Goal: Transaction & Acquisition: Purchase product/service

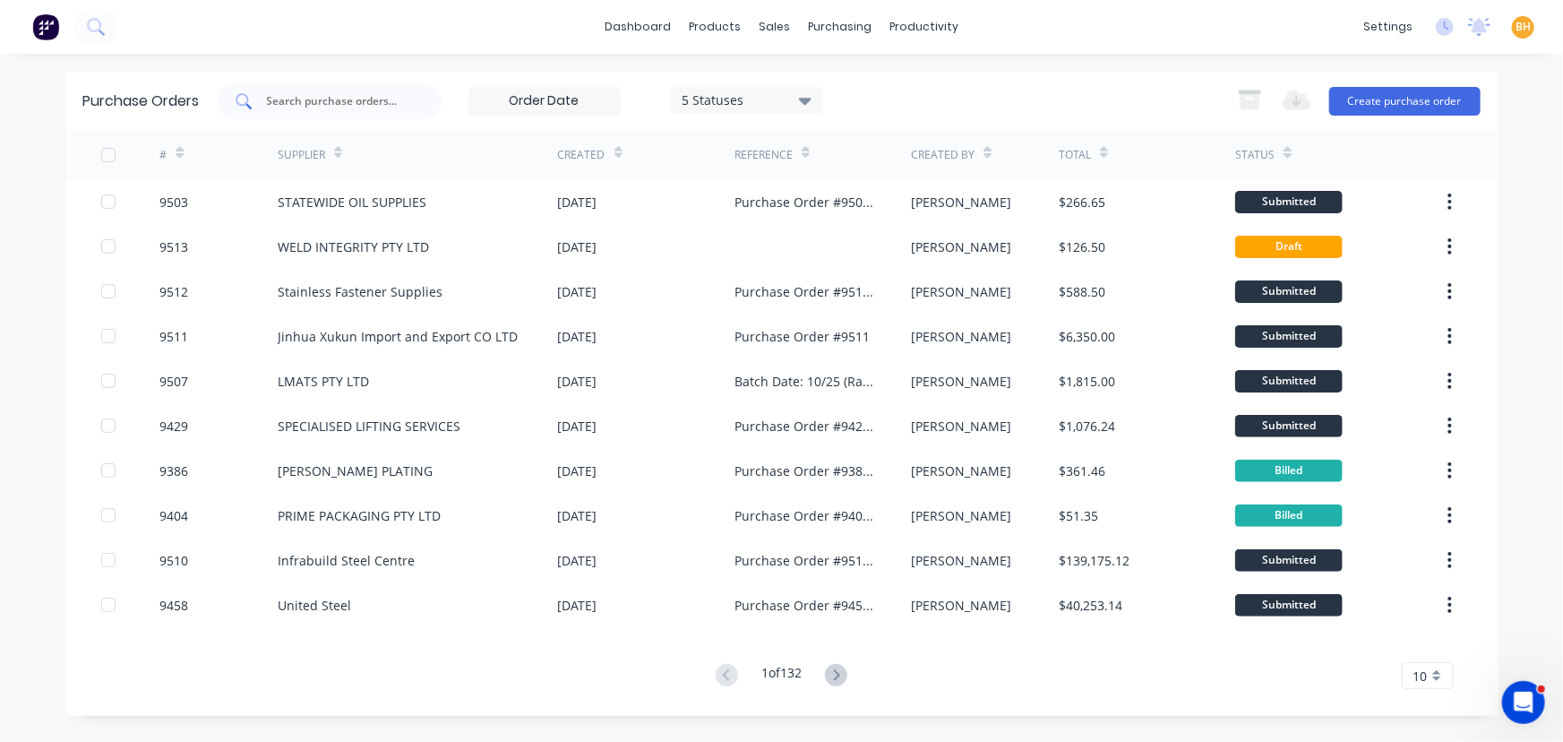
click at [353, 103] on input "text" at bounding box center [339, 101] width 149 height 18
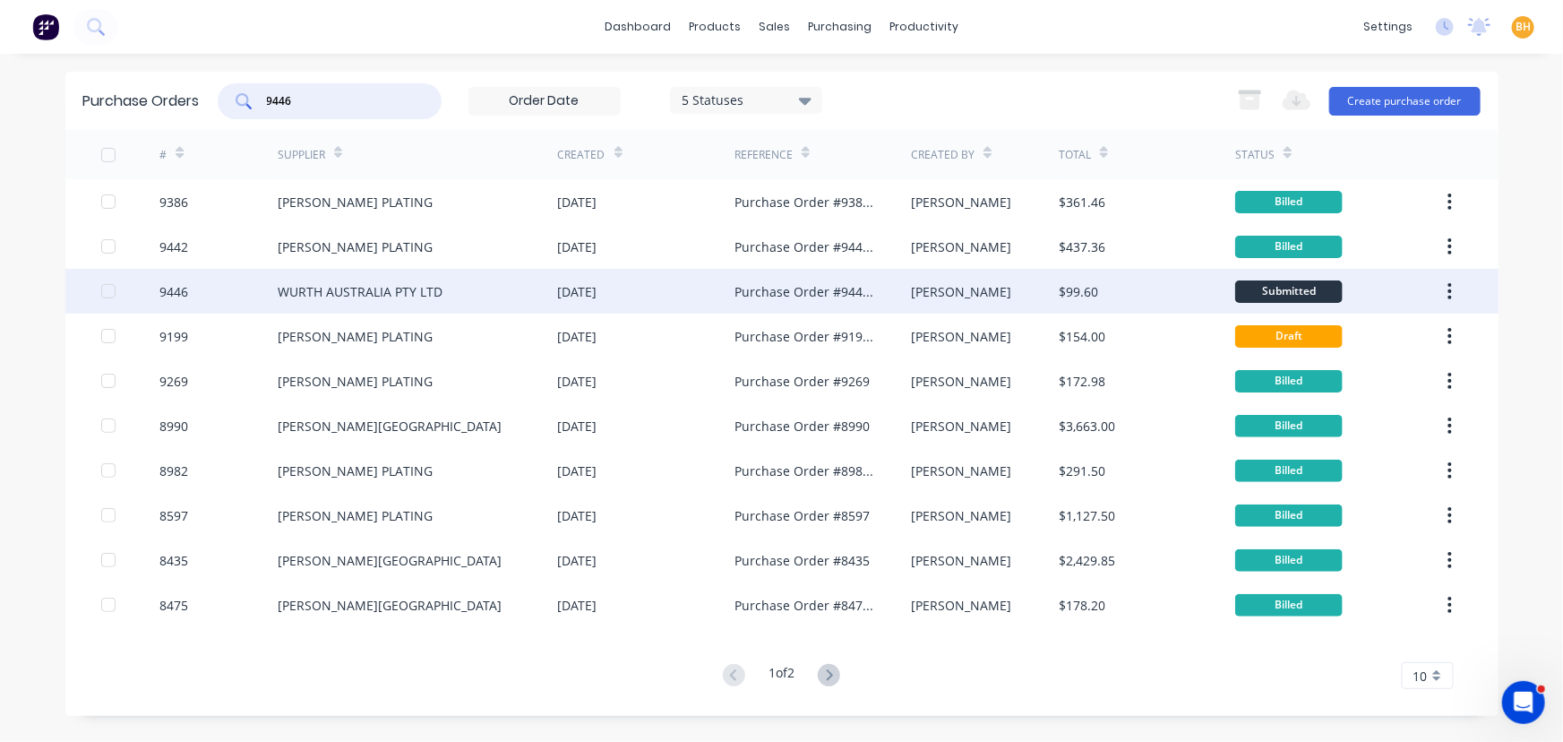
type input "9446"
click at [360, 279] on div "WURTH AUSTRALIA PTY LTD" at bounding box center [418, 291] width 280 height 45
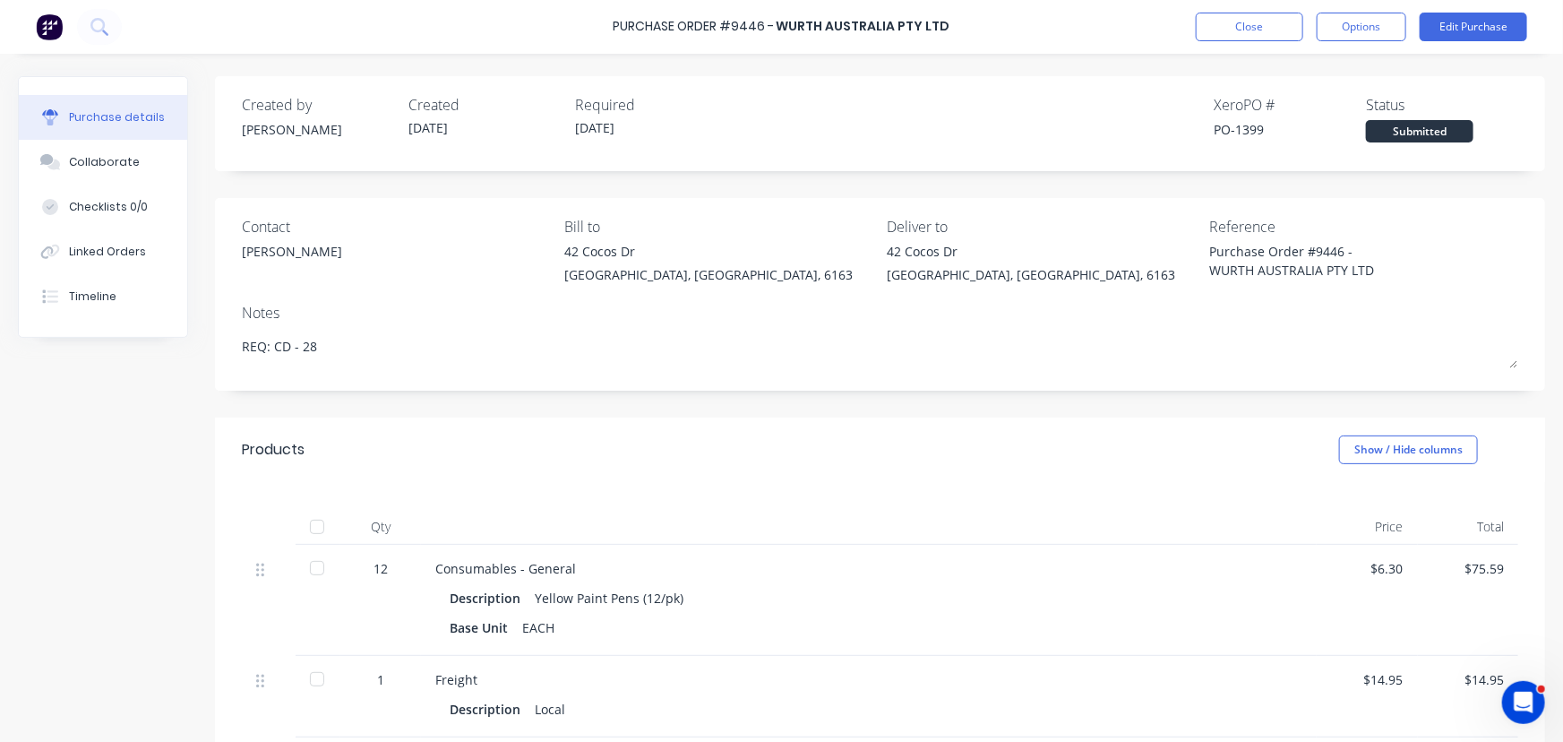
scroll to position [381, 0]
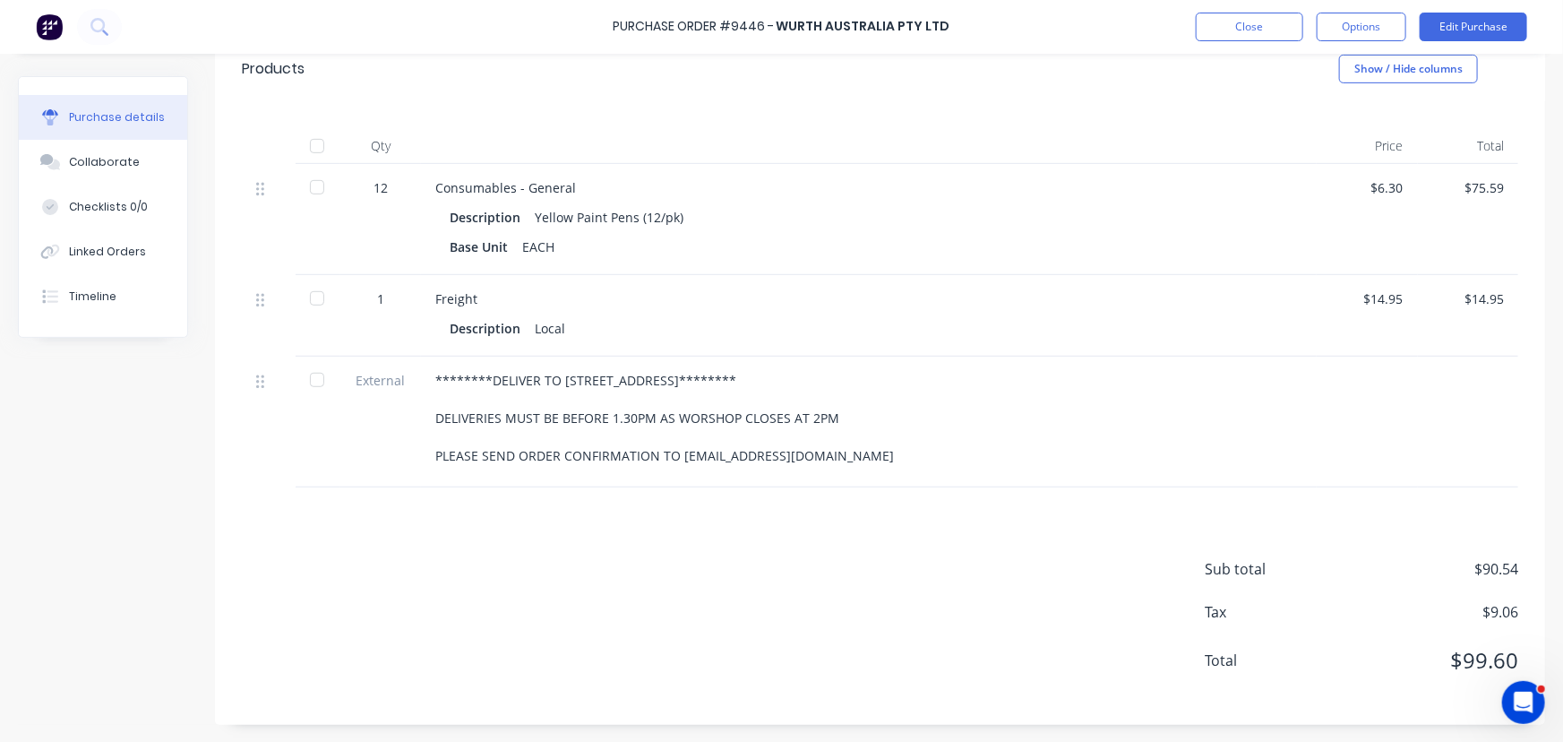
click at [316, 142] on div at bounding box center [317, 146] width 36 height 36
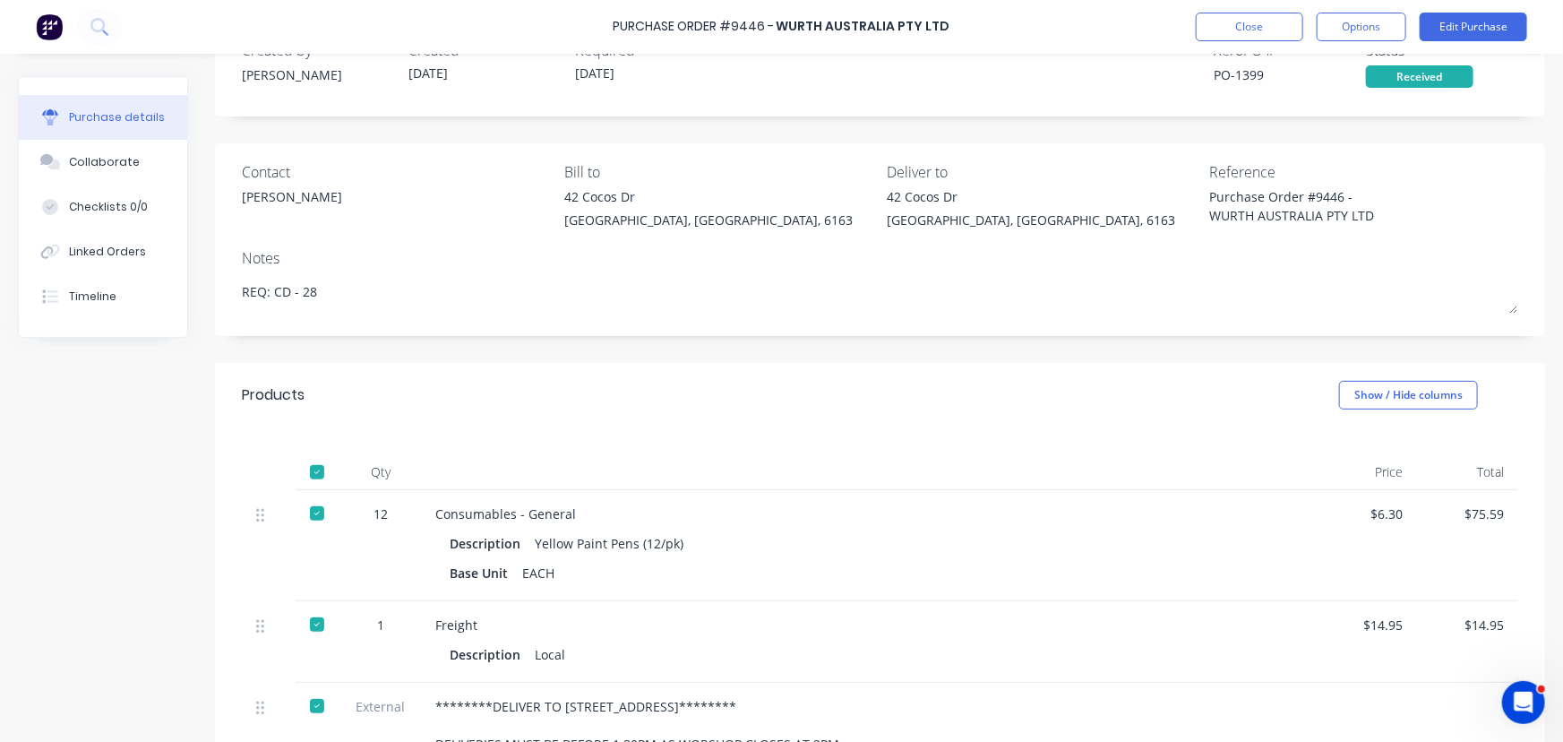
scroll to position [0, 0]
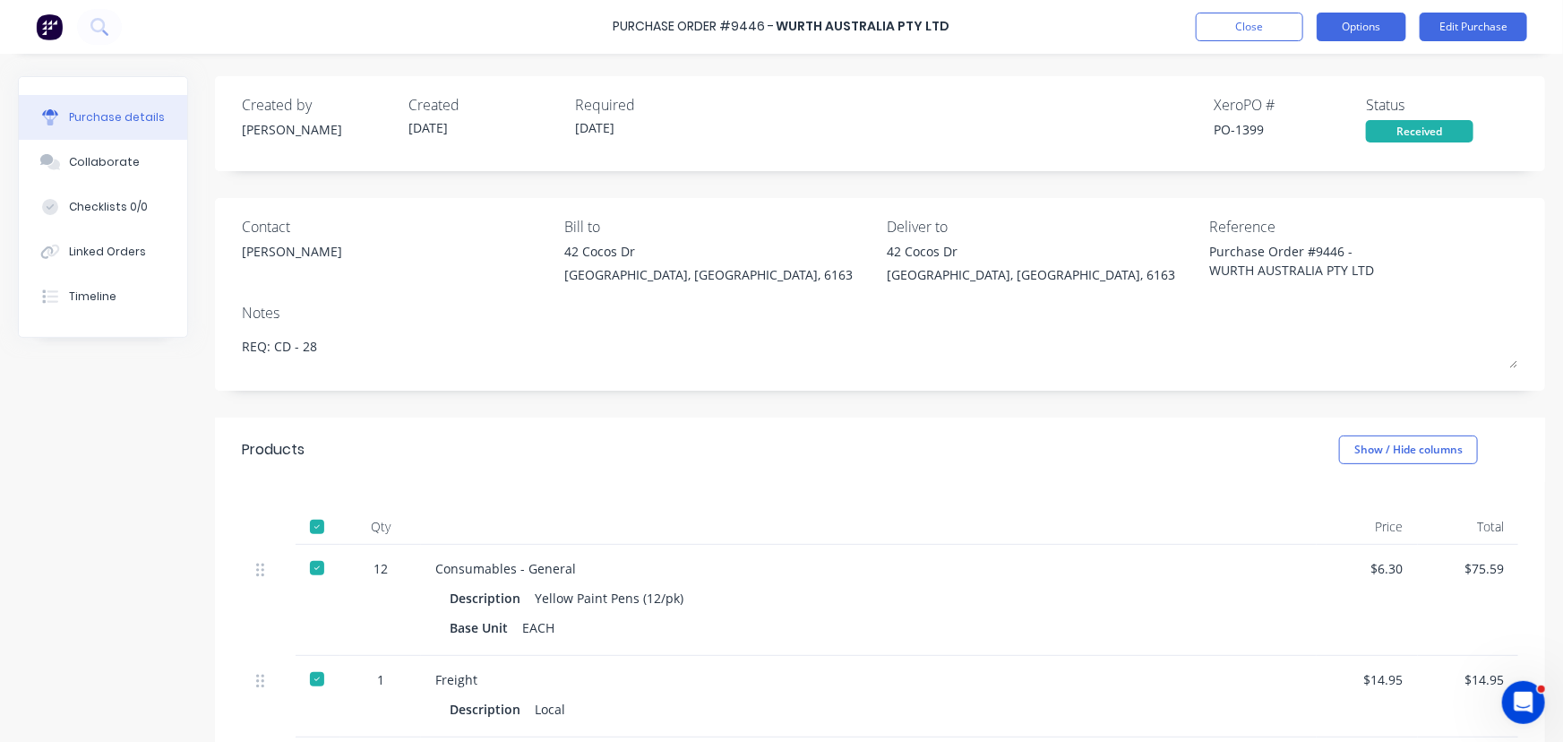
click at [1366, 22] on button "Options" at bounding box center [1362, 27] width 90 height 29
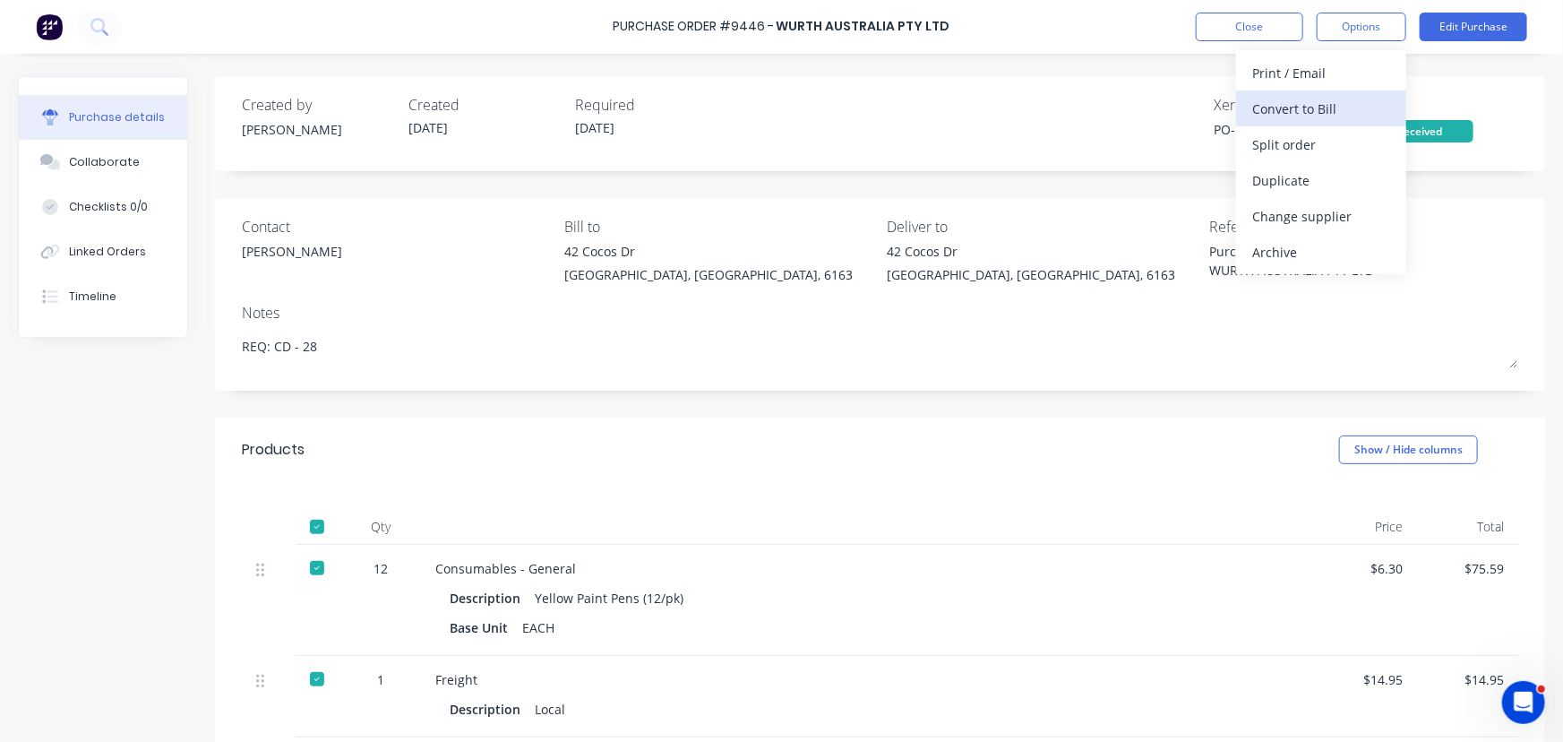
click at [1308, 99] on div "Convert to Bill" at bounding box center [1322, 109] width 138 height 26
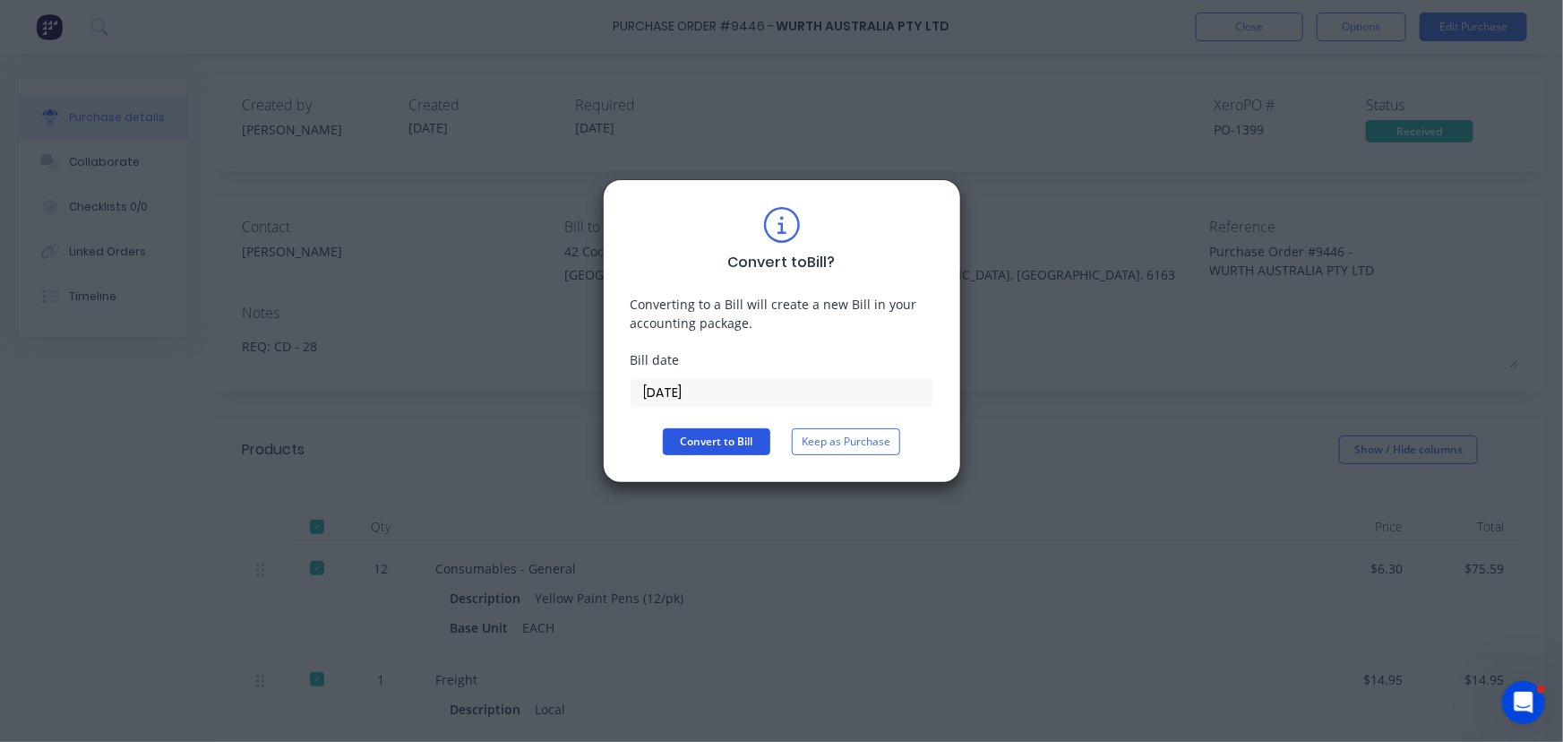
click at [724, 435] on button "Convert to Bill" at bounding box center [717, 441] width 108 height 27
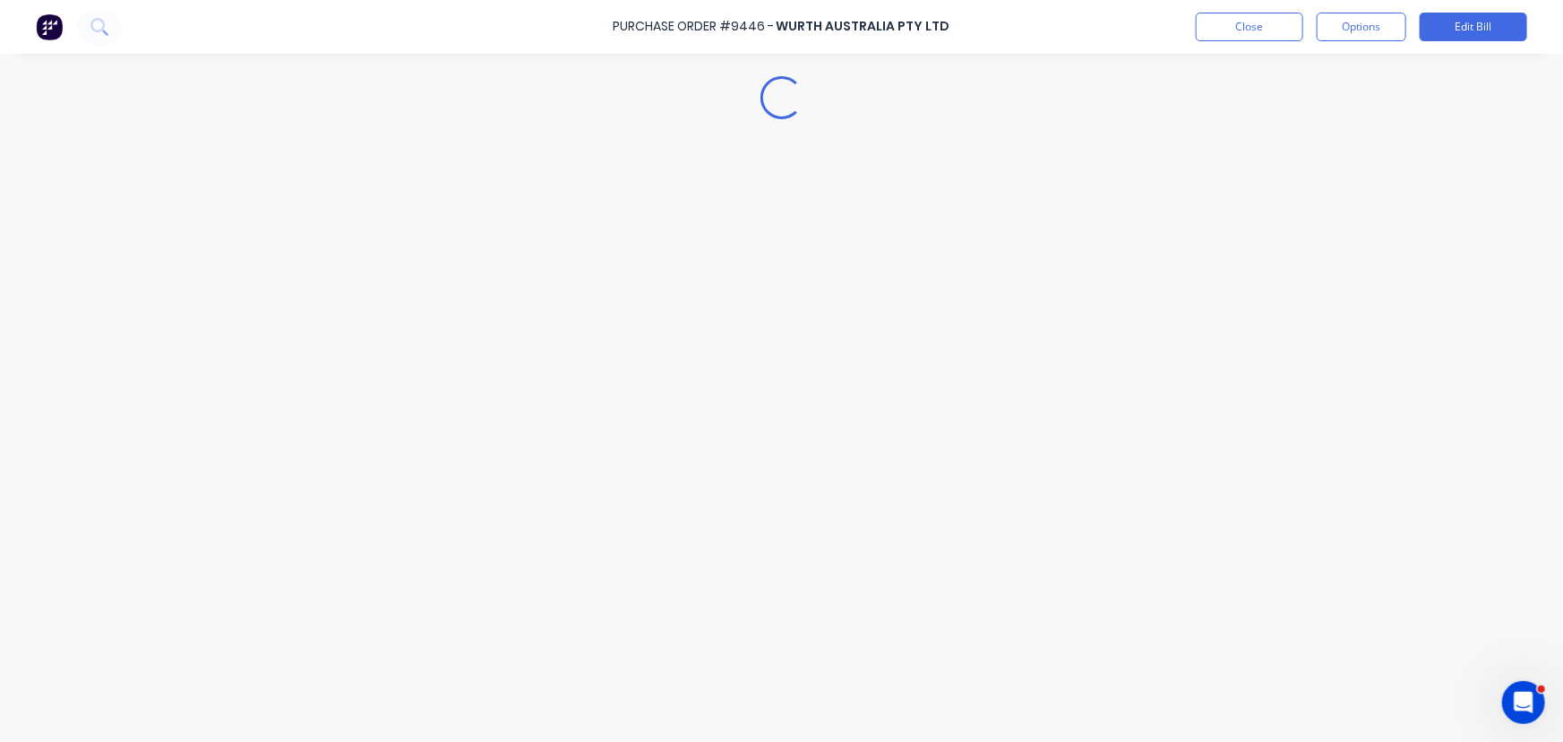
type textarea "x"
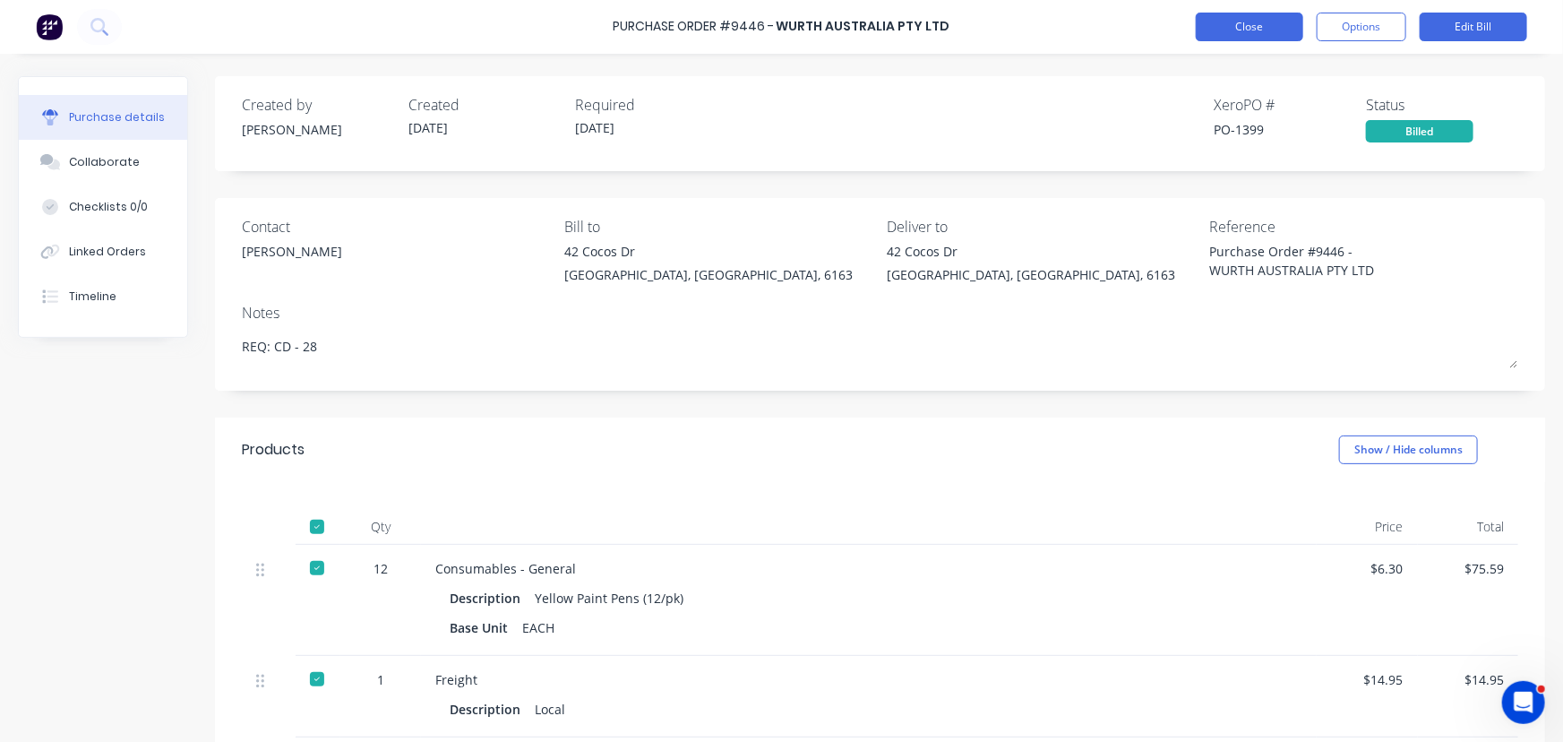
click at [1254, 24] on button "Close" at bounding box center [1250, 27] width 108 height 29
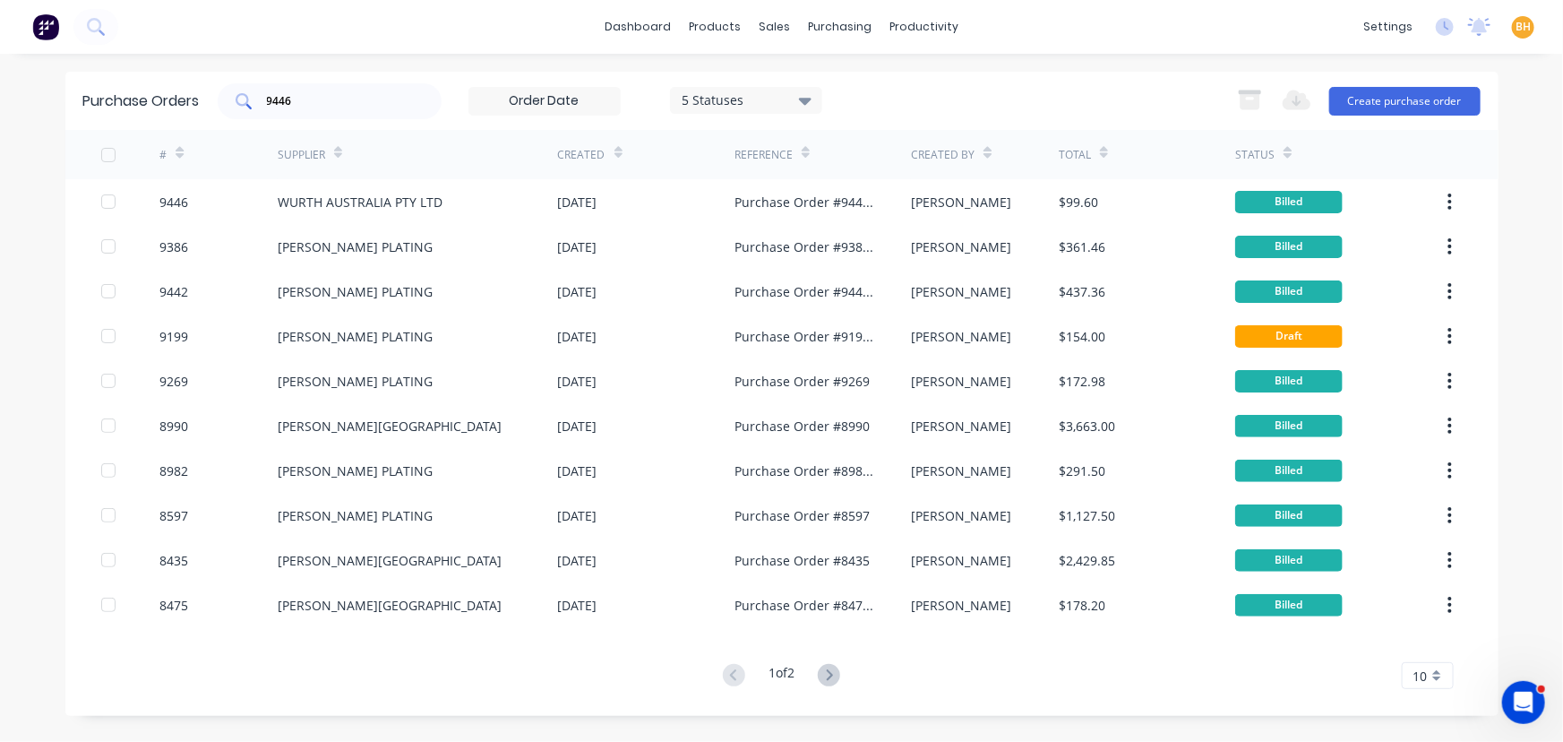
click at [312, 96] on input "9446" at bounding box center [339, 101] width 149 height 18
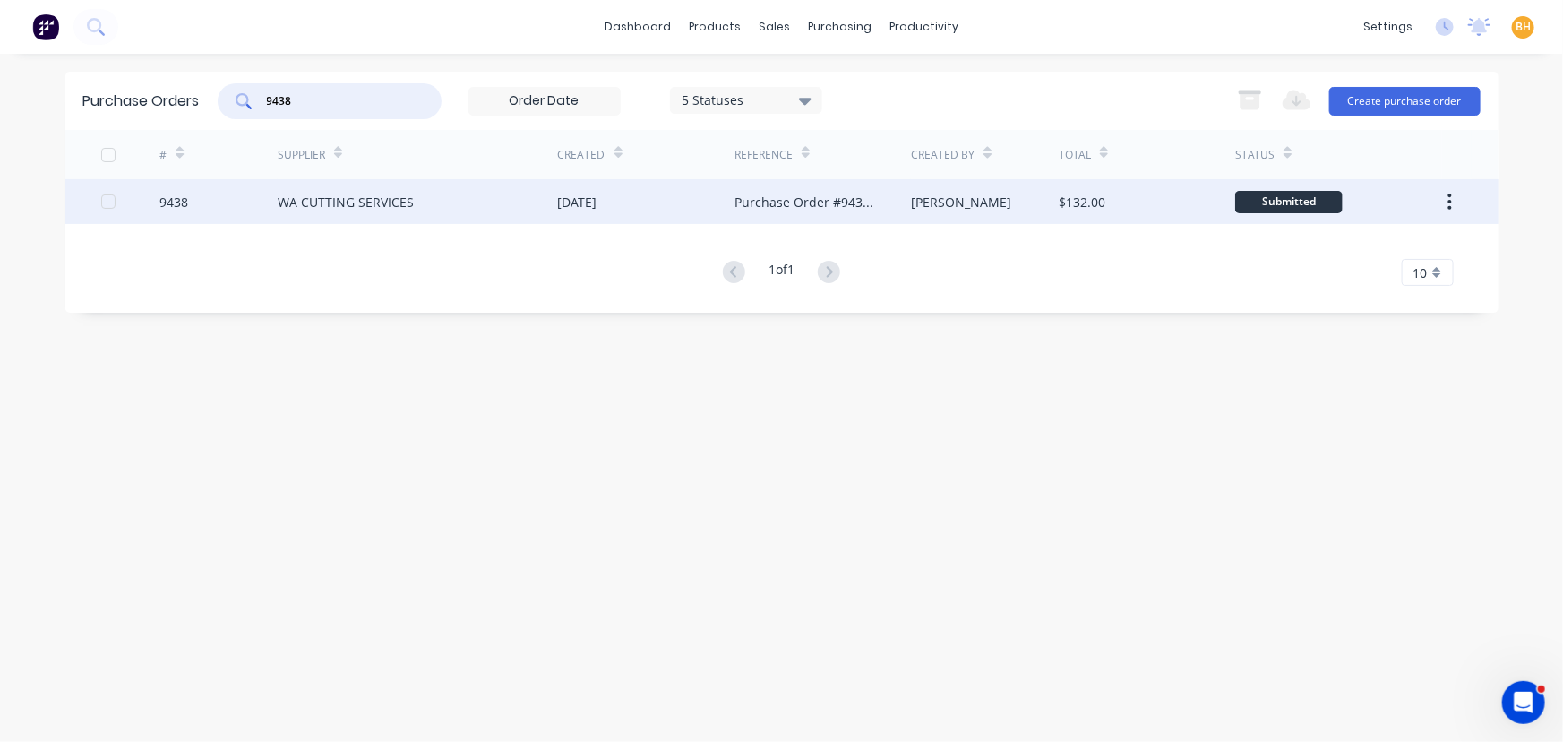
type input "9438"
click at [367, 213] on div "WA CUTTING SERVICES" at bounding box center [418, 201] width 280 height 45
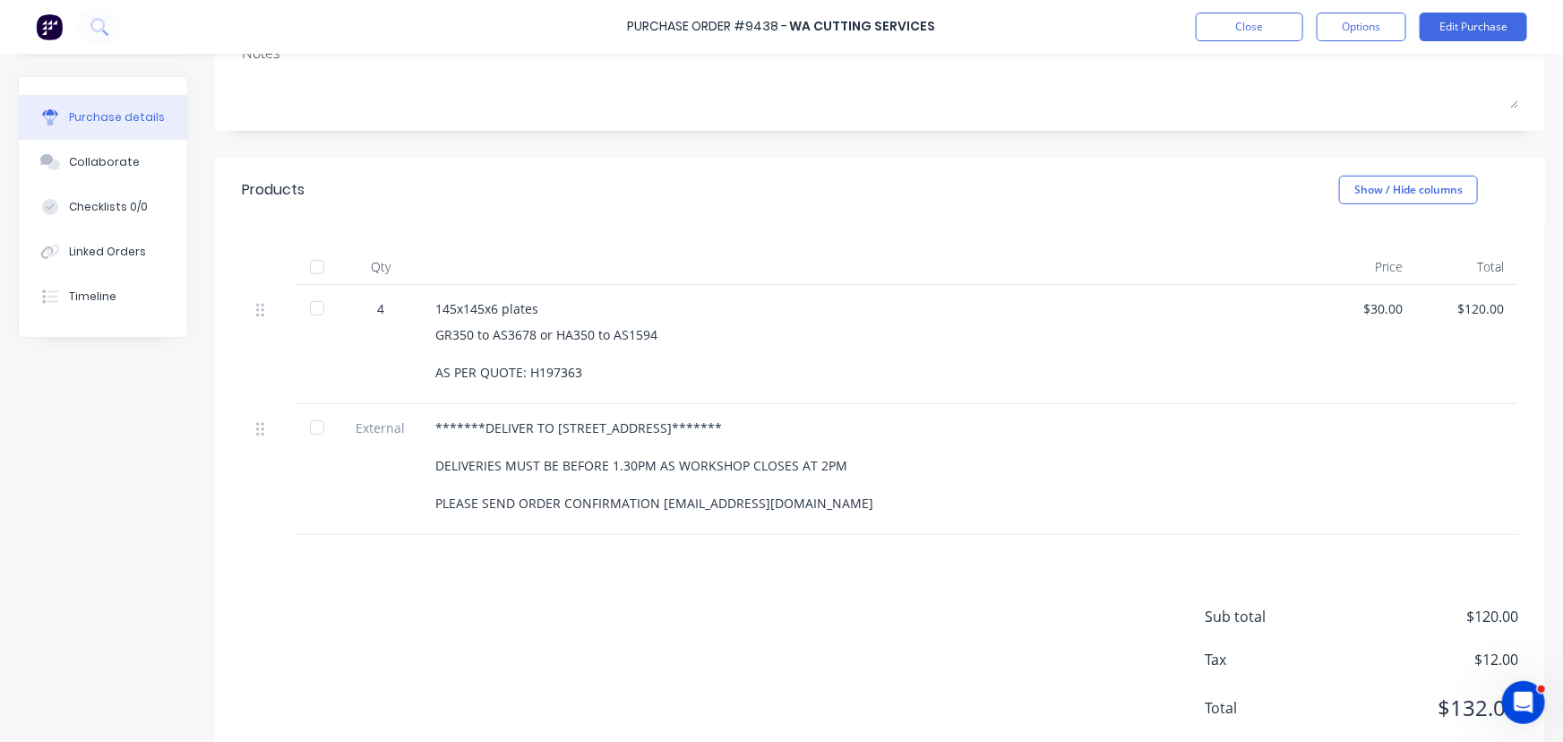
scroll to position [307, 0]
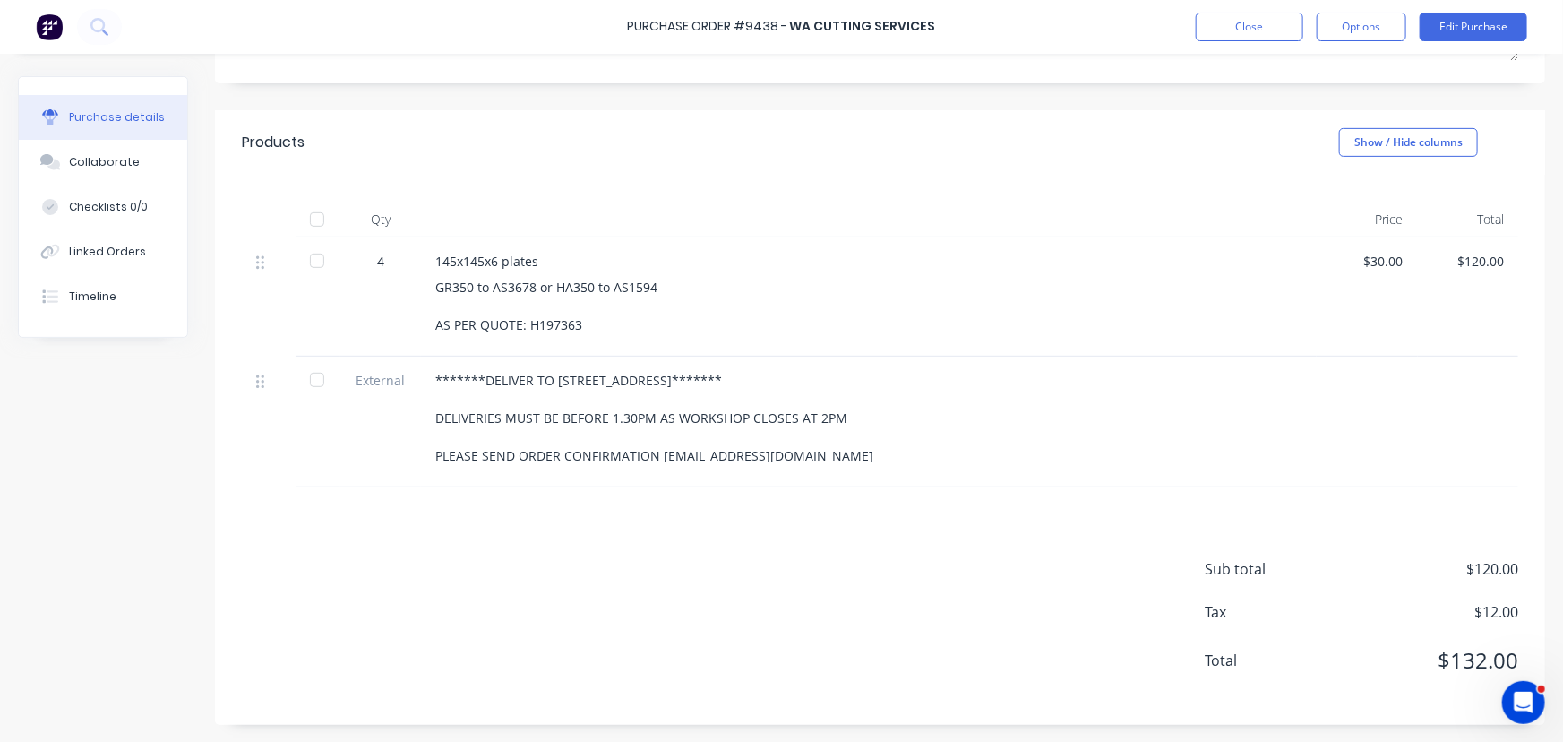
drag, startPoint x: 316, startPoint y: 218, endPoint x: 624, endPoint y: 313, distance: 322.5
click at [317, 219] on div at bounding box center [317, 220] width 36 height 36
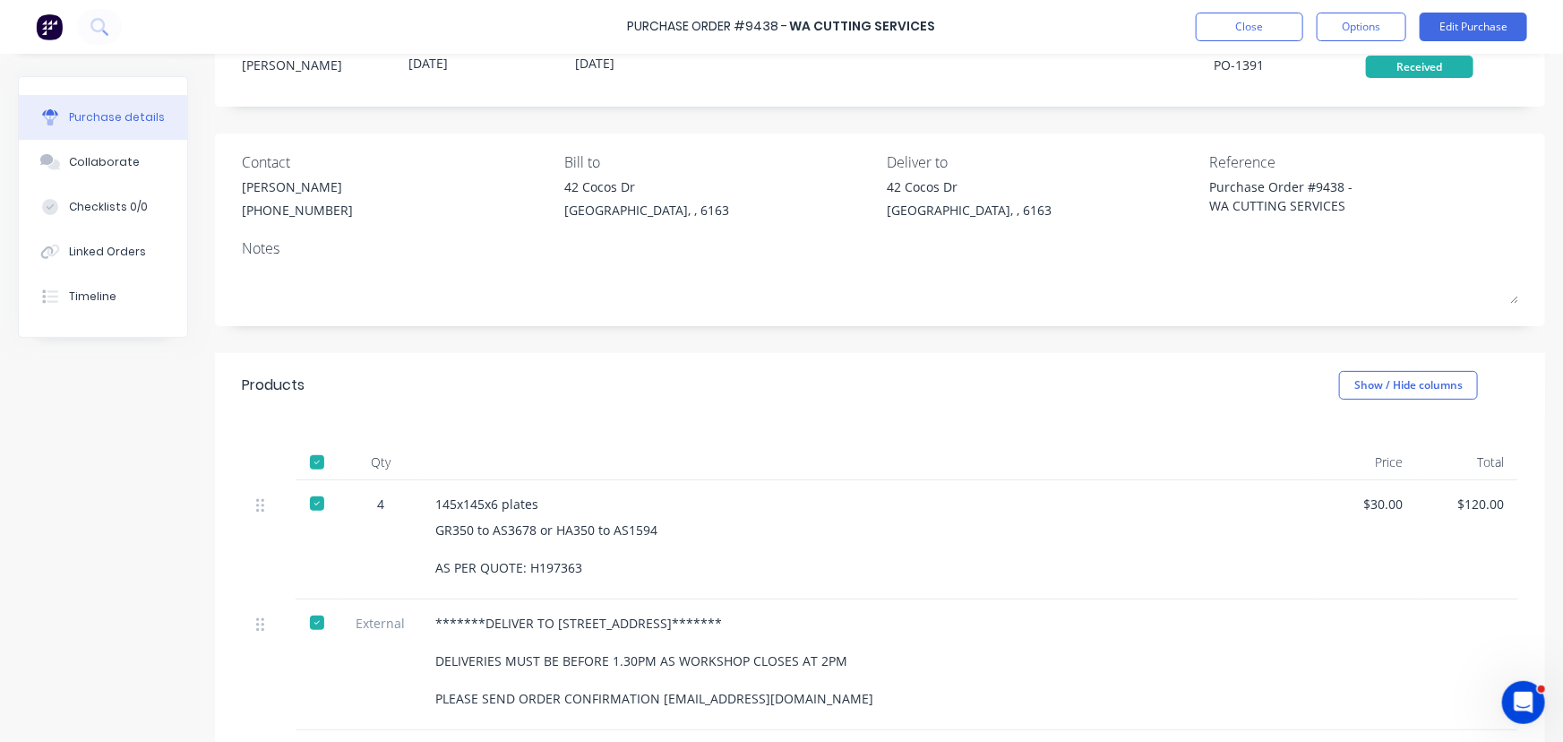
scroll to position [0, 0]
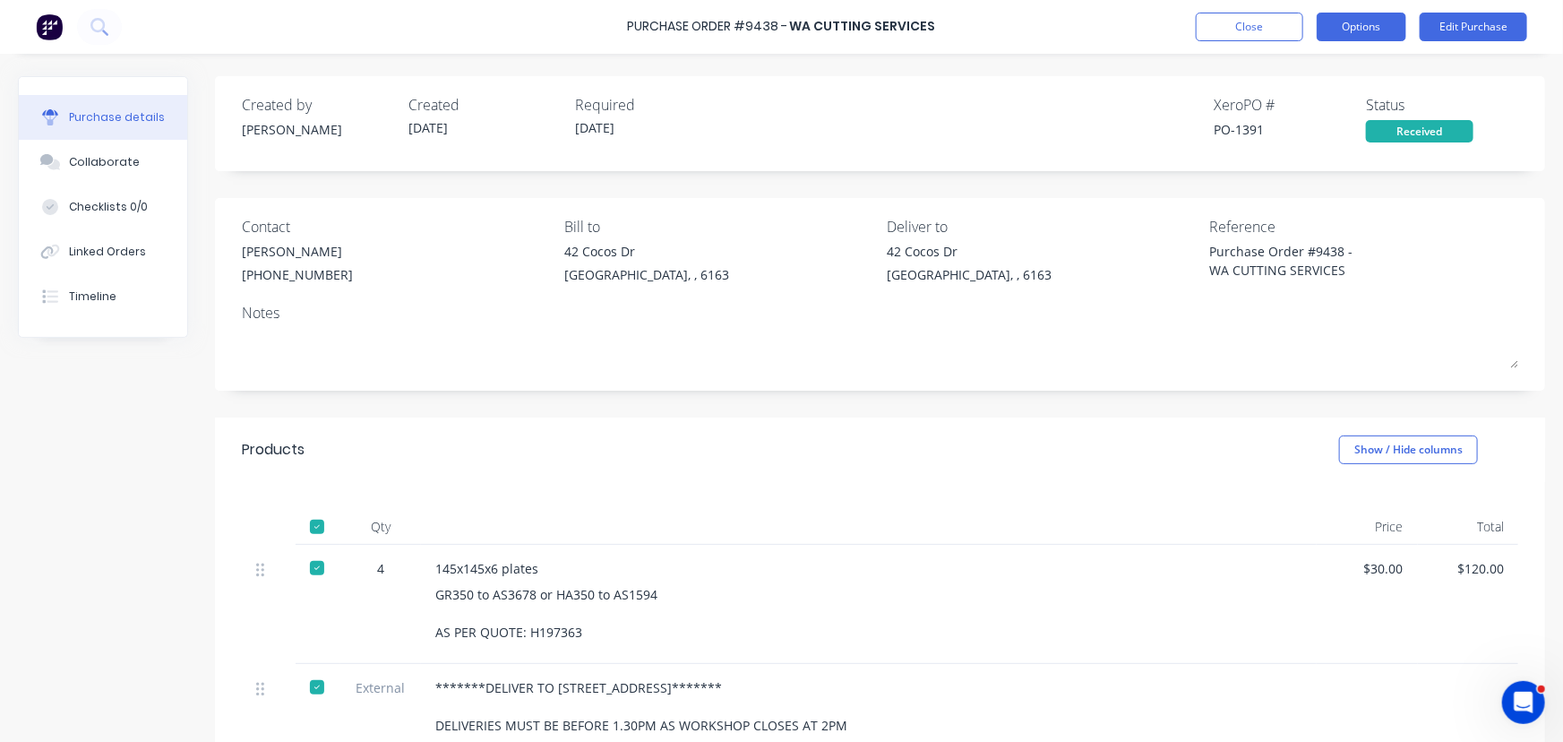
click at [1360, 13] on button "Options" at bounding box center [1362, 27] width 90 height 29
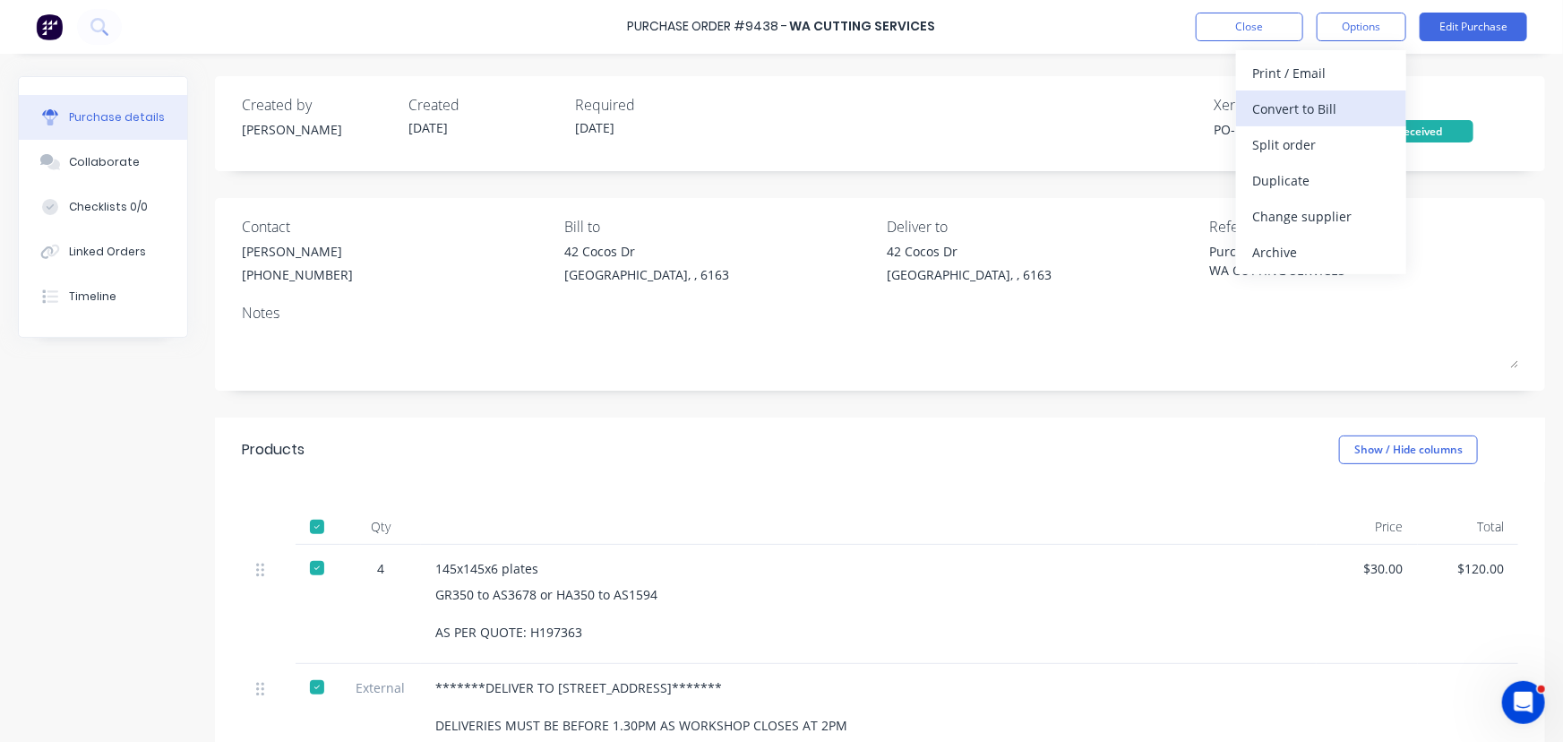
click at [1315, 103] on div "Convert to Bill" at bounding box center [1322, 109] width 138 height 26
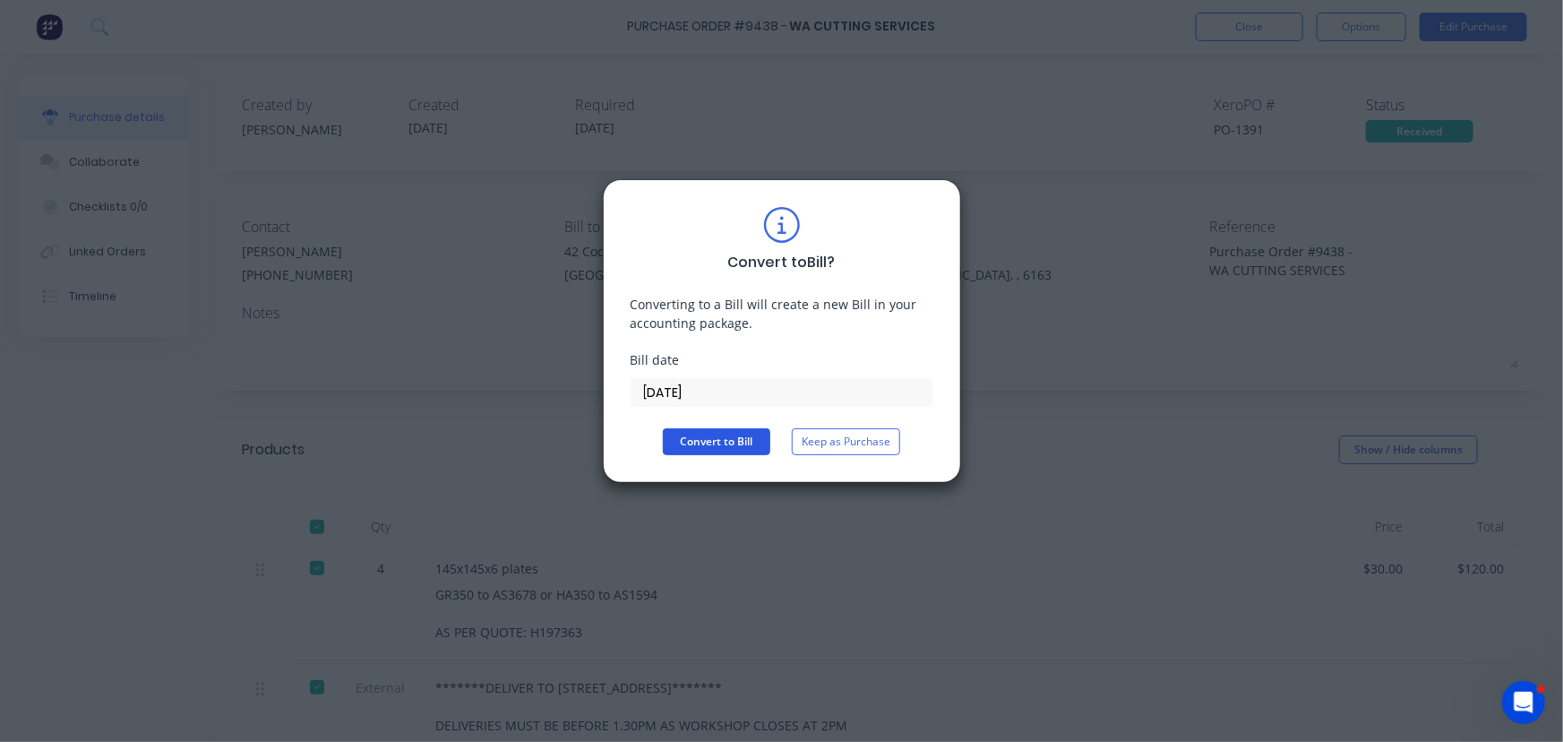
click at [736, 448] on button "Convert to Bill" at bounding box center [717, 441] width 108 height 27
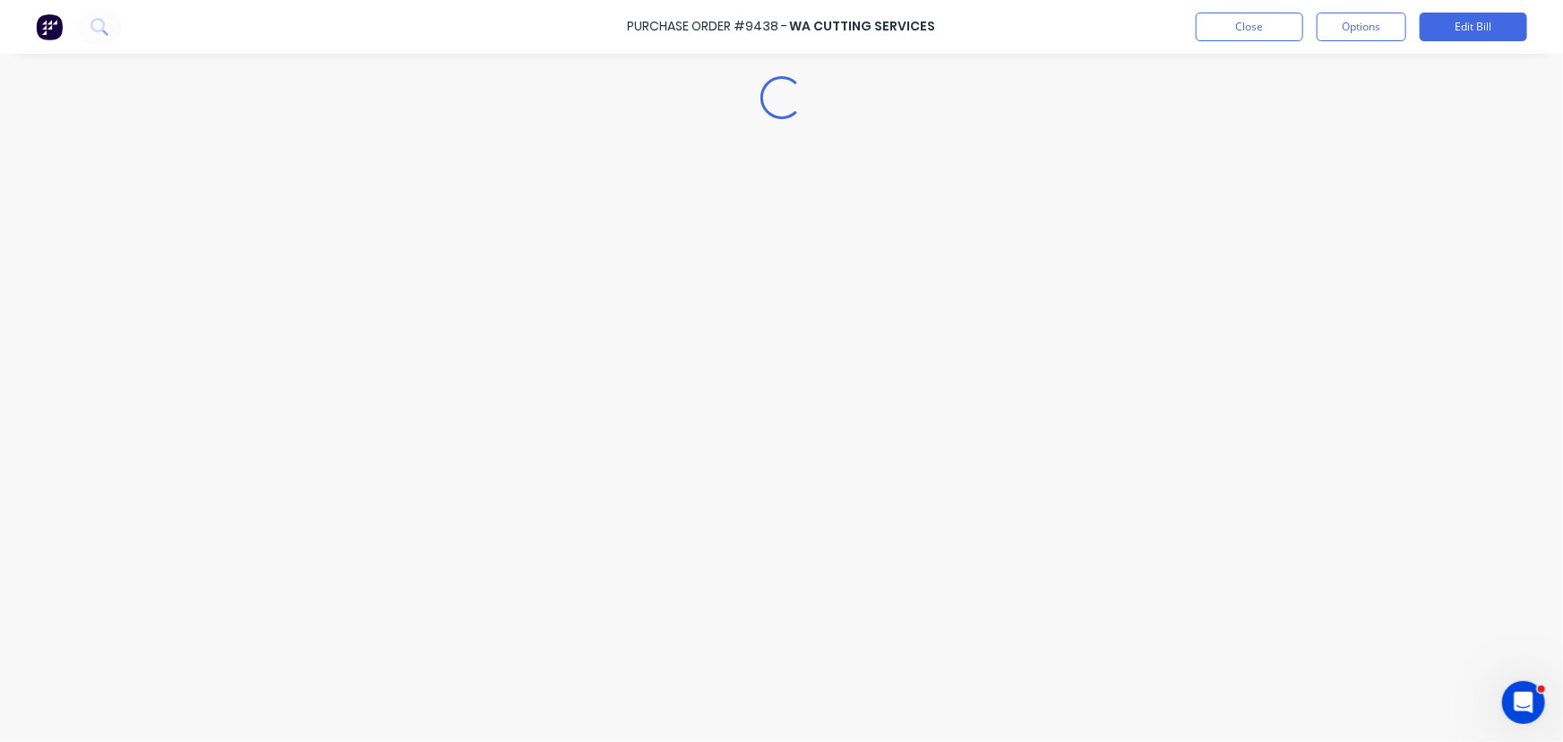
type textarea "x"
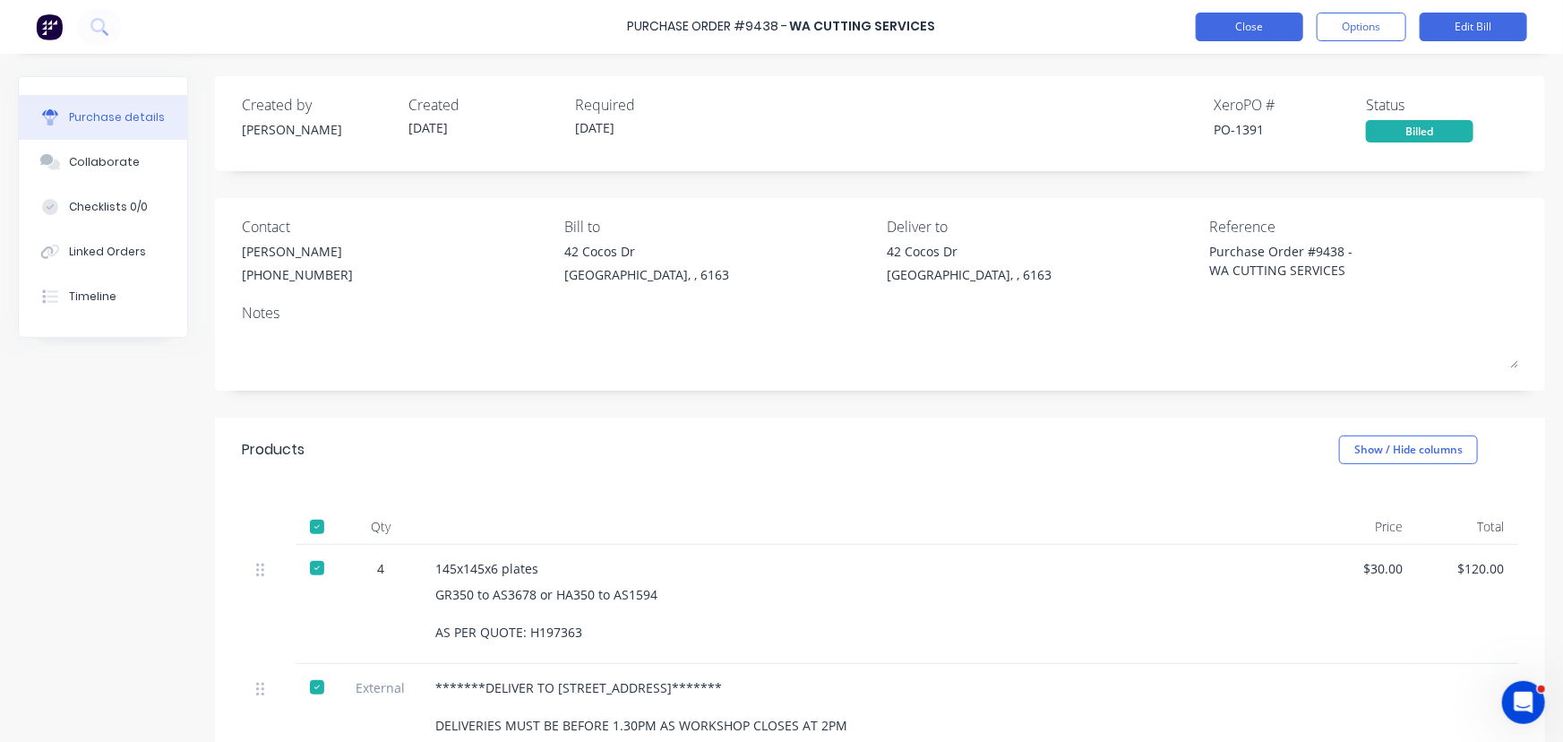
click at [1255, 35] on button "Close" at bounding box center [1250, 27] width 108 height 29
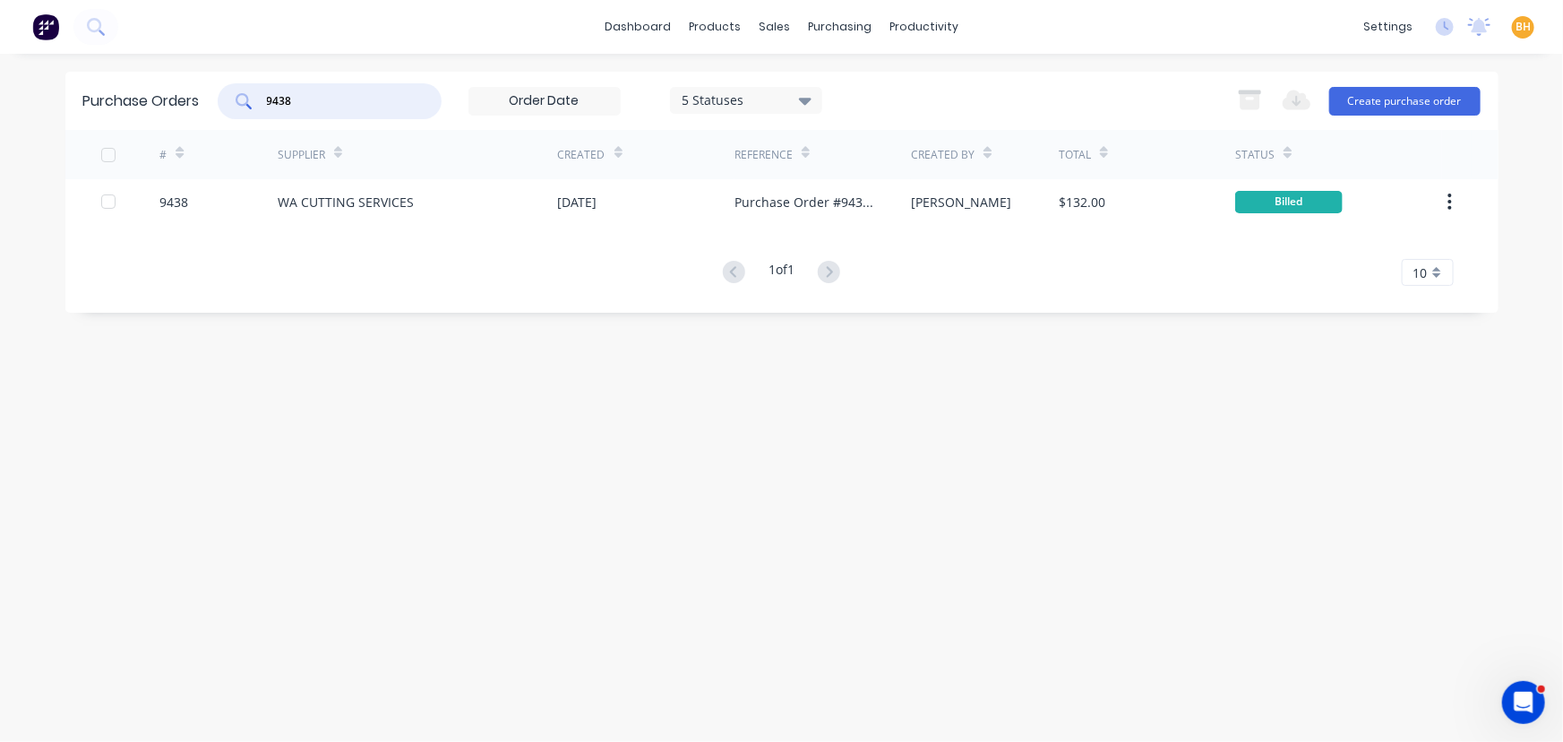
click at [395, 95] on input "9438" at bounding box center [339, 101] width 149 height 18
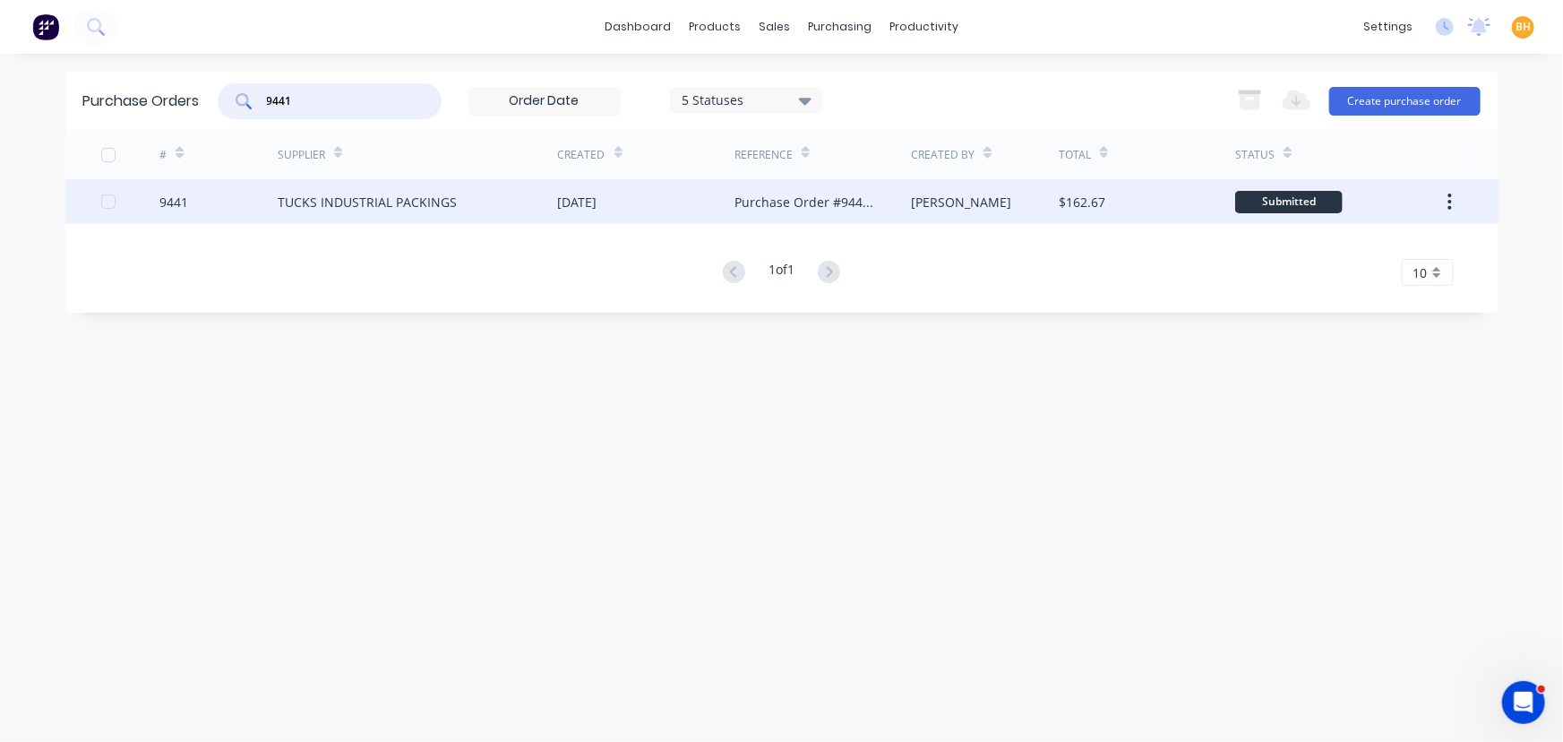
type input "9441"
click at [360, 204] on div "TUCKS INDUSTRIAL PACKINGS" at bounding box center [367, 202] width 179 height 19
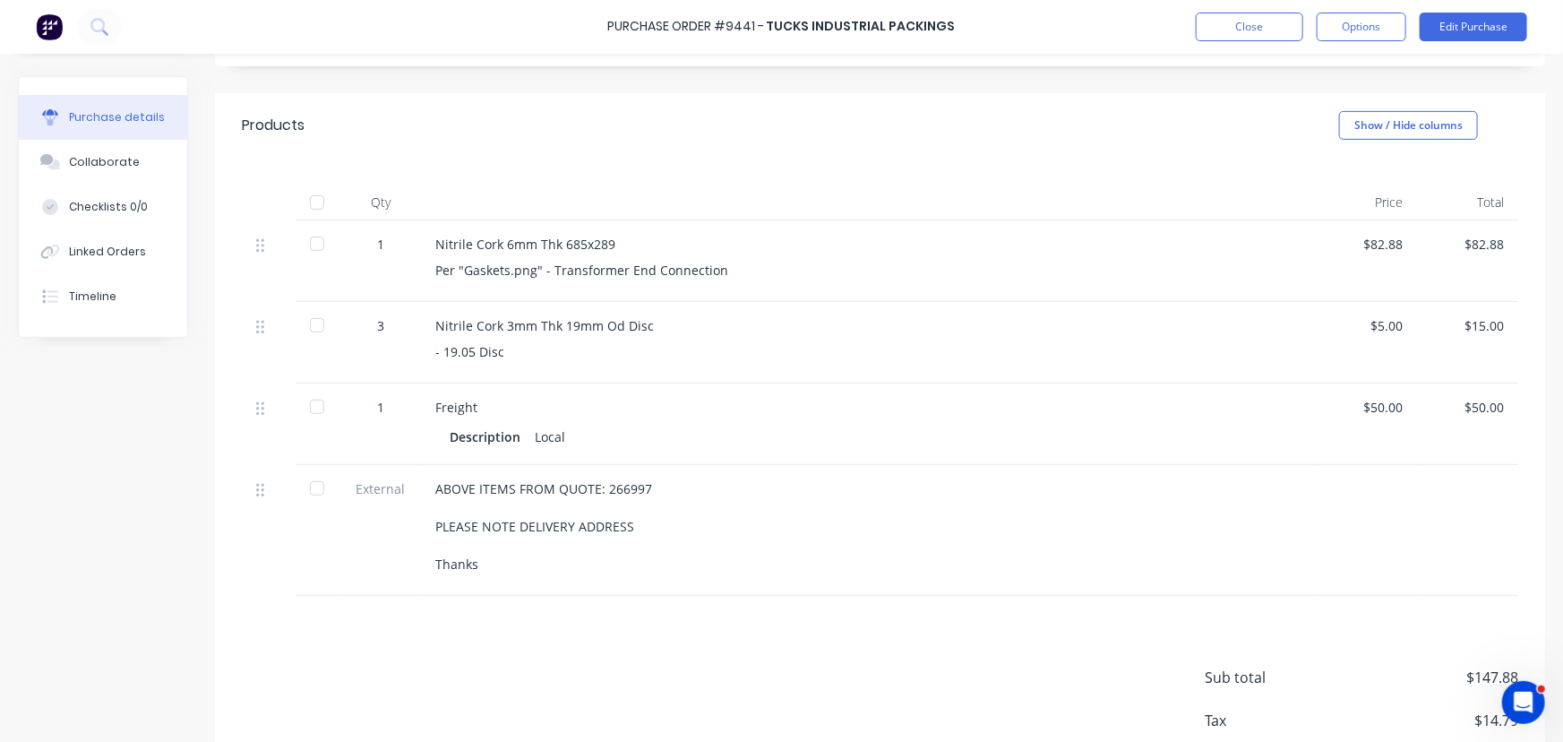
scroll to position [407, 0]
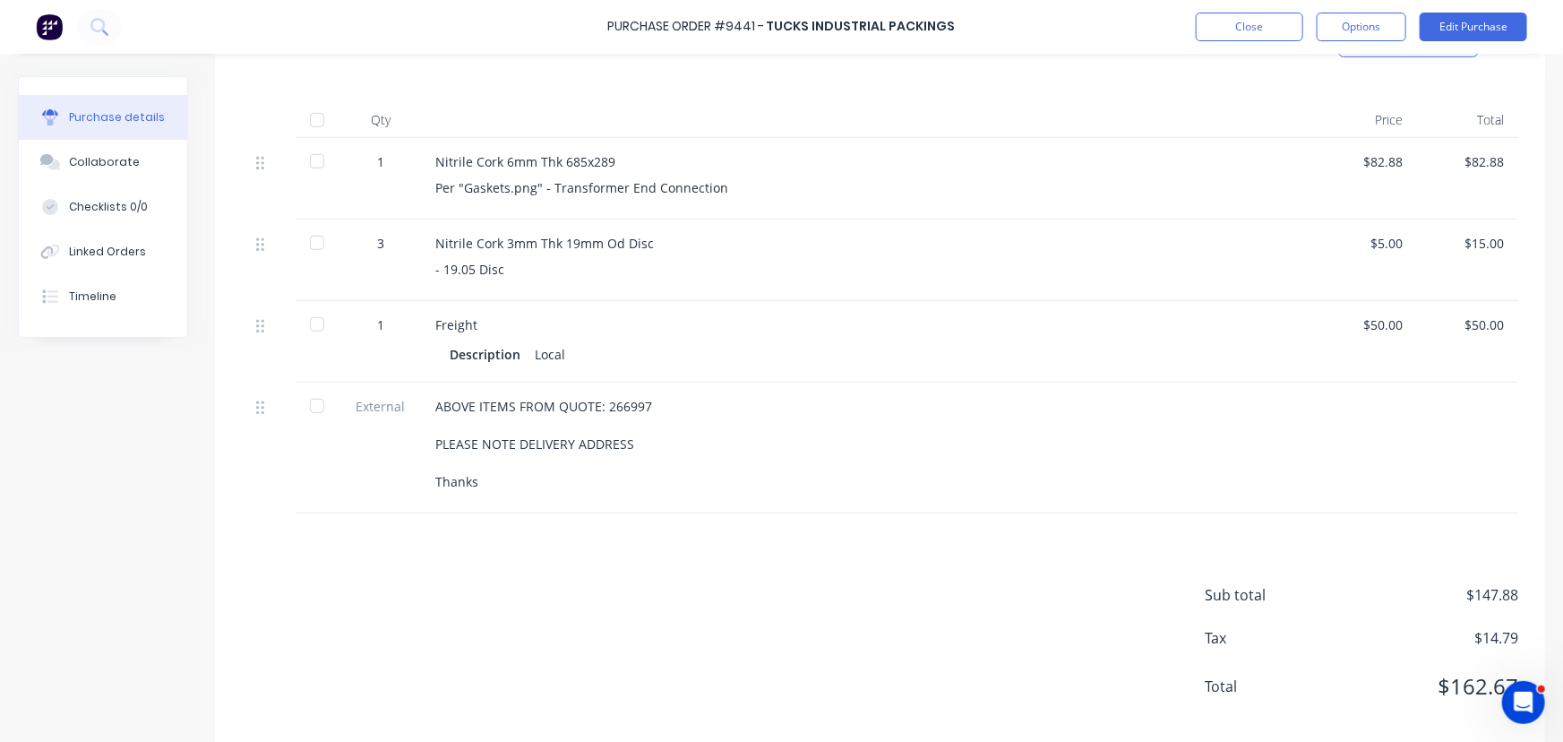
click at [315, 117] on div at bounding box center [317, 120] width 36 height 36
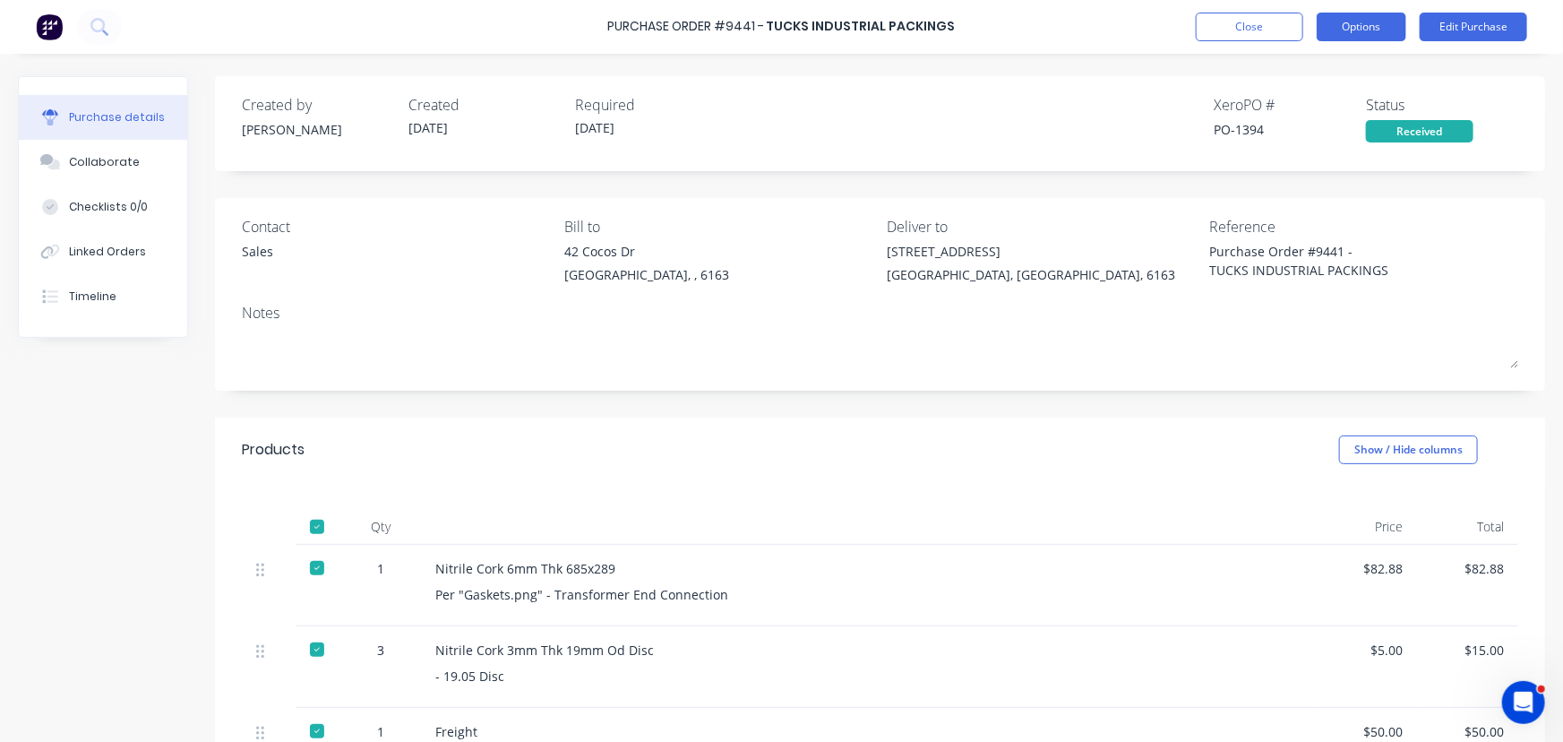
click at [1355, 29] on button "Options" at bounding box center [1362, 27] width 90 height 29
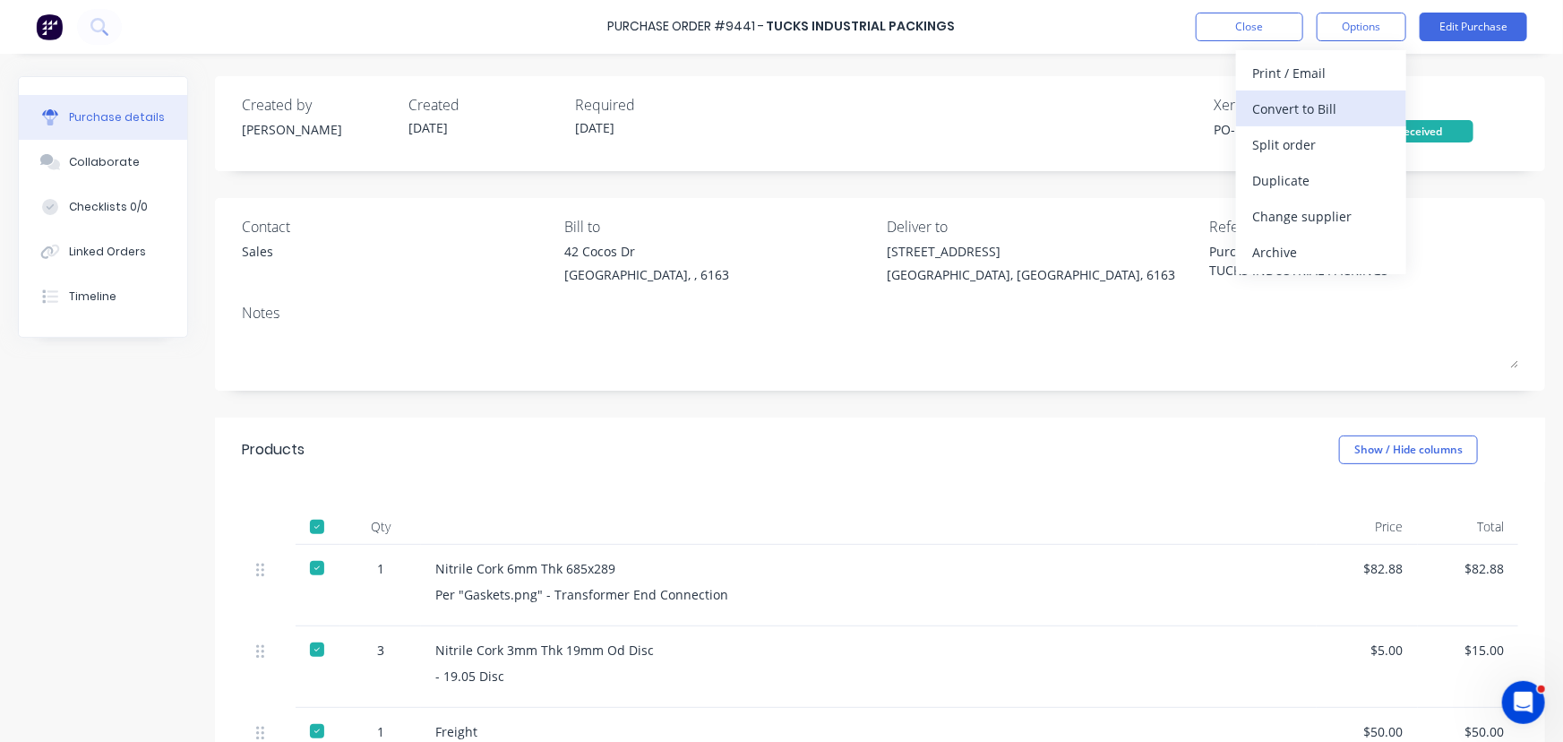
click at [1294, 100] on div "Convert to Bill" at bounding box center [1322, 109] width 138 height 26
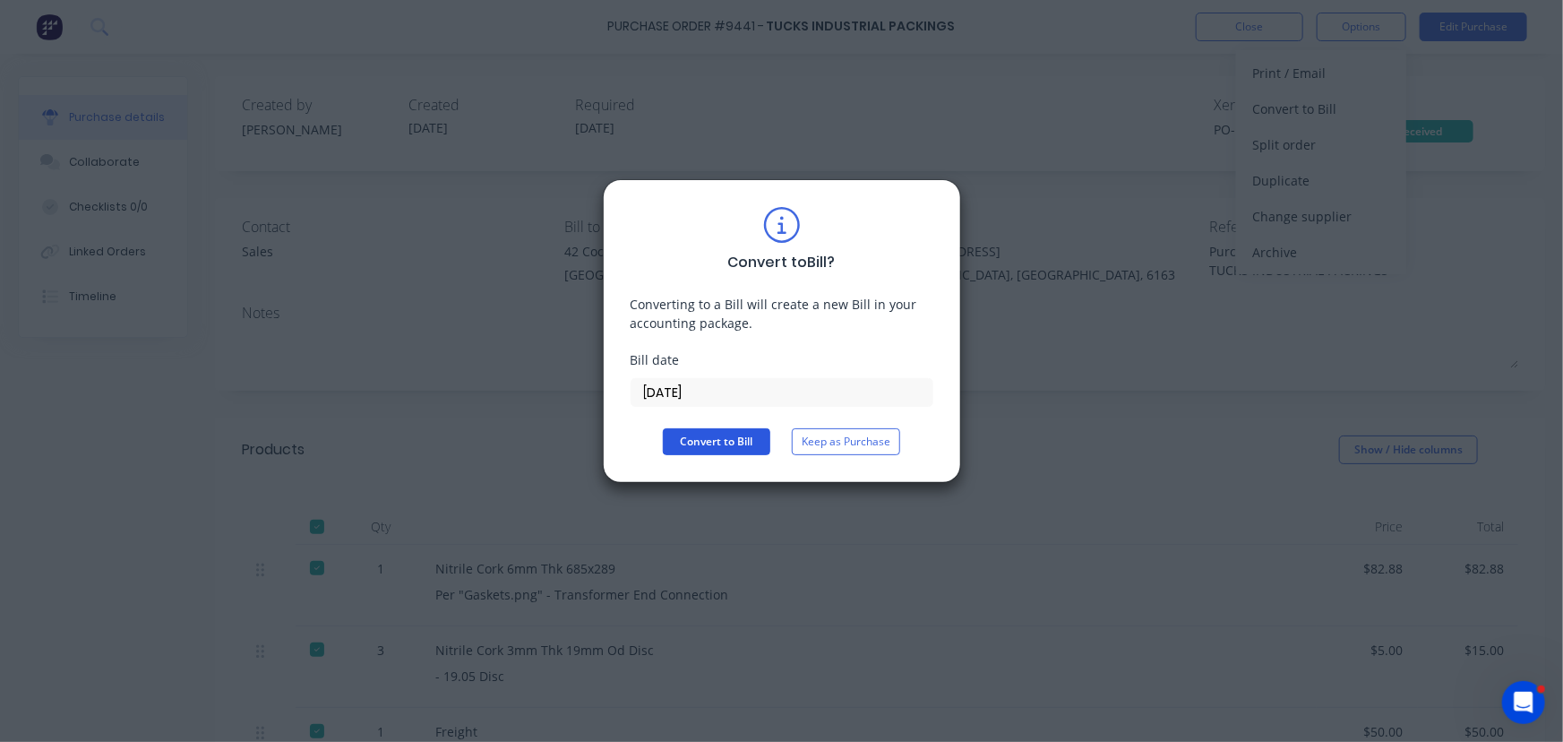
click at [712, 438] on button "Convert to Bill" at bounding box center [717, 441] width 108 height 27
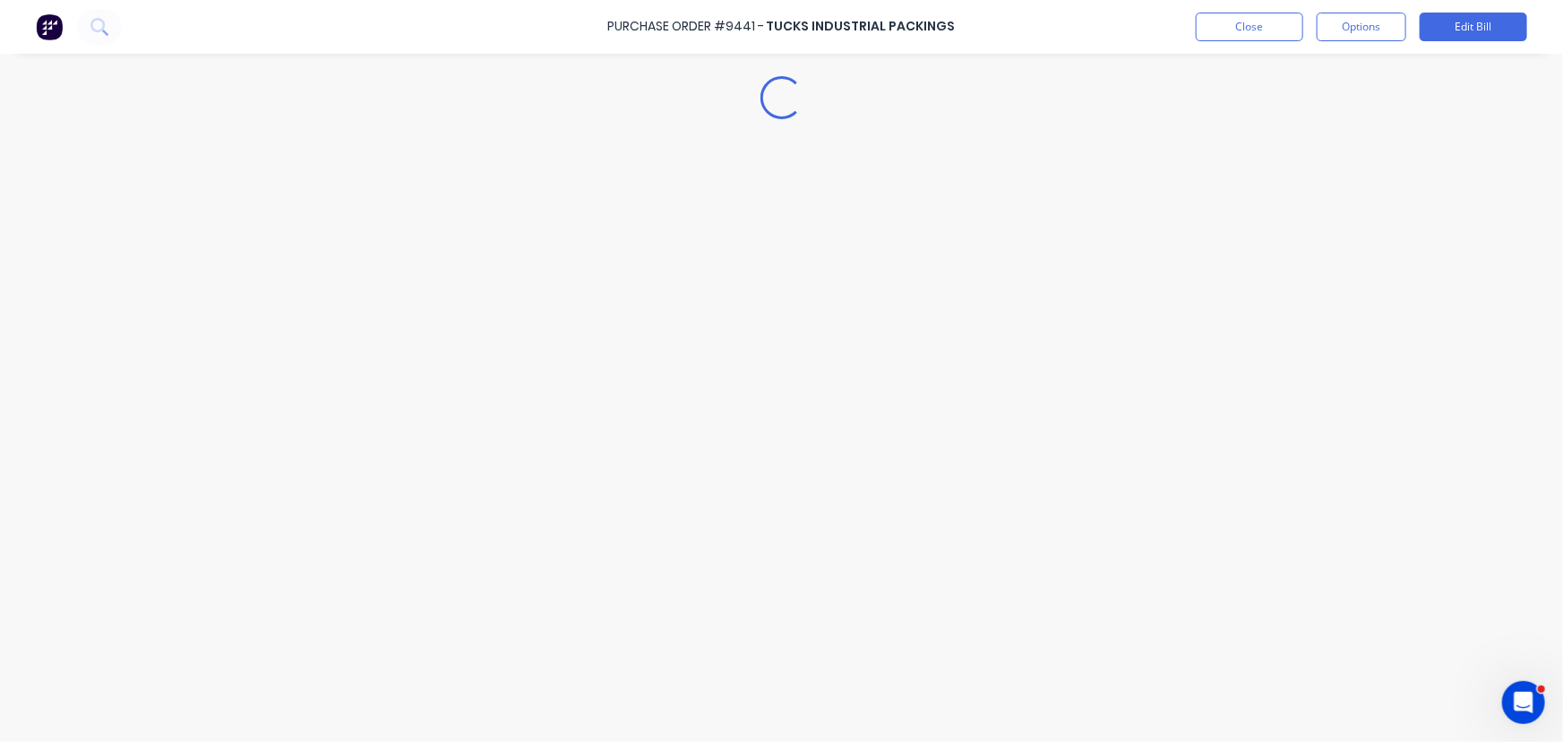
type textarea "x"
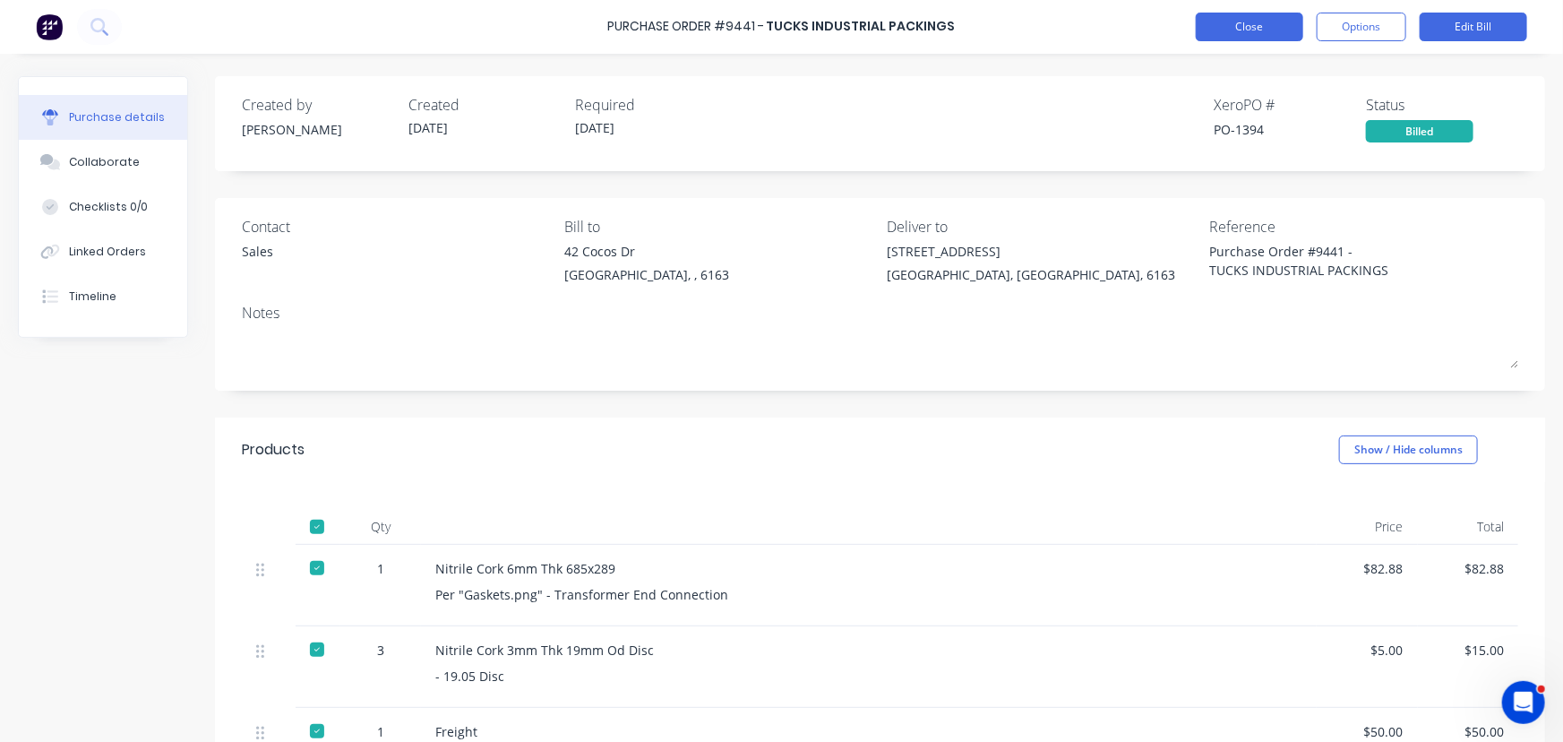
click at [1245, 18] on button "Close" at bounding box center [1250, 27] width 108 height 29
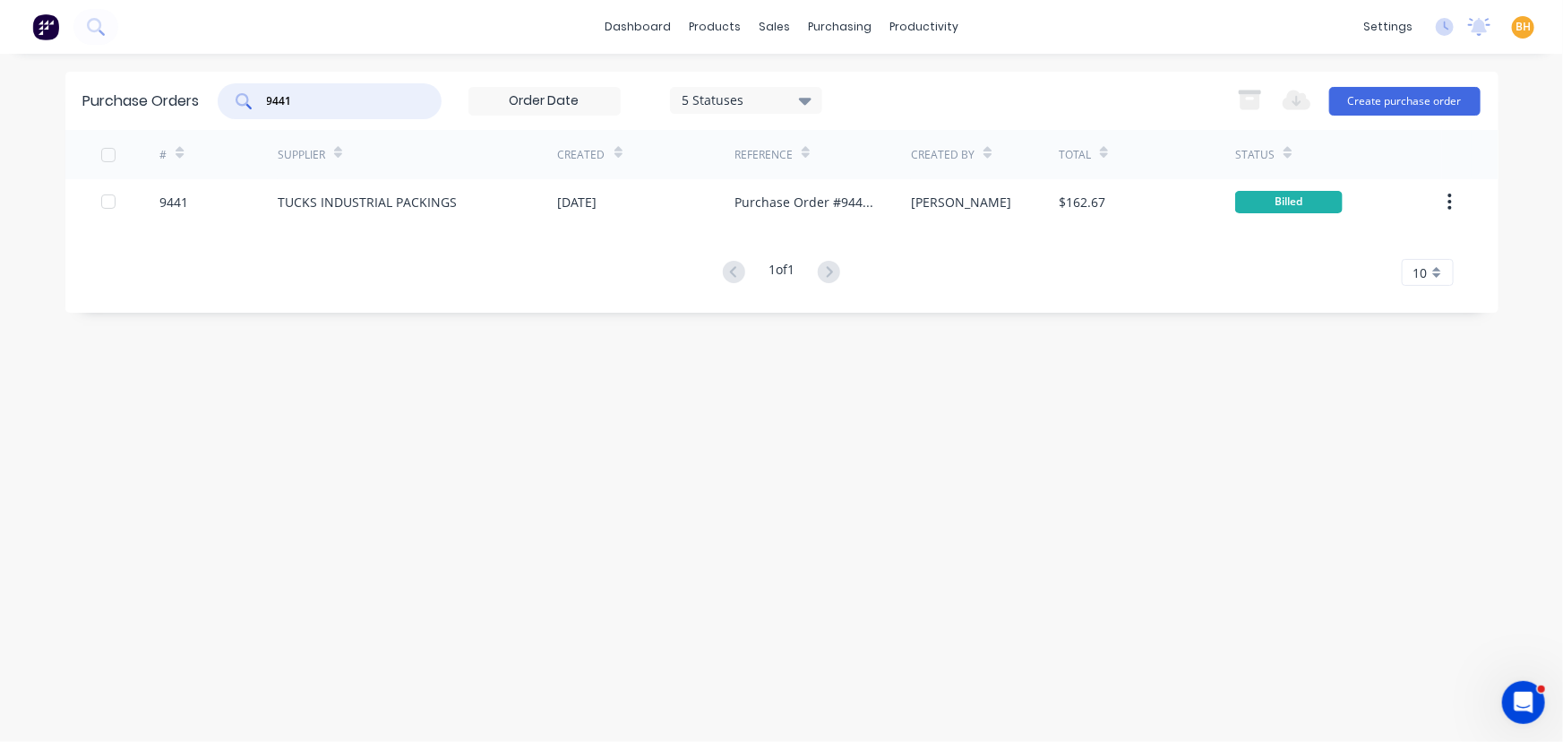
click at [360, 103] on input "9441" at bounding box center [339, 101] width 149 height 18
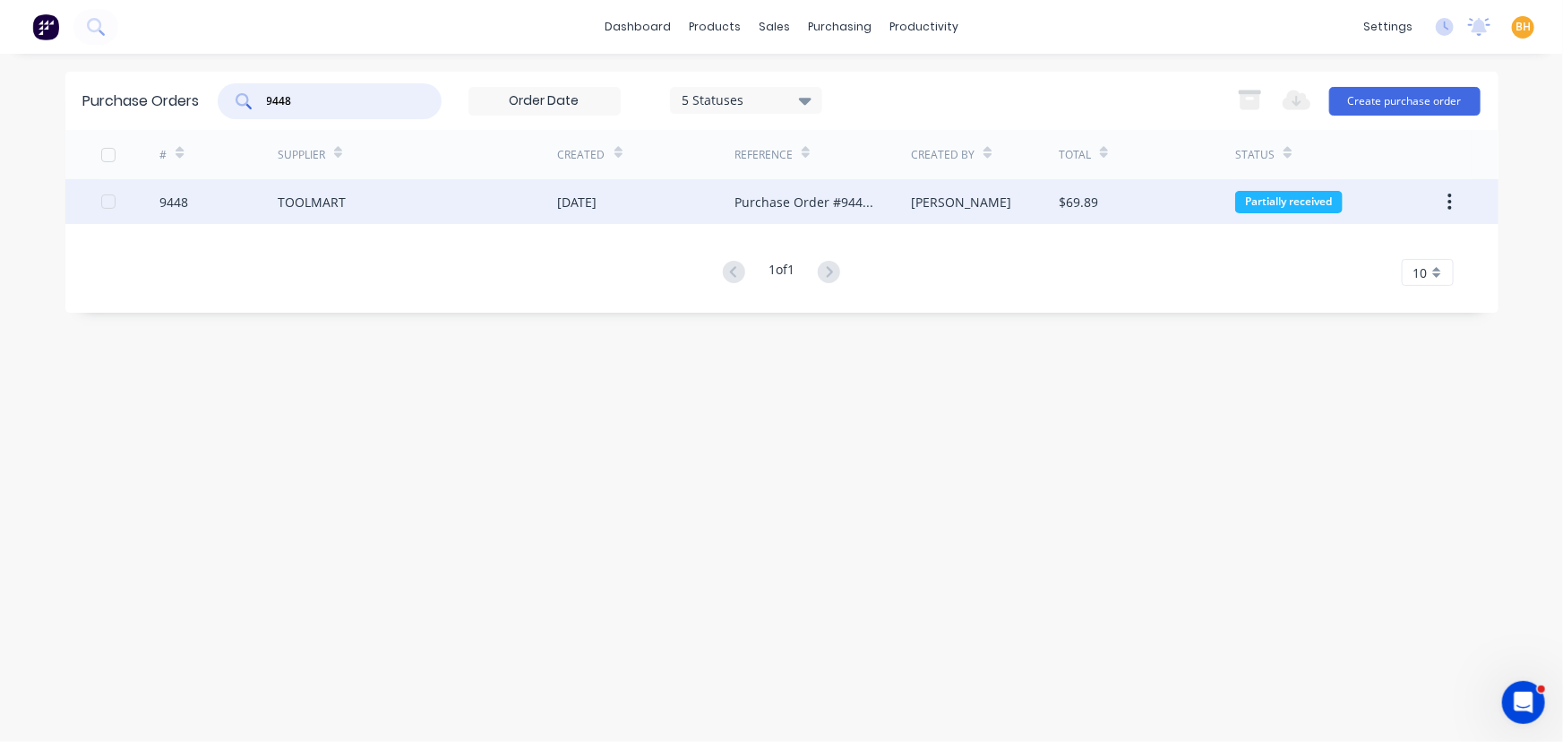
type input "9448"
click at [318, 211] on div "TOOLMART" at bounding box center [312, 202] width 68 height 19
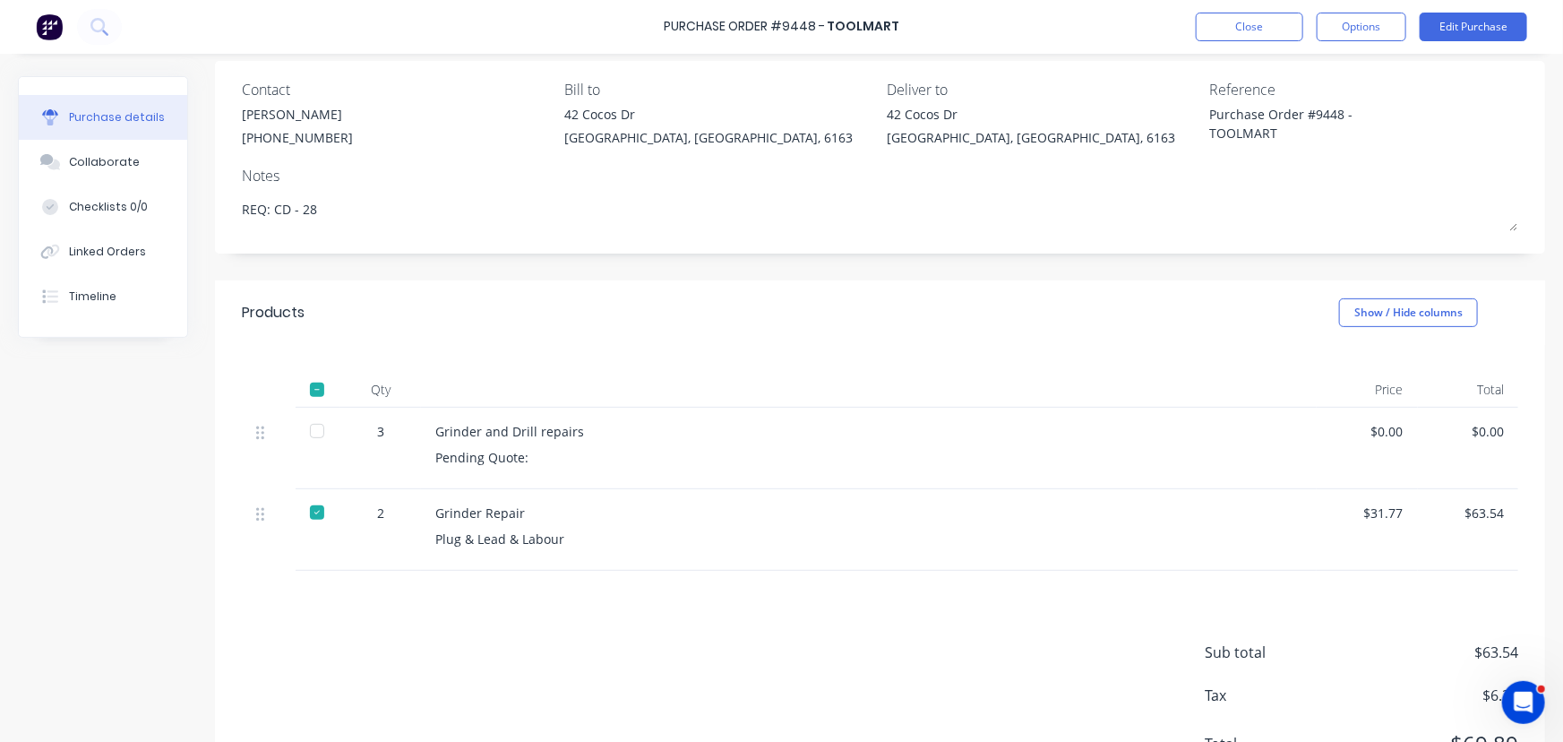
scroll to position [58, 0]
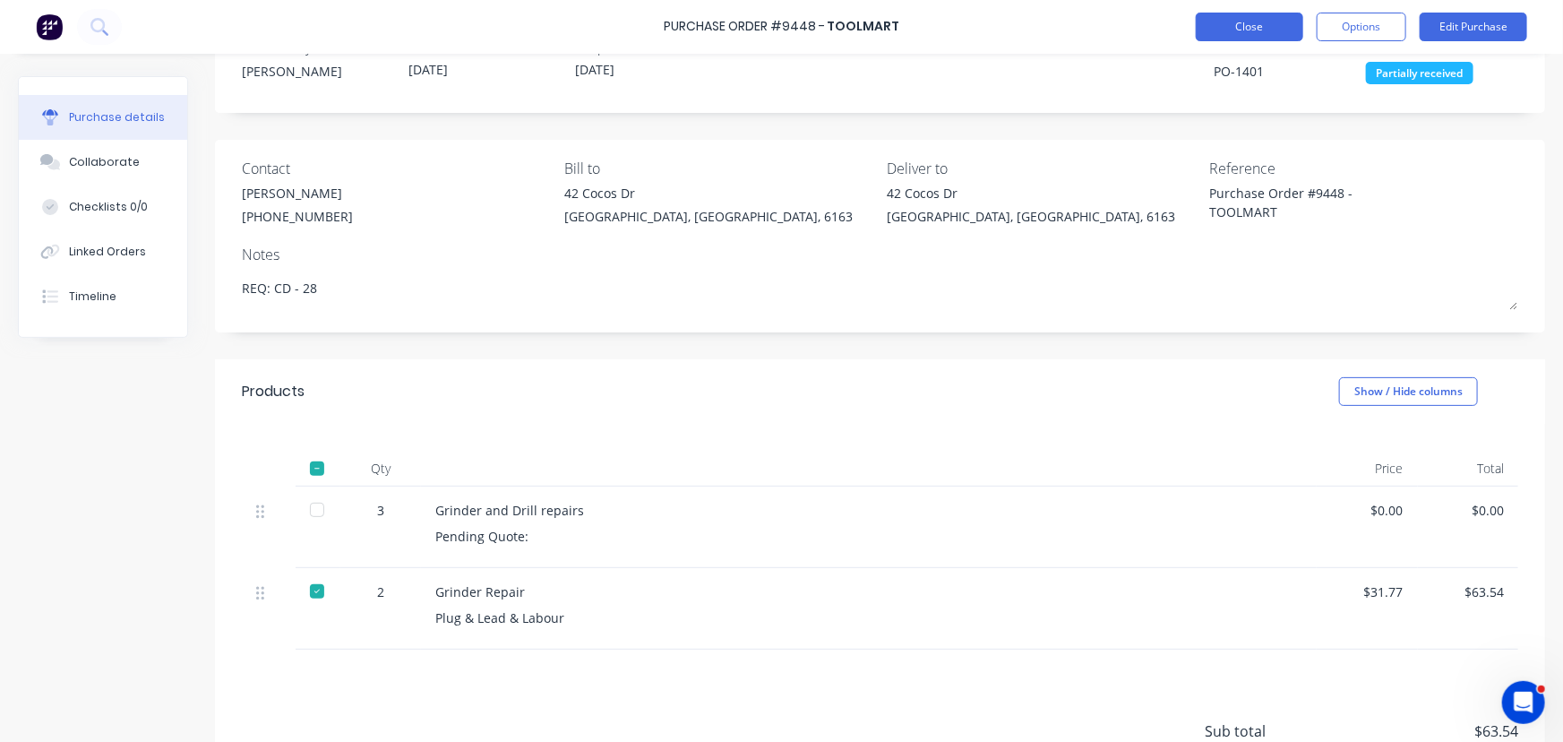
click at [1245, 20] on button "Close" at bounding box center [1250, 27] width 108 height 29
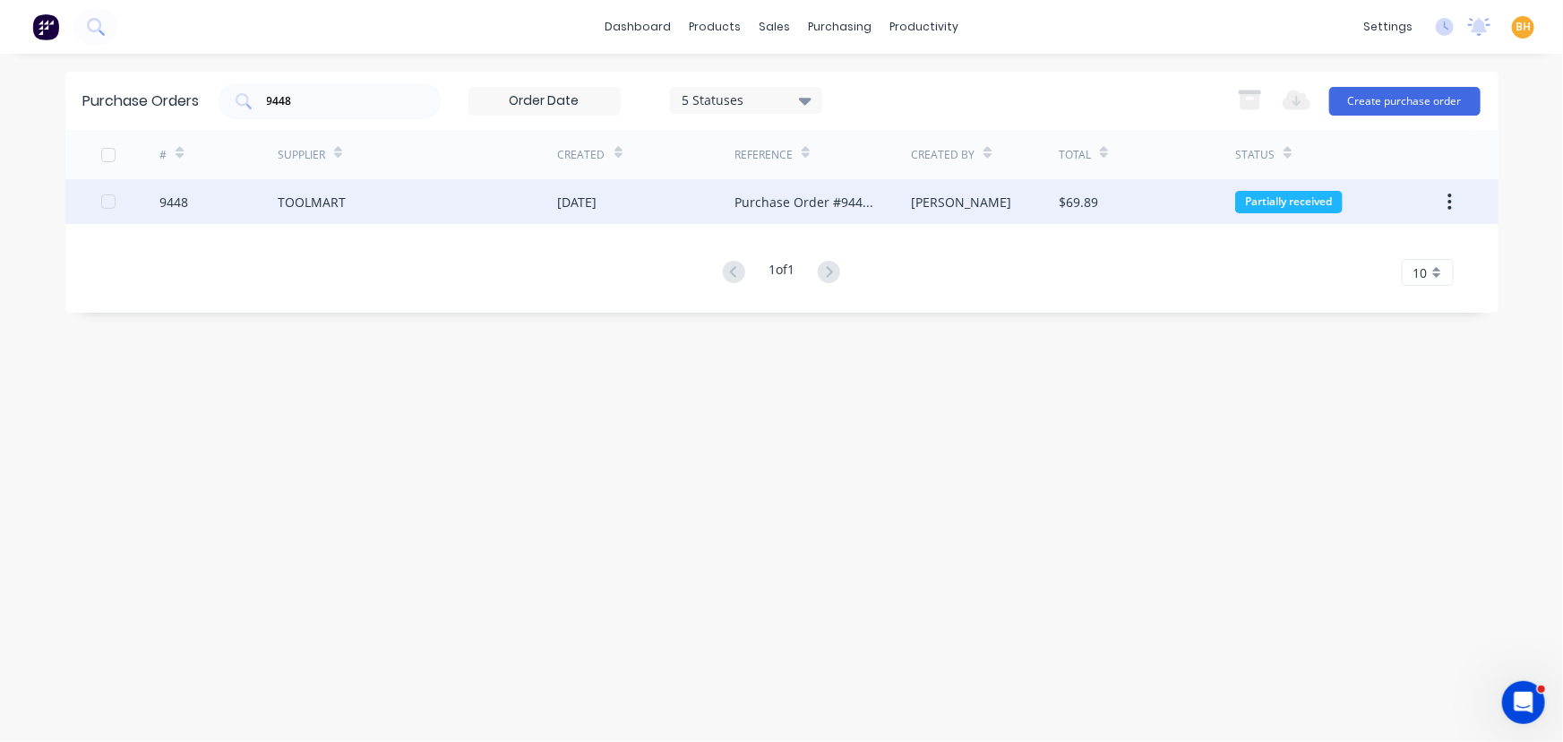
click at [921, 199] on div "[PERSON_NAME]" at bounding box center [961, 202] width 100 height 19
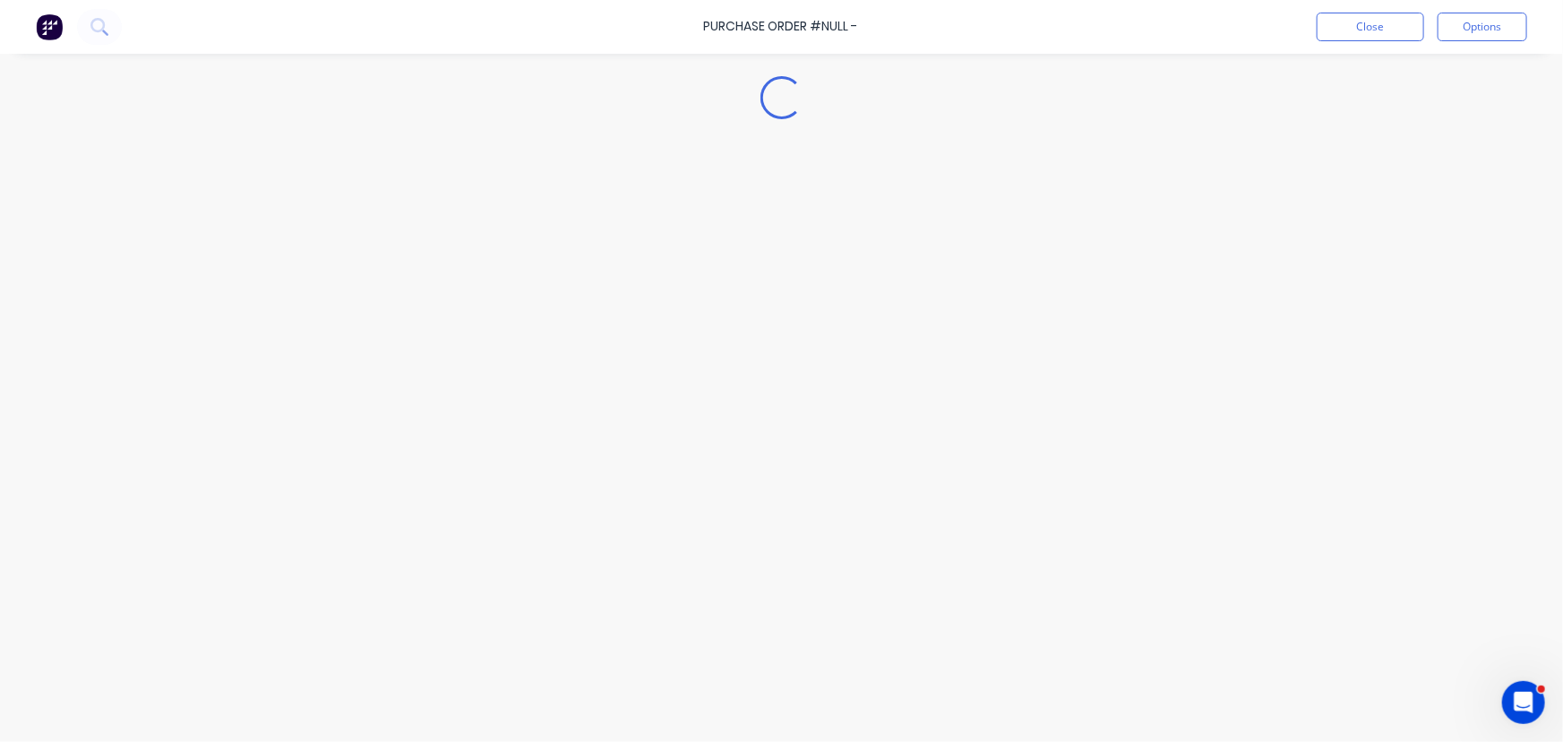
type textarea "x"
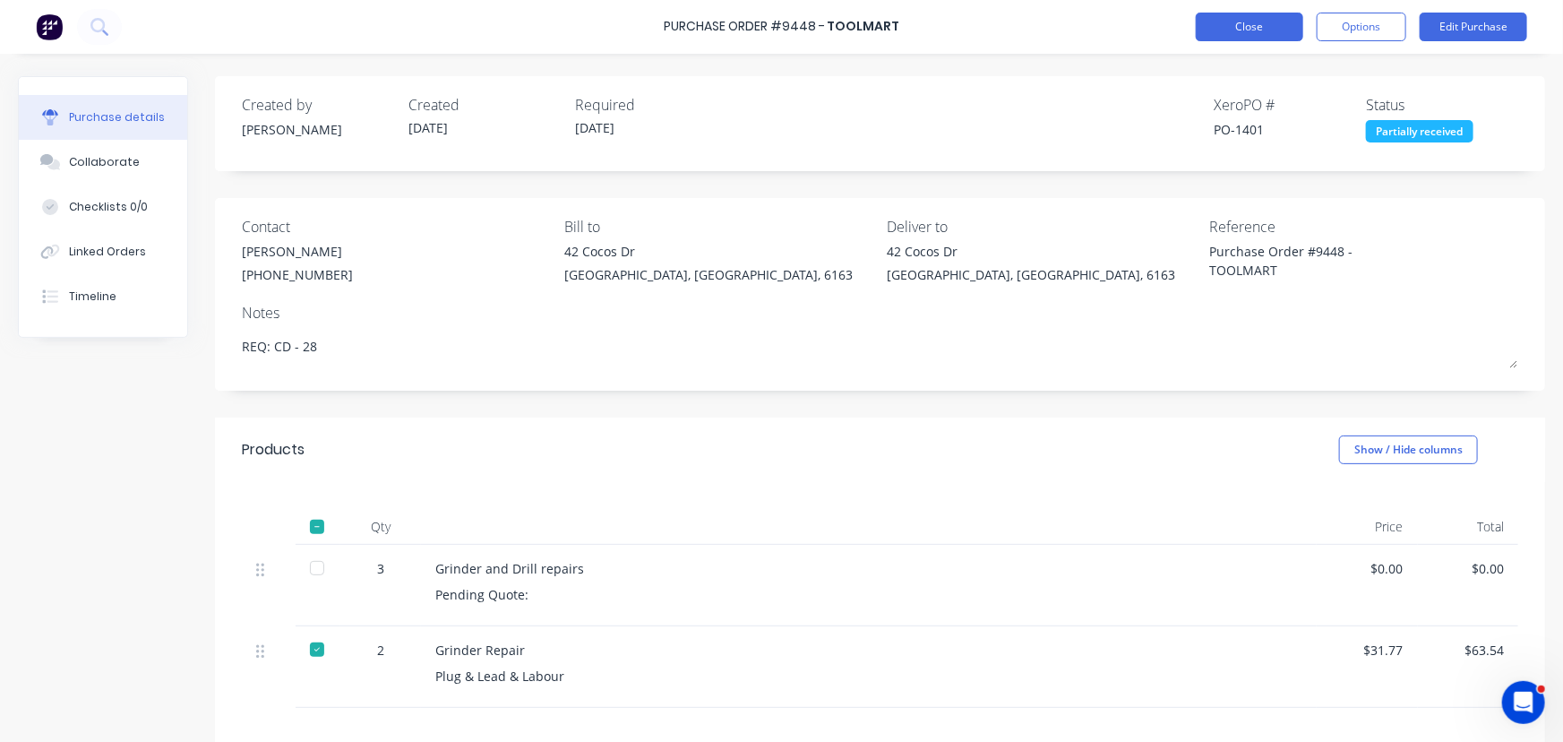
click at [1232, 22] on button "Close" at bounding box center [1250, 27] width 108 height 29
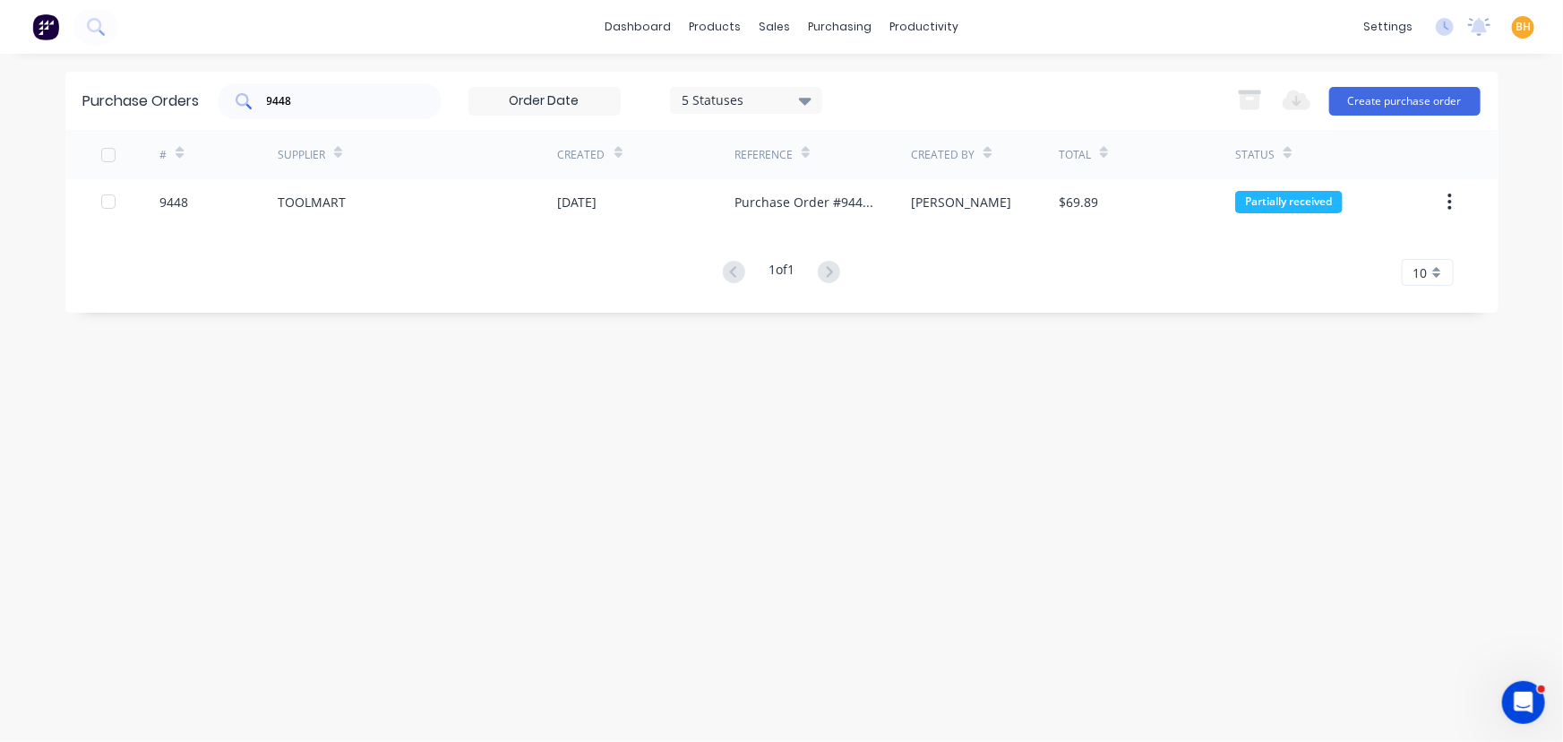
click at [332, 99] on input "9448" at bounding box center [339, 101] width 149 height 18
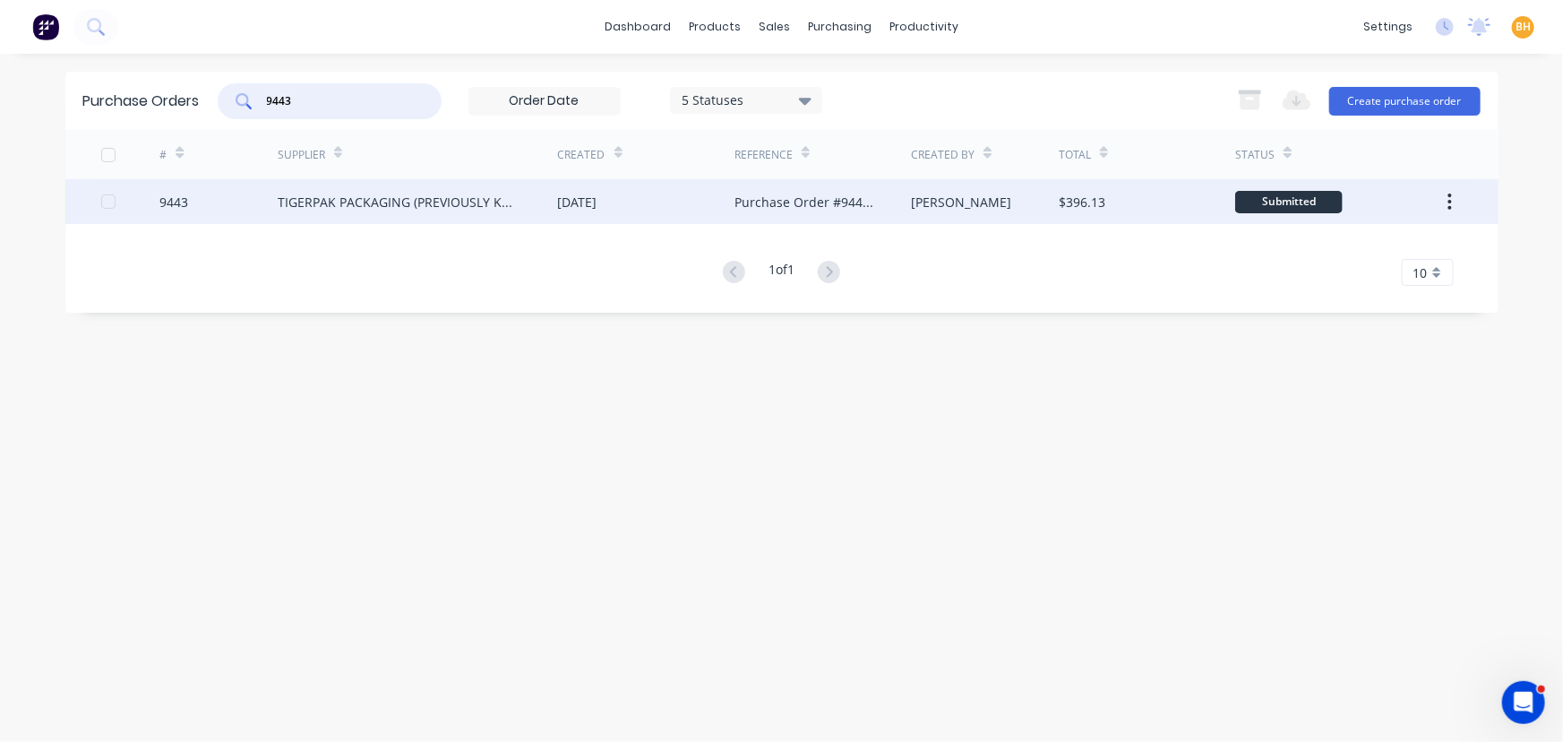
type input "9443"
click at [333, 196] on div "TIGERPAK PACKAGING (PREVIOUSLY KNOWN AS POWERPAK)" at bounding box center [400, 202] width 245 height 19
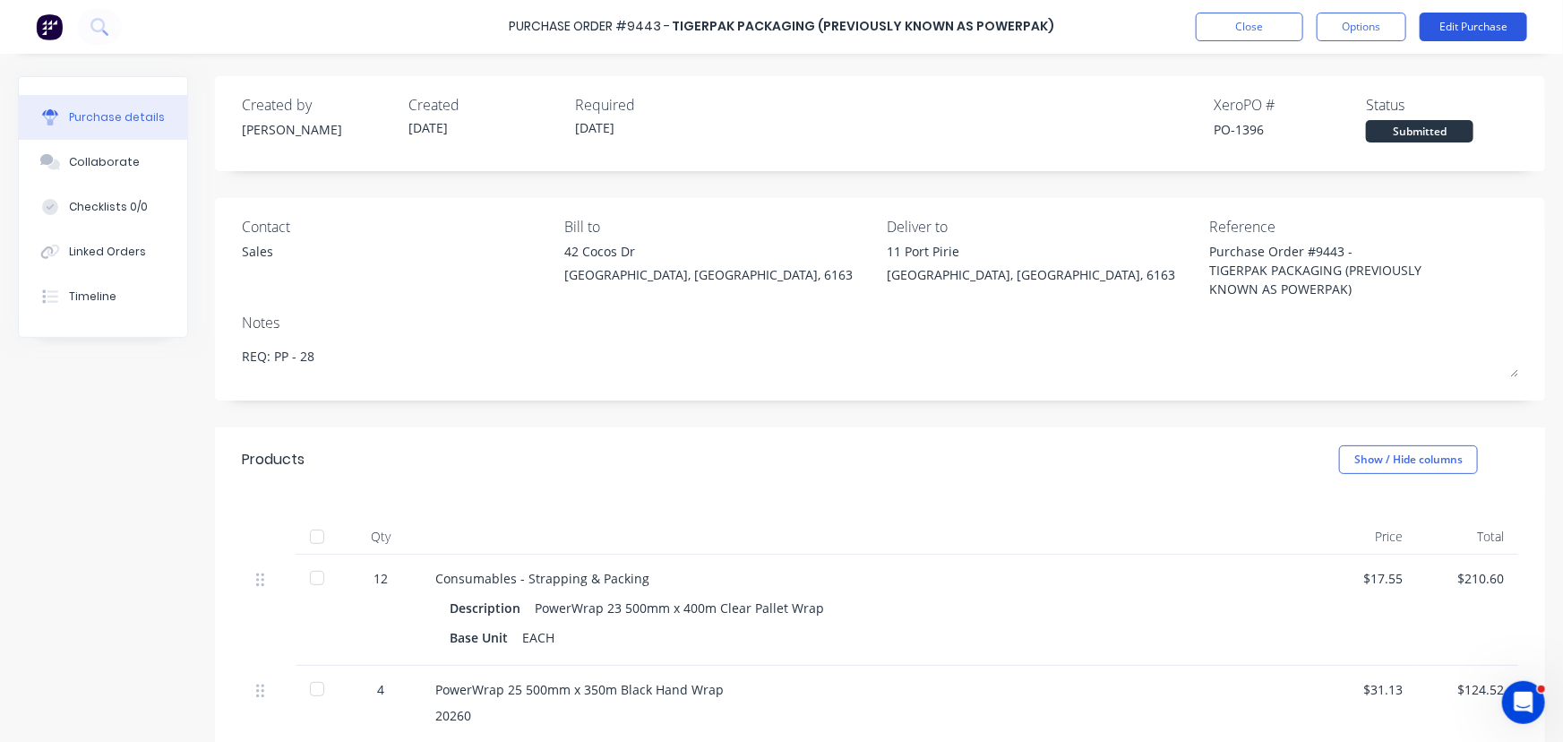
click at [1450, 23] on button "Edit Purchase" at bounding box center [1474, 27] width 108 height 29
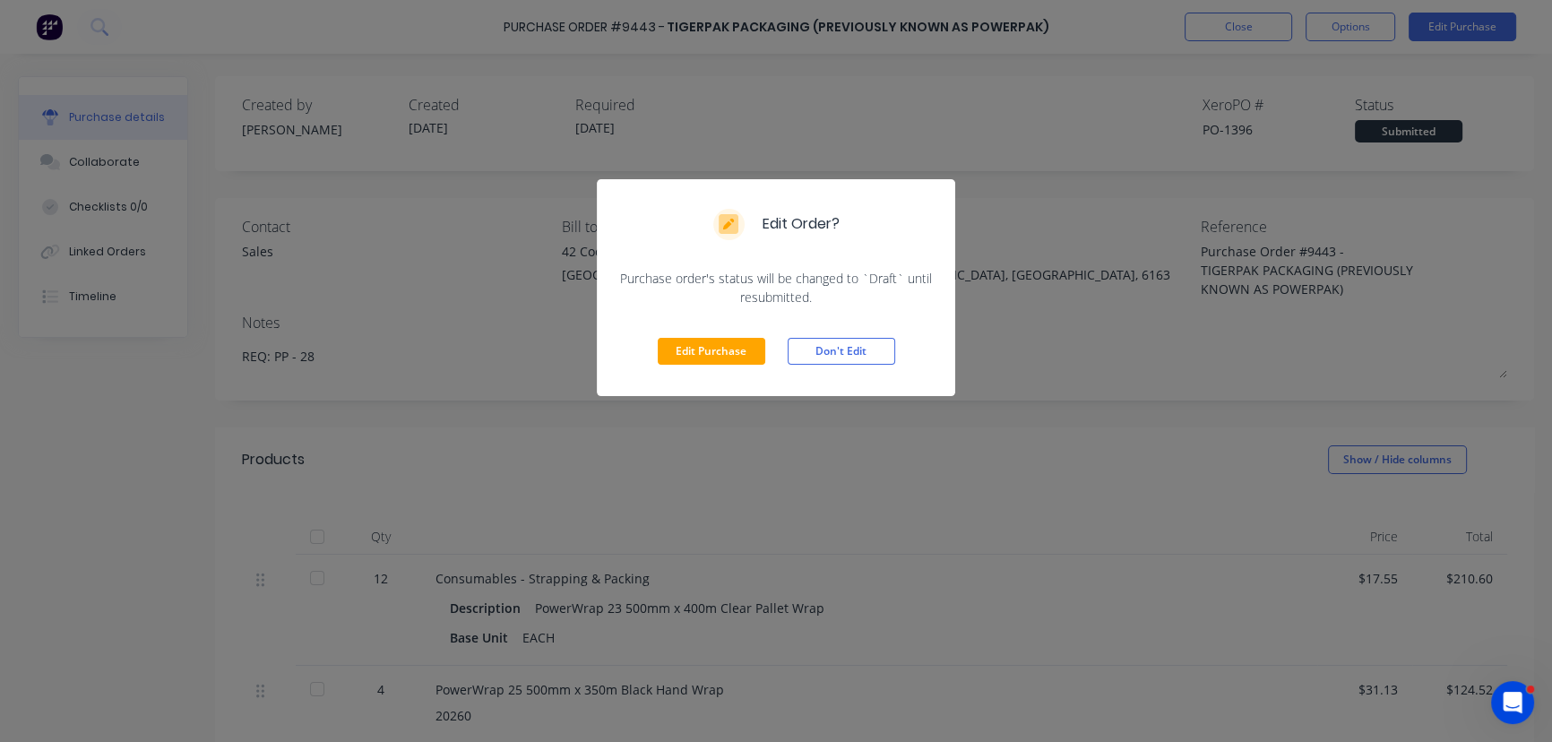
click at [986, 89] on div "Edit Order? Purchase order's status will be changed to `Draft` until resubmitte…" at bounding box center [776, 371] width 1552 height 742
type textarea "x"
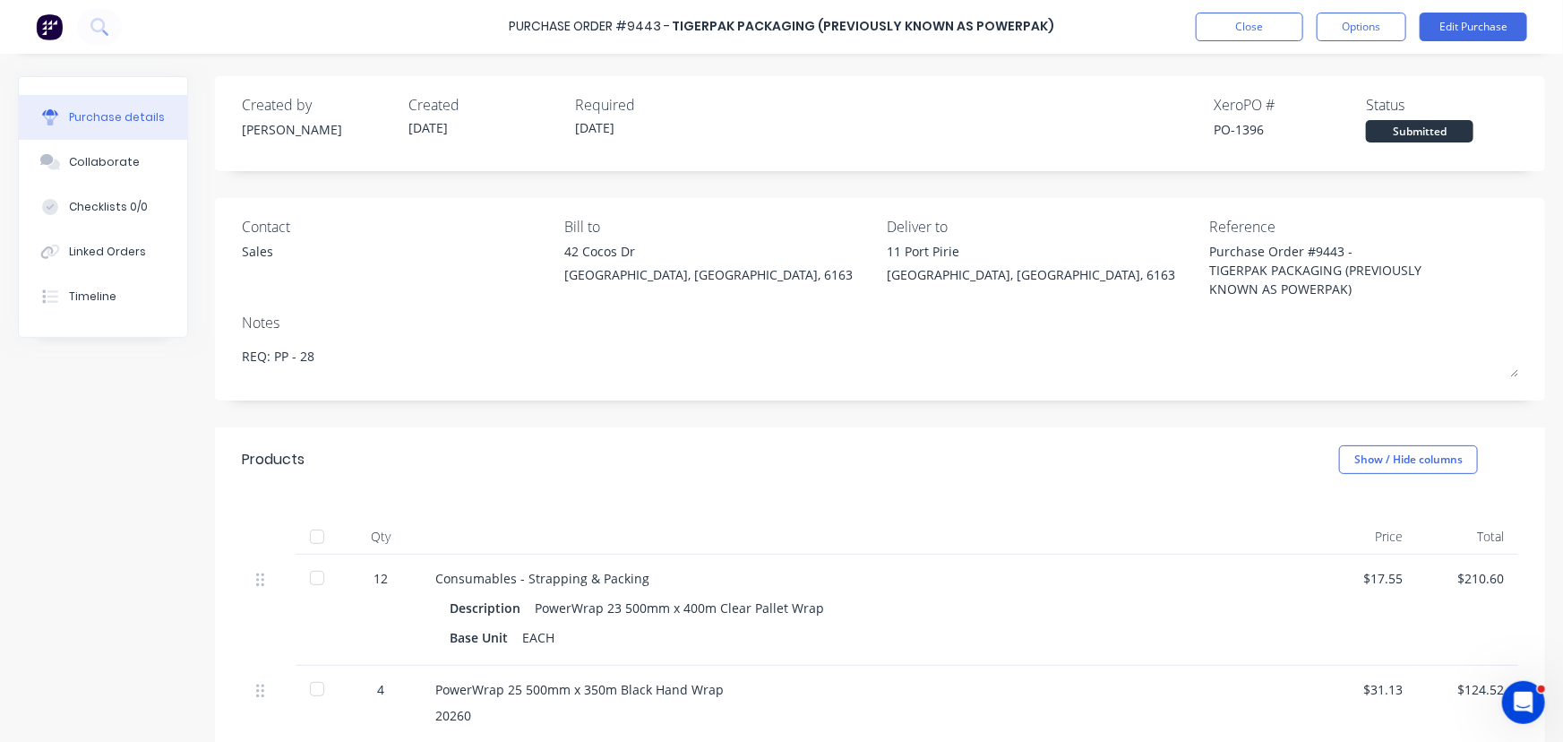
click at [256, 250] on div "Sales" at bounding box center [257, 251] width 31 height 19
click at [1246, 22] on button "Close" at bounding box center [1250, 27] width 108 height 29
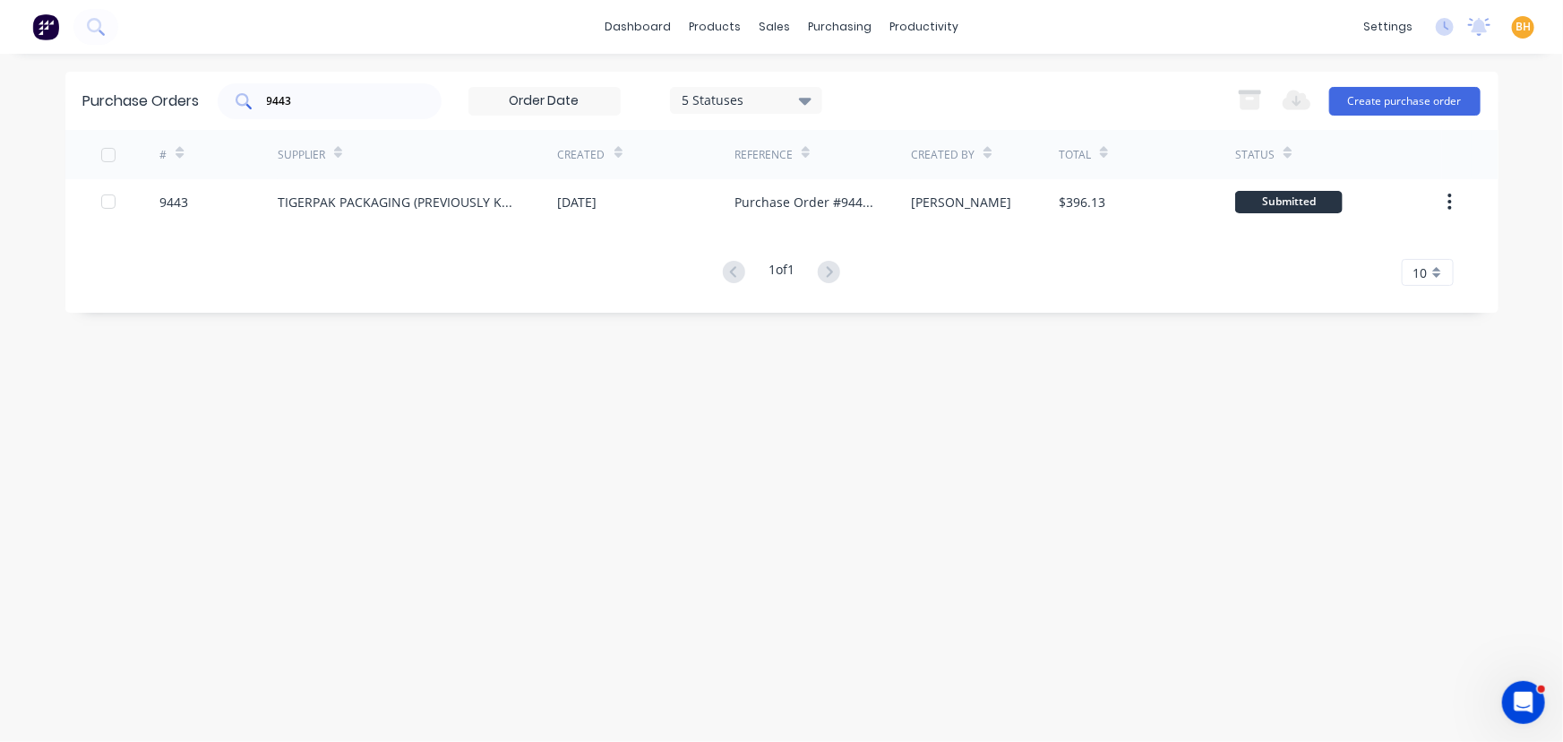
click at [367, 105] on input "9443" at bounding box center [339, 101] width 149 height 18
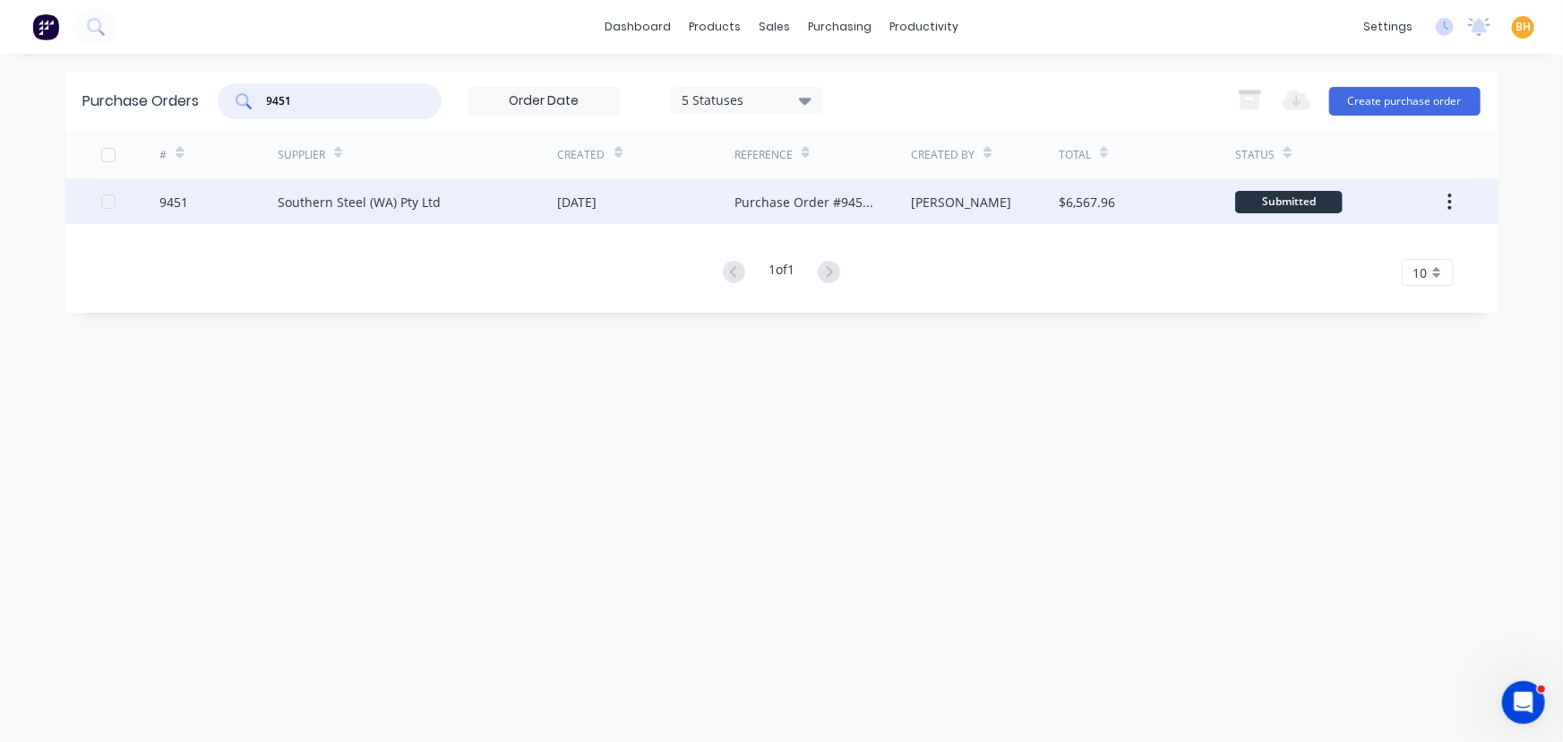
type input "9451"
click at [399, 206] on div "Southern Steel (WA) Pty Ltd" at bounding box center [359, 202] width 163 height 19
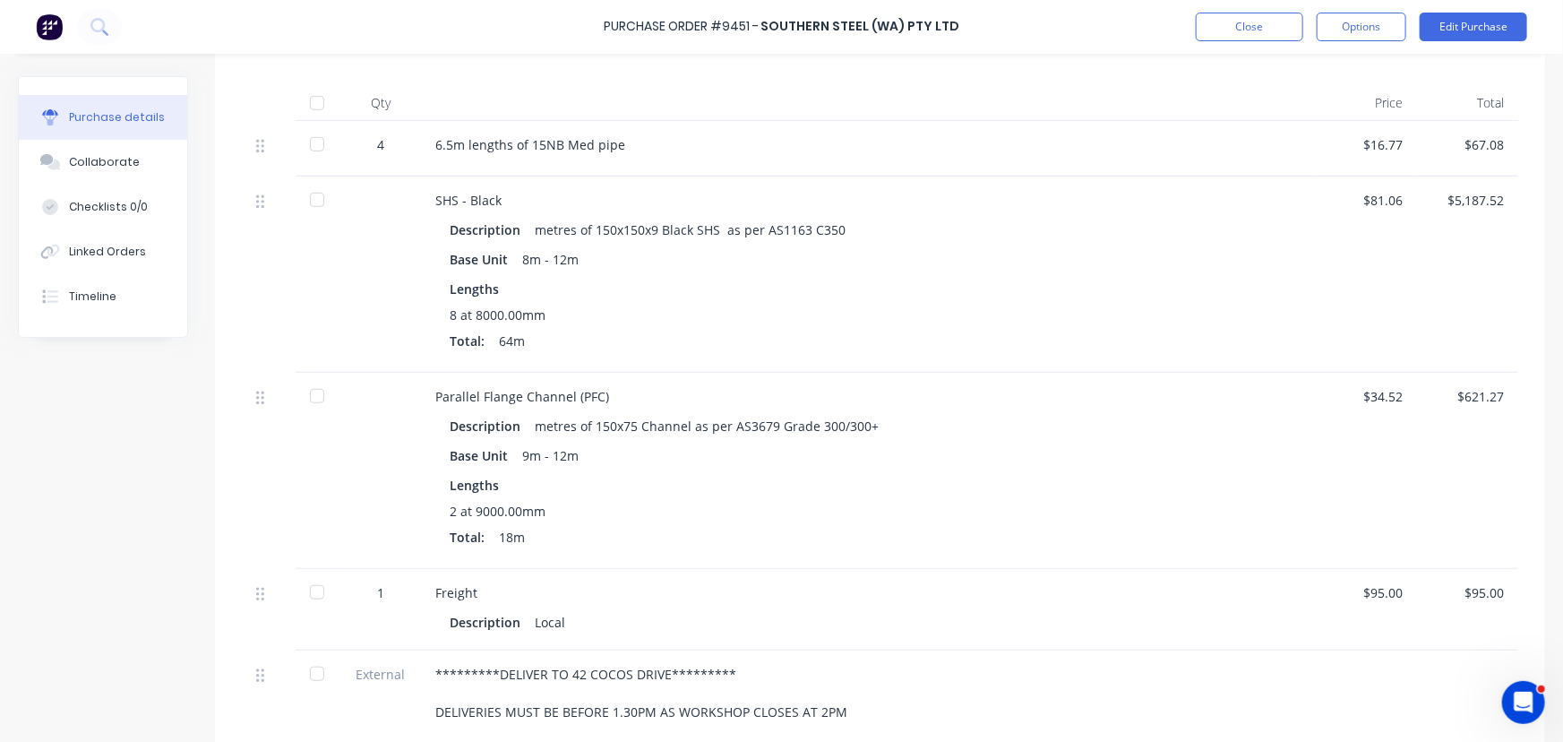
scroll to position [162, 0]
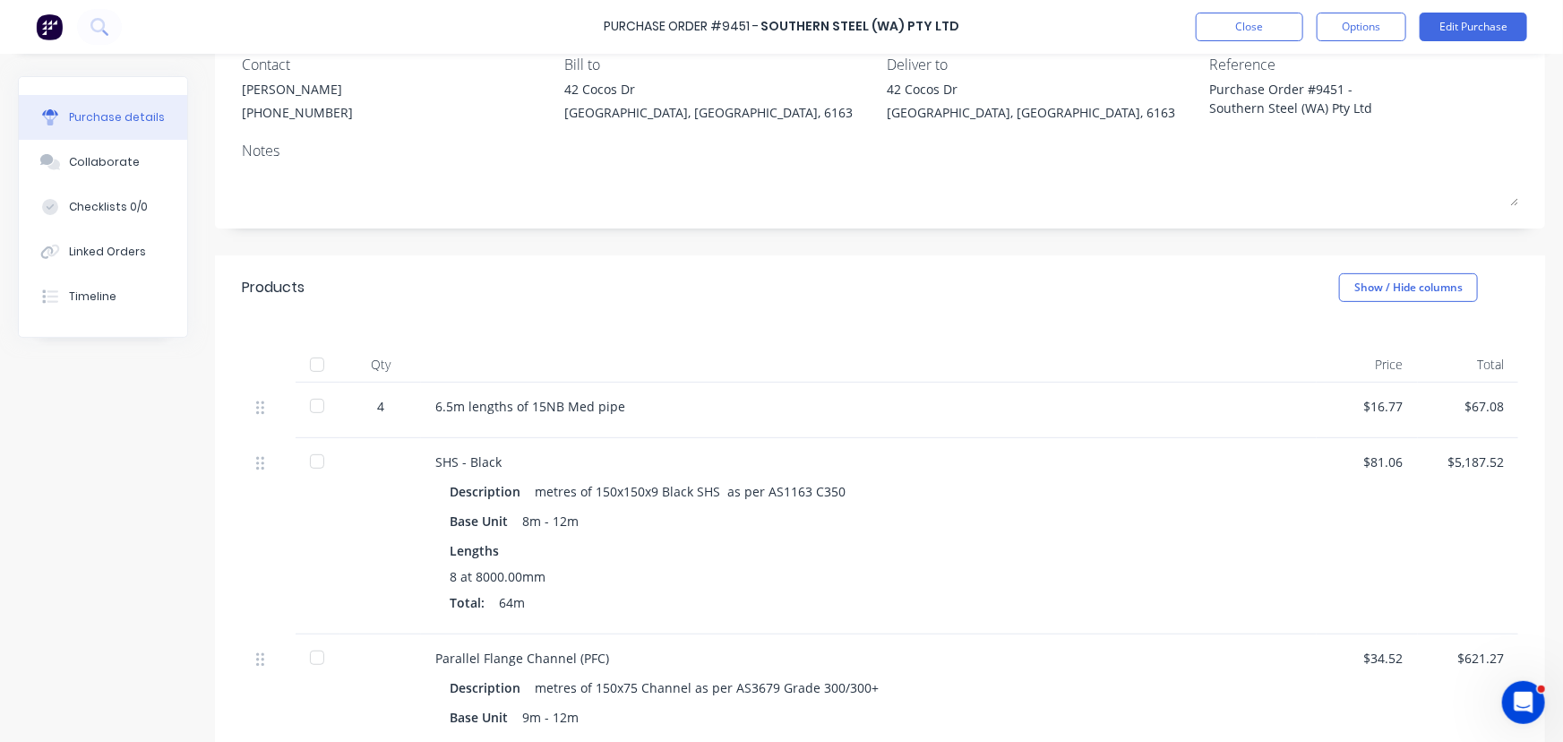
click at [322, 363] on div at bounding box center [317, 365] width 36 height 36
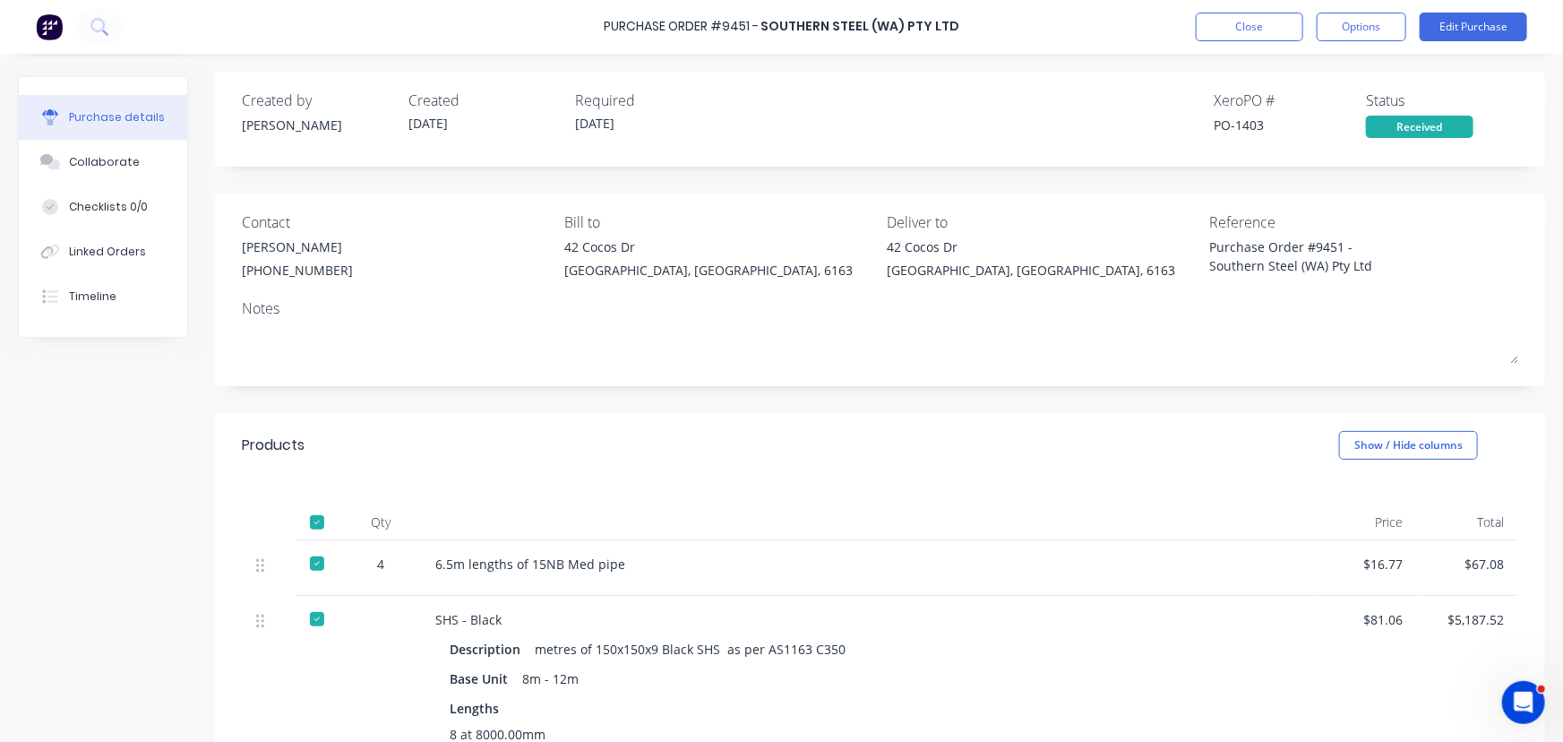
scroll to position [0, 0]
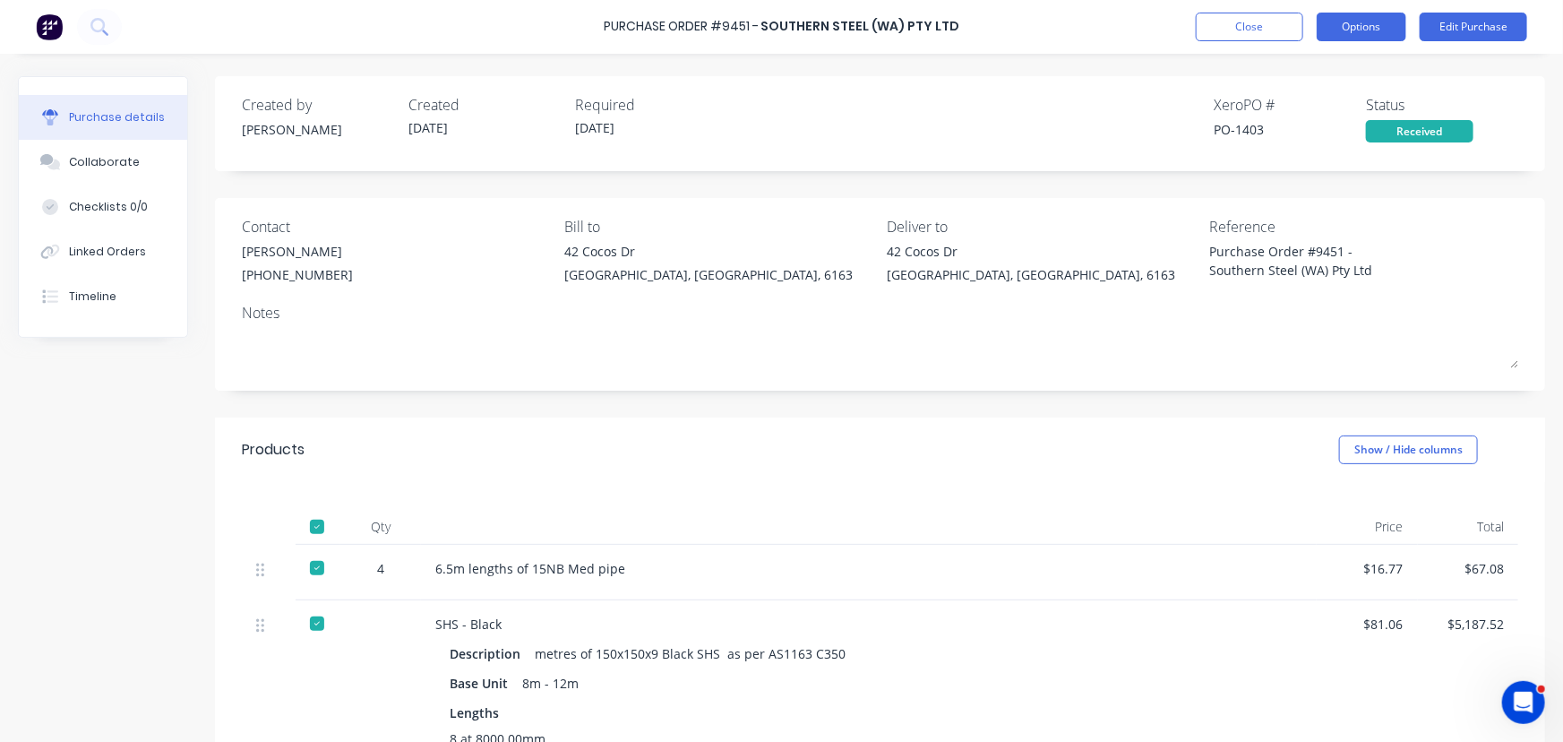
click at [1378, 28] on button "Options" at bounding box center [1362, 27] width 90 height 29
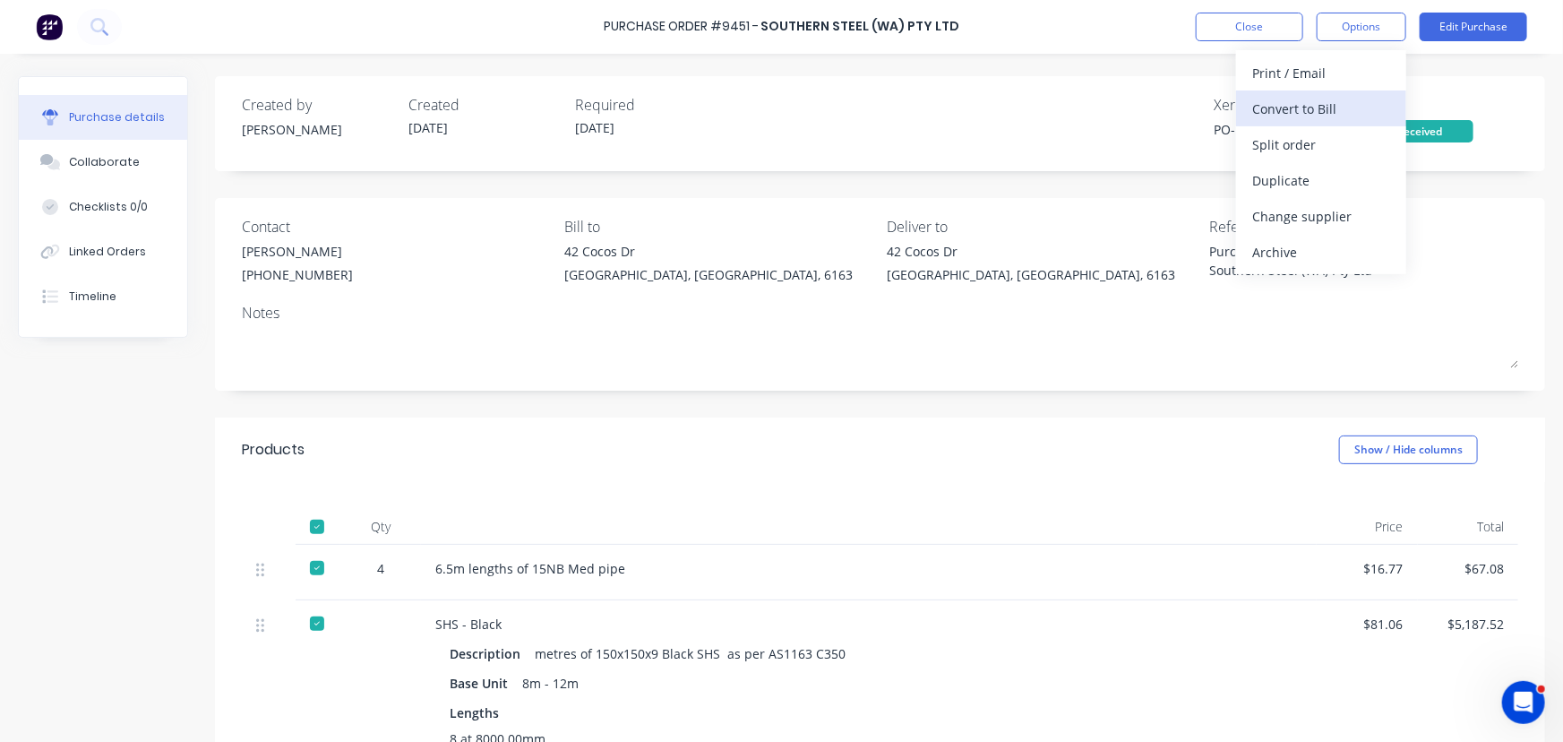
click at [1288, 107] on div "Convert to Bill" at bounding box center [1322, 109] width 138 height 26
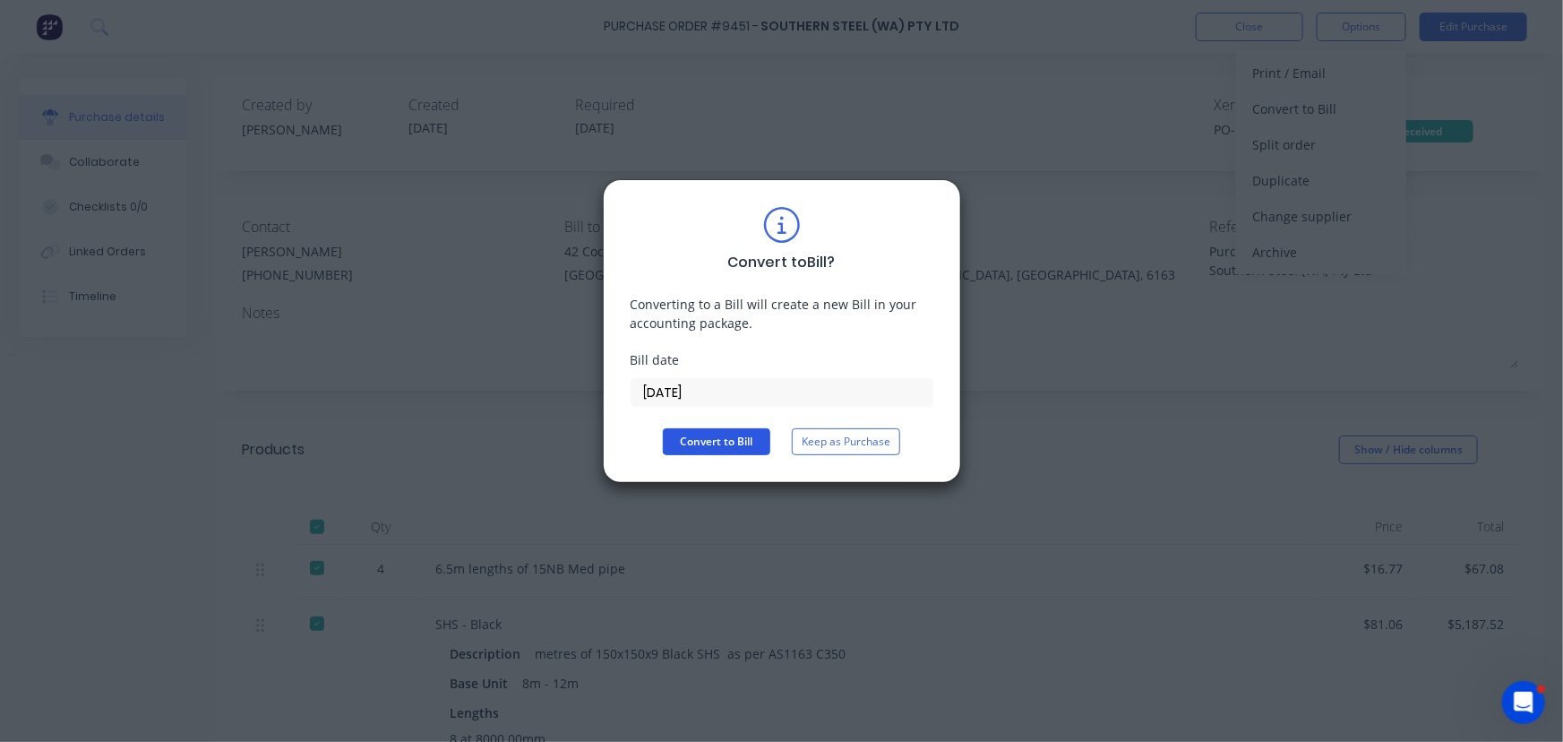
click at [702, 446] on button "Convert to Bill" at bounding box center [717, 441] width 108 height 27
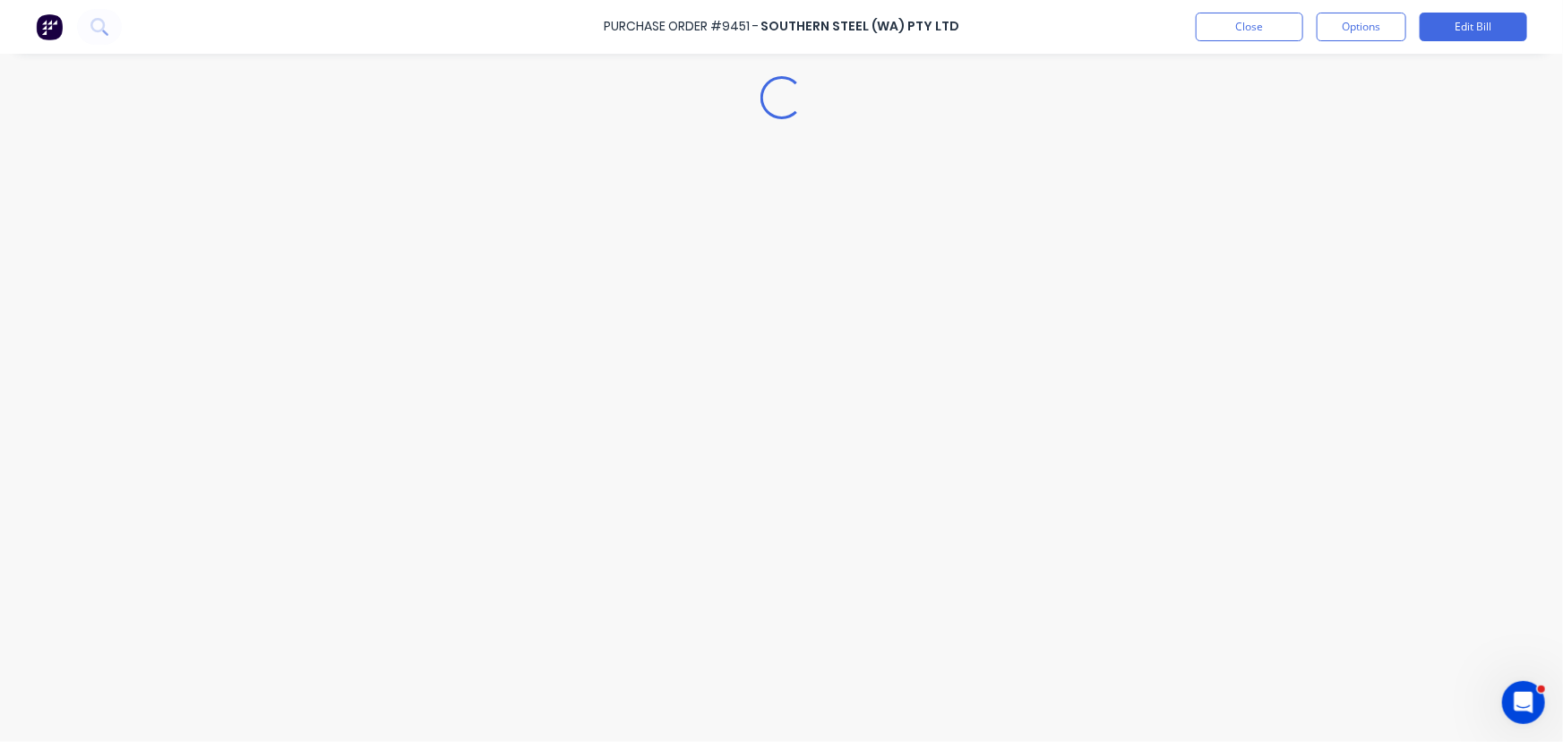
type textarea "x"
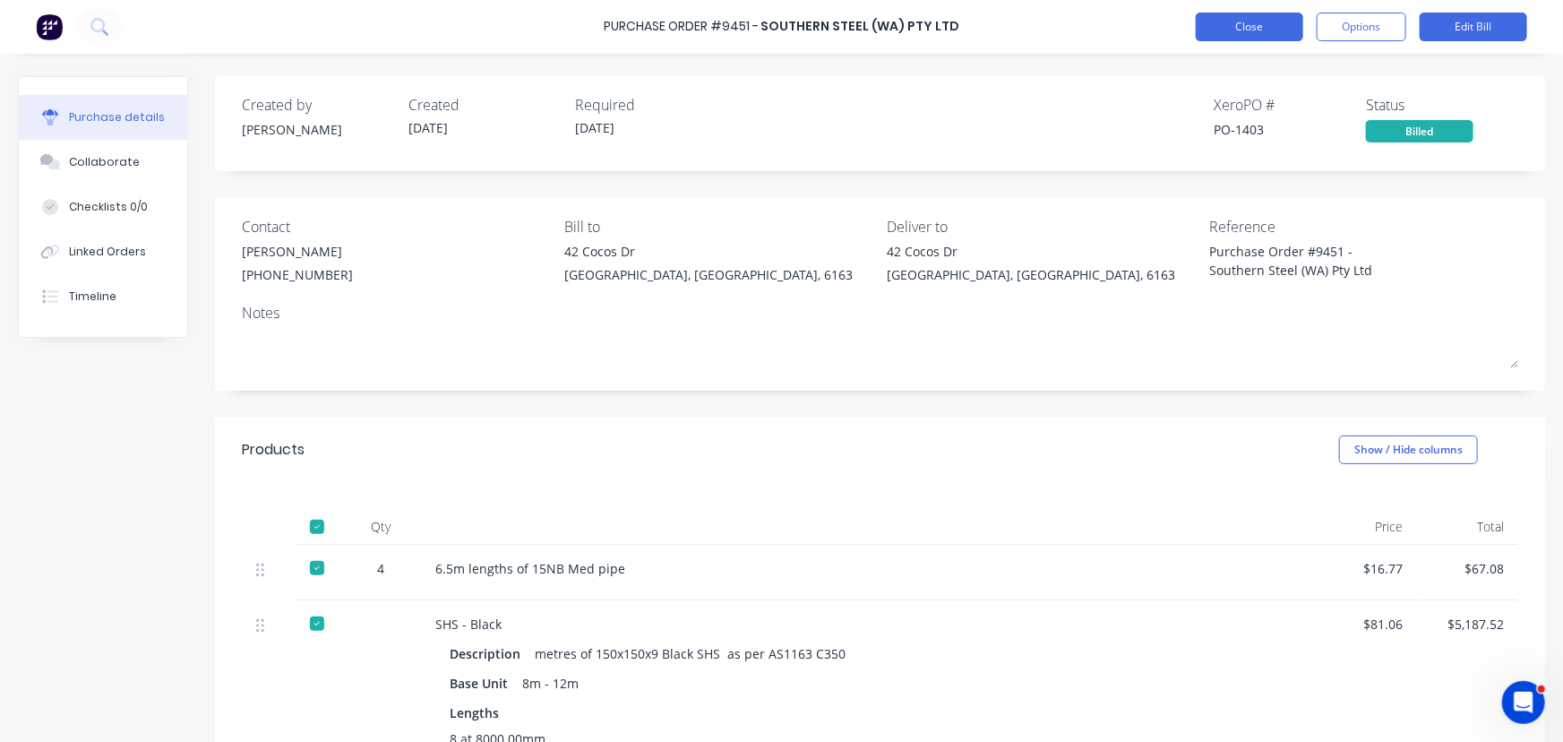
click at [1245, 30] on button "Close" at bounding box center [1250, 27] width 108 height 29
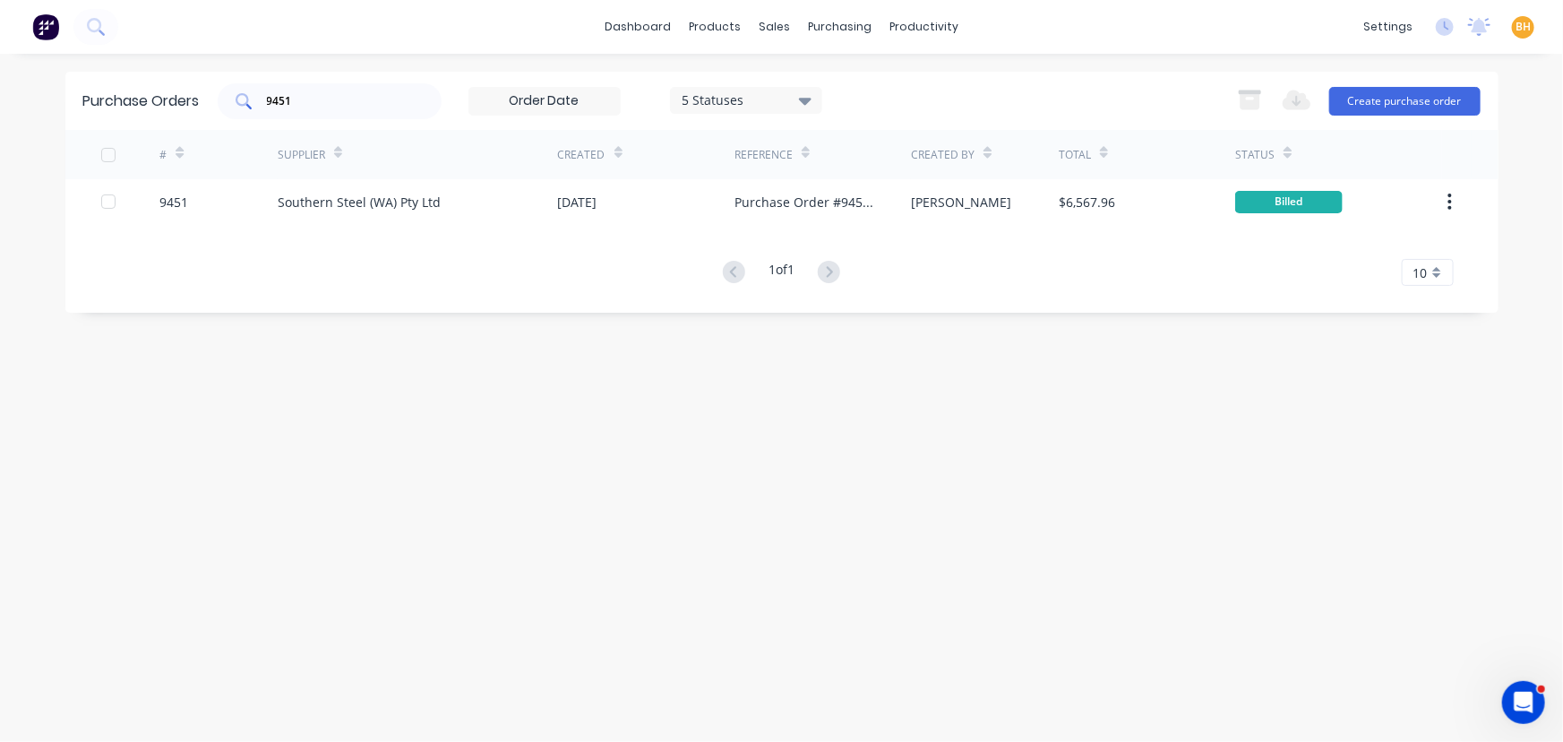
click at [310, 101] on input "9451" at bounding box center [339, 101] width 149 height 18
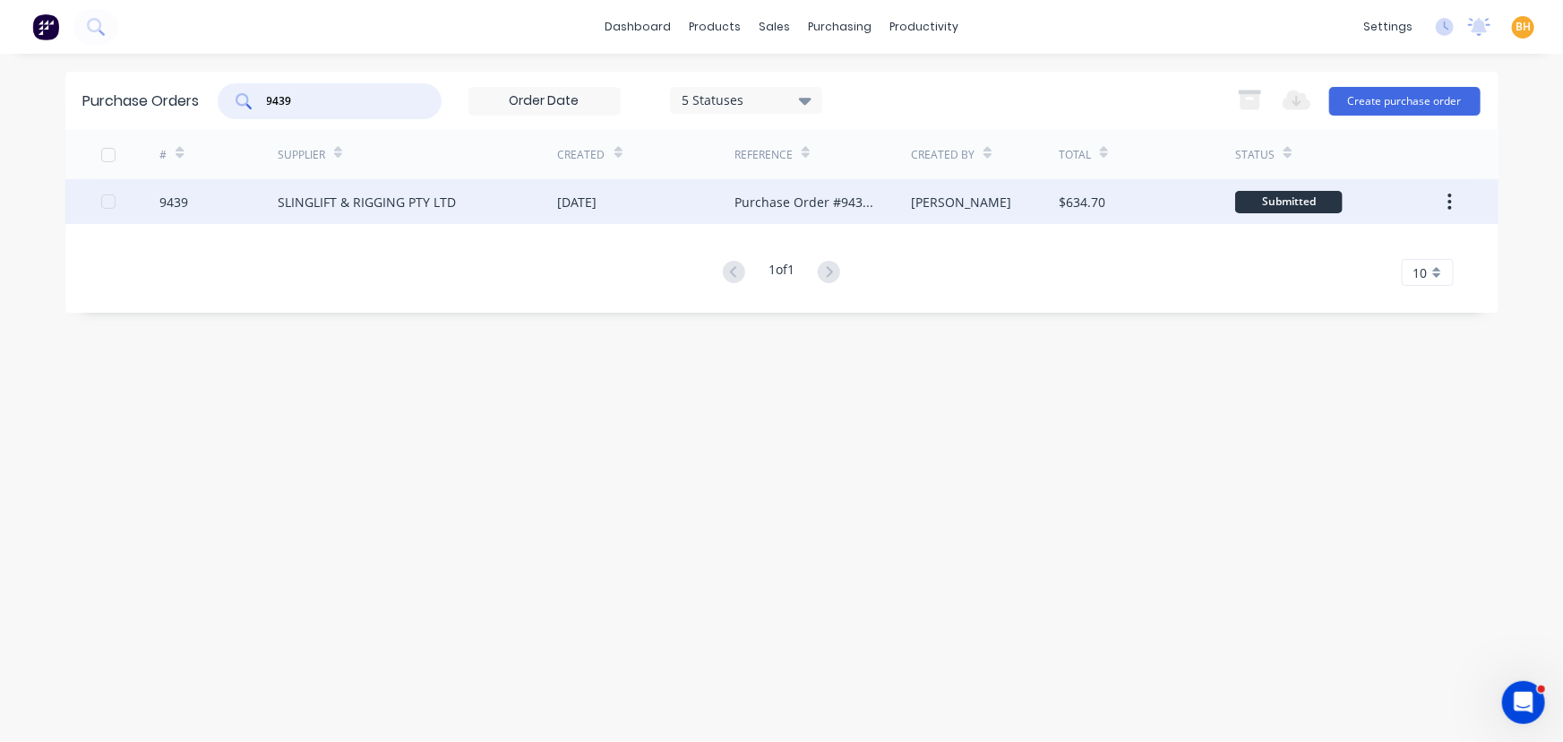
type input "9439"
click at [371, 203] on div "SLINGLIFT & RIGGING PTY LTD" at bounding box center [367, 202] width 178 height 19
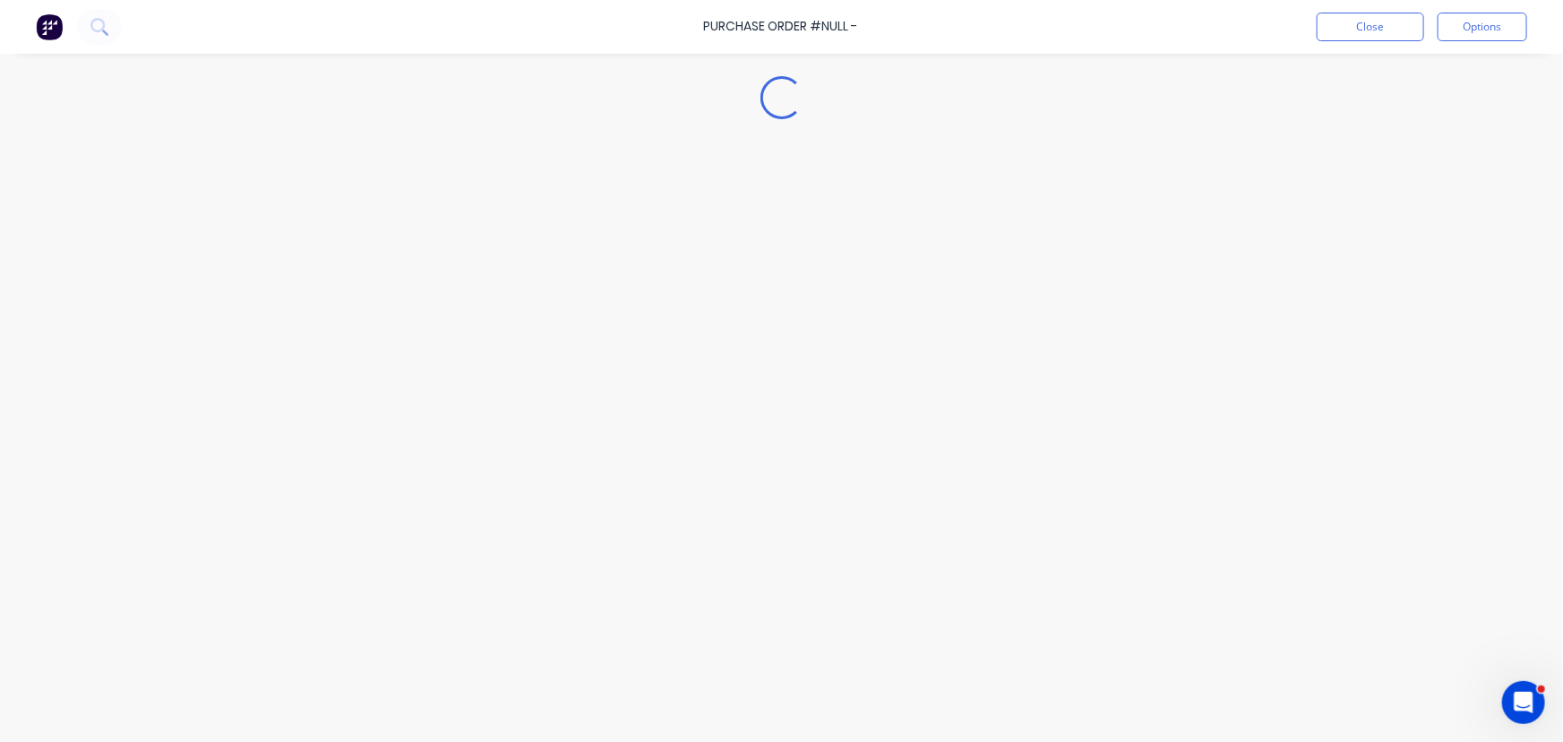
type textarea "x"
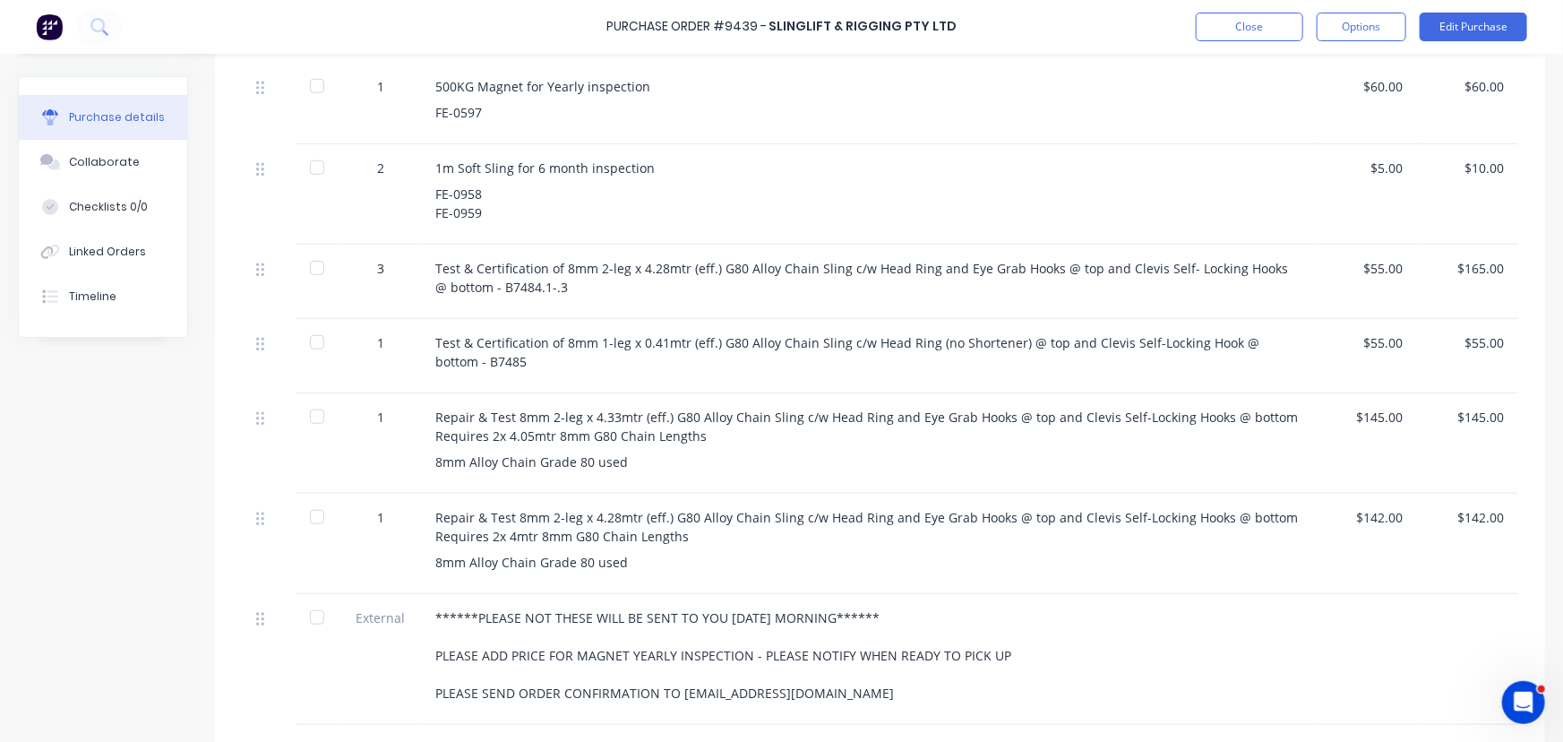
scroll to position [393, 0]
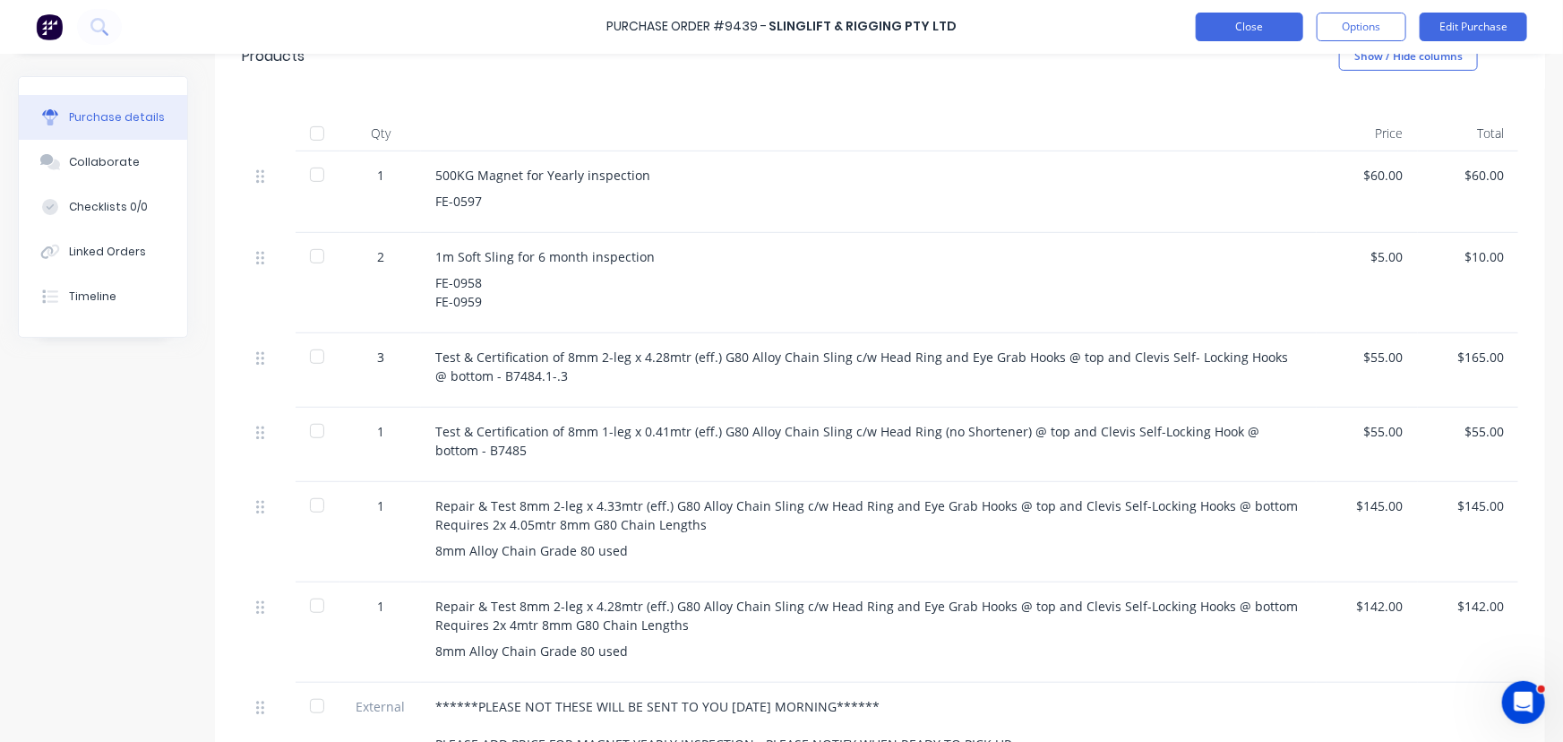
click at [1221, 25] on button "Close" at bounding box center [1250, 27] width 108 height 29
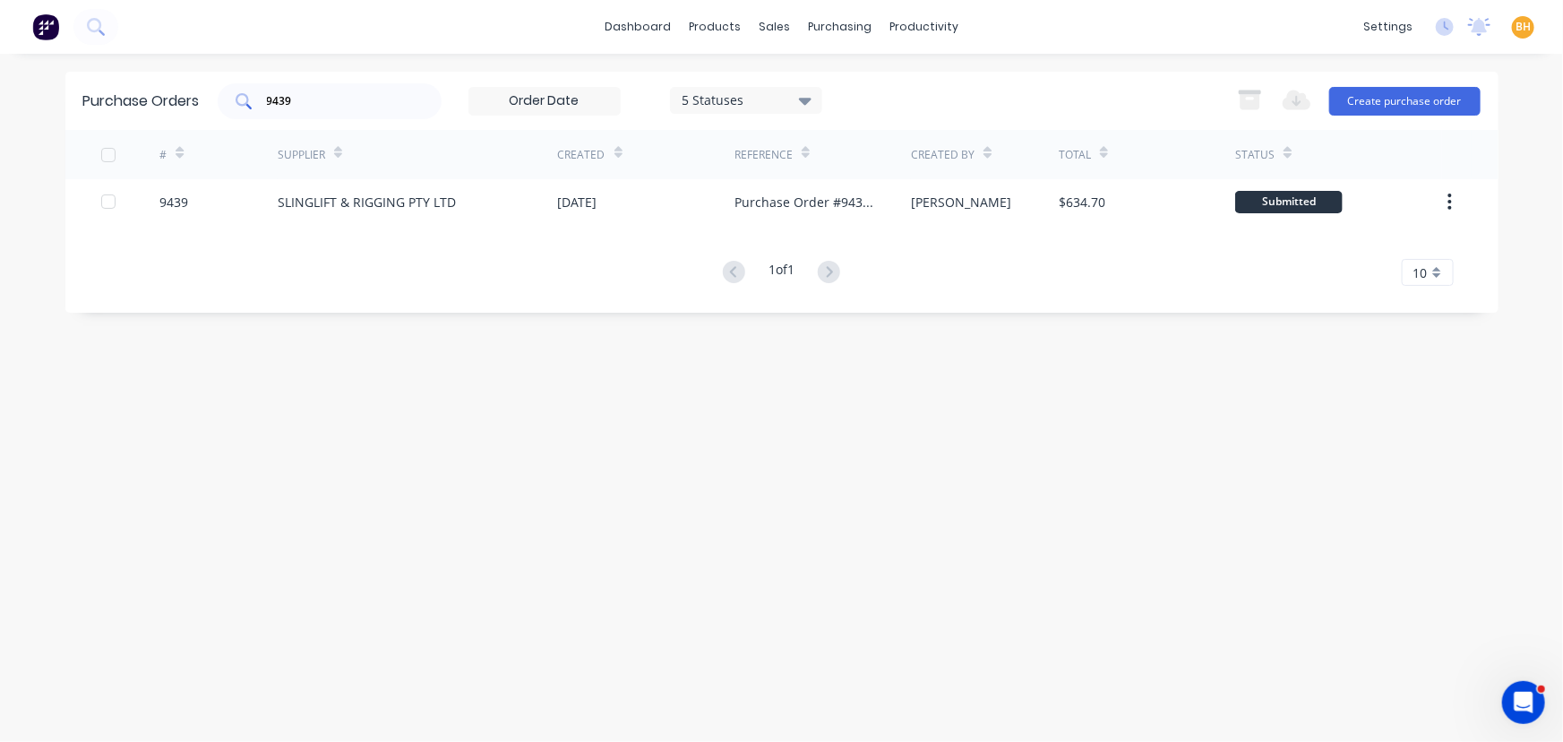
click at [323, 94] on input "9439" at bounding box center [339, 101] width 149 height 18
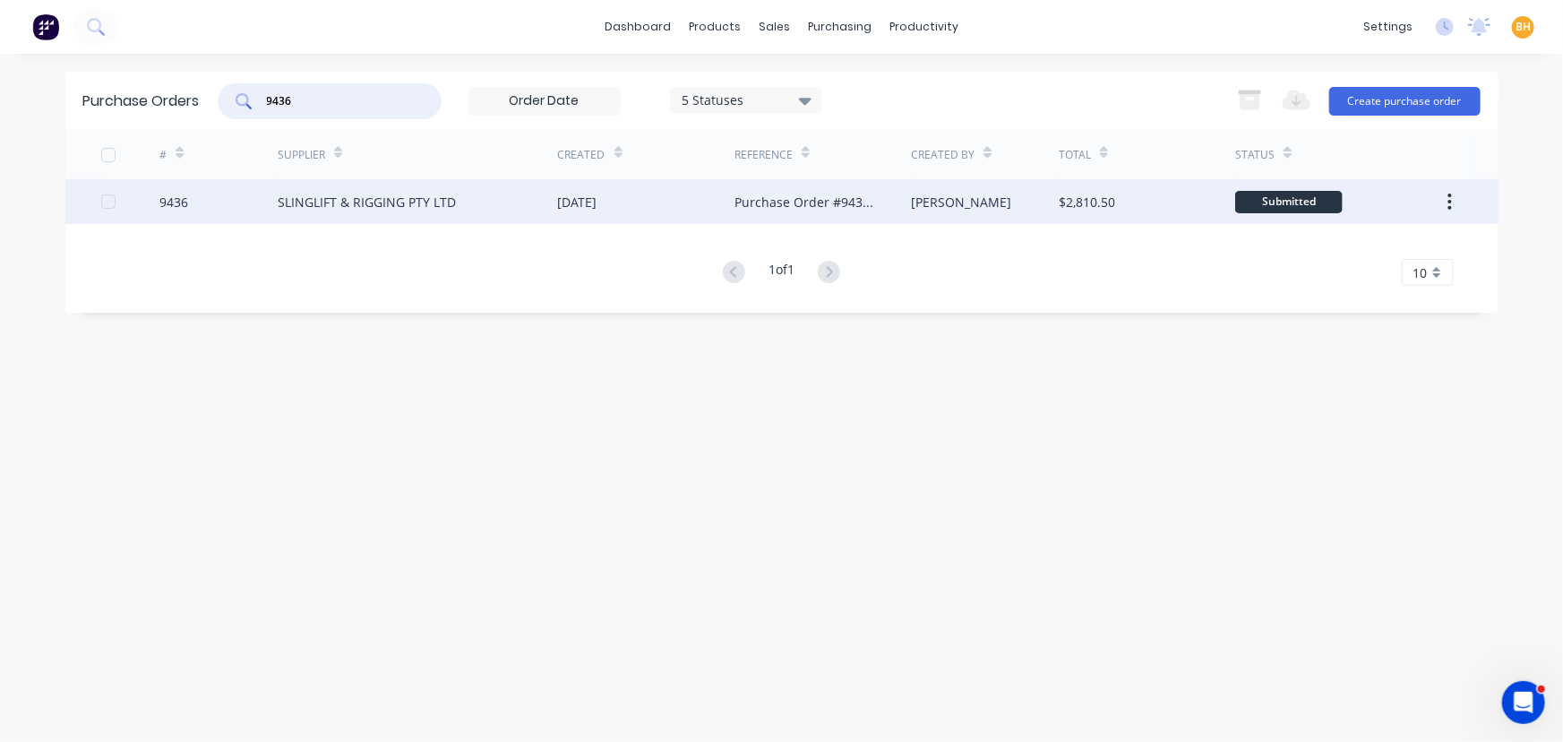
type input "9436"
click at [325, 204] on div "SLINGLIFT & RIGGING PTY LTD" at bounding box center [367, 202] width 178 height 19
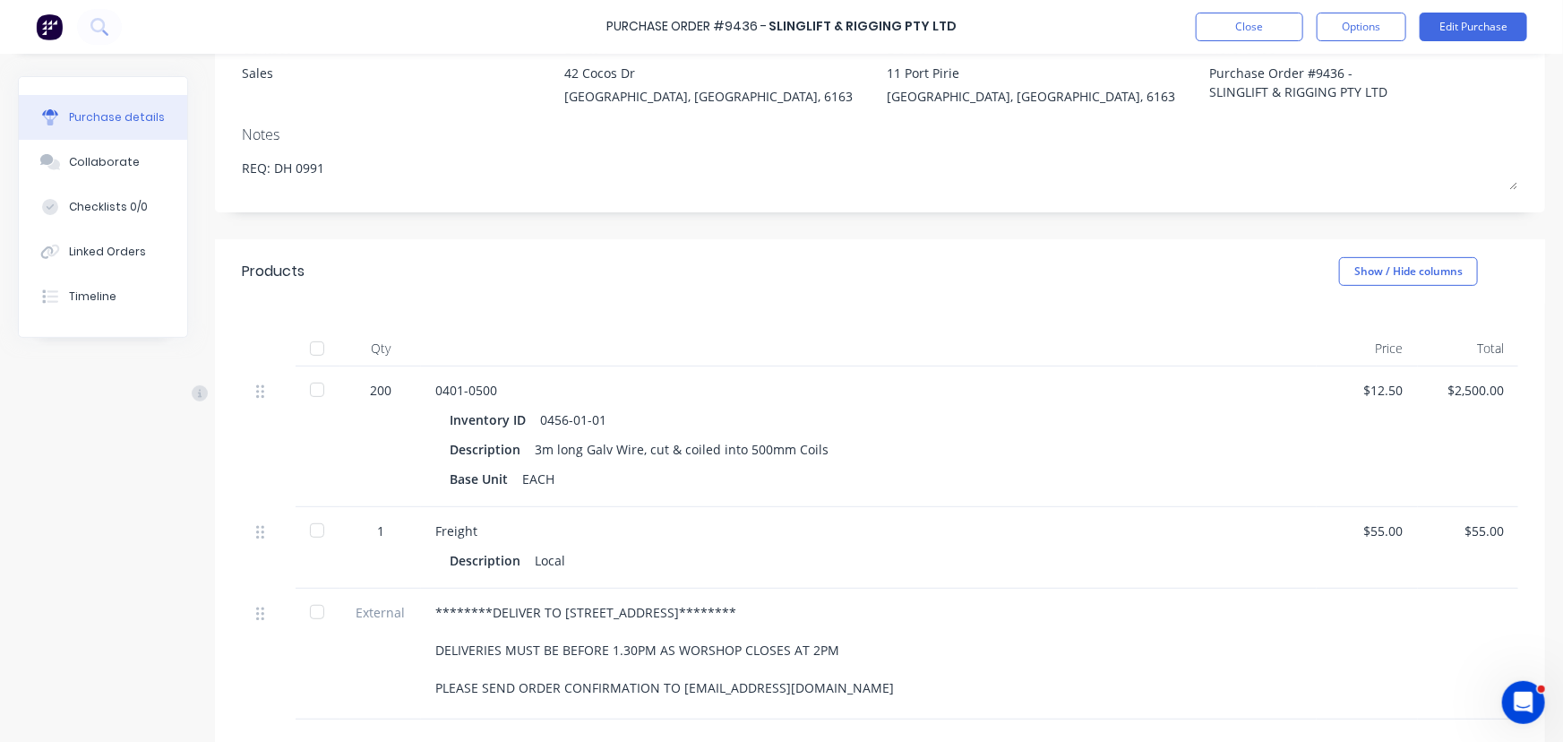
scroll to position [162, 0]
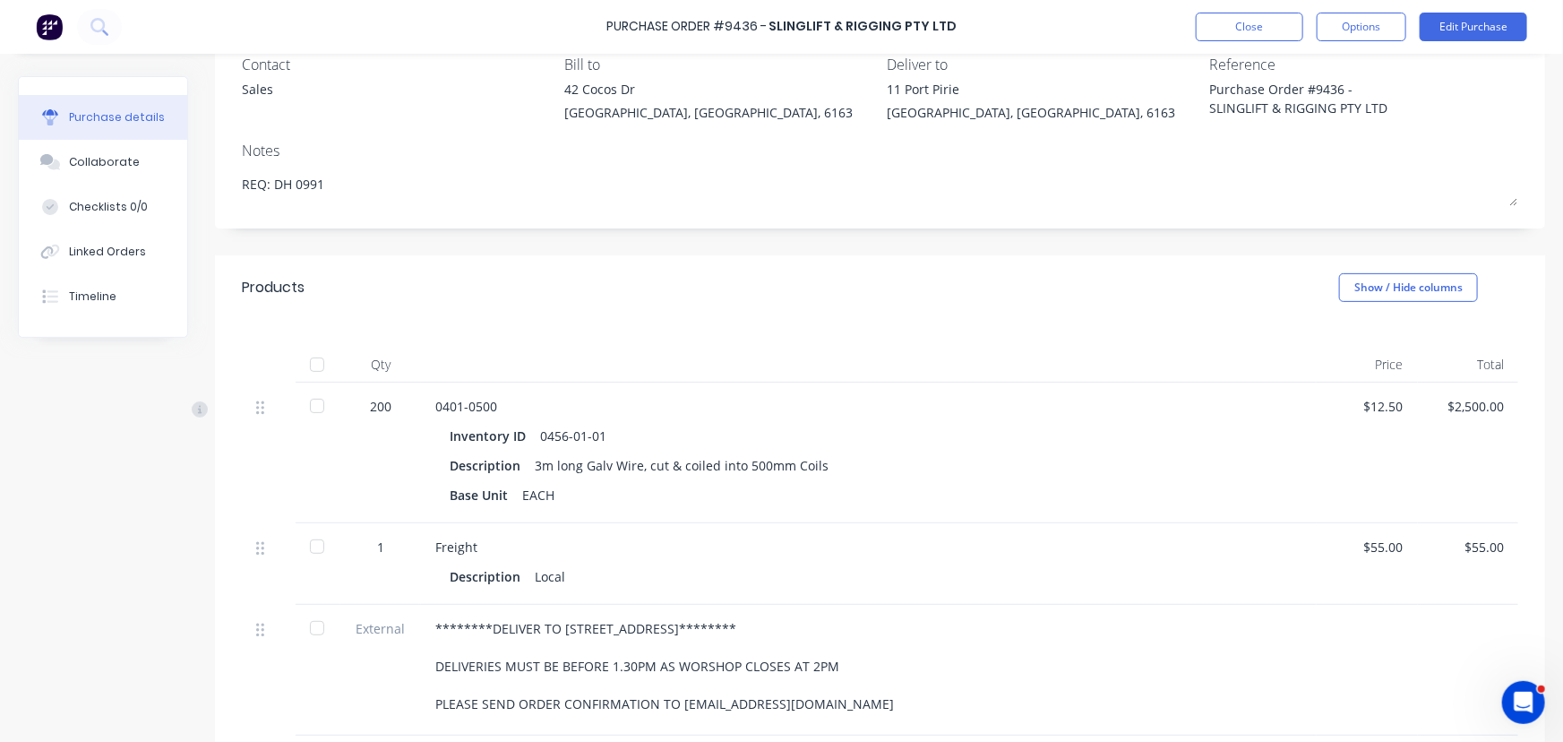
click at [314, 365] on div at bounding box center [317, 365] width 36 height 36
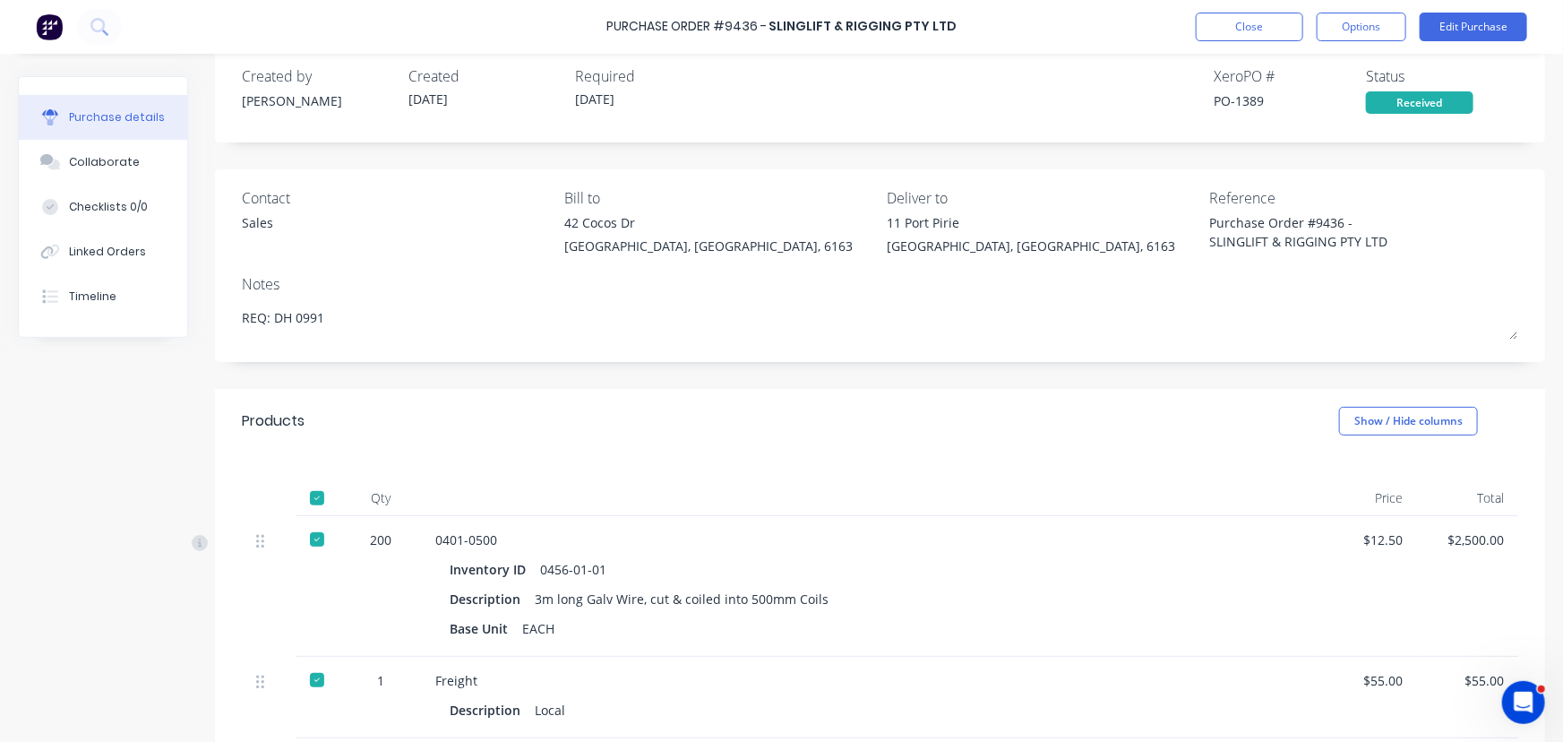
scroll to position [0, 0]
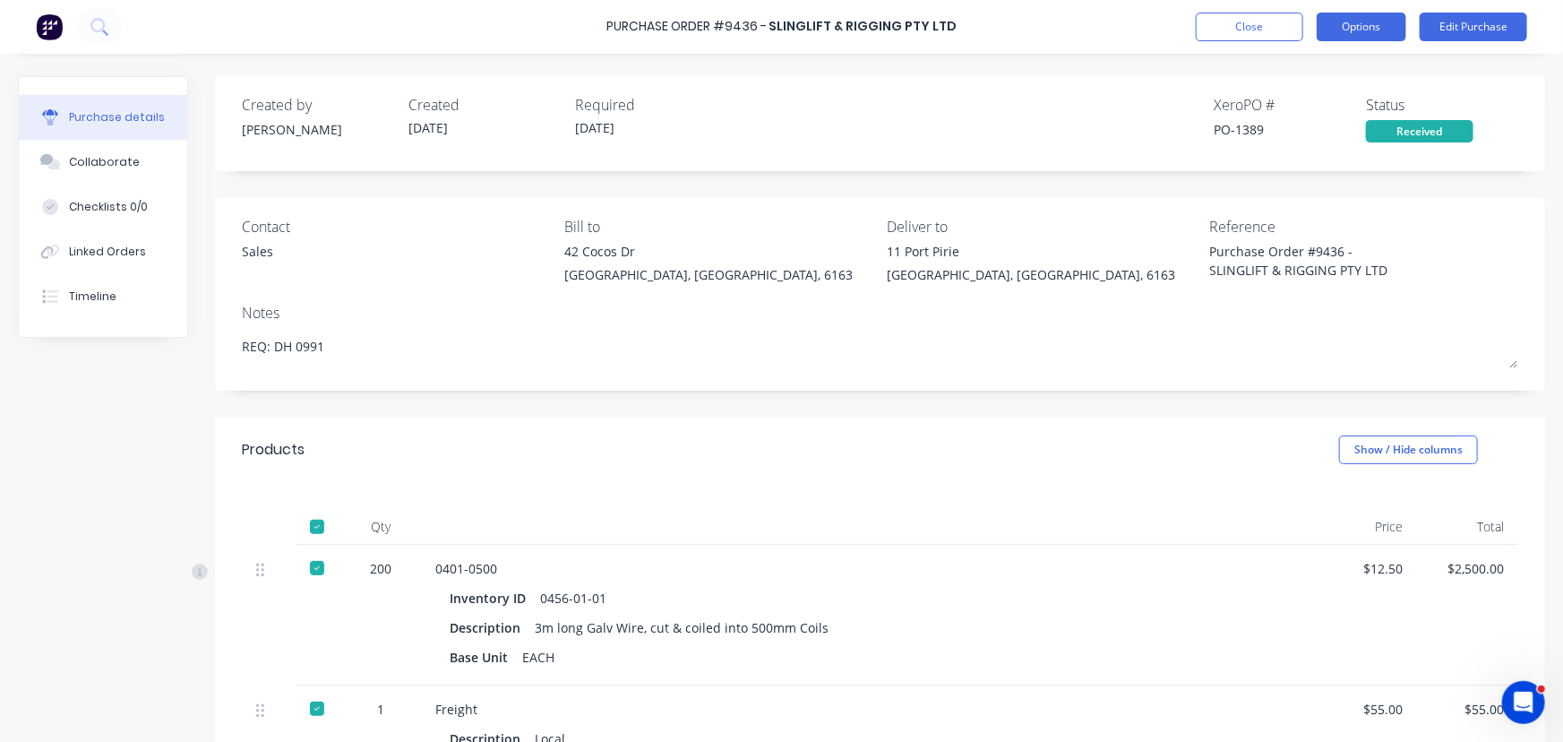
click at [1355, 17] on button "Options" at bounding box center [1362, 27] width 90 height 29
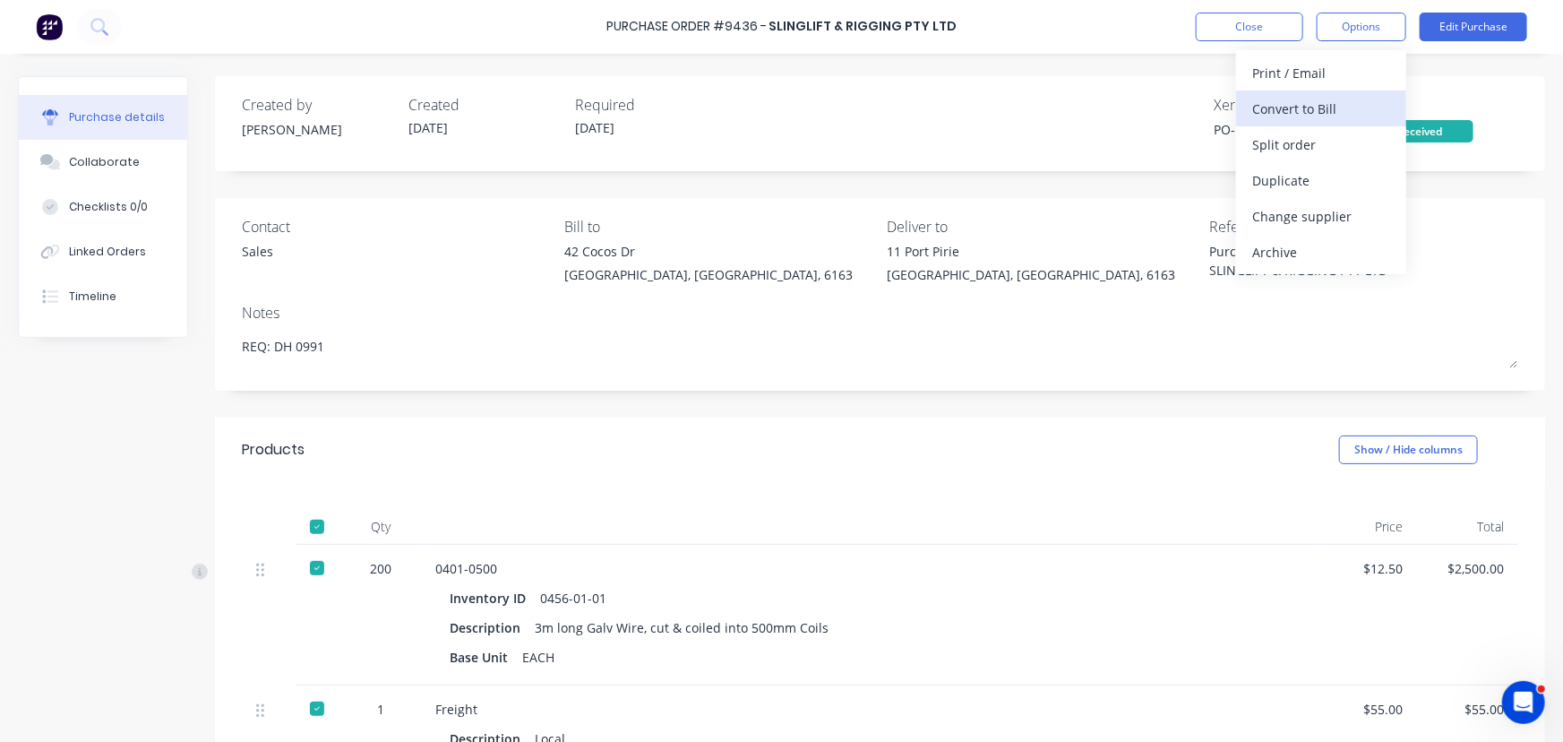
click at [1325, 116] on div "Convert to Bill" at bounding box center [1322, 109] width 138 height 26
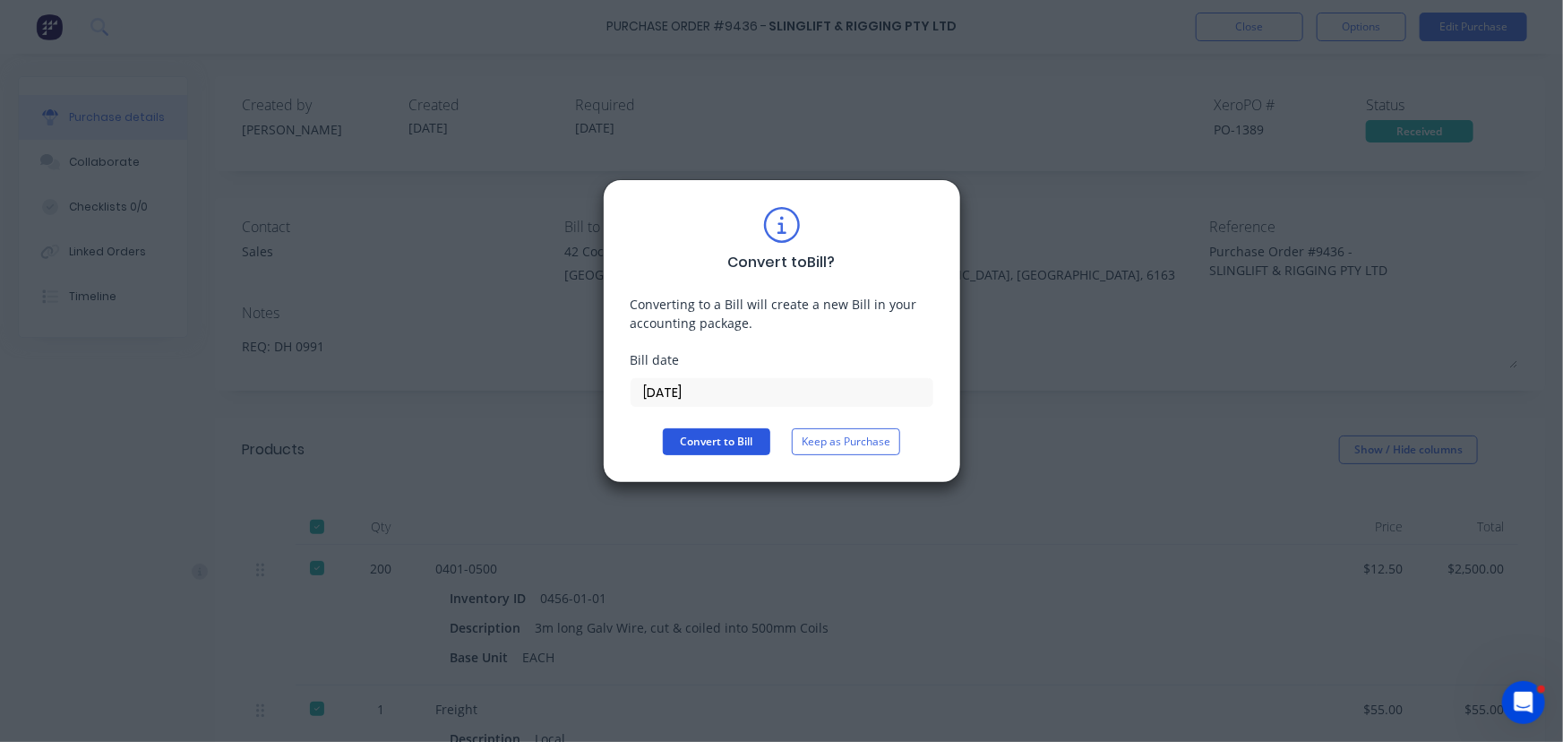
click at [719, 429] on button "Convert to Bill" at bounding box center [717, 441] width 108 height 27
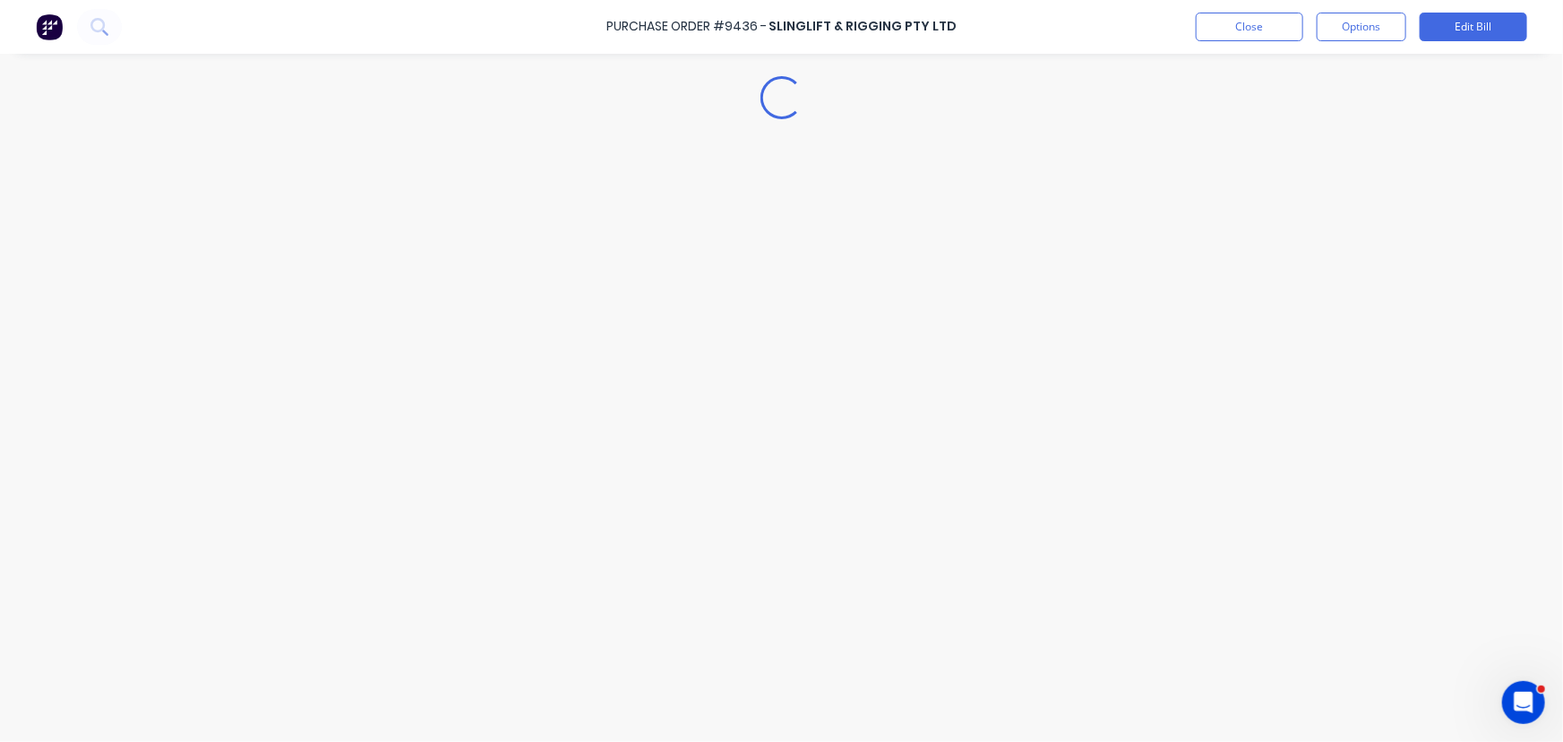
type textarea "x"
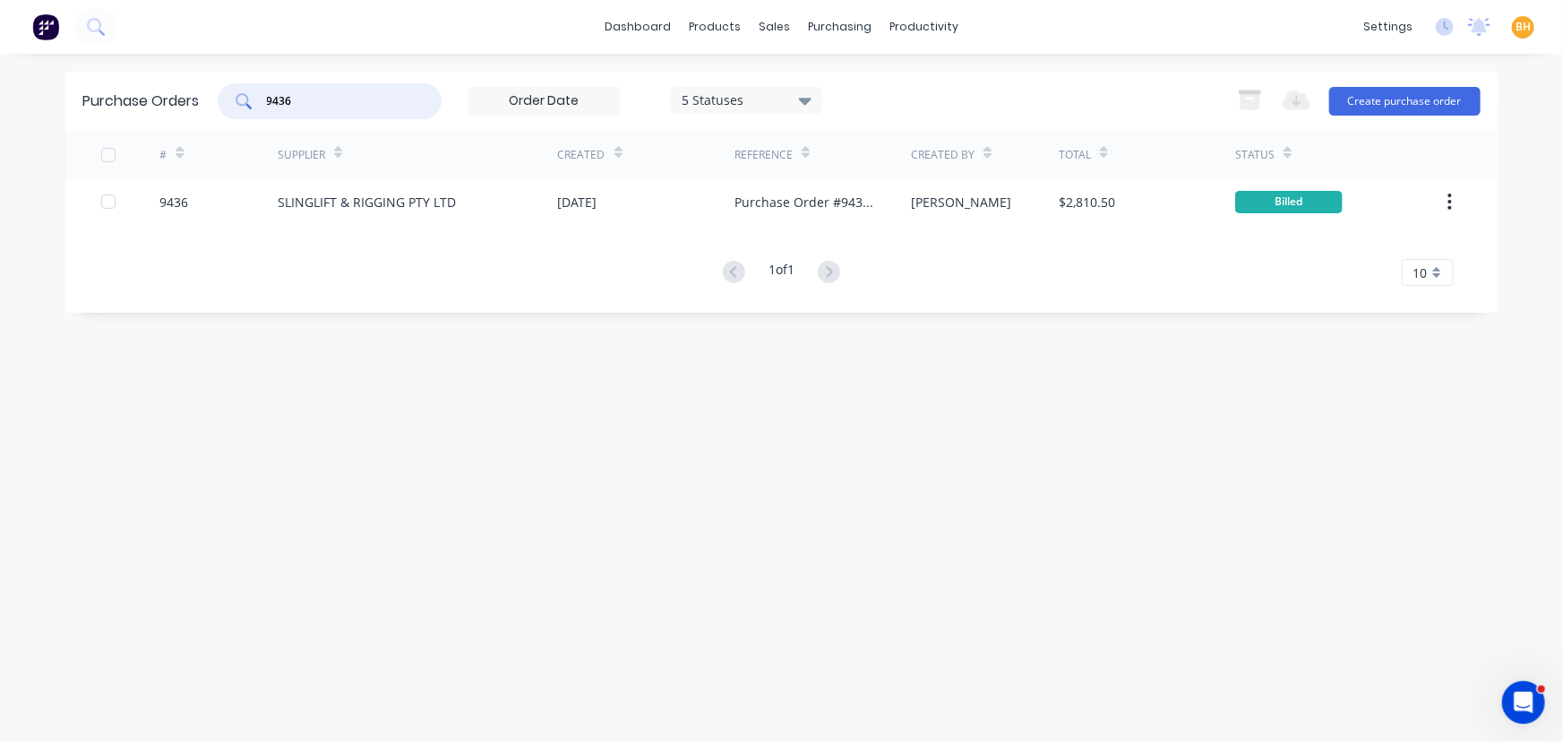
click at [323, 103] on input "9436" at bounding box center [339, 101] width 149 height 18
click at [336, 99] on input "9438" at bounding box center [339, 101] width 149 height 18
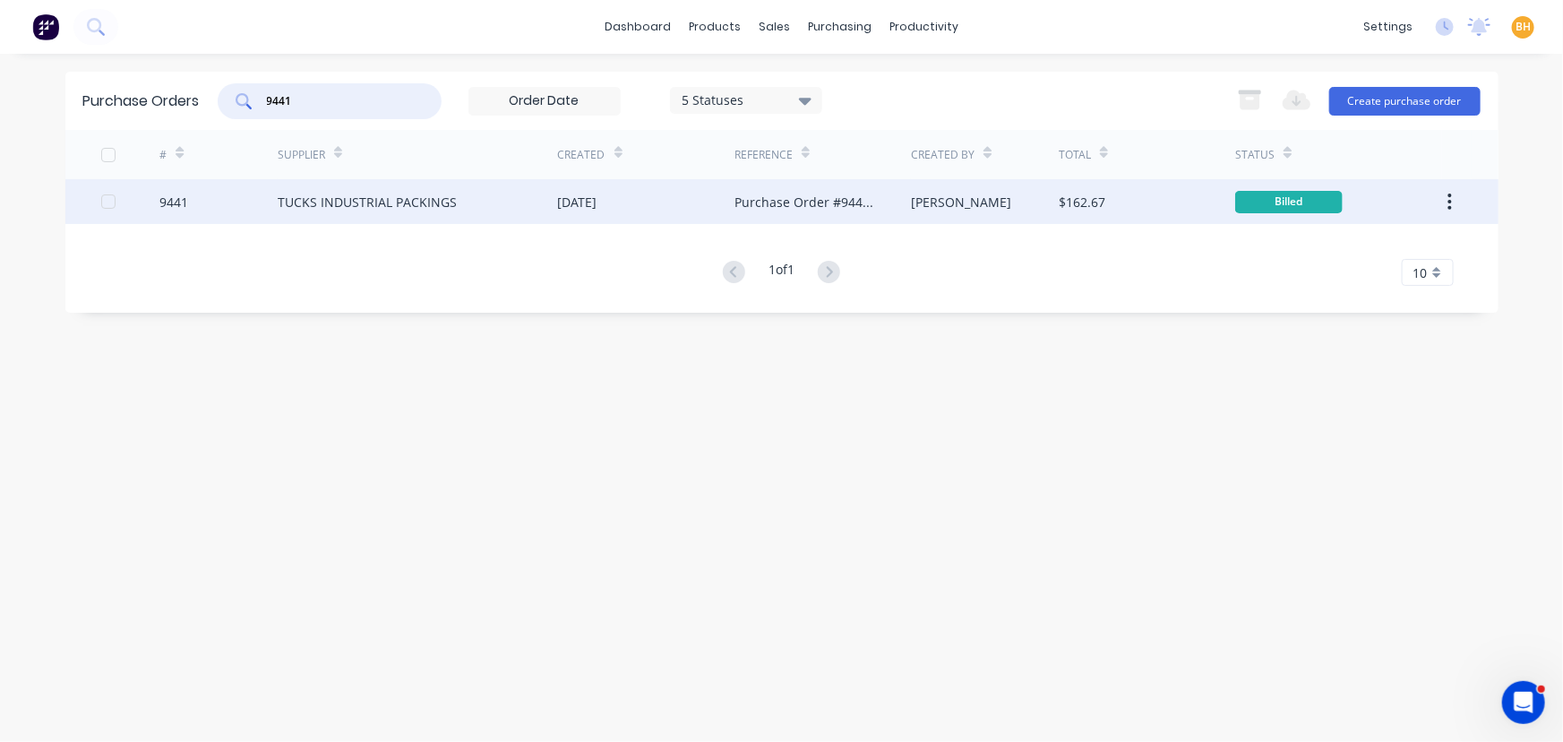
type input "9441"
click at [409, 202] on div "TUCKS INDUSTRIAL PACKINGS" at bounding box center [367, 202] width 179 height 19
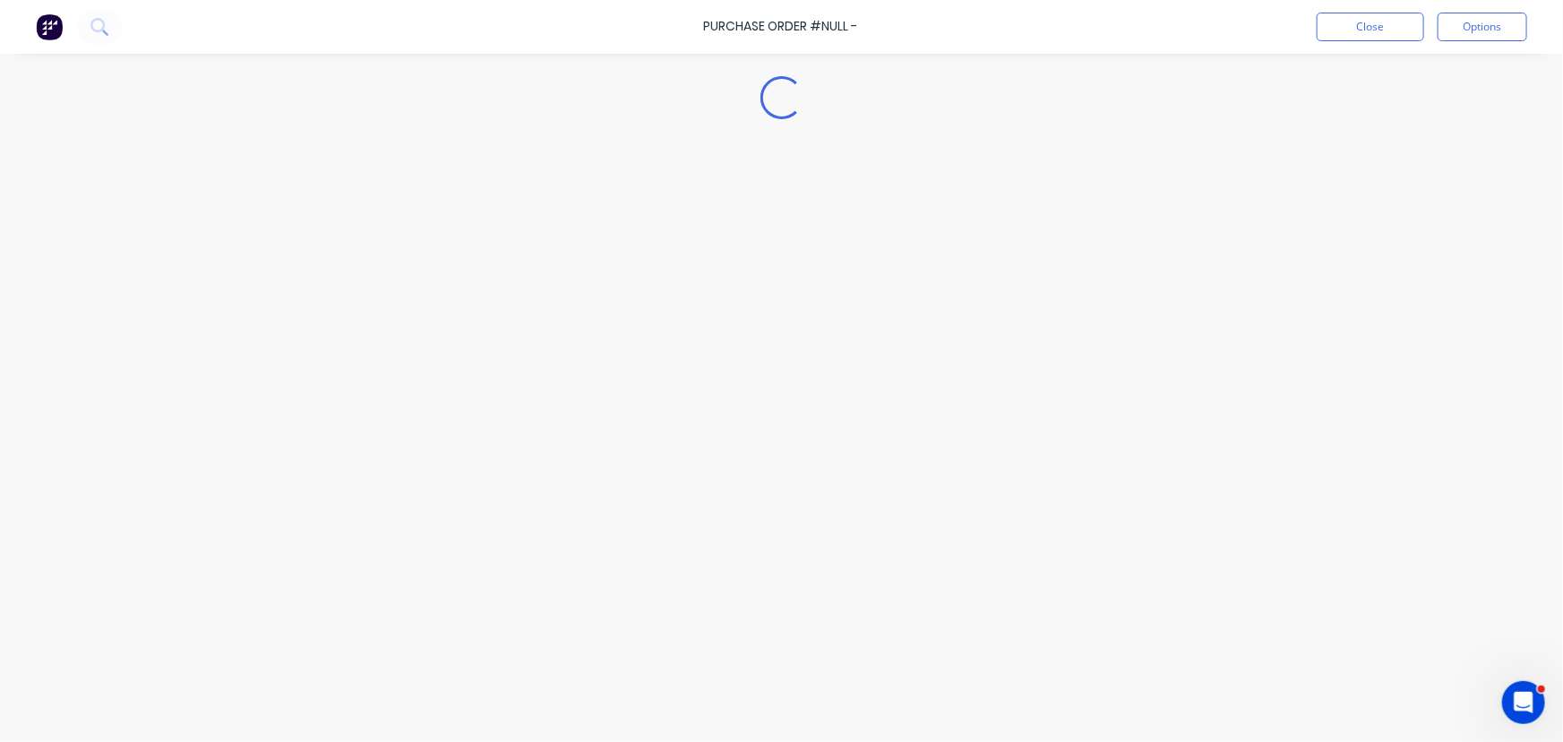
type textarea "x"
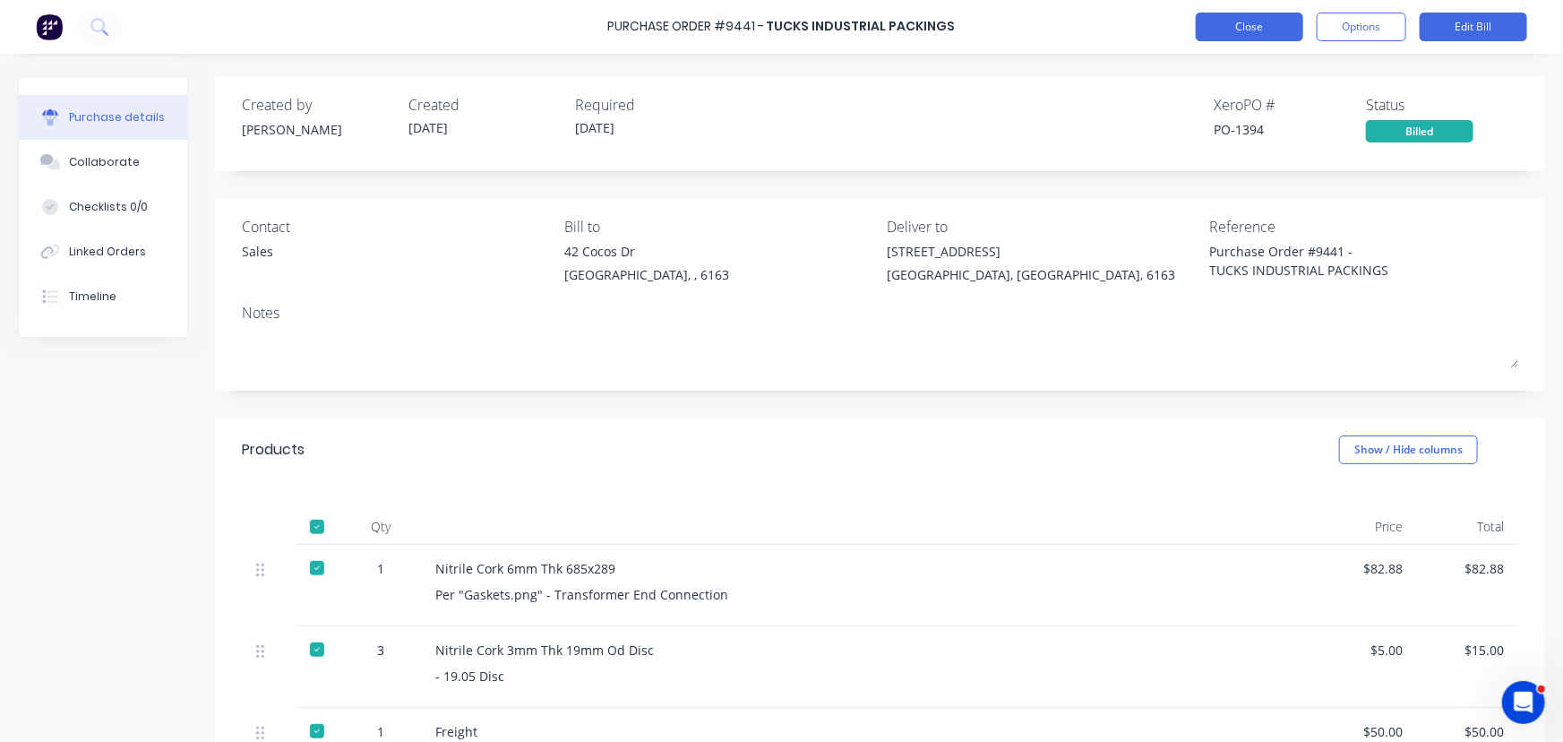
click at [1226, 19] on button "Close" at bounding box center [1250, 27] width 108 height 29
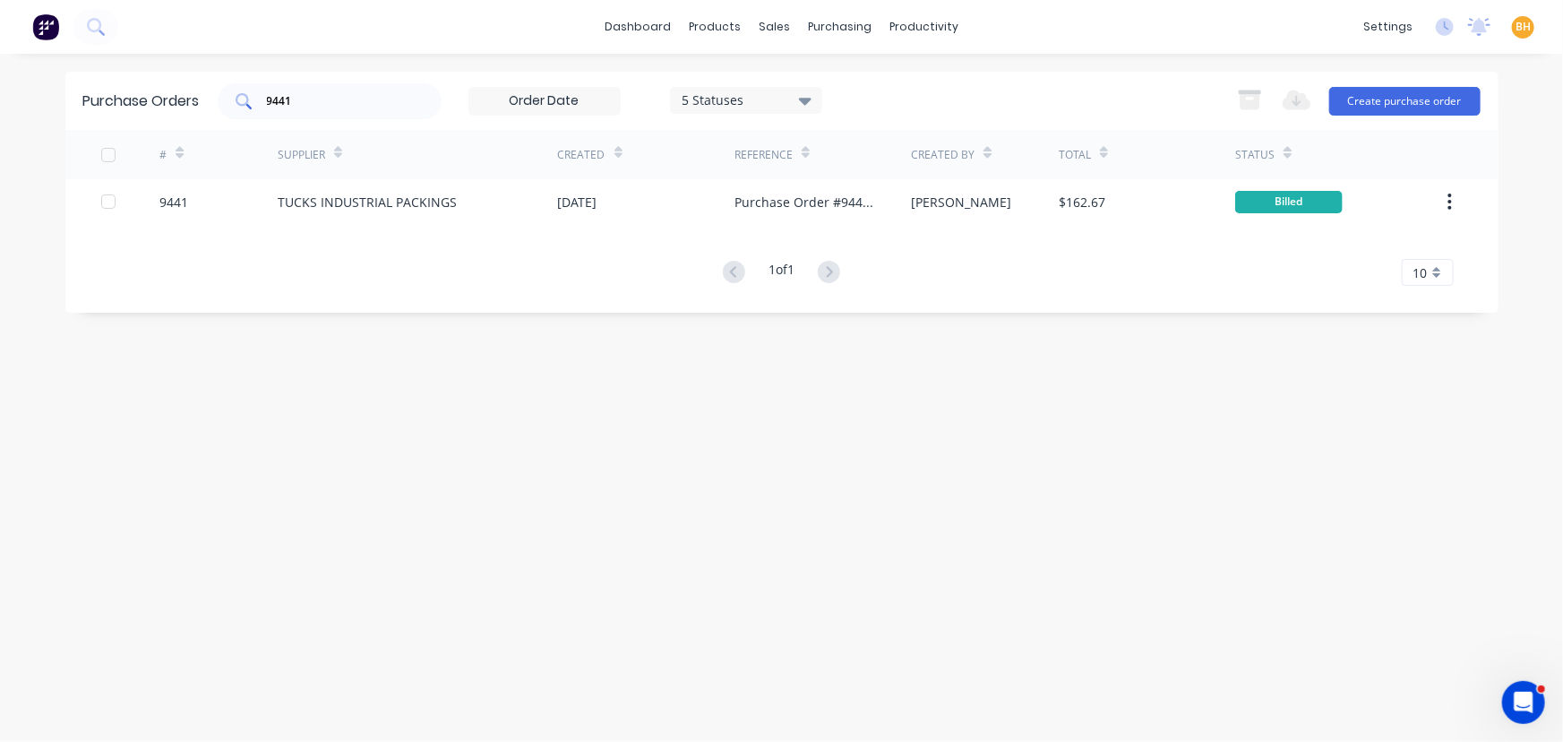
click at [369, 94] on input "9441" at bounding box center [339, 101] width 149 height 18
type input "9"
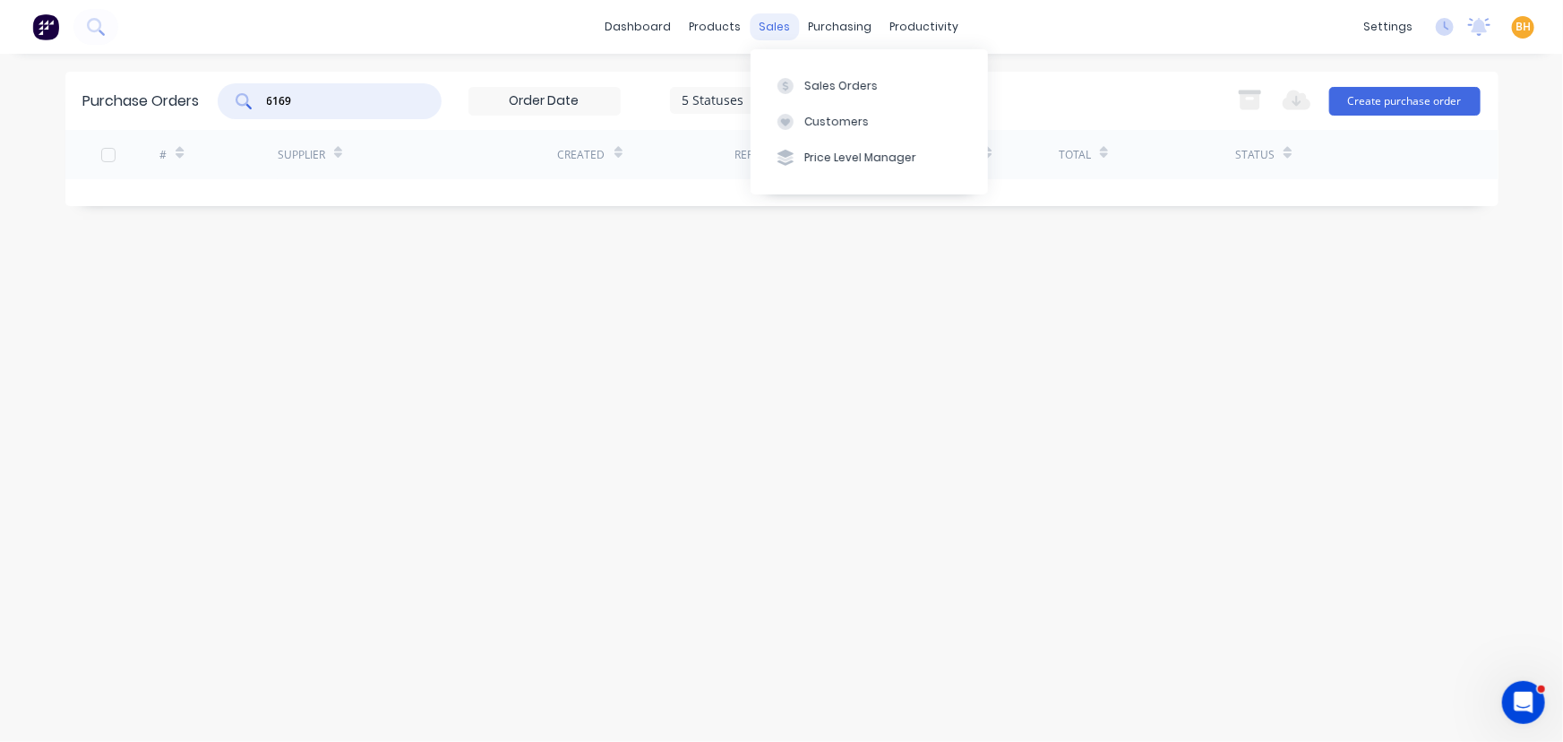
type input "6169"
click at [781, 28] on div "sales" at bounding box center [774, 26] width 49 height 27
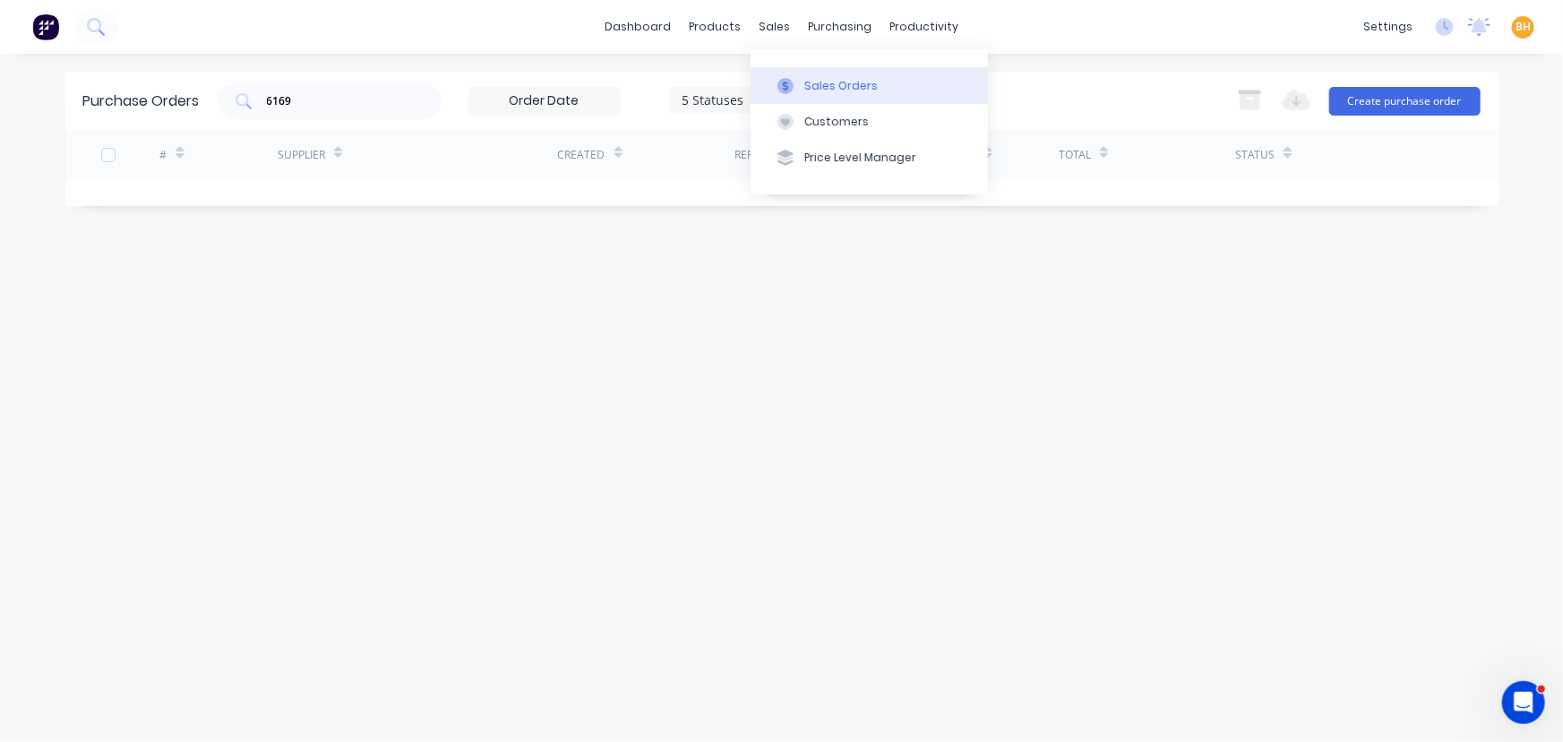
click at [829, 86] on div "Sales Orders" at bounding box center [841, 86] width 73 height 16
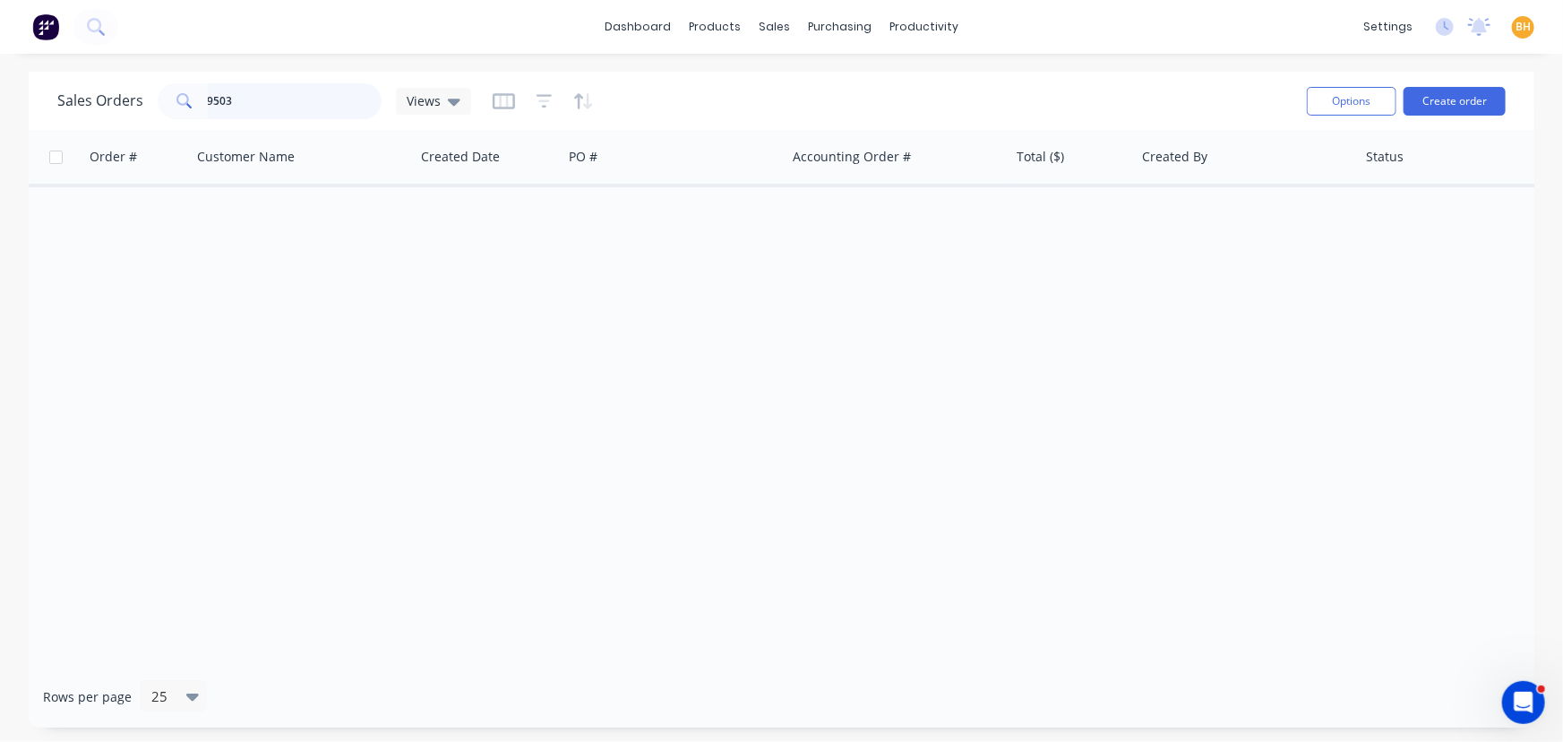
click at [267, 97] on input "9503" at bounding box center [295, 101] width 175 height 36
type input "9"
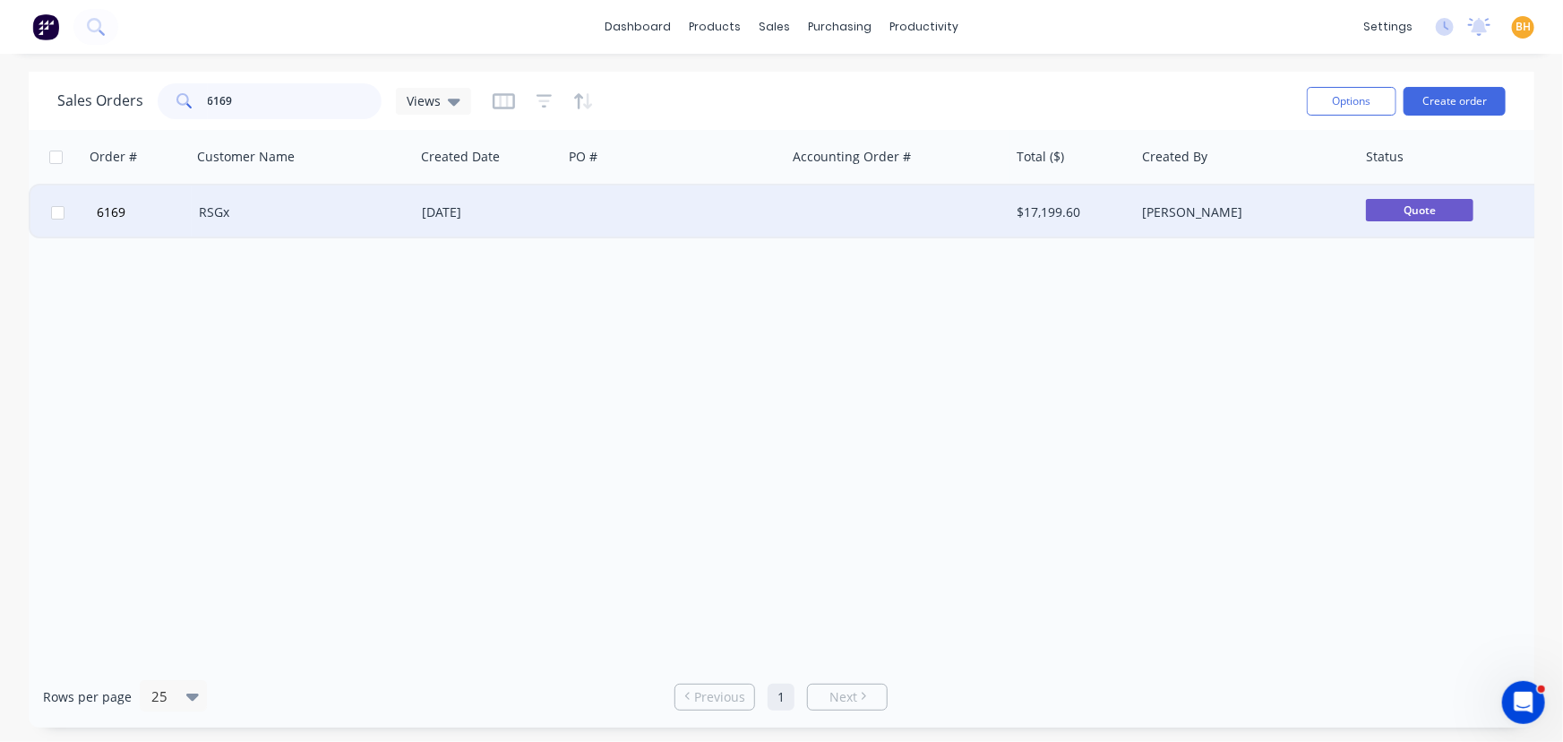
type input "6169"
click at [240, 210] on div "RSGx" at bounding box center [298, 212] width 199 height 18
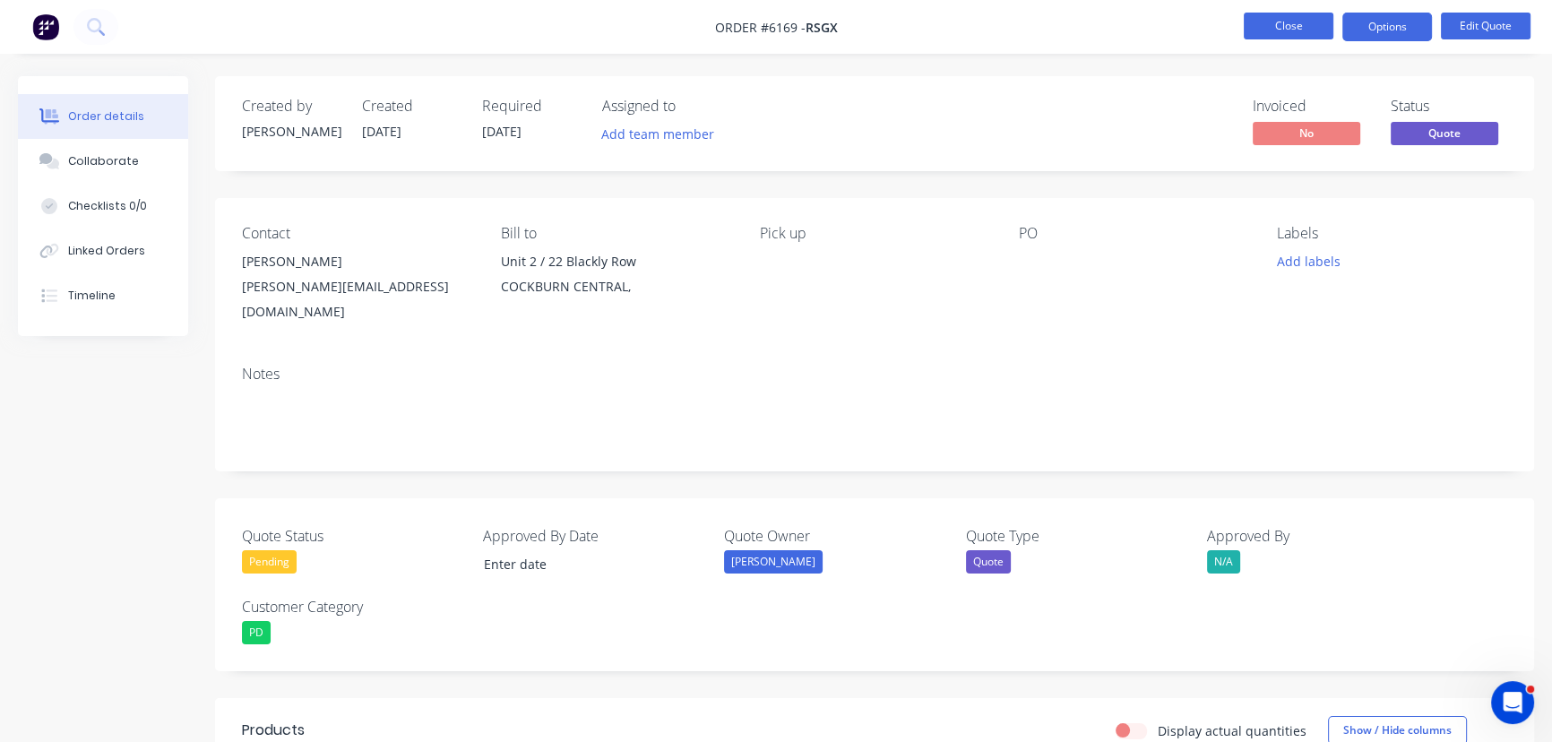
click at [1254, 22] on button "Close" at bounding box center [1289, 26] width 90 height 27
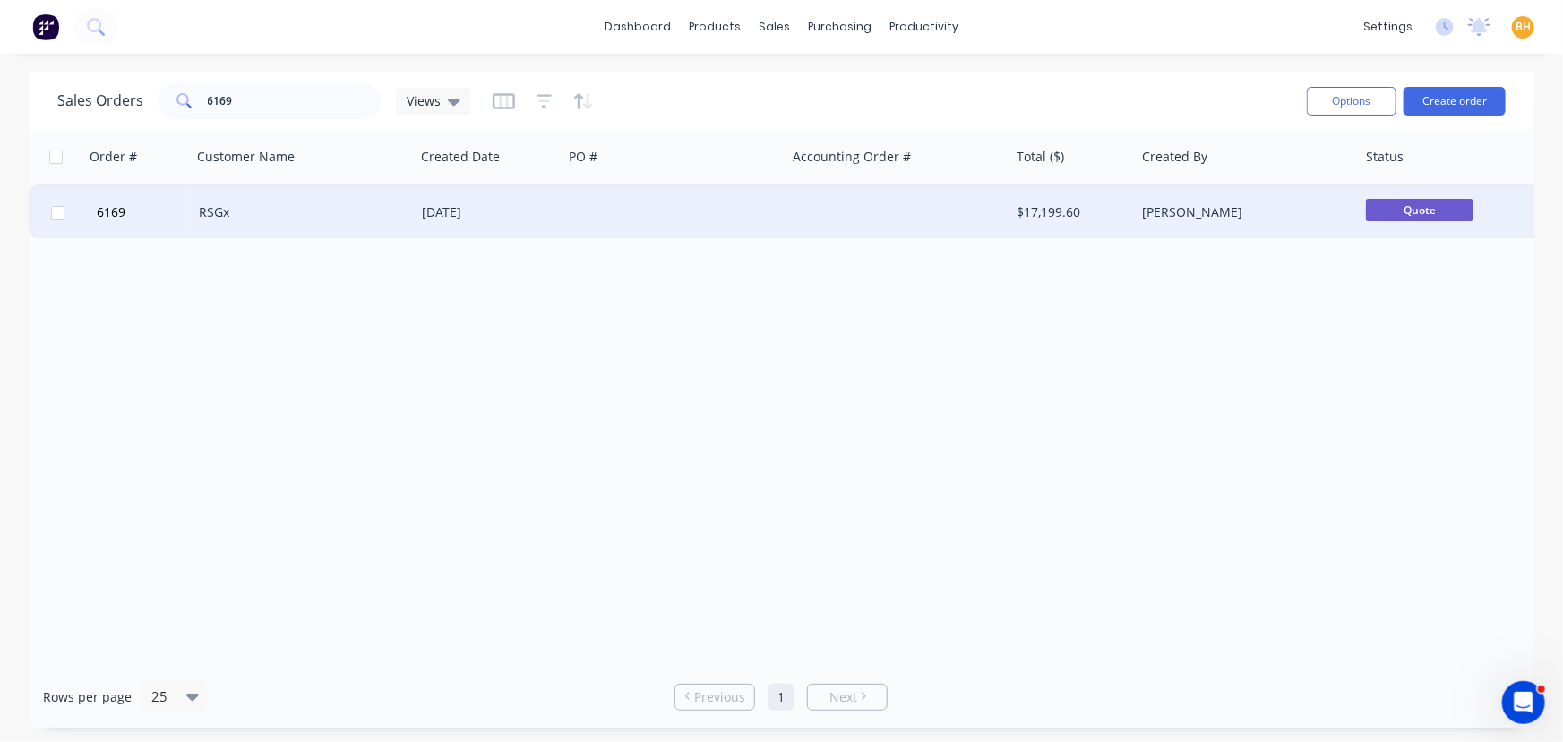
click at [487, 214] on div "[DATE]" at bounding box center [489, 212] width 134 height 18
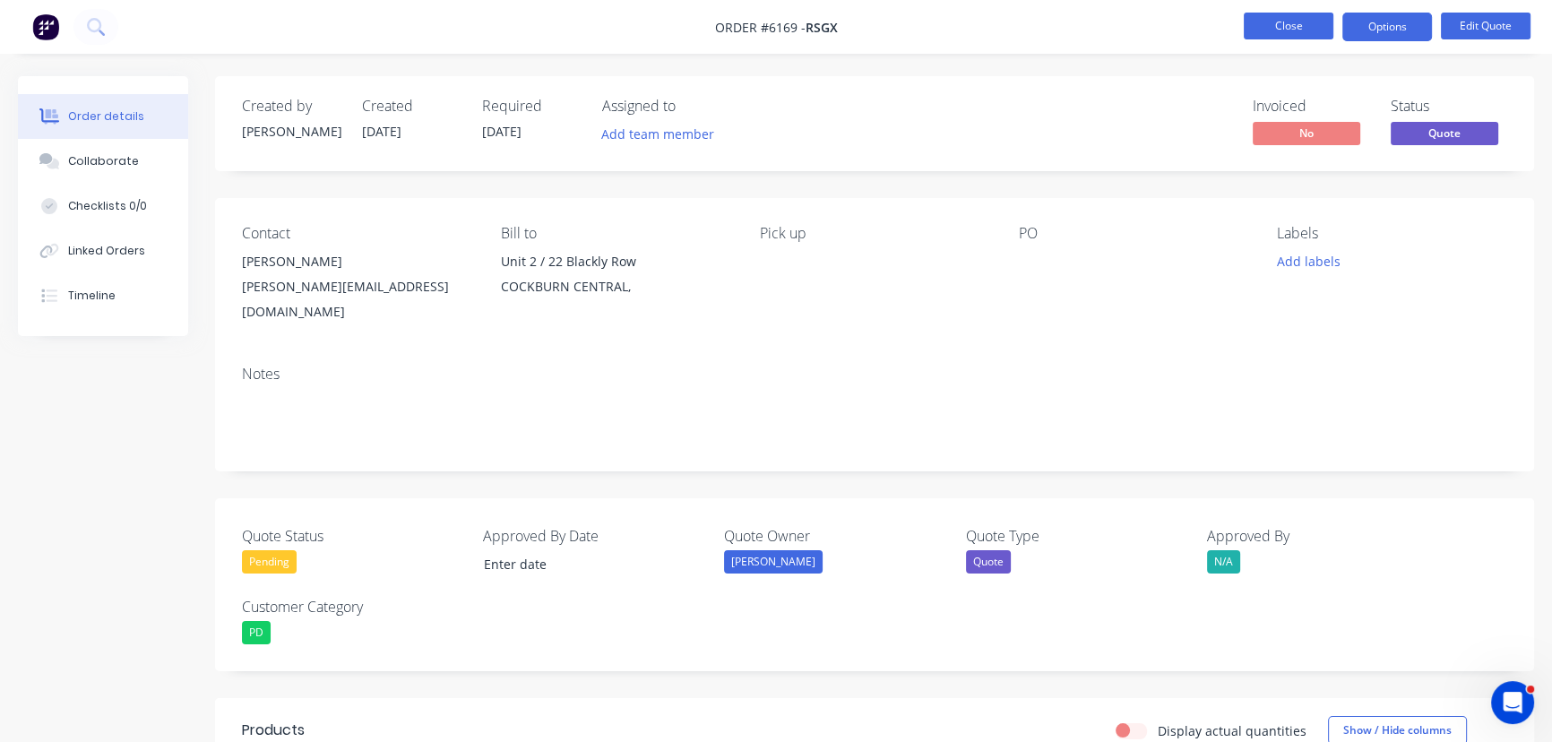
click at [1306, 24] on button "Close" at bounding box center [1289, 26] width 90 height 27
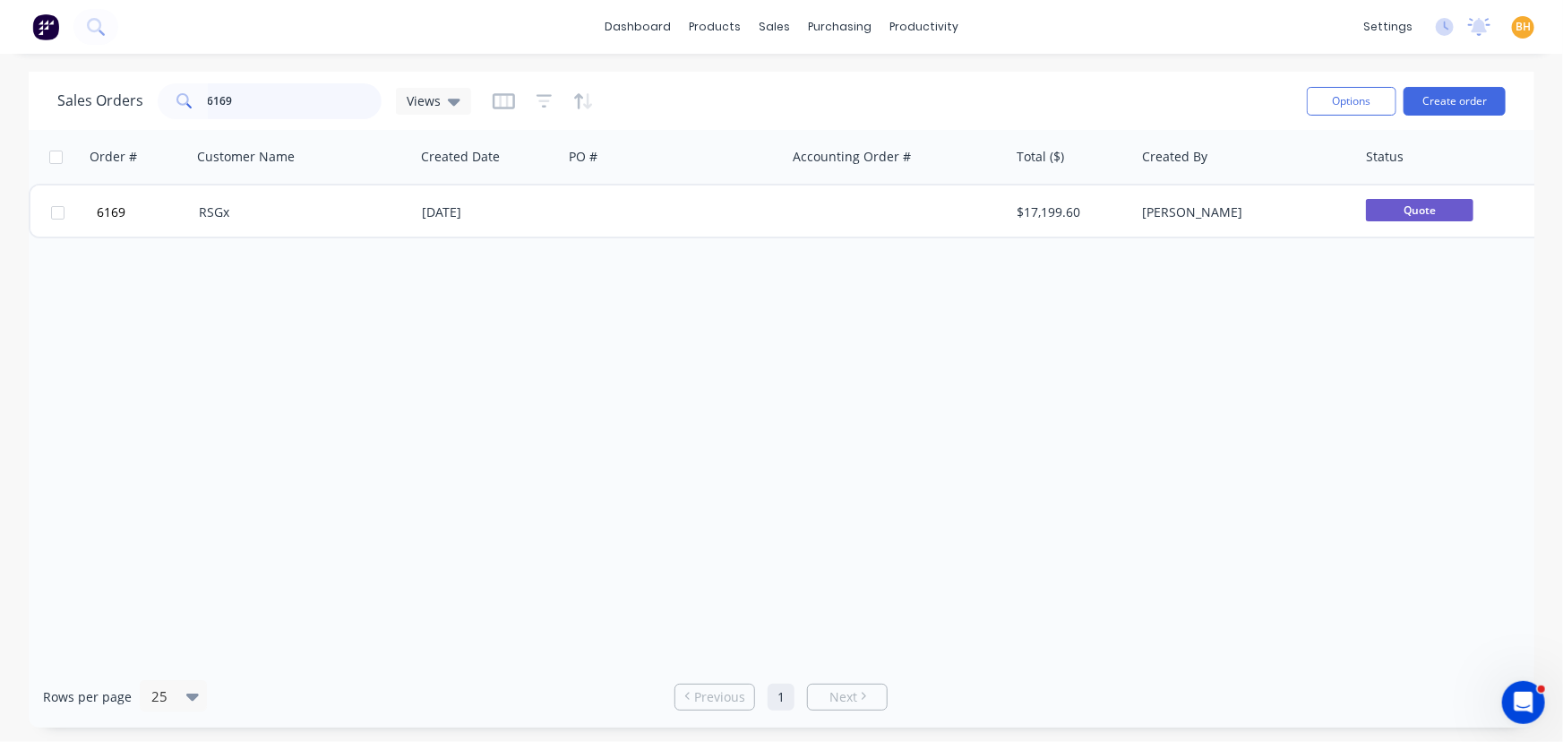
click at [289, 105] on input "6169" at bounding box center [295, 101] width 175 height 36
click at [1316, 104] on button "Options" at bounding box center [1352, 101] width 90 height 29
click at [811, 25] on div "purchasing" at bounding box center [840, 26] width 82 height 27
click at [878, 72] on button "Purchase Orders" at bounding box center [915, 85] width 237 height 36
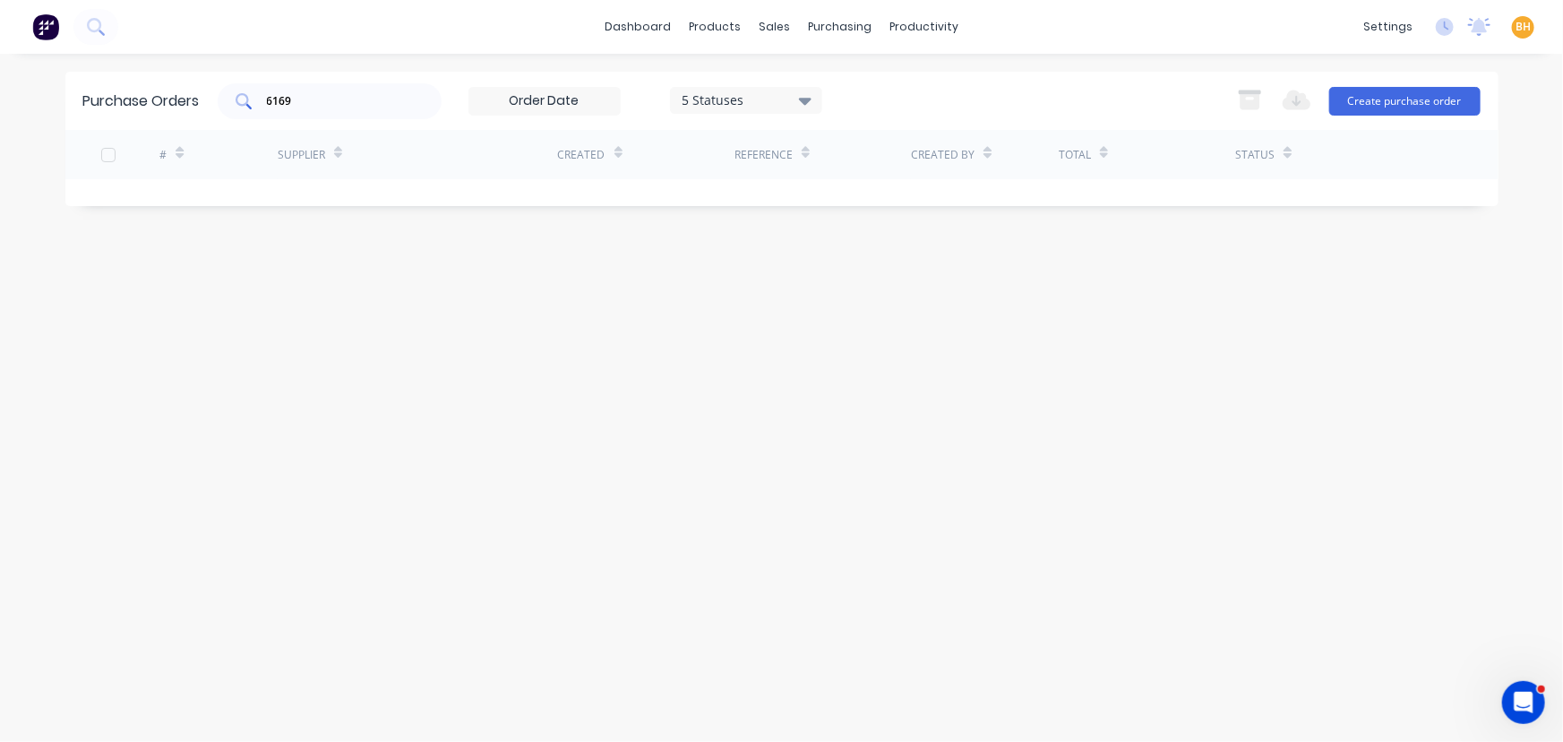
click at [336, 101] on input "6169" at bounding box center [339, 101] width 149 height 18
type input "6"
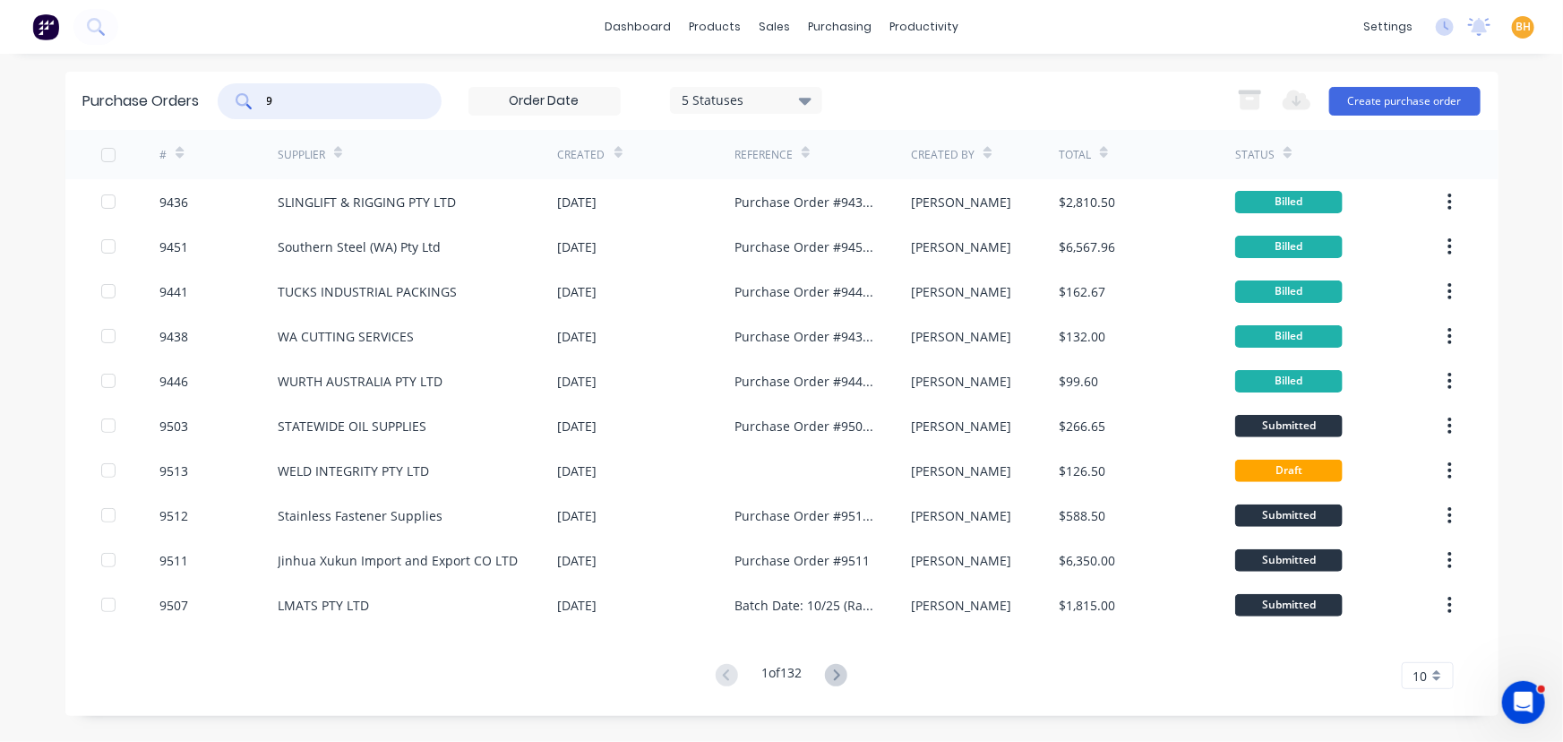
click at [293, 107] on input "9" at bounding box center [339, 101] width 149 height 18
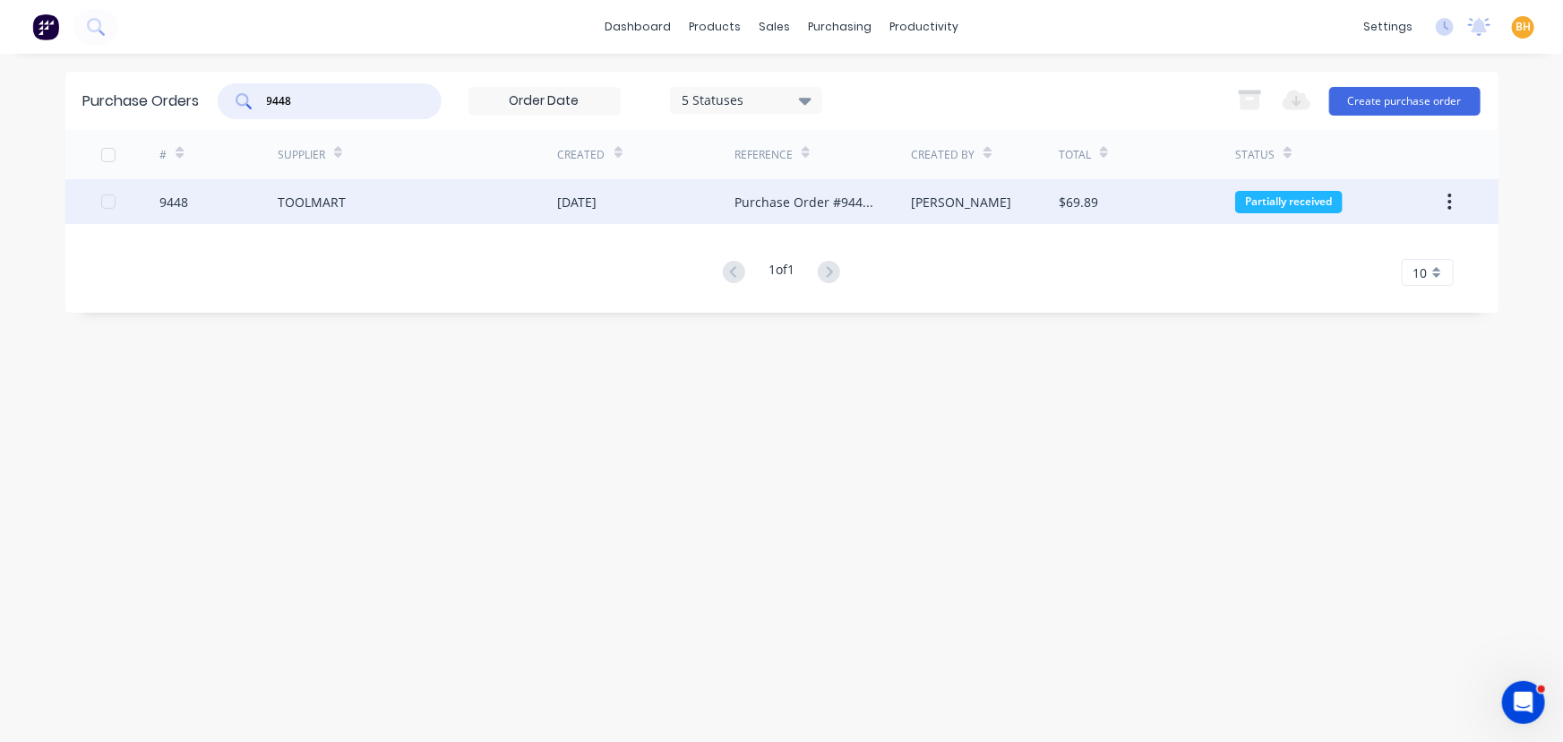
type input "9448"
click at [308, 201] on div "TOOLMART" at bounding box center [312, 202] width 68 height 19
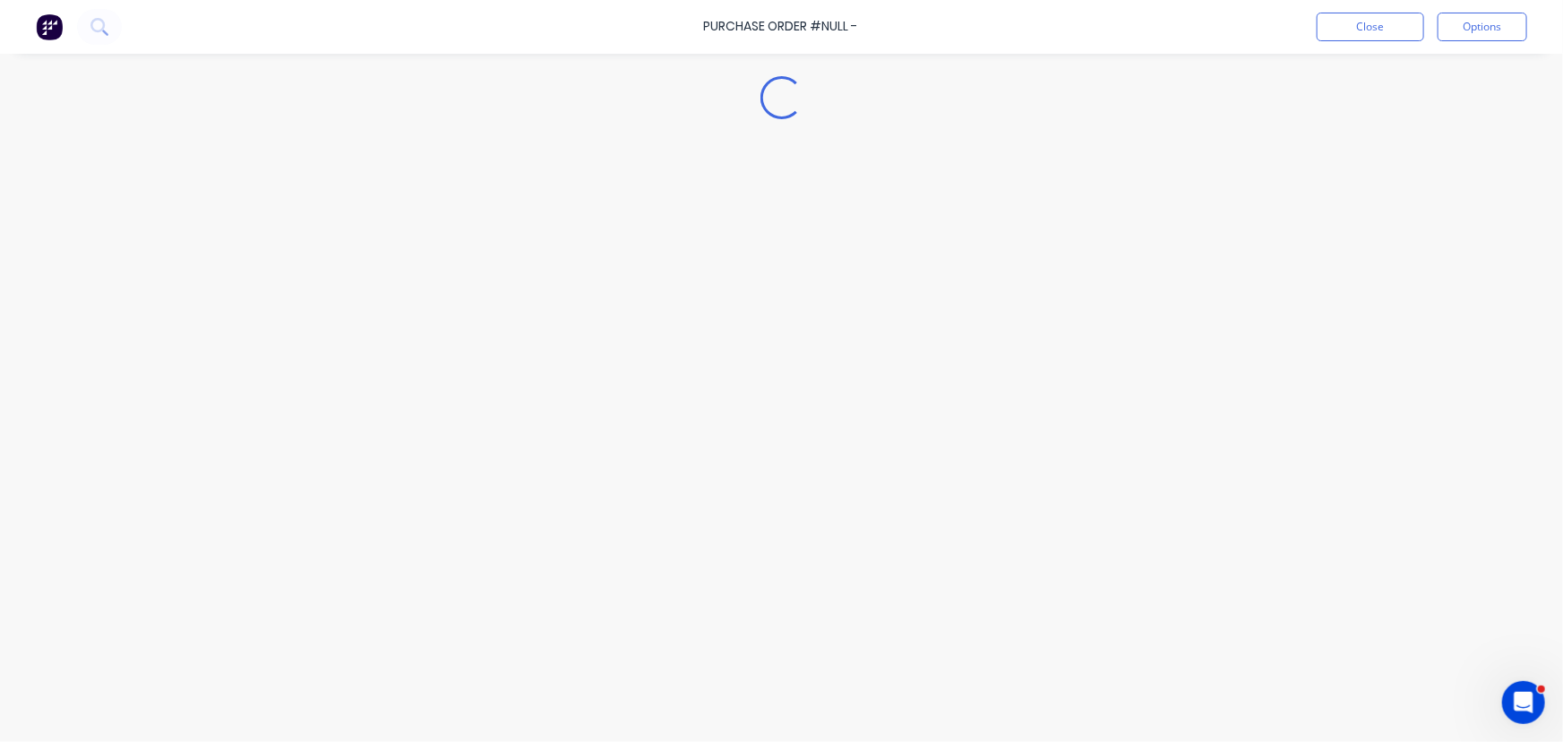
type textarea "x"
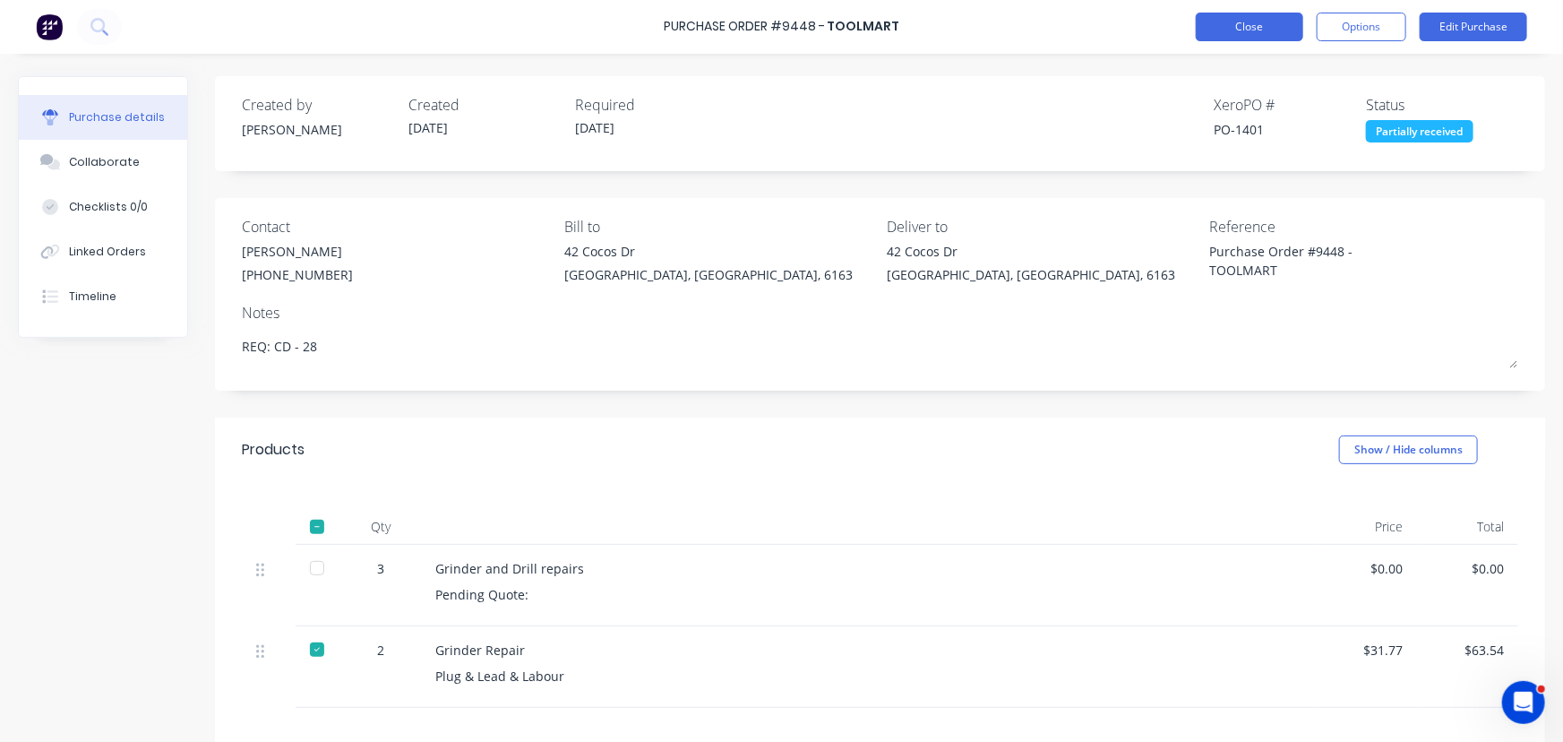
click at [1262, 27] on button "Close" at bounding box center [1250, 27] width 108 height 29
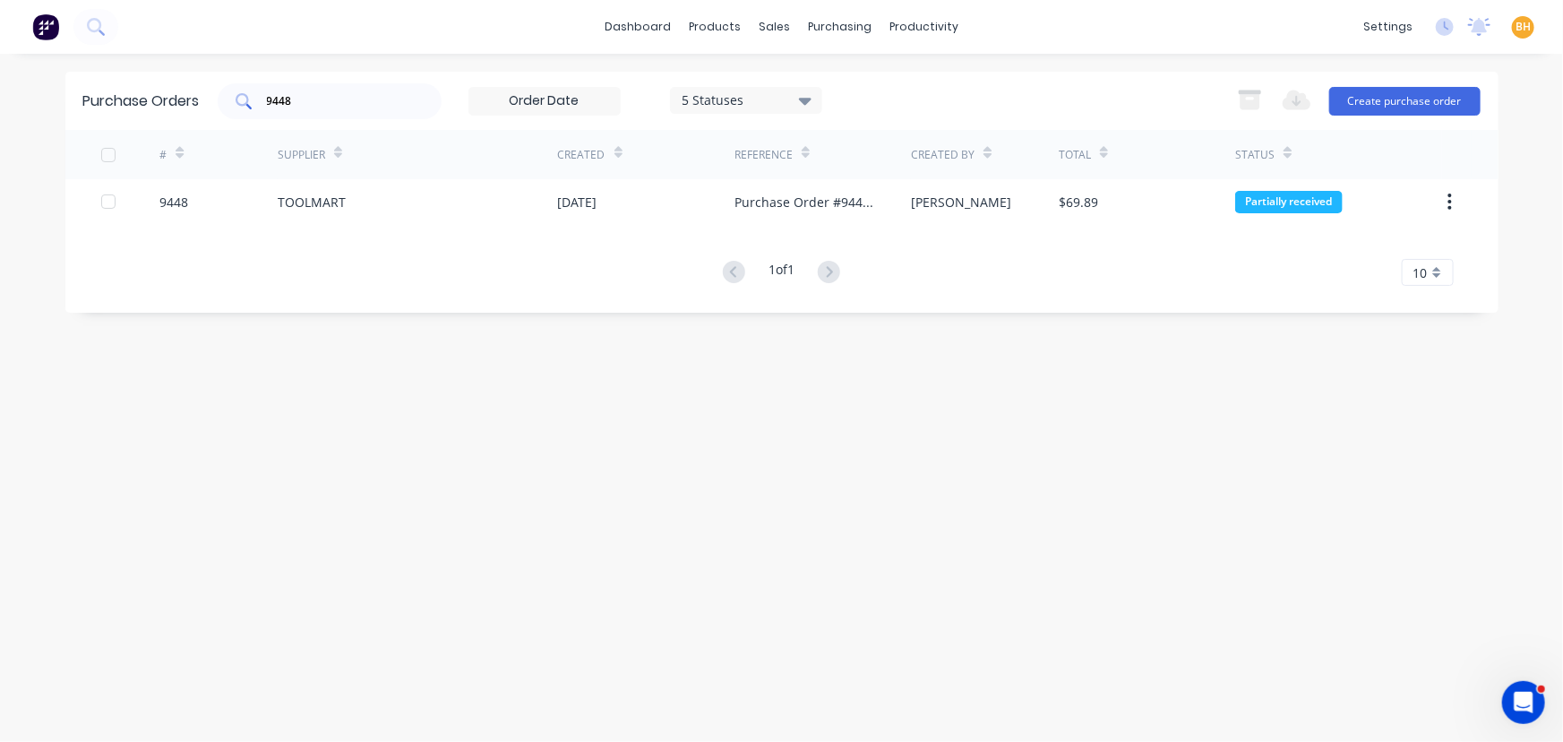
click at [363, 94] on input "9448" at bounding box center [339, 101] width 149 height 18
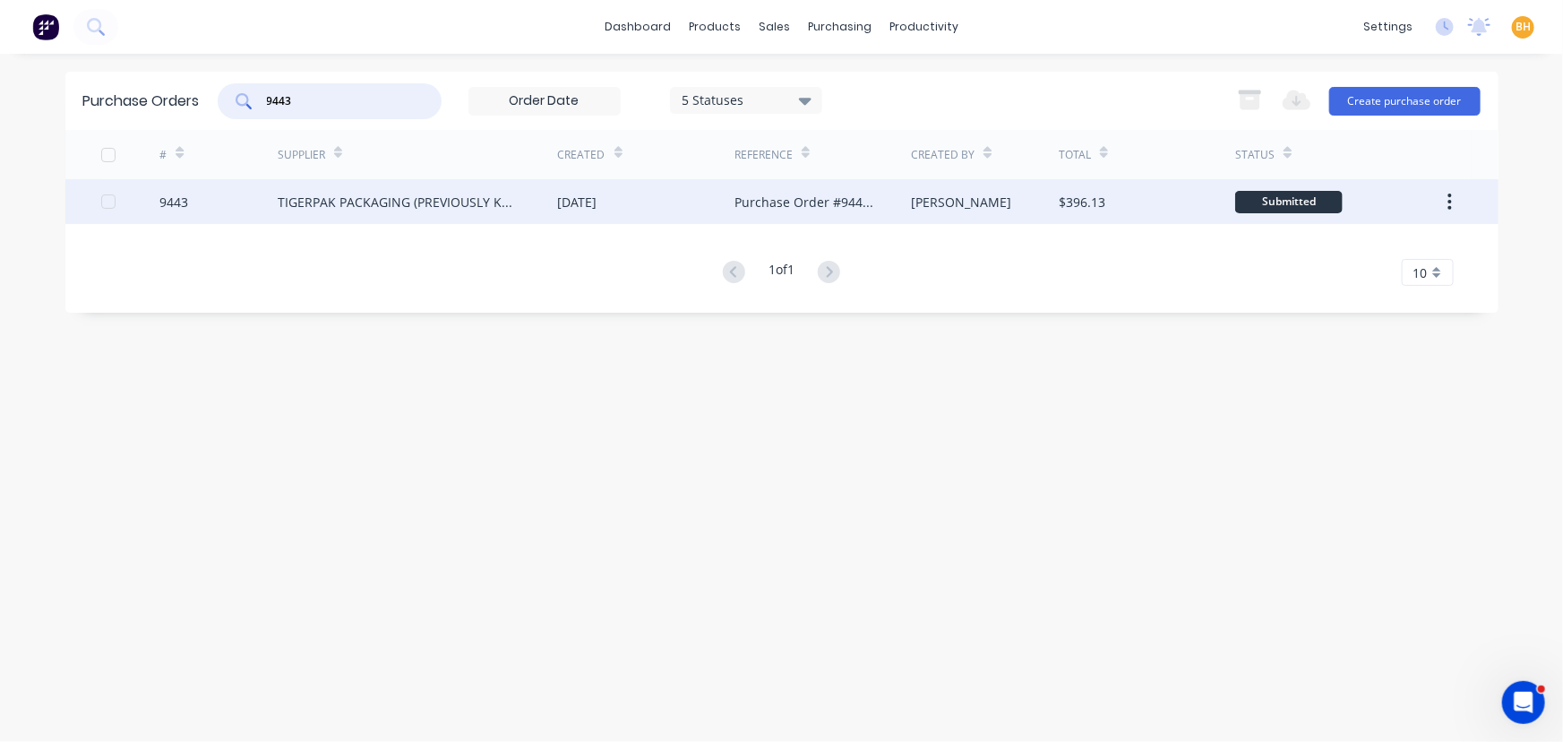
type input "9443"
click at [372, 194] on div "TIGERPAK PACKAGING (PREVIOUSLY KNOWN AS POWERPAK)" at bounding box center [400, 202] width 245 height 19
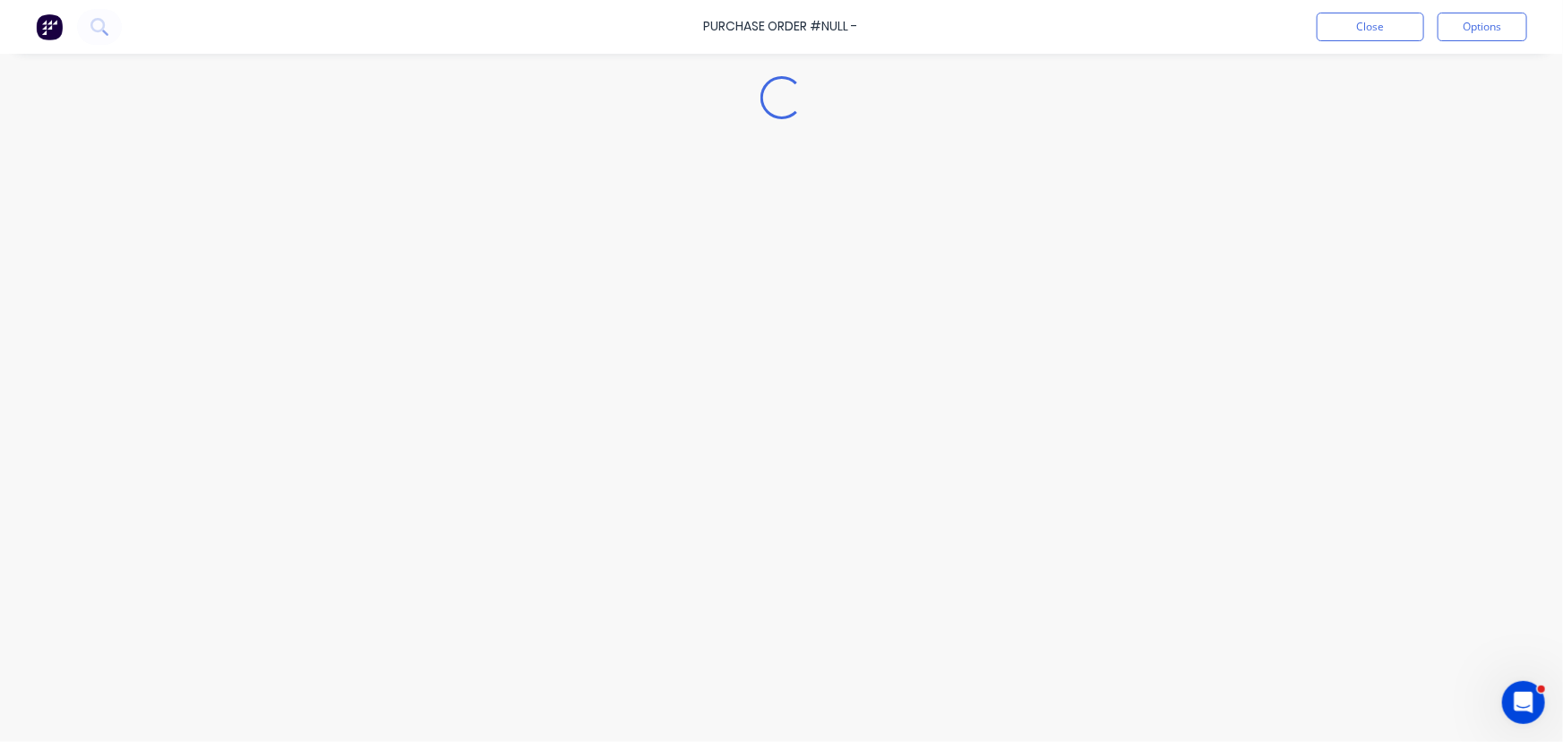
type textarea "x"
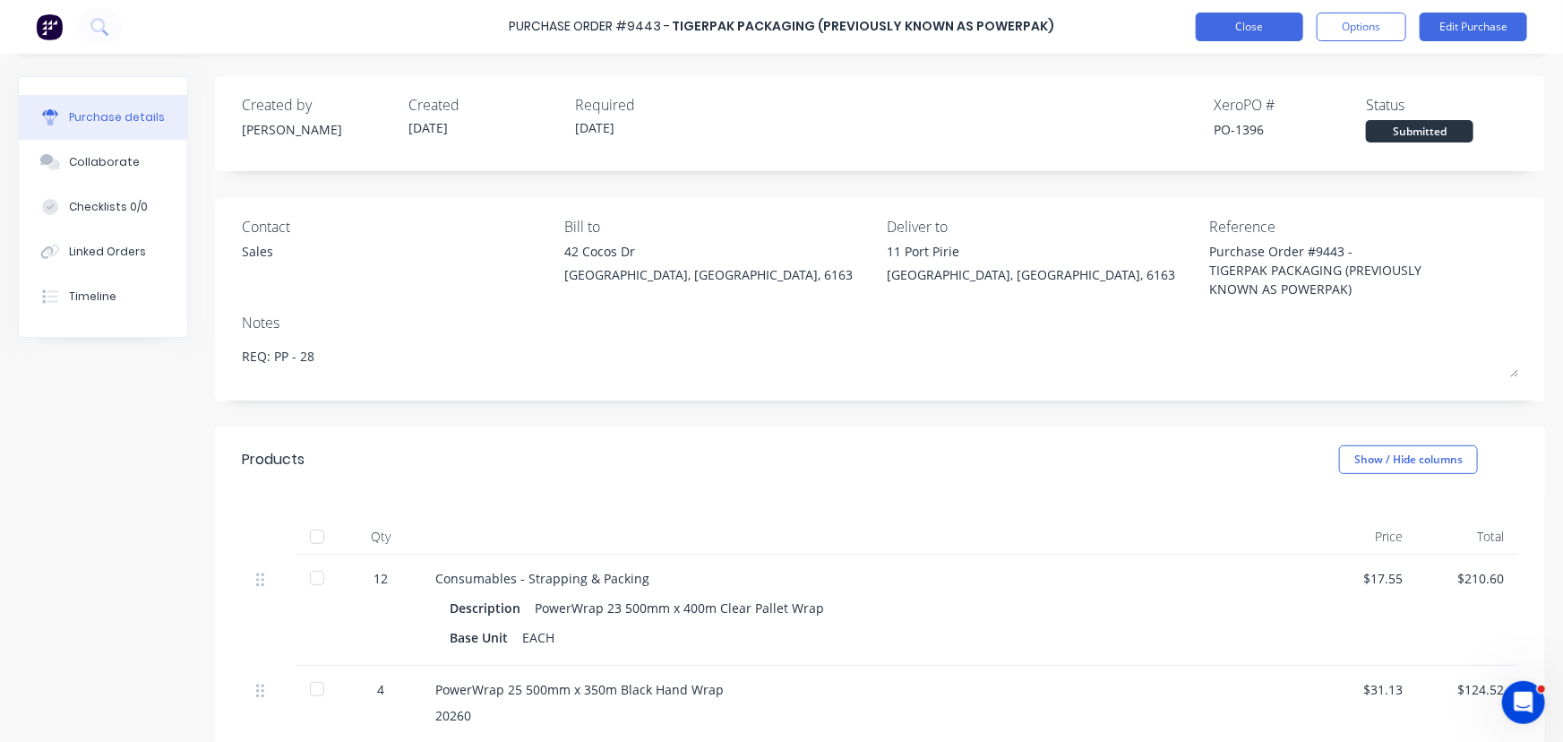
click at [1236, 31] on button "Close" at bounding box center [1250, 27] width 108 height 29
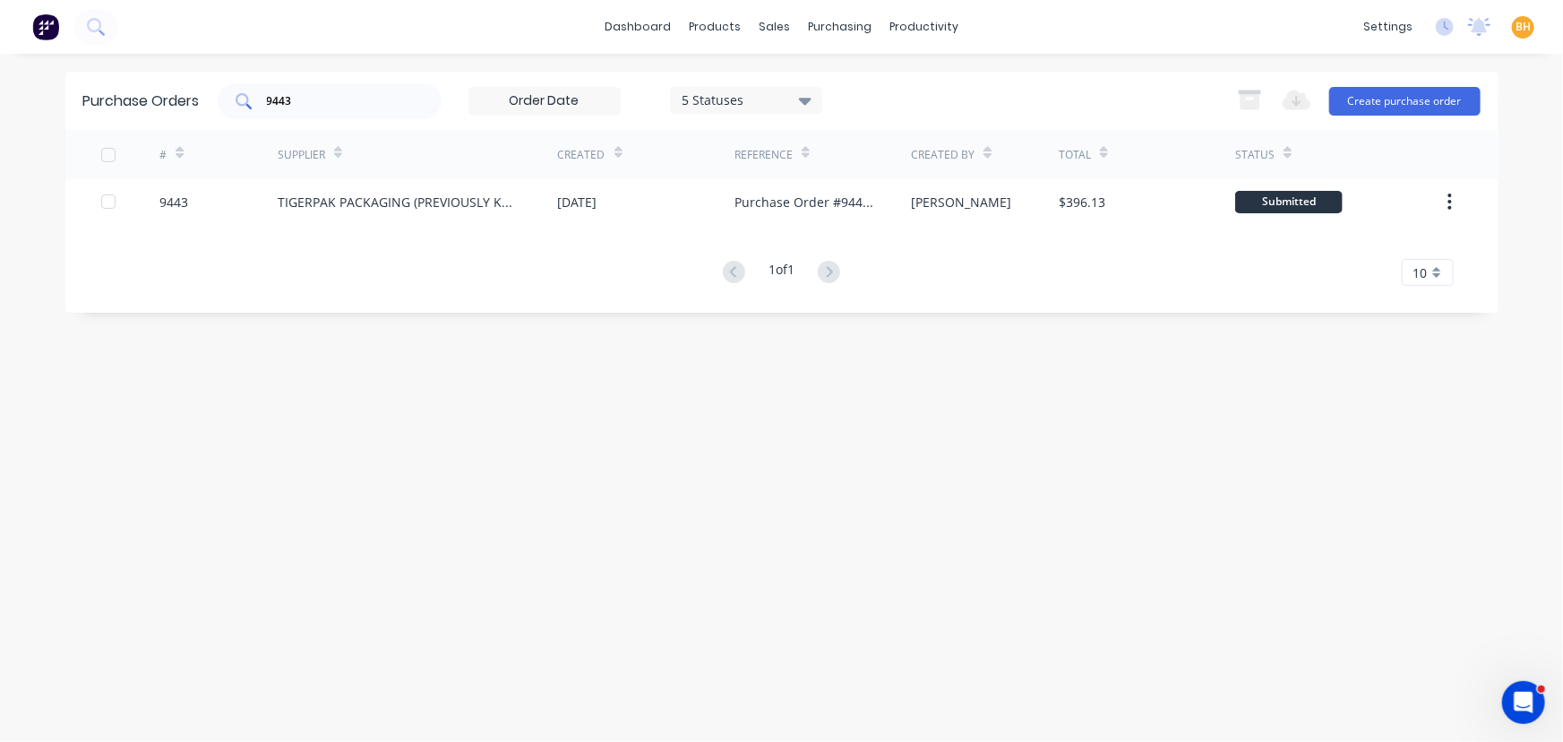
click at [353, 104] on input "9443" at bounding box center [339, 101] width 149 height 18
type input "9"
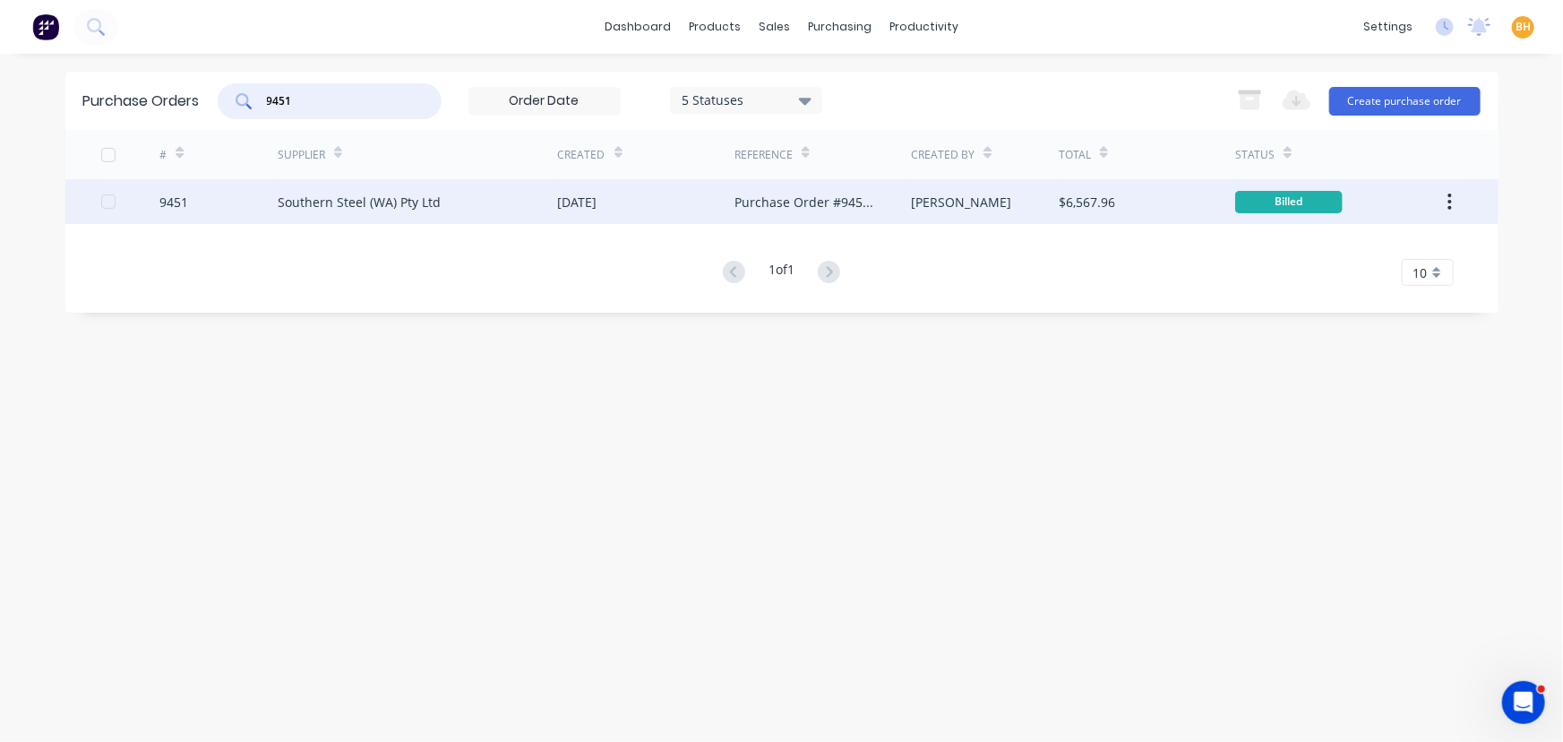
type input "9451"
click at [337, 189] on div "Southern Steel (WA) Pty Ltd" at bounding box center [418, 201] width 280 height 45
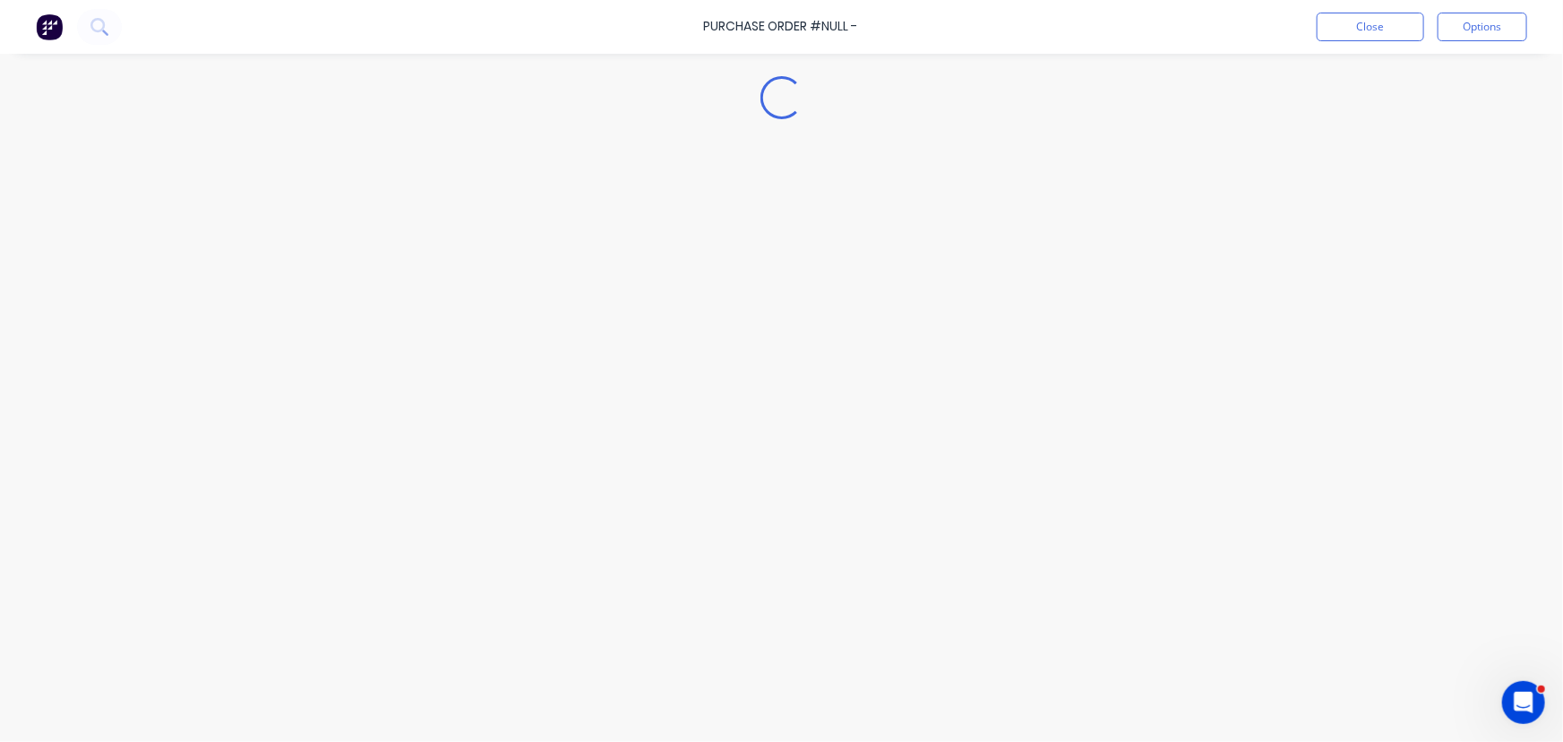
type textarea "x"
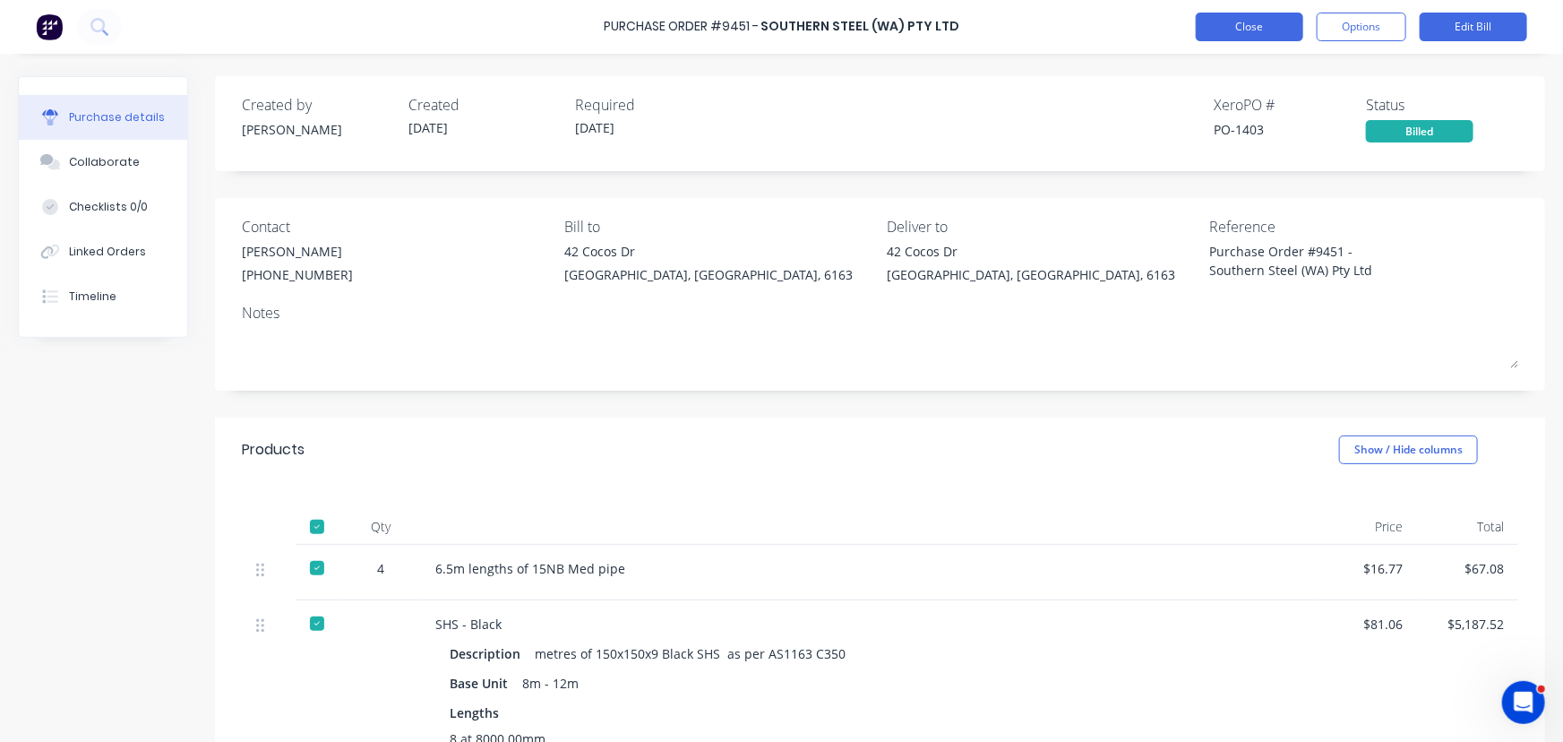
click at [1216, 21] on button "Close" at bounding box center [1250, 27] width 108 height 29
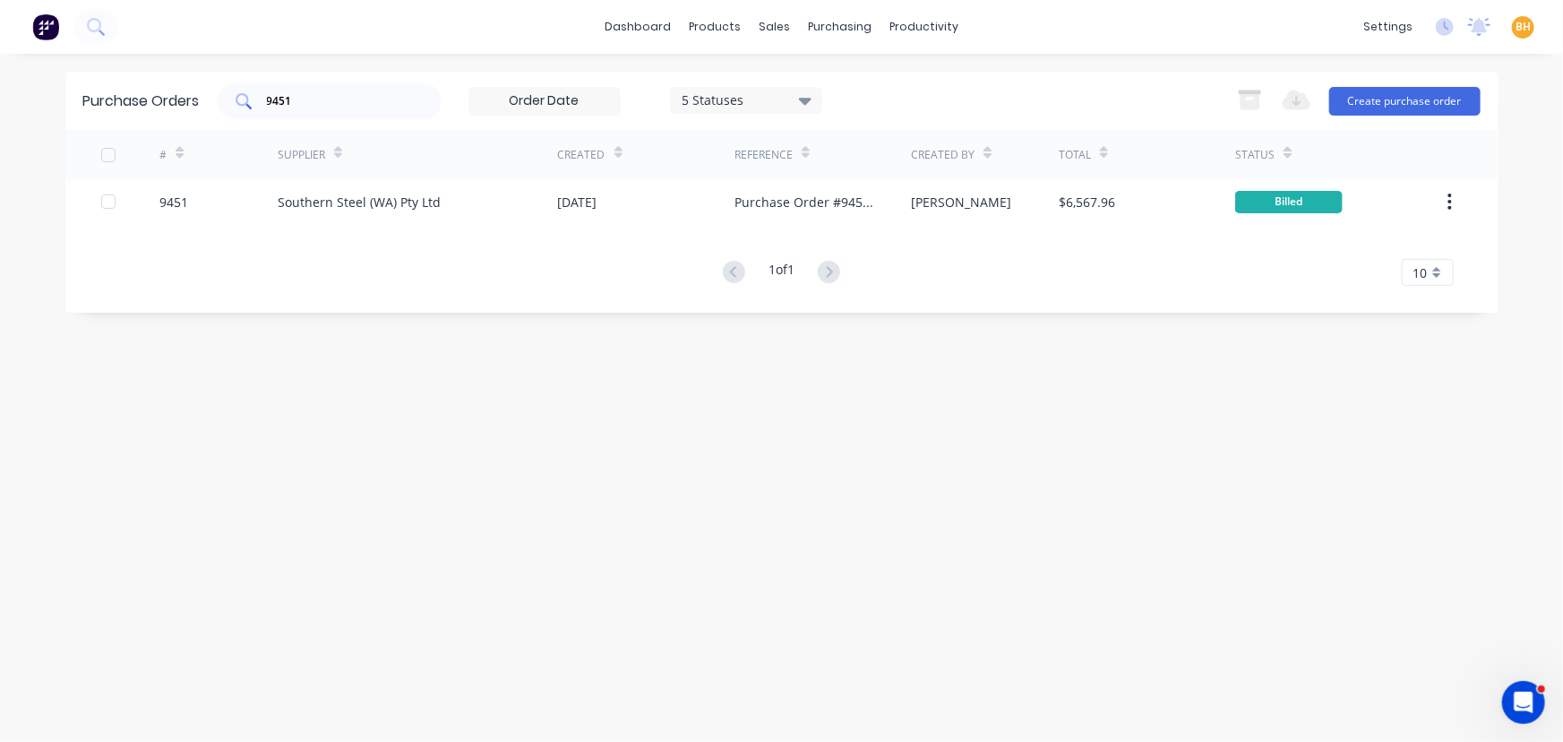
click at [367, 102] on input "9451" at bounding box center [339, 101] width 149 height 18
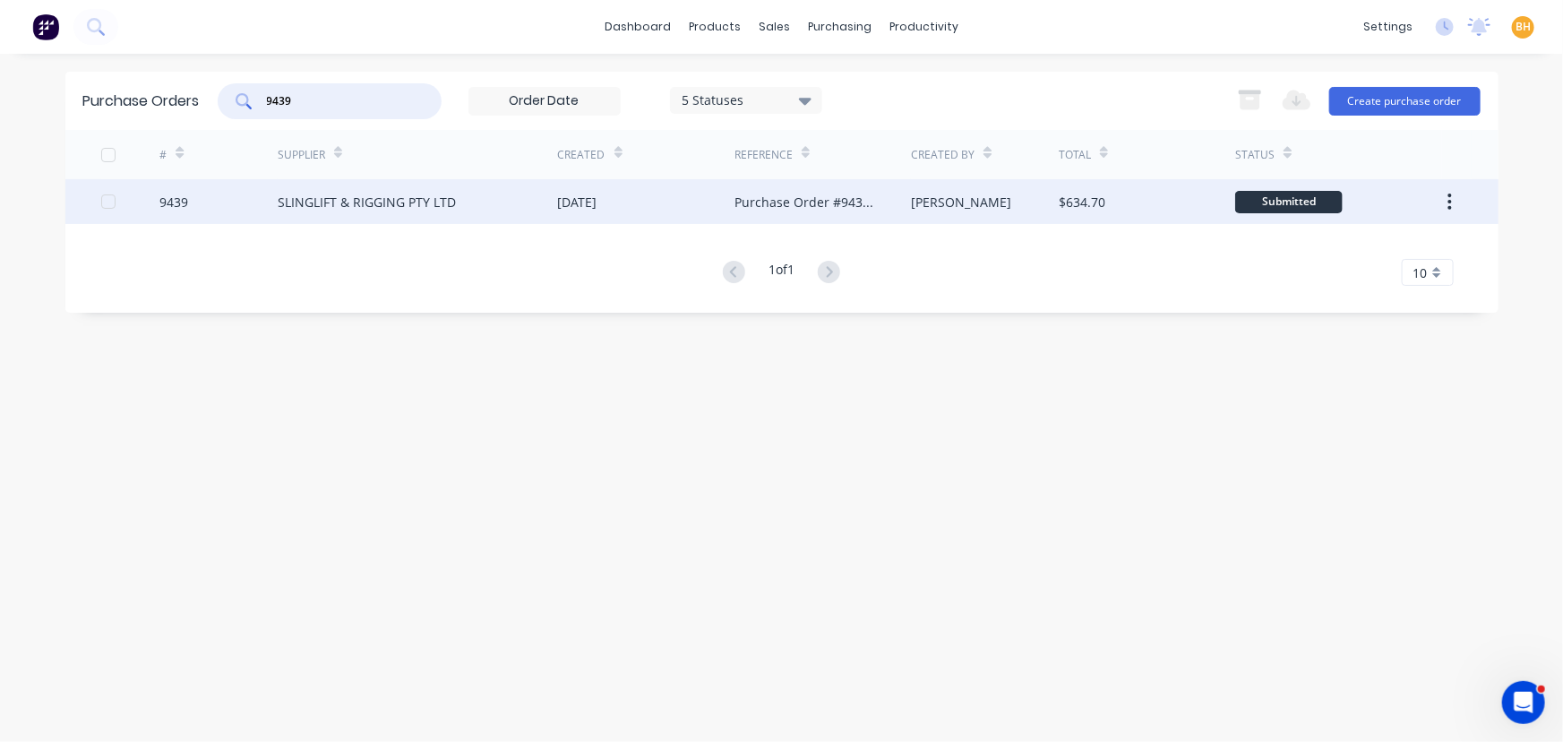
type input "9439"
click at [348, 184] on div "SLINGLIFT & RIGGING PTY LTD" at bounding box center [418, 201] width 280 height 45
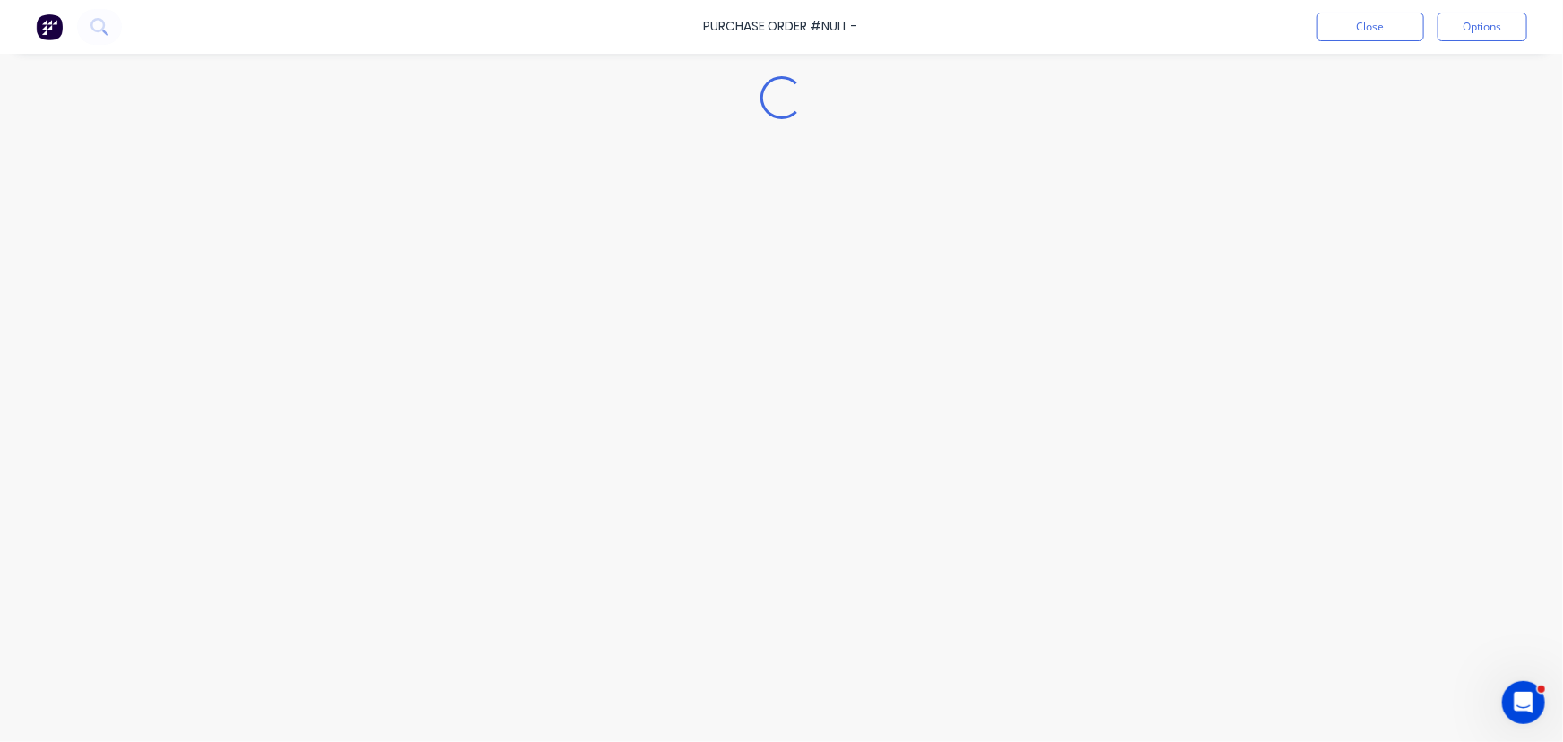
type textarea "x"
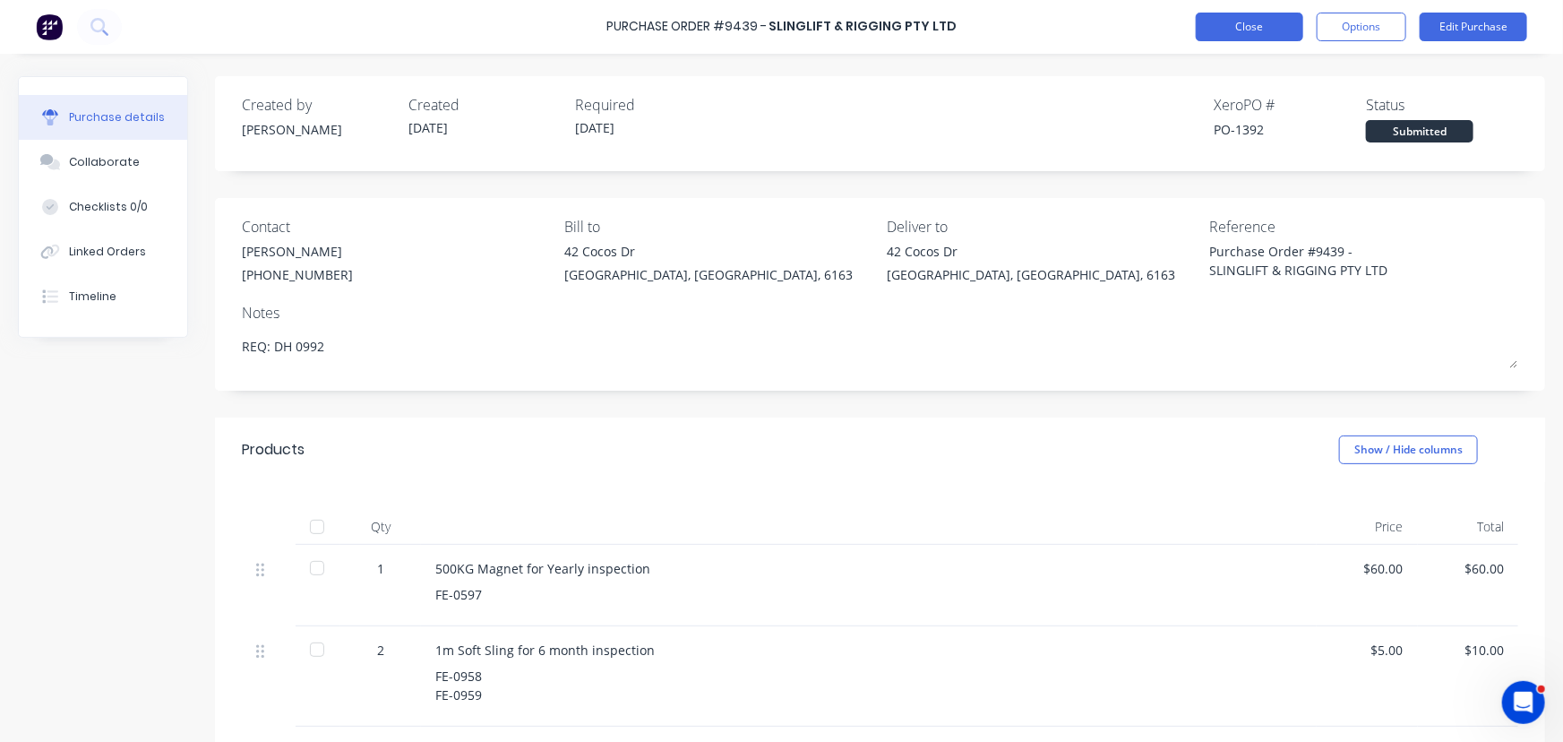
click at [1261, 22] on button "Close" at bounding box center [1250, 27] width 108 height 29
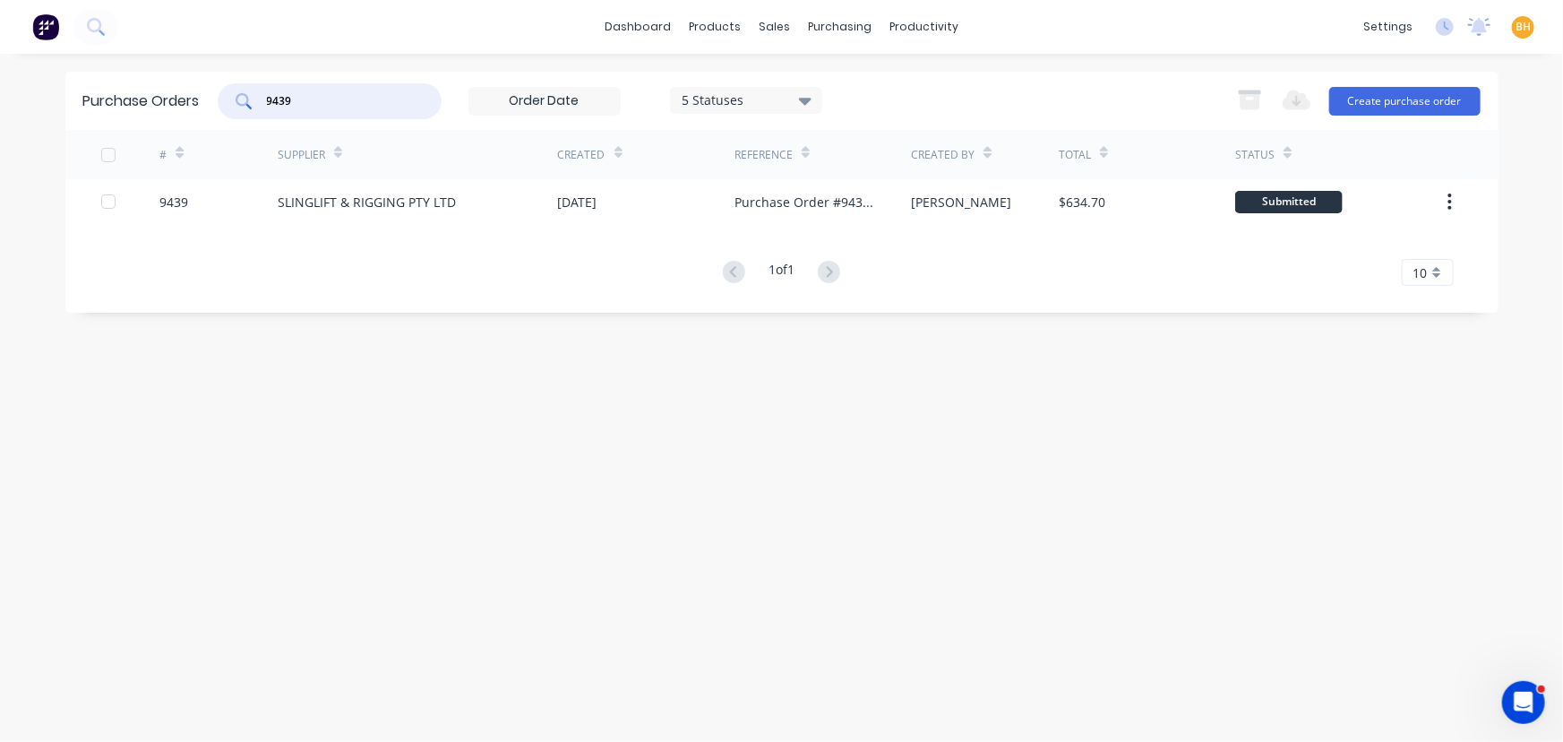
click at [314, 93] on input "9439" at bounding box center [339, 101] width 149 height 18
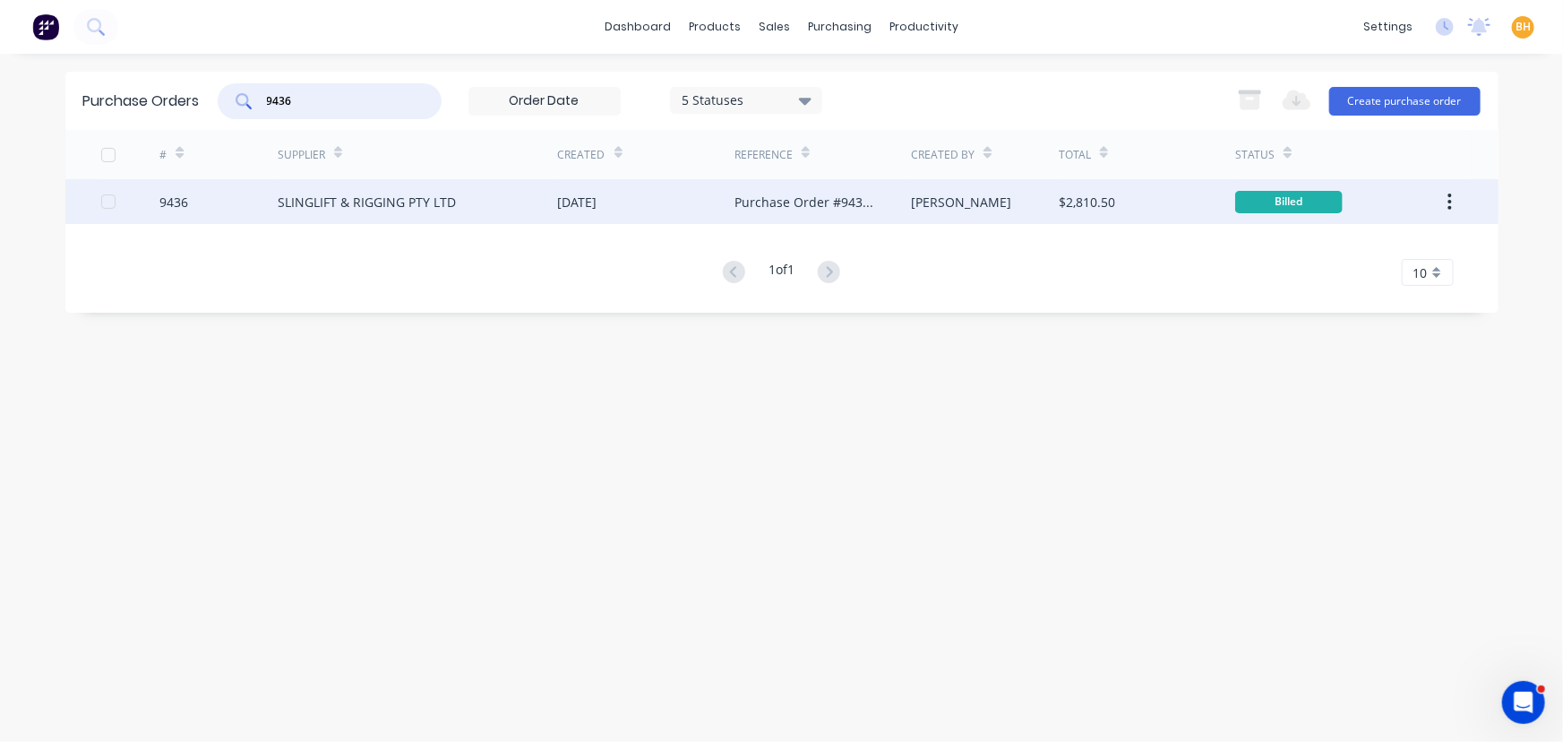
type input "9436"
click at [328, 221] on div "SLINGLIFT & RIGGING PTY LTD" at bounding box center [418, 201] width 280 height 45
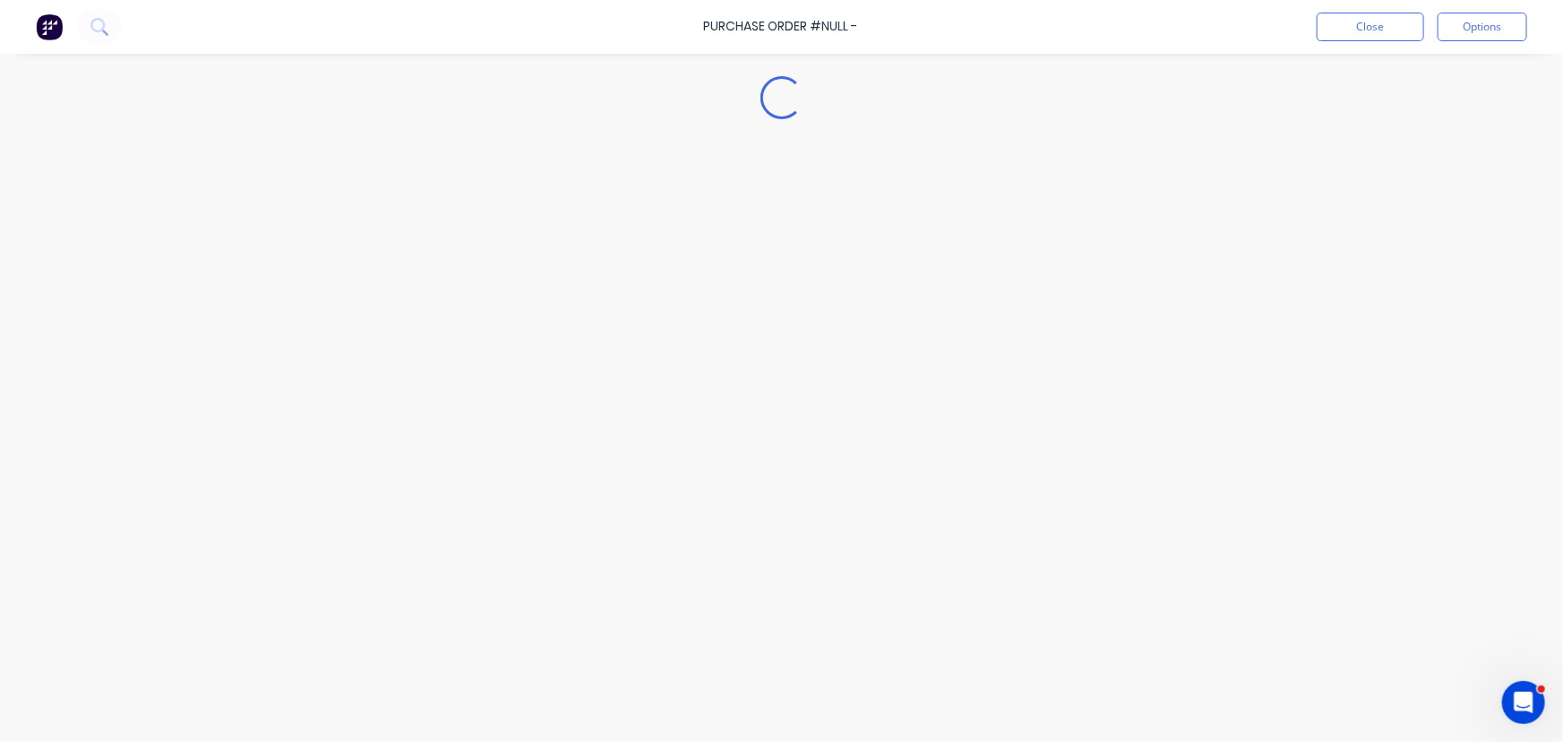
type textarea "x"
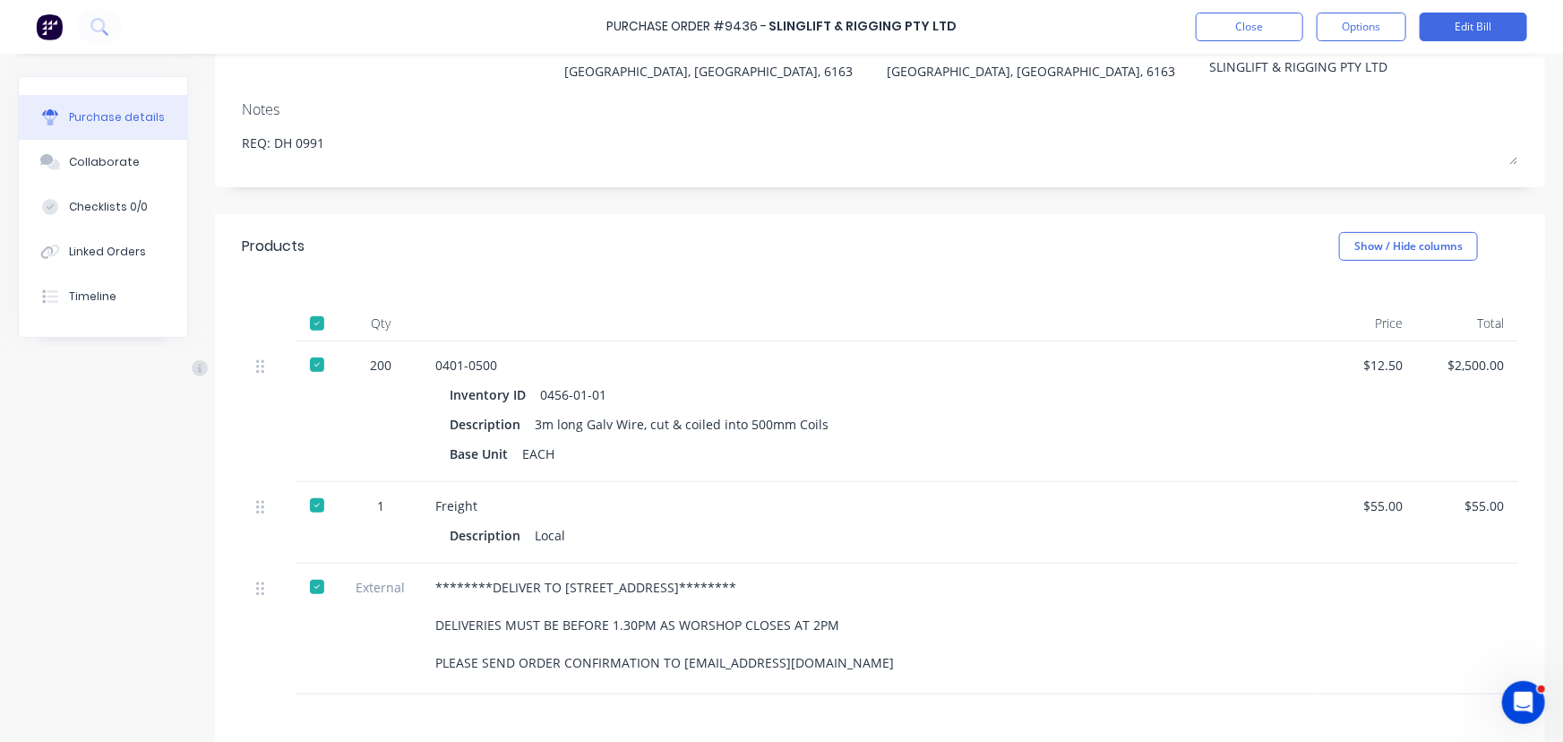
scroll to position [325, 0]
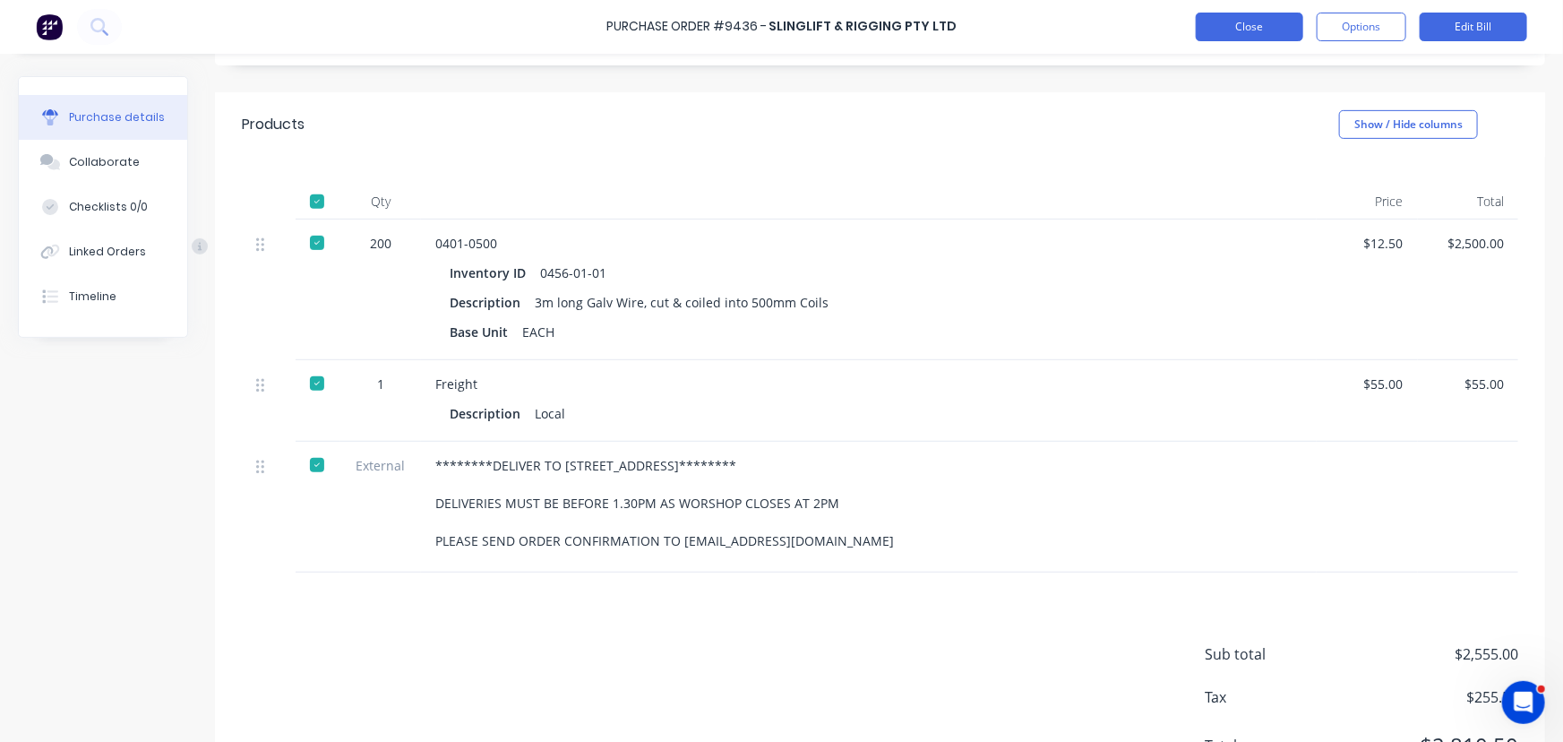
click at [1237, 22] on button "Close" at bounding box center [1250, 27] width 108 height 29
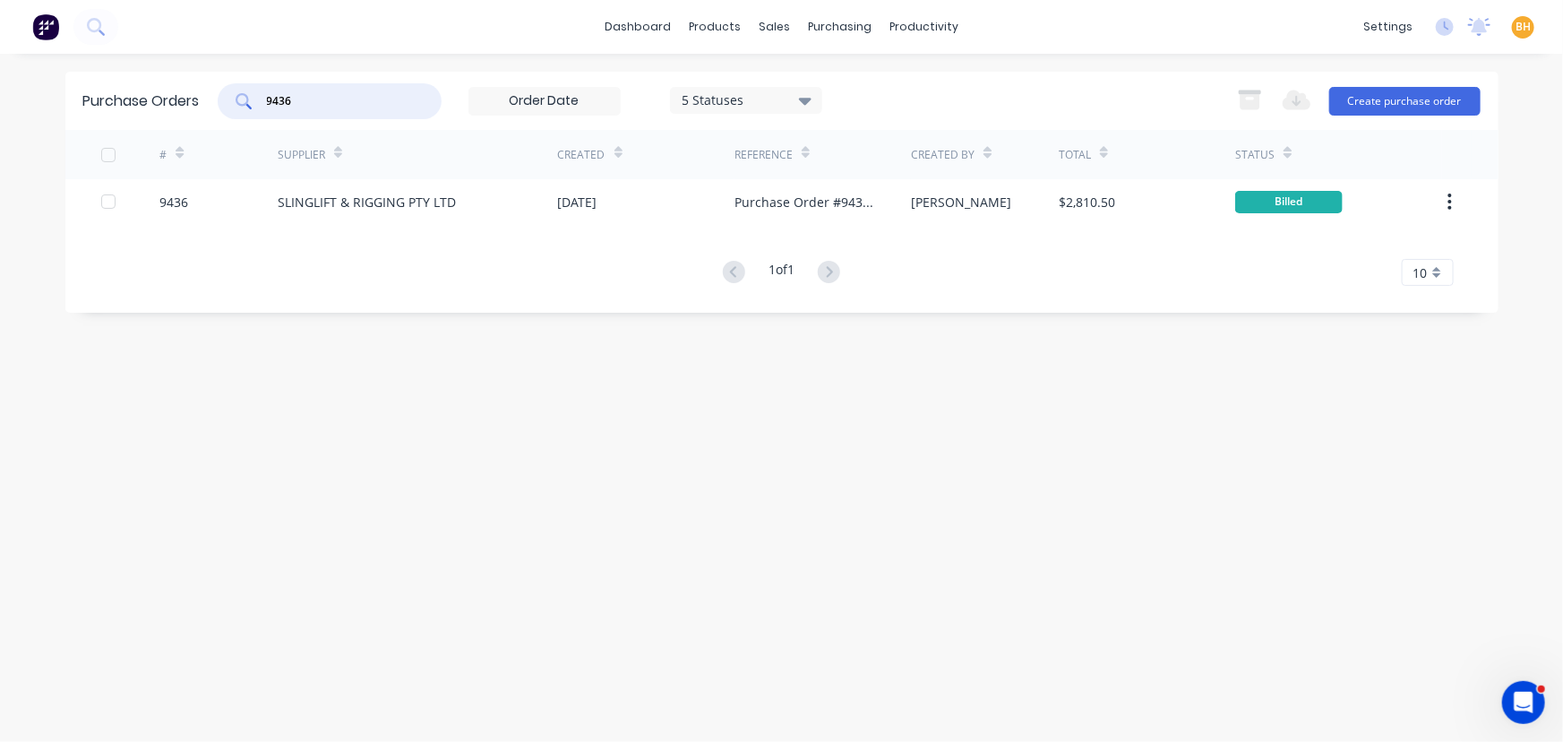
click at [319, 98] on input "9436" at bounding box center [339, 101] width 149 height 18
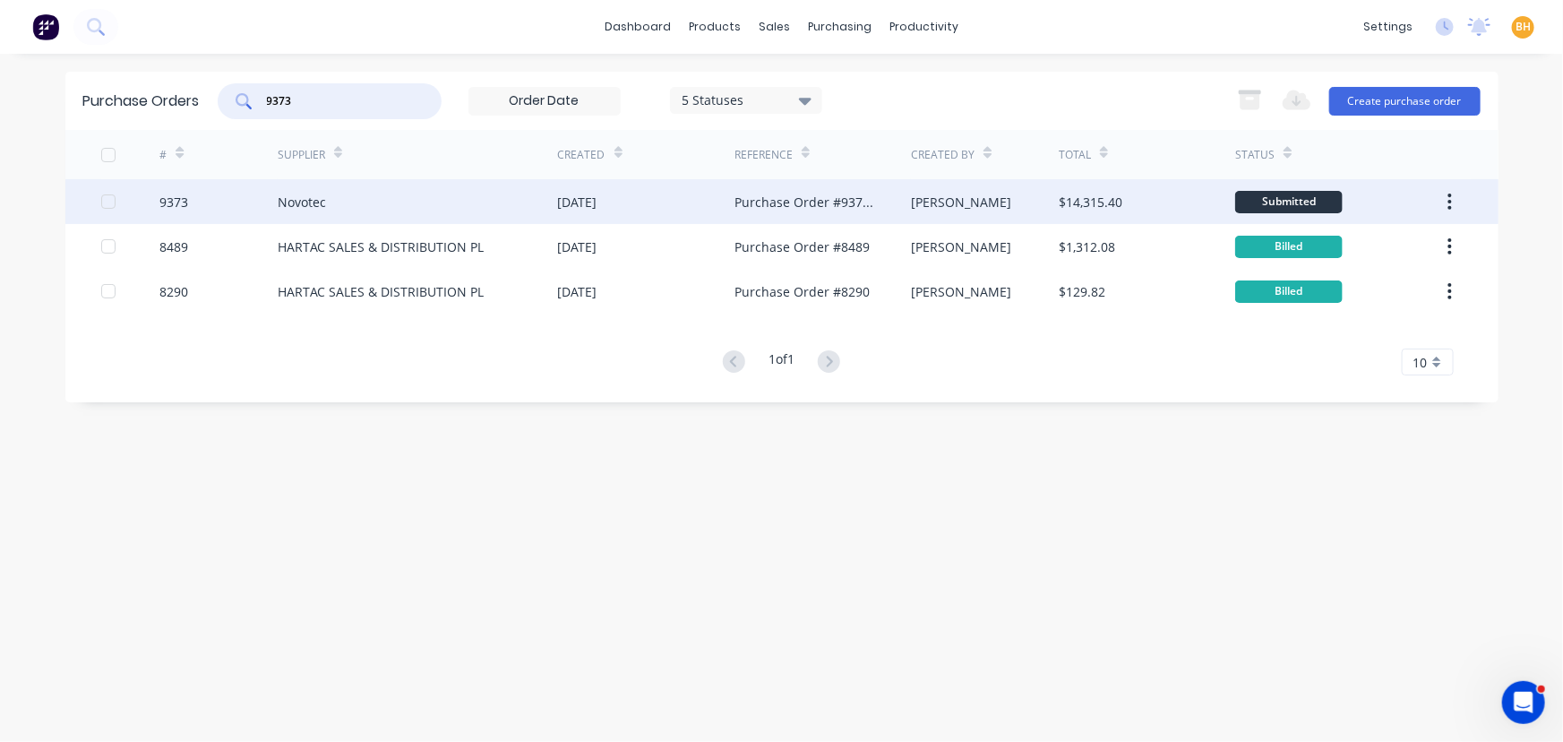
type input "9373"
click at [287, 220] on div "Novotec" at bounding box center [418, 201] width 280 height 45
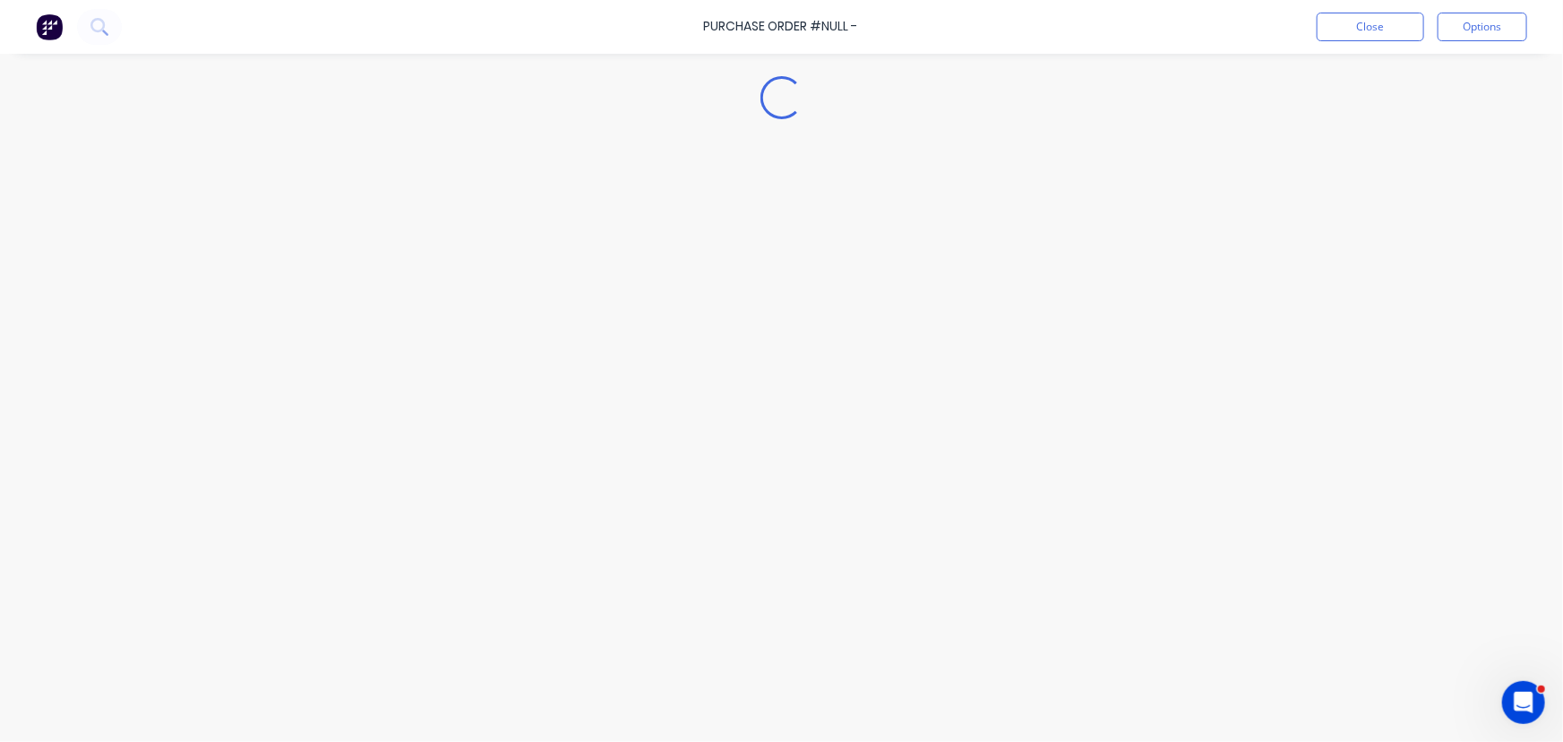
type textarea "x"
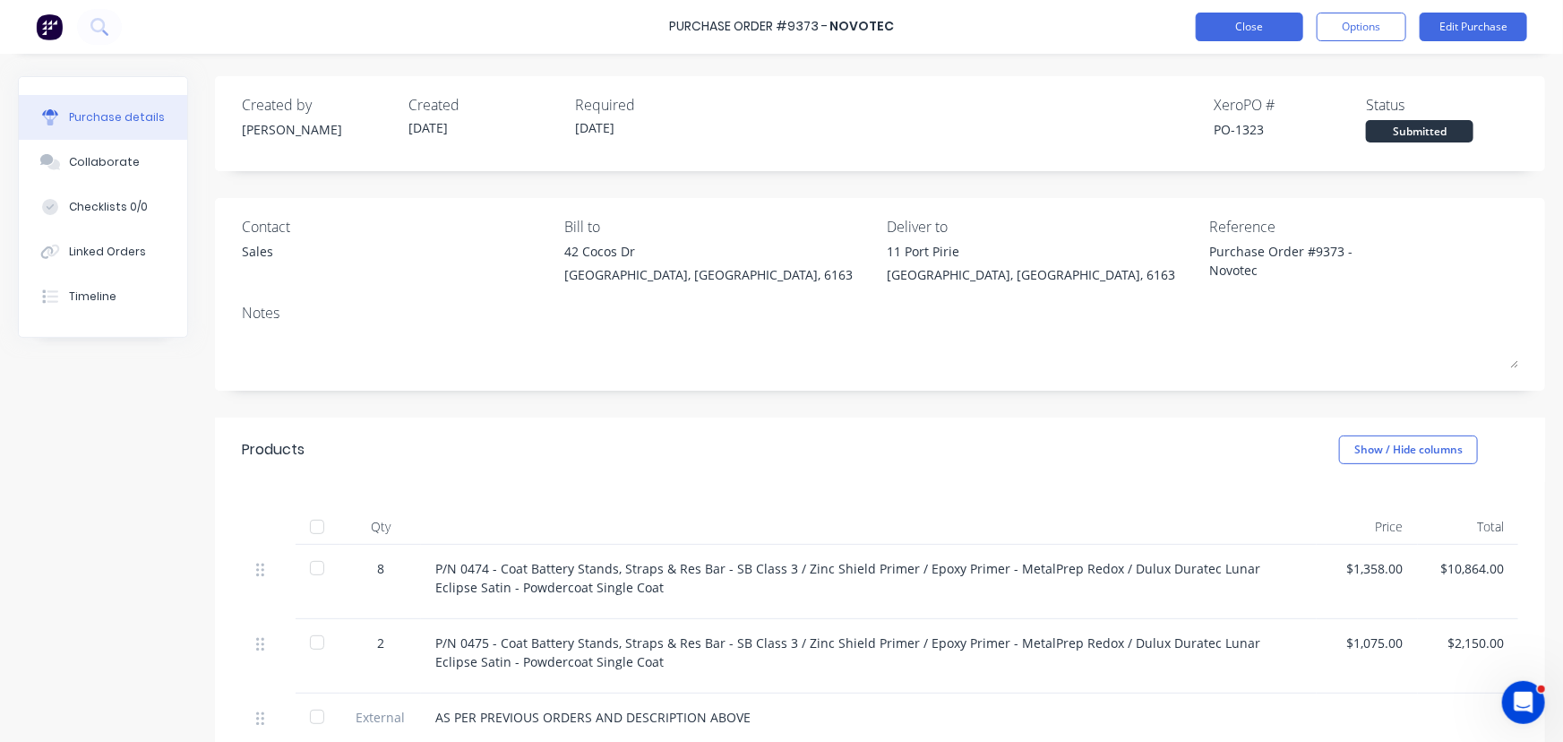
click at [1245, 26] on button "Close" at bounding box center [1250, 27] width 108 height 29
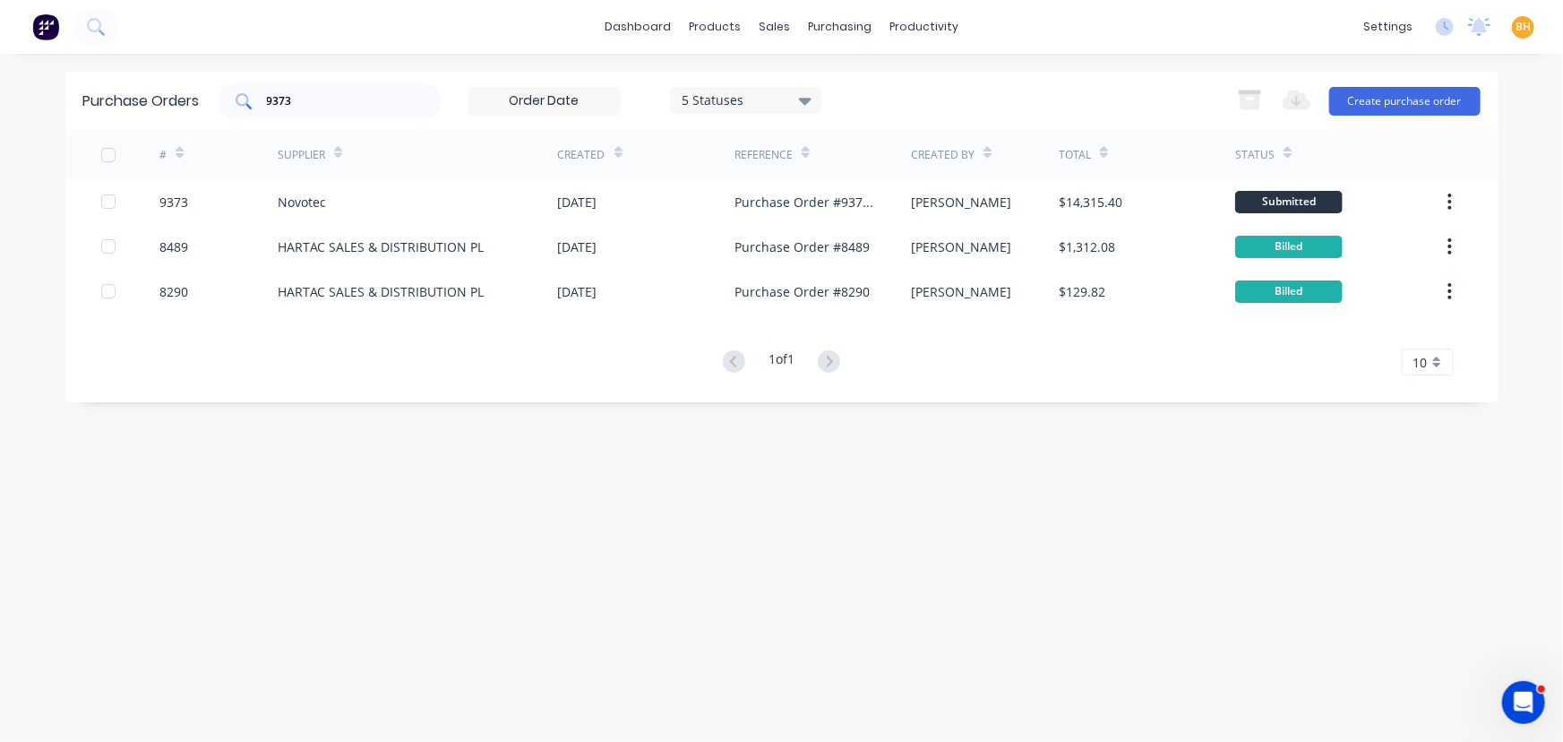
click at [336, 99] on input "9373" at bounding box center [339, 101] width 149 height 18
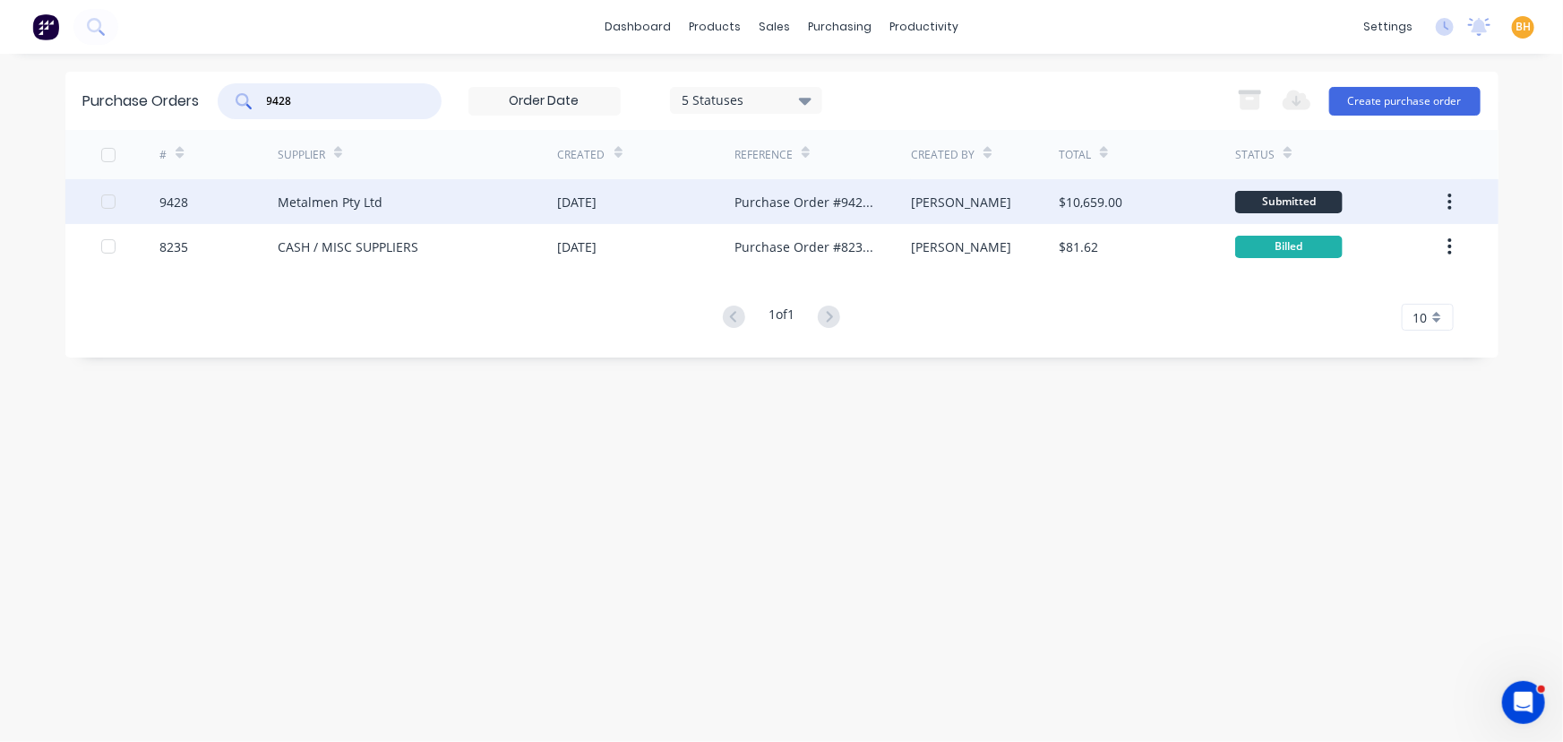
type input "9428"
click at [383, 202] on div "Metalmen Pty Ltd" at bounding box center [418, 201] width 280 height 45
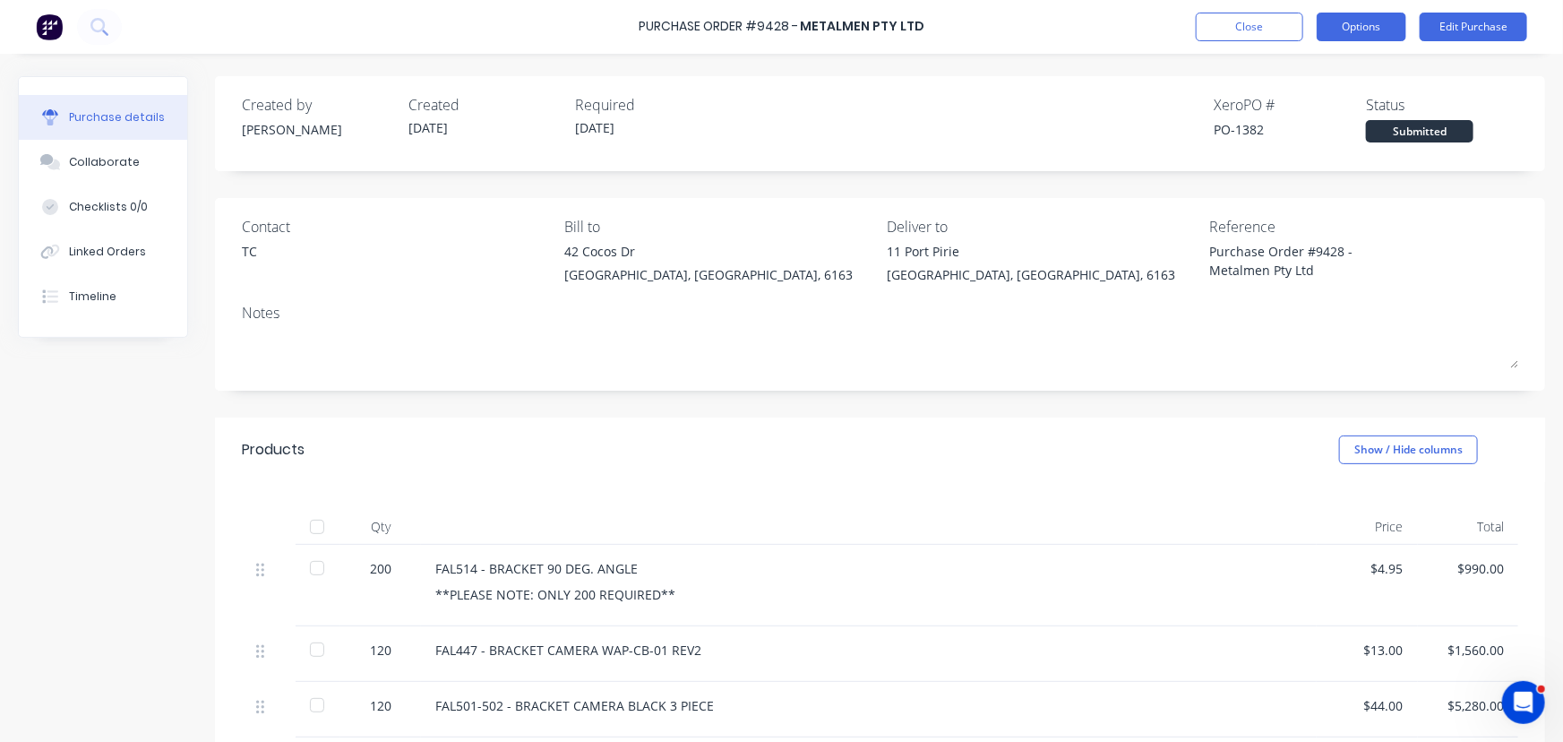
click at [1364, 22] on button "Options" at bounding box center [1362, 27] width 90 height 29
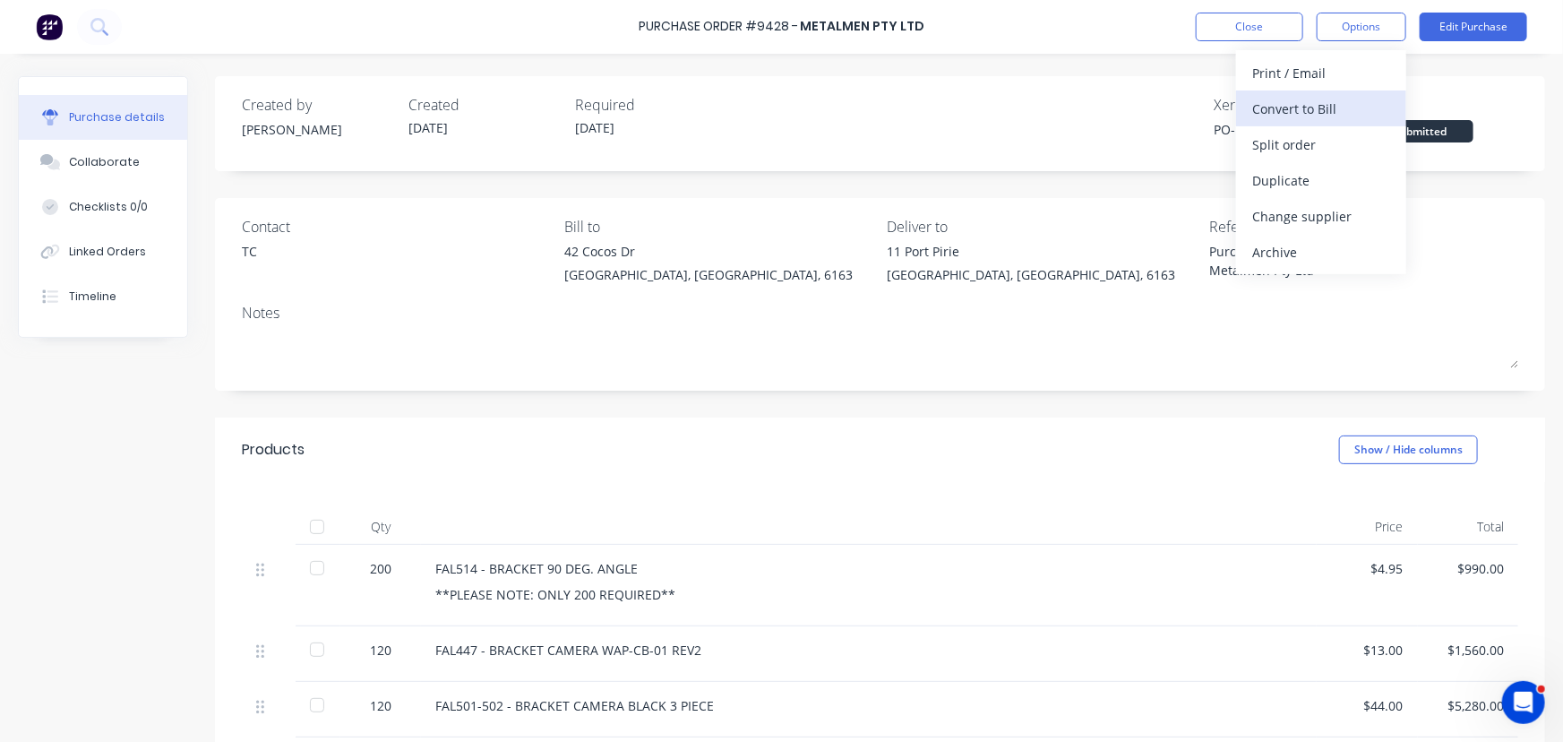
click at [1307, 102] on div "Convert to Bill" at bounding box center [1322, 109] width 138 height 26
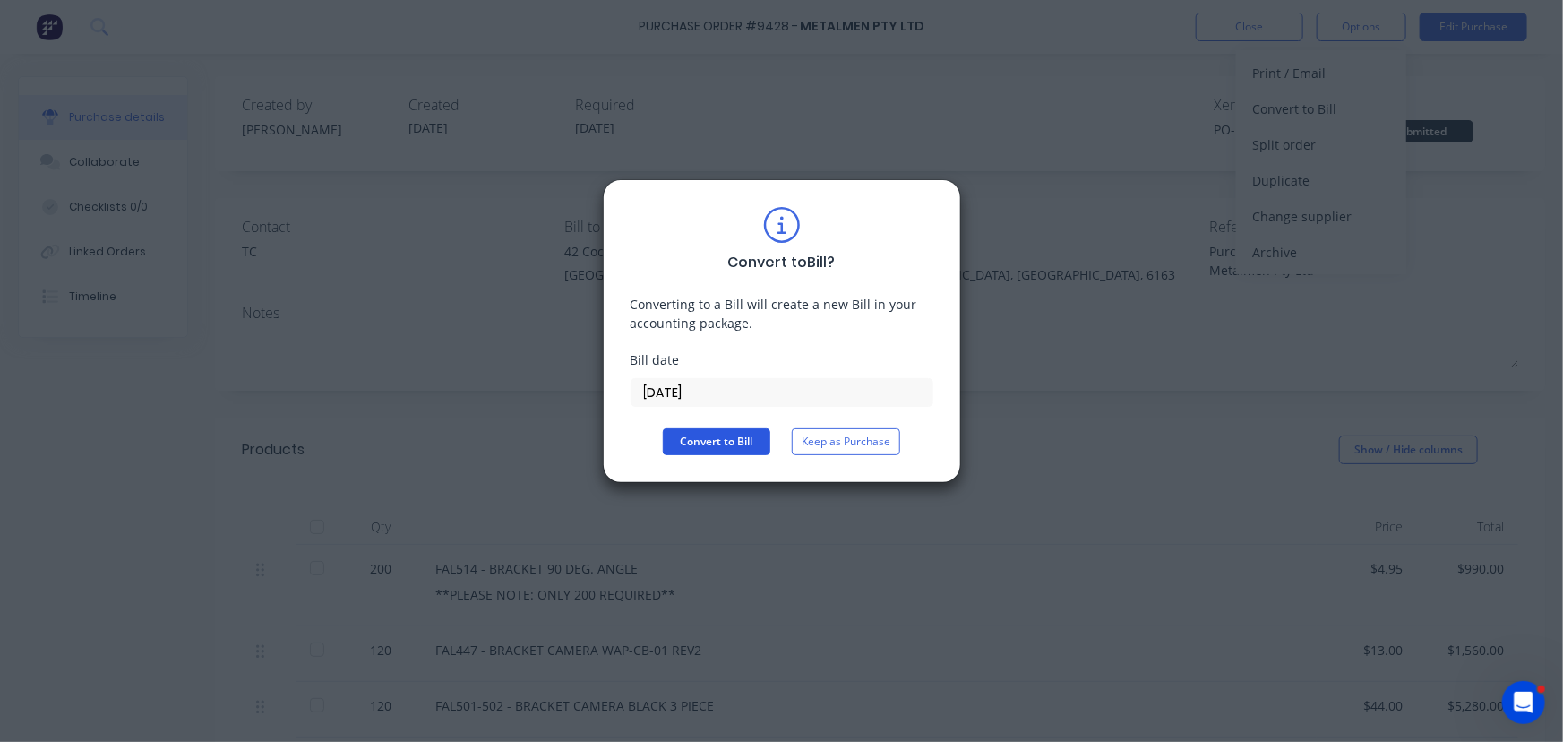
click at [748, 441] on button "Convert to Bill" at bounding box center [717, 441] width 108 height 27
type textarea "x"
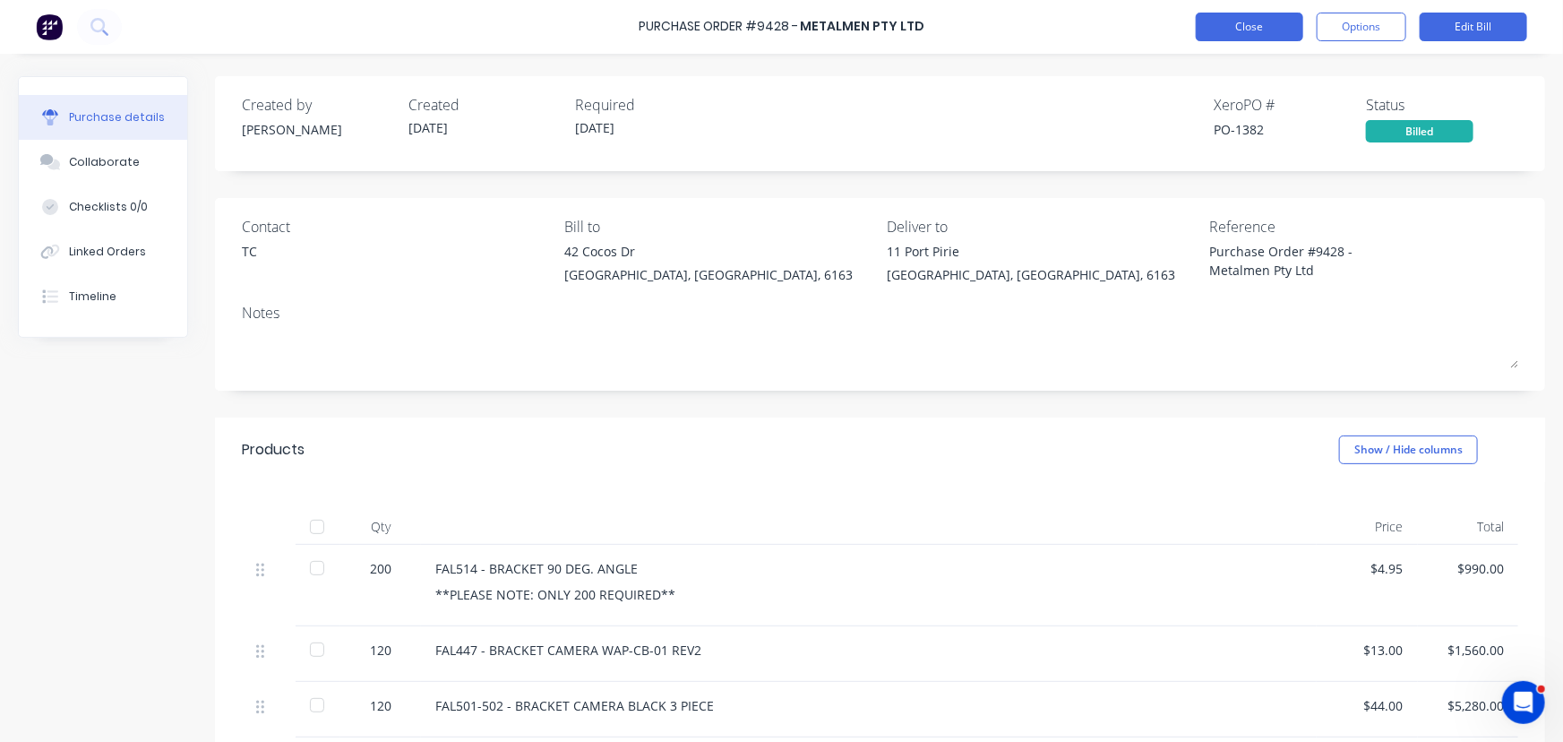
click at [1262, 18] on button "Close" at bounding box center [1250, 27] width 108 height 29
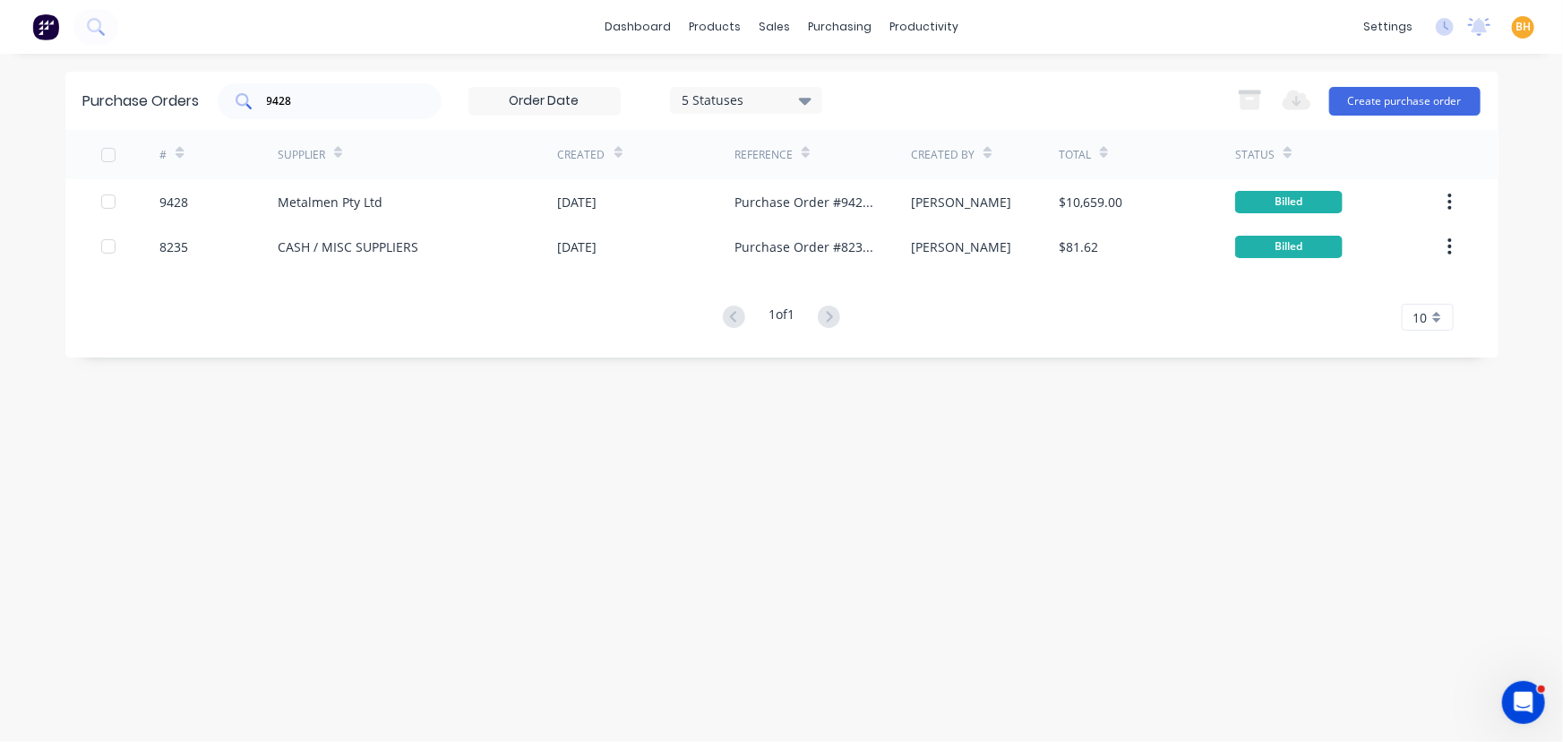
click at [362, 99] on input "9428" at bounding box center [339, 101] width 149 height 18
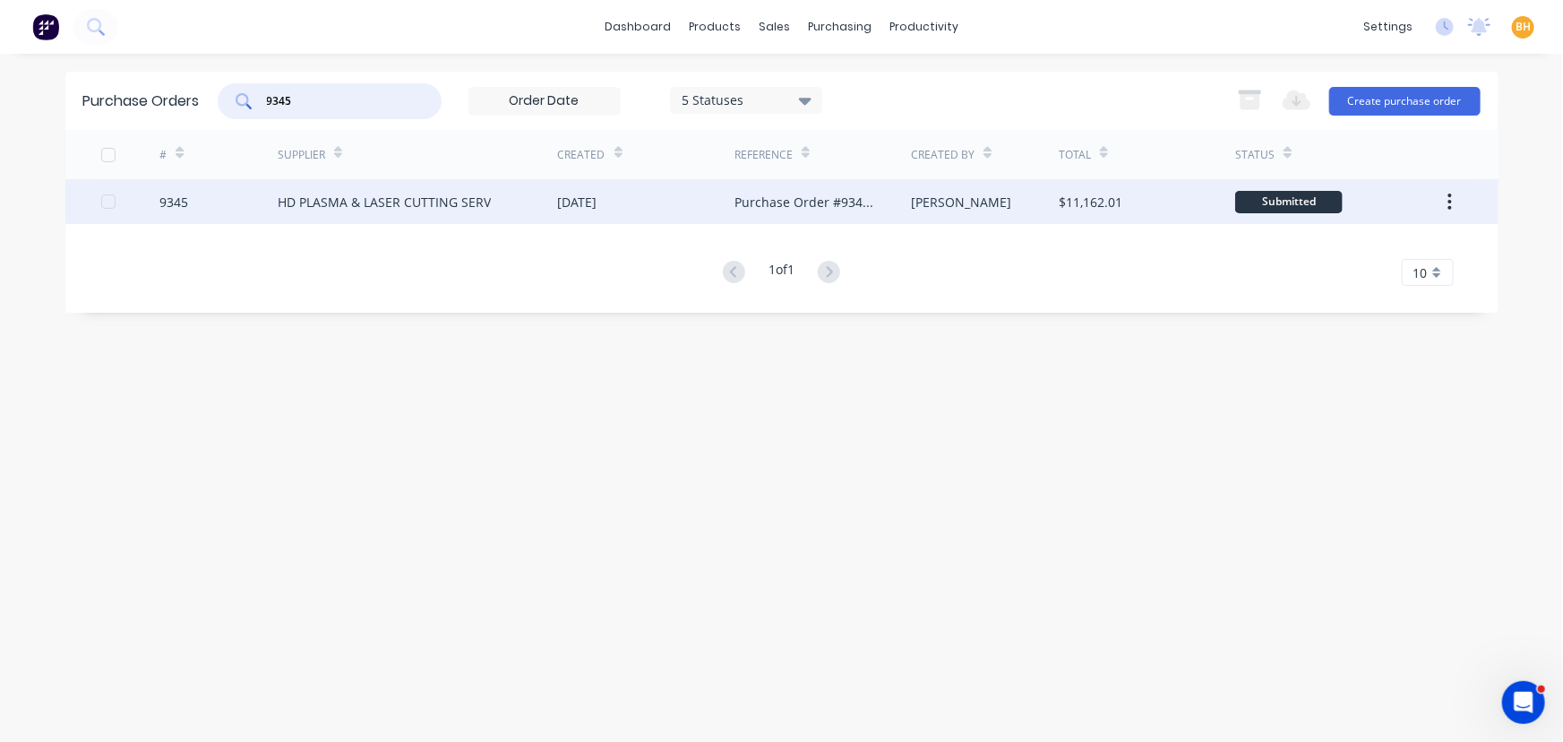
type input "9345"
click at [371, 197] on div "HD PLASMA & LASER CUTTING SERV" at bounding box center [384, 202] width 213 height 19
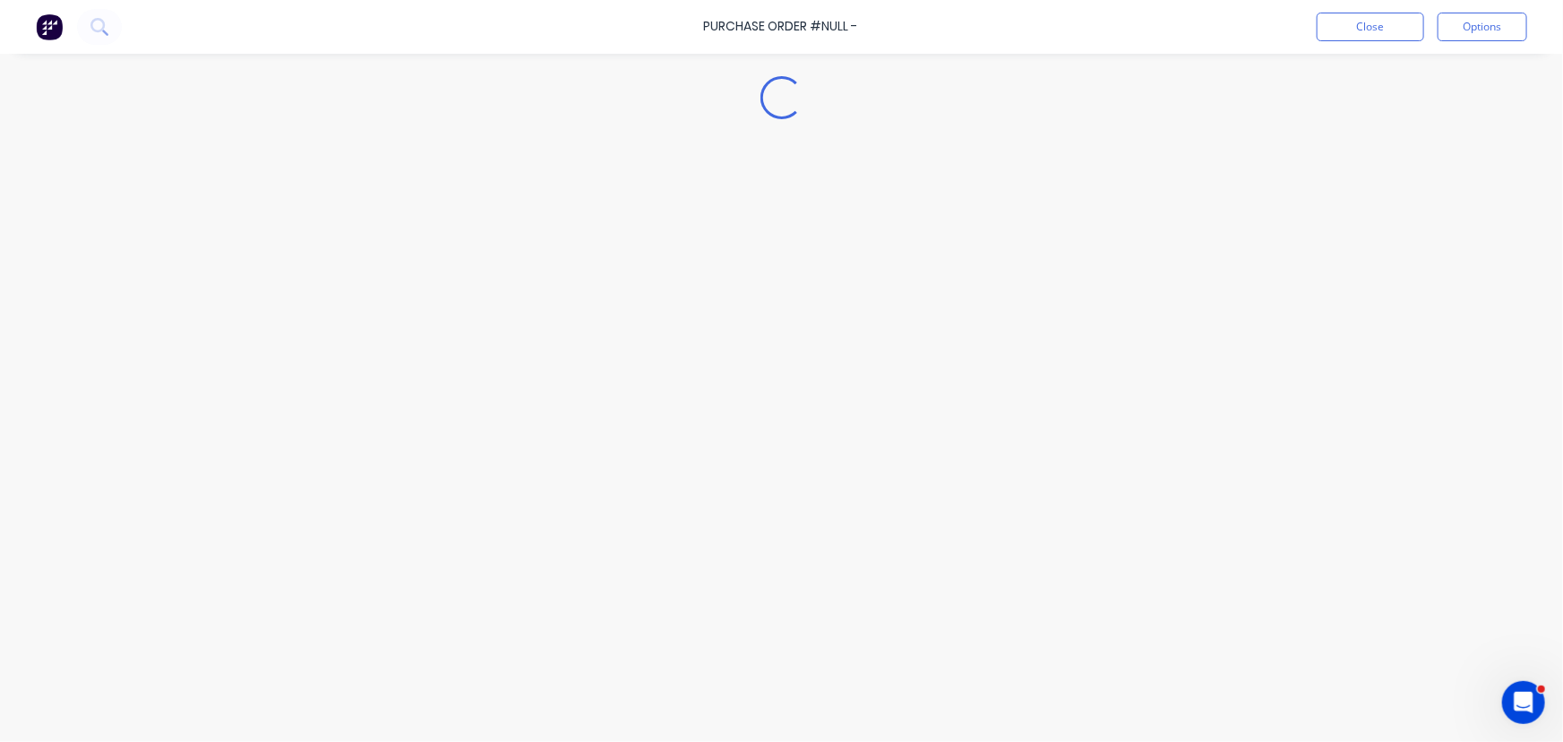
type textarea "x"
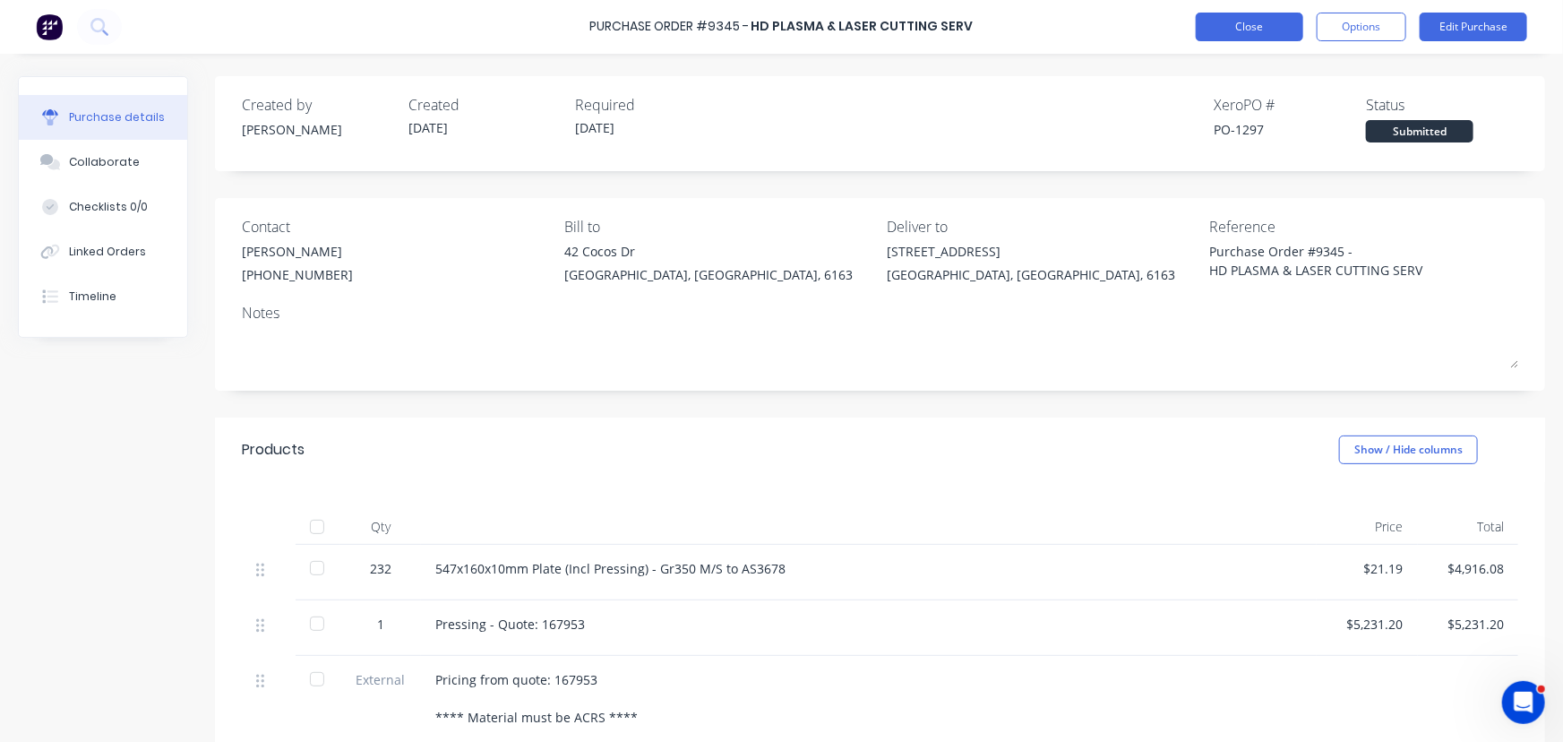
click at [1247, 25] on button "Close" at bounding box center [1250, 27] width 108 height 29
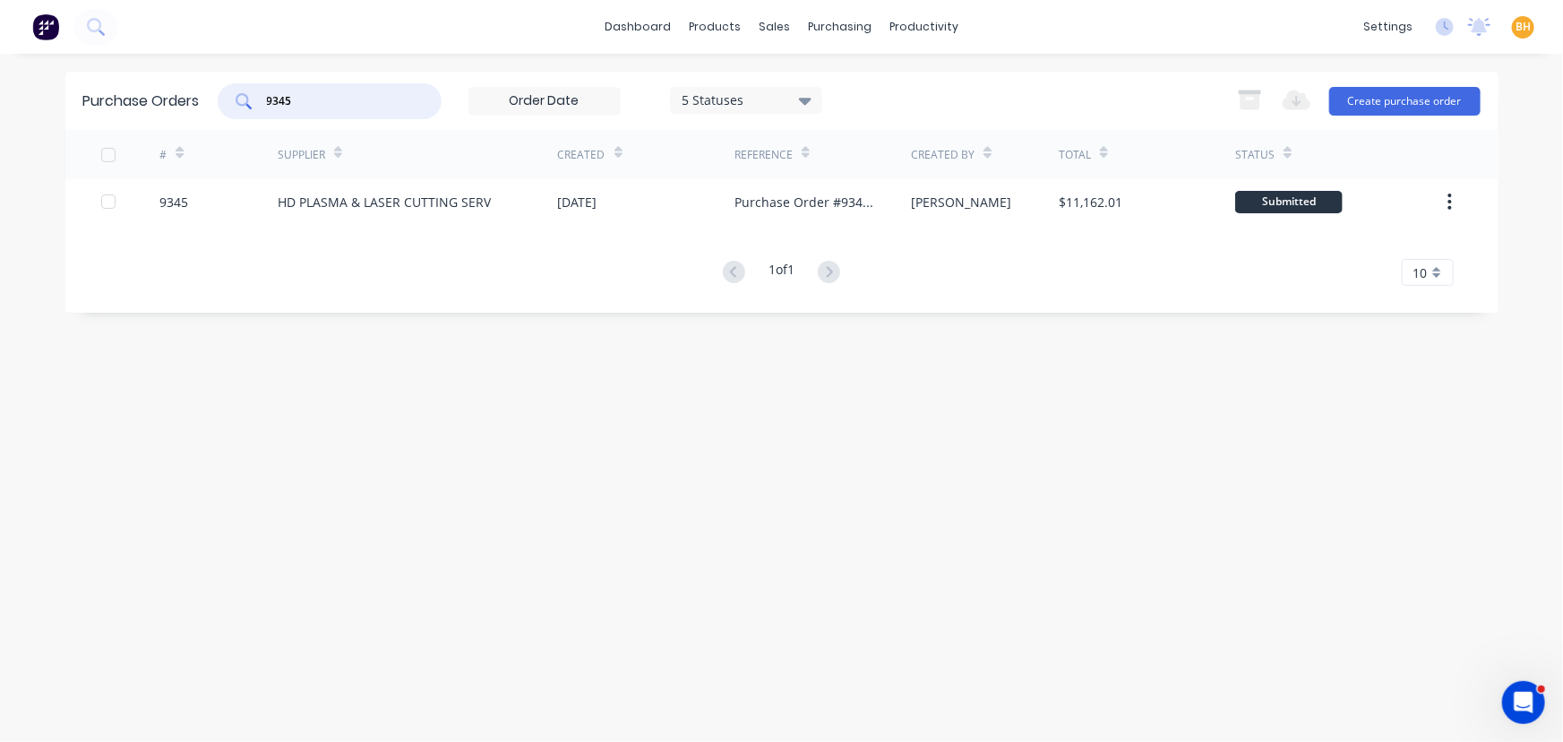
click at [314, 105] on input "9345" at bounding box center [339, 101] width 149 height 18
type input "9445"
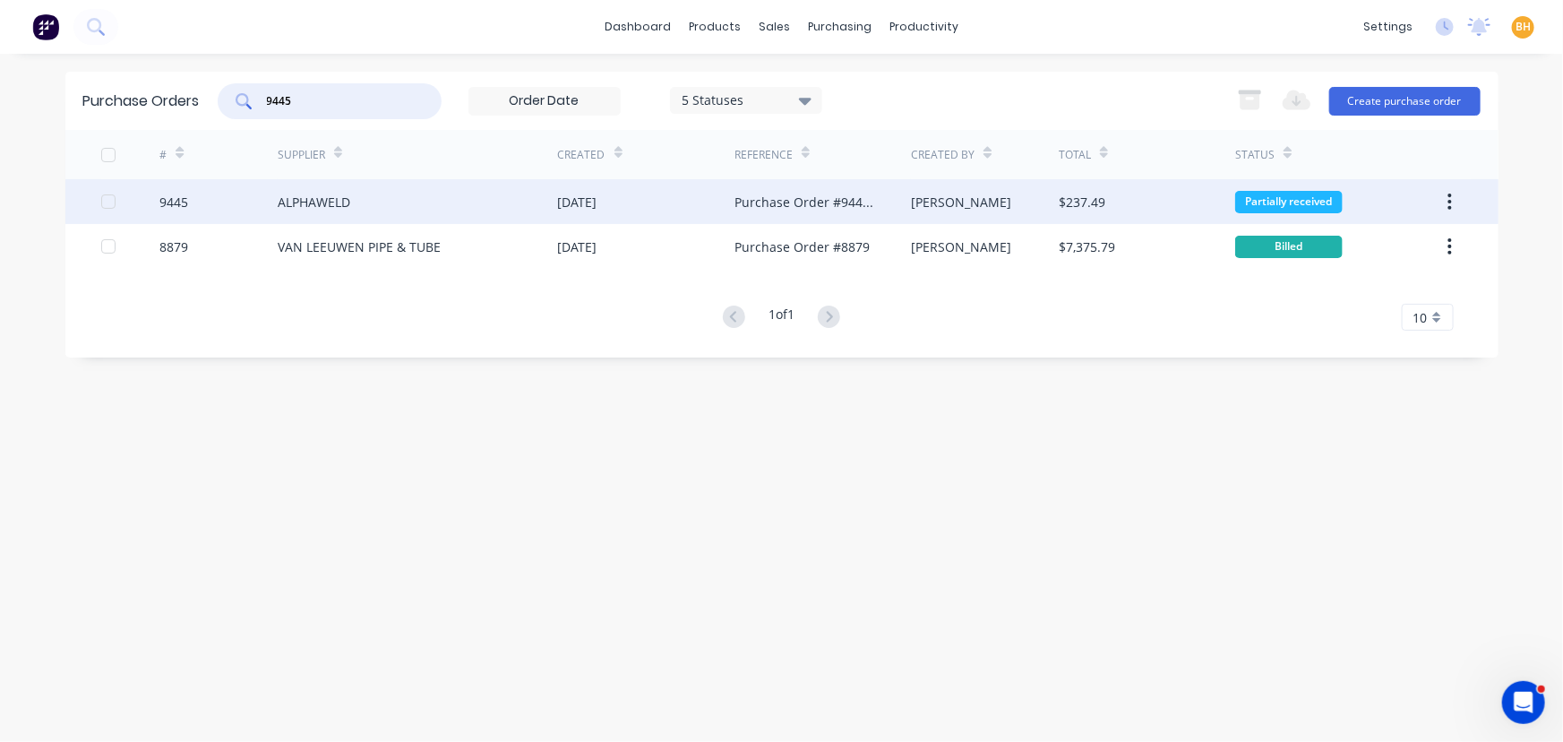
click at [330, 195] on div "ALPHAWELD" at bounding box center [314, 202] width 73 height 19
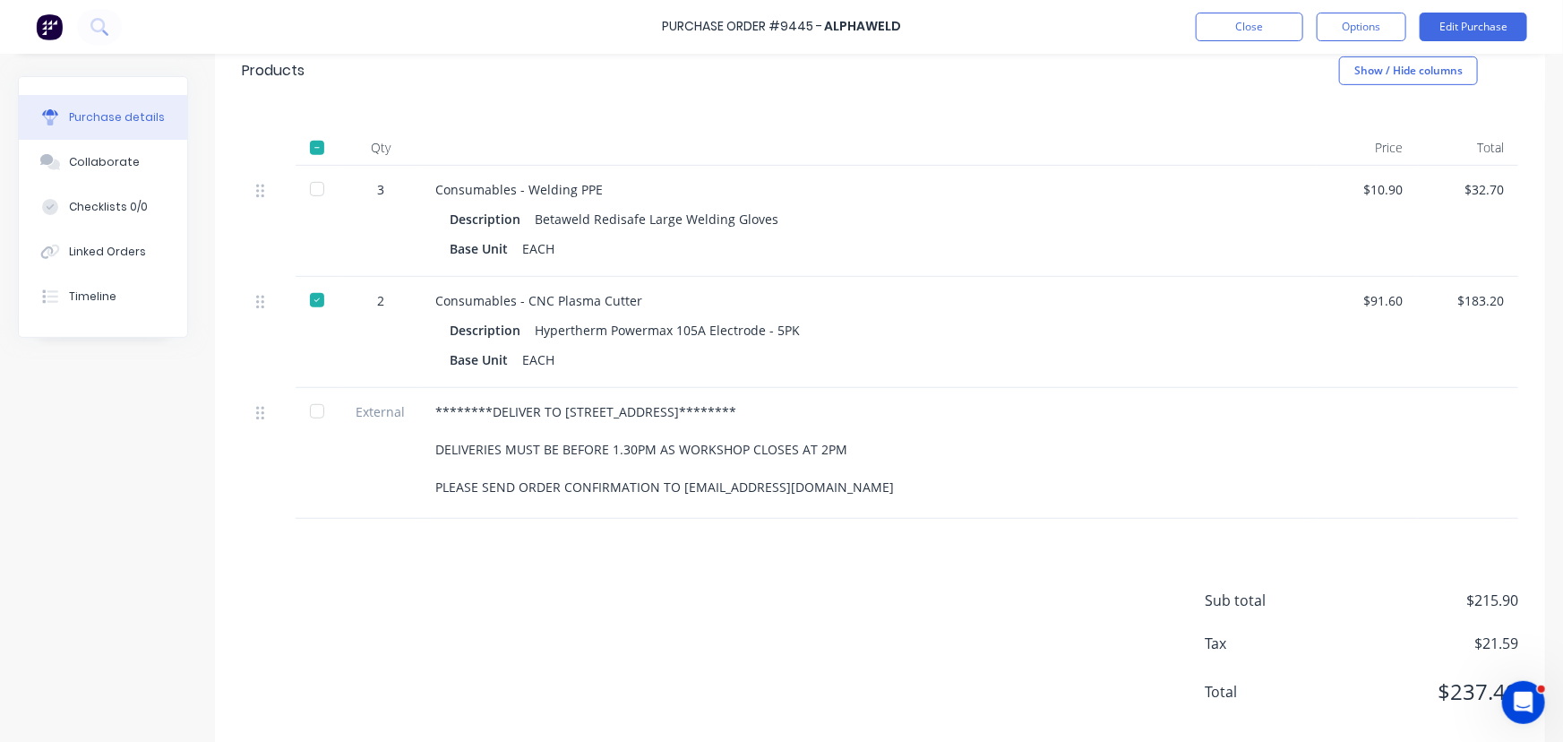
scroll to position [410, 0]
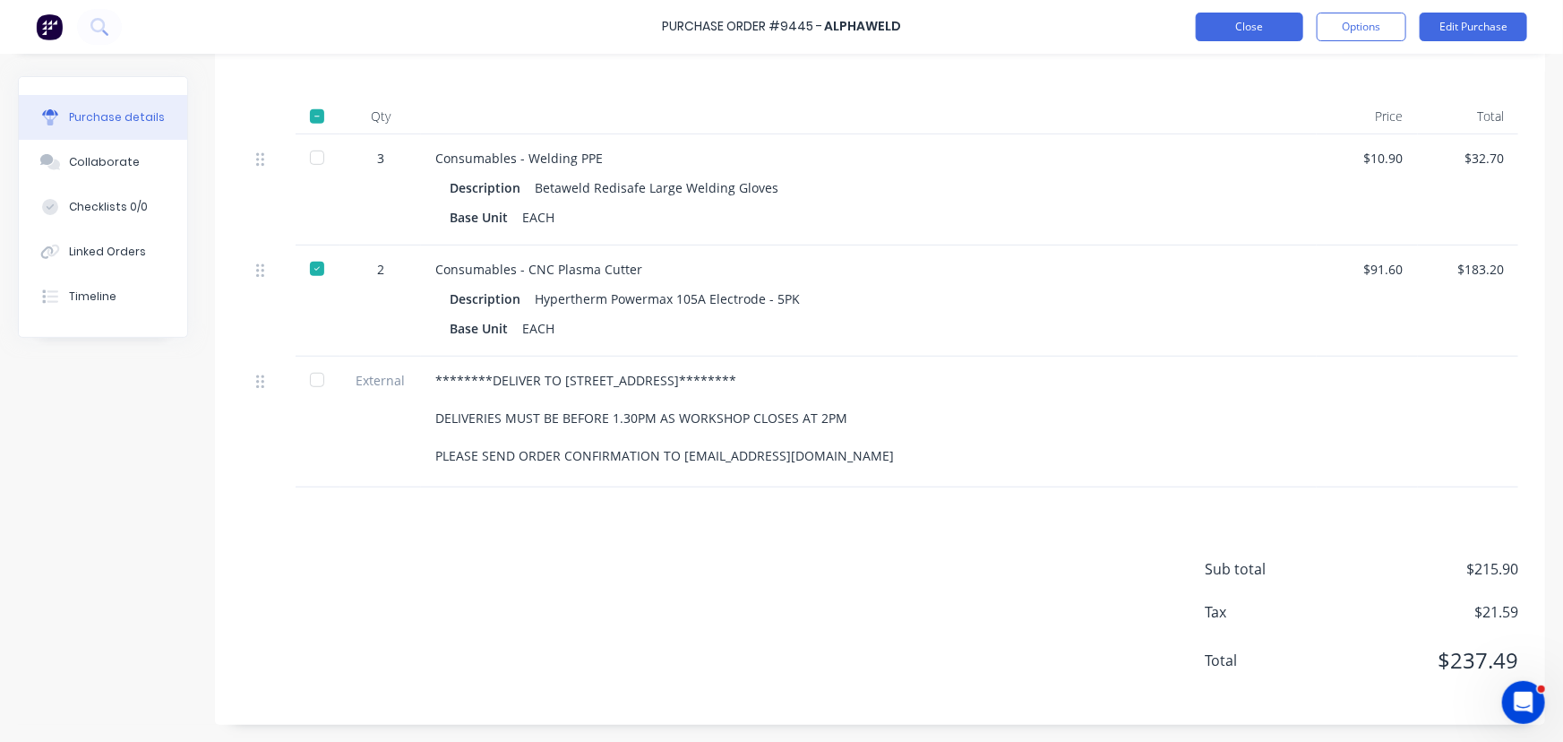
click at [1243, 31] on button "Close" at bounding box center [1250, 27] width 108 height 29
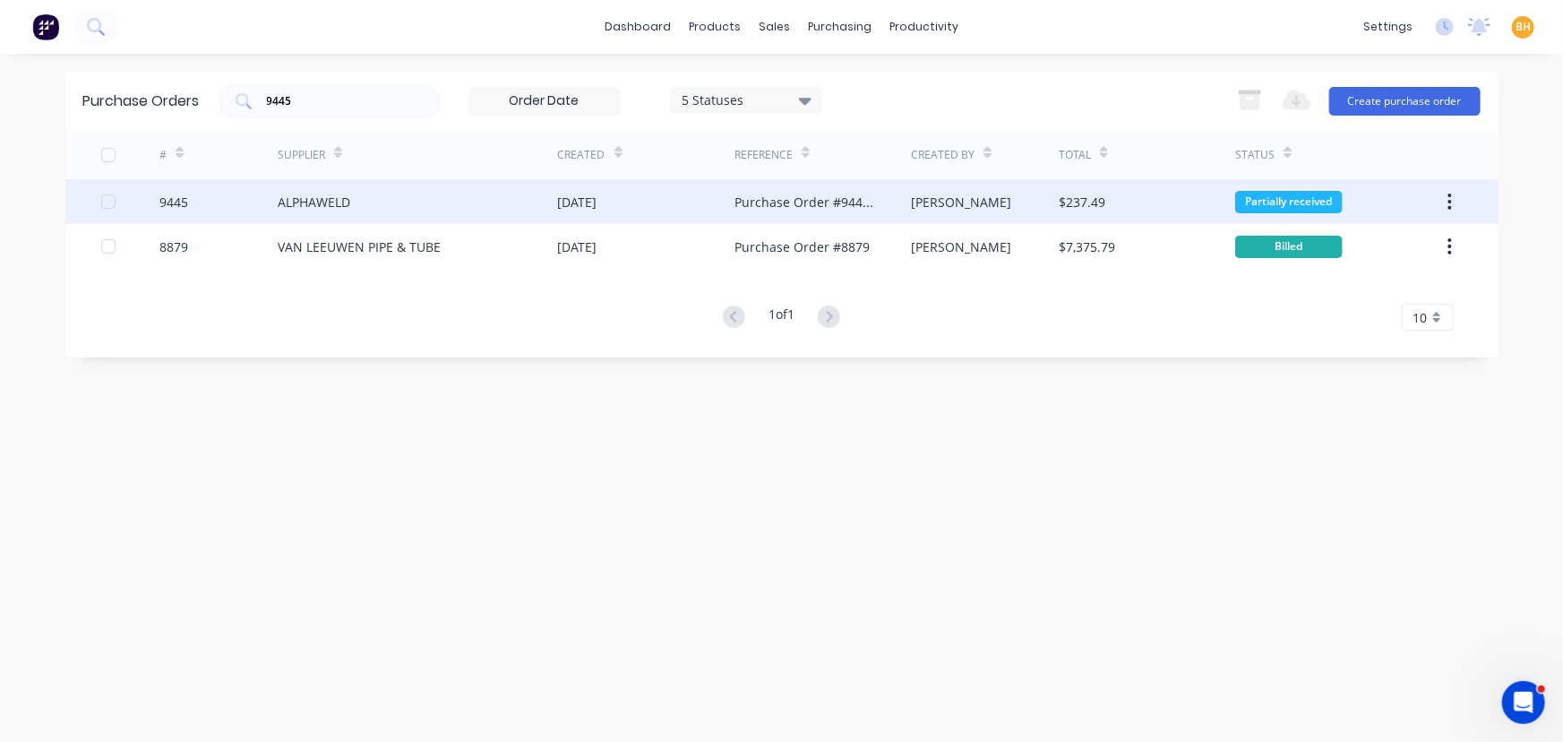
click at [340, 196] on div "ALPHAWELD" at bounding box center [314, 202] width 73 height 19
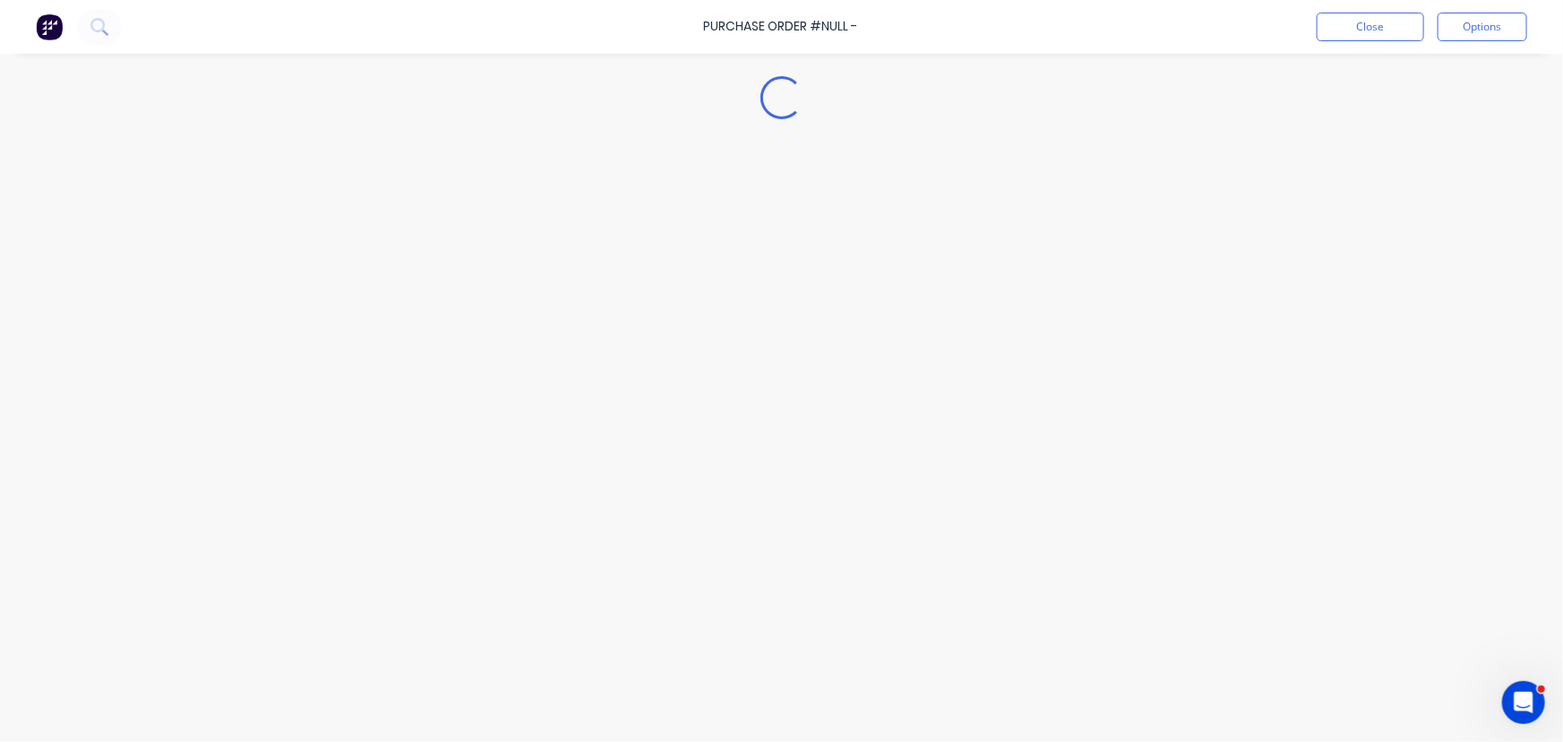
type textarea "x"
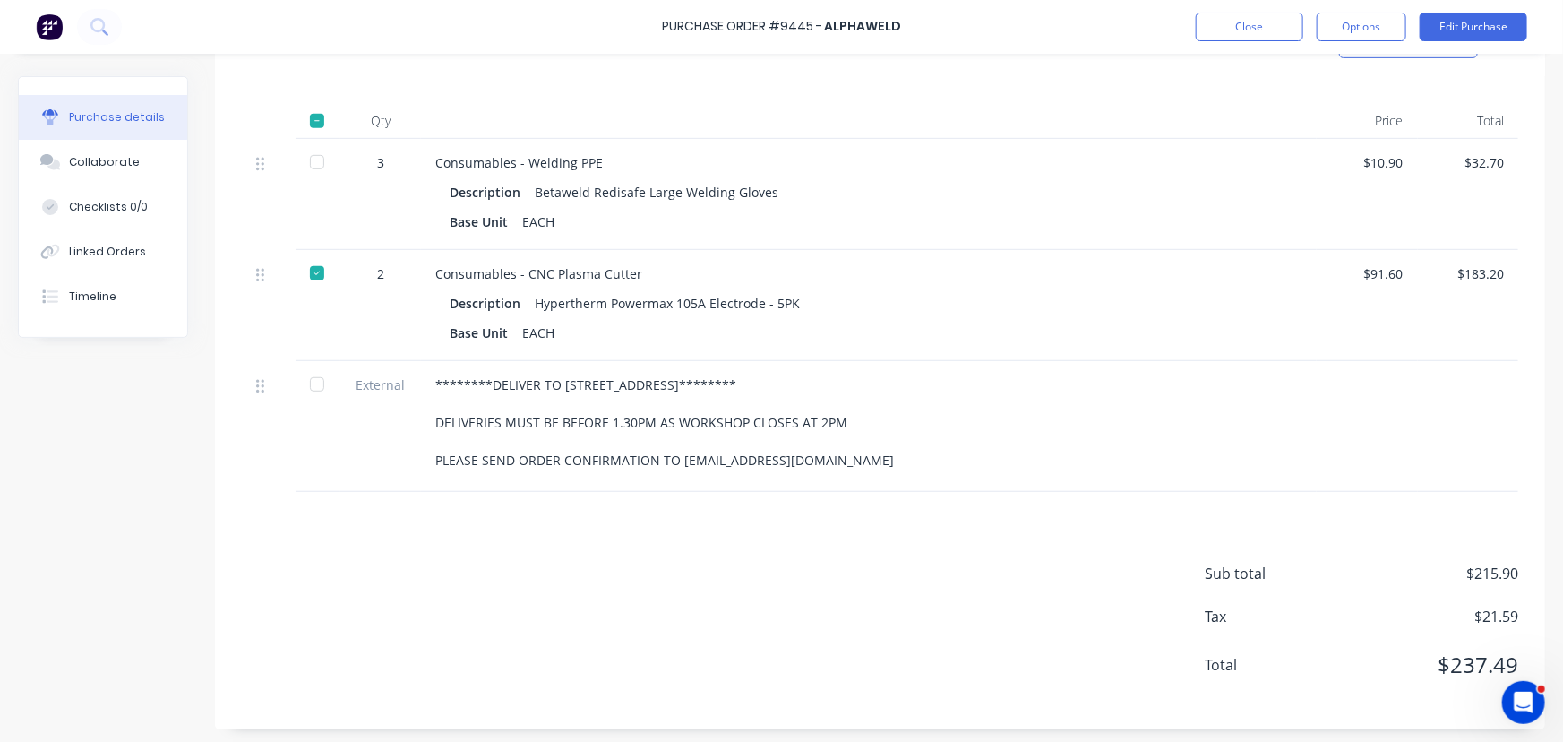
scroll to position [407, 0]
click at [1261, 25] on button "Close" at bounding box center [1250, 27] width 108 height 29
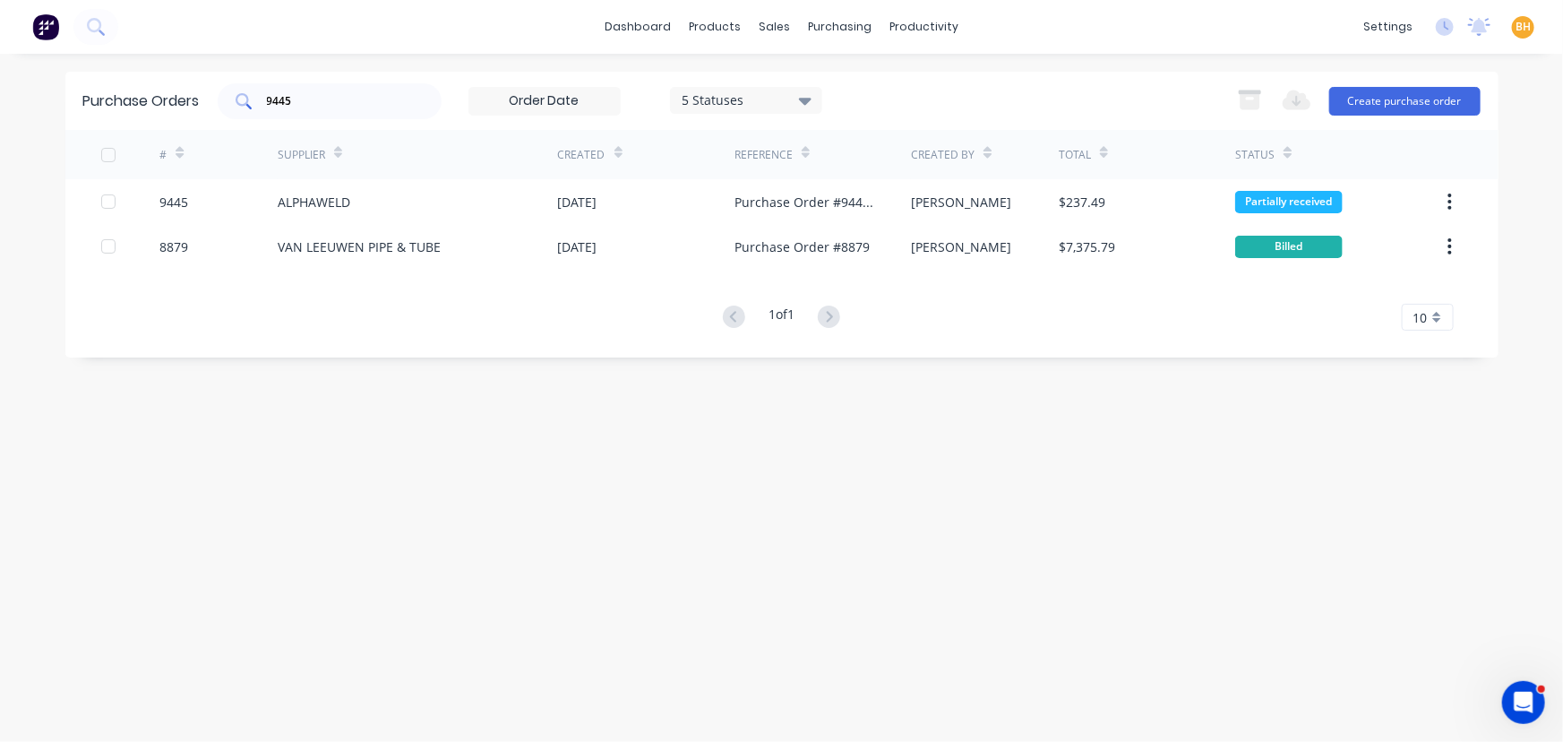
click at [336, 108] on div "9445" at bounding box center [330, 101] width 224 height 36
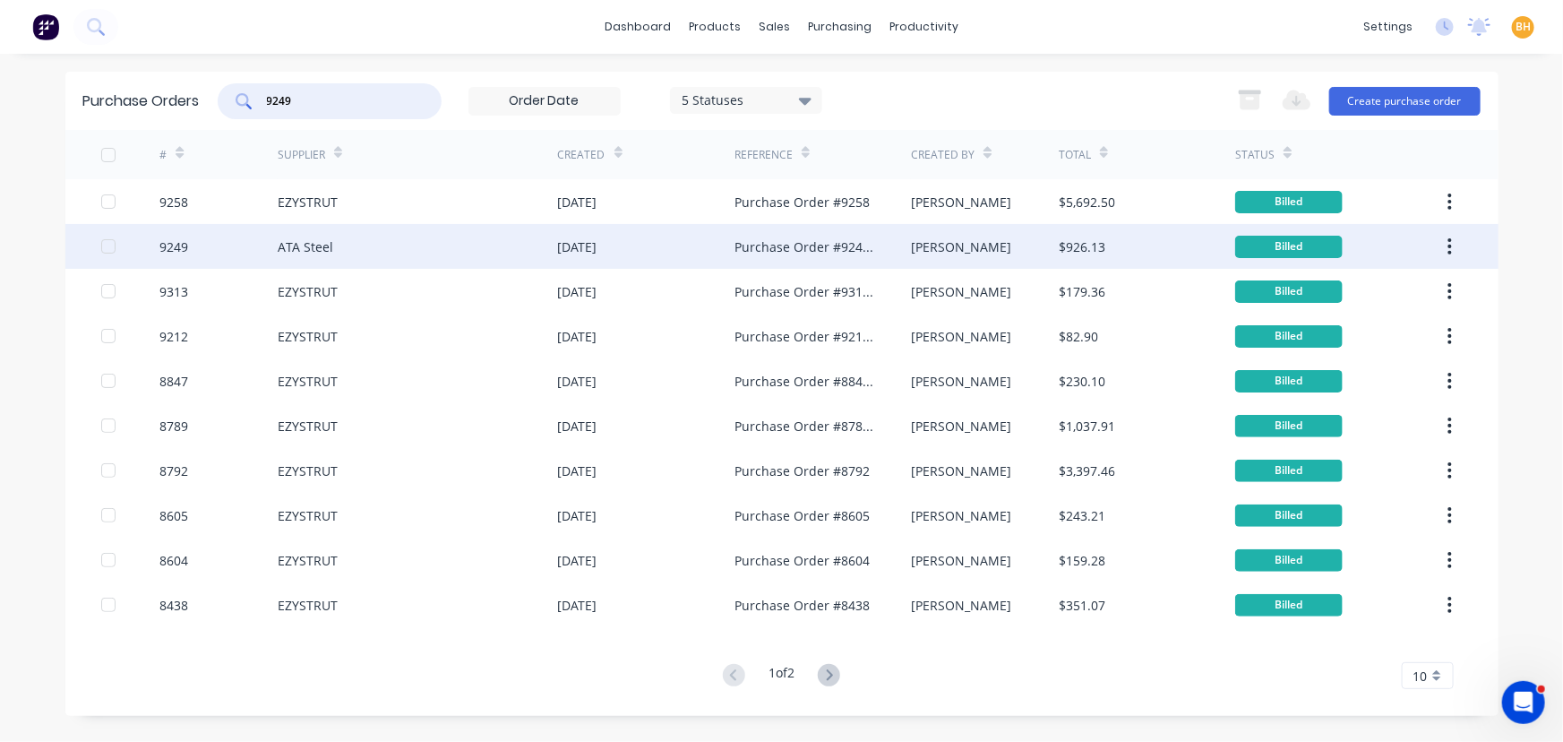
type input "9249"
click at [326, 253] on div "ATA Steel" at bounding box center [306, 246] width 56 height 19
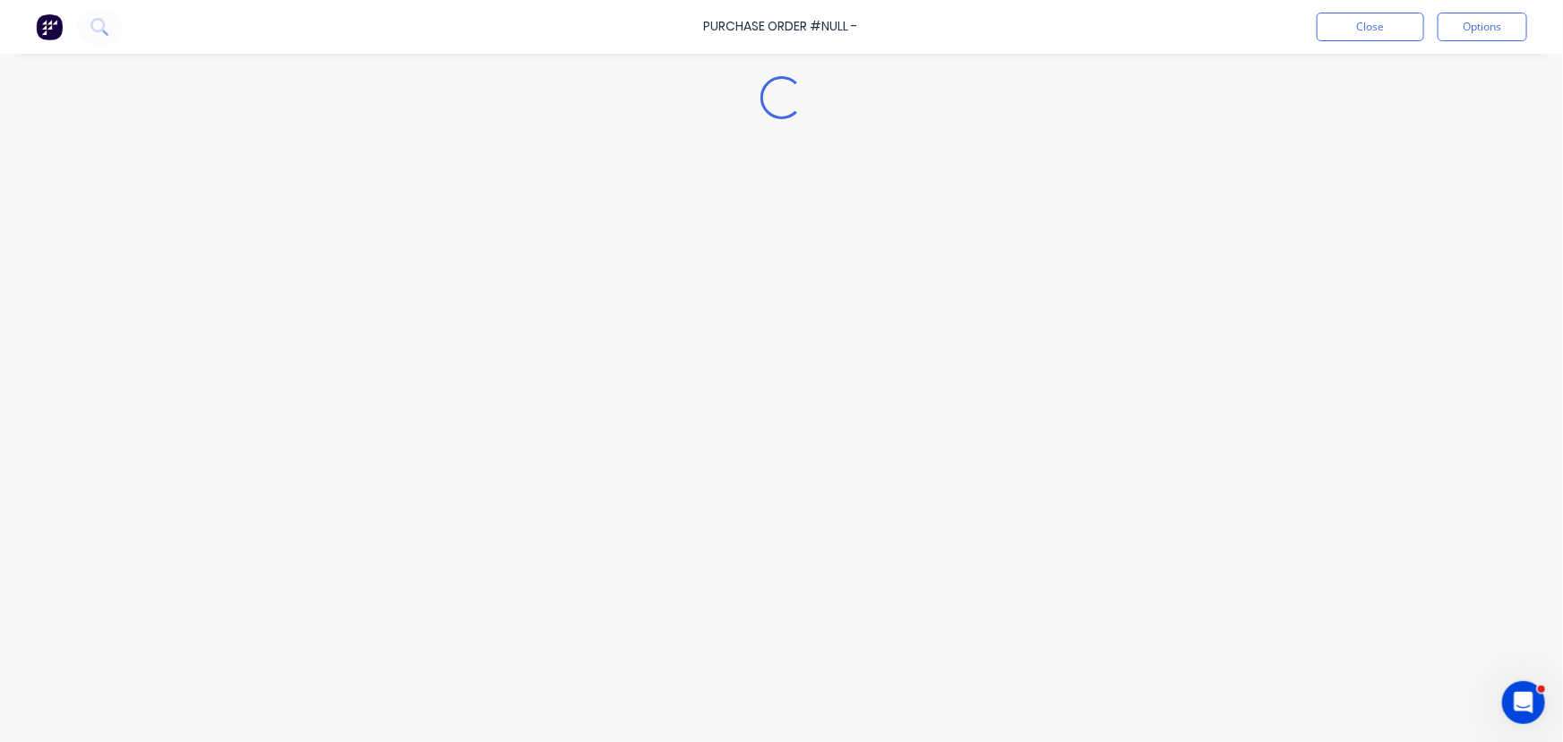
click at [326, 253] on div "Loading..." at bounding box center [781, 344] width 1563 height 652
type textarea "x"
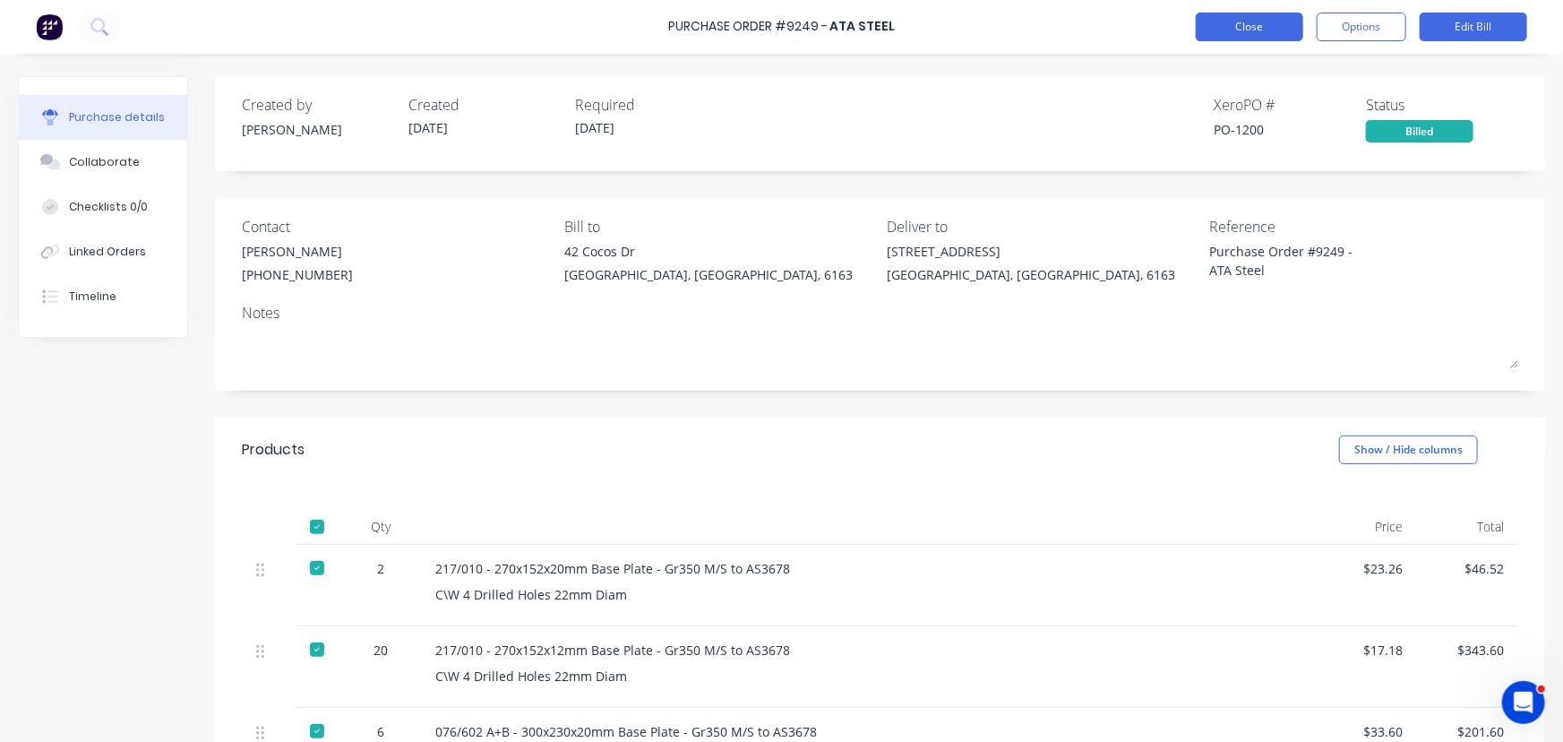
click at [1256, 27] on button "Close" at bounding box center [1250, 27] width 108 height 29
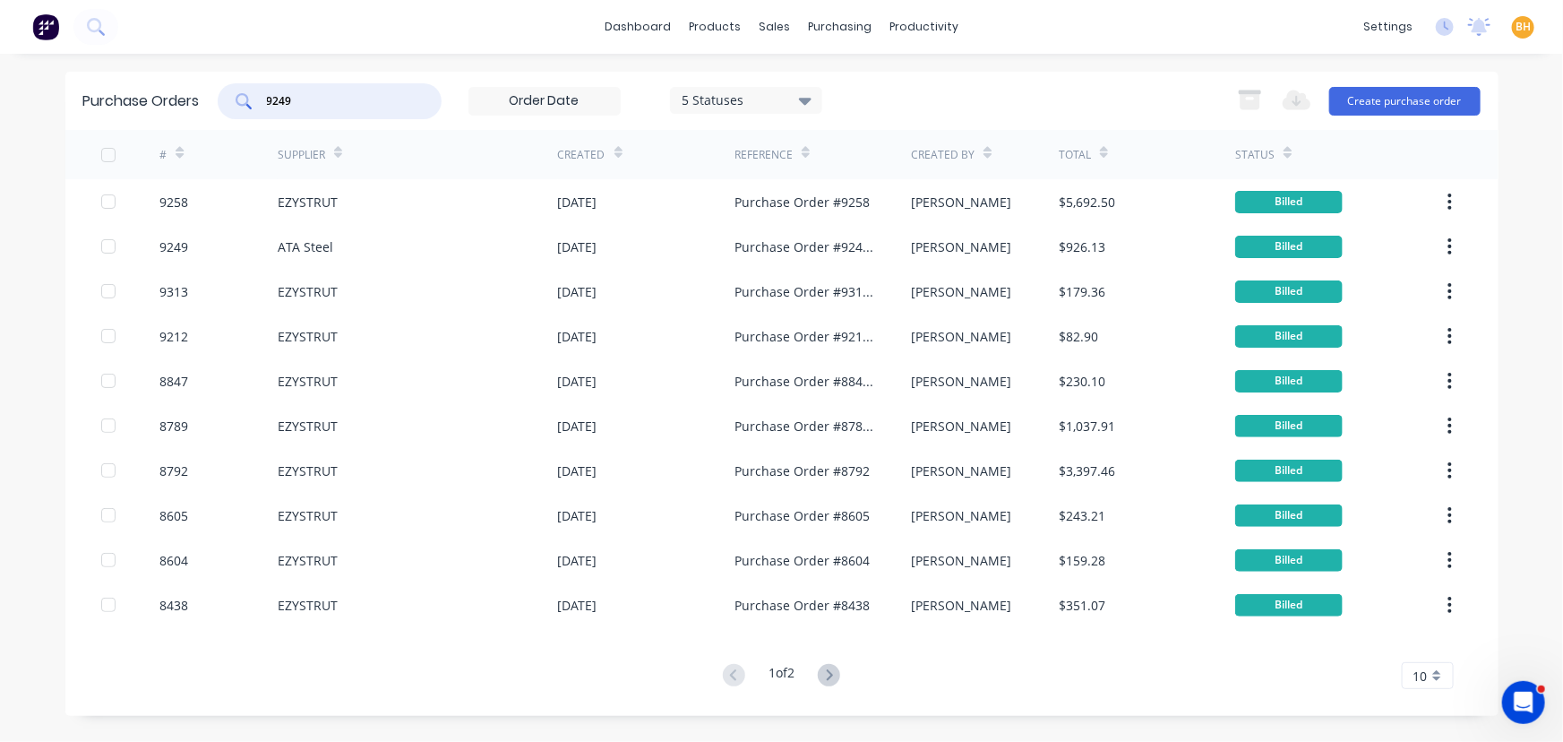
click at [314, 102] on input "9249" at bounding box center [339, 101] width 149 height 18
type input "9"
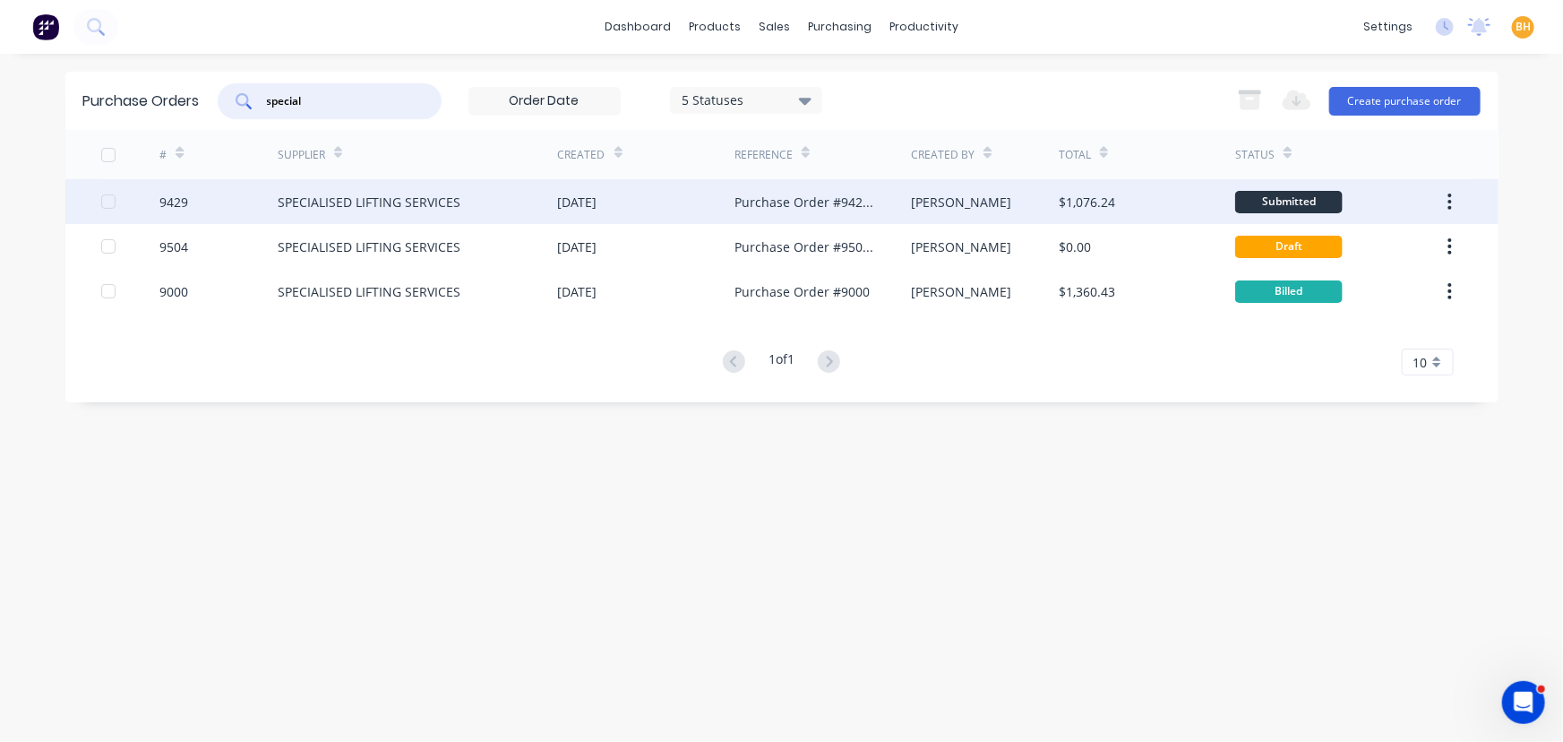
type input "special"
click at [373, 208] on div "SPECIALISED LIFTING SERVICES" at bounding box center [369, 202] width 183 height 19
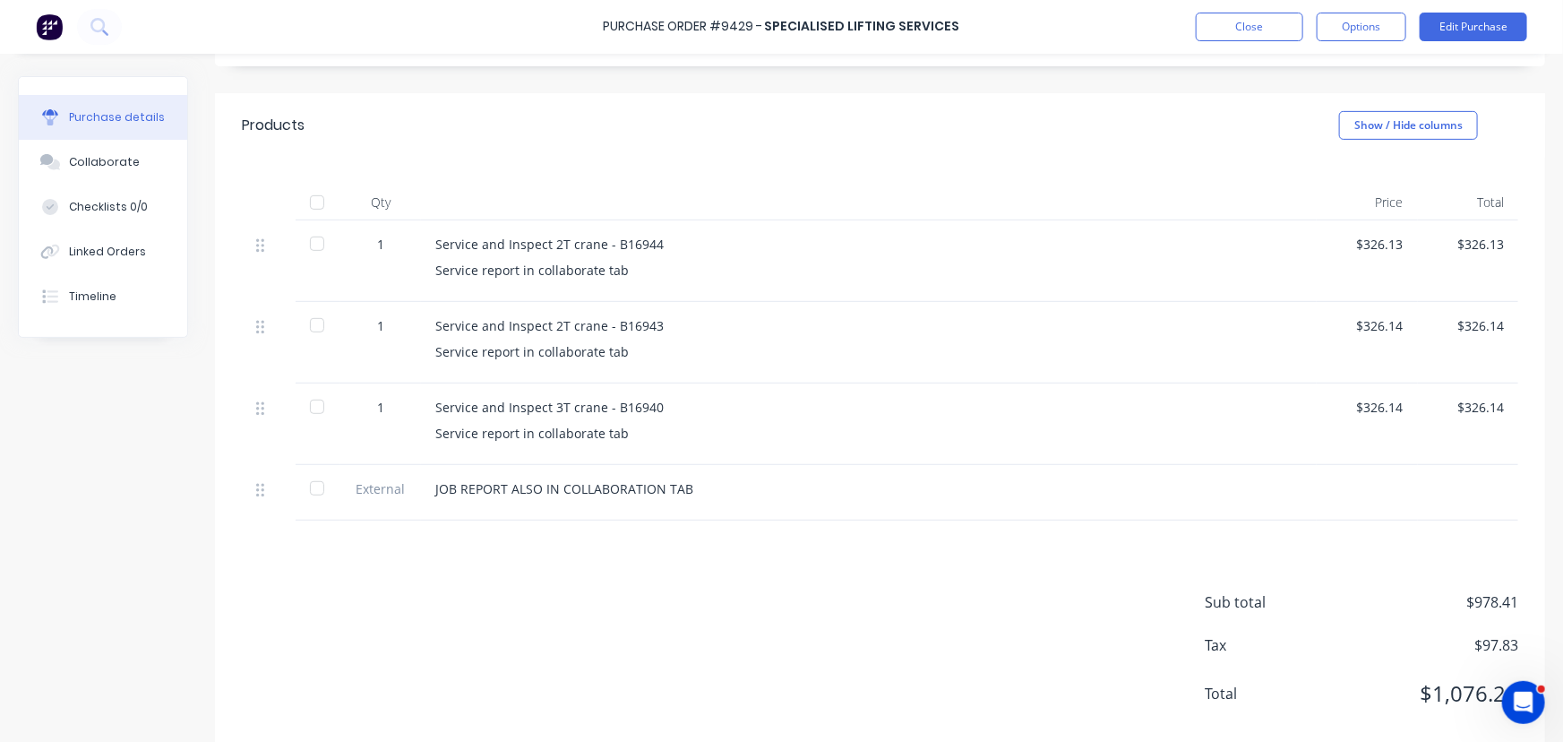
scroll to position [325, 0]
click at [307, 204] on div at bounding box center [317, 202] width 36 height 36
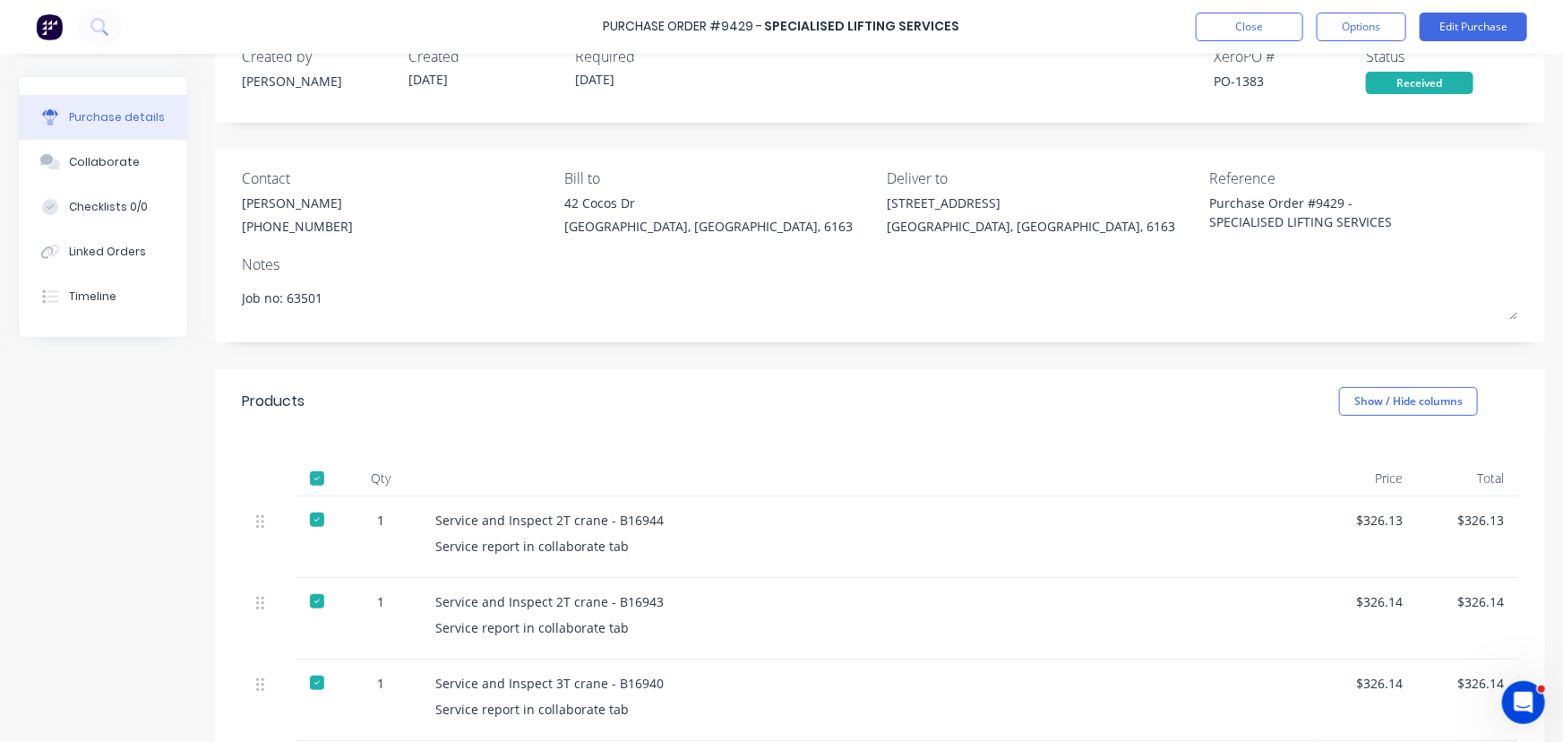
scroll to position [0, 0]
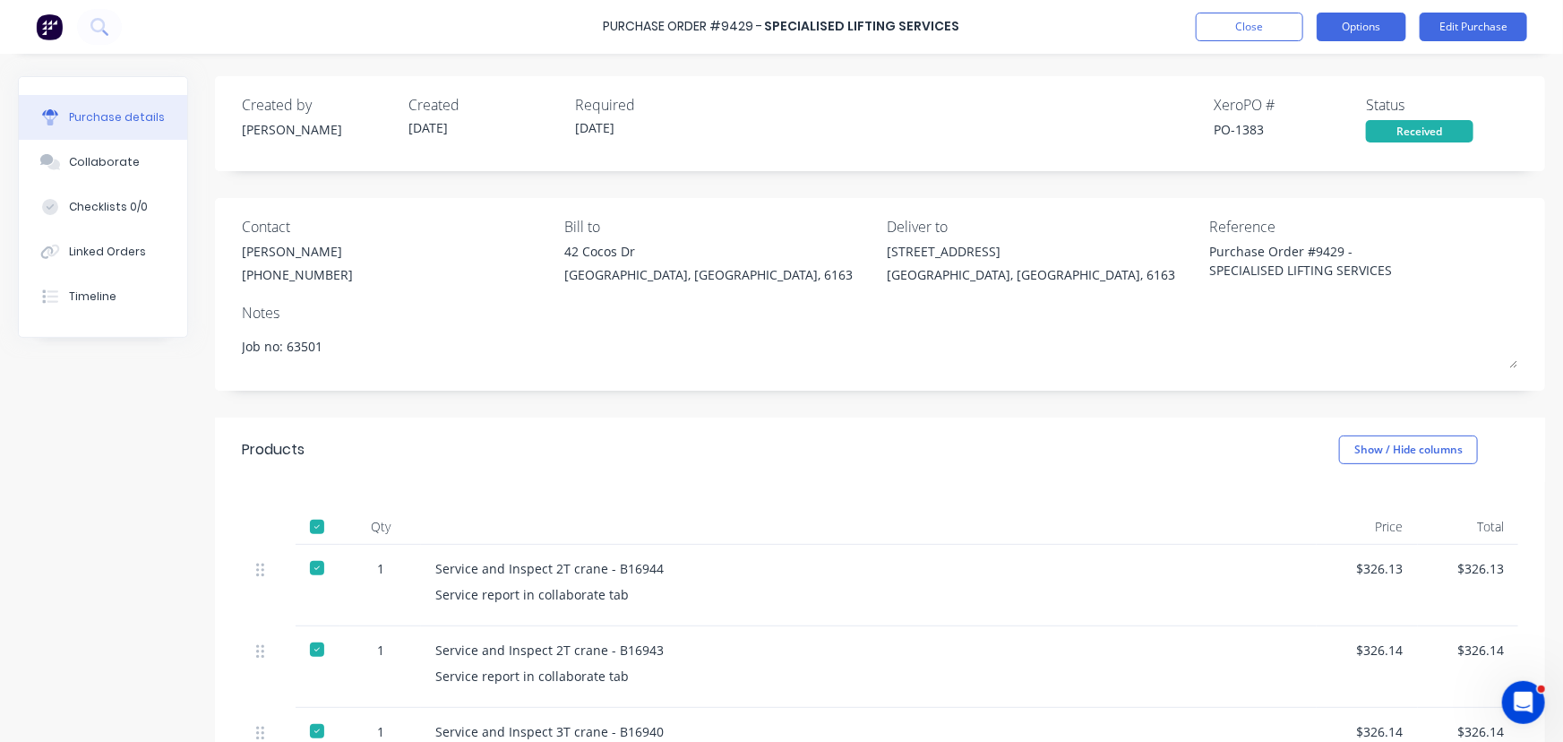
click at [1352, 19] on button "Options" at bounding box center [1362, 27] width 90 height 29
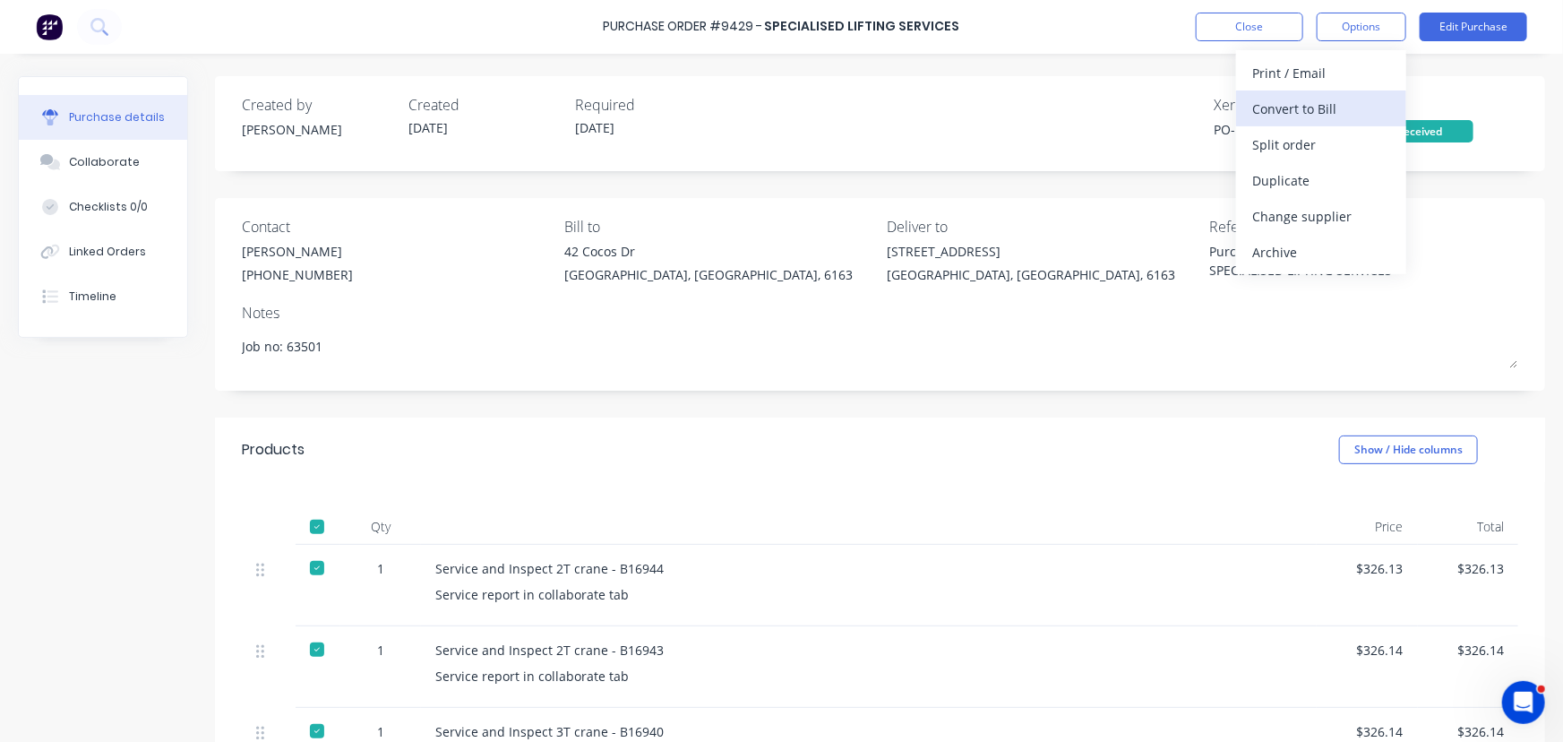
click at [1289, 104] on div "Convert to Bill" at bounding box center [1322, 109] width 138 height 26
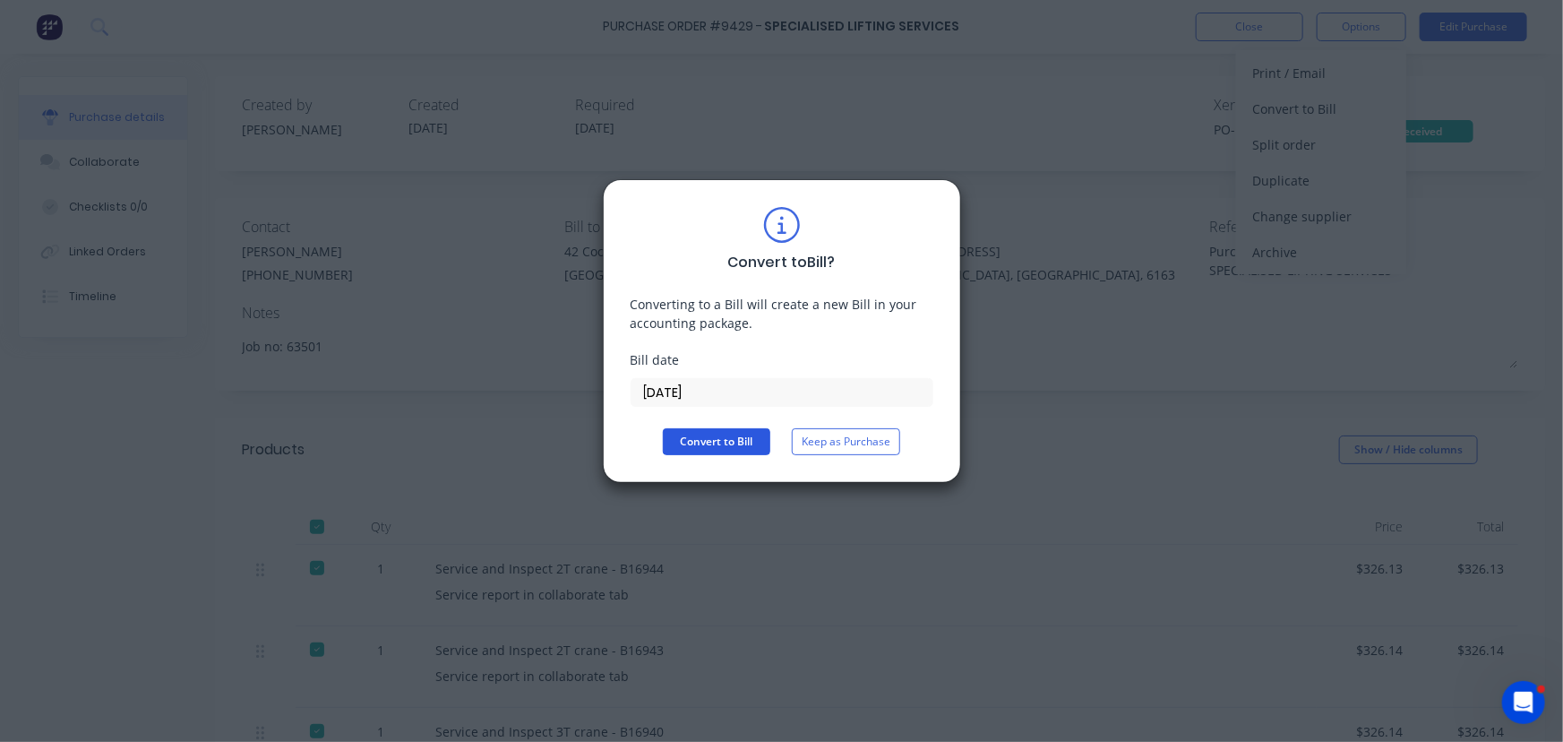
click at [716, 447] on button "Convert to Bill" at bounding box center [717, 441] width 108 height 27
type textarea "x"
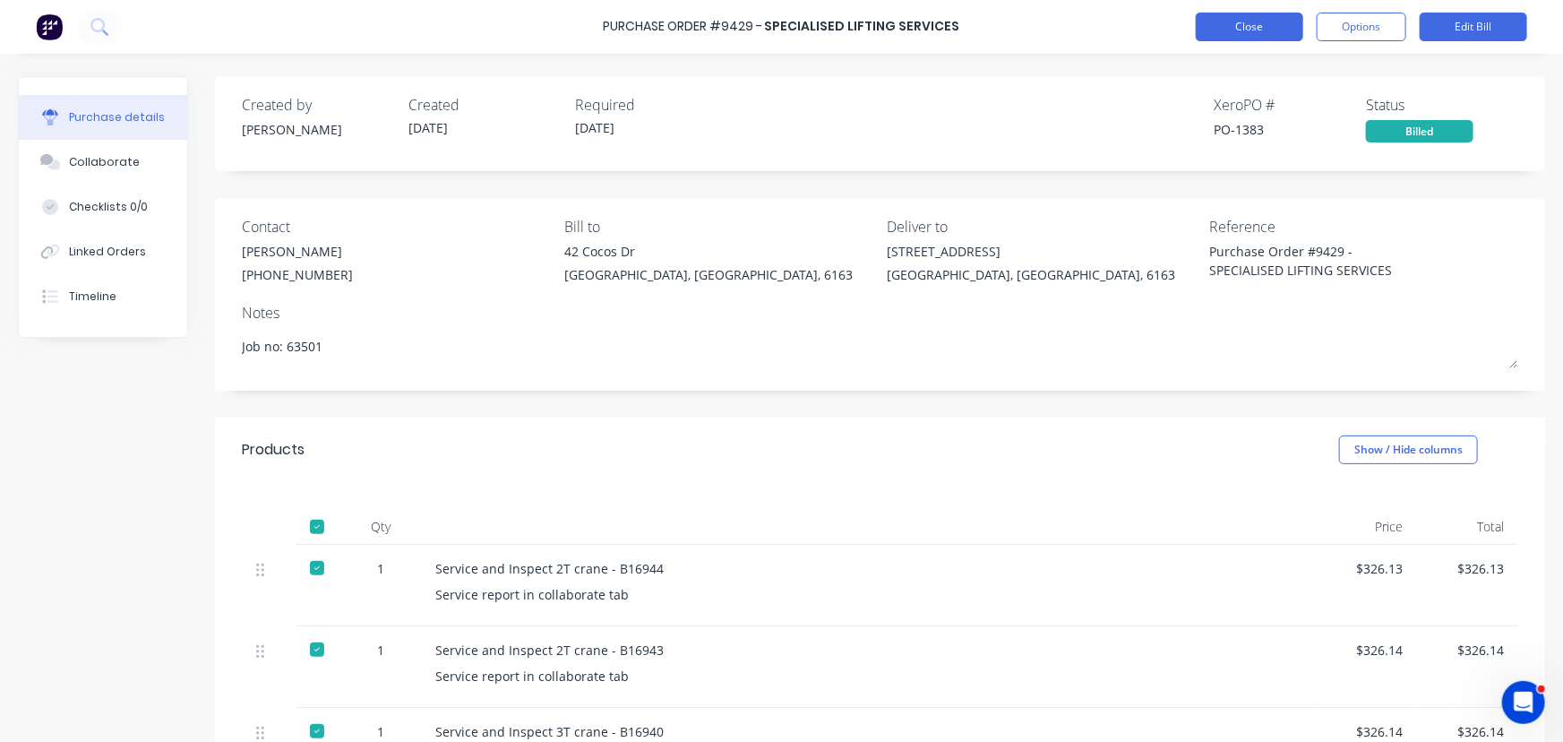
click at [1232, 34] on button "Close" at bounding box center [1250, 27] width 108 height 29
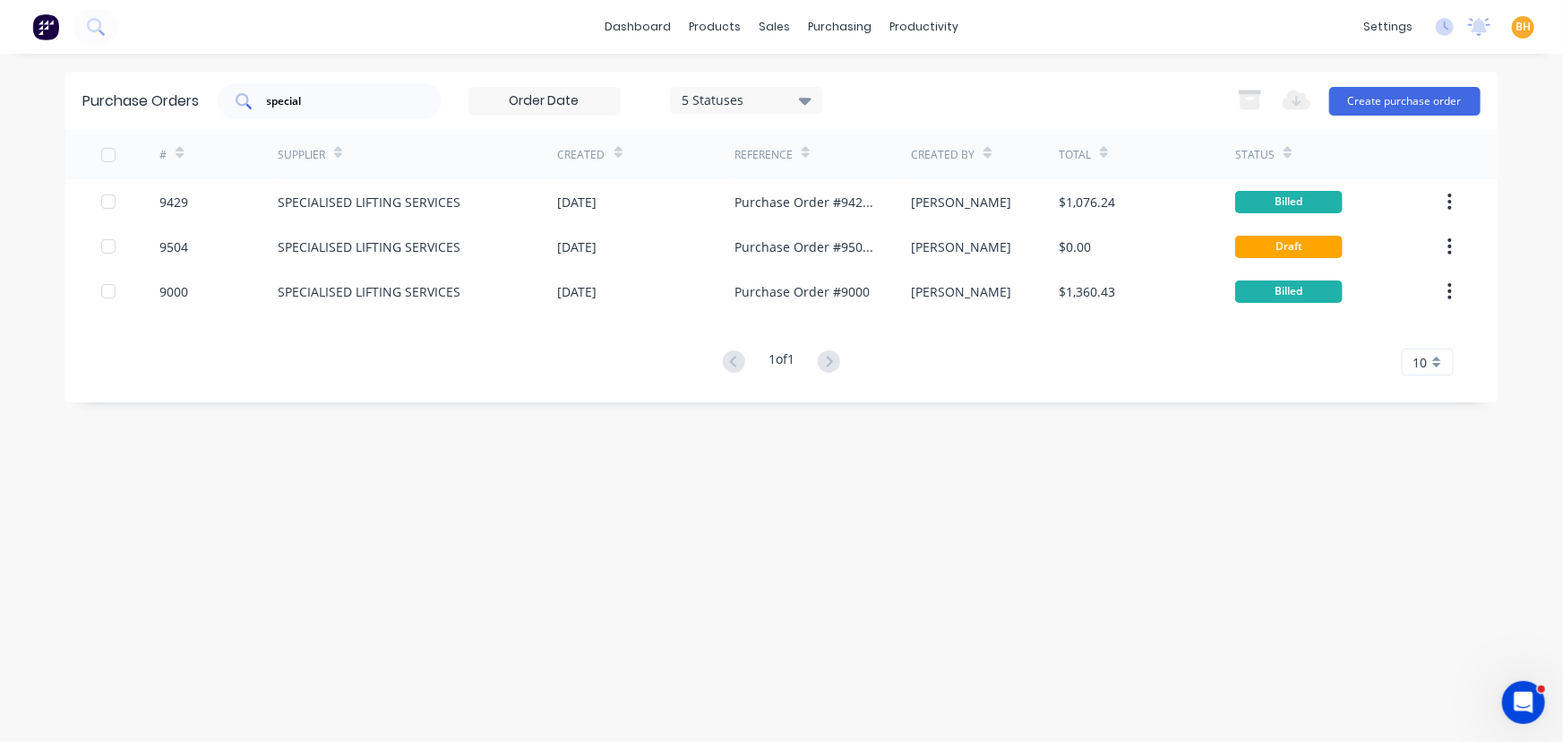
click at [335, 96] on input "special" at bounding box center [339, 101] width 149 height 18
type input "s"
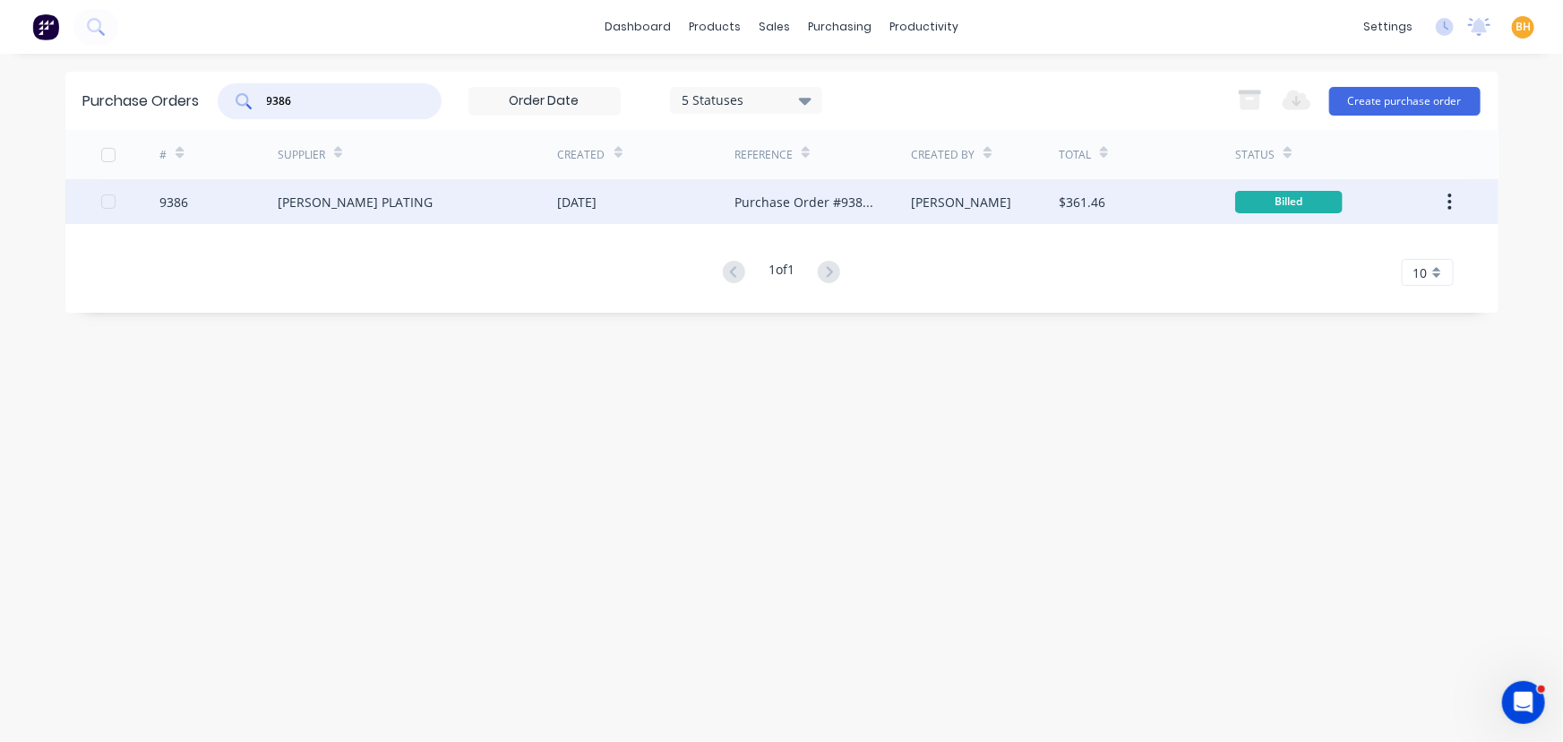
type input "9386"
click at [323, 215] on div "[PERSON_NAME] PLATING" at bounding box center [418, 201] width 280 height 45
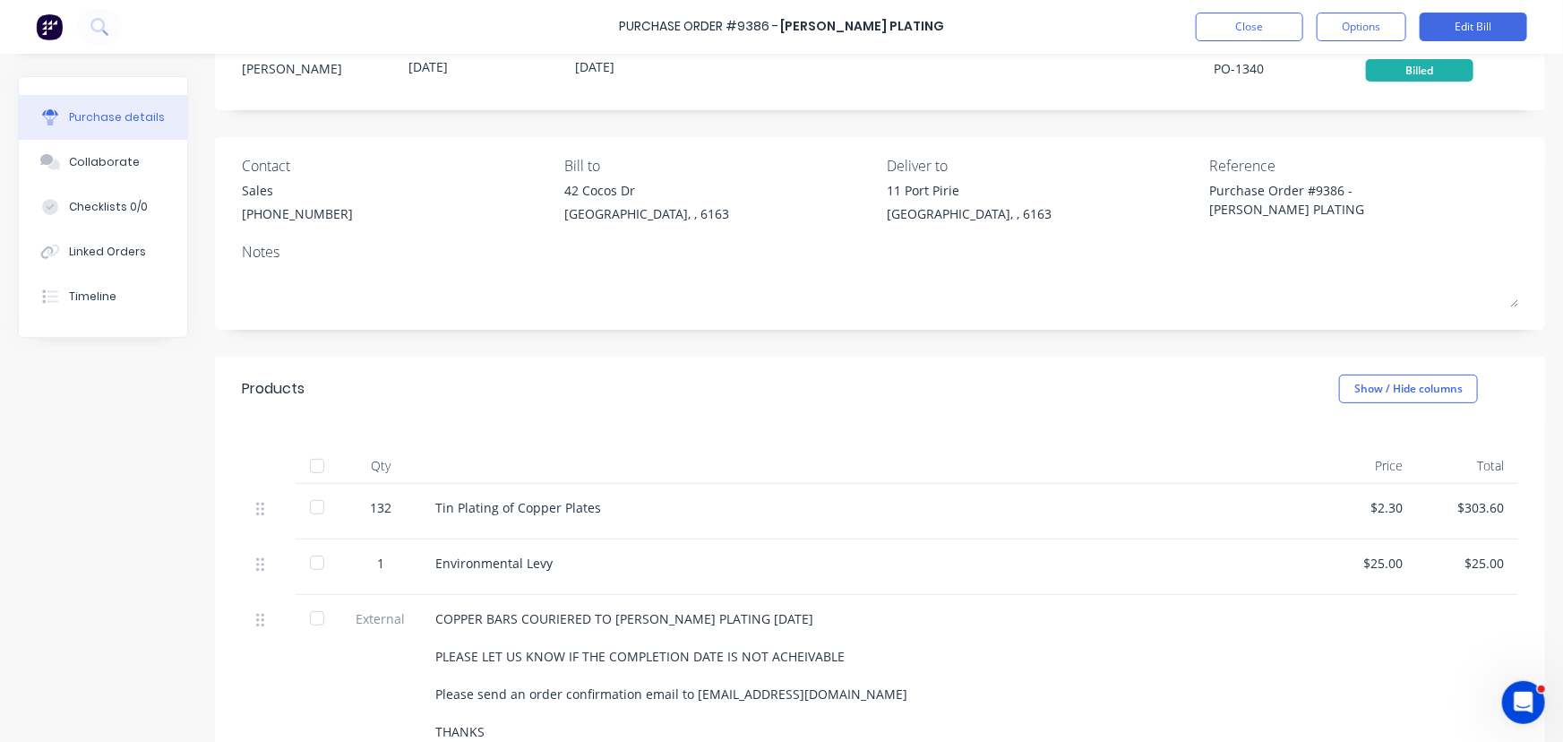
scroll to position [81, 0]
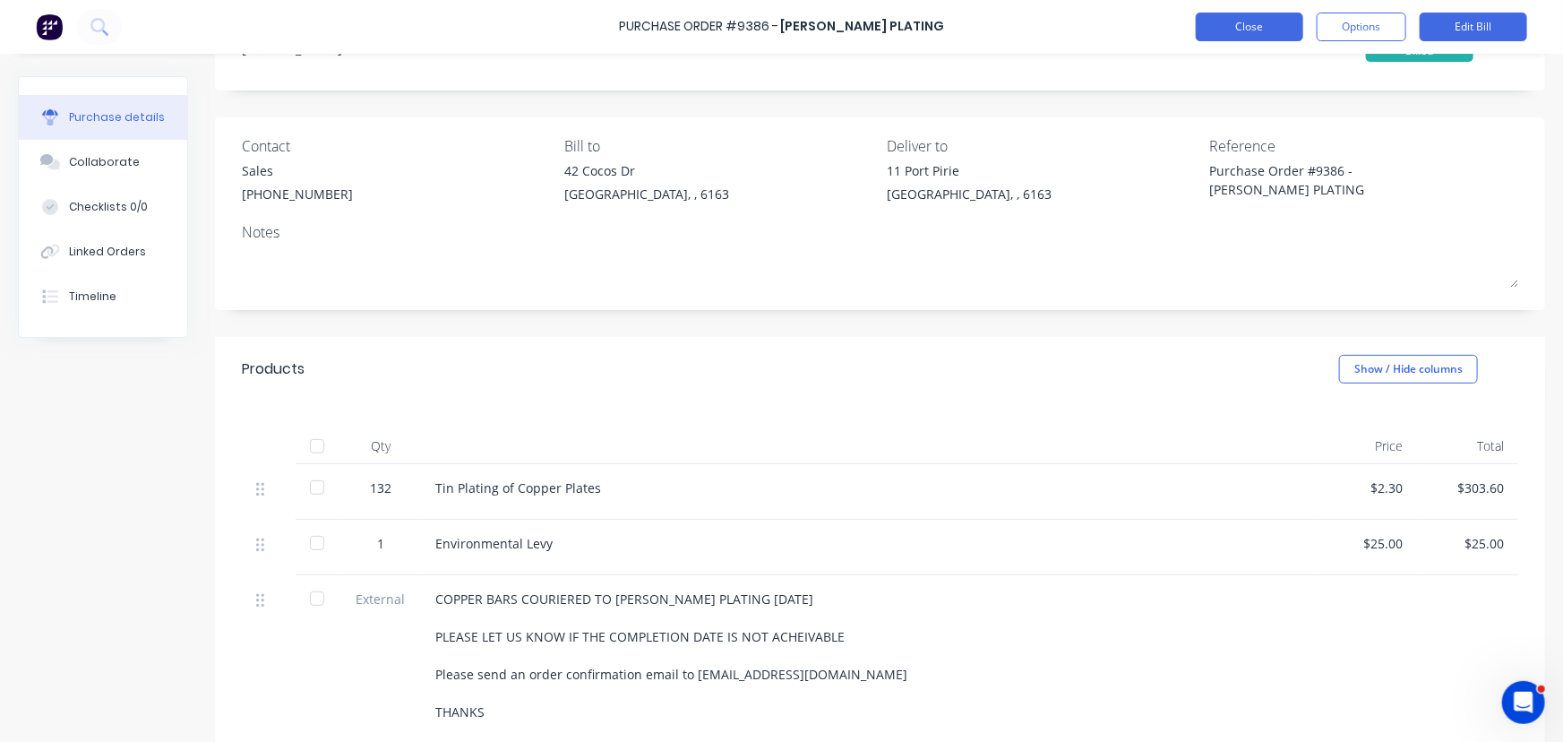
click at [1225, 26] on button "Close" at bounding box center [1250, 27] width 108 height 29
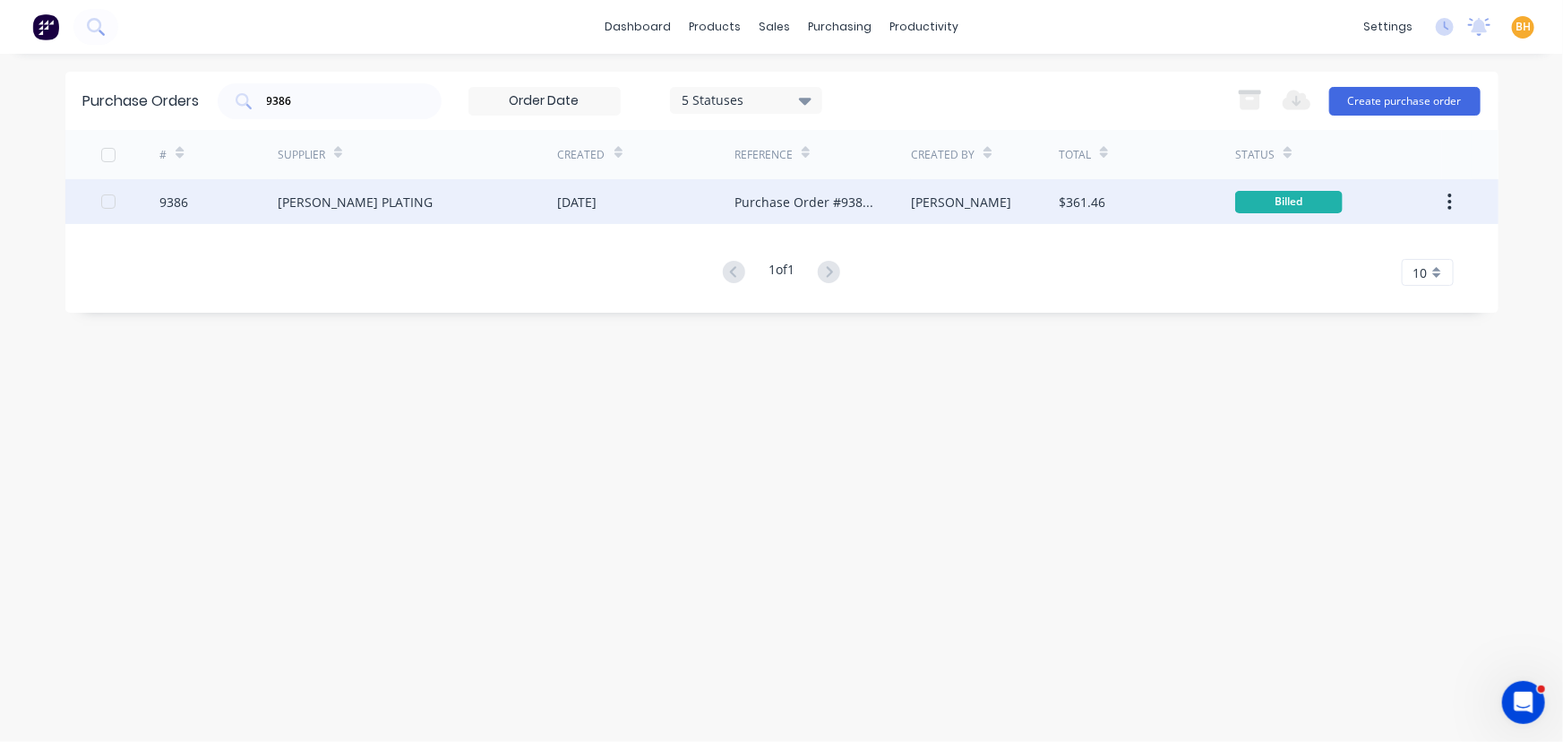
click at [323, 189] on div "[PERSON_NAME] PLATING" at bounding box center [418, 201] width 280 height 45
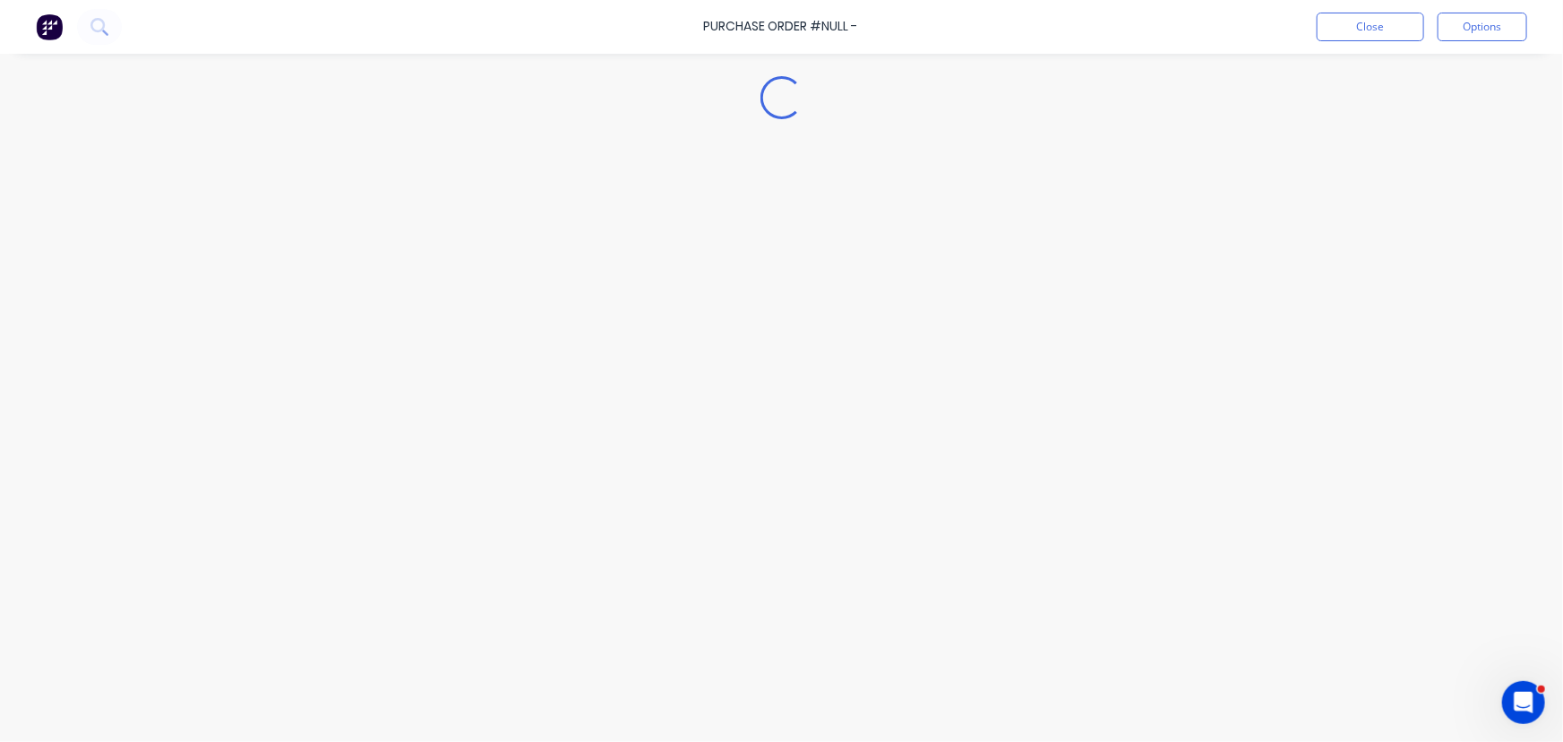
type textarea "x"
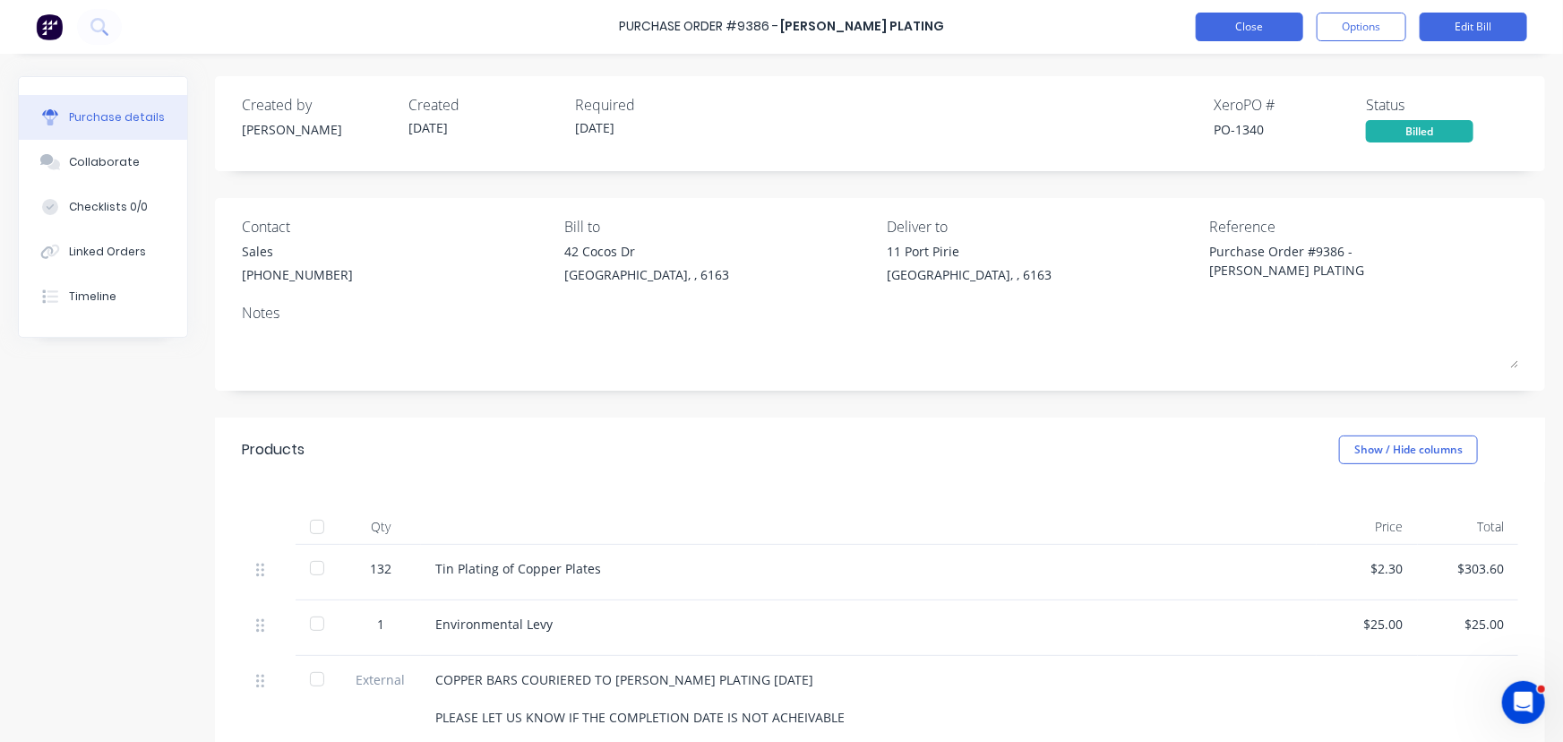
click at [1250, 26] on button "Close" at bounding box center [1250, 27] width 108 height 29
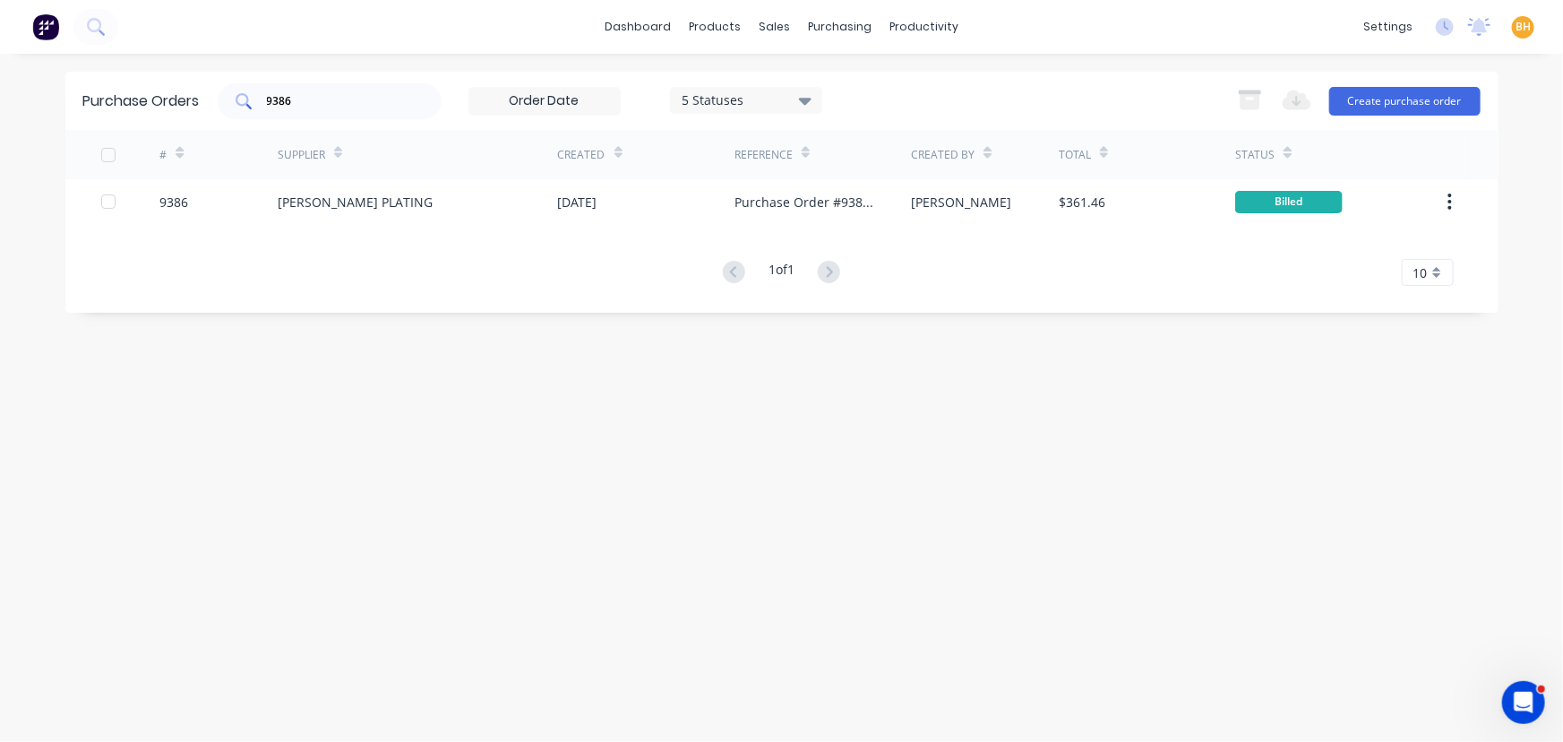
click at [314, 98] on input "9386" at bounding box center [339, 101] width 149 height 18
type input "9"
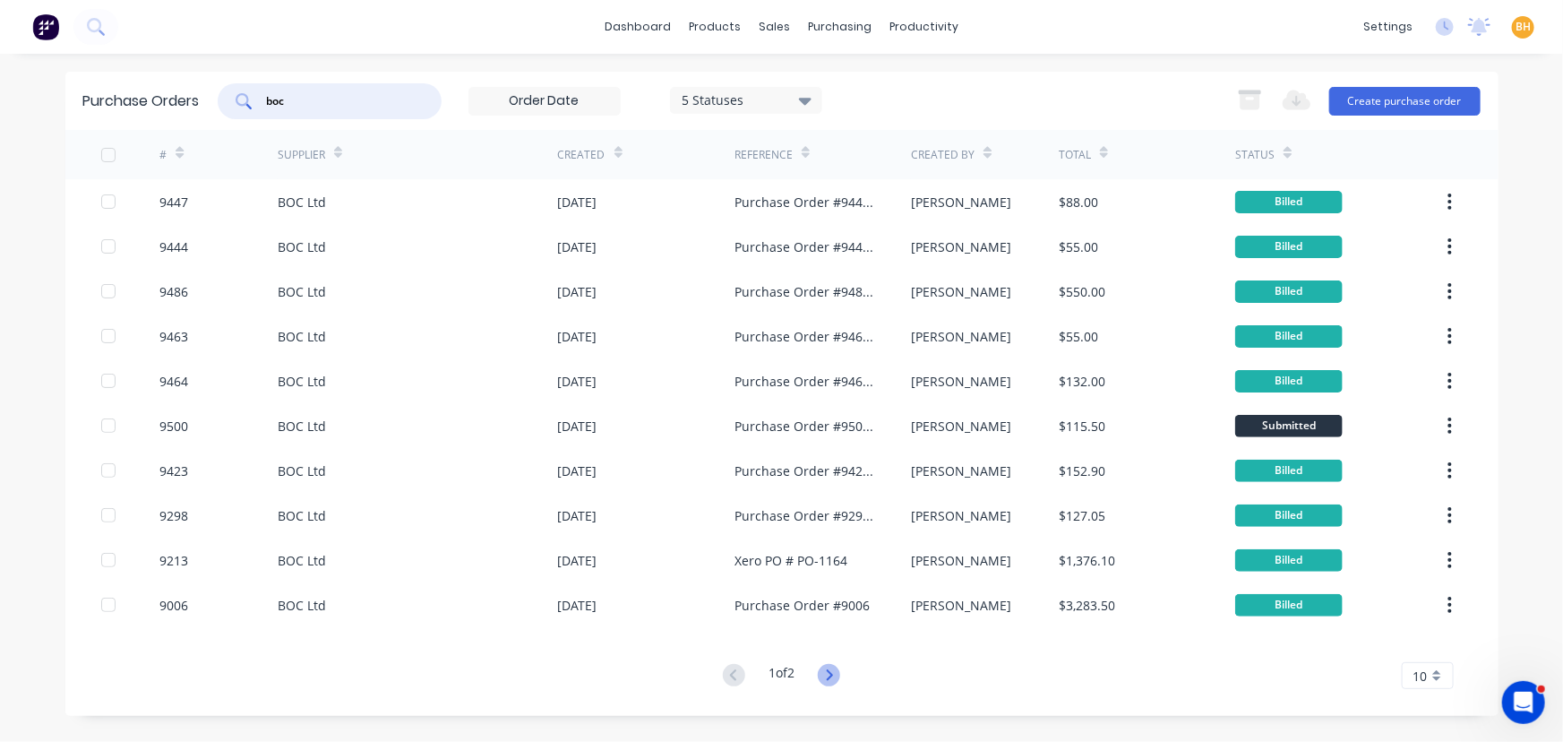
type input "boc"
click at [832, 679] on icon at bounding box center [829, 675] width 22 height 22
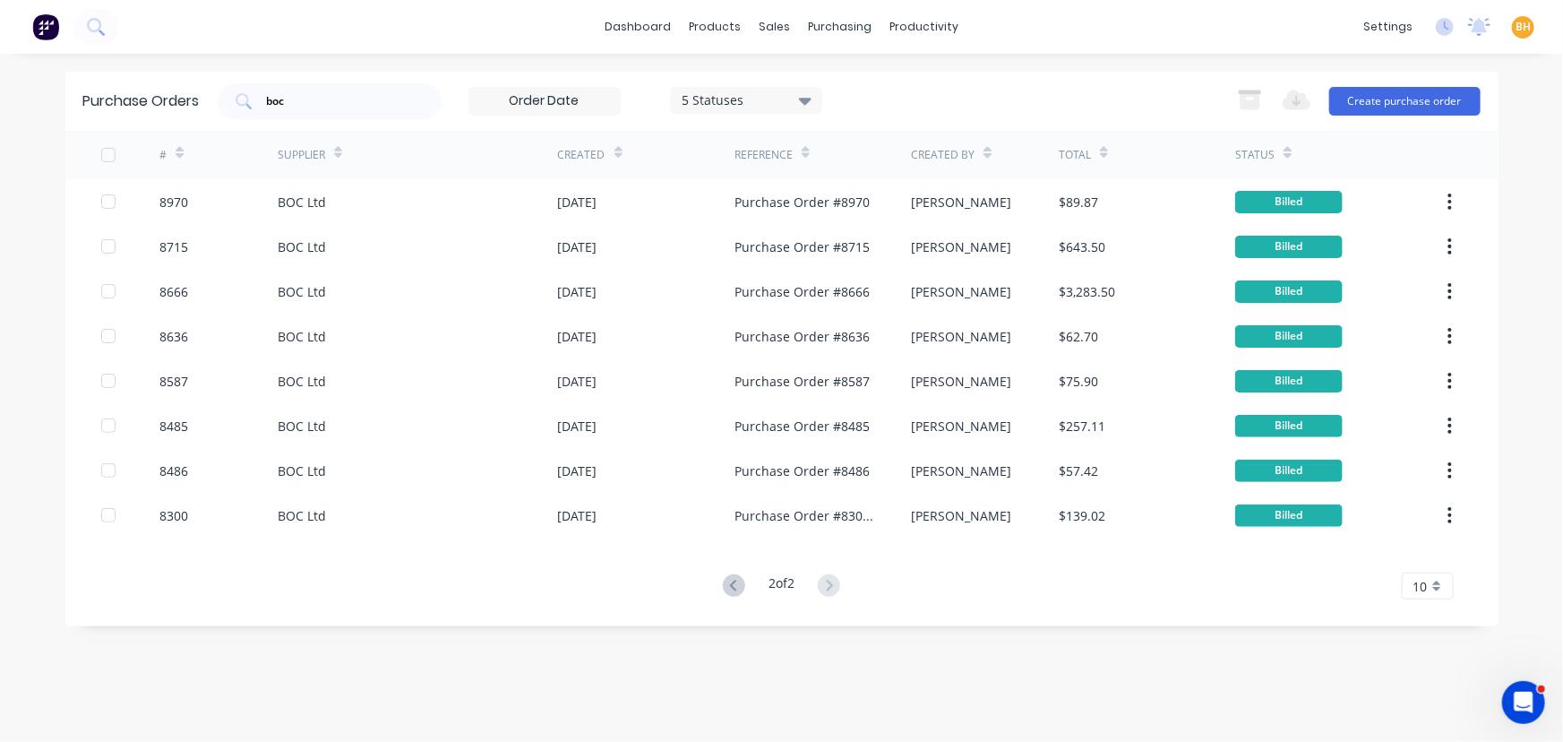
click at [725, 588] on icon at bounding box center [734, 585] width 22 height 22
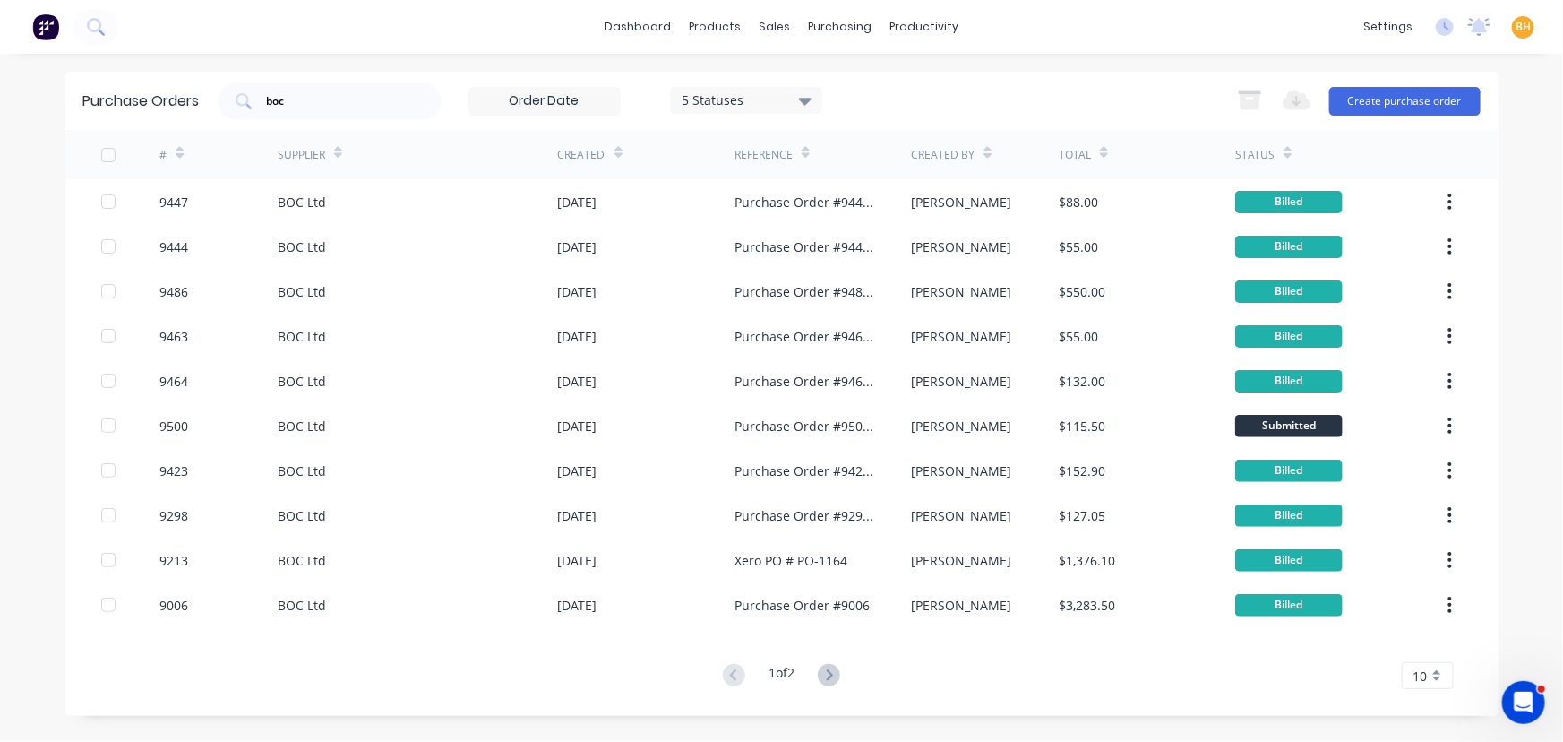
click at [846, 676] on button at bounding box center [829, 676] width 33 height 26
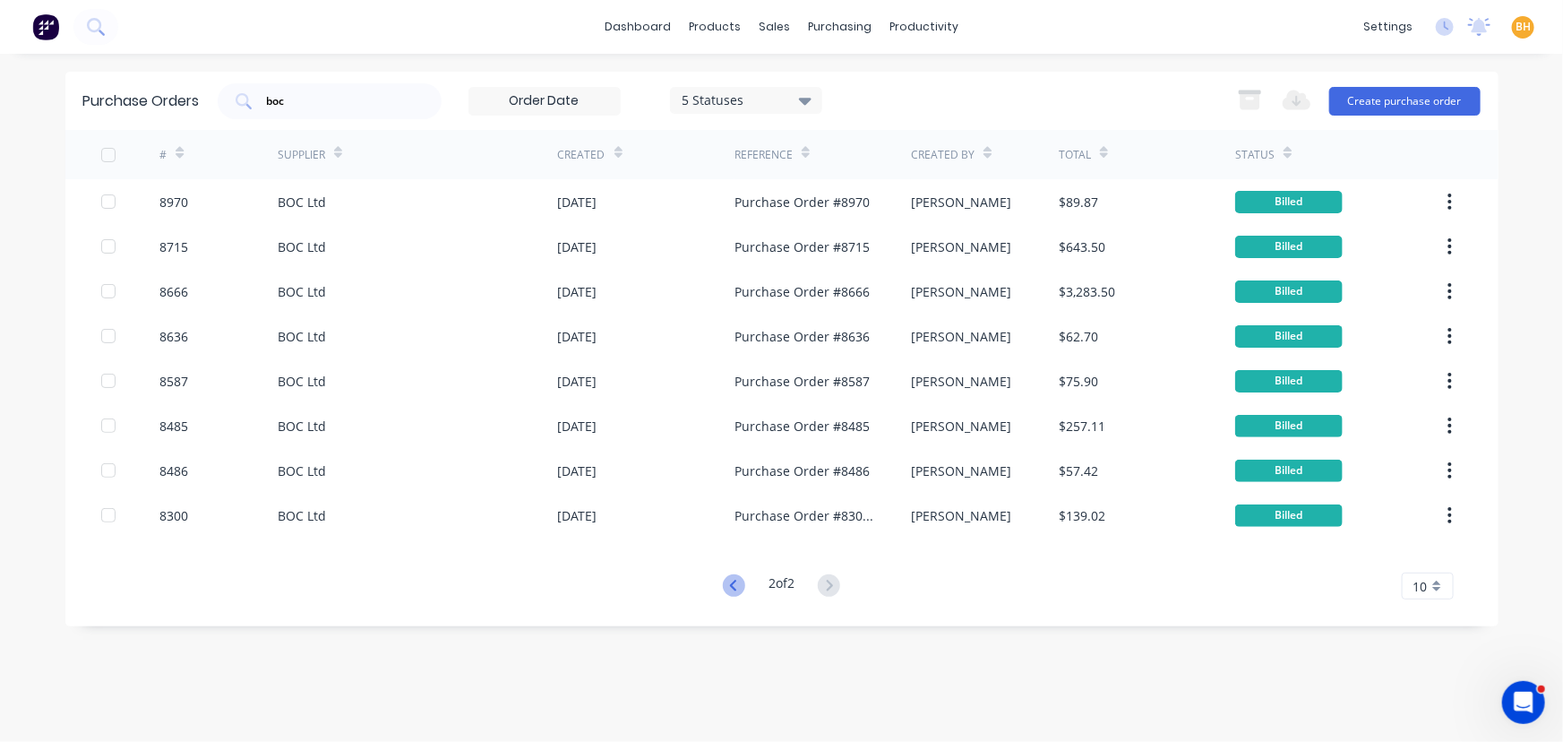
click at [735, 590] on icon at bounding box center [734, 585] width 22 height 22
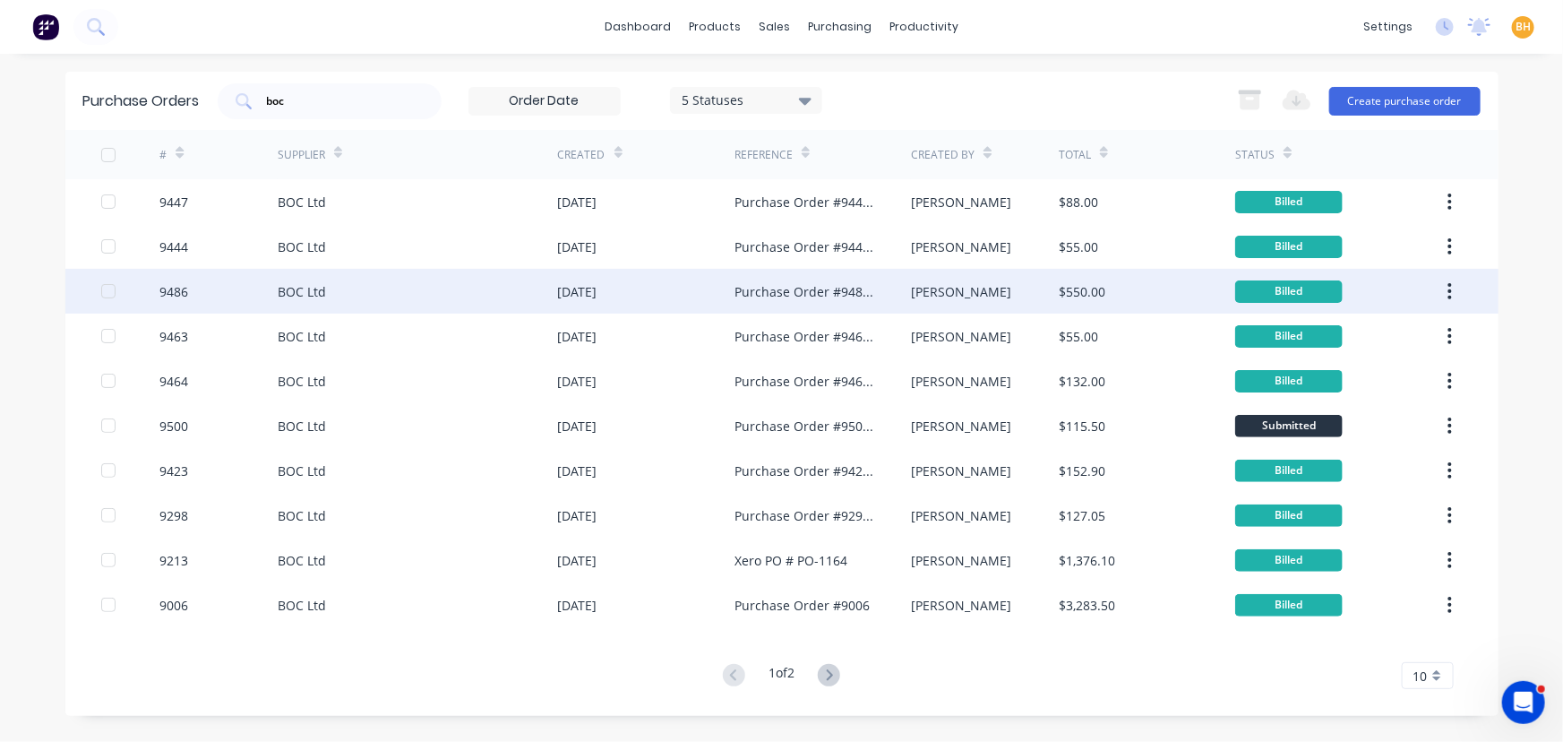
click at [576, 297] on div "[DATE]" at bounding box center [577, 291] width 39 height 19
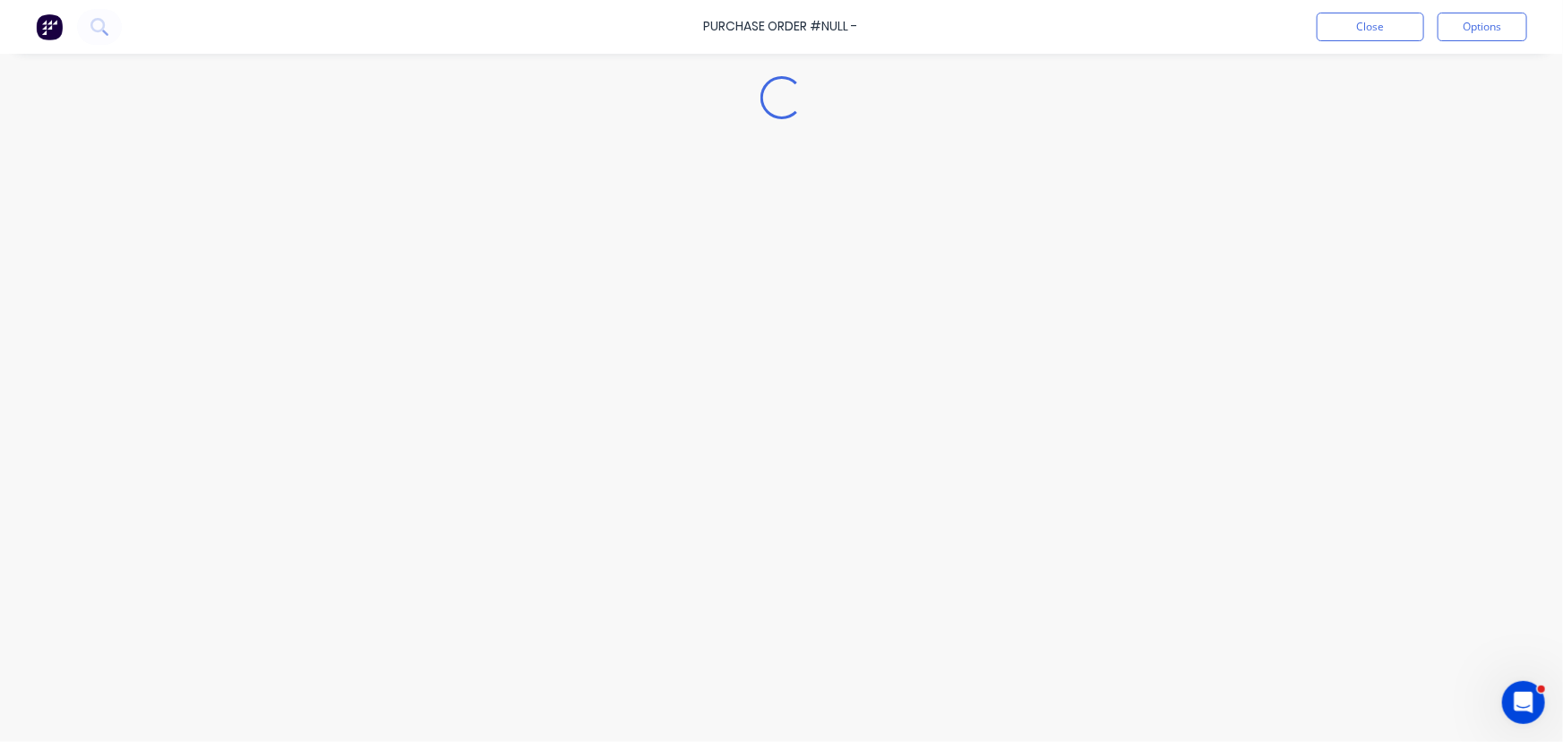
type textarea "x"
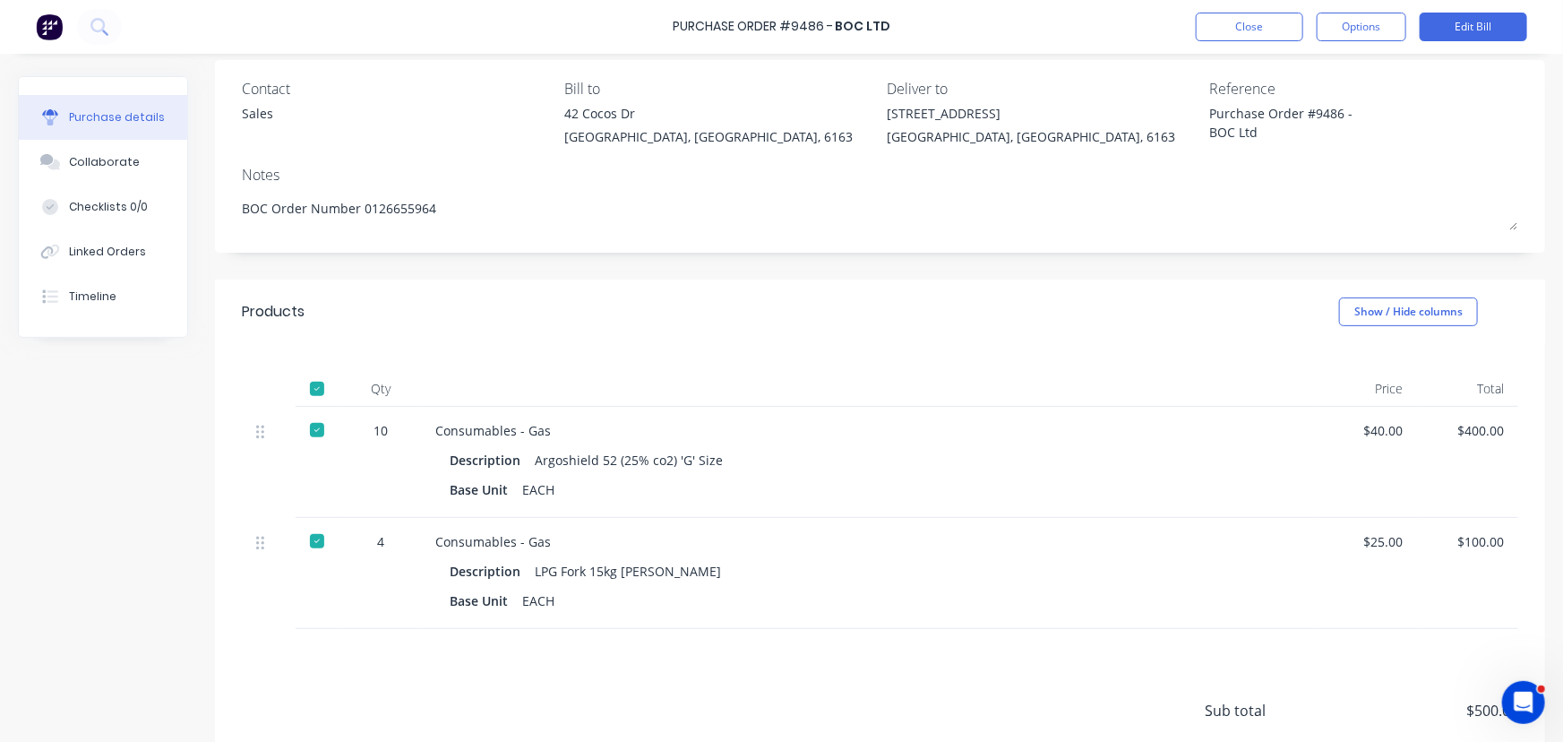
scroll to position [244, 0]
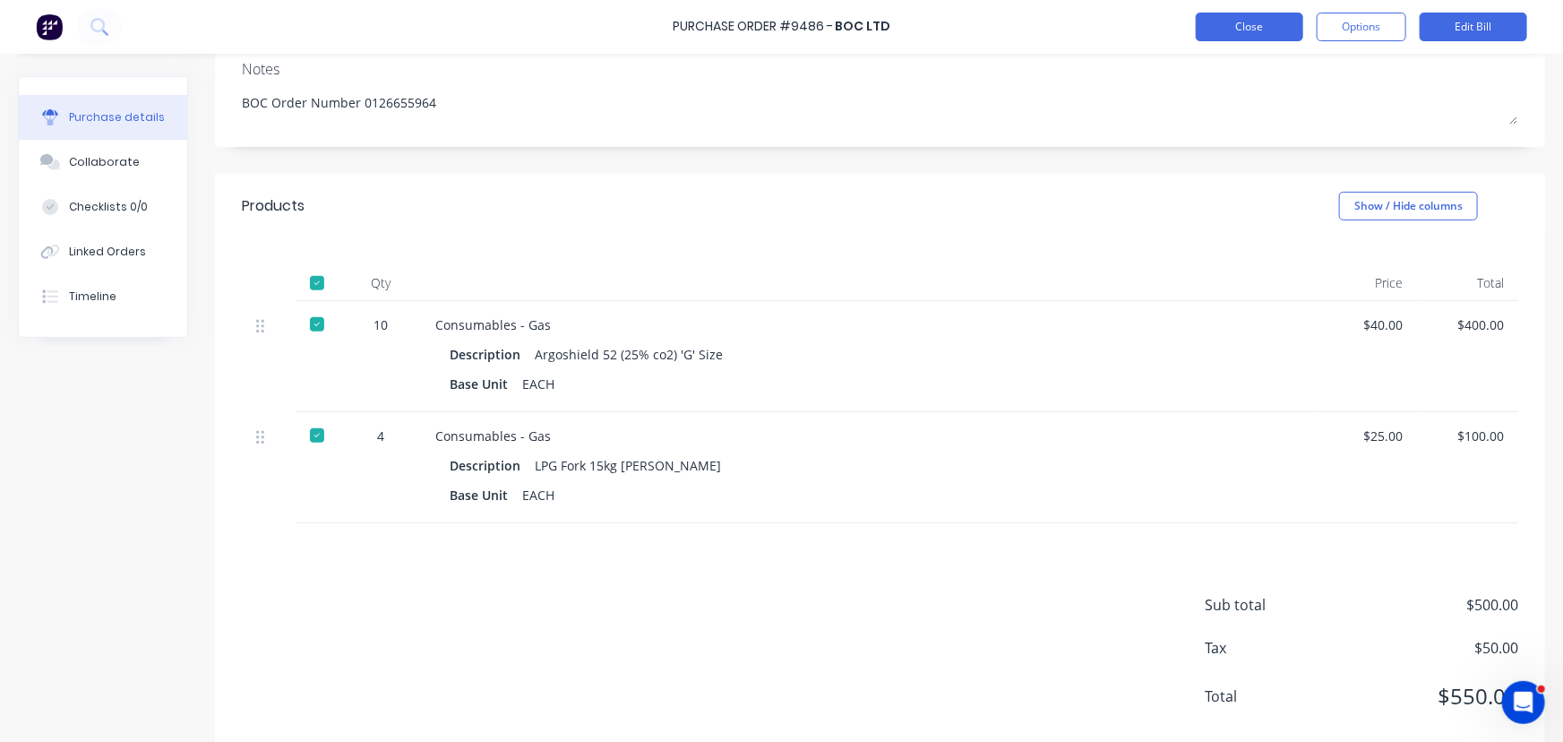
click at [1205, 17] on button "Close" at bounding box center [1250, 27] width 108 height 29
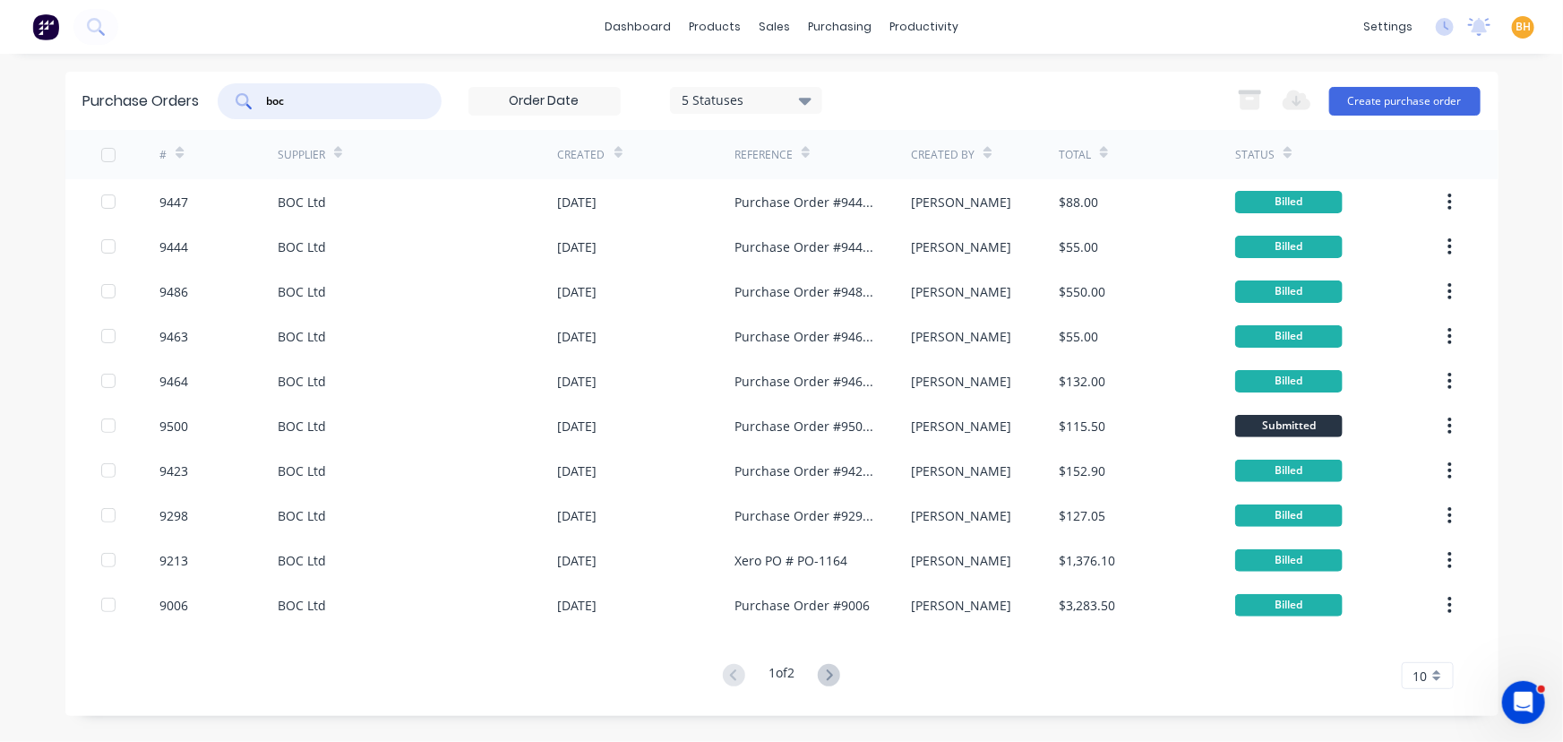
click at [309, 102] on input "boc" at bounding box center [339, 101] width 149 height 18
type input "b"
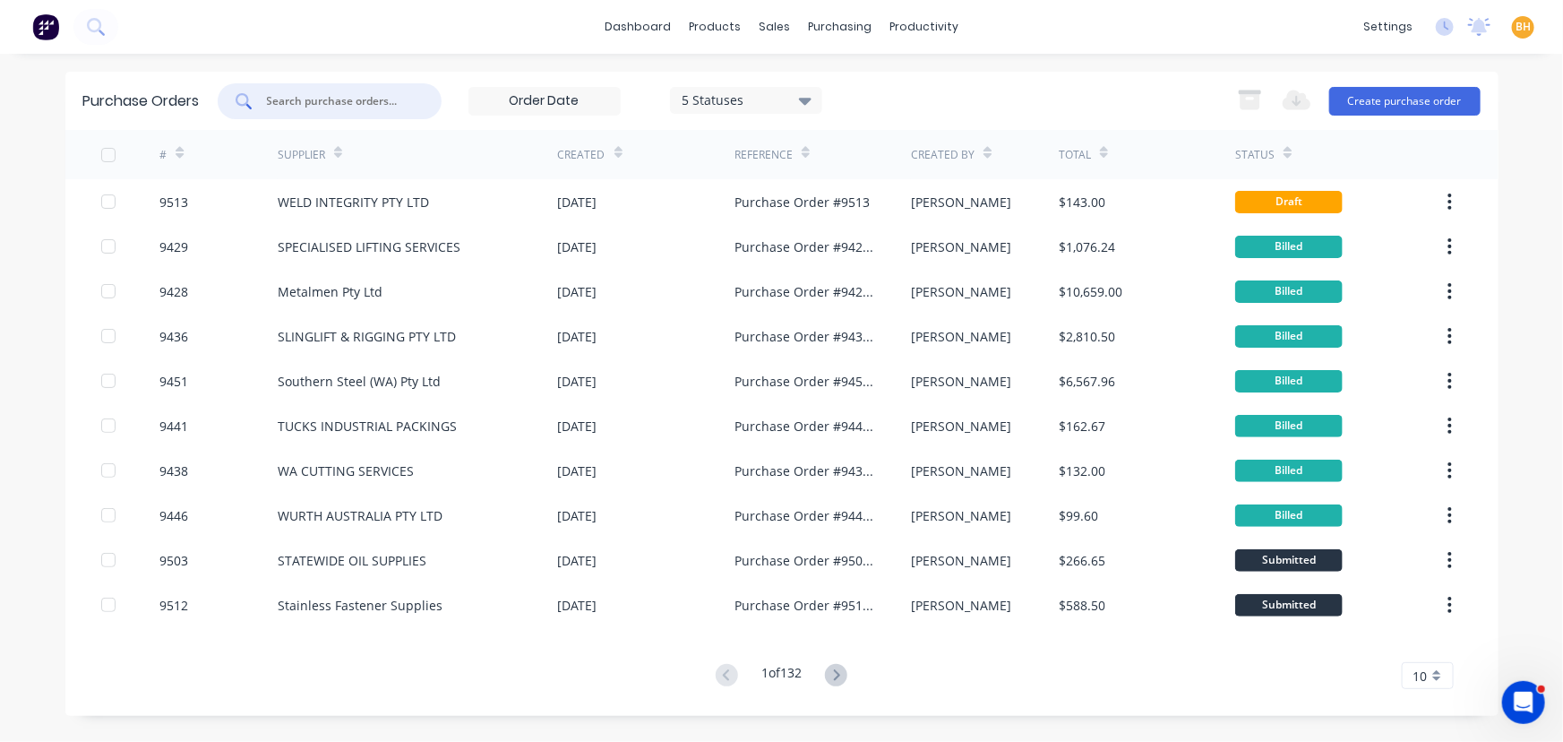
click at [314, 108] on input "text" at bounding box center [339, 101] width 149 height 18
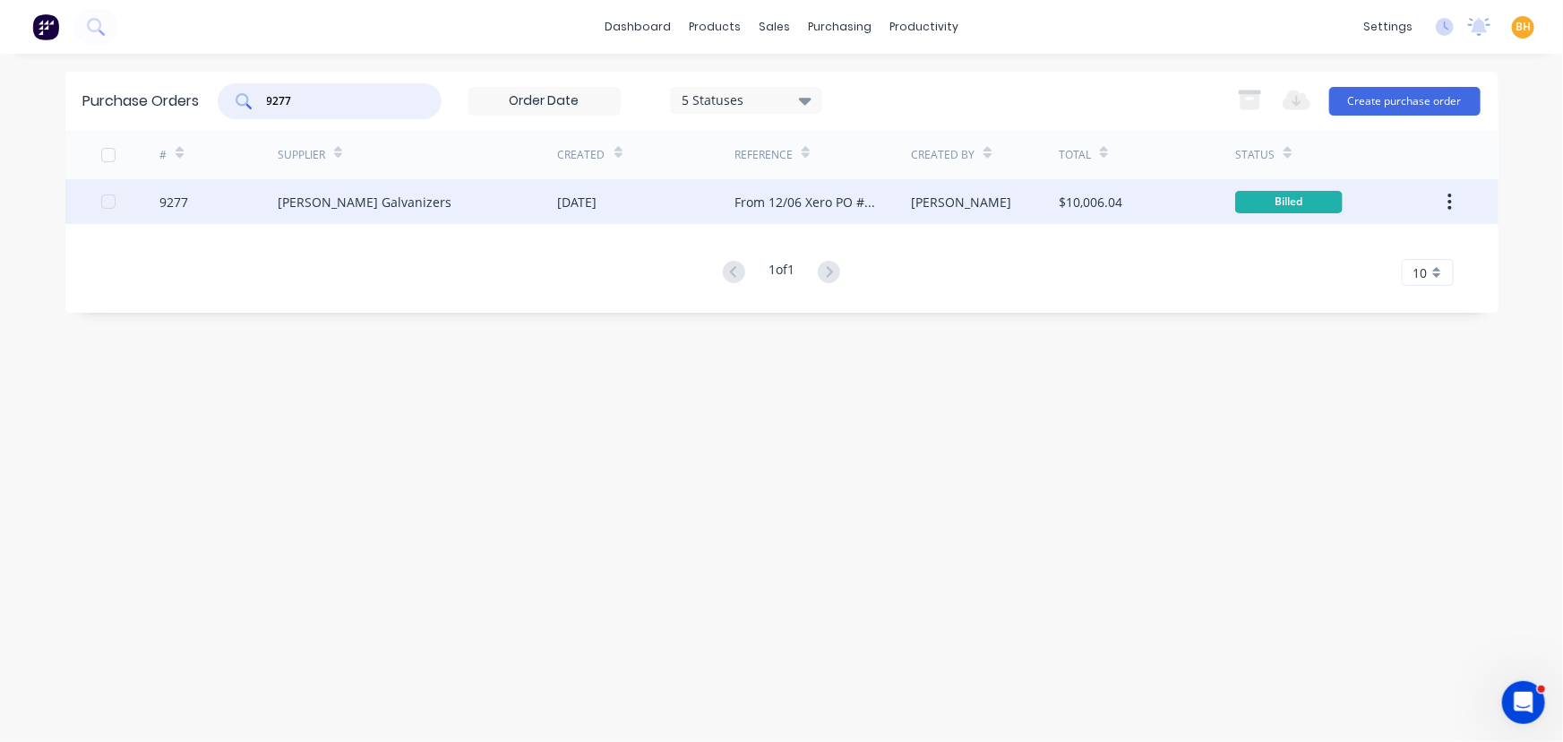
type input "9277"
click at [333, 203] on div "[PERSON_NAME] Galvanizers" at bounding box center [365, 202] width 174 height 19
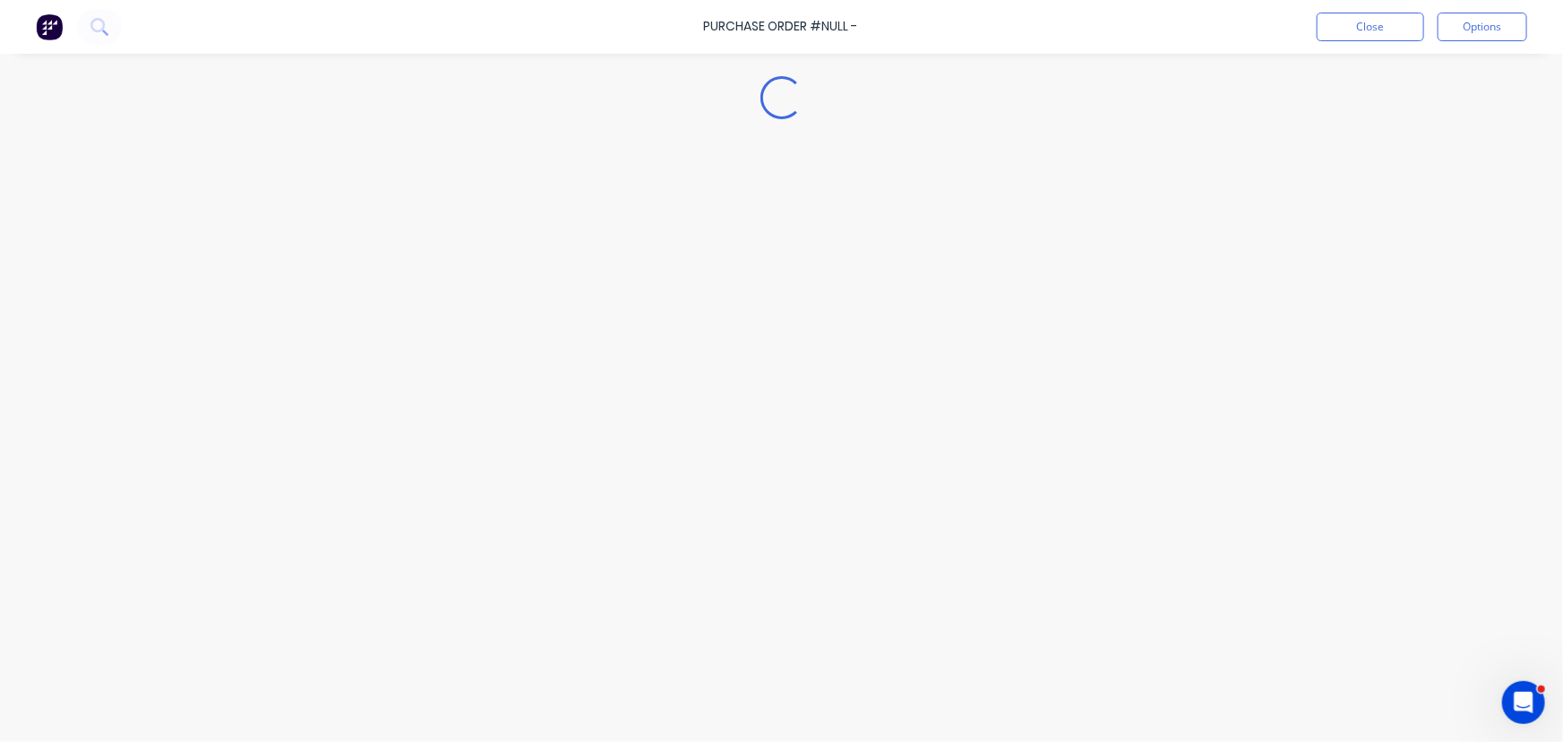
type textarea "x"
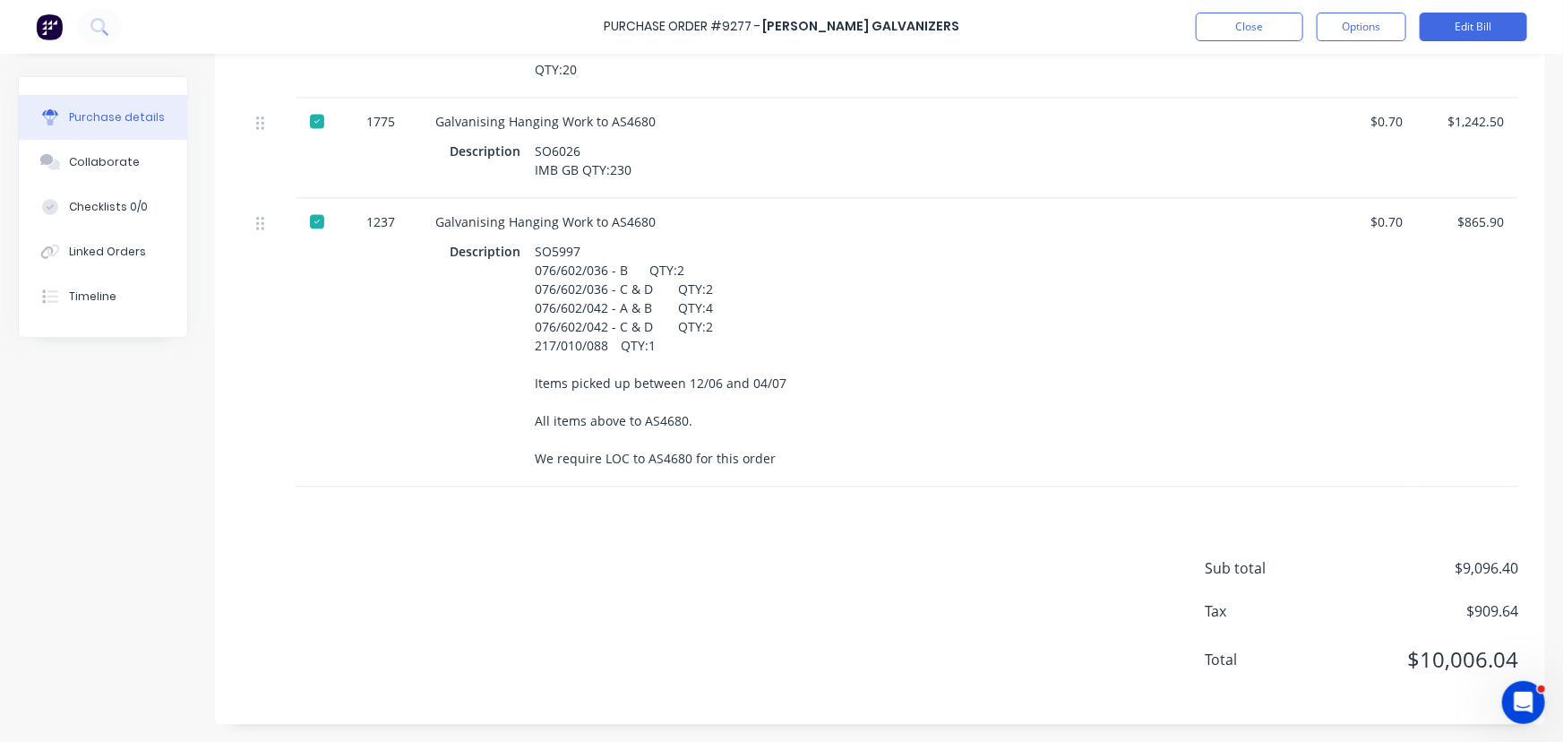
scroll to position [2001, 0]
click at [1210, 25] on button "Close" at bounding box center [1250, 27] width 108 height 29
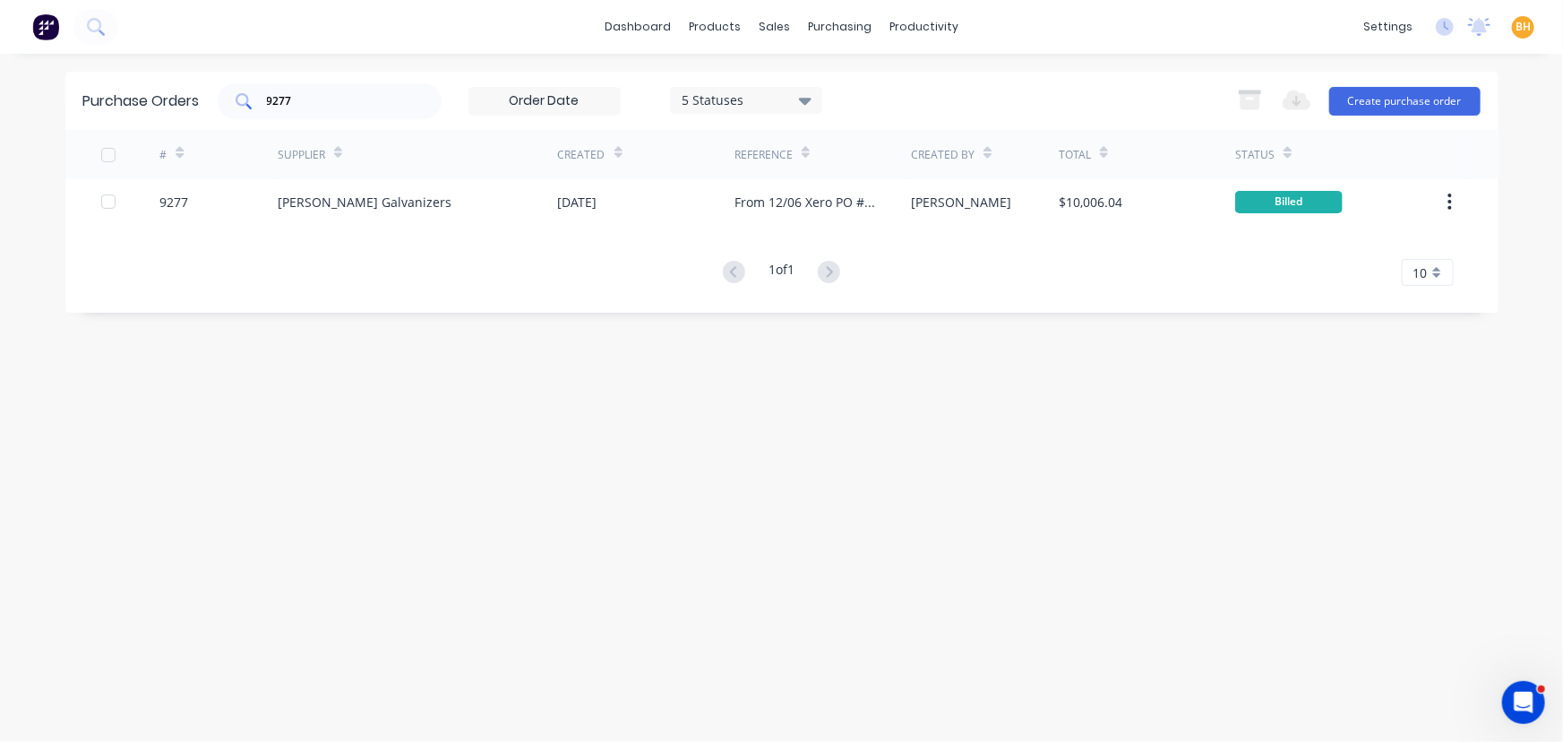
click at [383, 99] on input "9277" at bounding box center [339, 101] width 149 height 18
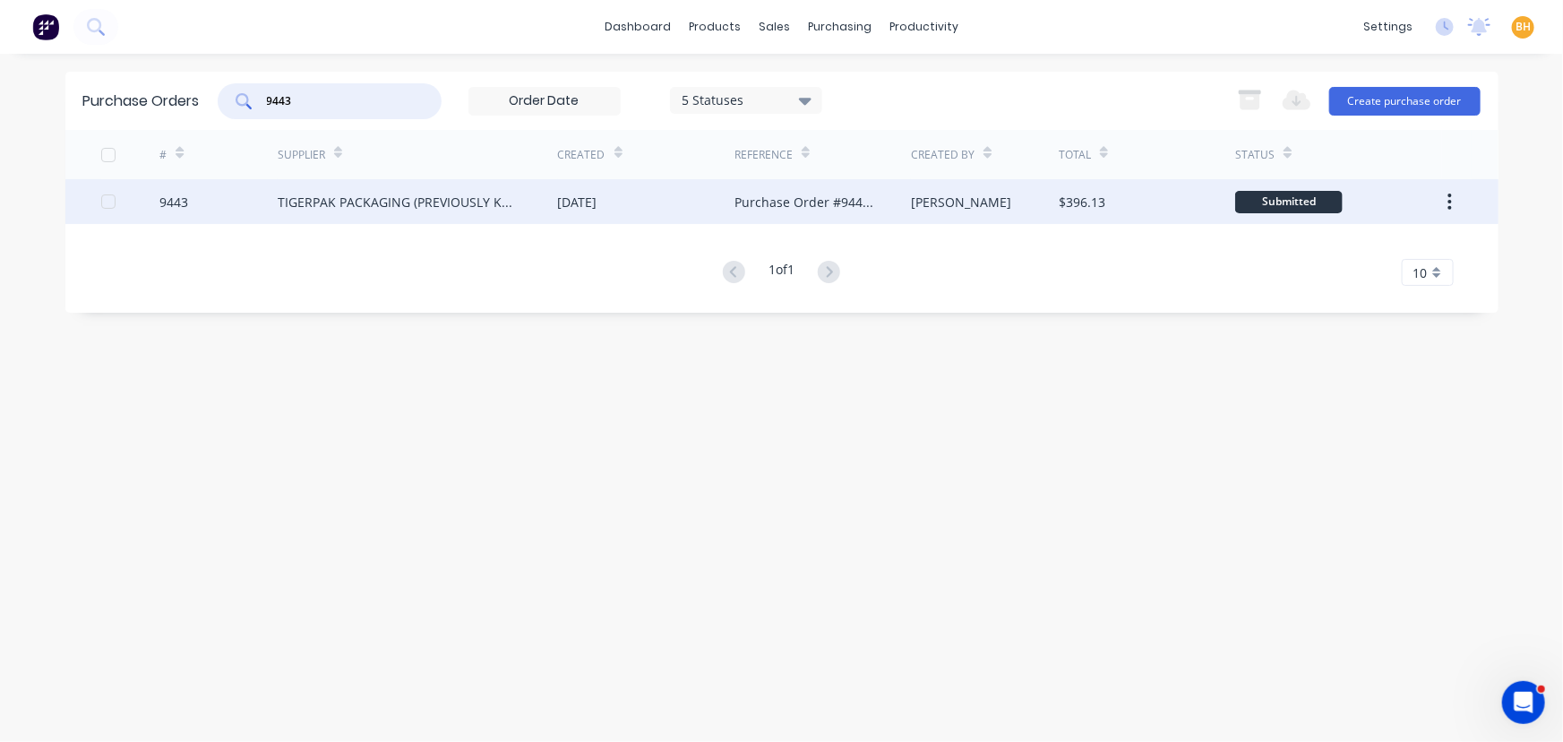
type input "9443"
click at [355, 188] on div "TIGERPAK PACKAGING (PREVIOUSLY KNOWN AS POWERPAK)" at bounding box center [418, 201] width 280 height 45
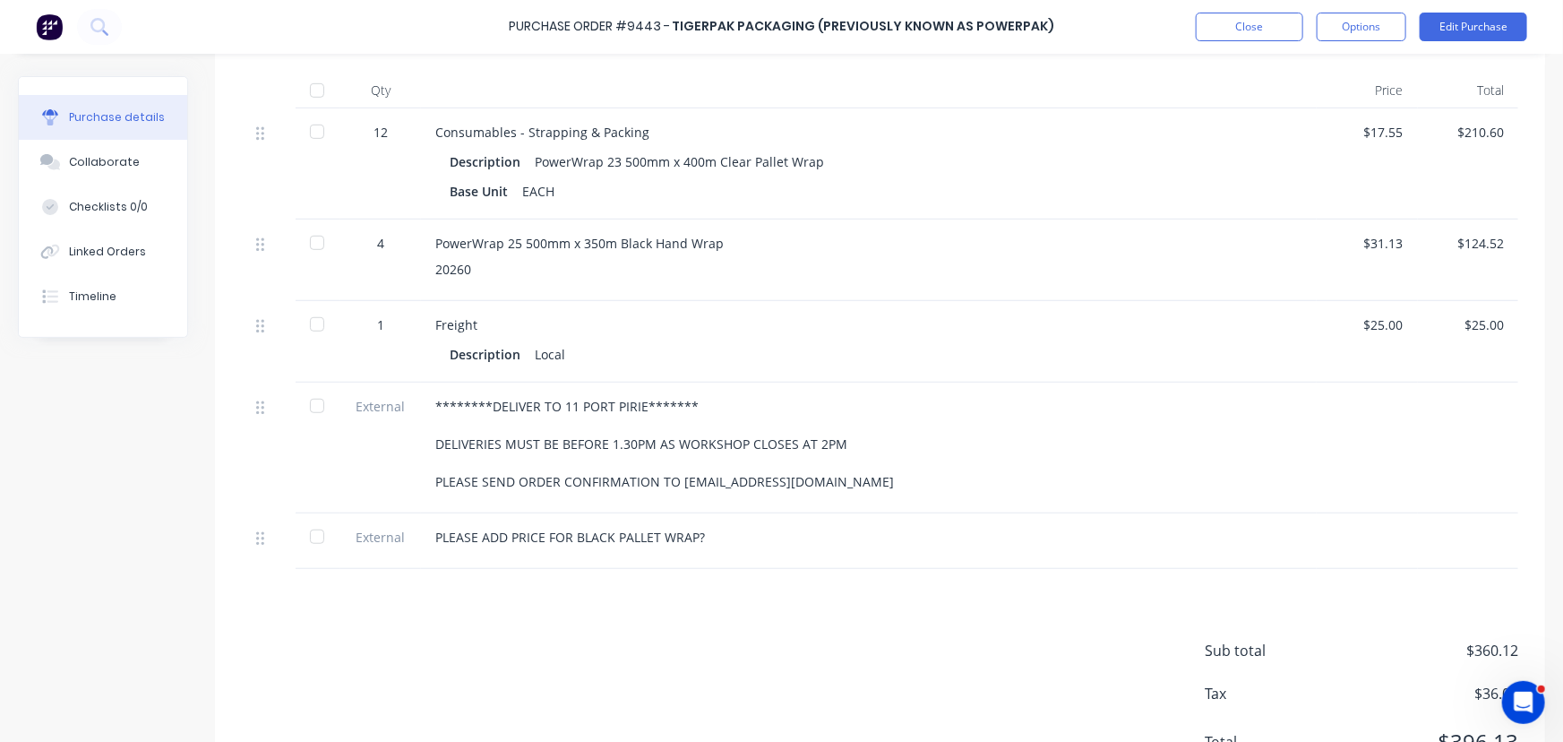
scroll to position [528, 0]
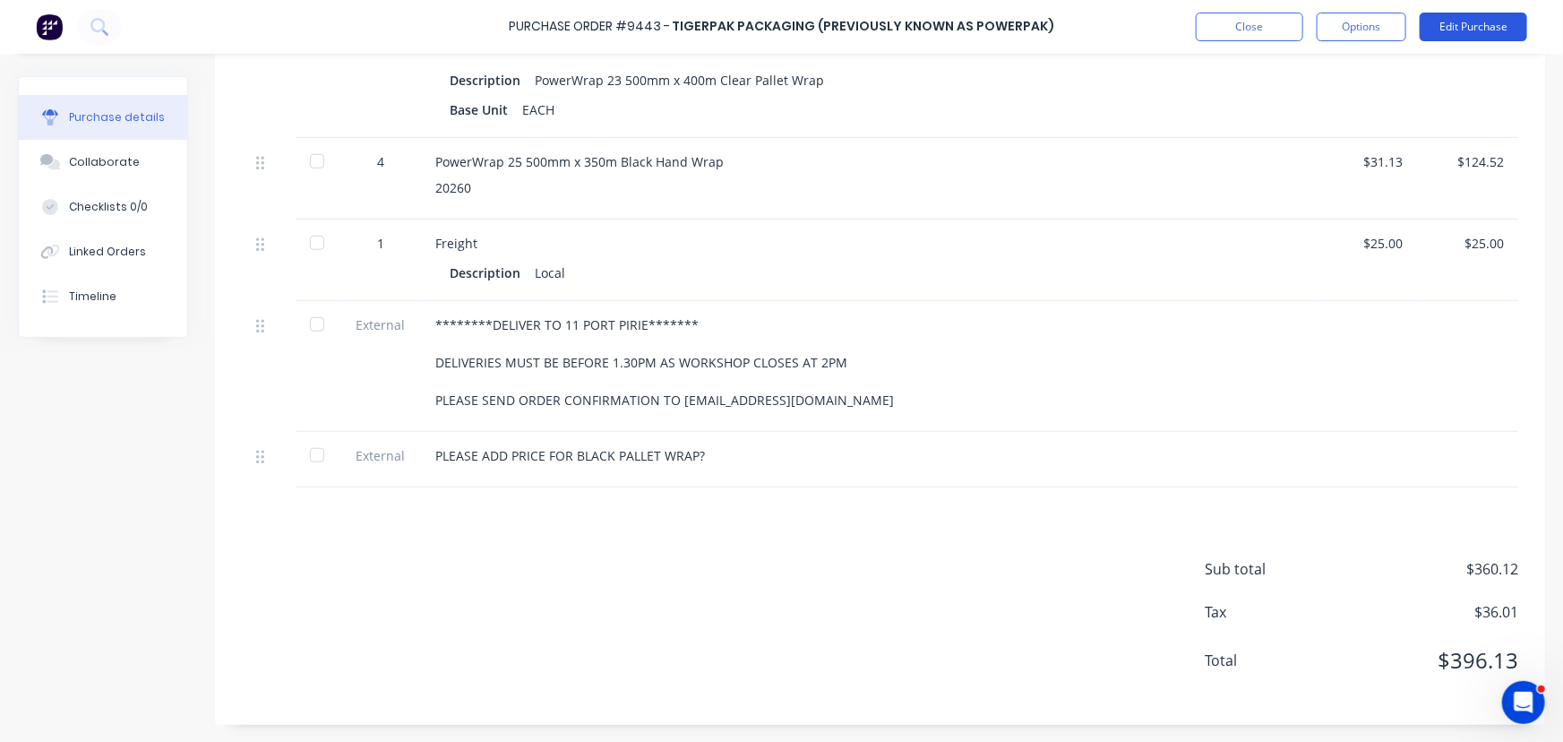
click at [1490, 13] on button "Edit Purchase" at bounding box center [1474, 27] width 108 height 29
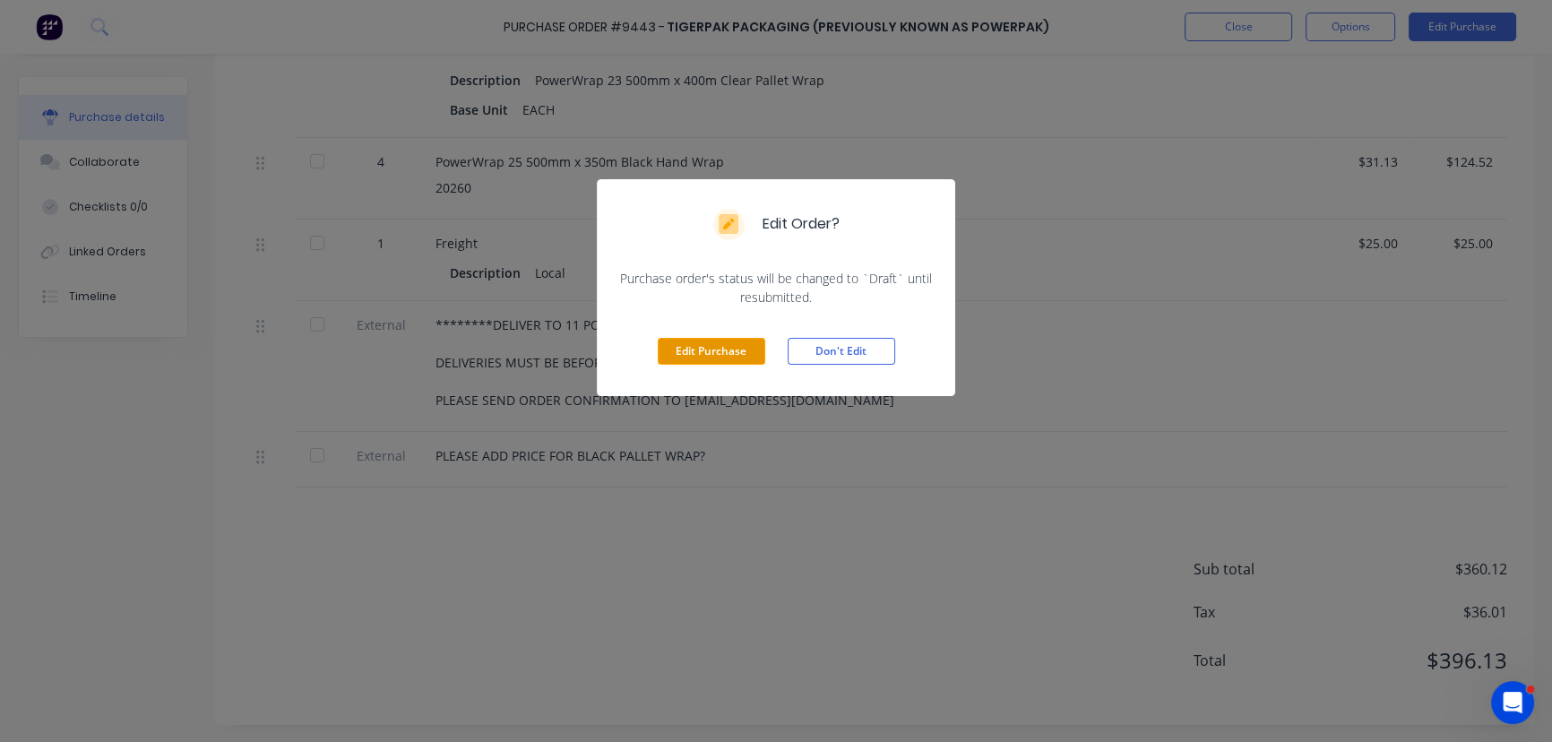
click at [717, 354] on button "Edit Purchase" at bounding box center [712, 351] width 108 height 27
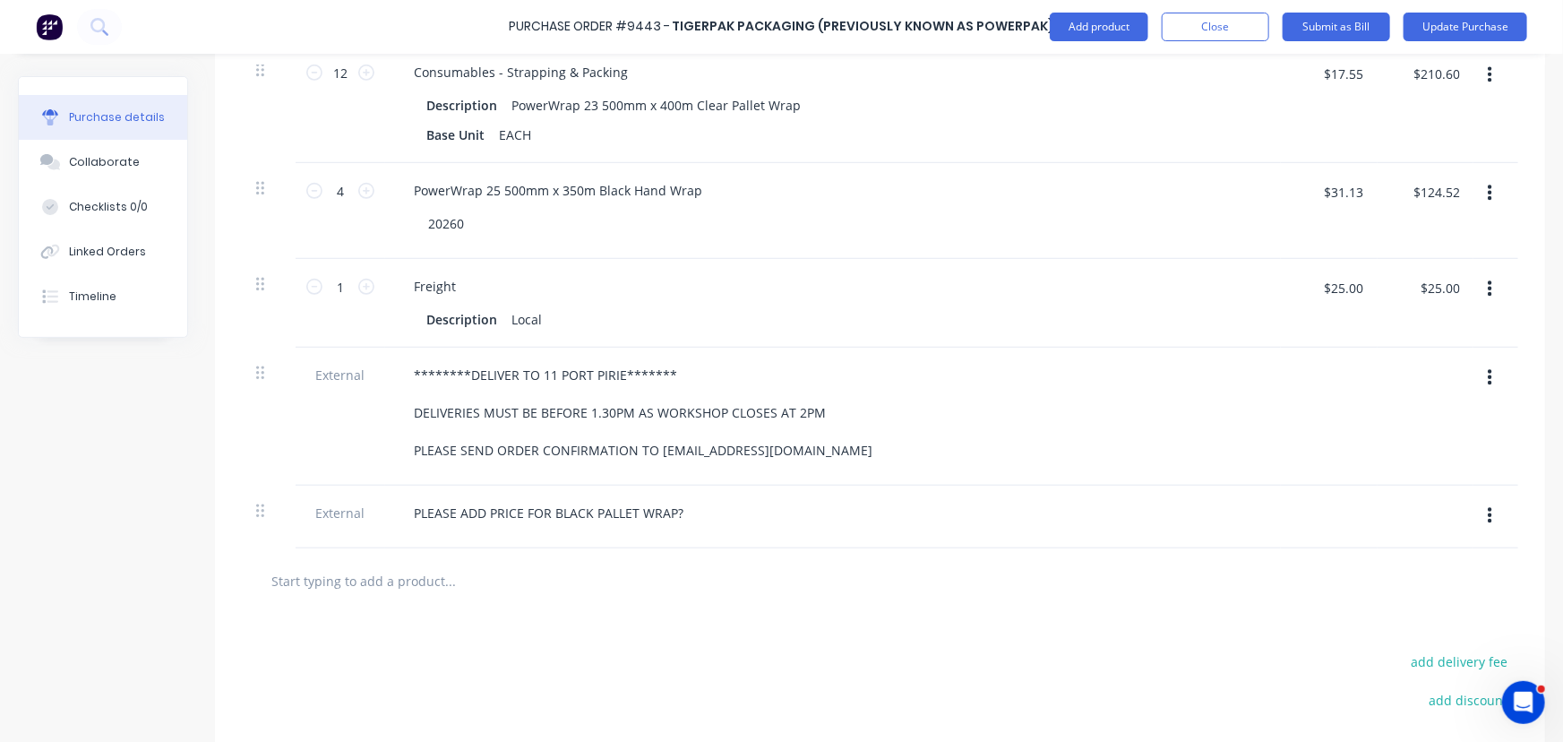
scroll to position [546, 0]
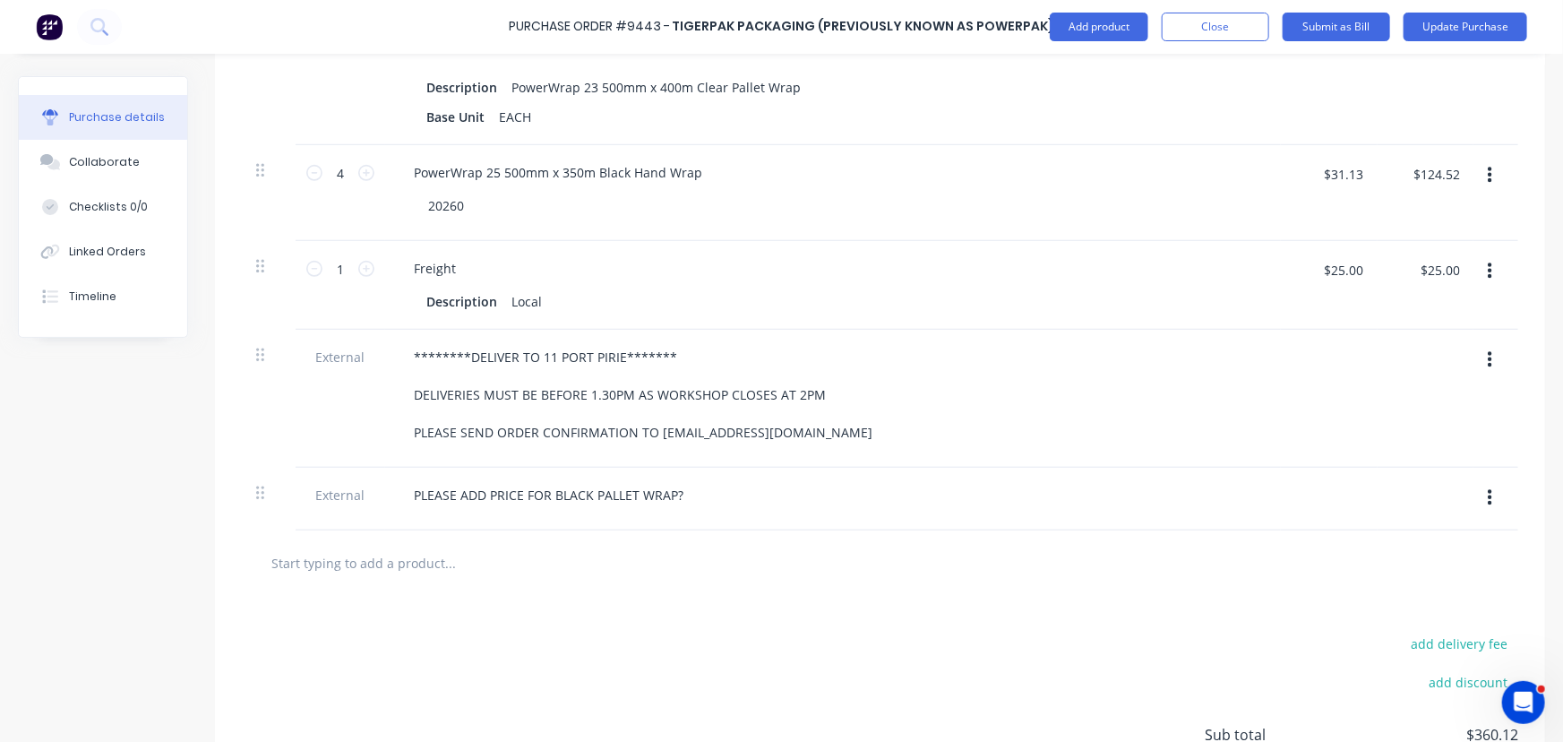
drag, startPoint x: 1474, startPoint y: 270, endPoint x: 1477, endPoint y: 280, distance: 10.5
click at [1476, 270] on button "button" at bounding box center [1490, 271] width 42 height 32
click at [1377, 418] on button "Delete" at bounding box center [1435, 427] width 152 height 36
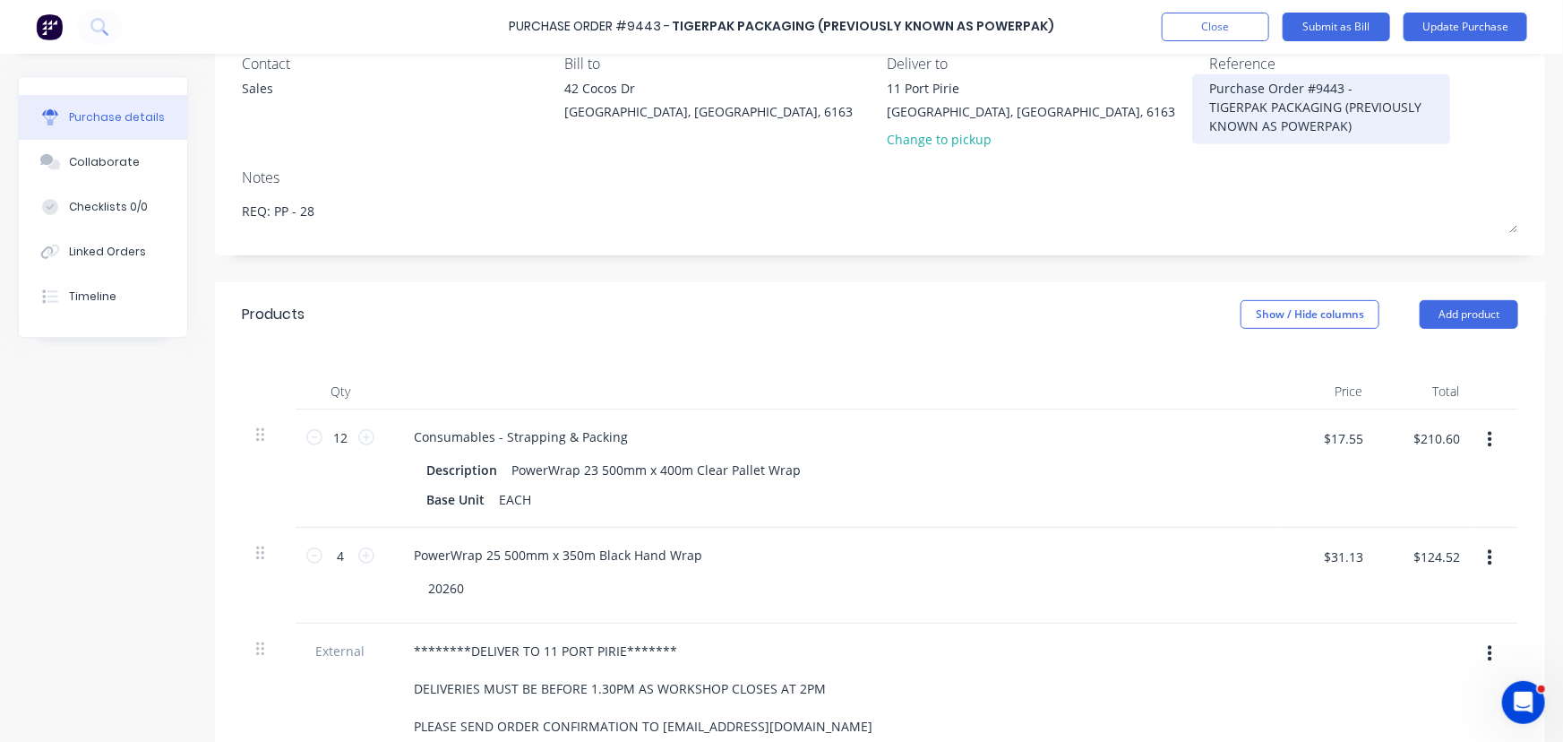
scroll to position [0, 0]
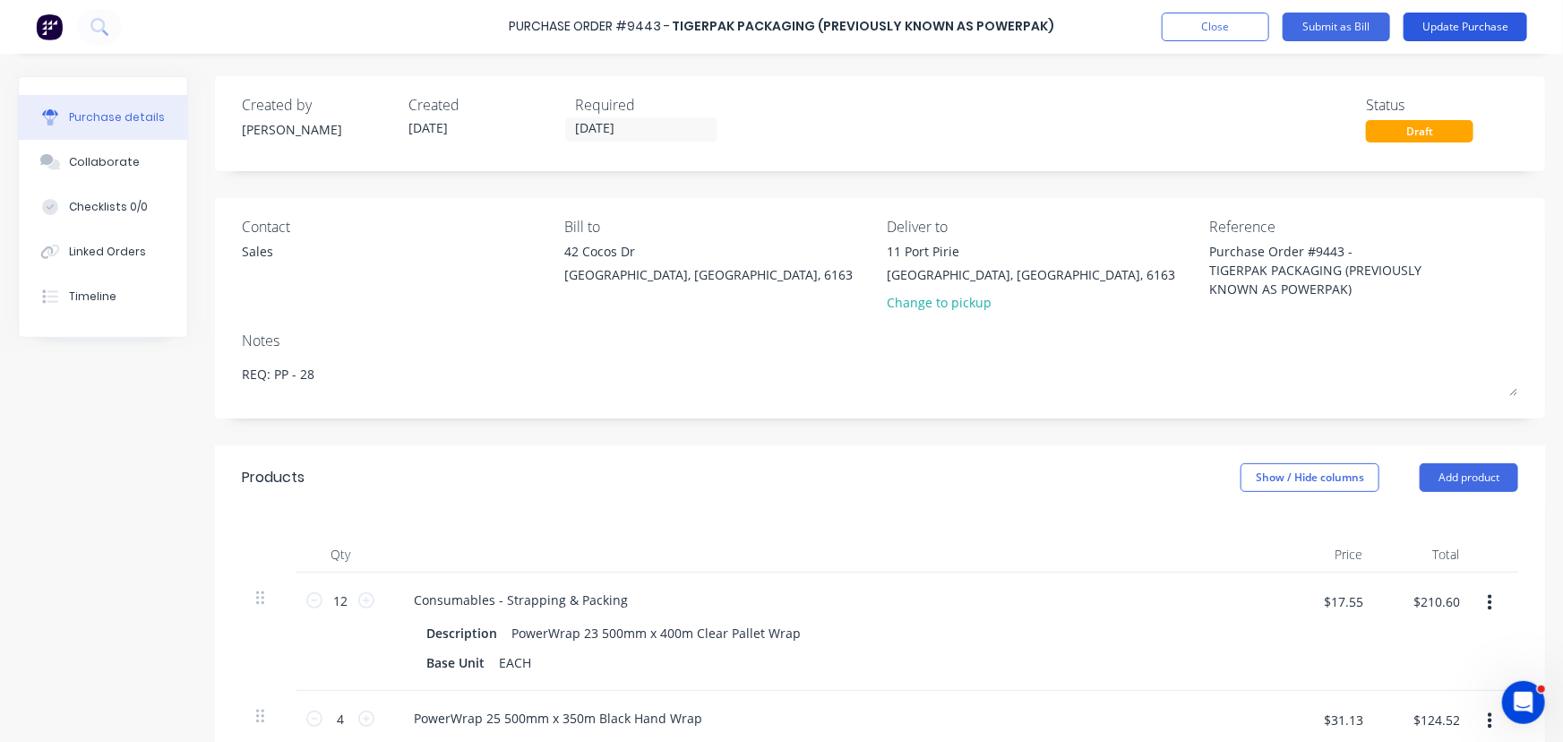
click at [1481, 22] on button "Update Purchase" at bounding box center [1466, 27] width 124 height 29
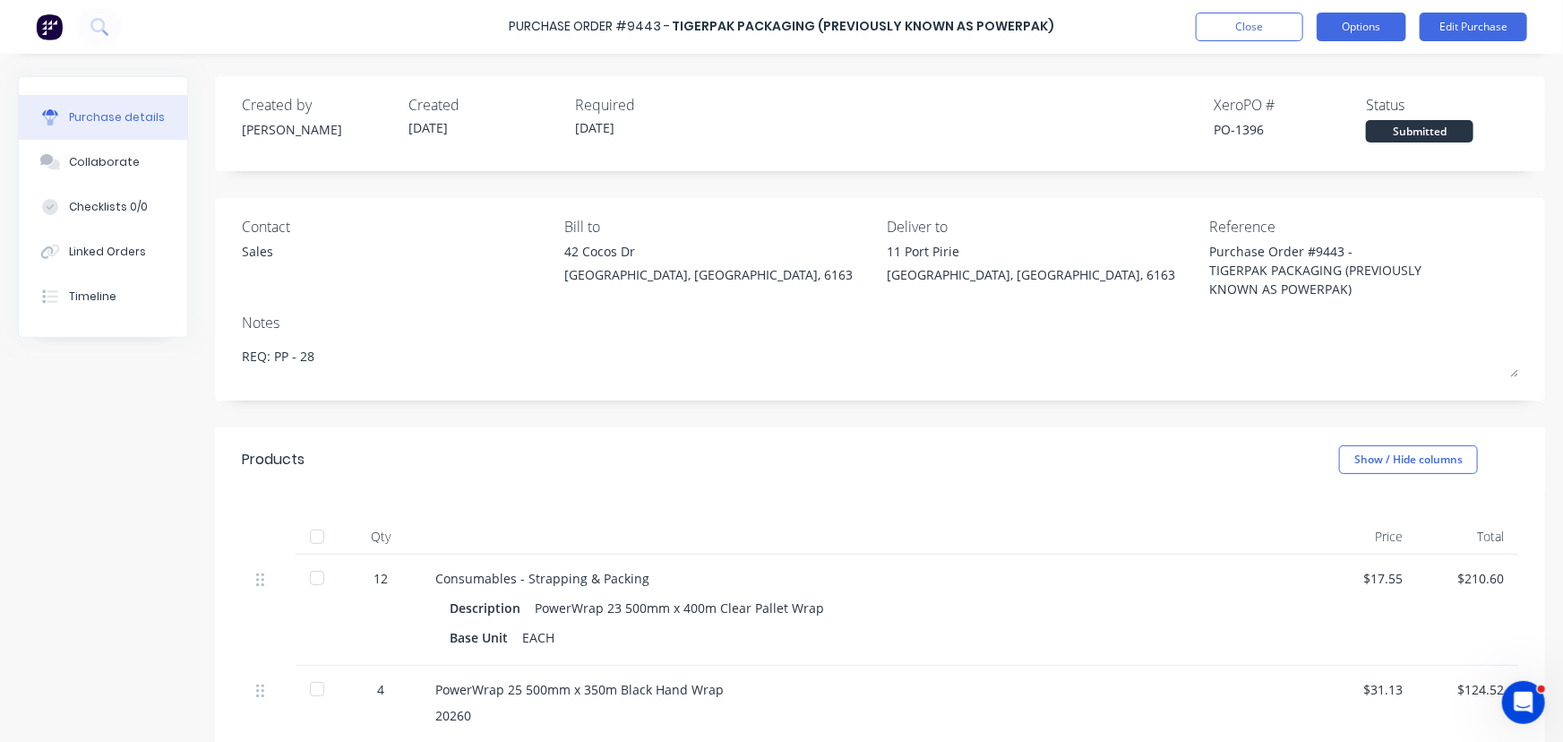
click at [1344, 34] on button "Options" at bounding box center [1362, 27] width 90 height 29
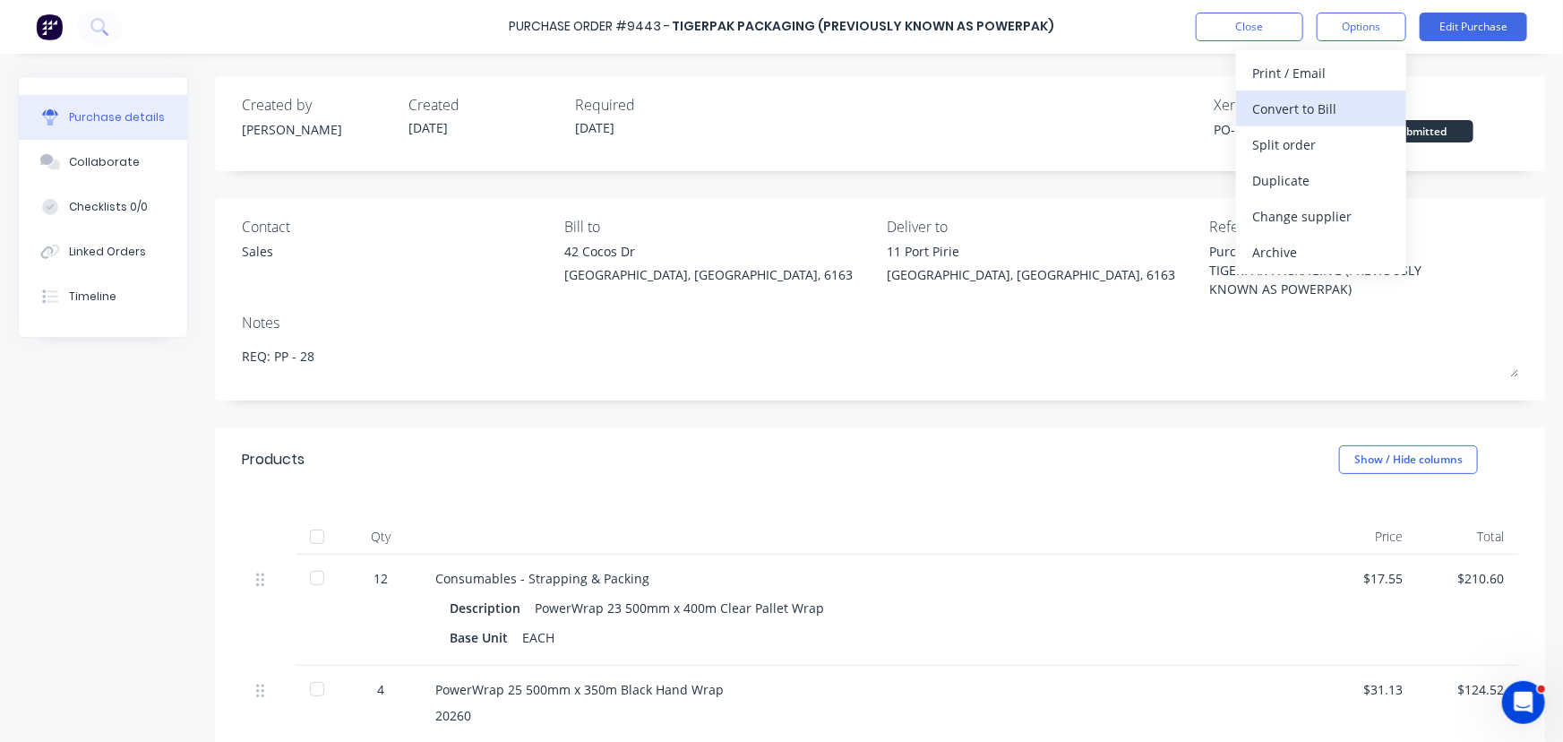
click at [1290, 108] on div "Convert to Bill" at bounding box center [1322, 109] width 138 height 26
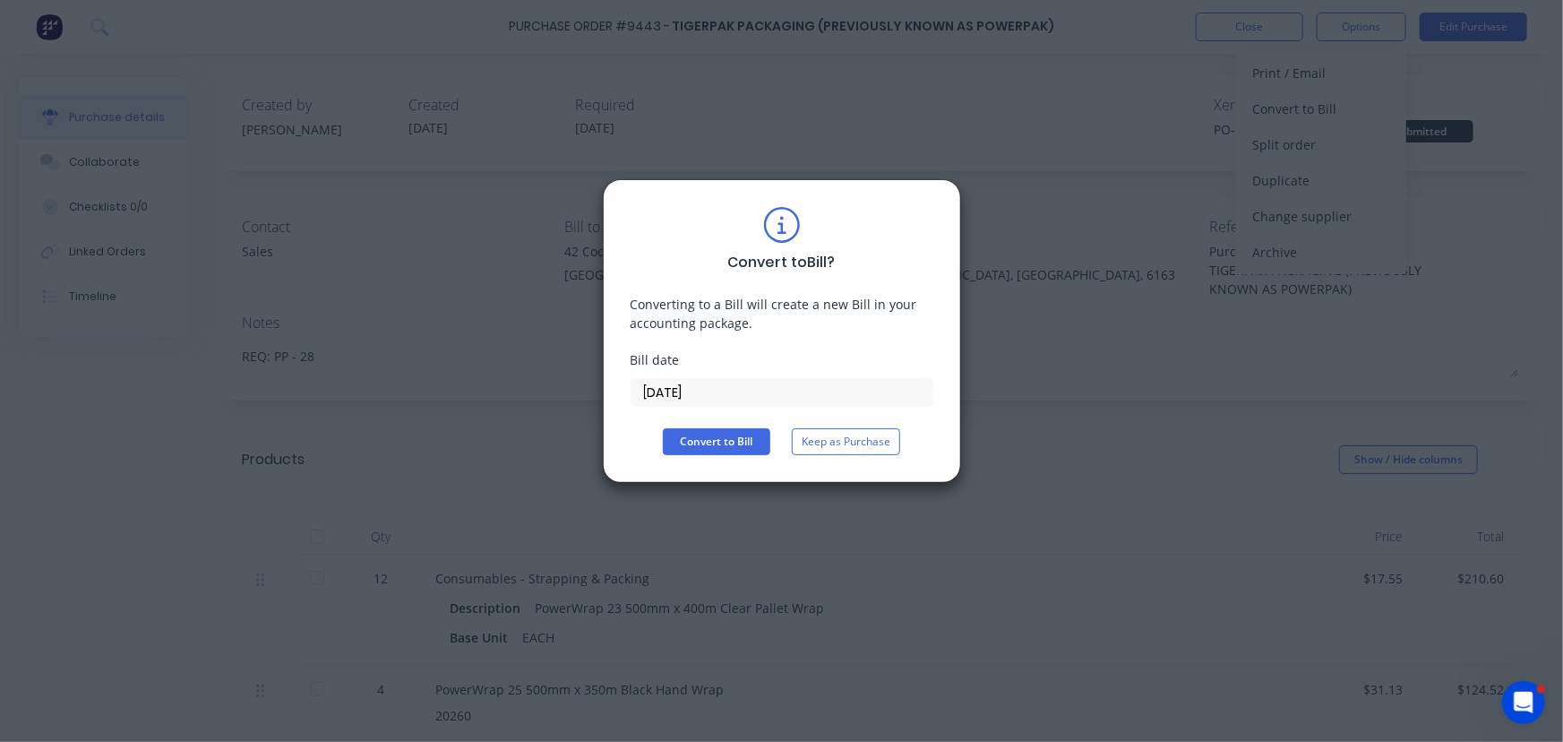
click at [524, 474] on div "Convert to Bill ? Converting to a Bill will create a new Bill in your accountin…" at bounding box center [781, 371] width 1563 height 742
click at [863, 455] on div "Convert to Bill ? Converting to a Bill will create a new Bill in your accountin…" at bounding box center [782, 331] width 358 height 304
click at [1034, 496] on div "Convert to Bill ? Converting to a Bill will create a new Bill in your accountin…" at bounding box center [781, 371] width 1563 height 742
click at [846, 426] on div "Convert to Bill ? Converting to a Bill will create a new Bill in your accountin…" at bounding box center [782, 331] width 303 height 248
click at [824, 431] on button "Keep as Purchase" at bounding box center [846, 441] width 108 height 27
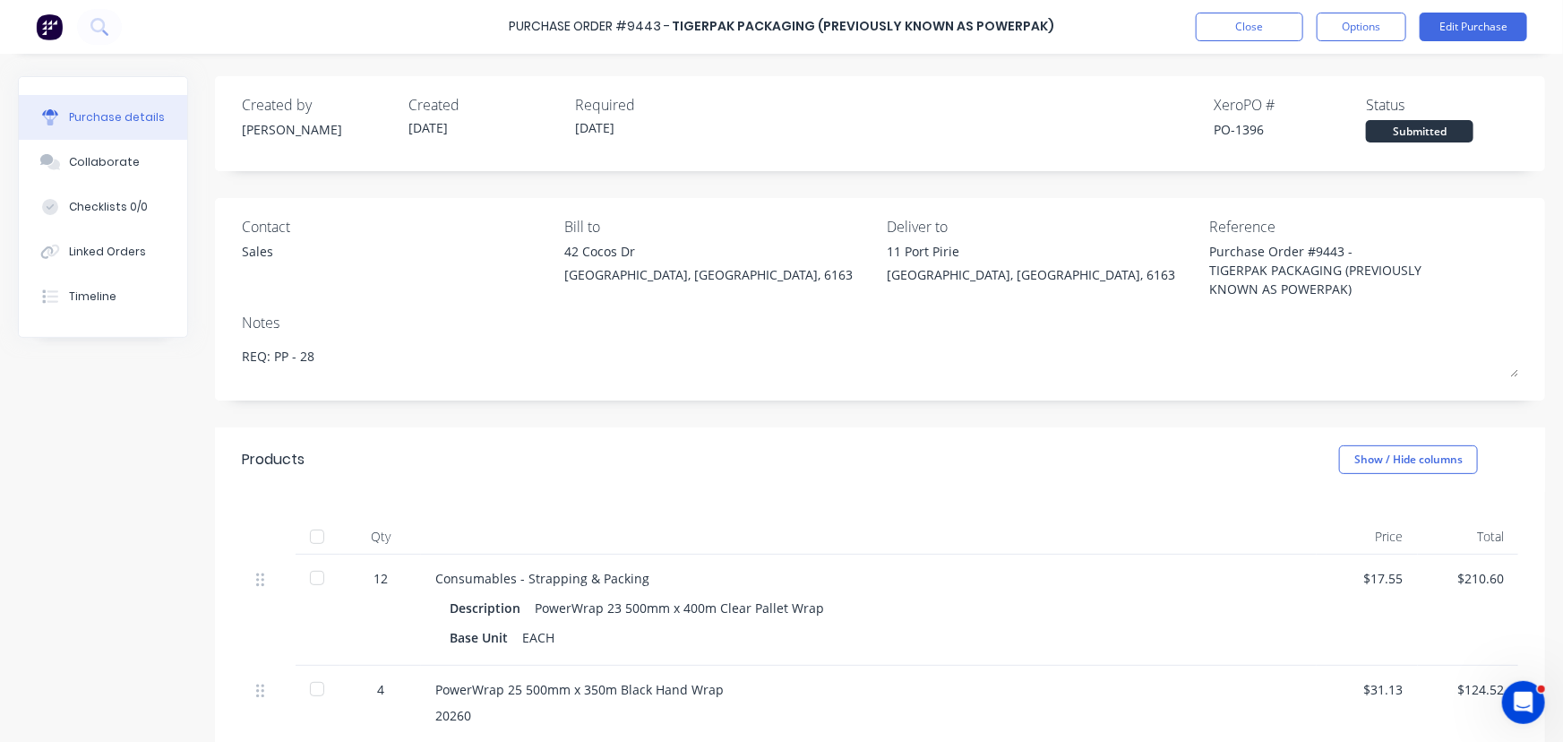
click at [316, 534] on div at bounding box center [317, 537] width 36 height 36
click at [1357, 19] on button "Options" at bounding box center [1362, 27] width 90 height 29
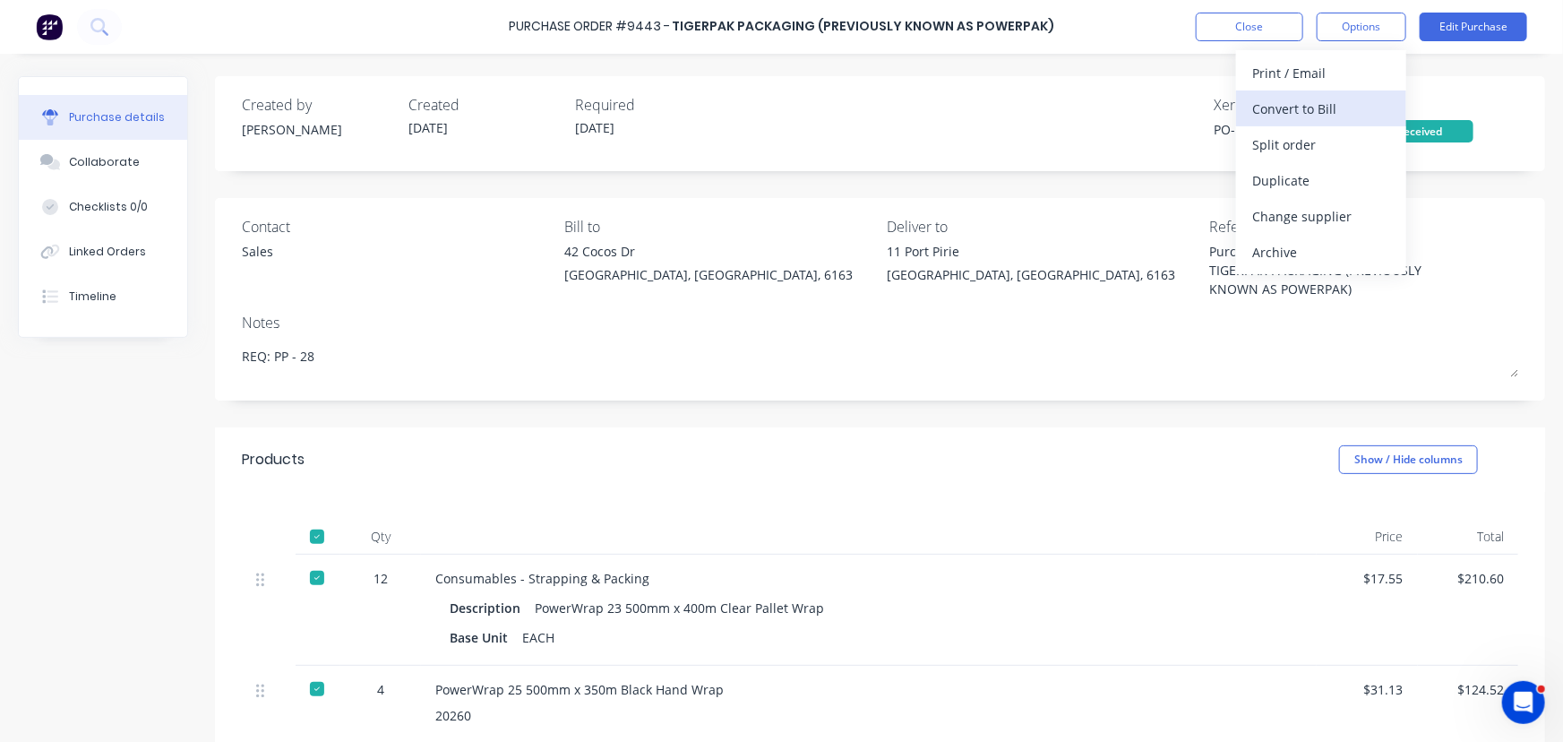
click at [1308, 108] on div "Convert to Bill" at bounding box center [1322, 109] width 138 height 26
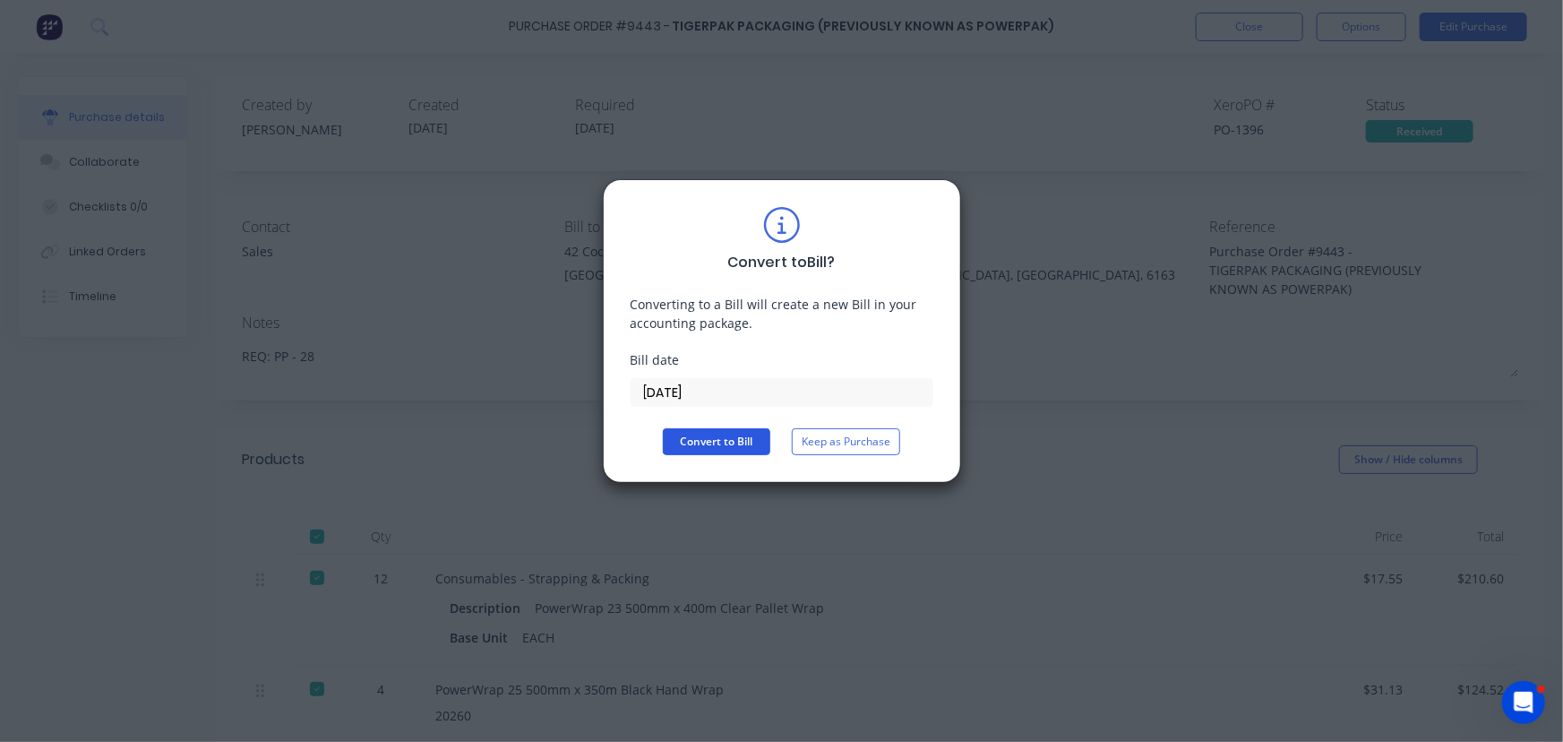
click at [699, 451] on button "Convert to Bill" at bounding box center [717, 441] width 108 height 27
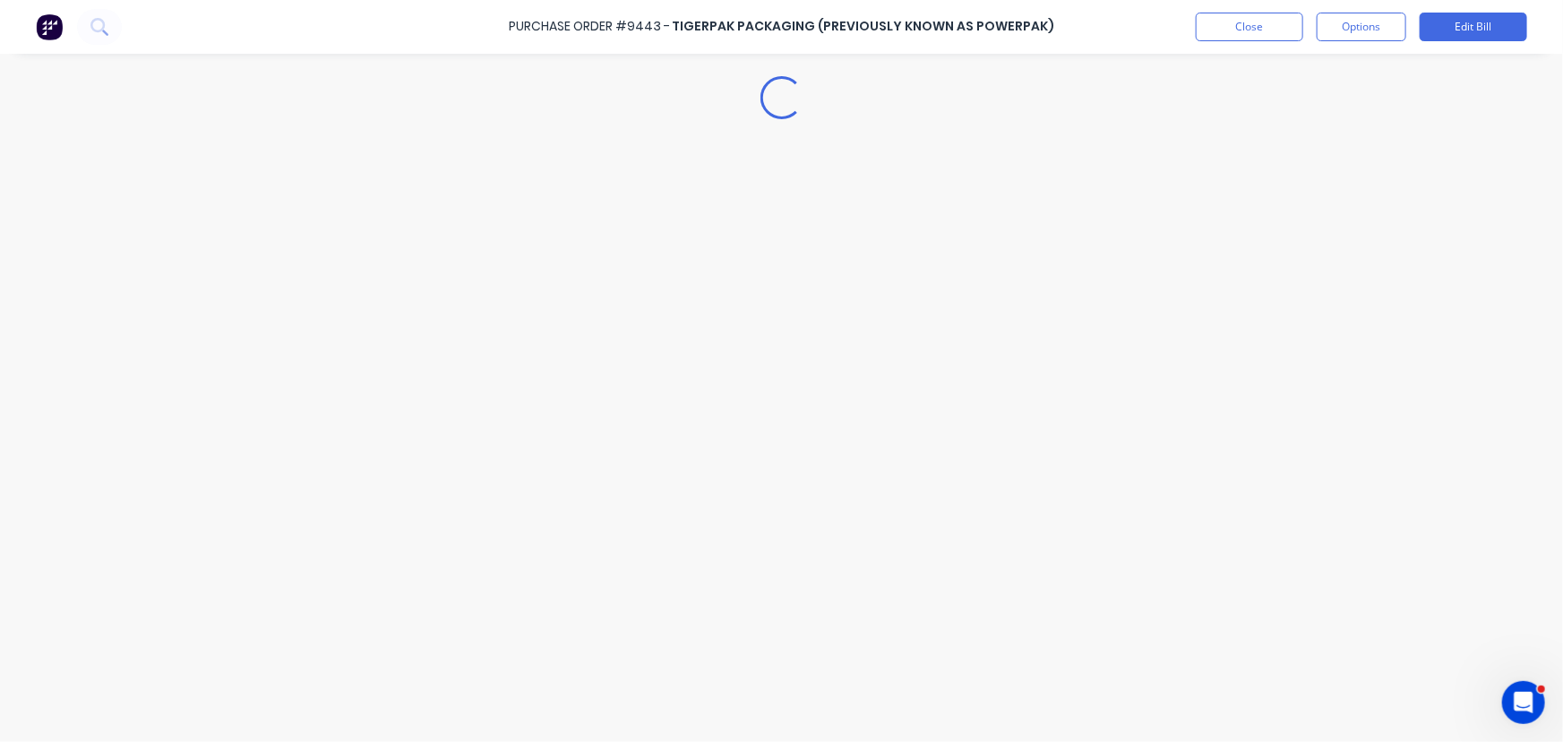
type textarea "x"
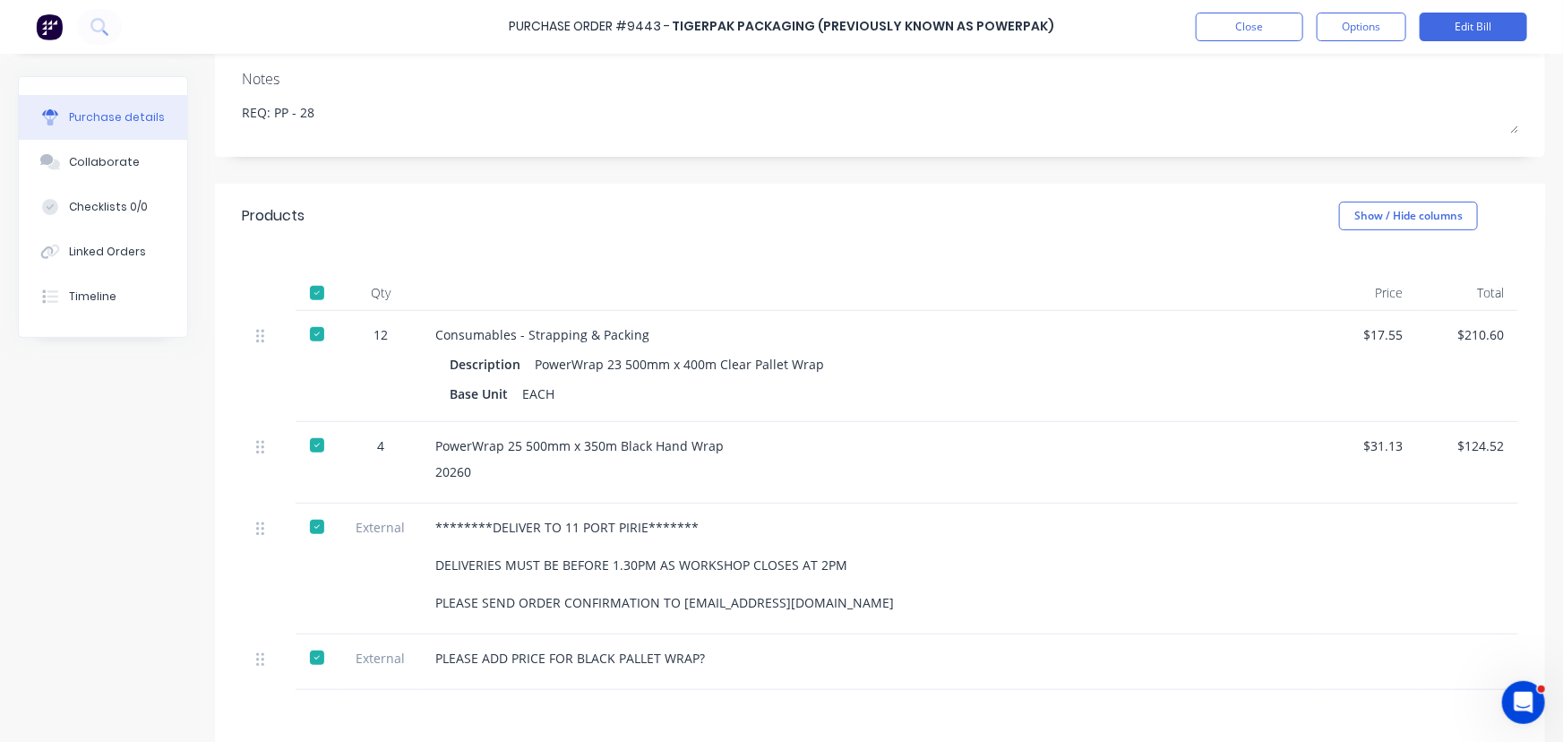
click at [1221, 323] on div "Qty Price Total 12 Consumables - Strapping & Packing Description PowerWrap 23 5…" at bounding box center [880, 469] width 1331 height 442
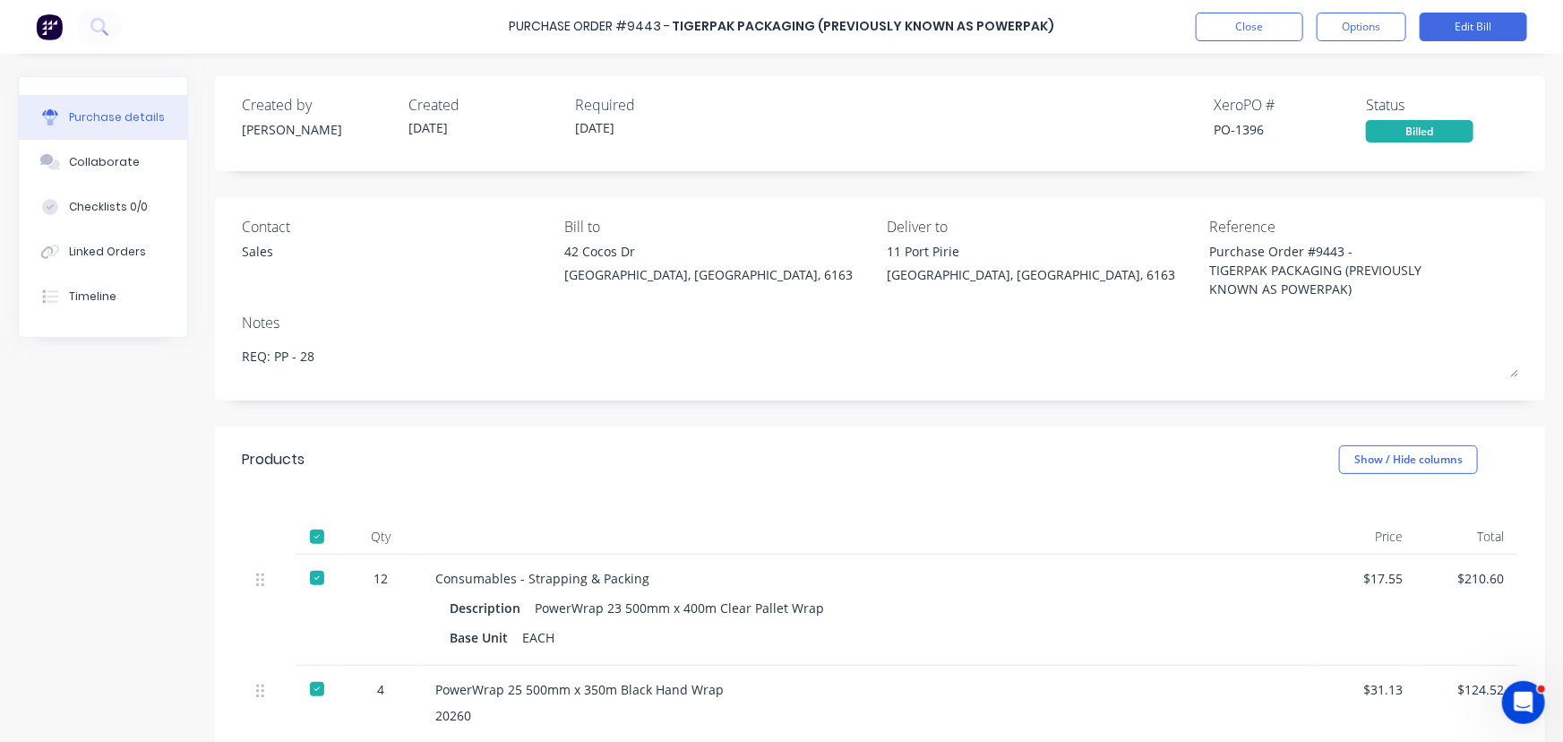
click at [1025, 119] on div "Created by [PERSON_NAME] Created [DATE] Required [DATE] Xero PO # PO-1396 Statu…" at bounding box center [880, 118] width 1277 height 48
click at [1232, 22] on button "Close" at bounding box center [1250, 27] width 108 height 29
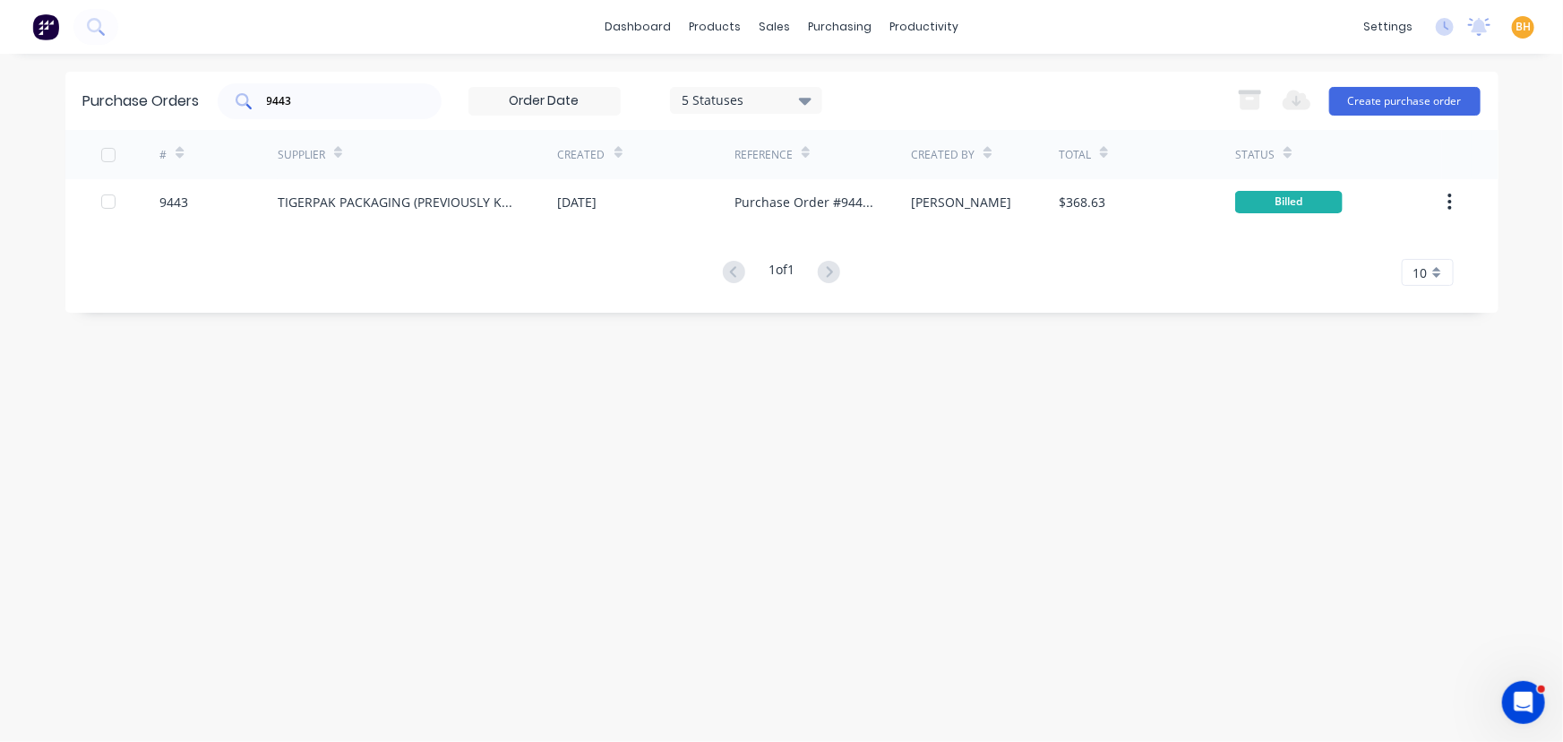
click at [334, 99] on input "9443" at bounding box center [339, 101] width 149 height 18
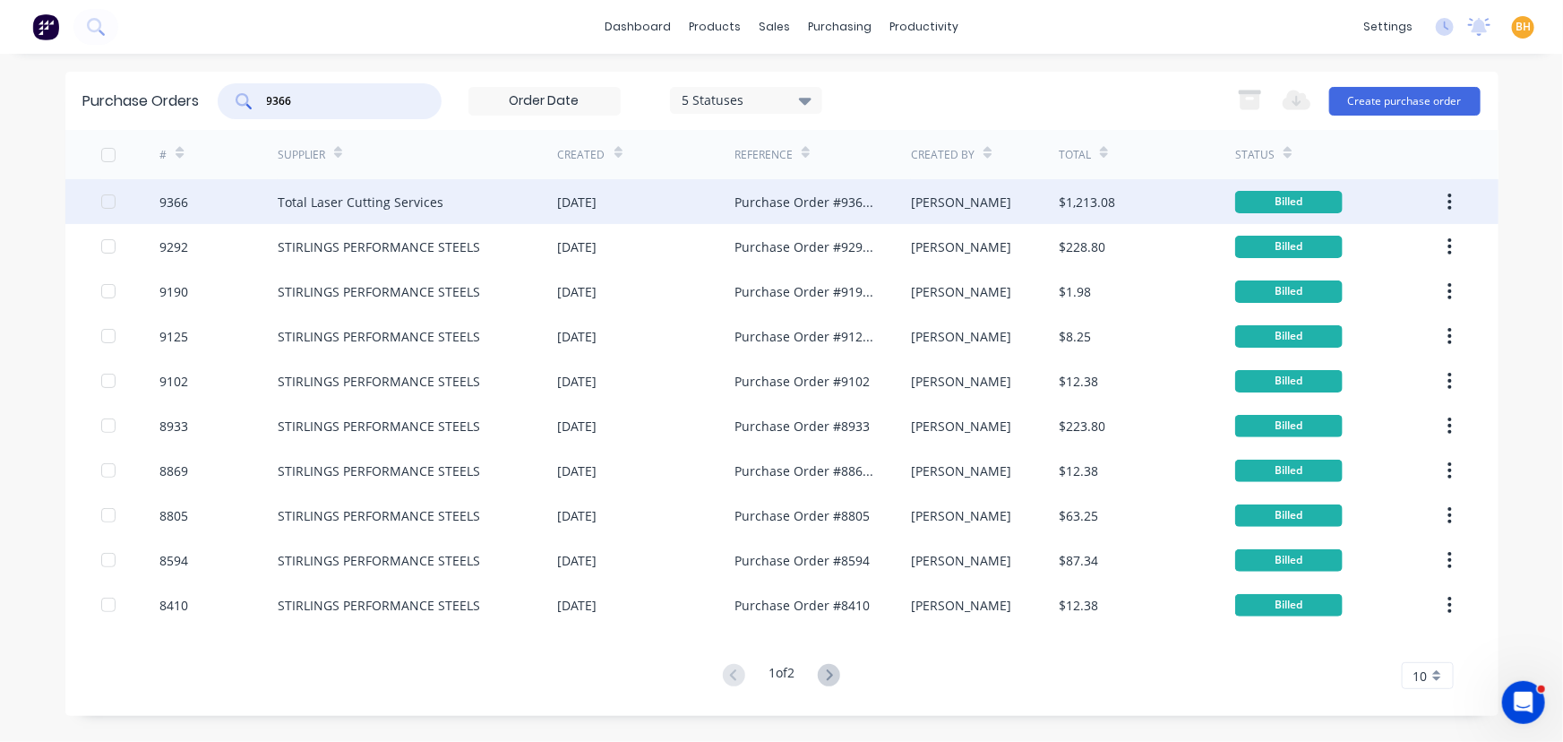
type input "9366"
click at [314, 215] on div "Total Laser Cutting Services" at bounding box center [418, 201] width 280 height 45
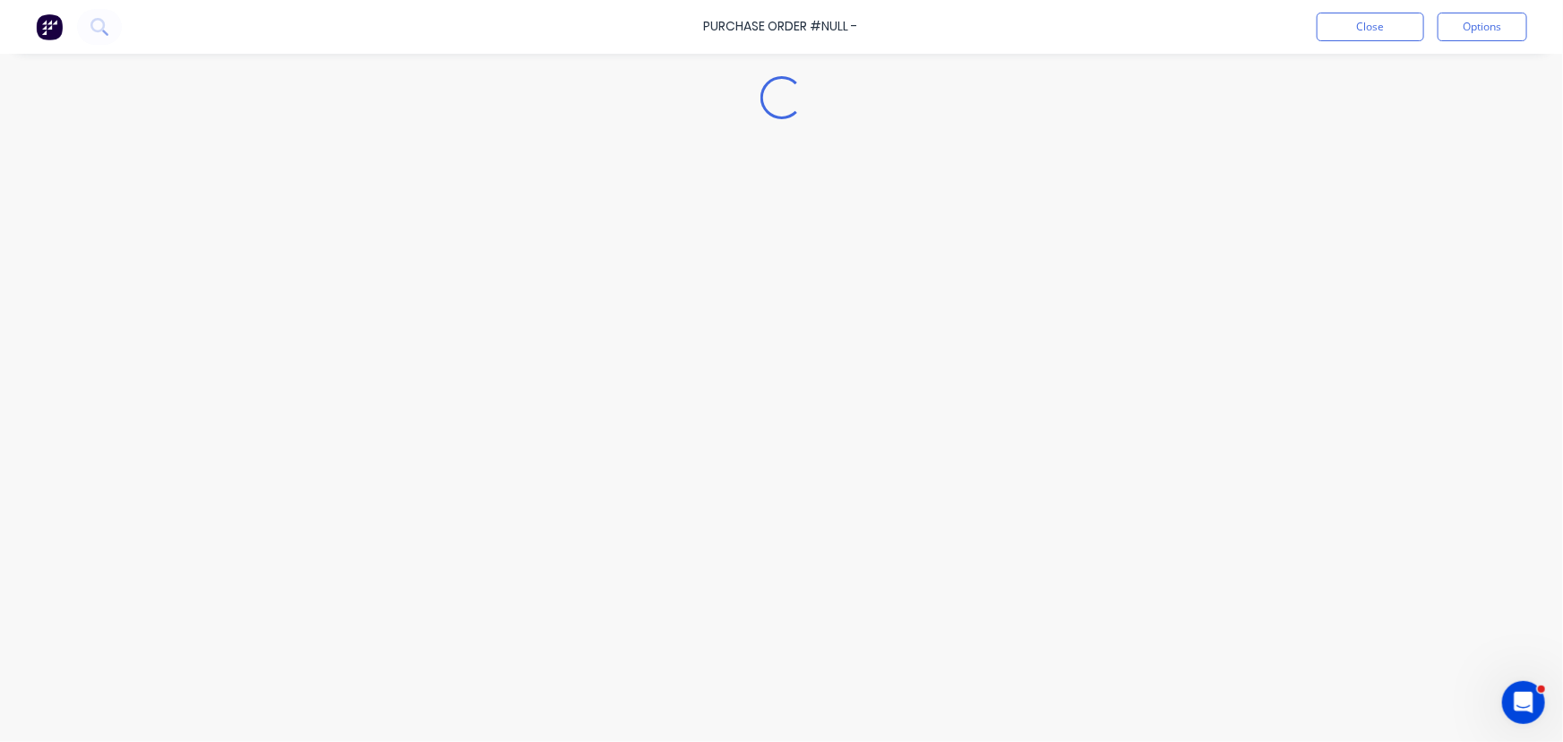
type textarea "x"
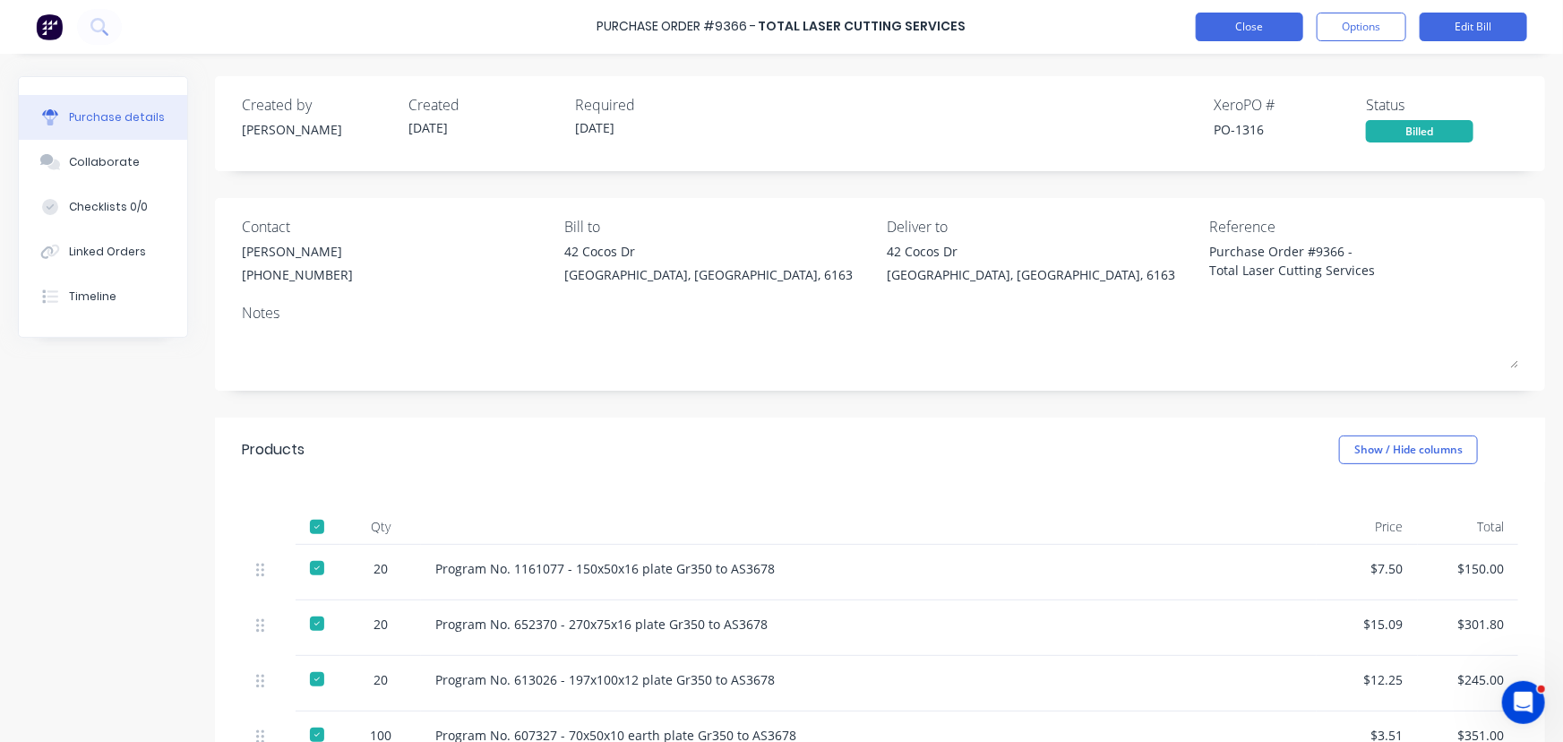
click at [1220, 26] on button "Close" at bounding box center [1250, 27] width 108 height 29
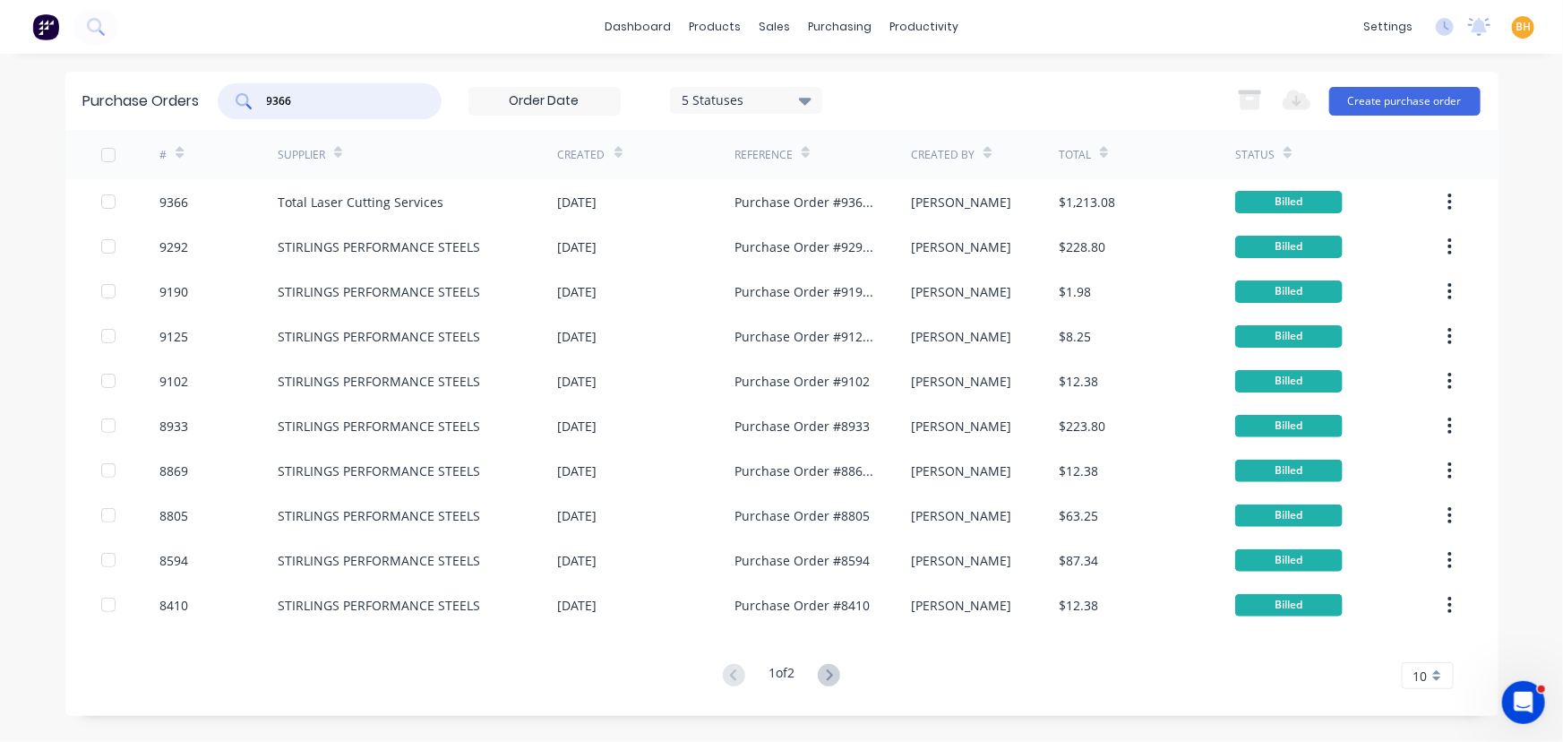
click at [329, 102] on input "9366" at bounding box center [339, 101] width 149 height 18
type input "9"
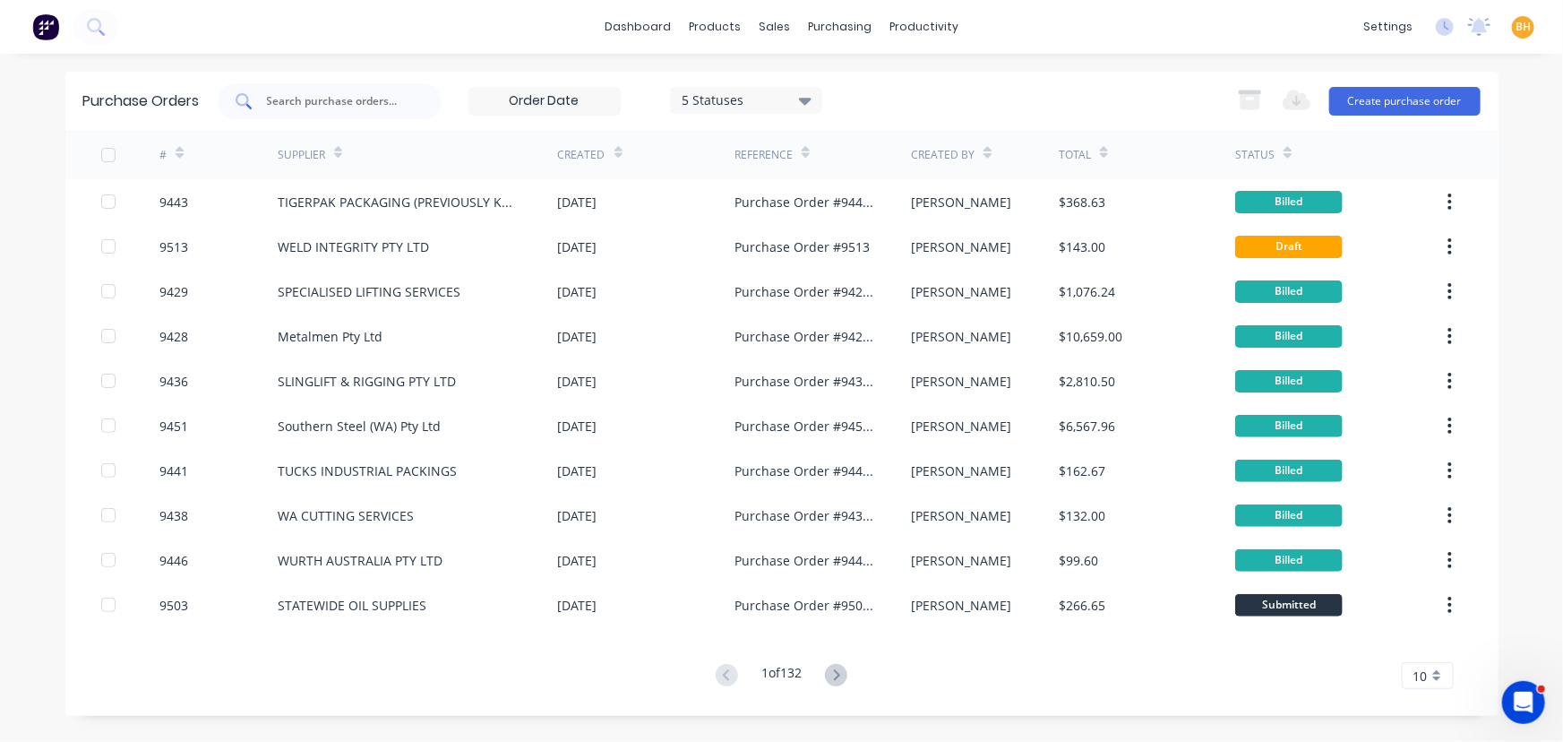
click at [288, 103] on input "text" at bounding box center [339, 101] width 149 height 18
click at [768, 24] on div "sales" at bounding box center [774, 26] width 49 height 27
click at [322, 95] on input "text" at bounding box center [339, 101] width 149 height 18
type input "6154"
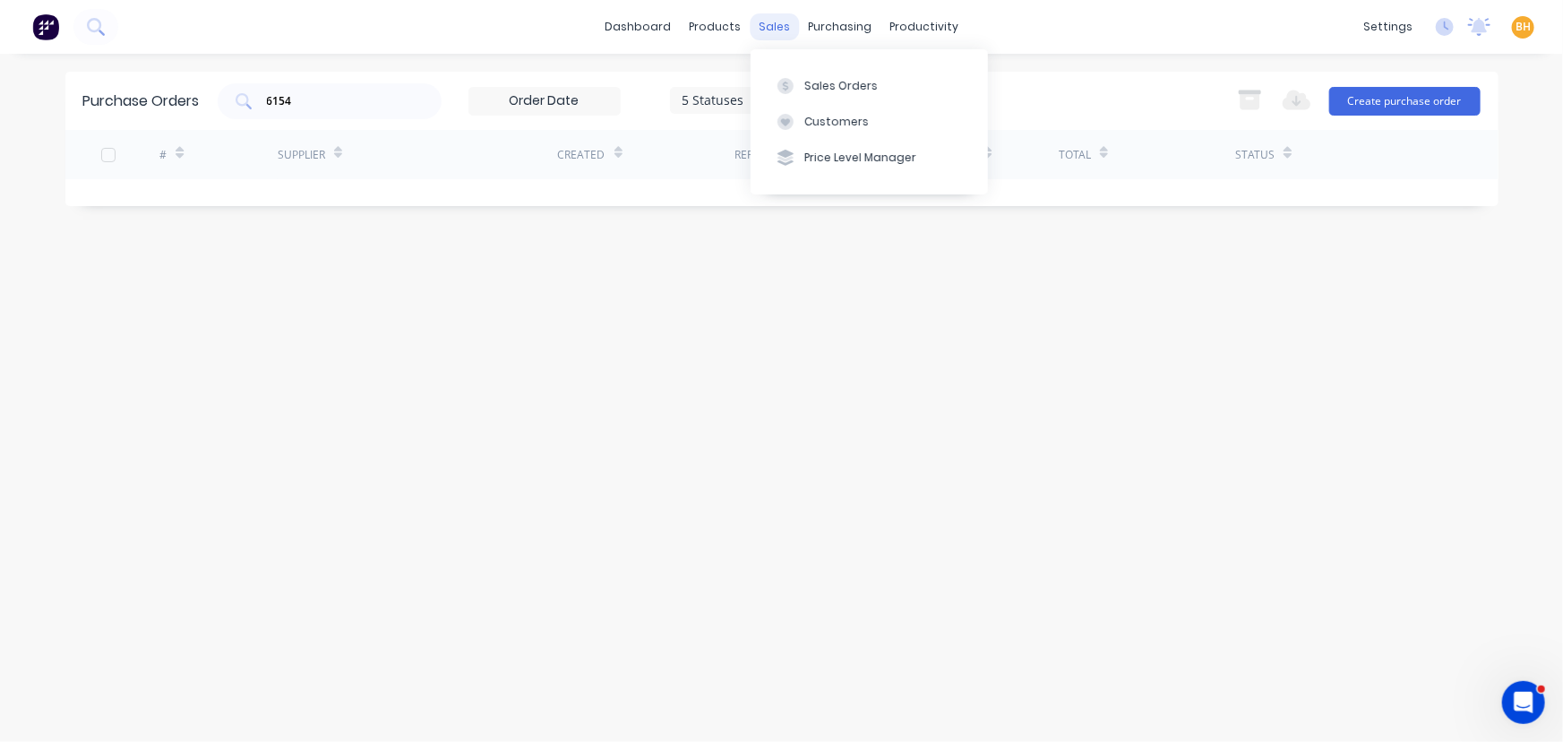
click at [762, 32] on div "sales" at bounding box center [774, 26] width 49 height 27
click at [805, 80] on div "Sales Orders" at bounding box center [841, 86] width 73 height 16
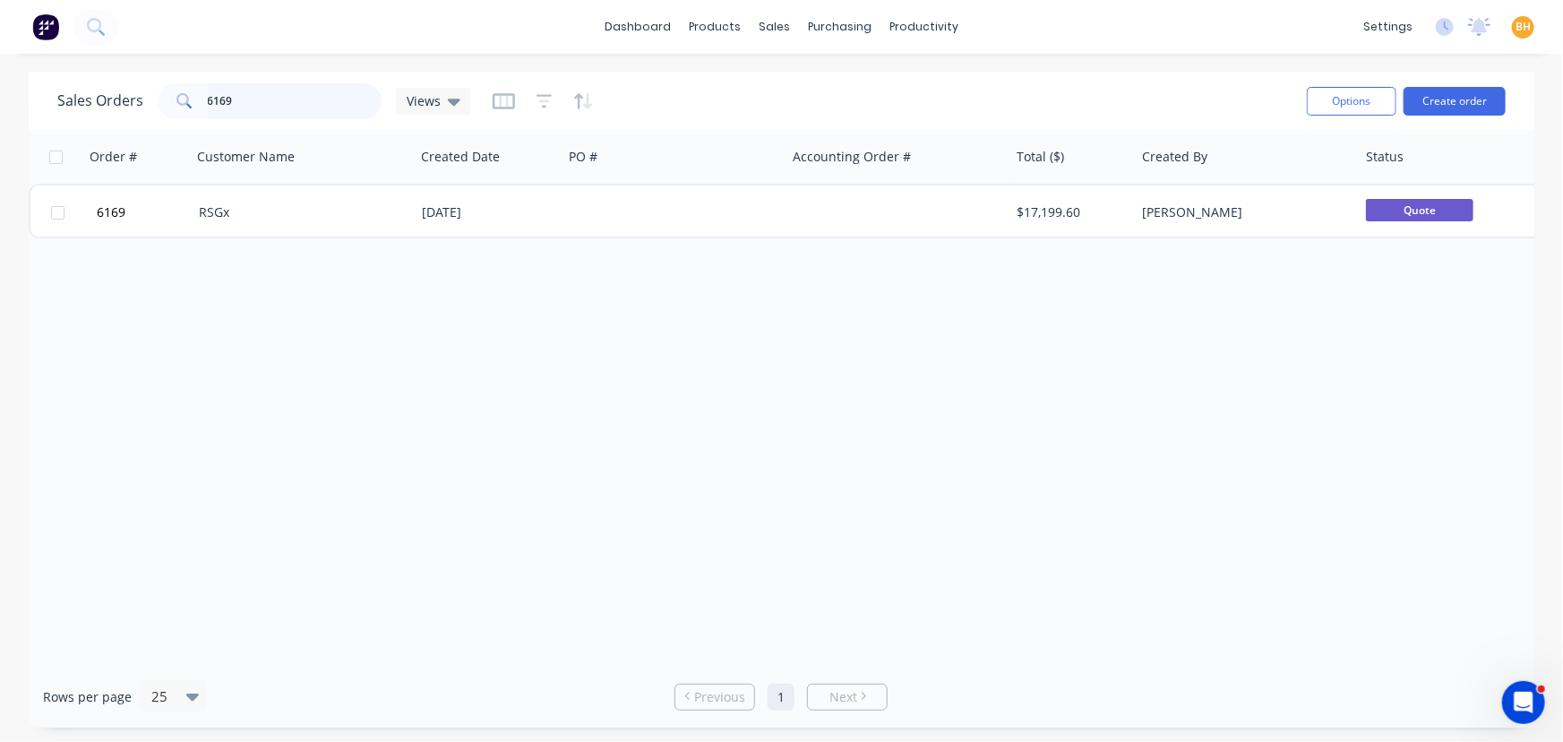
click at [274, 100] on input "6169" at bounding box center [295, 101] width 175 height 36
type input "6154"
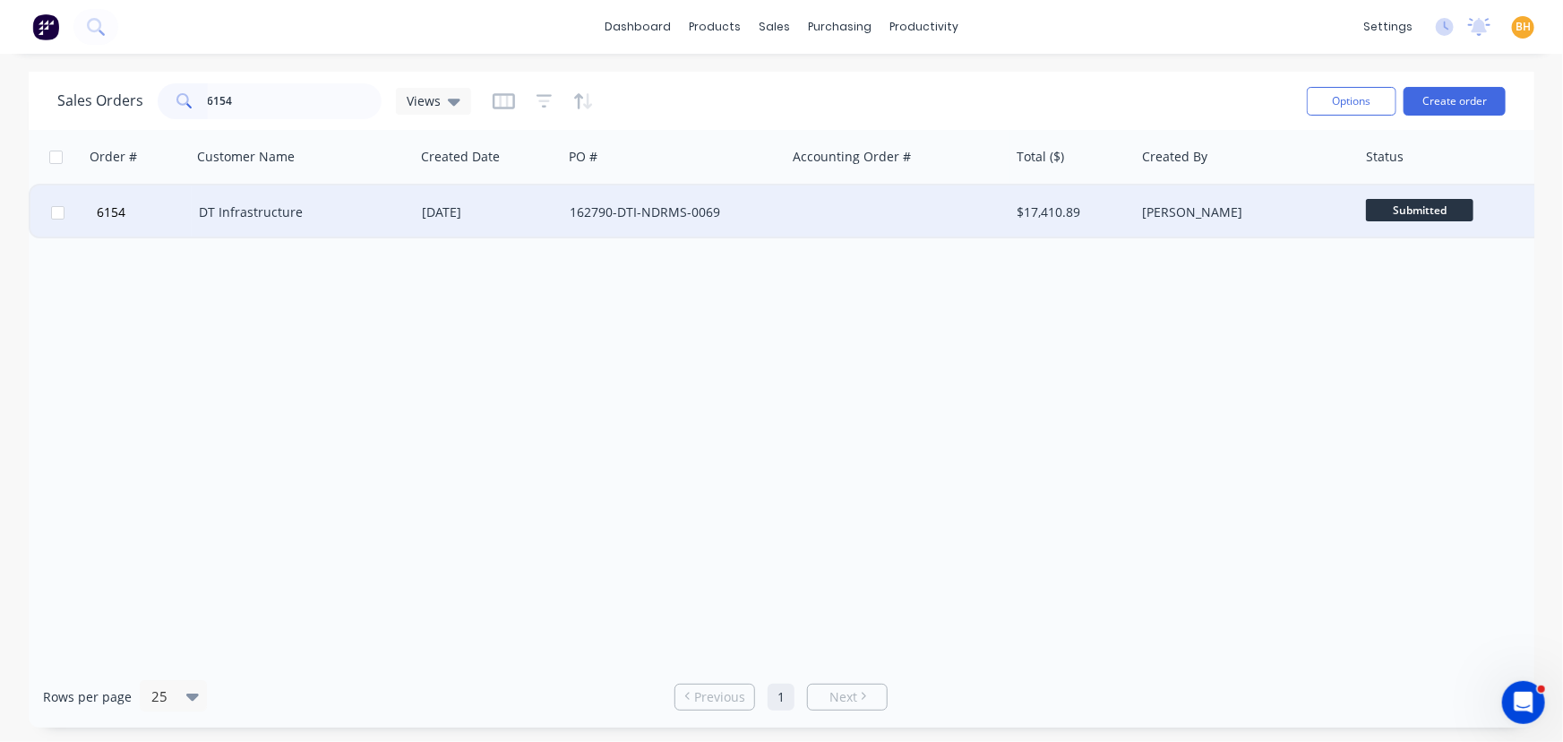
click at [265, 211] on div "DT Infrastructure" at bounding box center [298, 212] width 199 height 18
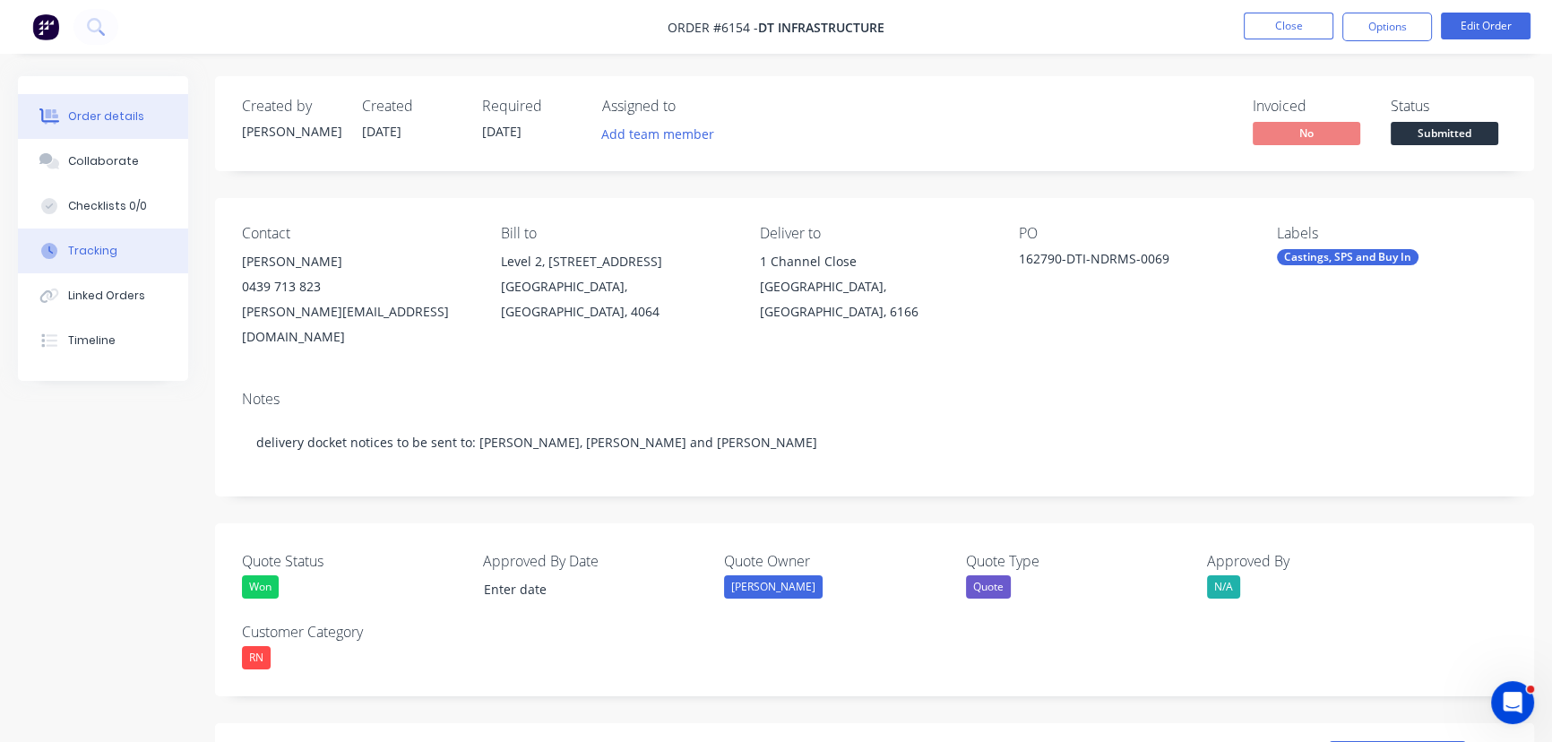
click at [85, 258] on button "Tracking" at bounding box center [103, 250] width 170 height 45
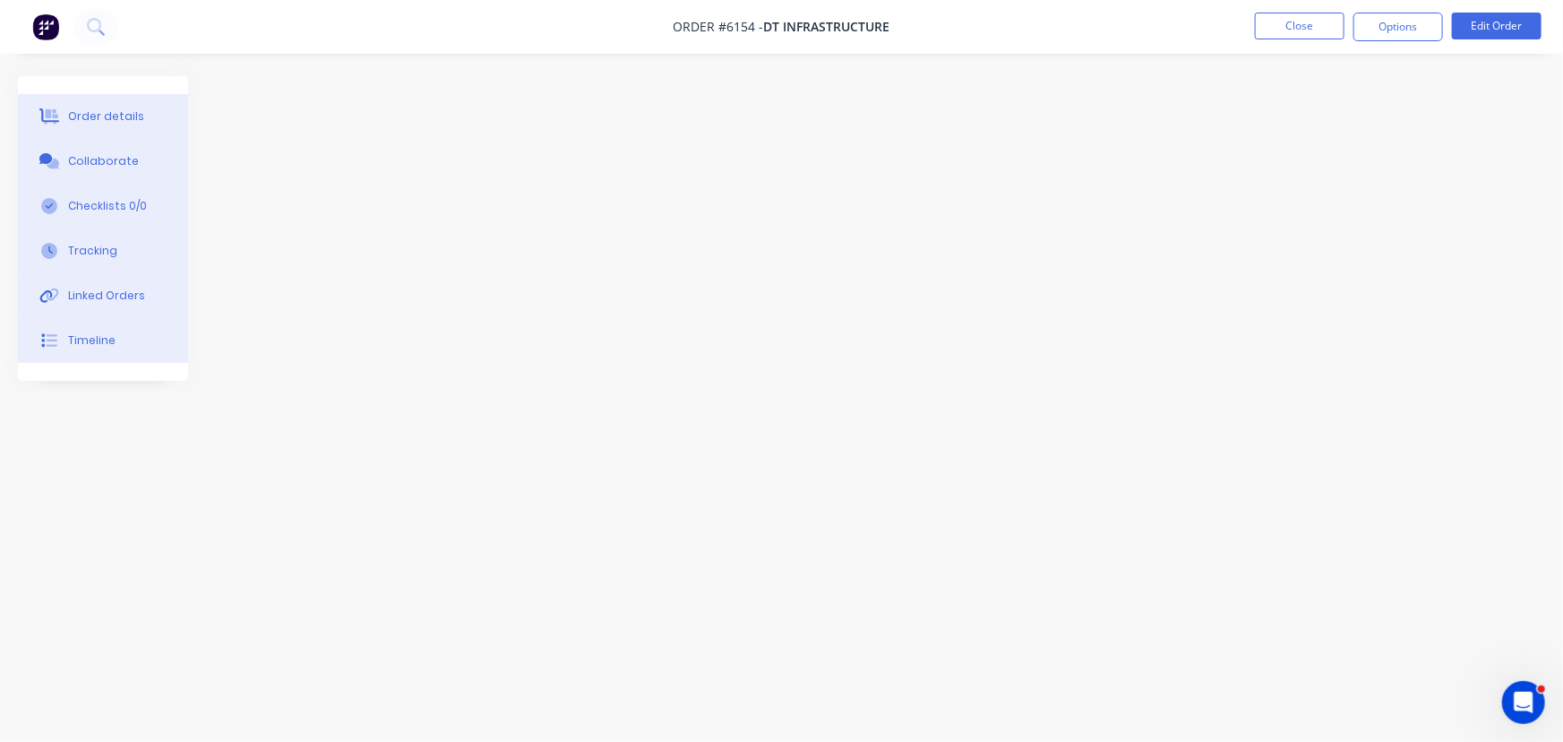
click at [91, 115] on div "Order details" at bounding box center [106, 116] width 76 height 16
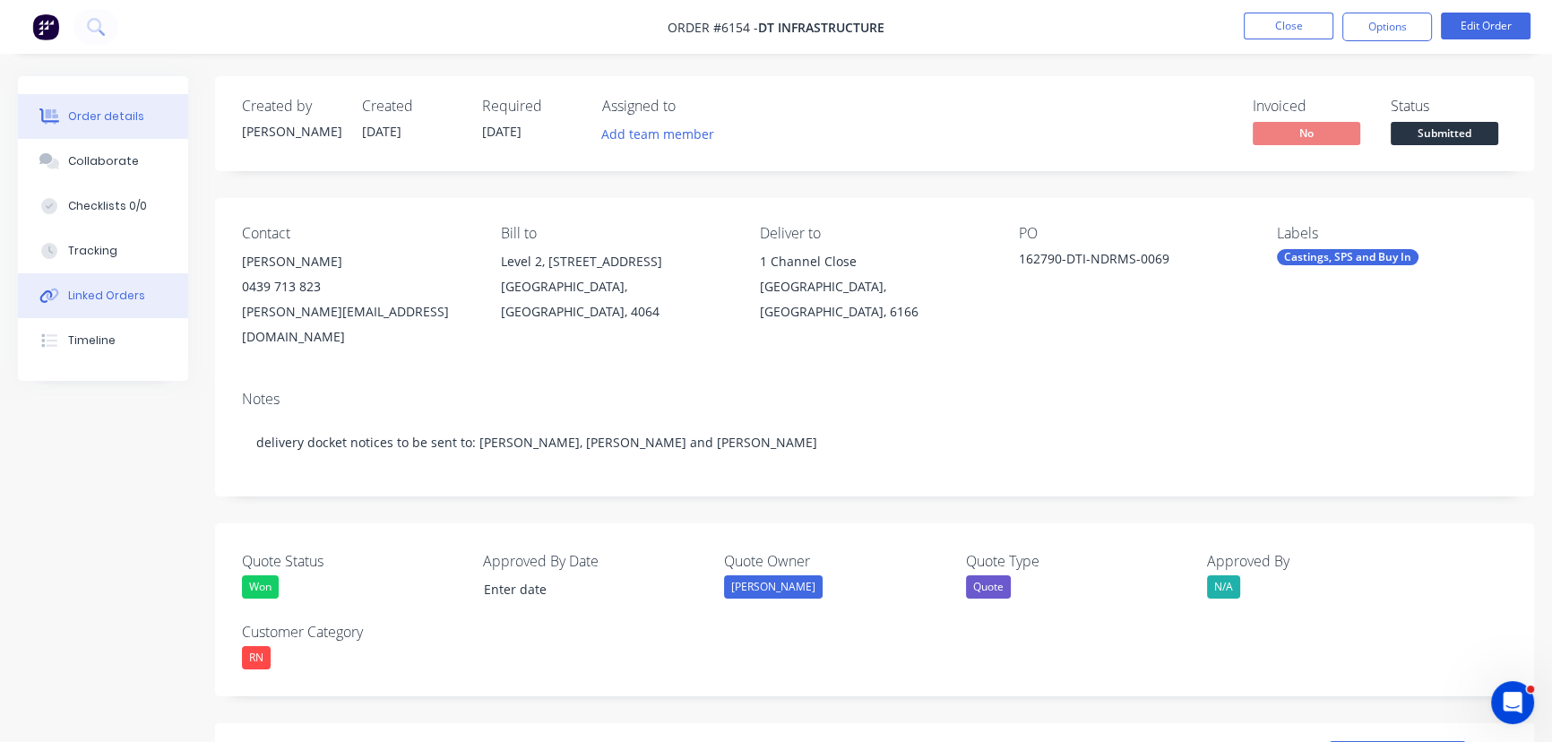
click at [93, 304] on button "Linked Orders" at bounding box center [103, 295] width 170 height 45
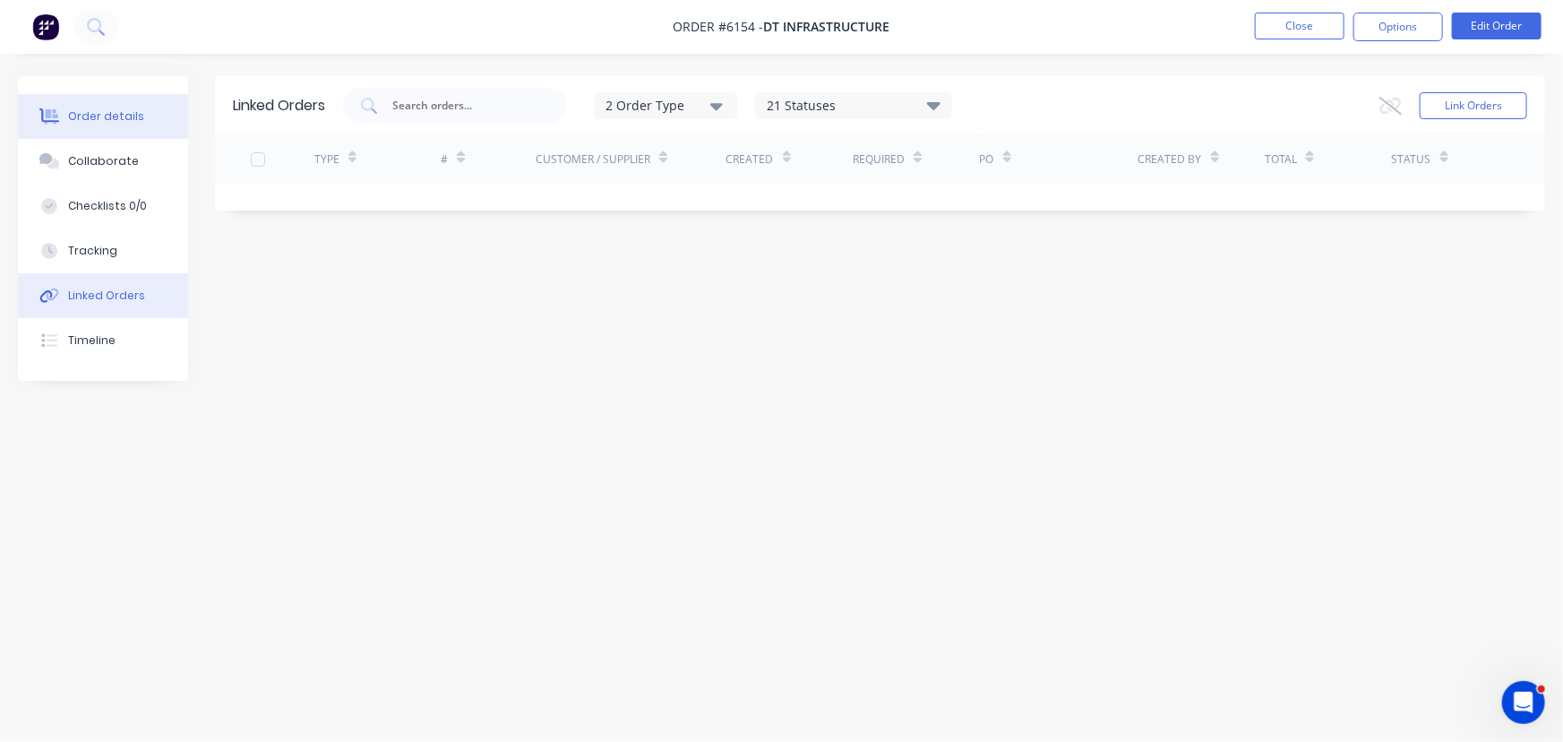
drag, startPoint x: 118, startPoint y: 121, endPoint x: 125, endPoint y: 130, distance: 11.5
click at [118, 121] on div "Order details" at bounding box center [106, 116] width 76 height 16
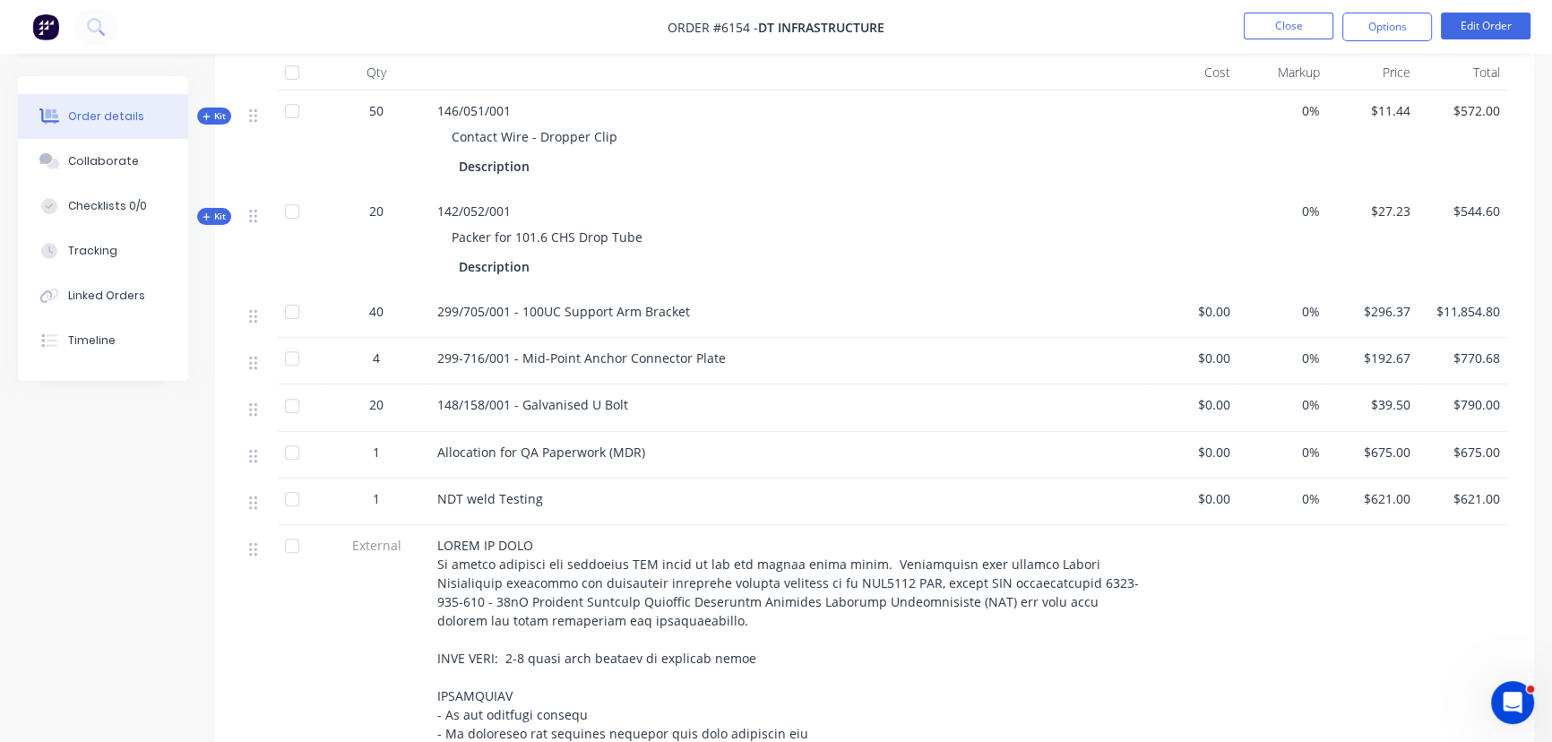
scroll to position [570, 0]
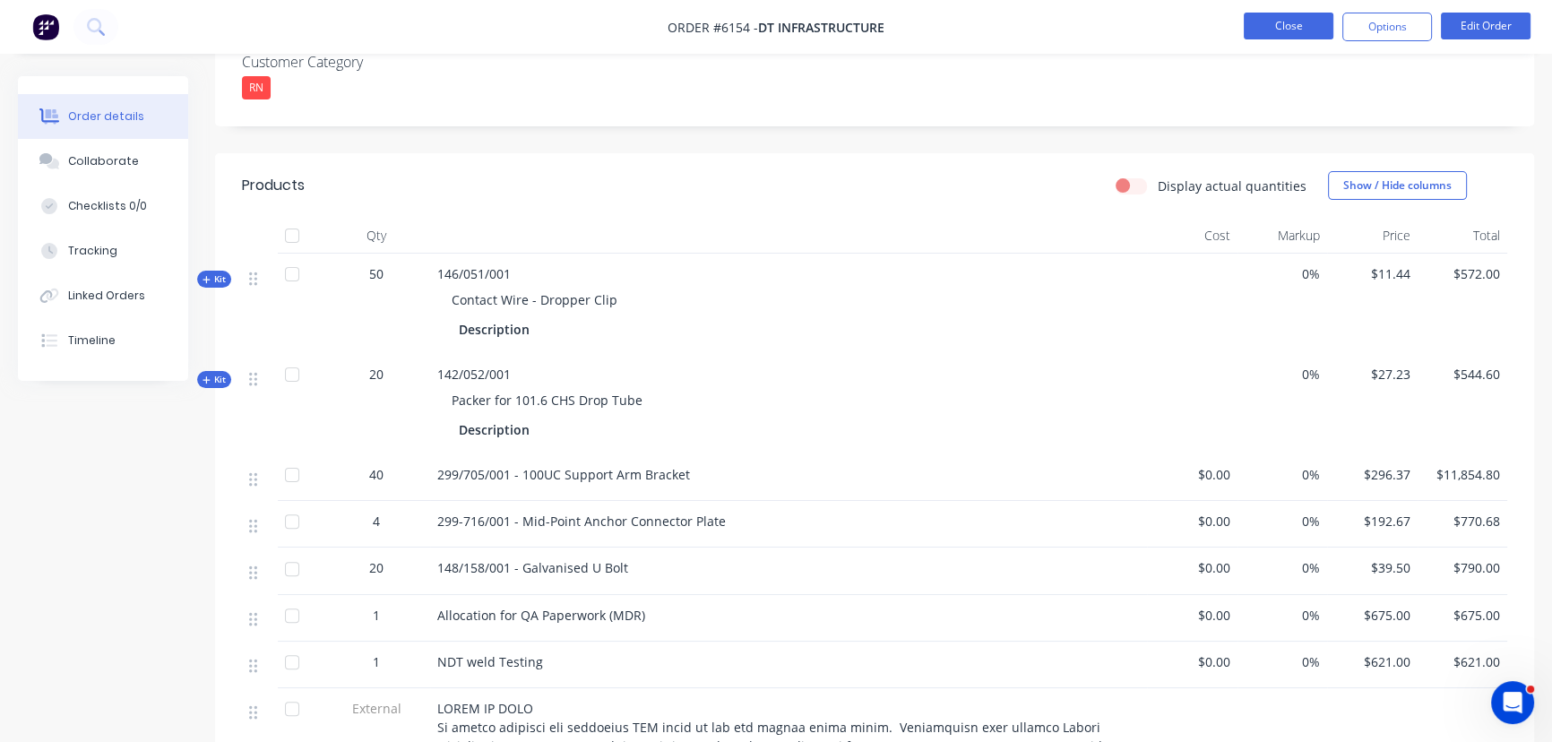
click at [1280, 39] on button "Close" at bounding box center [1289, 26] width 90 height 27
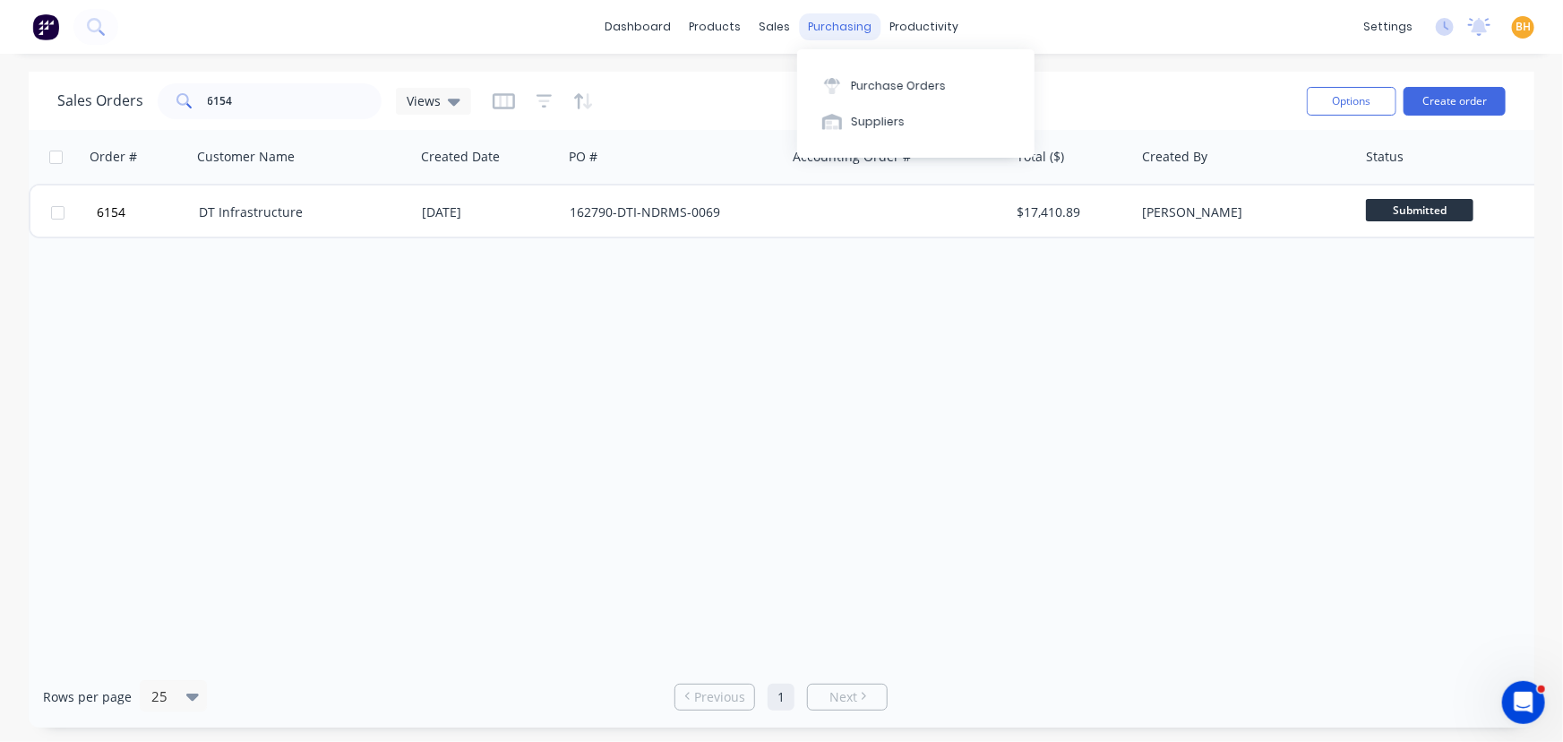
click at [829, 30] on div "purchasing" at bounding box center [840, 26] width 82 height 27
click at [859, 71] on button "Purchase Orders" at bounding box center [915, 85] width 237 height 36
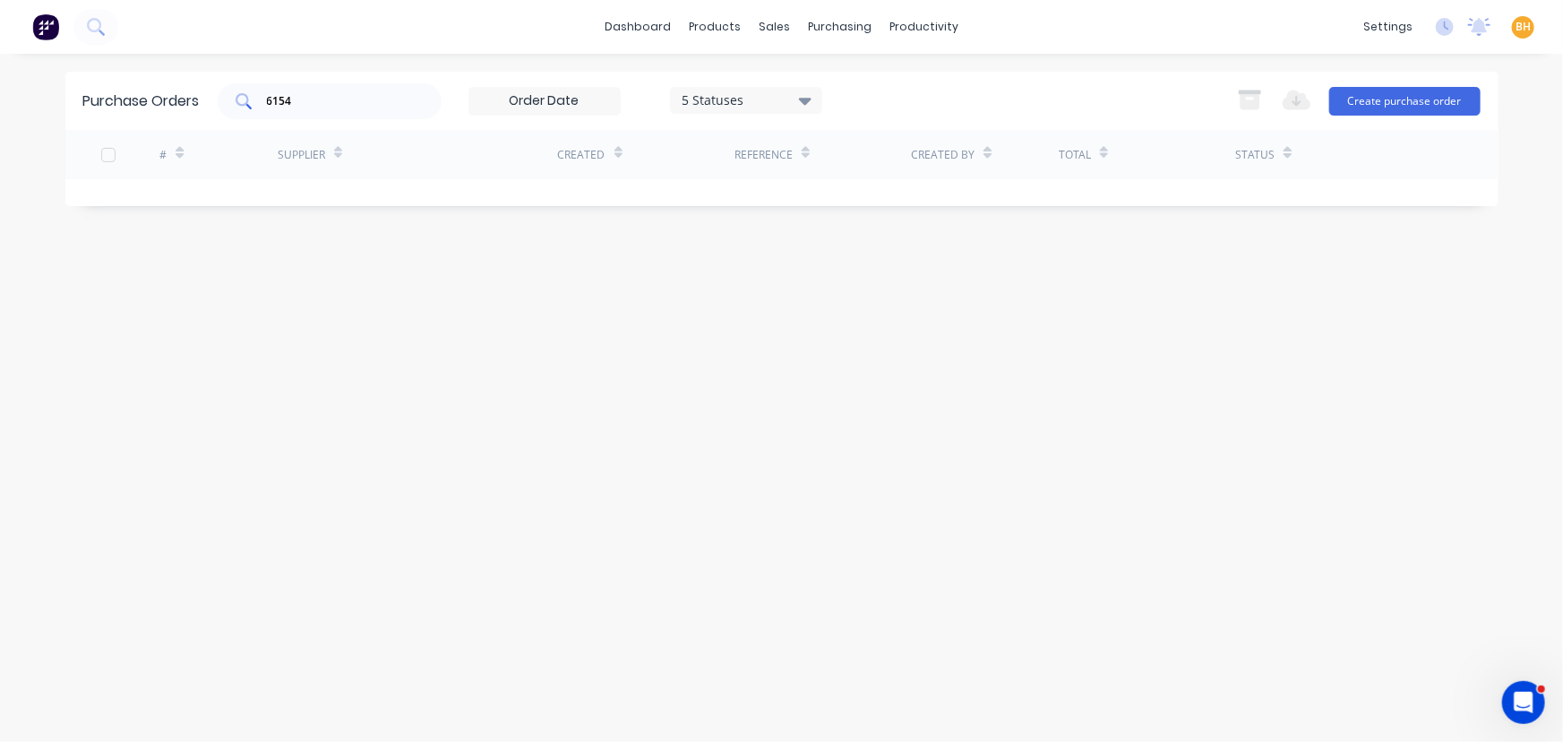
click at [367, 108] on input "6154" at bounding box center [339, 101] width 149 height 18
type input "6"
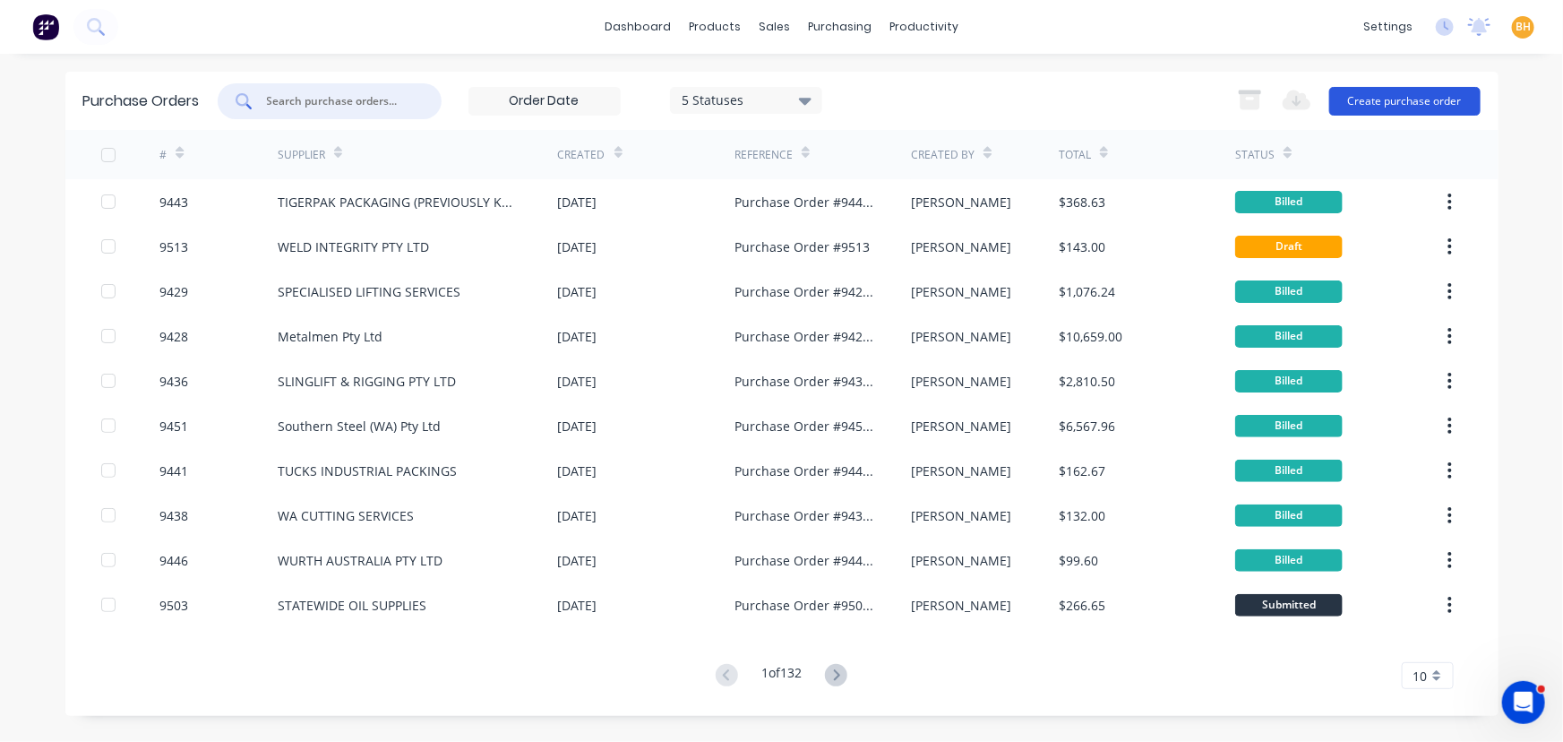
click at [1397, 94] on button "Create purchase order" at bounding box center [1405, 101] width 151 height 29
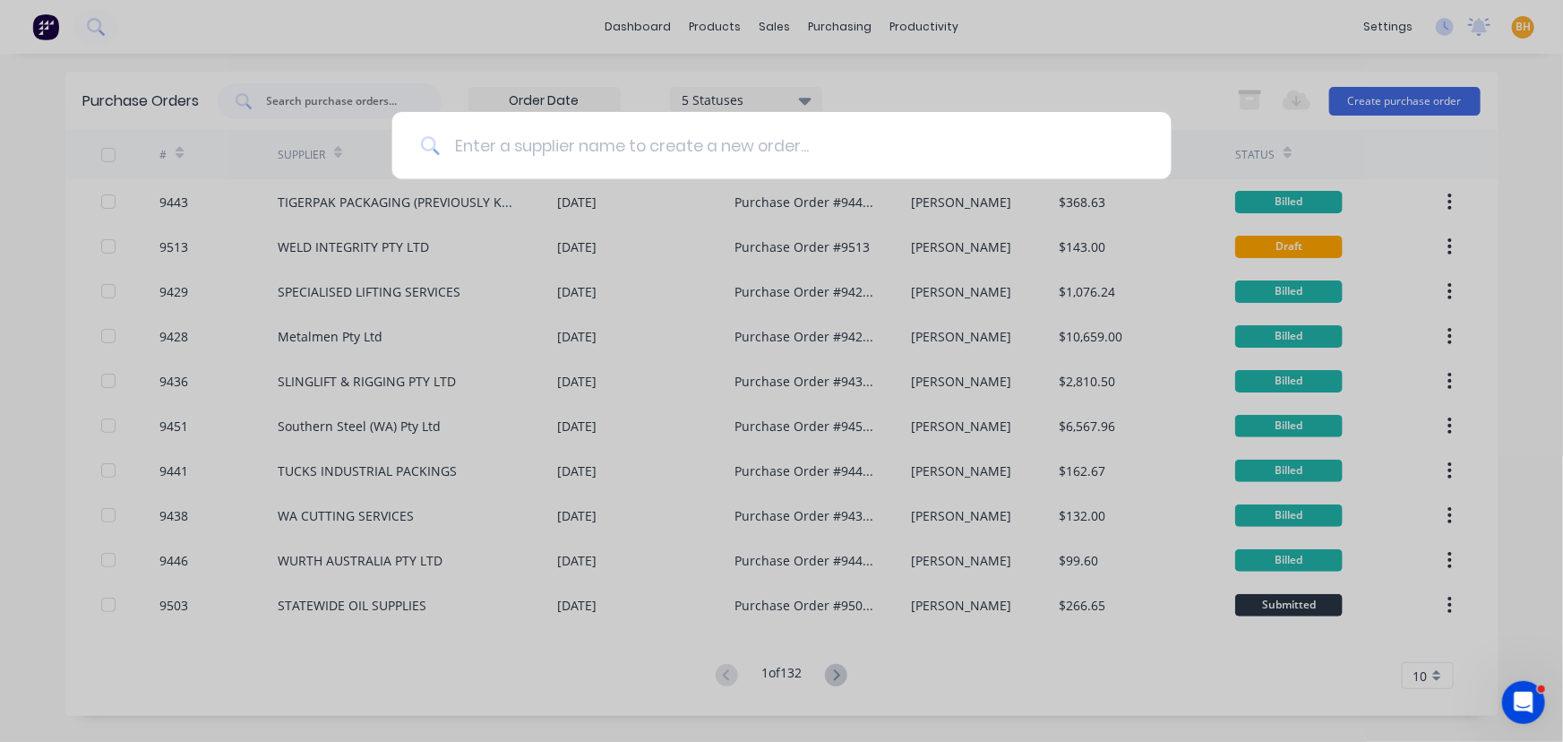
click at [520, 154] on input at bounding box center [791, 145] width 703 height 67
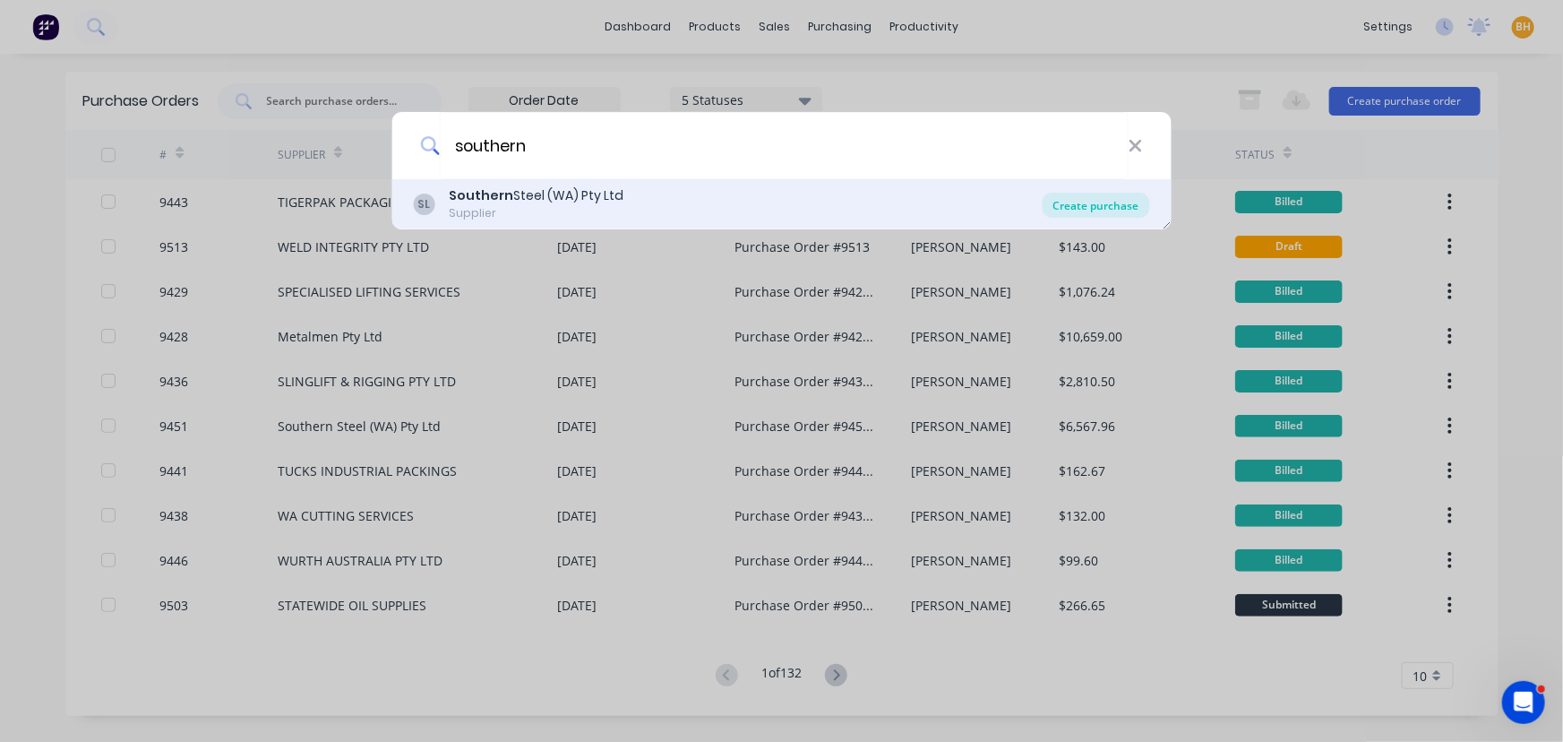
type input "southern"
click at [1098, 193] on div "Create purchase" at bounding box center [1097, 205] width 108 height 25
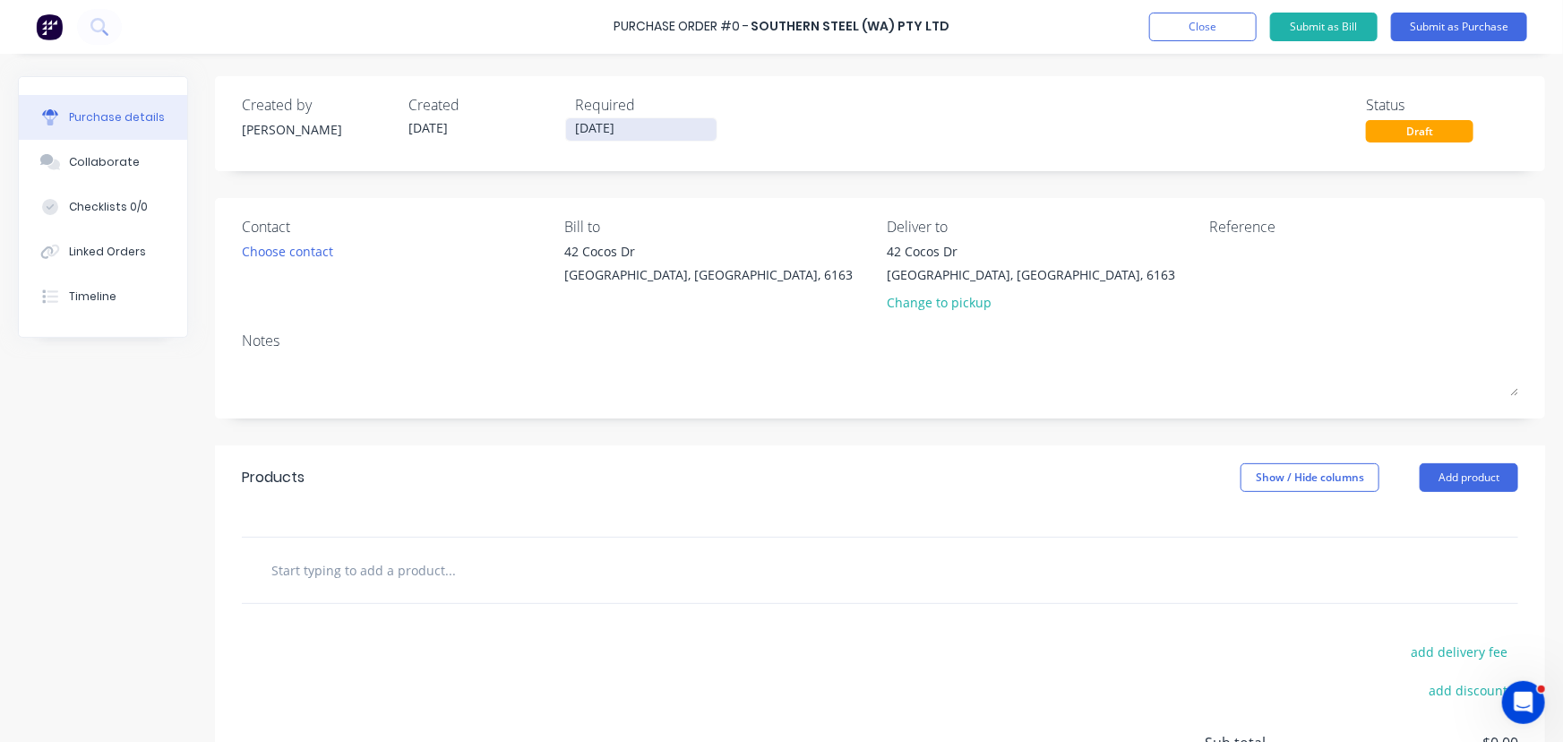
click at [610, 134] on input "[DATE]" at bounding box center [641, 129] width 151 height 22
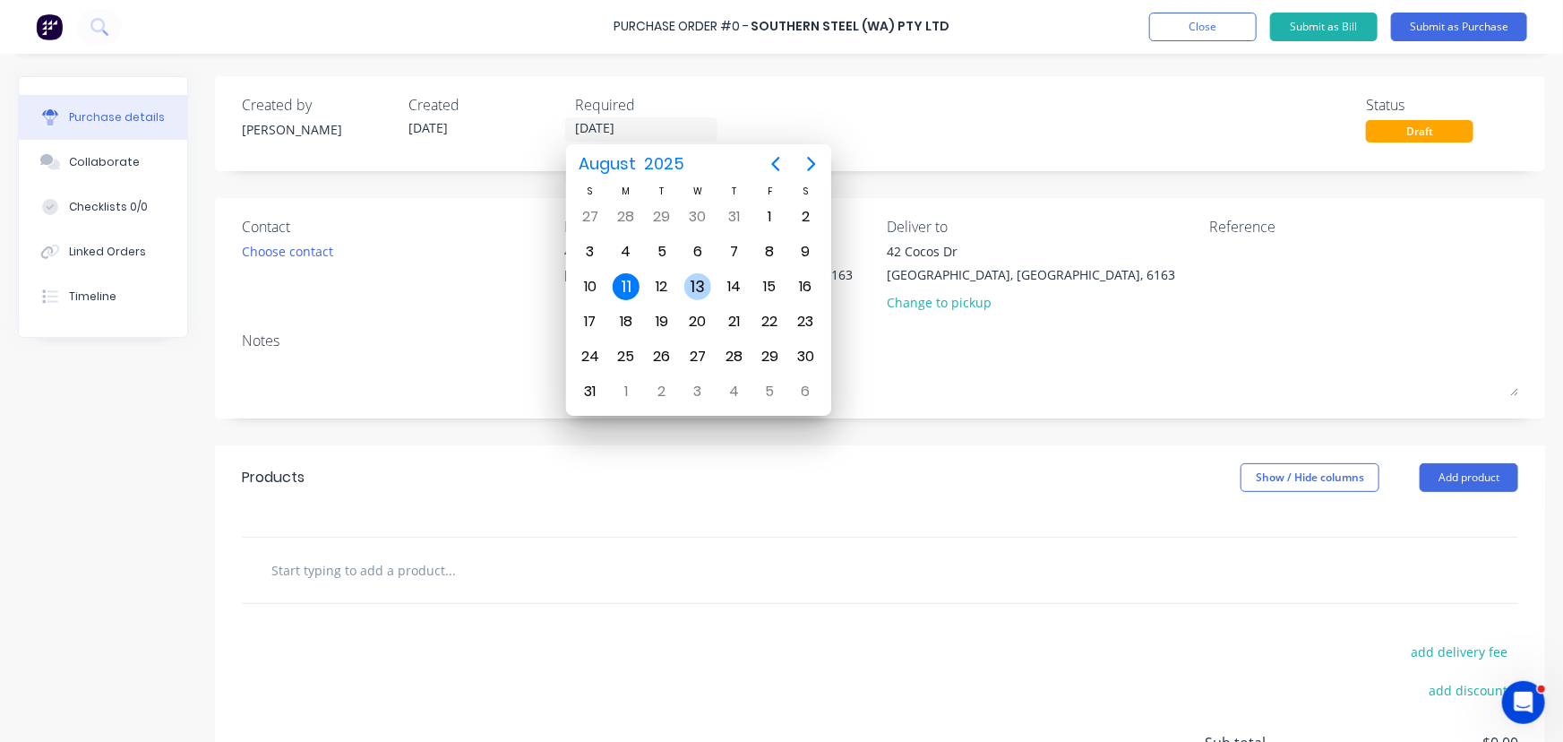
click at [702, 291] on div "13" at bounding box center [698, 286] width 27 height 27
type input "[DATE]"
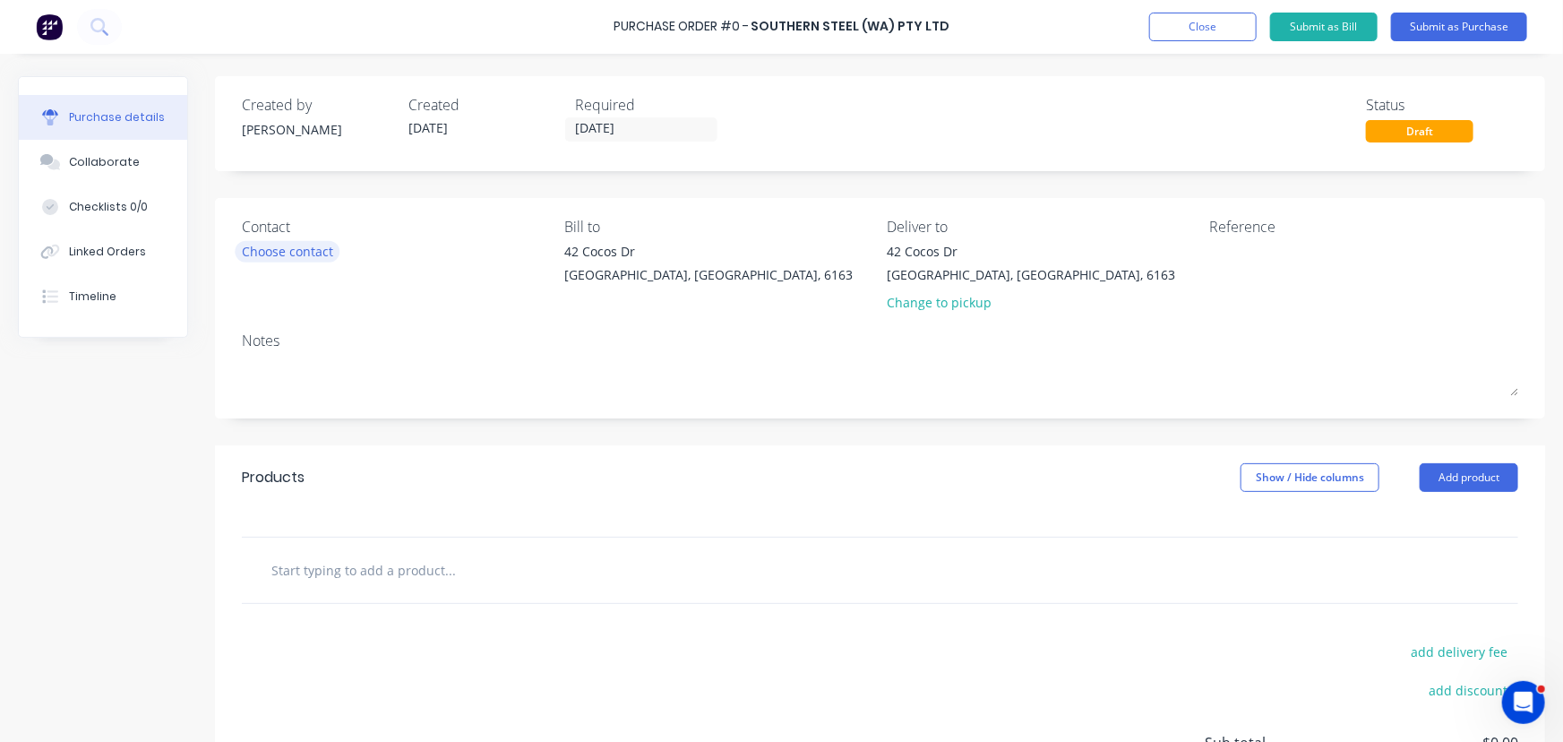
click at [273, 246] on div "Choose contact" at bounding box center [287, 251] width 91 height 19
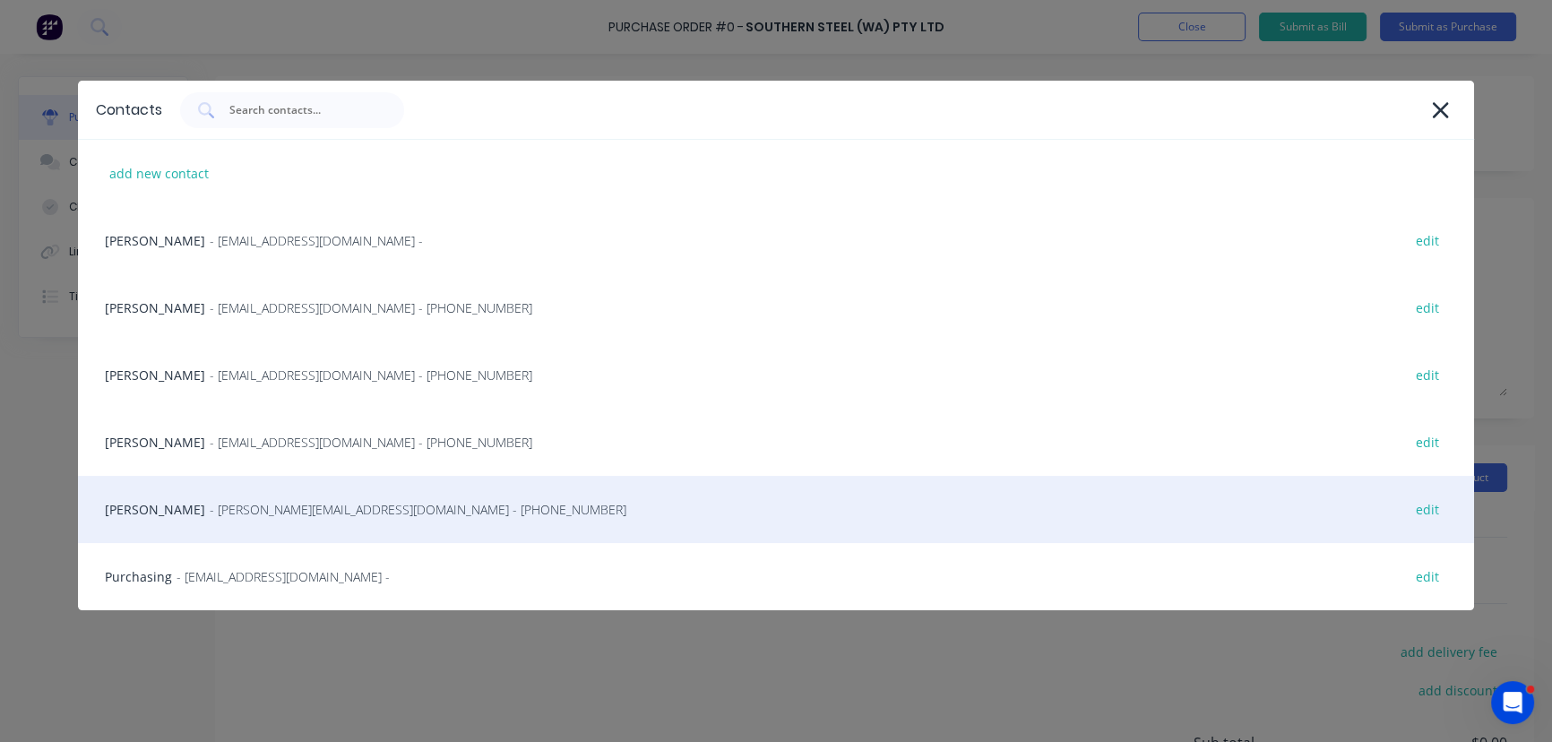
scroll to position [90, 0]
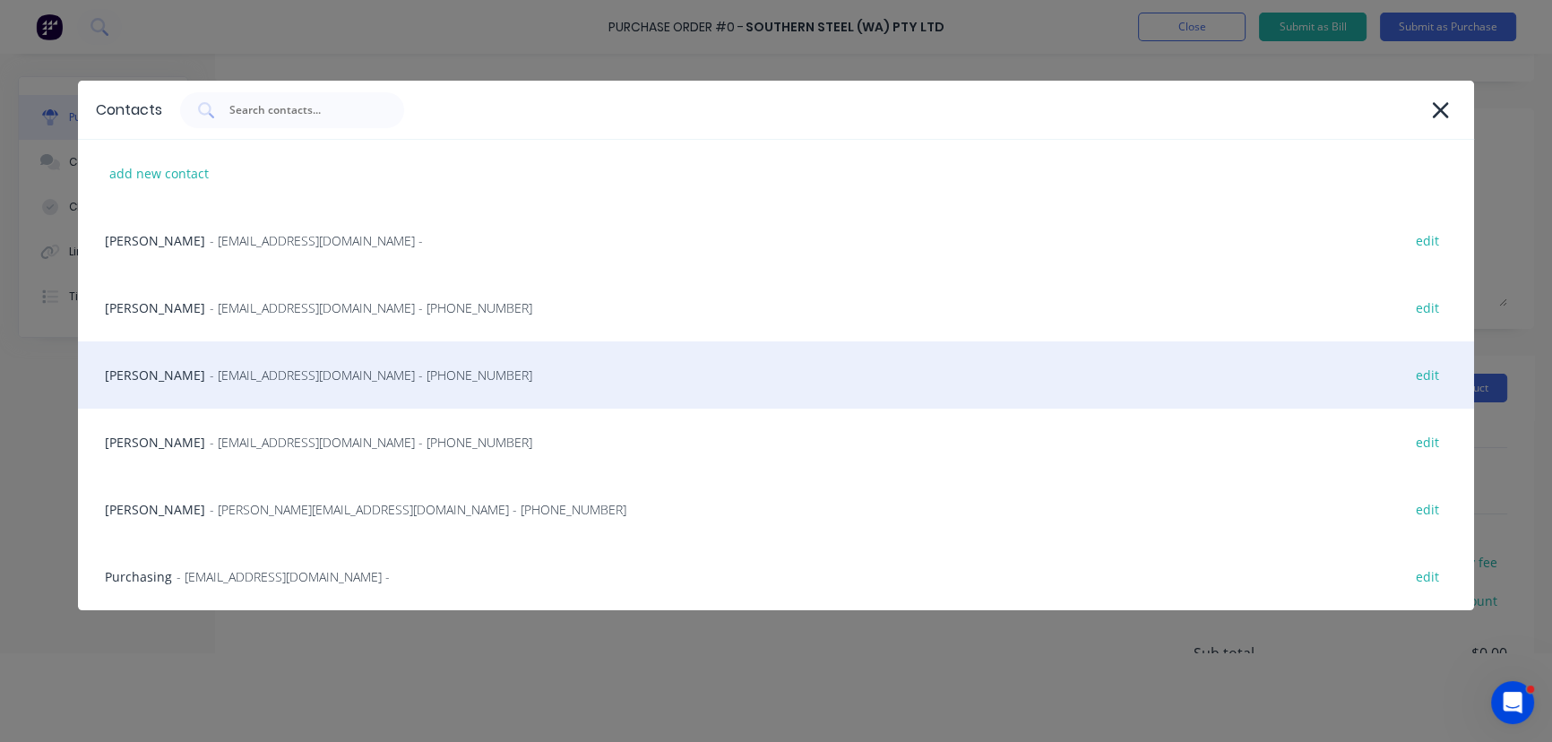
click at [239, 386] on div "[PERSON_NAME] - [EMAIL_ADDRESS][DOMAIN_NAME] - [PHONE_NUMBER] edit" at bounding box center [776, 374] width 1397 height 67
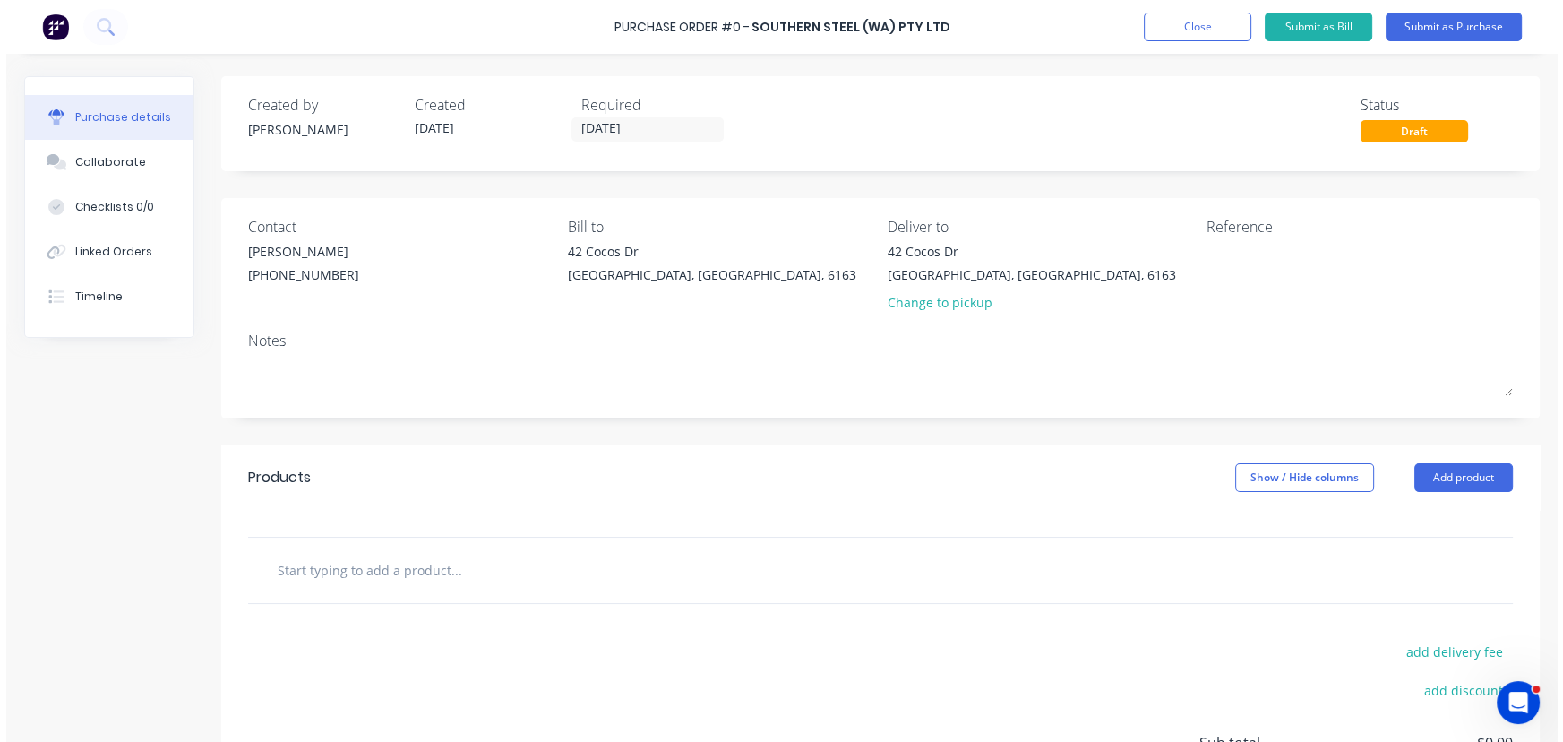
scroll to position [0, 0]
click at [374, 569] on input "text" at bounding box center [450, 570] width 358 height 36
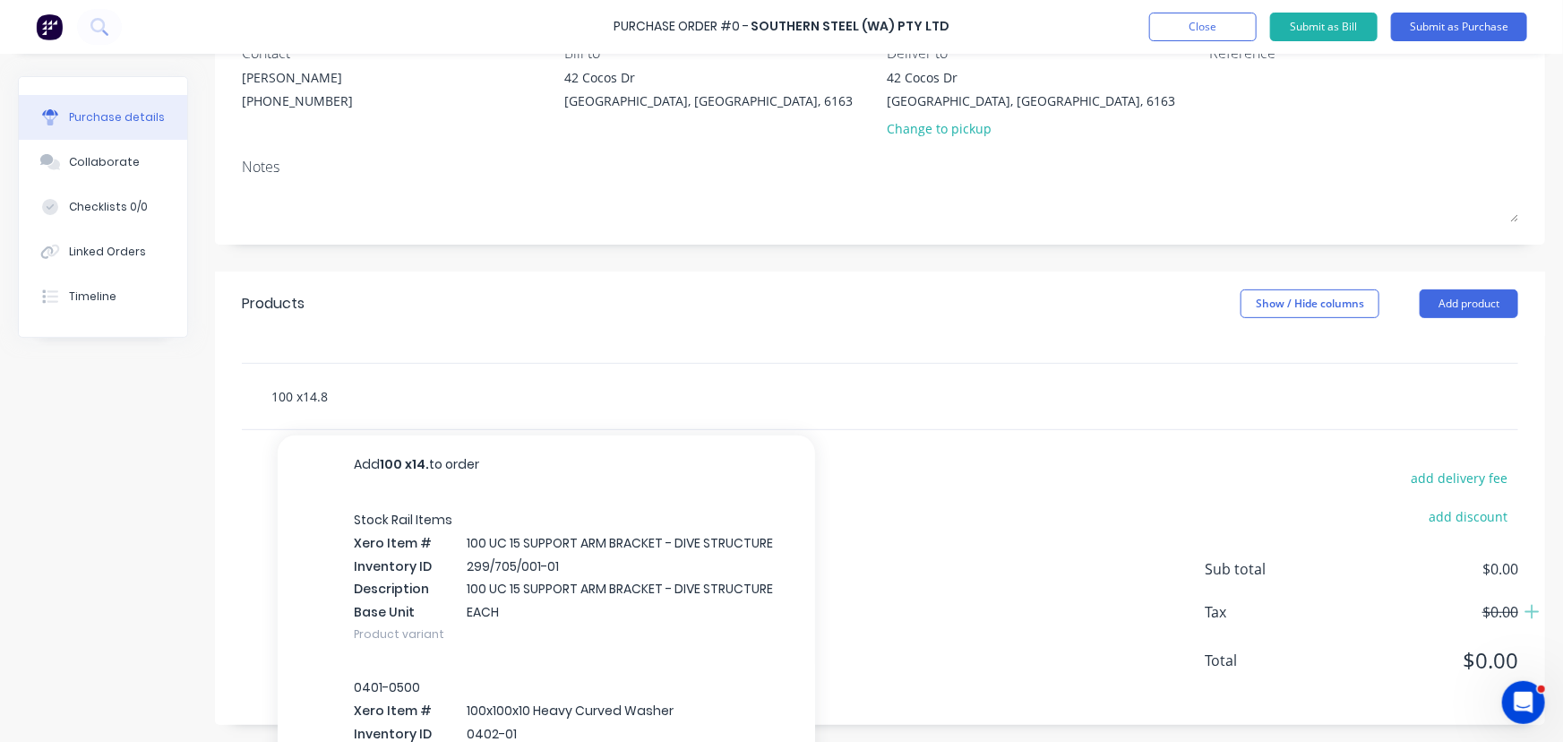
scroll to position [174, 0]
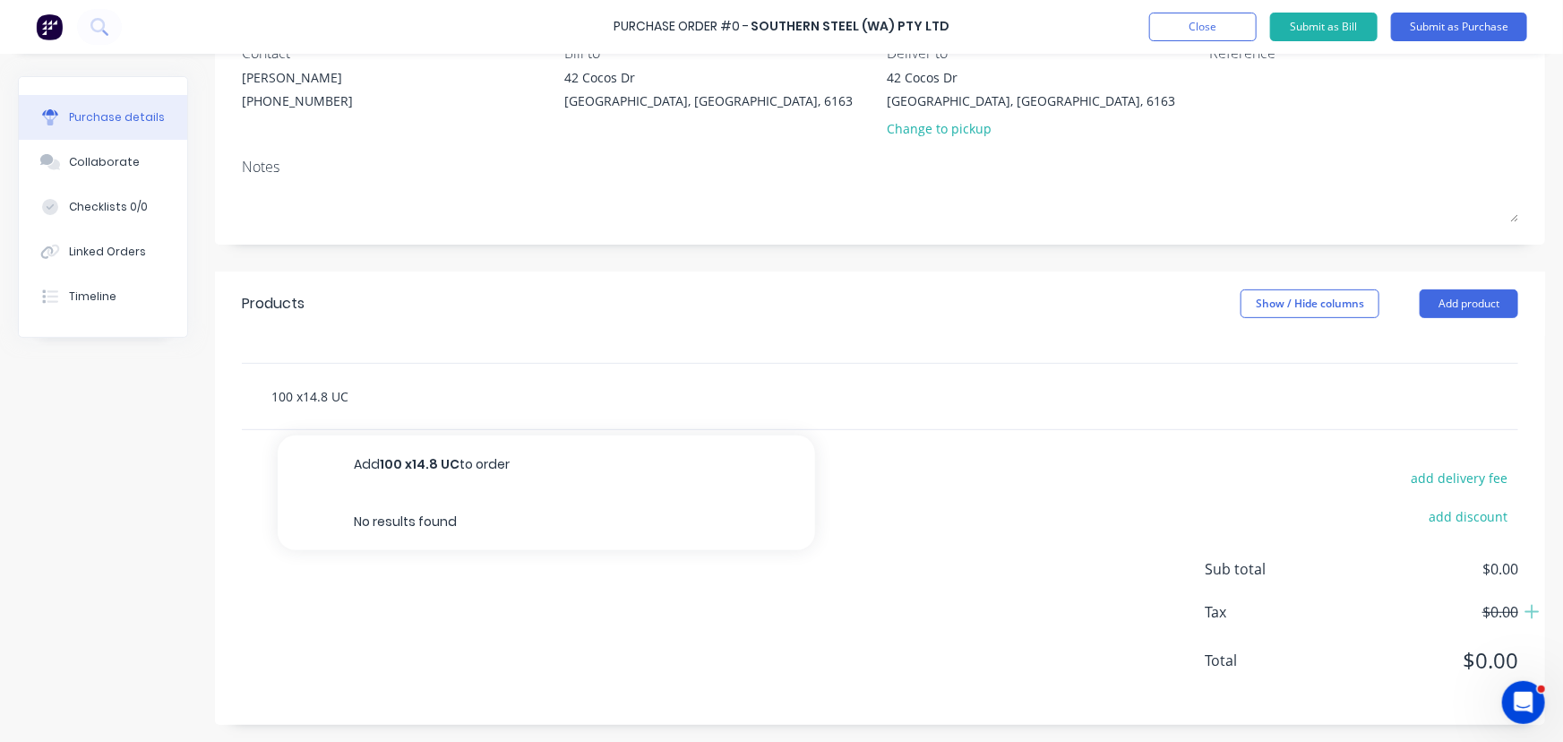
click at [400, 386] on input "100 x14.8 UC" at bounding box center [450, 396] width 358 height 36
type input "1"
click at [1486, 290] on button "Add product" at bounding box center [1469, 303] width 99 height 29
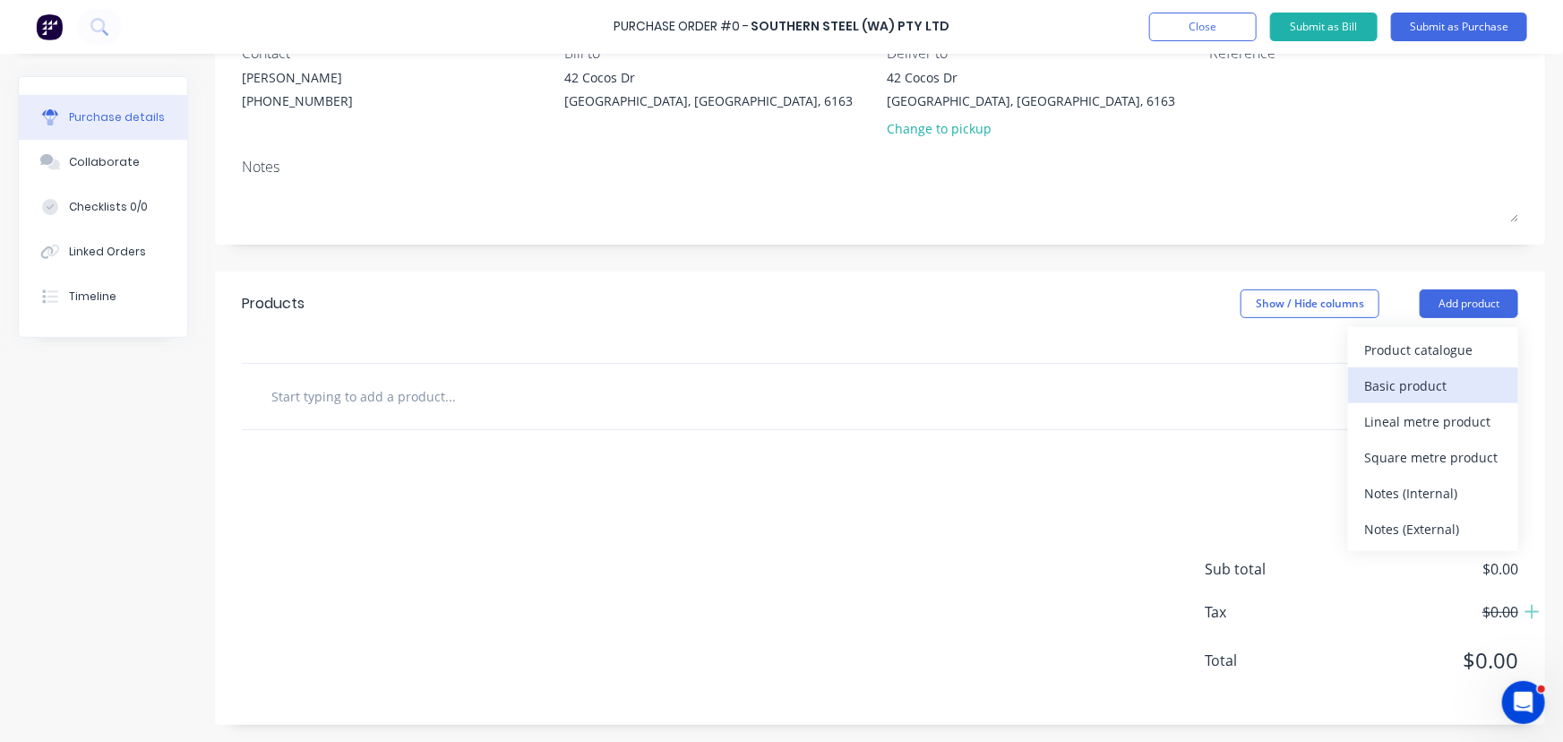
click at [1391, 384] on div "Basic product" at bounding box center [1434, 386] width 138 height 26
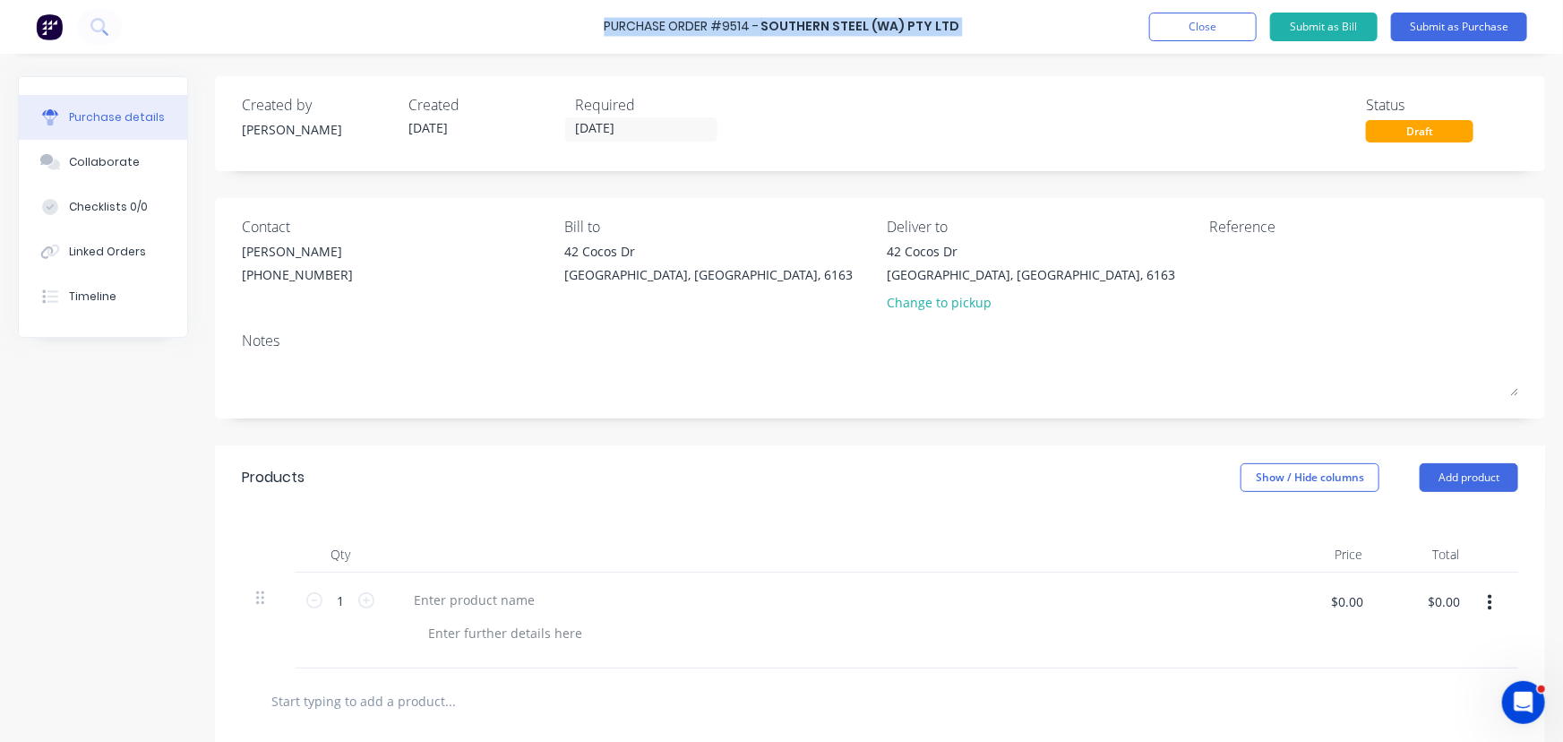
drag, startPoint x: 604, startPoint y: 21, endPoint x: 954, endPoint y: 28, distance: 350.4
click at [954, 28] on div "Purchase Order #9514 - Southern Steel (WA) Pty Ltd Add product Close Submit as …" at bounding box center [781, 27] width 1563 height 54
copy div "Purchase Order #9514 - Southern Steel (WA) Pty Ltd Add product Close Submit as …"
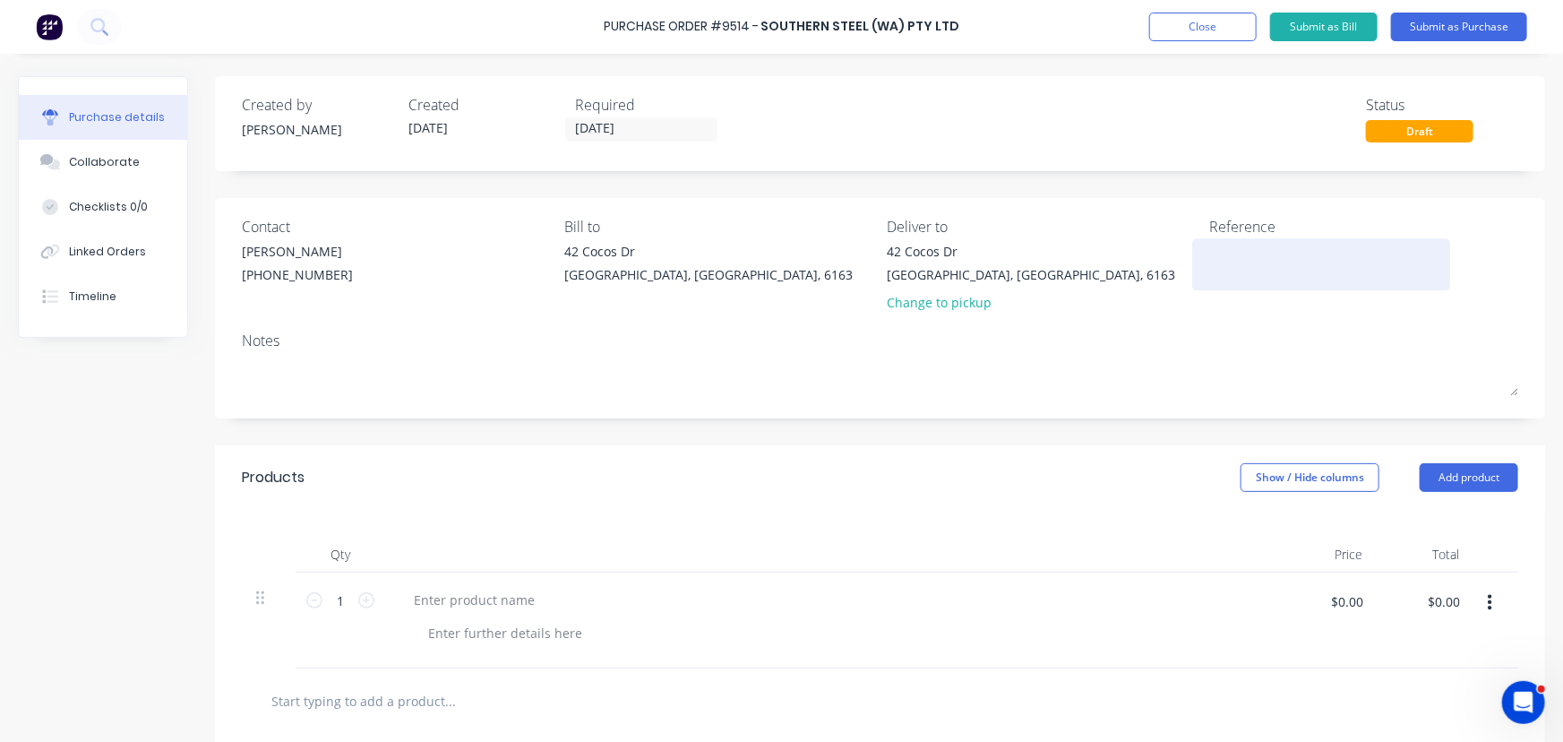
click at [1243, 253] on textarea at bounding box center [1322, 262] width 224 height 40
paste textarea "Purchase Order #9514 - Southern Steel (WA) Pty Ltd"
type textarea "x"
type textarea "Purchase Order #9514 - Southern Steel (WA) Pty Ltd"
type textarea "x"
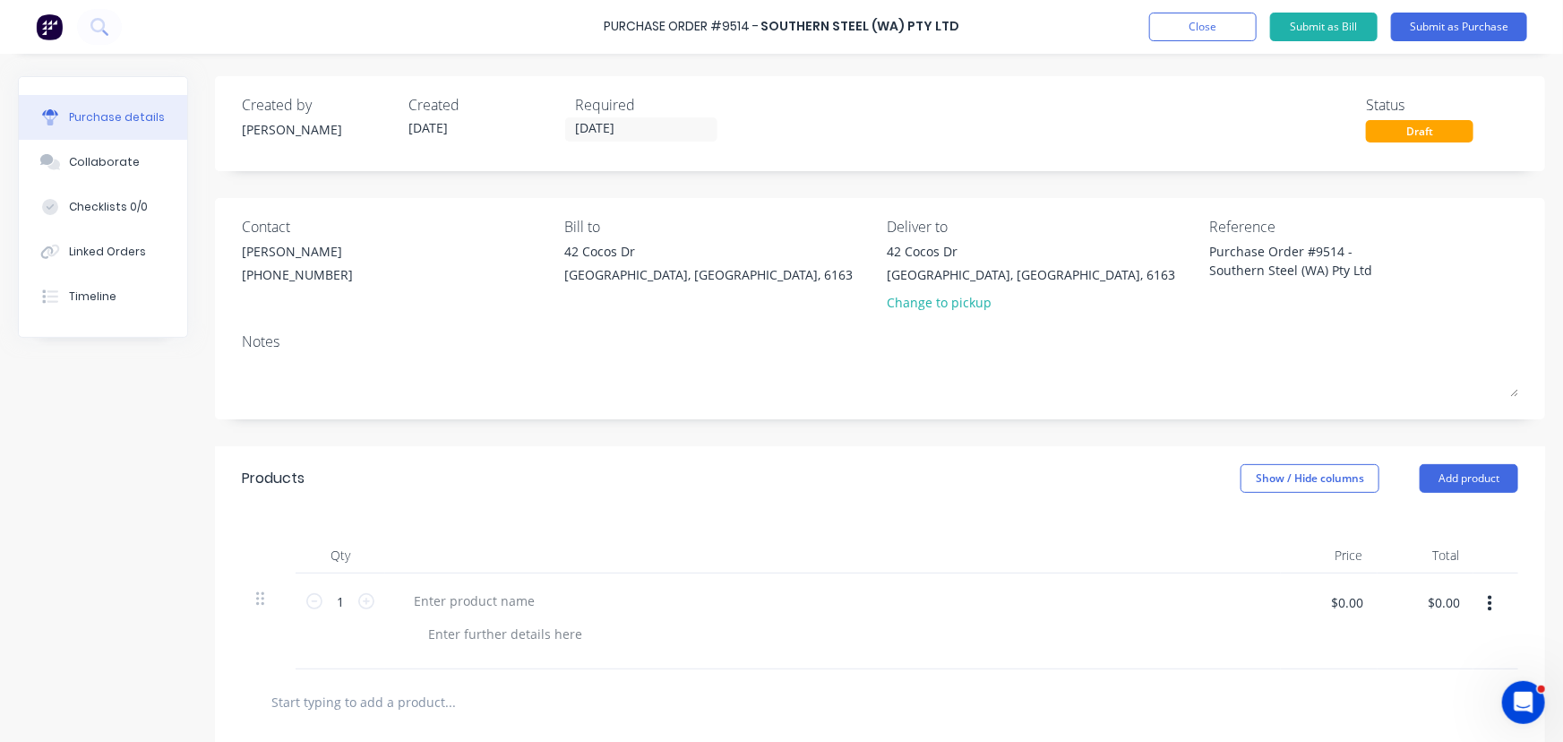
type textarea "Purchase Order #9514 - Southern Steel (WA) Pty Ltd"
click at [809, 470] on div "Products Show / Hide columns Add product" at bounding box center [880, 478] width 1331 height 65
click at [438, 598] on div at bounding box center [475, 601] width 150 height 26
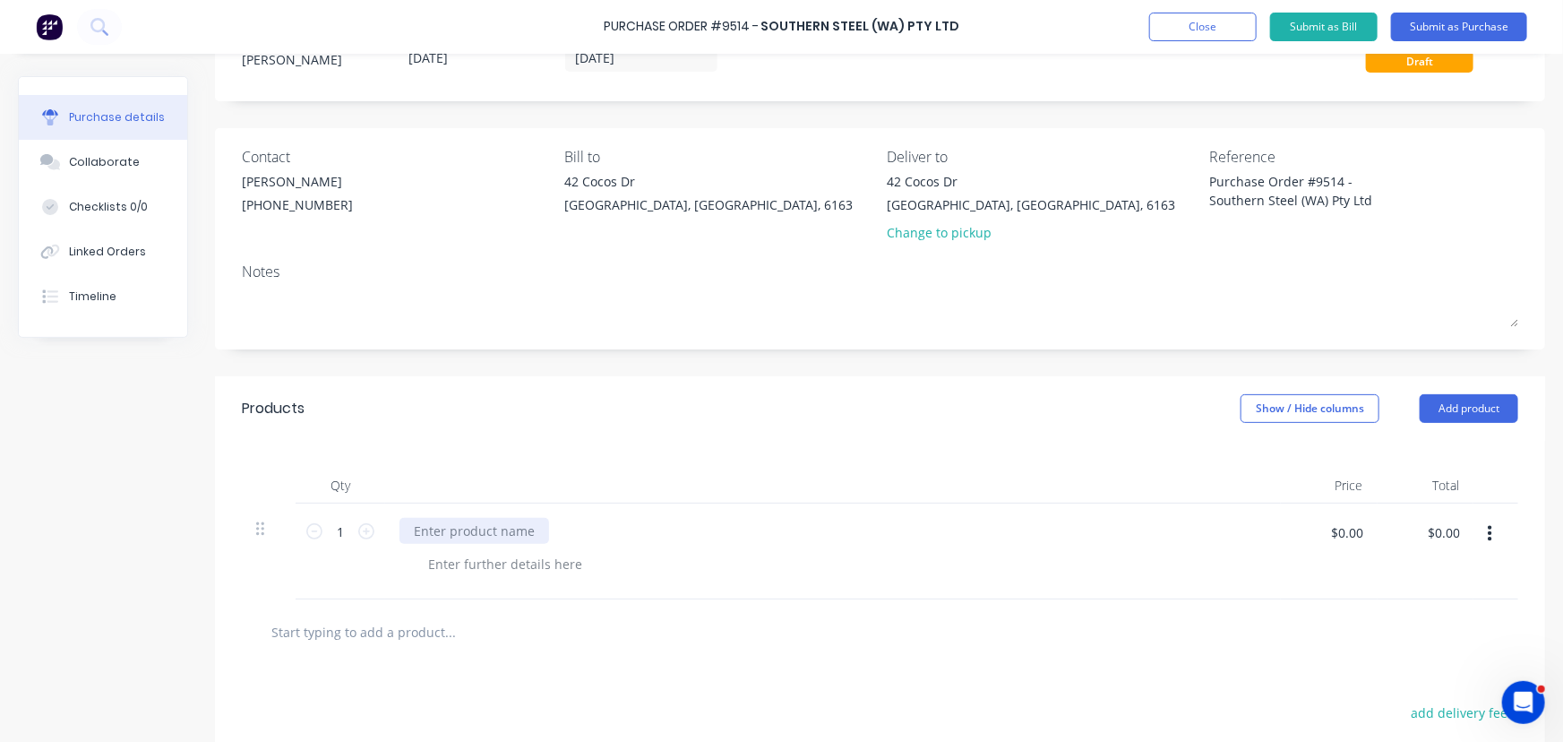
scroll to position [162, 0]
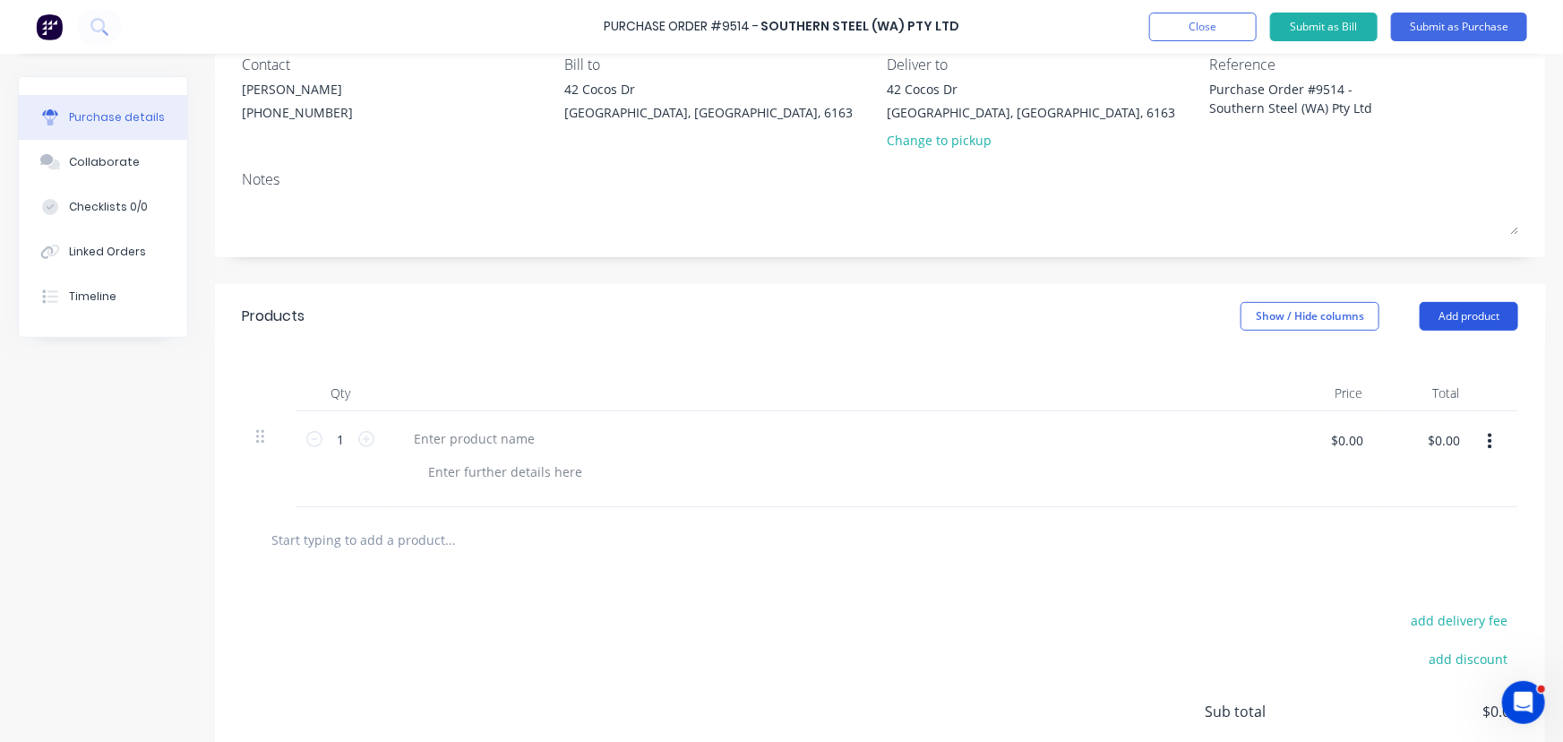
click at [1480, 314] on button "Add product" at bounding box center [1469, 316] width 99 height 29
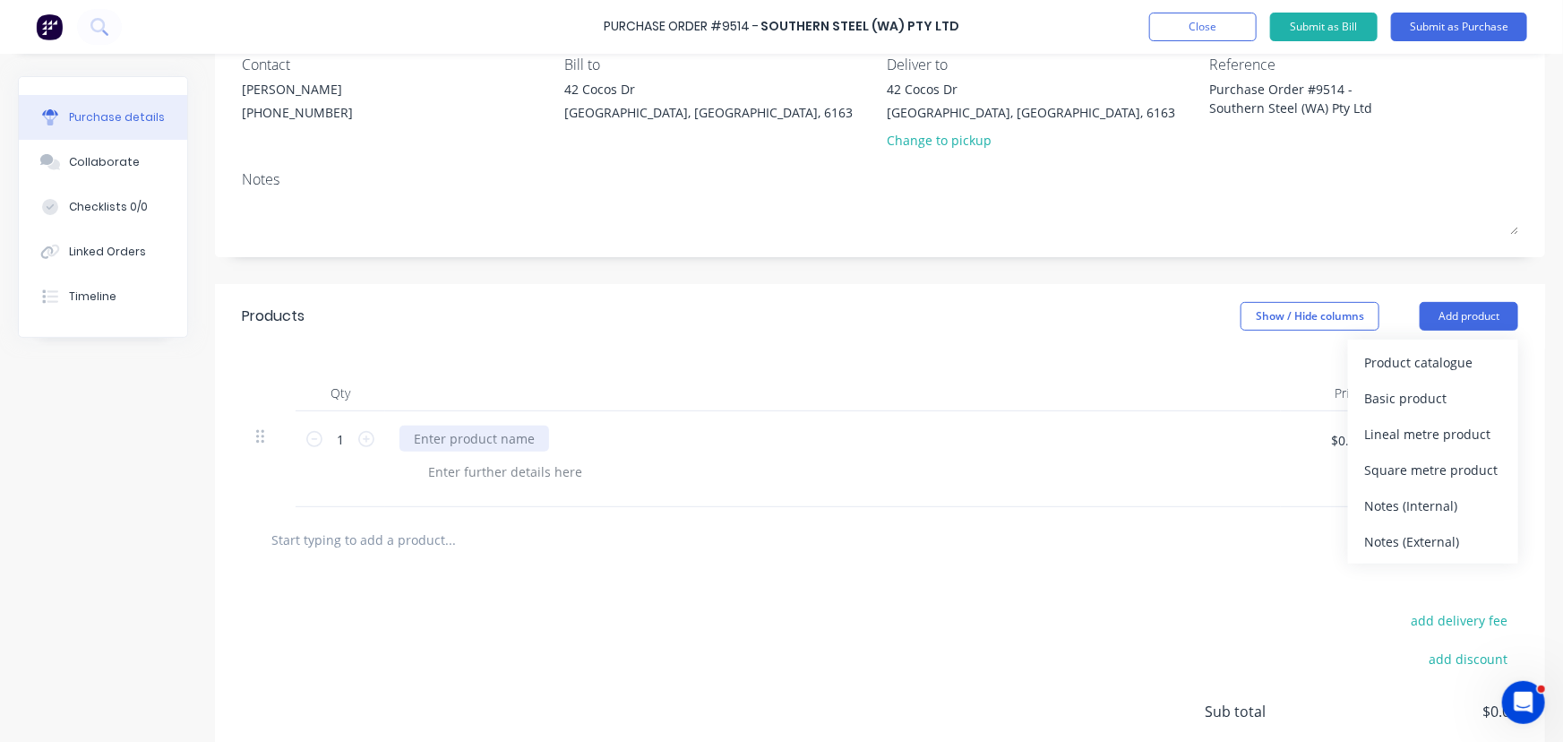
type textarea "x"
click at [487, 444] on div at bounding box center [475, 439] width 150 height 26
click at [440, 440] on div "100 x 14.8 x 6.0m" at bounding box center [466, 439] width 132 height 26
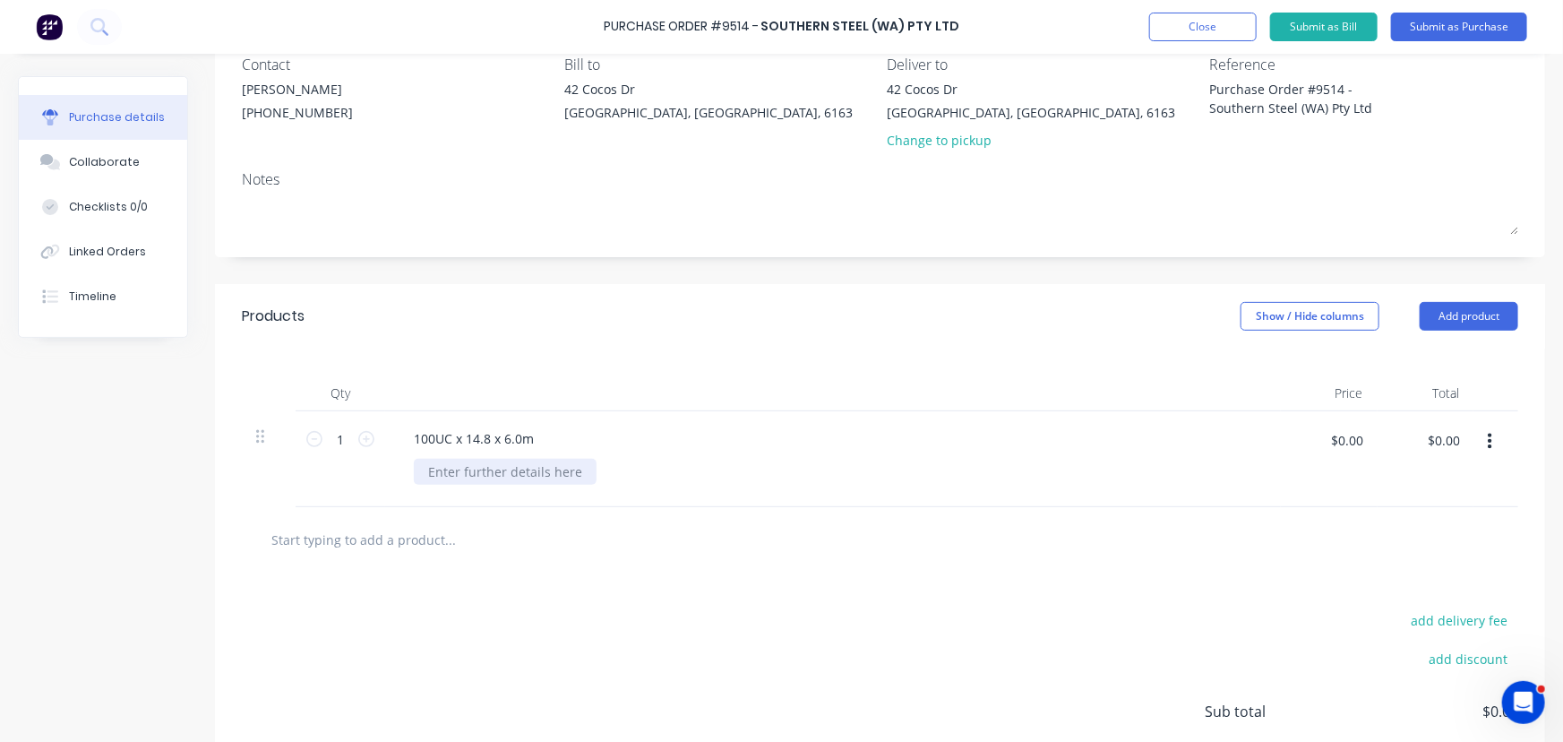
click at [438, 470] on div at bounding box center [505, 472] width 183 height 26
type textarea "x"
click at [473, 473] on div at bounding box center [505, 472] width 183 height 26
paste div
click at [739, 415] on div "100UC x 14.8 x 6.0m Gr300 to AS3679" at bounding box center [833, 459] width 896 height 96
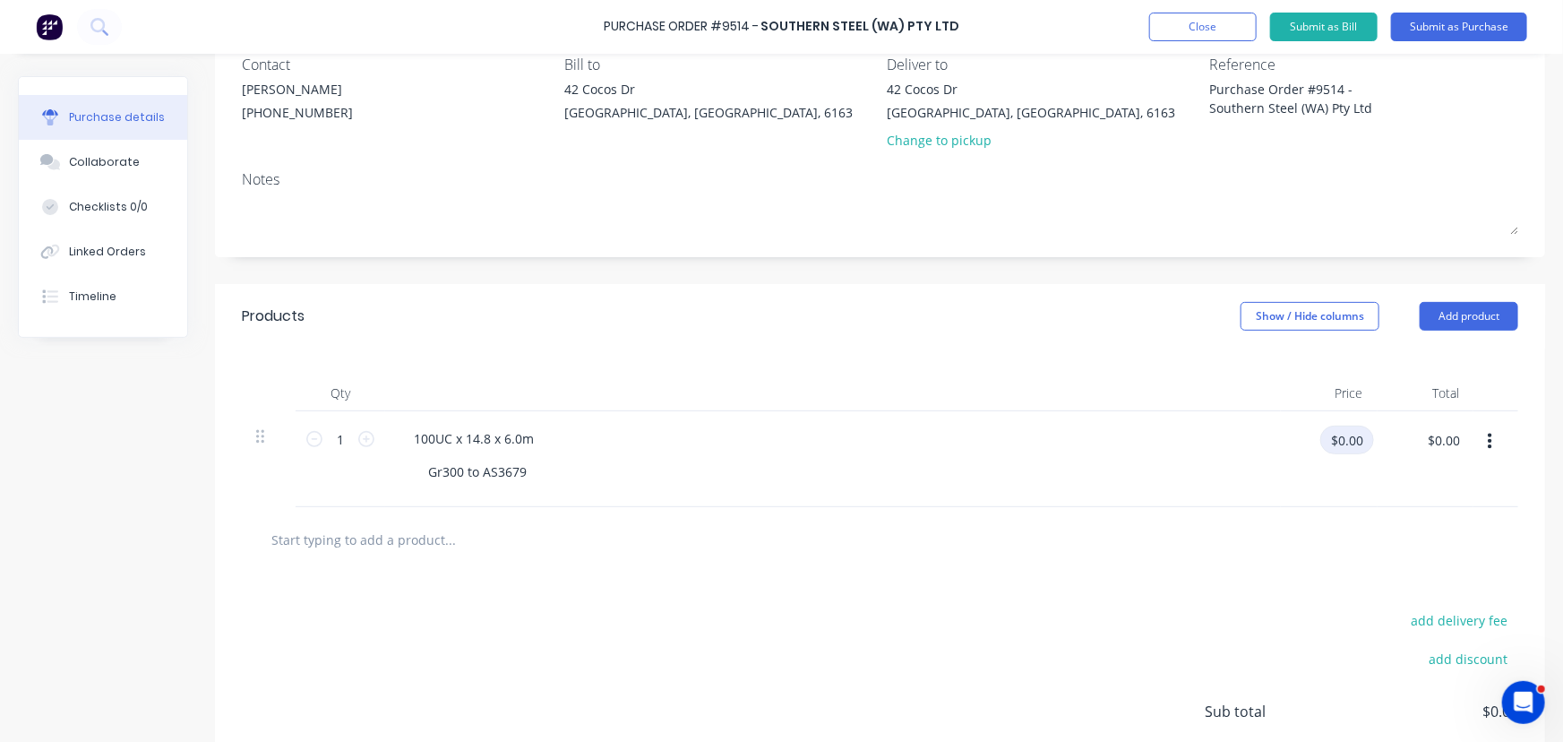
type textarea "x"
click at [1339, 436] on input "$0.00" at bounding box center [1348, 440] width 54 height 29
type input "213.60"
type textarea "x"
type input "$213.60"
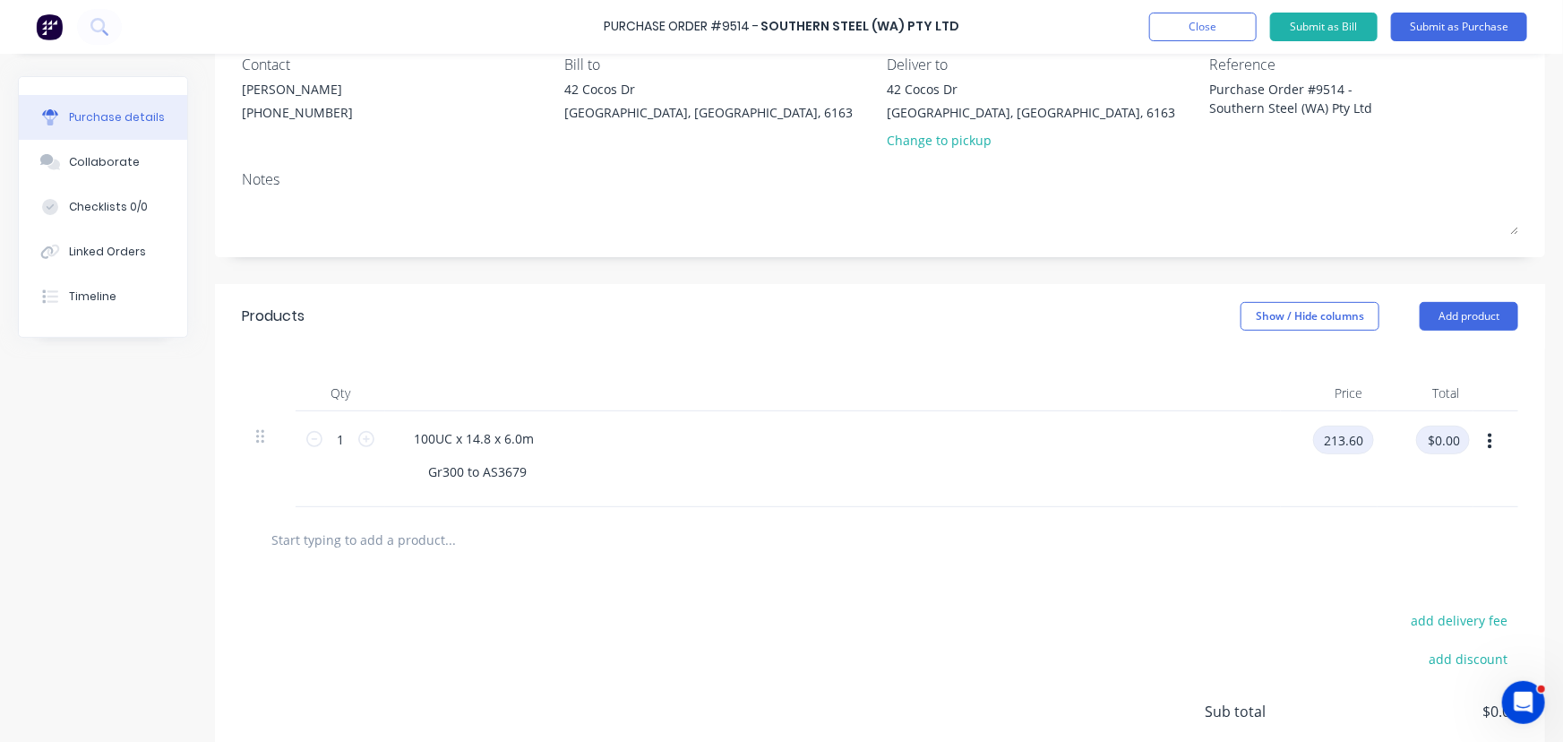
type input "$213.60"
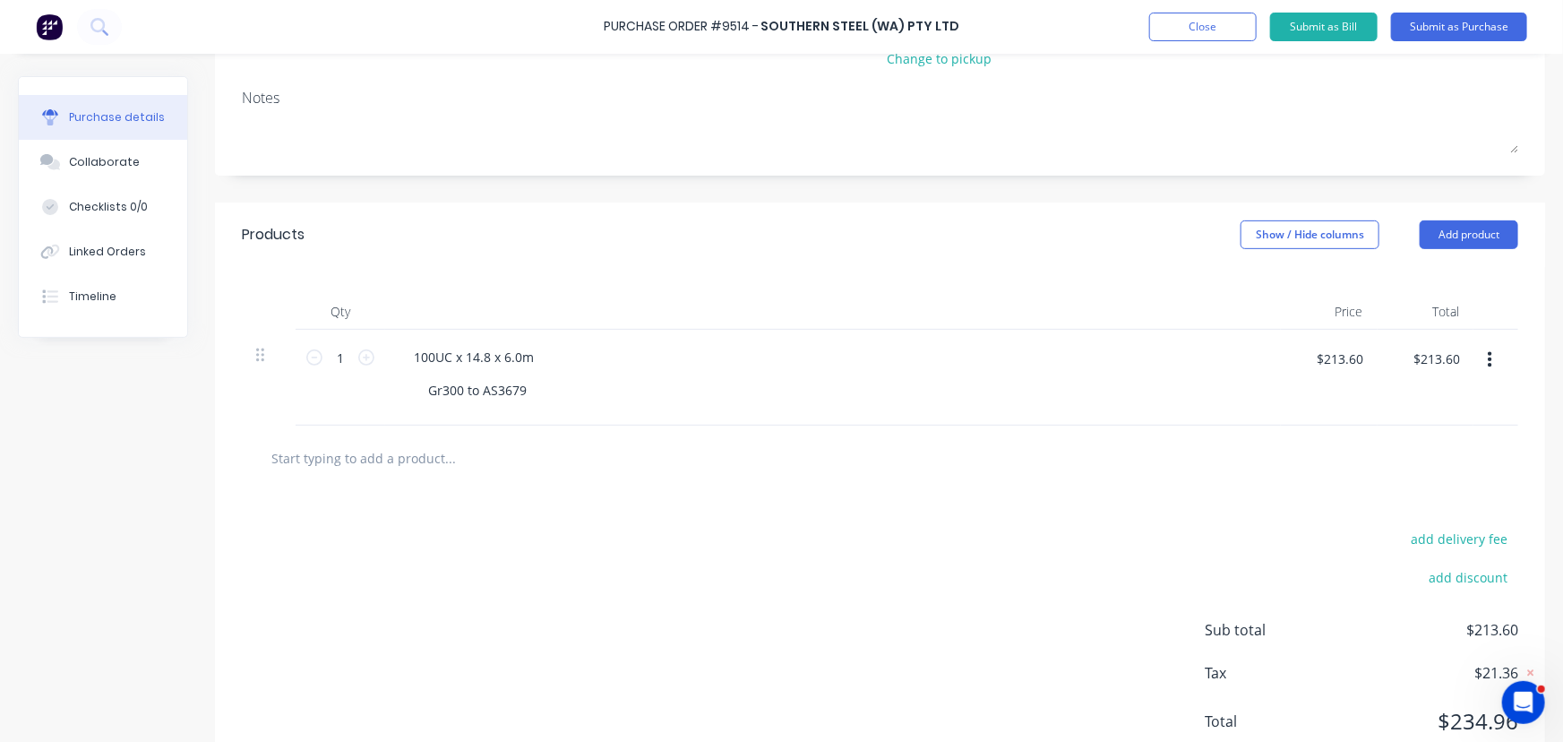
click at [389, 478] on div at bounding box center [880, 458] width 1277 height 65
click at [385, 461] on input "text" at bounding box center [450, 458] width 358 height 36
type textarea "x"
type input "F"
type textarea "x"
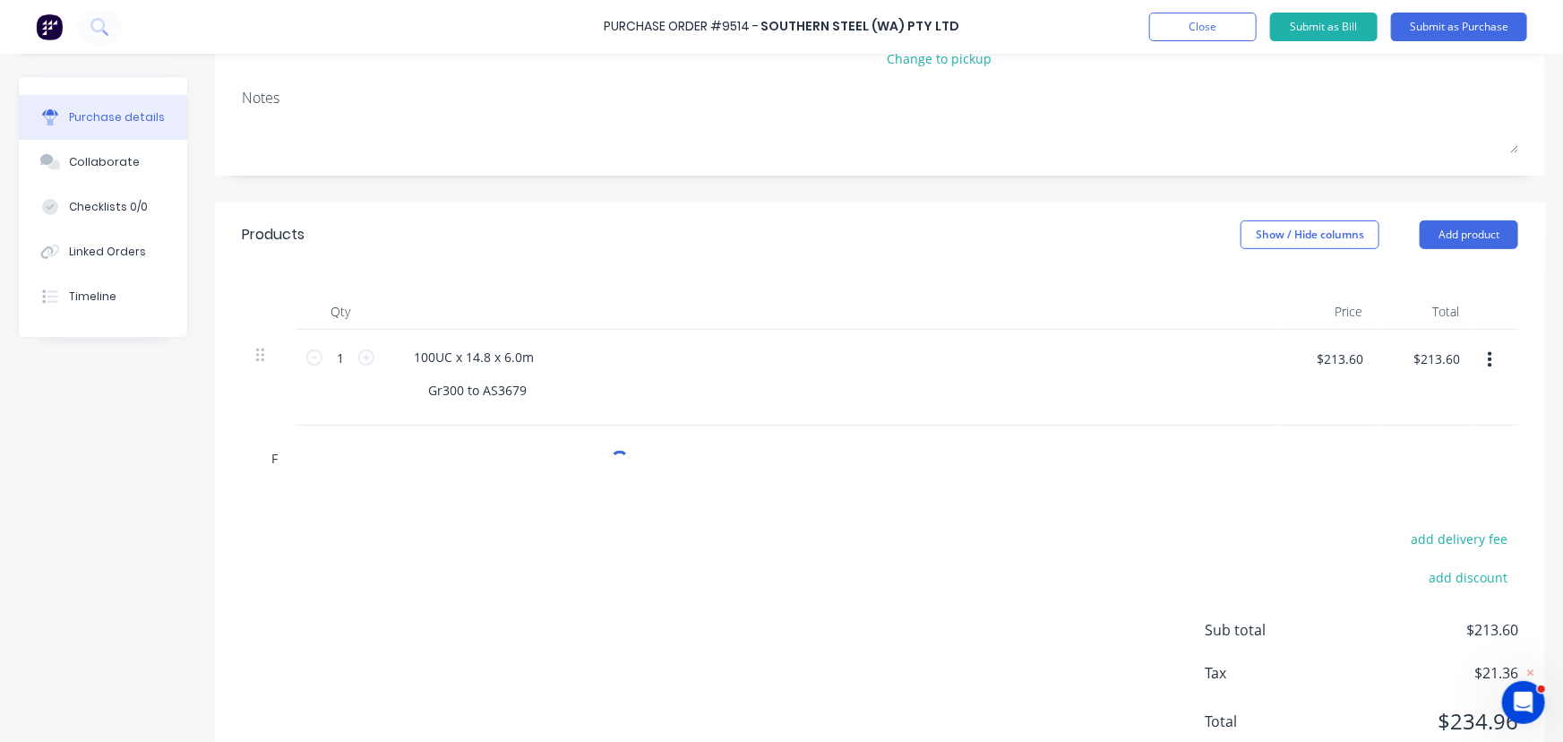
type input "Fr"
type textarea "x"
type input "Fre"
type textarea "x"
type input "Frei"
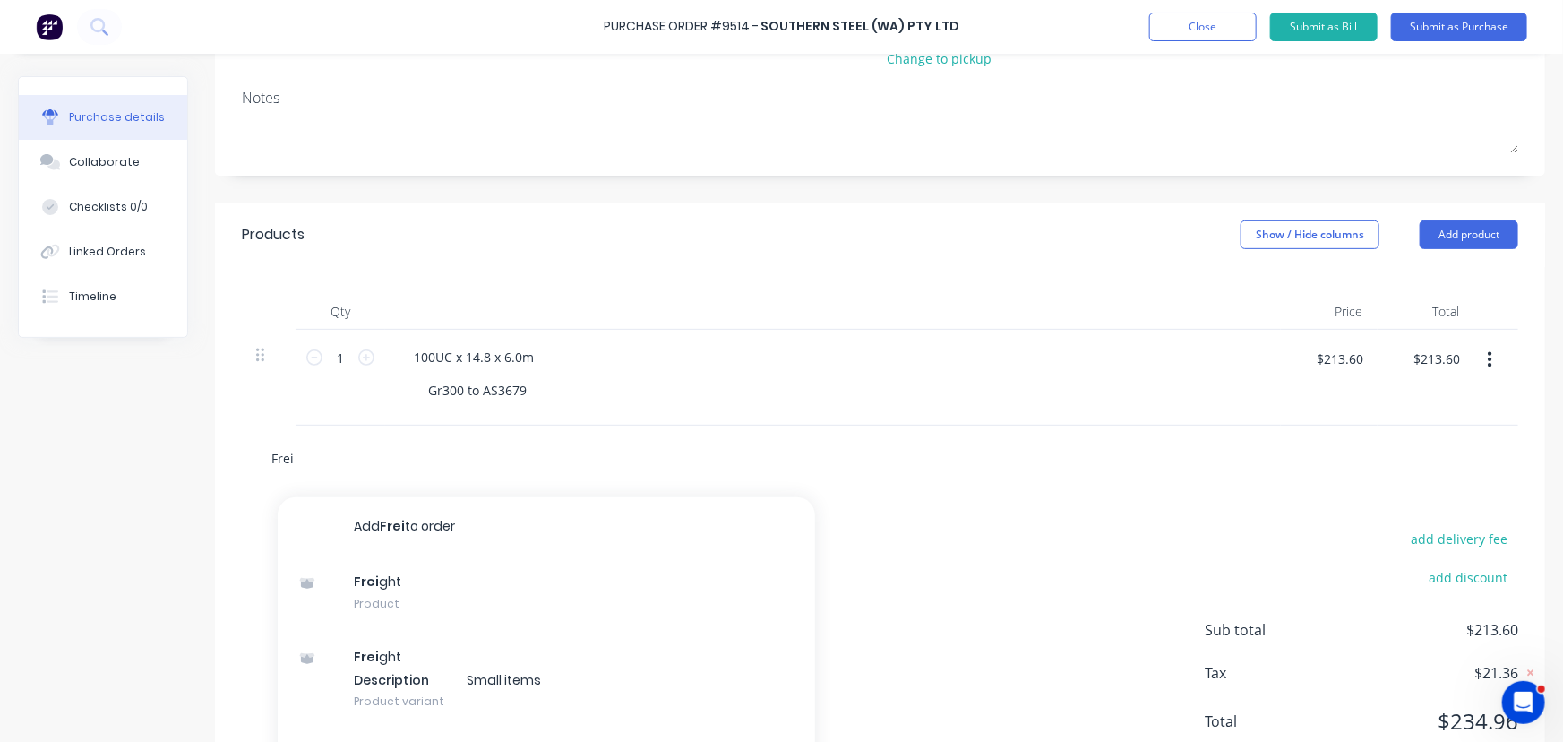
type textarea "x"
type input "Freig"
type textarea "x"
type input "Freigh"
type textarea "x"
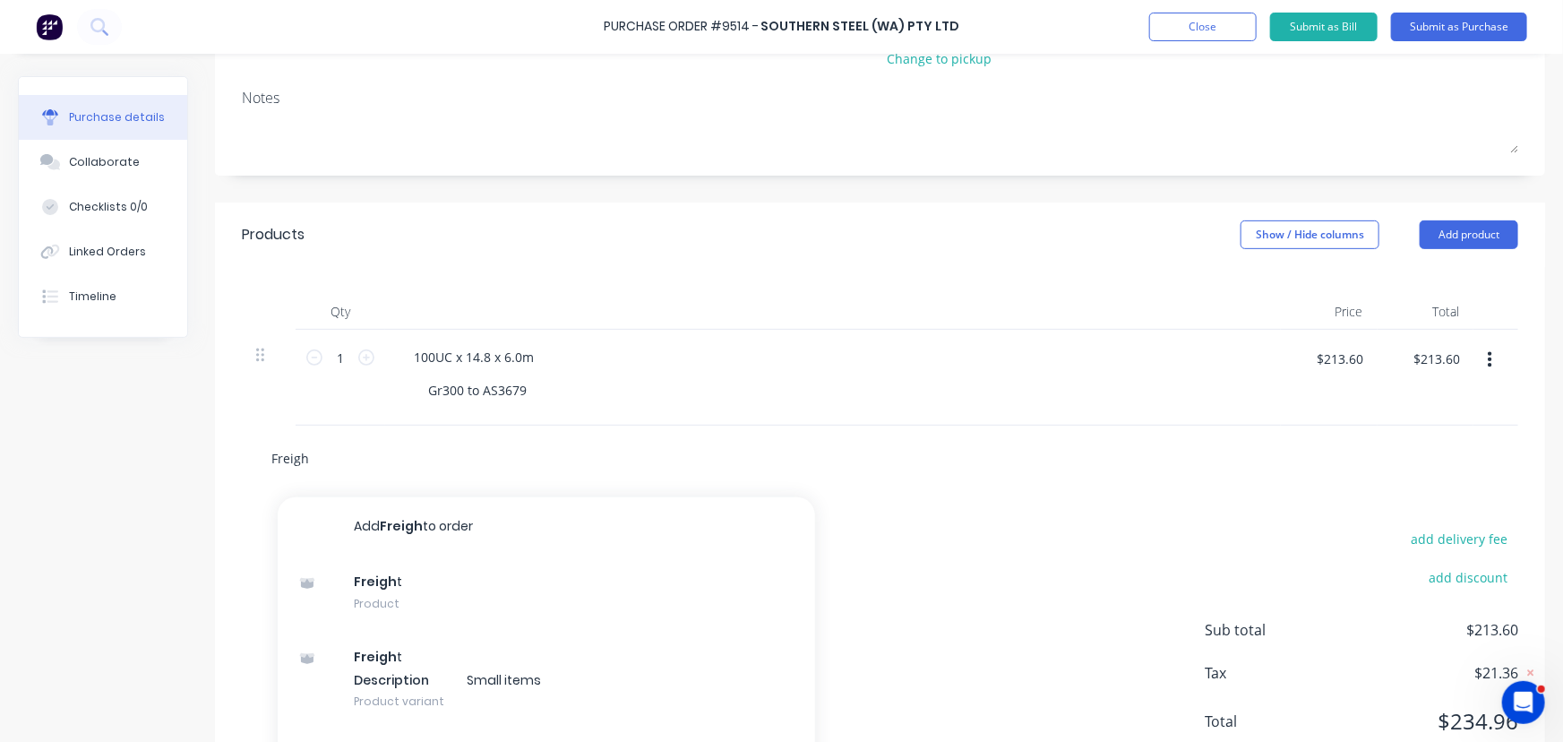
type input "Freight"
type textarea "x"
type input "Freighta"
type textarea "x"
type input "Freight"
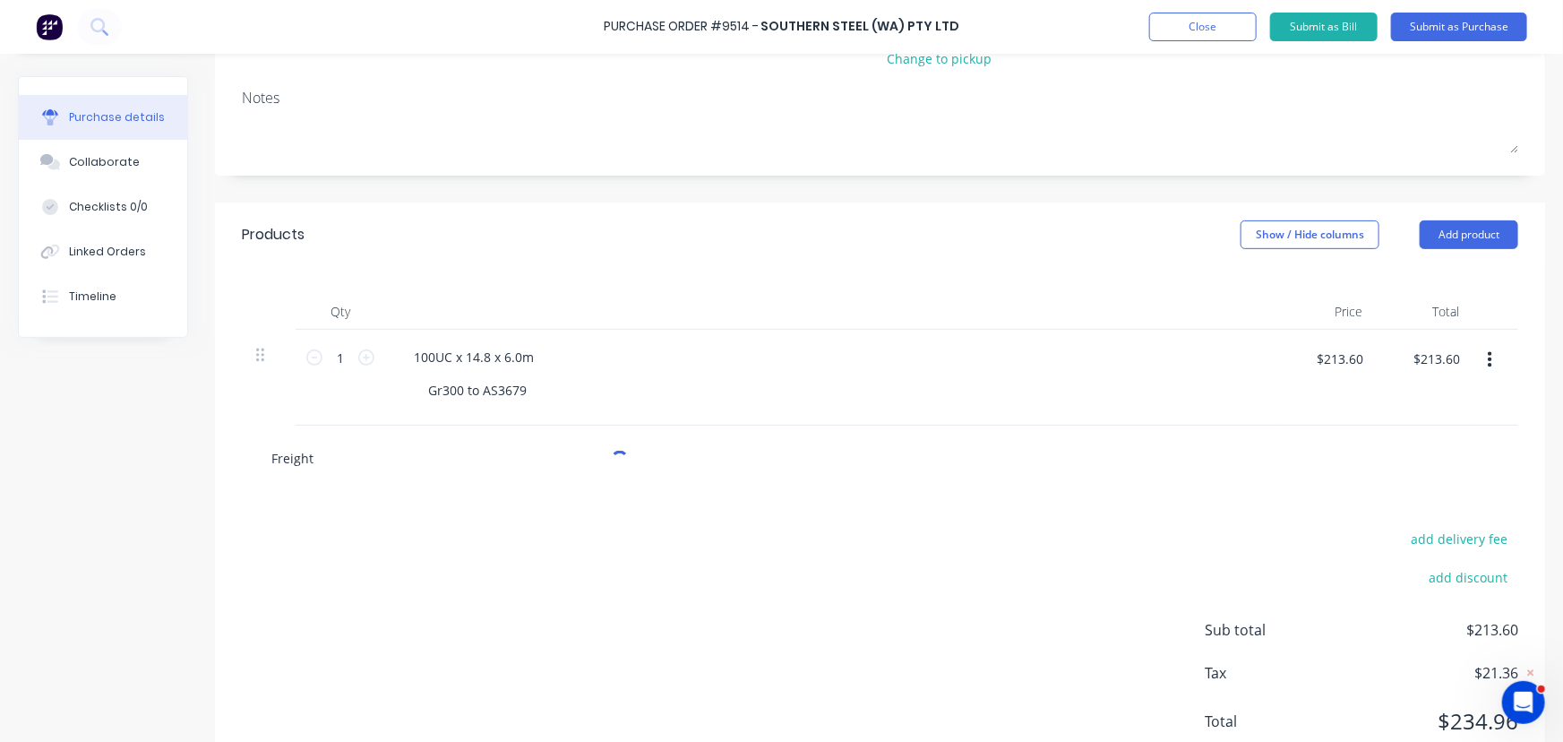
type textarea "x"
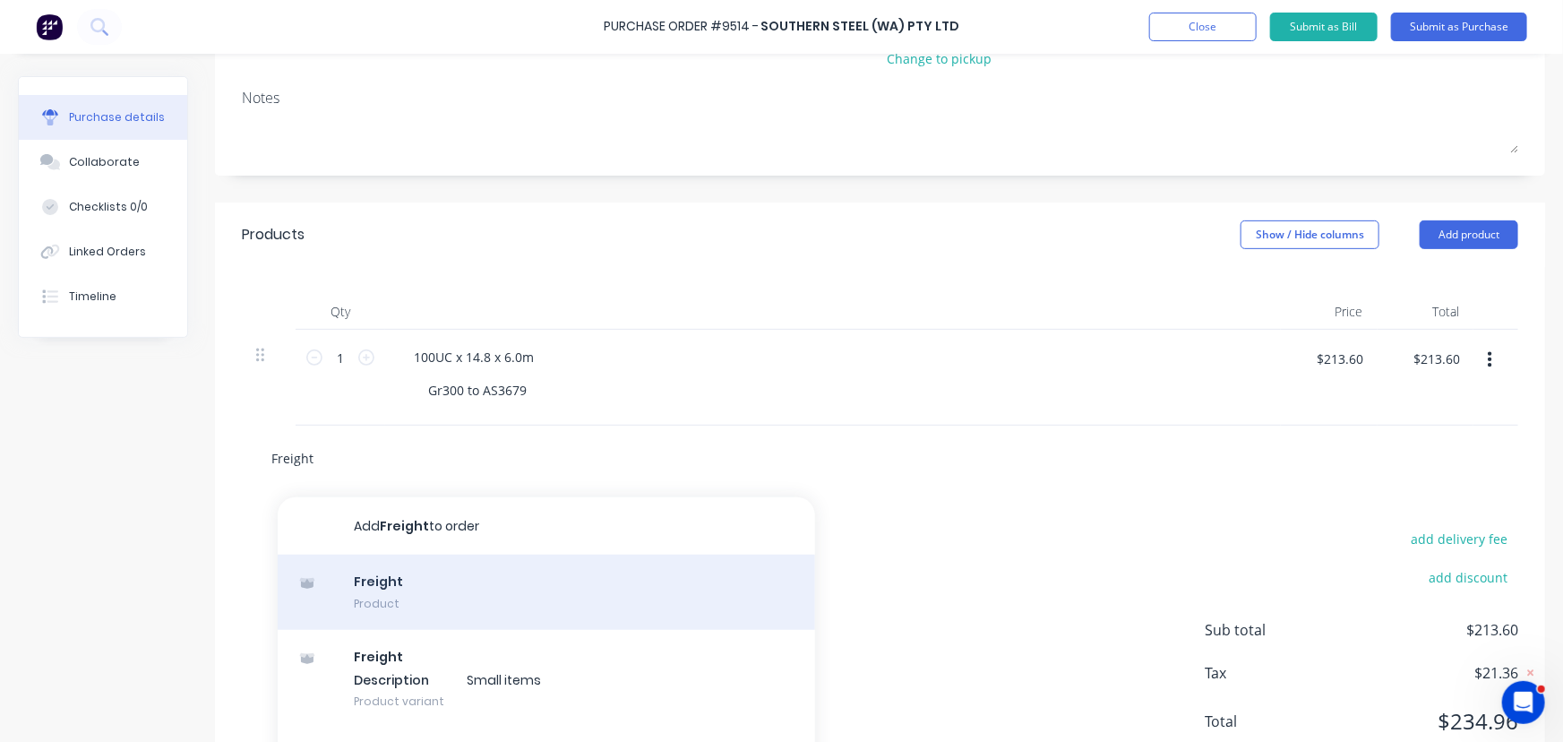
scroll to position [327, 0]
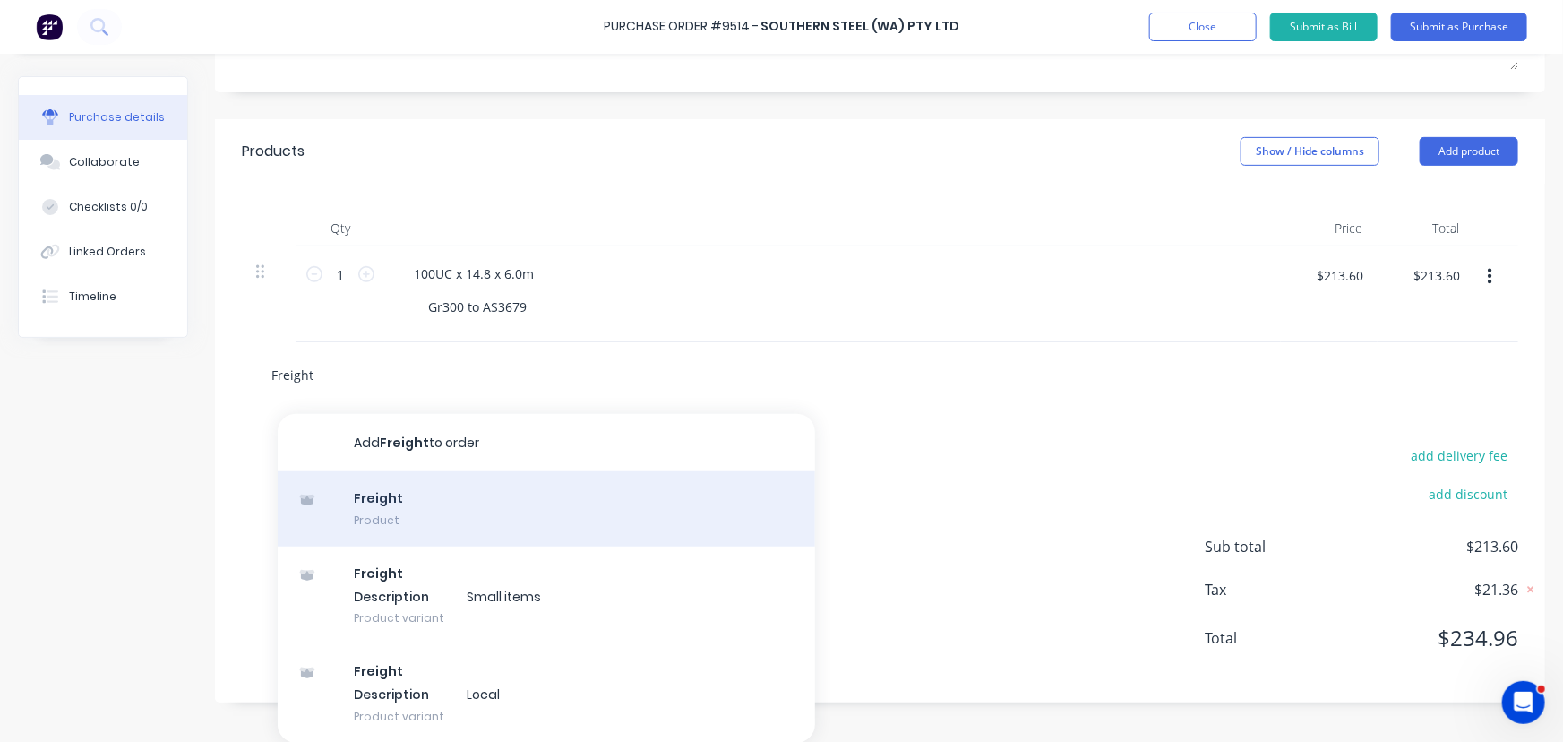
type input "Freight"
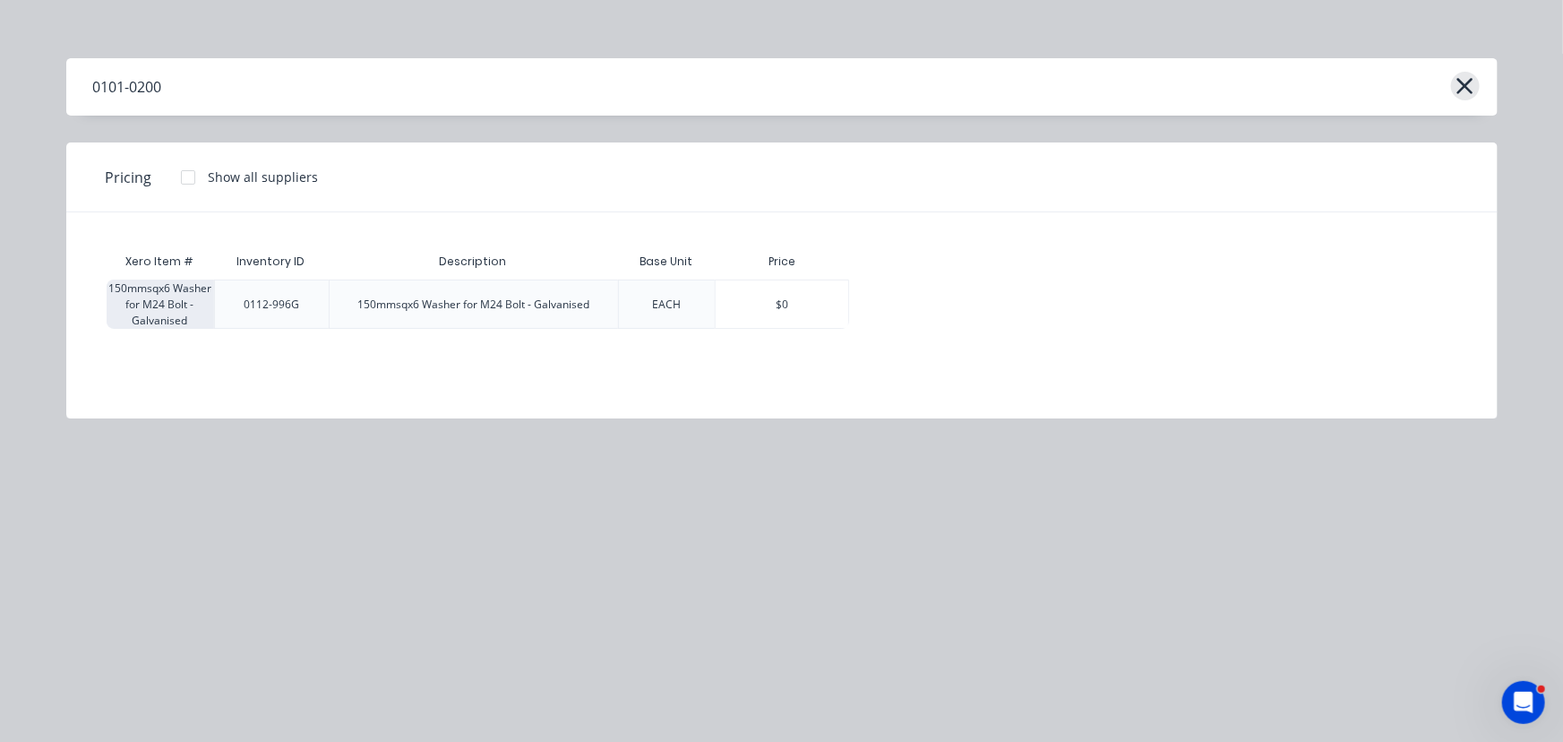
click at [1474, 82] on icon "button" at bounding box center [1465, 85] width 19 height 25
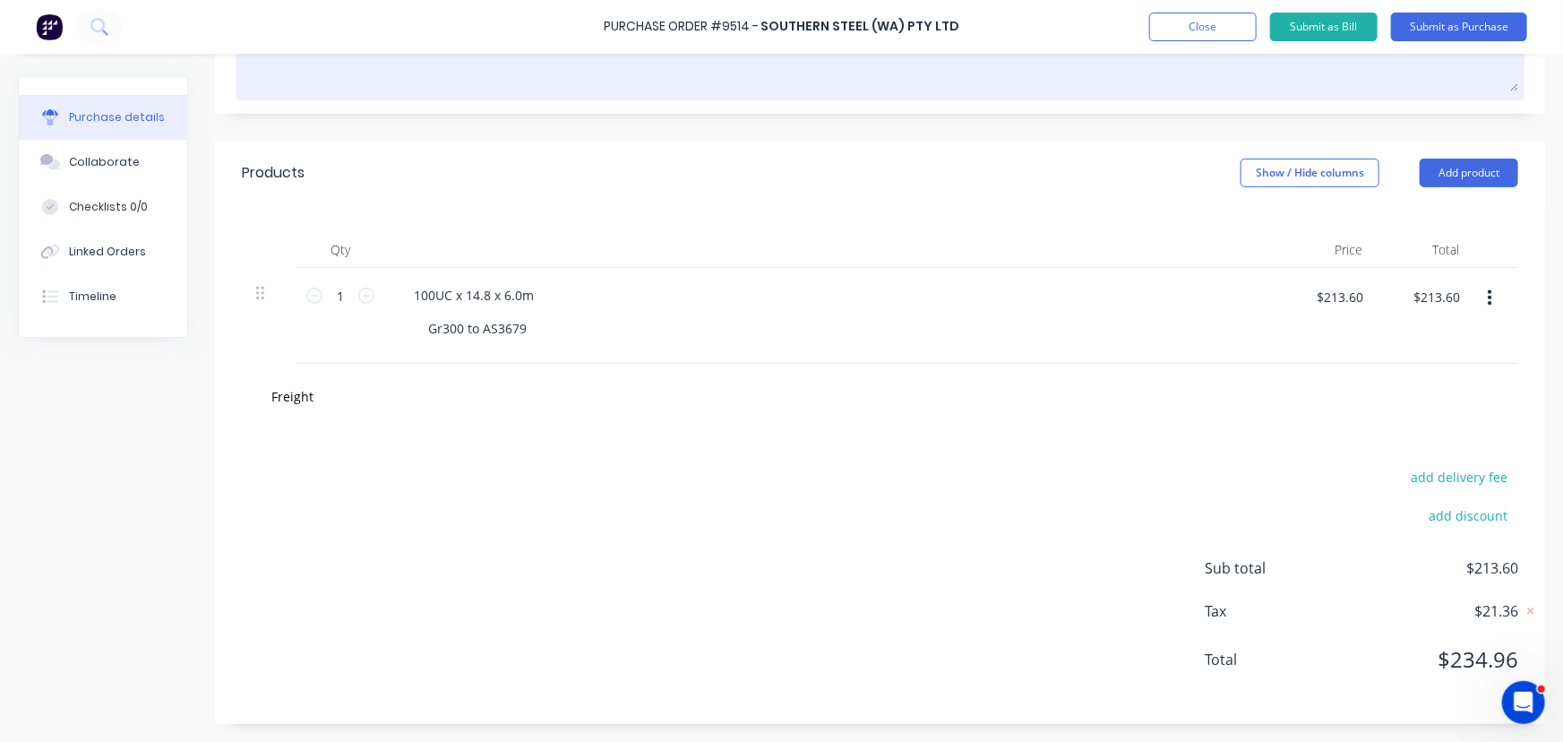
scroll to position [305, 0]
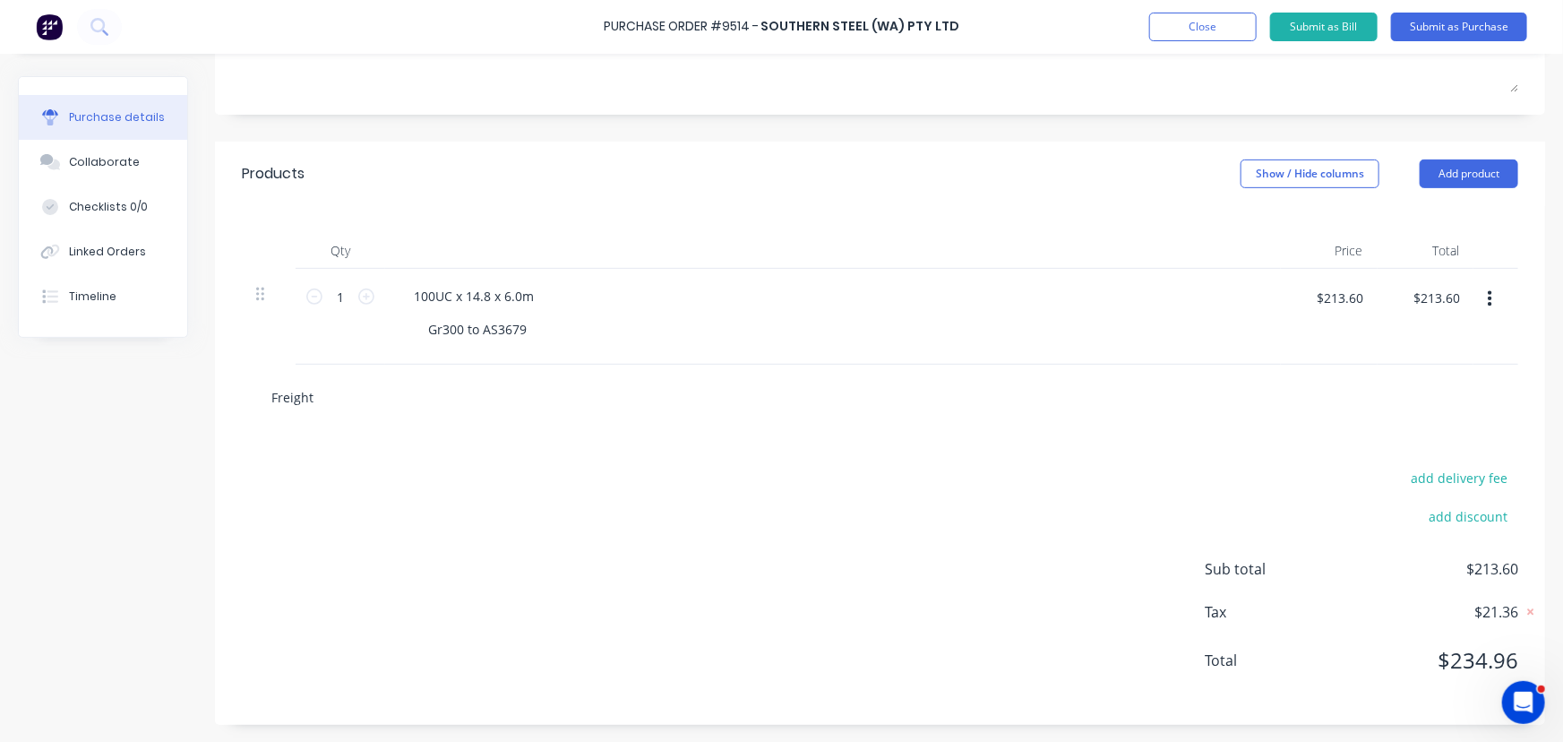
click at [321, 401] on div "Freight" at bounding box center [880, 397] width 1277 height 65
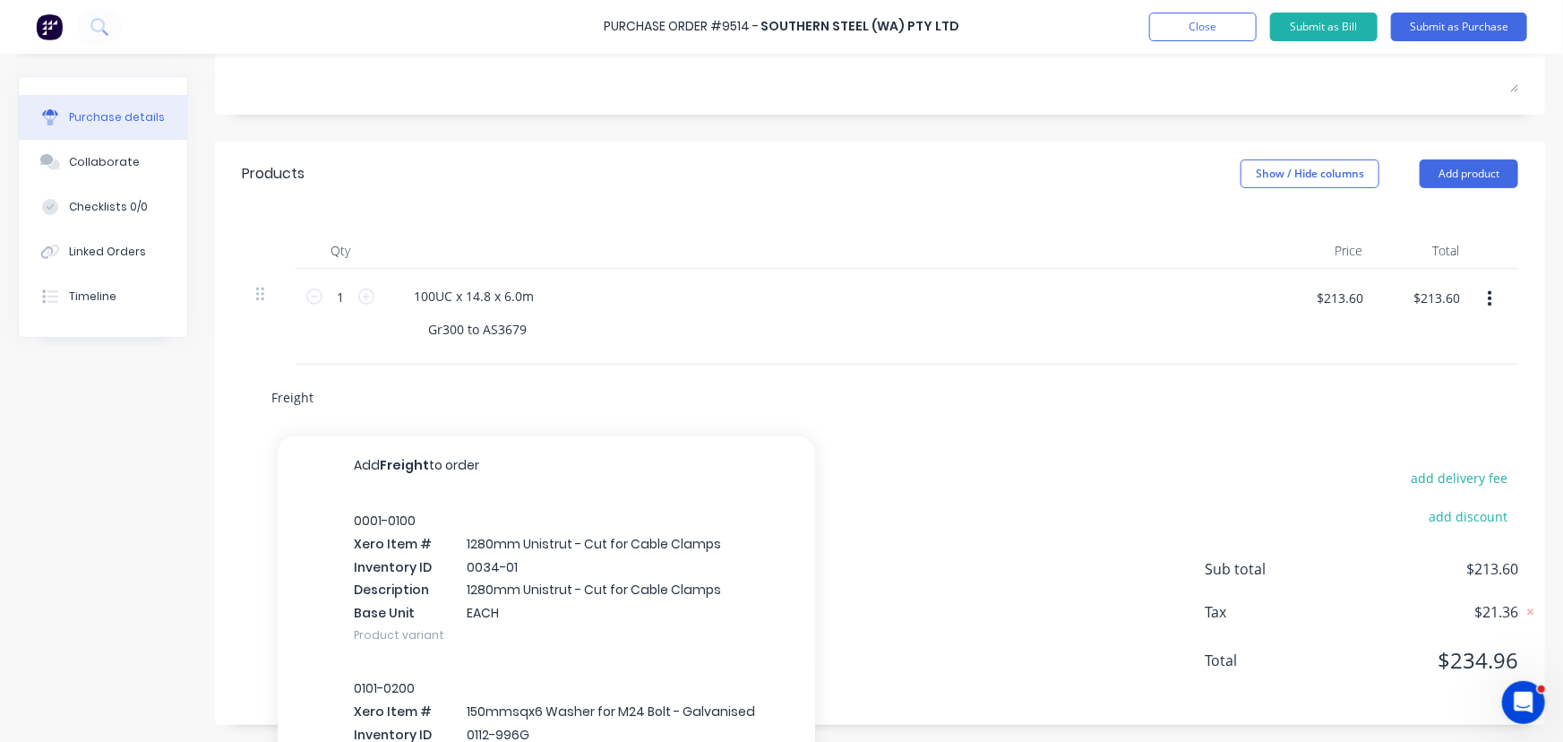
type textarea "x"
type input "Freigh"
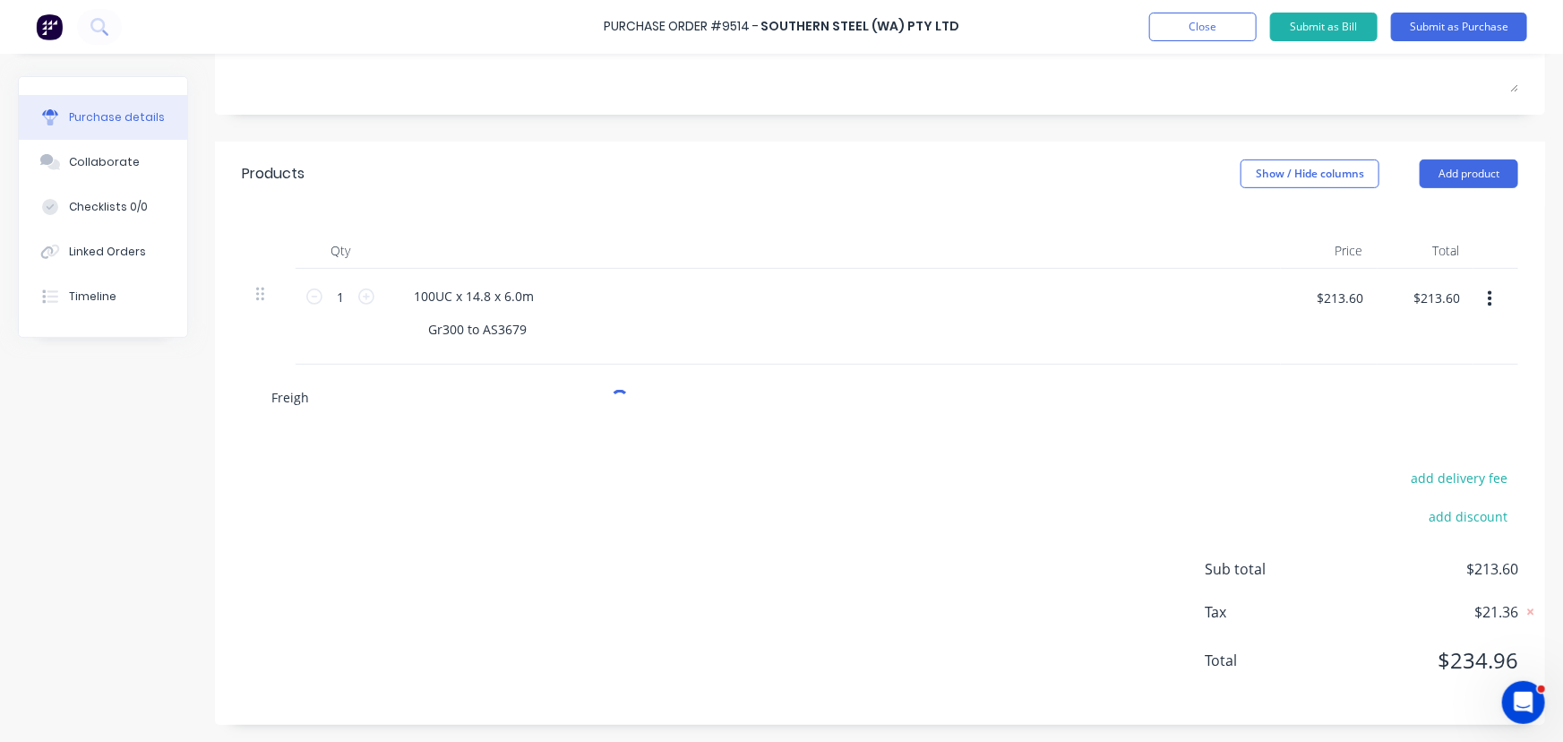
type textarea "x"
type input "Freight"
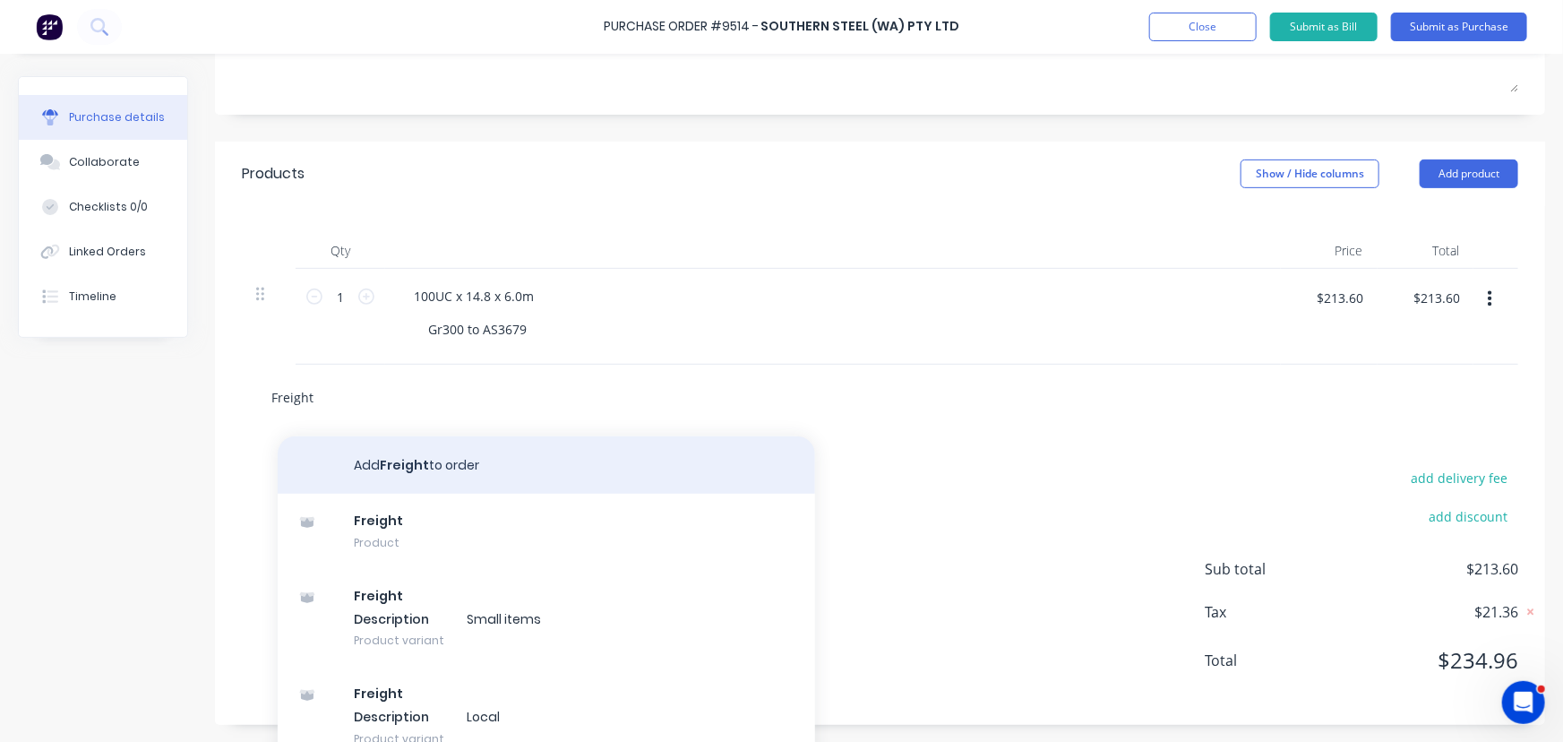
scroll to position [327, 0]
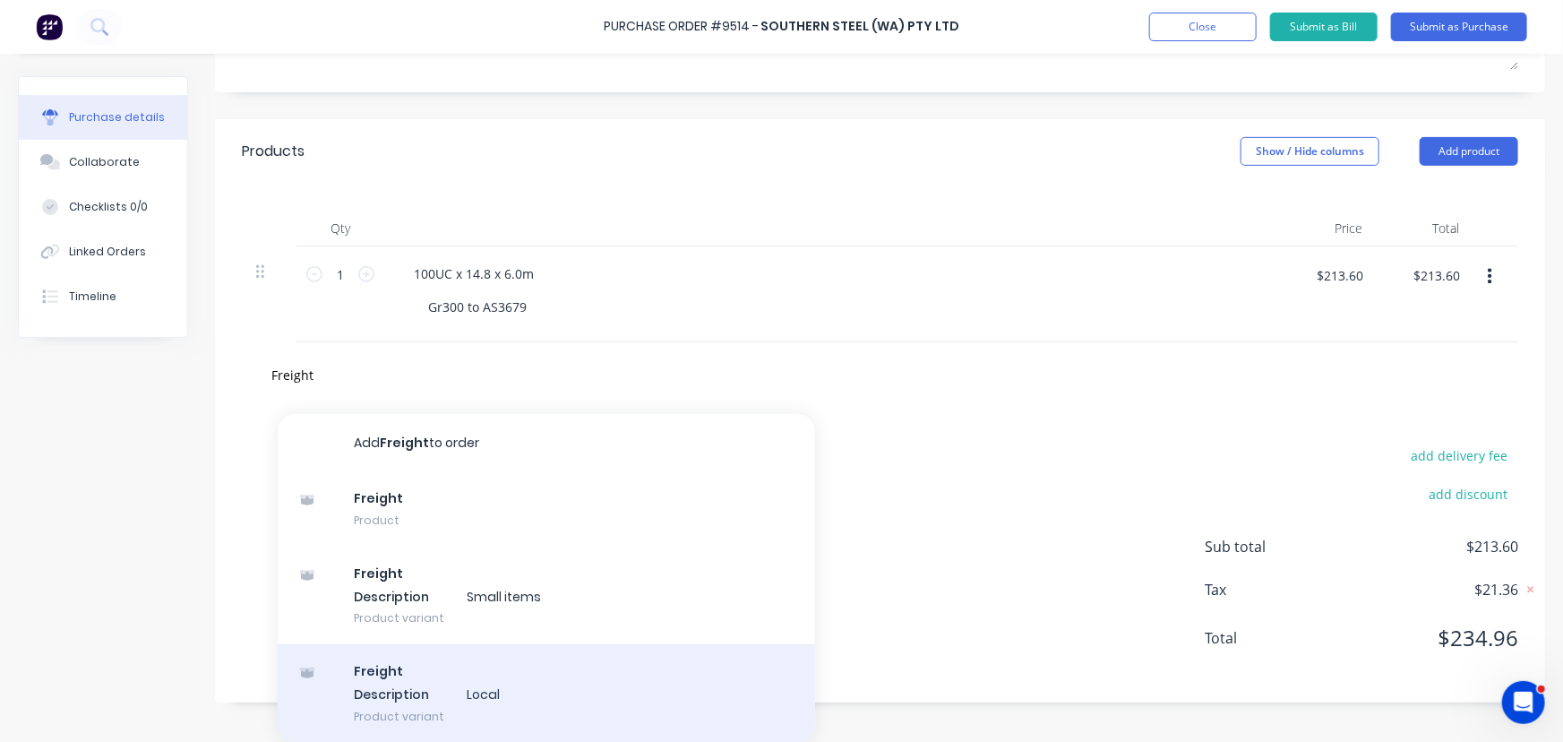
click at [437, 689] on div "Freight Description Local Product variant" at bounding box center [547, 693] width 538 height 99
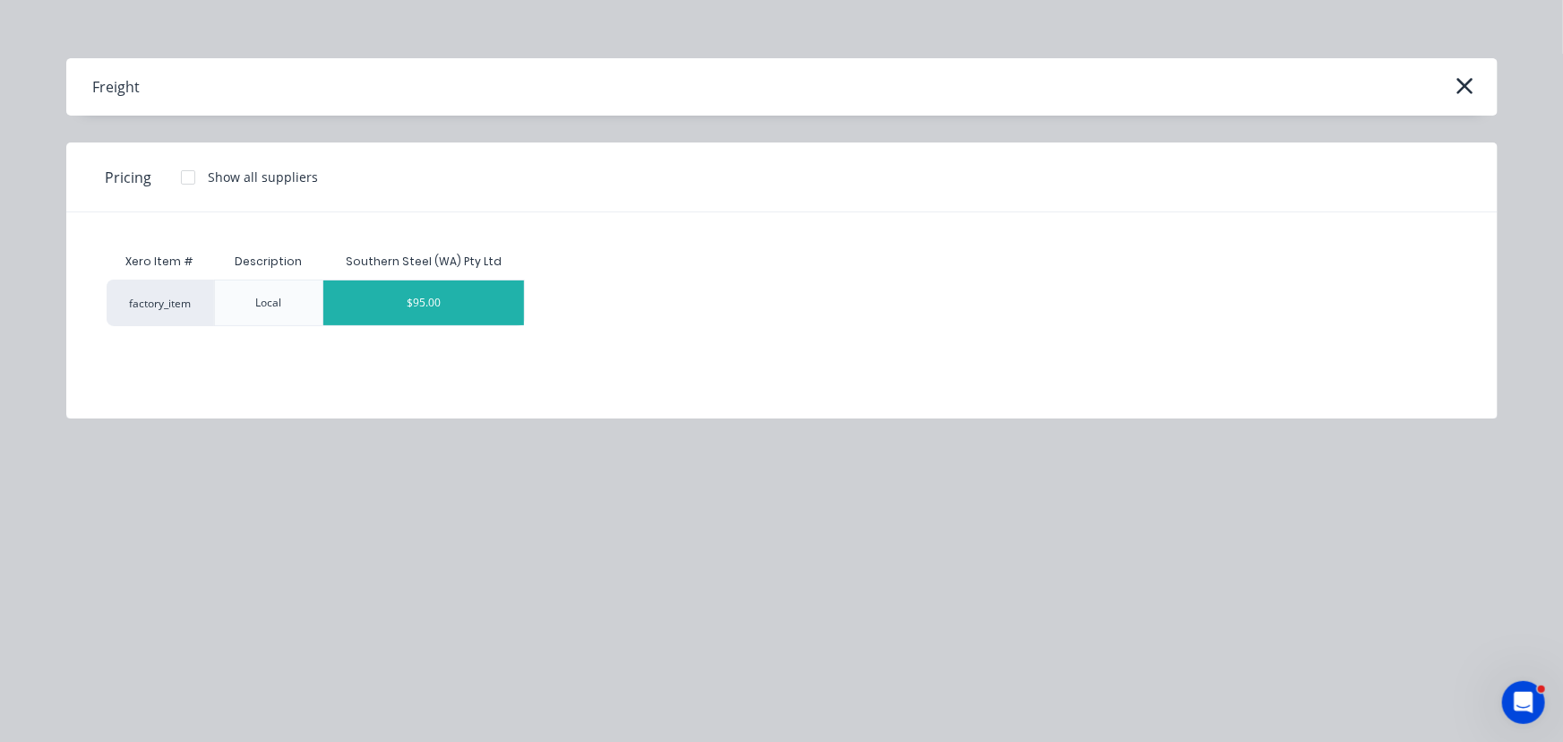
click at [396, 307] on div "$95.00" at bounding box center [423, 302] width 201 height 45
type textarea "x"
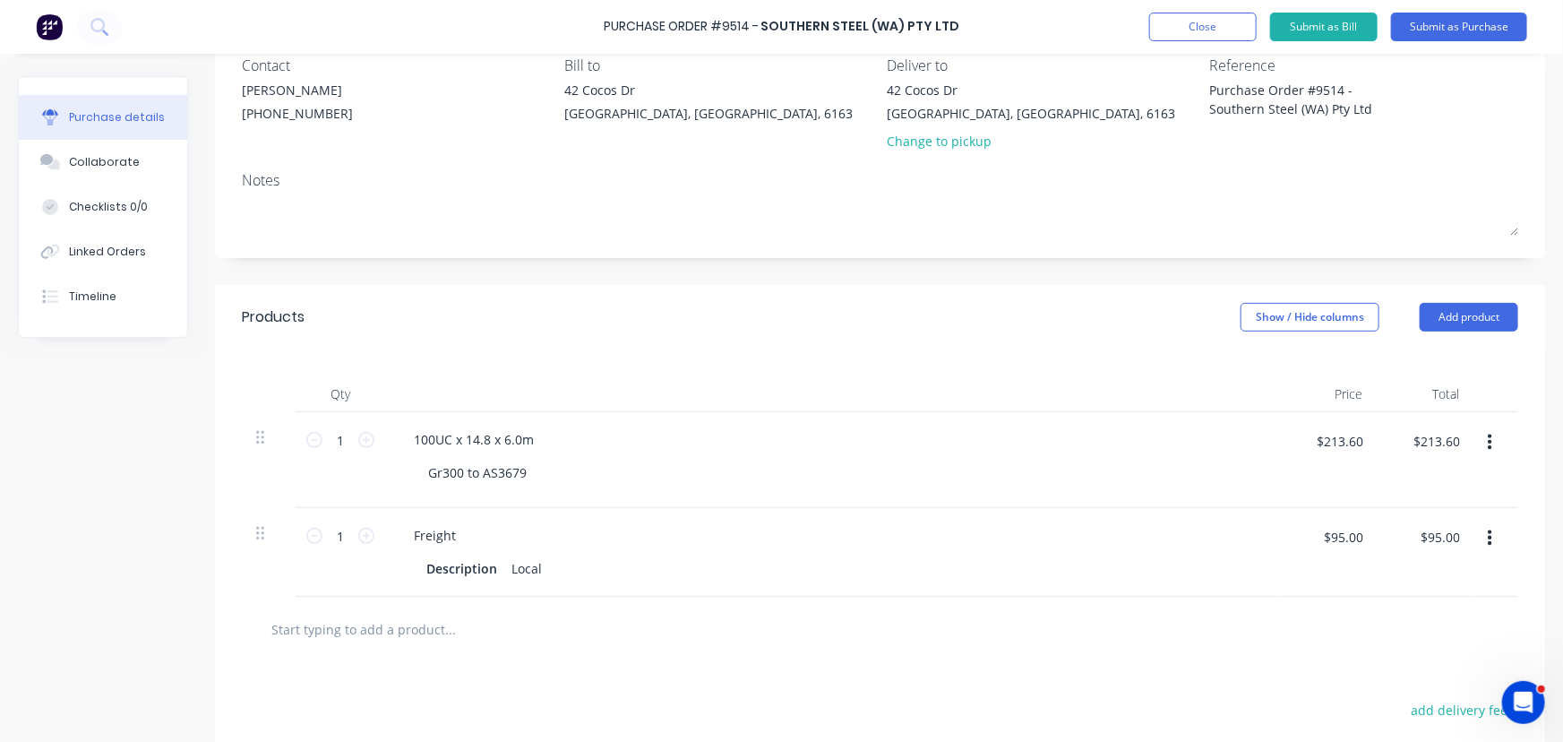
scroll to position [162, 0]
click at [1486, 320] on button "Add product" at bounding box center [1469, 316] width 99 height 29
click at [1395, 540] on div "Notes (External)" at bounding box center [1434, 542] width 138 height 26
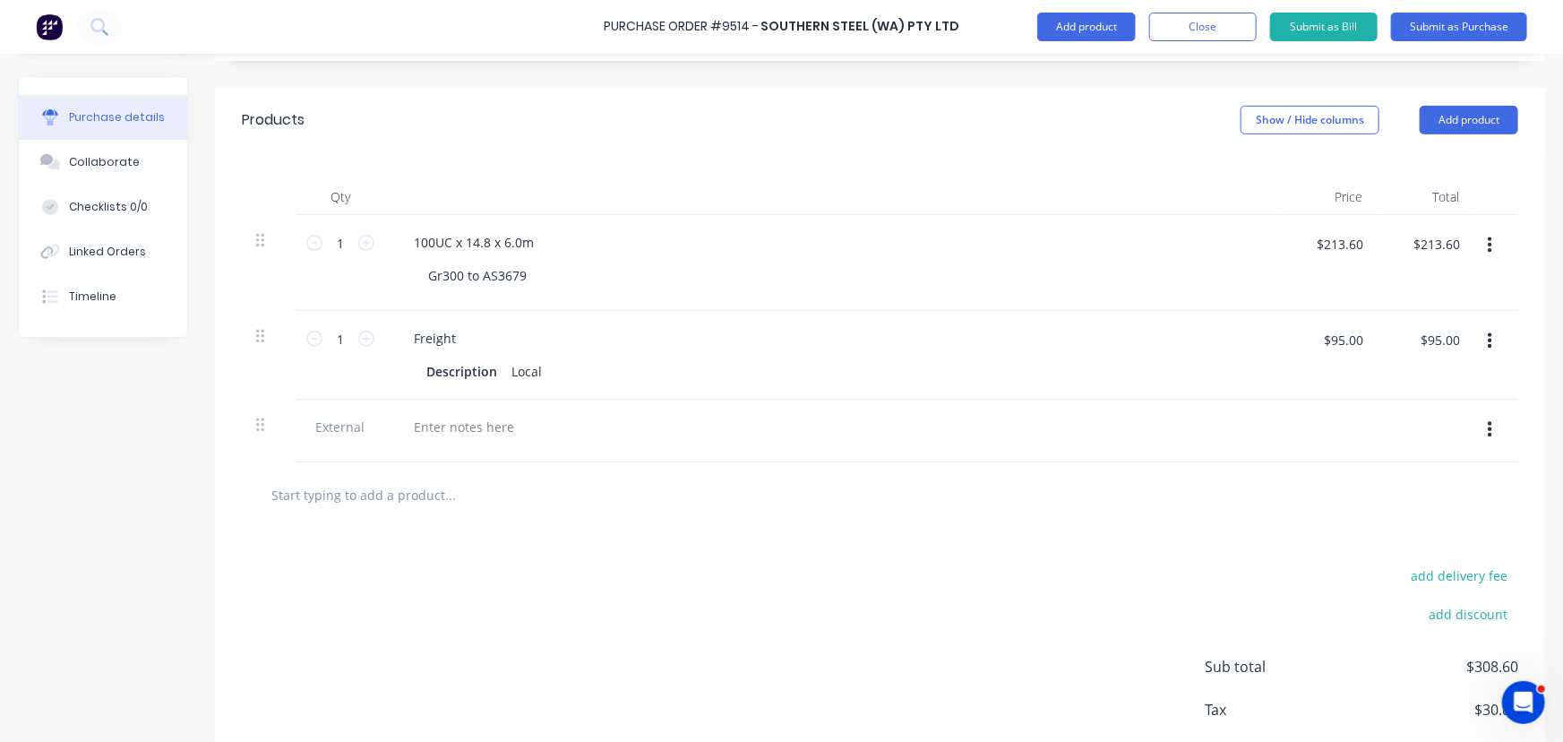
scroll to position [456, 0]
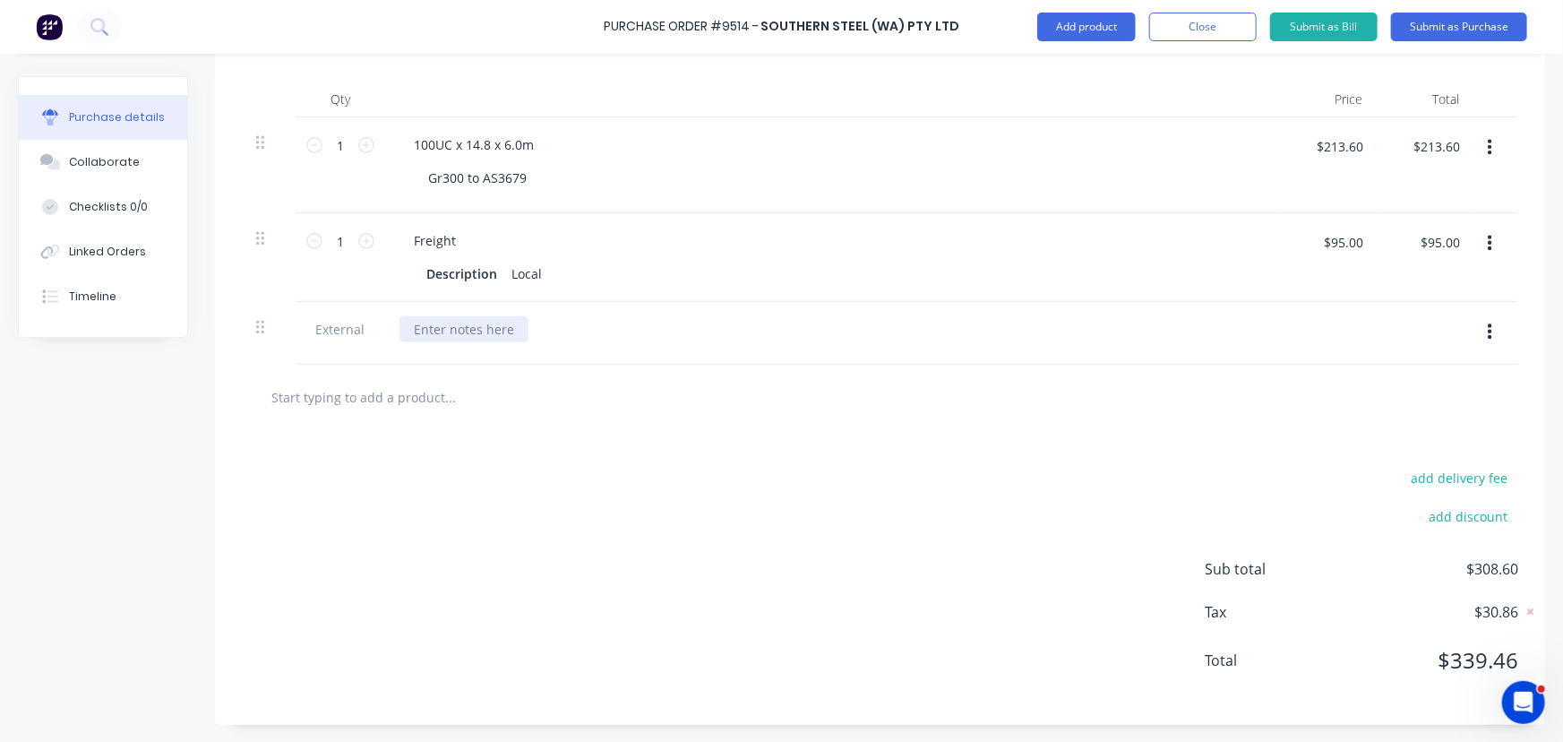
type textarea "x"
click at [449, 323] on div at bounding box center [464, 329] width 129 height 26
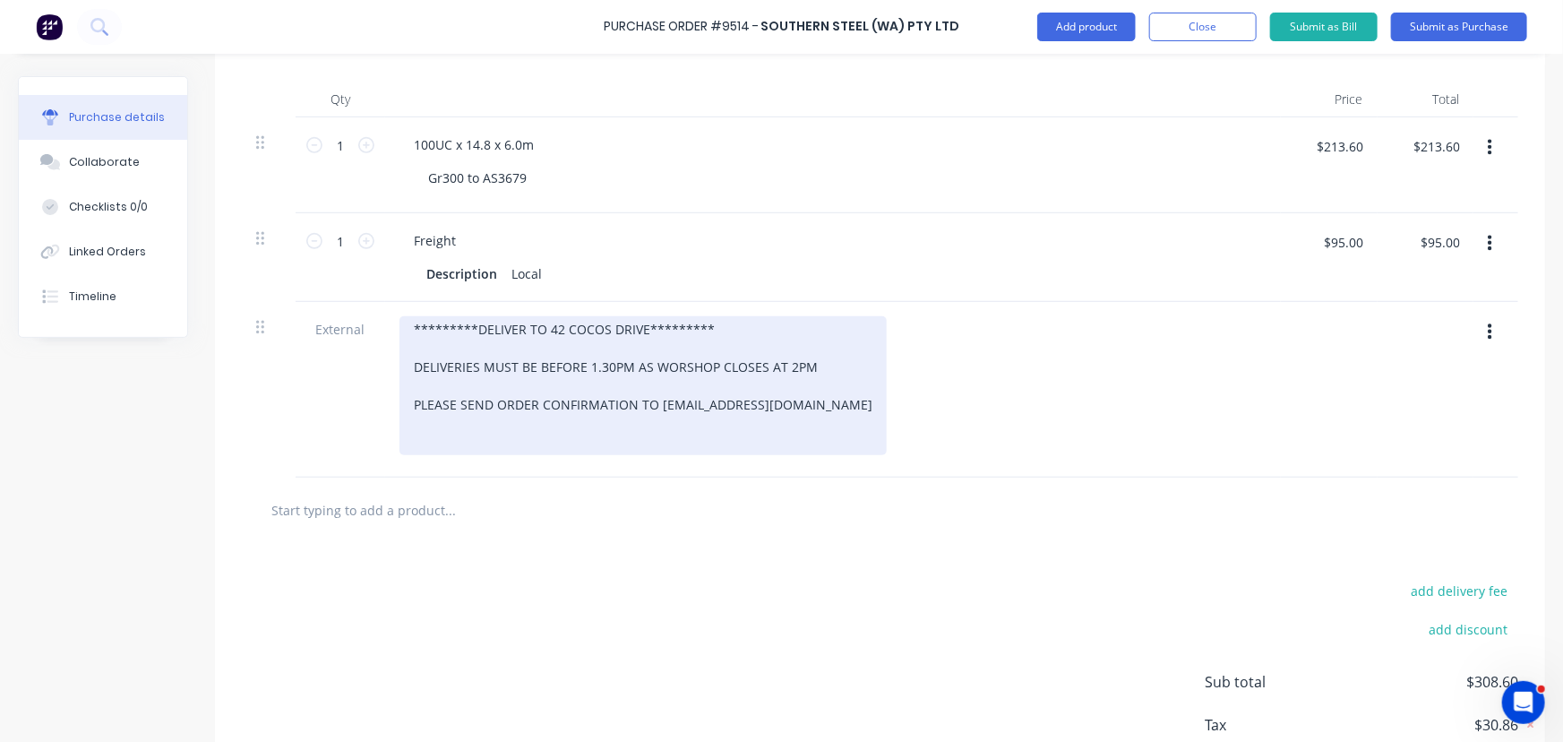
click at [412, 327] on div "*********DELIVER TO 42 COCOS DRIVE********* DELIVERIES MUST BE BEFORE 1.30PM AS…" at bounding box center [643, 385] width 487 height 139
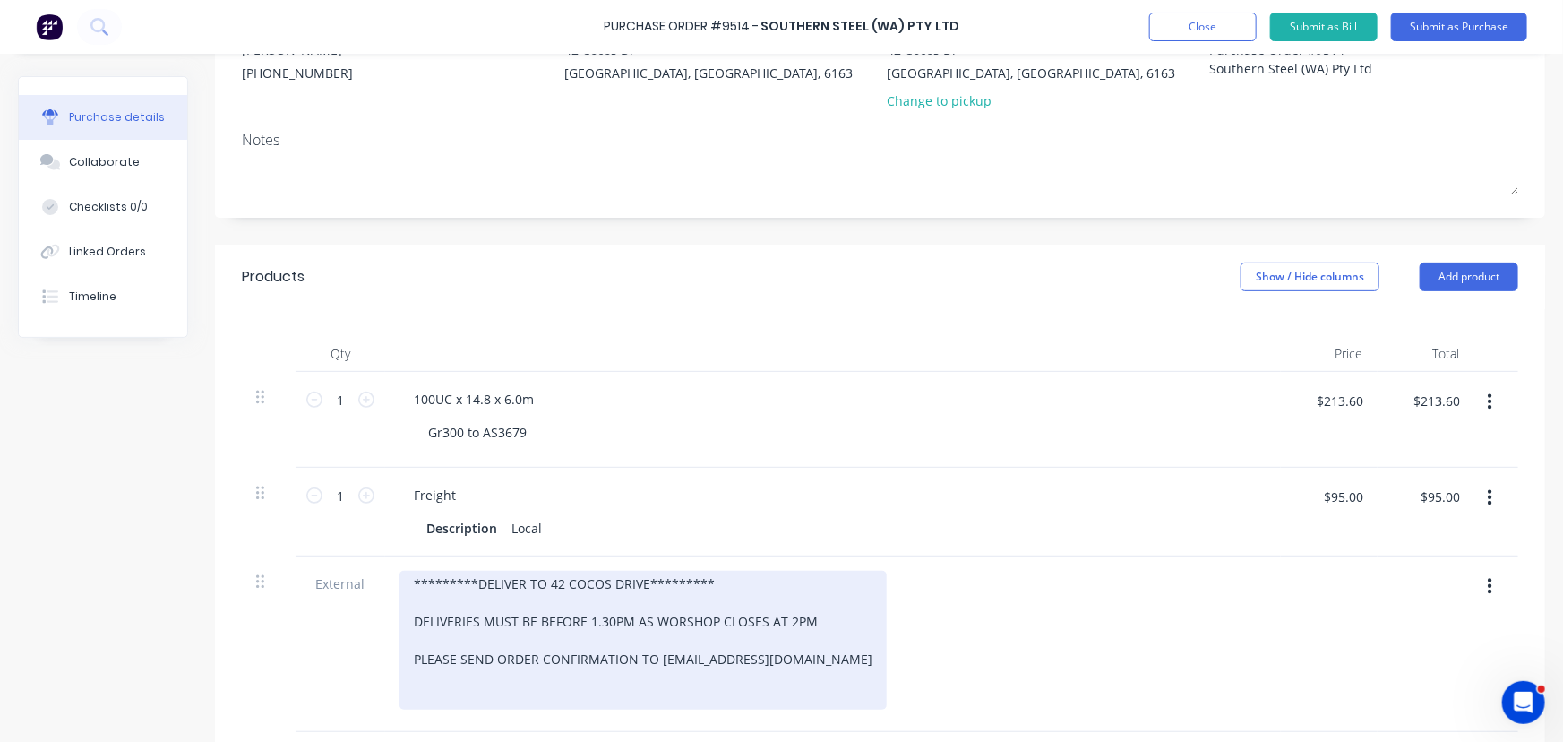
scroll to position [407, 0]
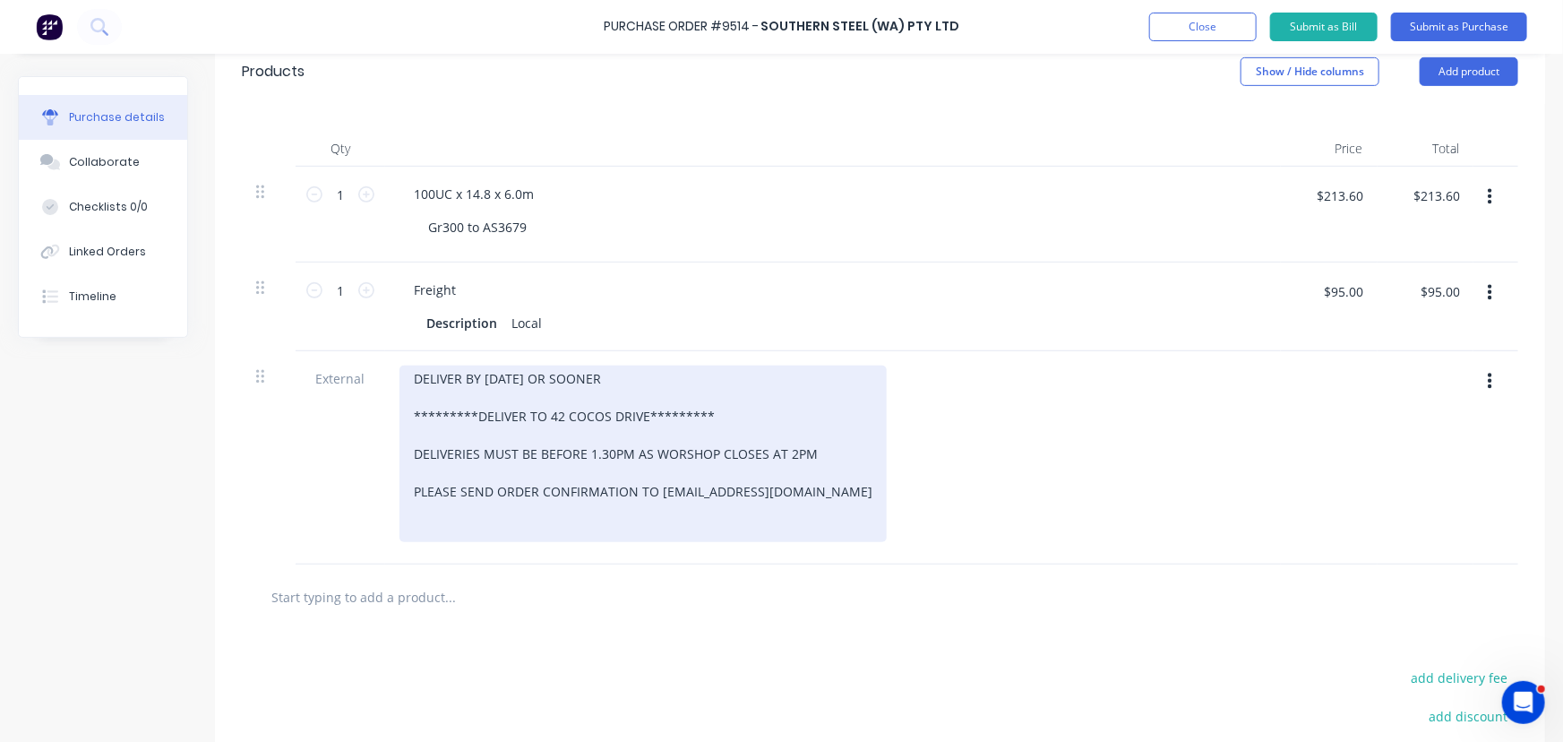
click at [615, 381] on div "DELIVER BY [DATE] OR SOONER *********DELIVER TO 42 COCOS DRIVE********* DELIVER…" at bounding box center [643, 454] width 487 height 177
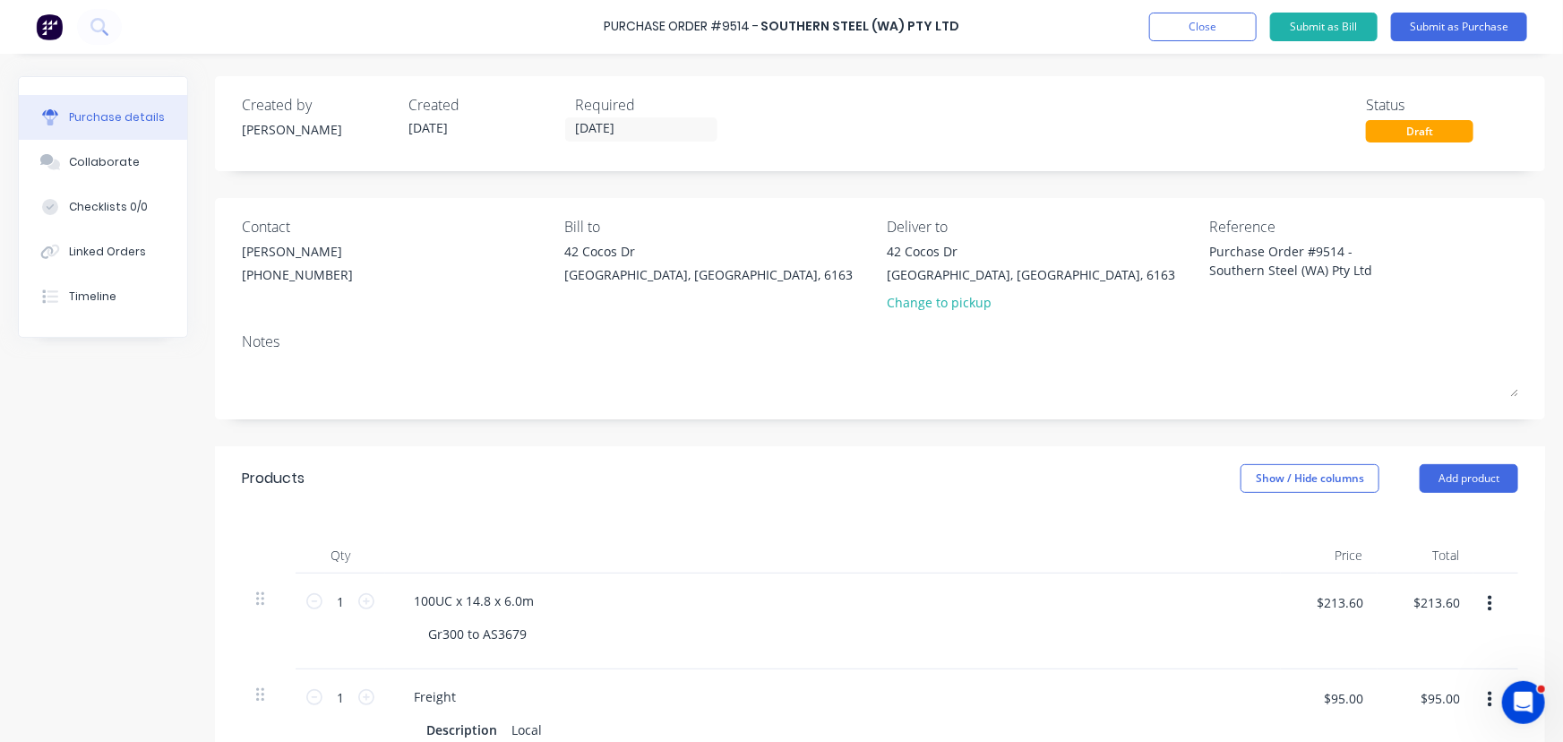
scroll to position [325, 0]
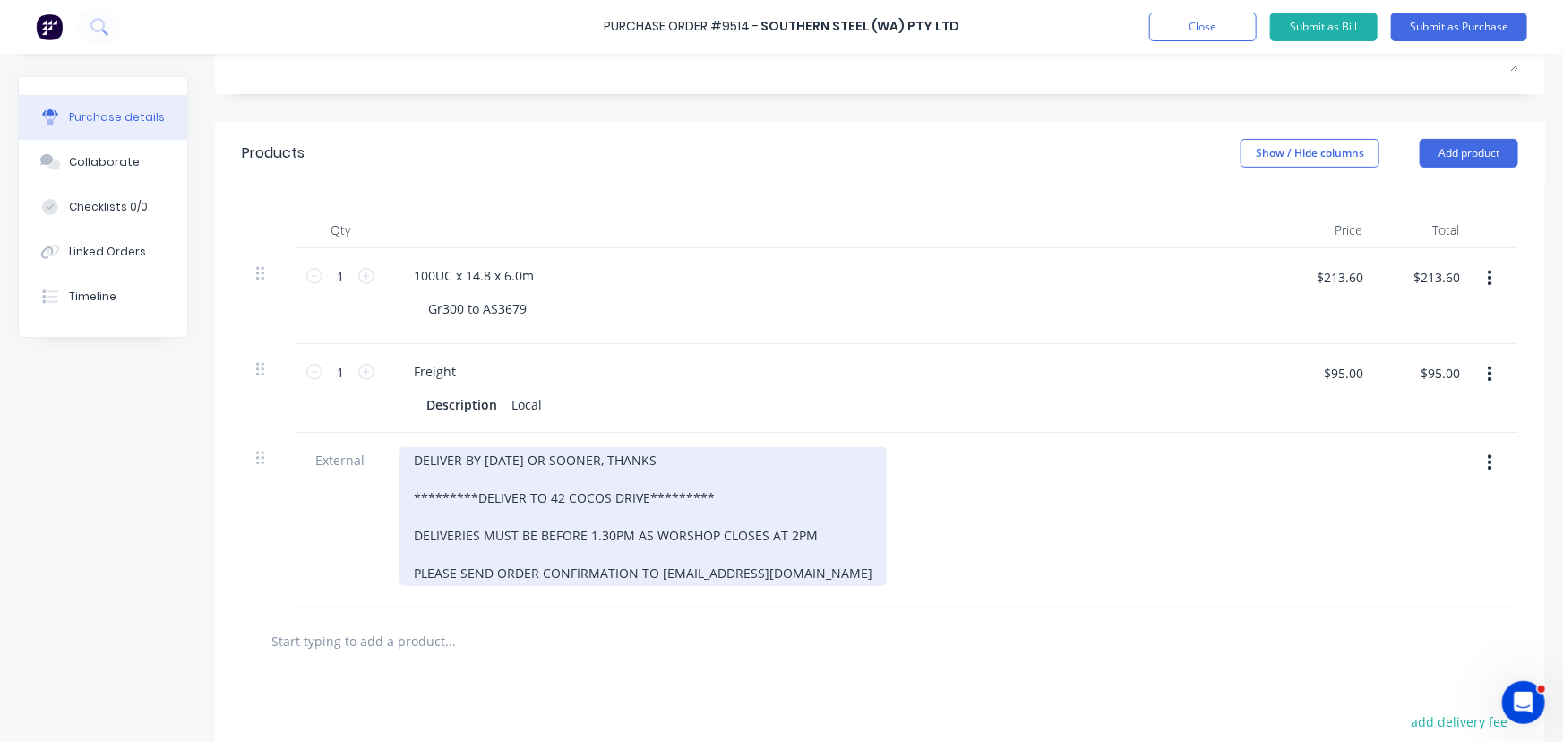
click at [859, 573] on div "DELIVER BY [DATE] OR SOONER, THANKS *********DELIVER TO 42 COCOS DRIVE*********…" at bounding box center [643, 516] width 487 height 139
click at [411, 457] on div "DELIVER BY [DATE] OR SOONER, THANKS *********DELIVER TO 42 COCOS DRIVE*********…" at bounding box center [643, 516] width 487 height 139
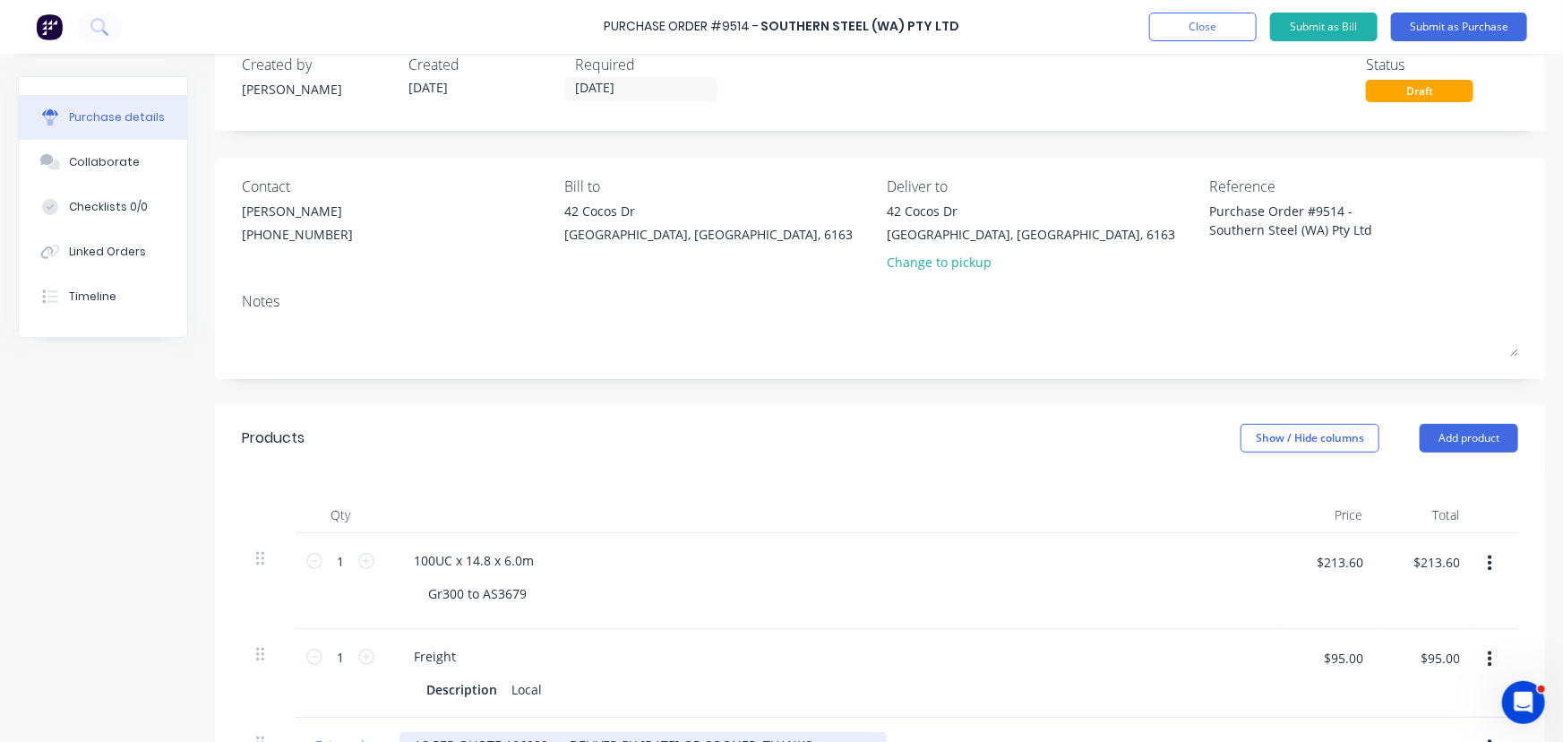
scroll to position [0, 0]
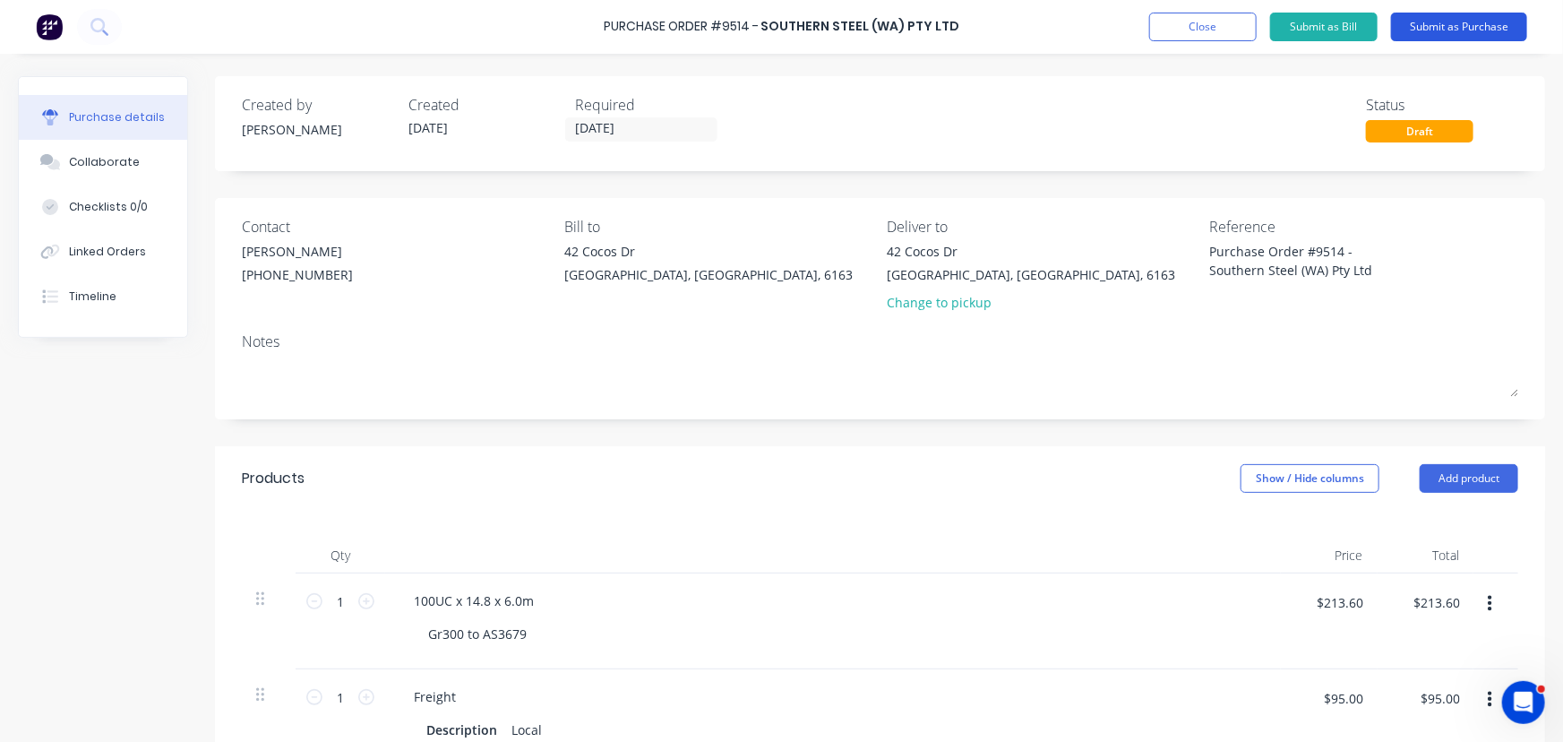
click at [1446, 16] on button "Submit as Purchase" at bounding box center [1459, 27] width 136 height 29
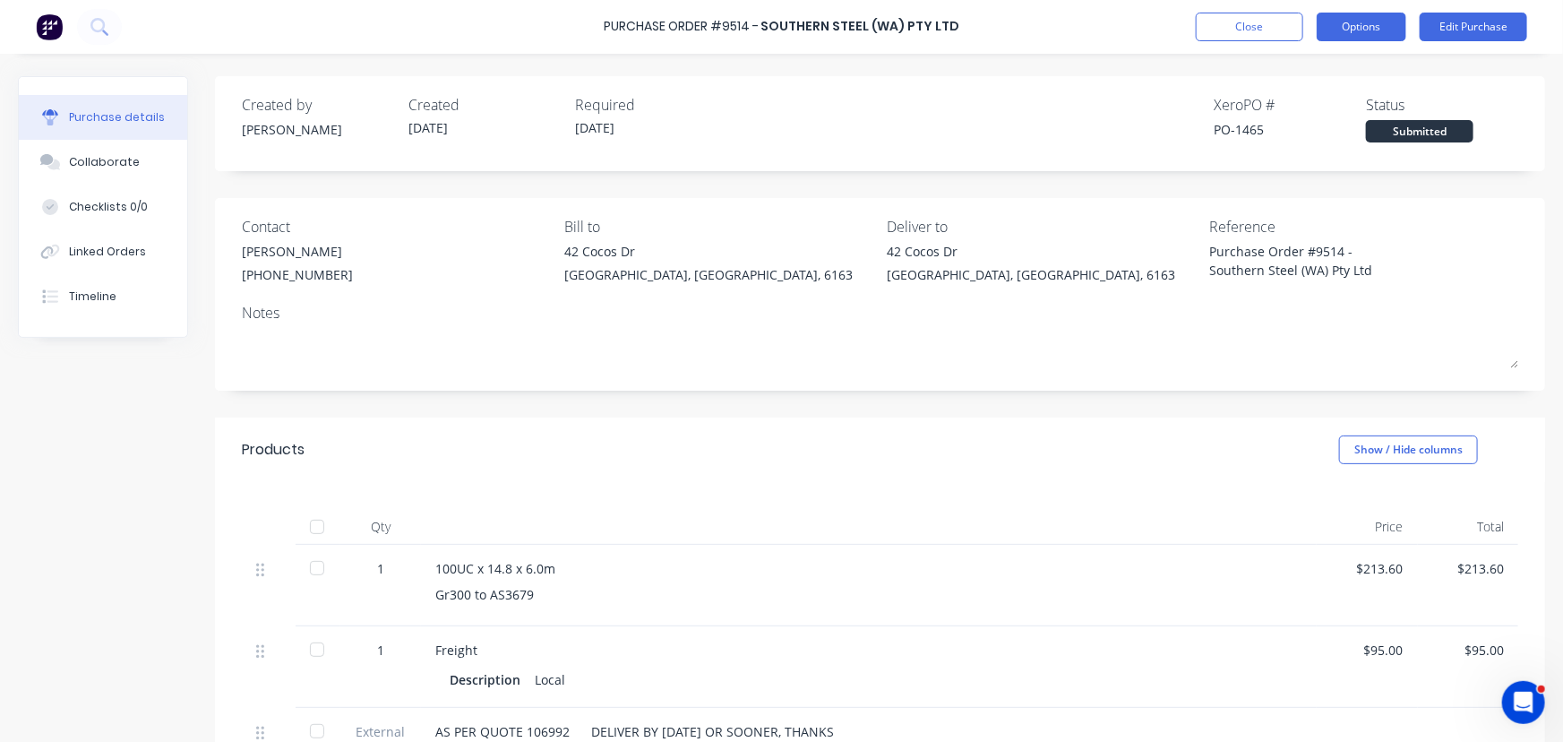
click at [1373, 31] on button "Options" at bounding box center [1362, 27] width 90 height 29
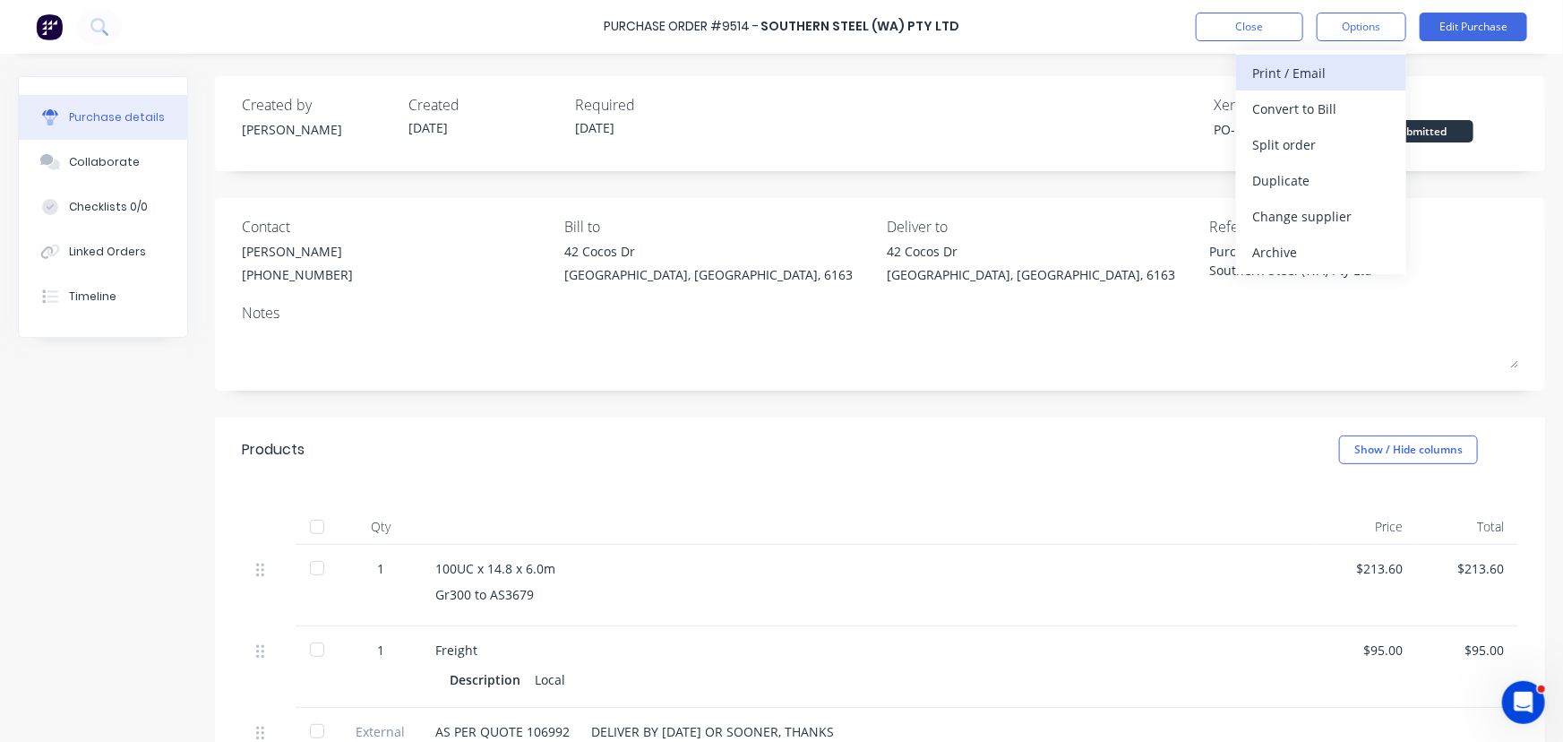
click at [1292, 69] on div "Print / Email" at bounding box center [1322, 73] width 138 height 26
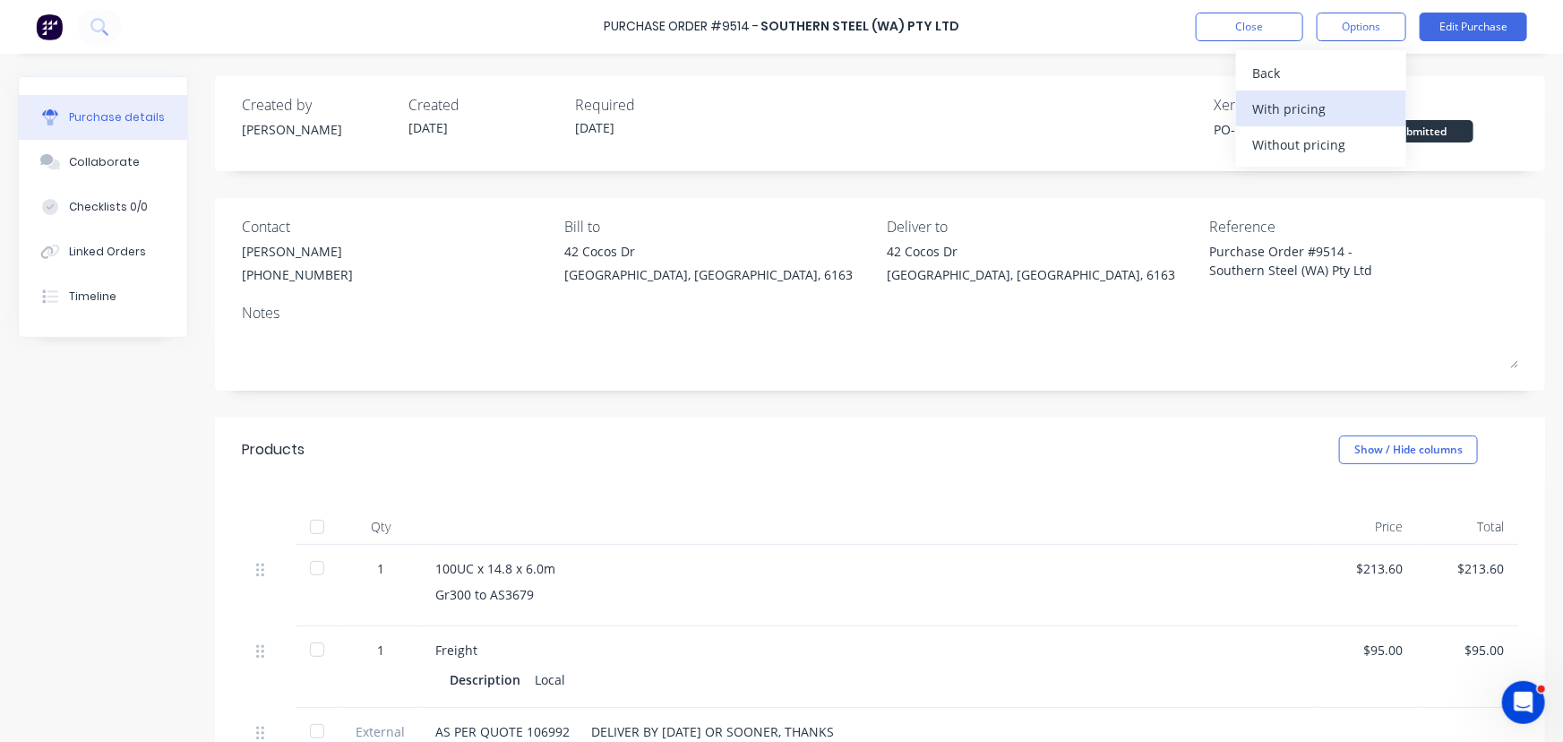
click at [1281, 96] on div "With pricing" at bounding box center [1322, 109] width 138 height 26
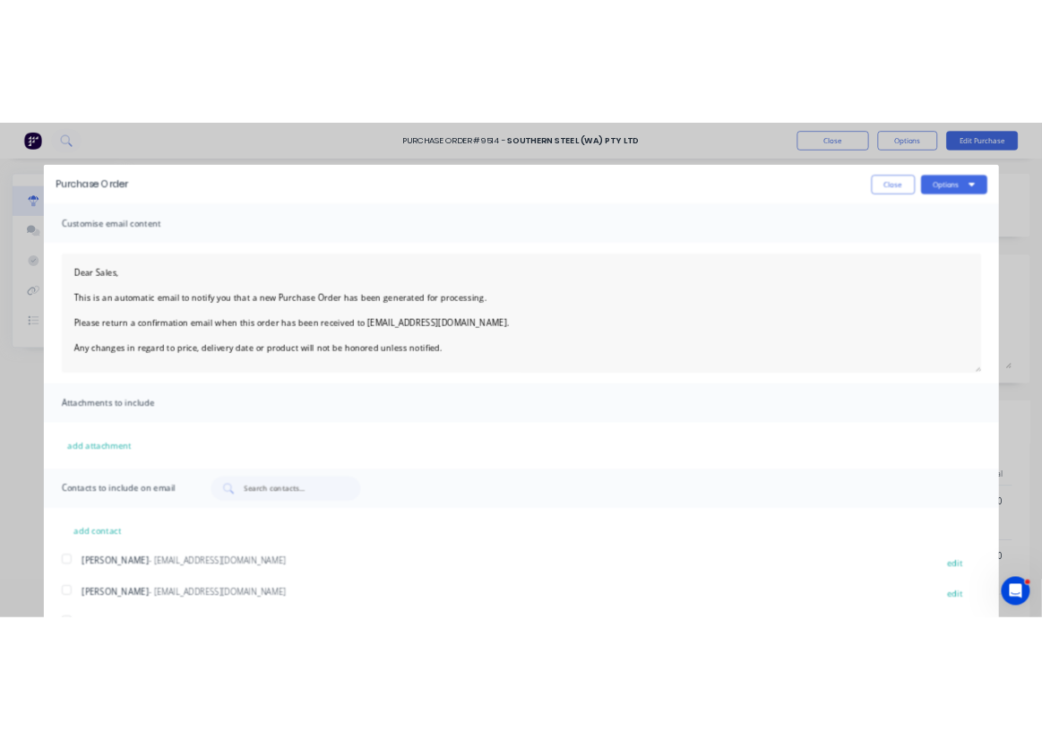
scroll to position [143, 0]
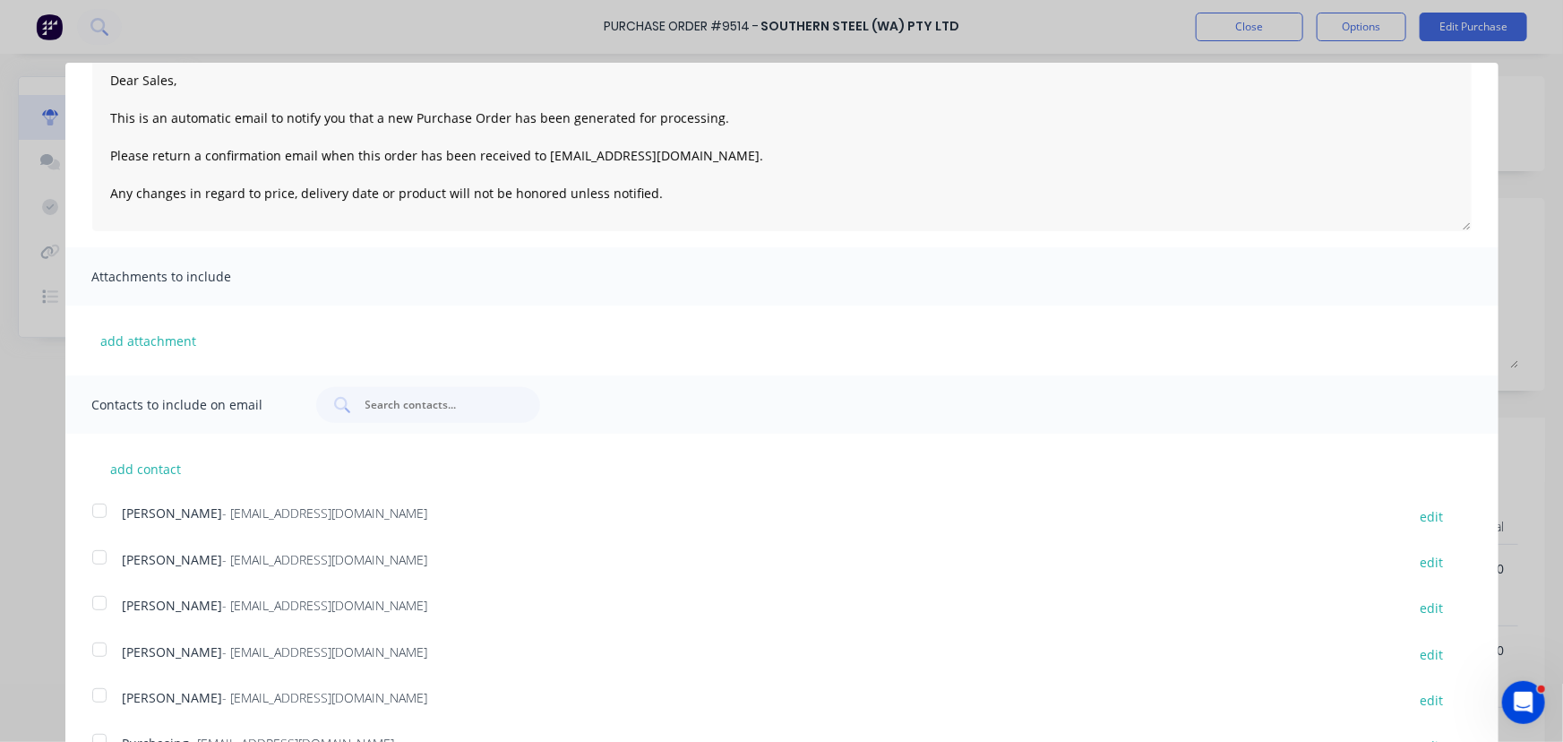
click at [99, 603] on div at bounding box center [100, 603] width 36 height 36
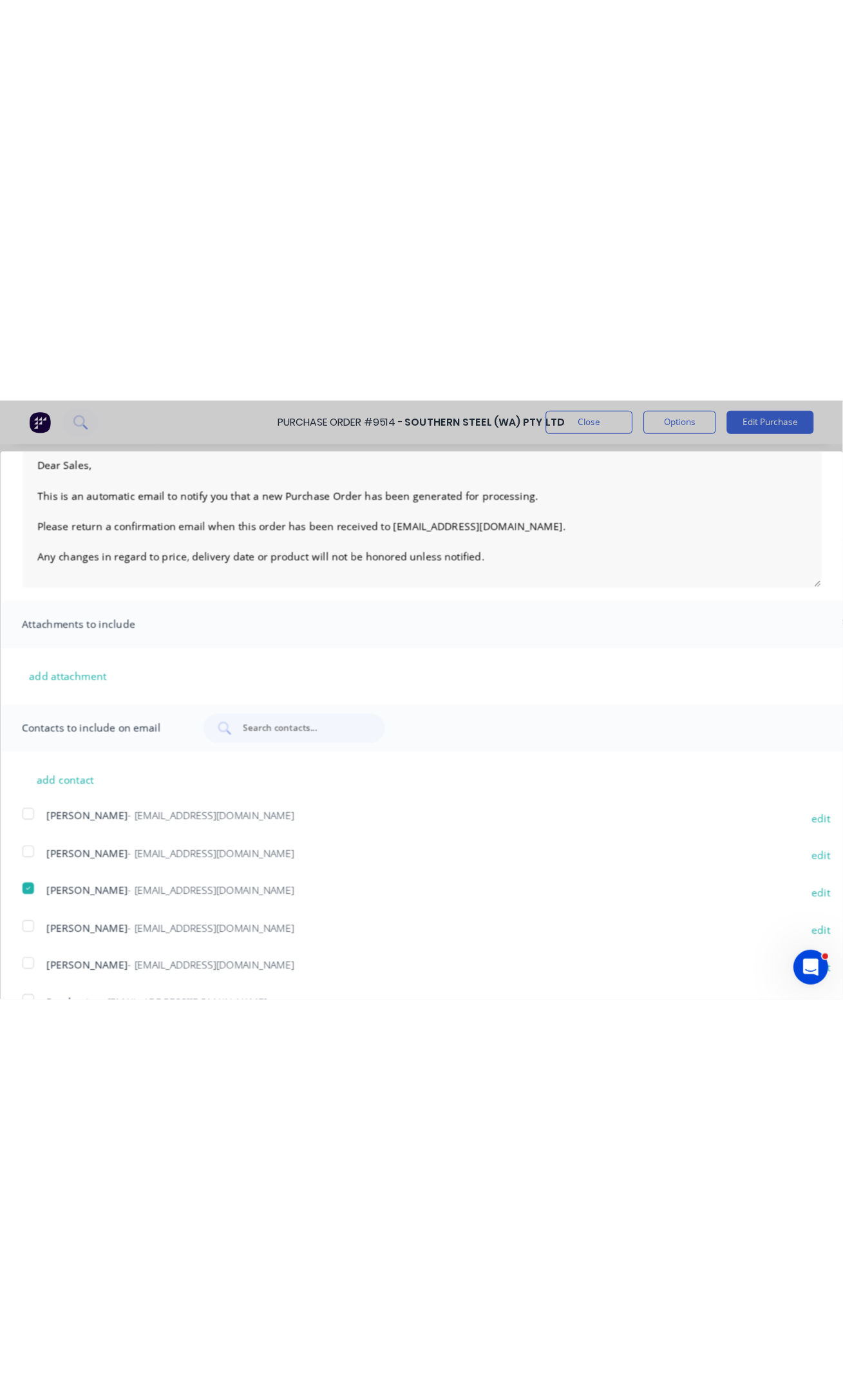
scroll to position [102, 0]
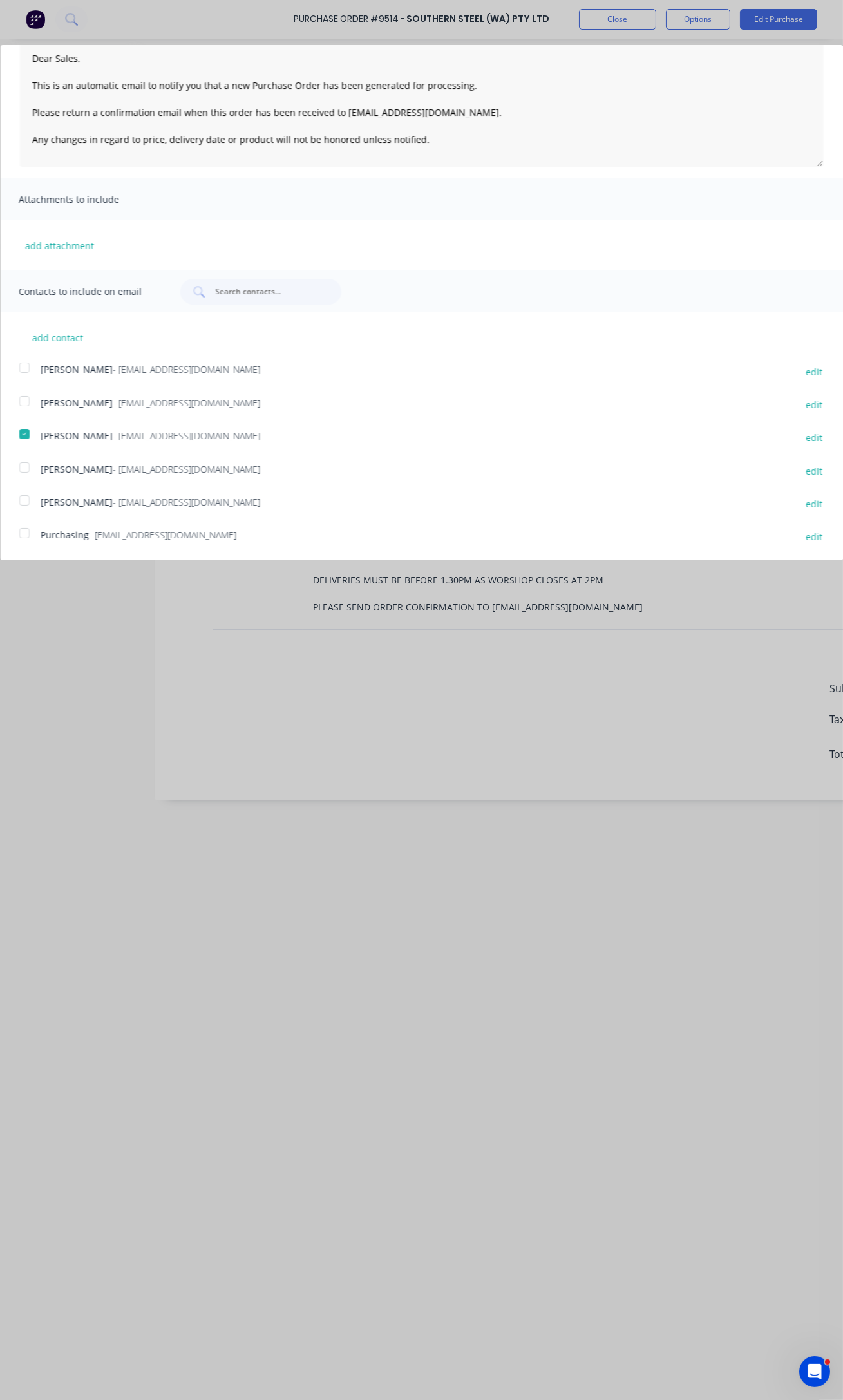
click at [24, 533] on div at bounding box center [24, 533] width 26 height 26
click at [793, 18] on div "Purchase Order Close Options Customise email content Dear Sales, This is an aut…" at bounding box center [421, 700] width 843 height 1400
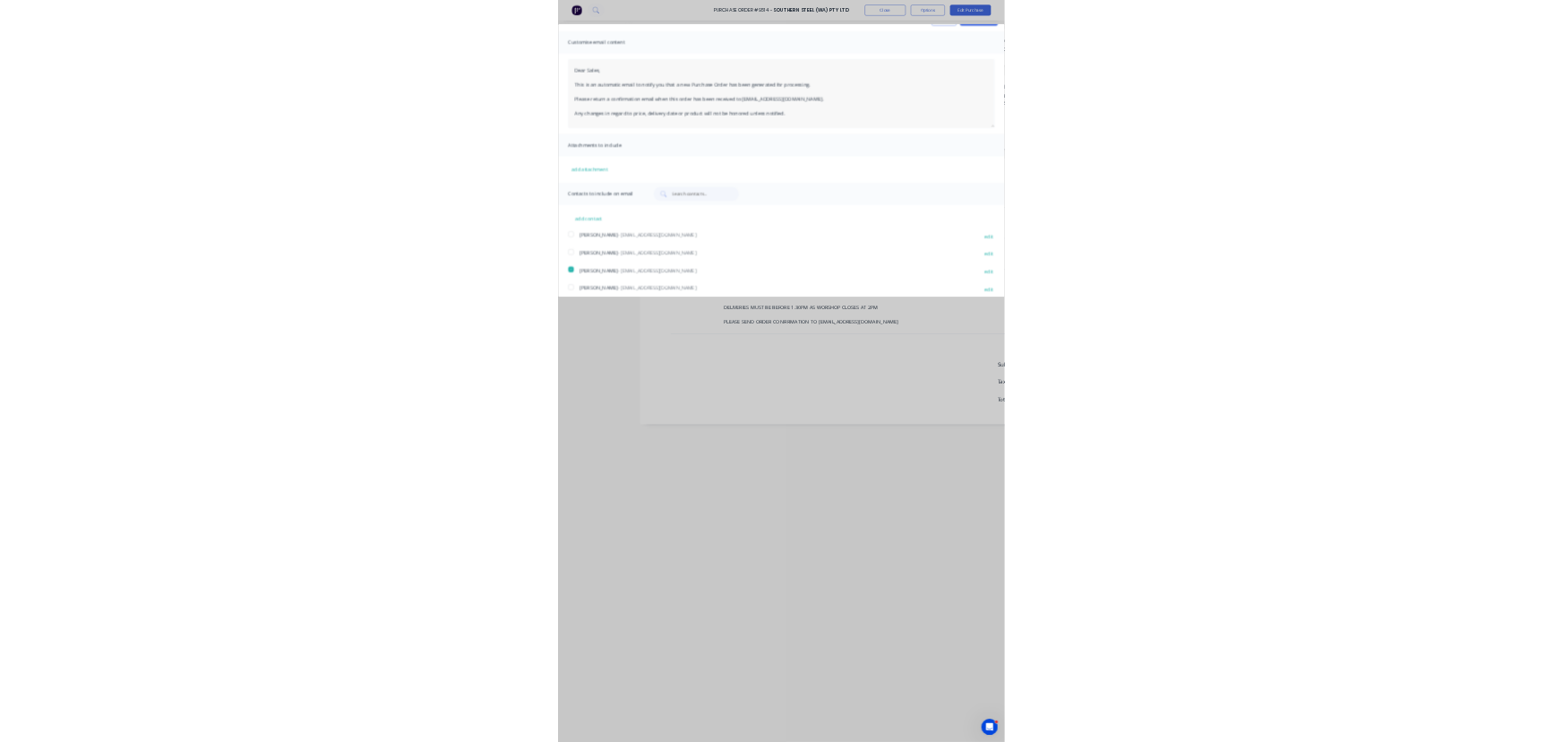
scroll to position [0, 0]
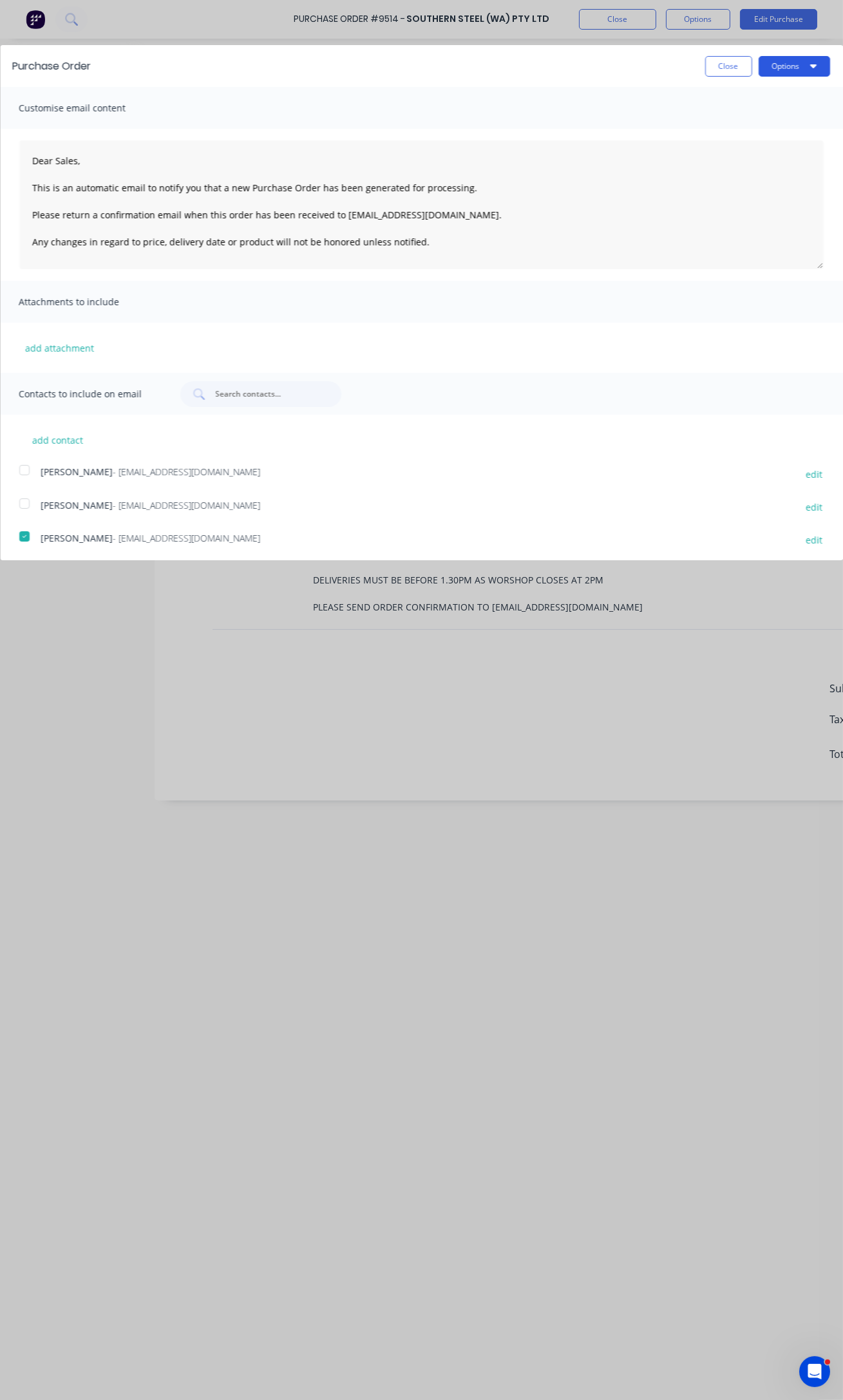
click at [789, 69] on button "Options" at bounding box center [793, 66] width 71 height 21
click at [726, 127] on div "Email" at bounding box center [769, 124] width 99 height 19
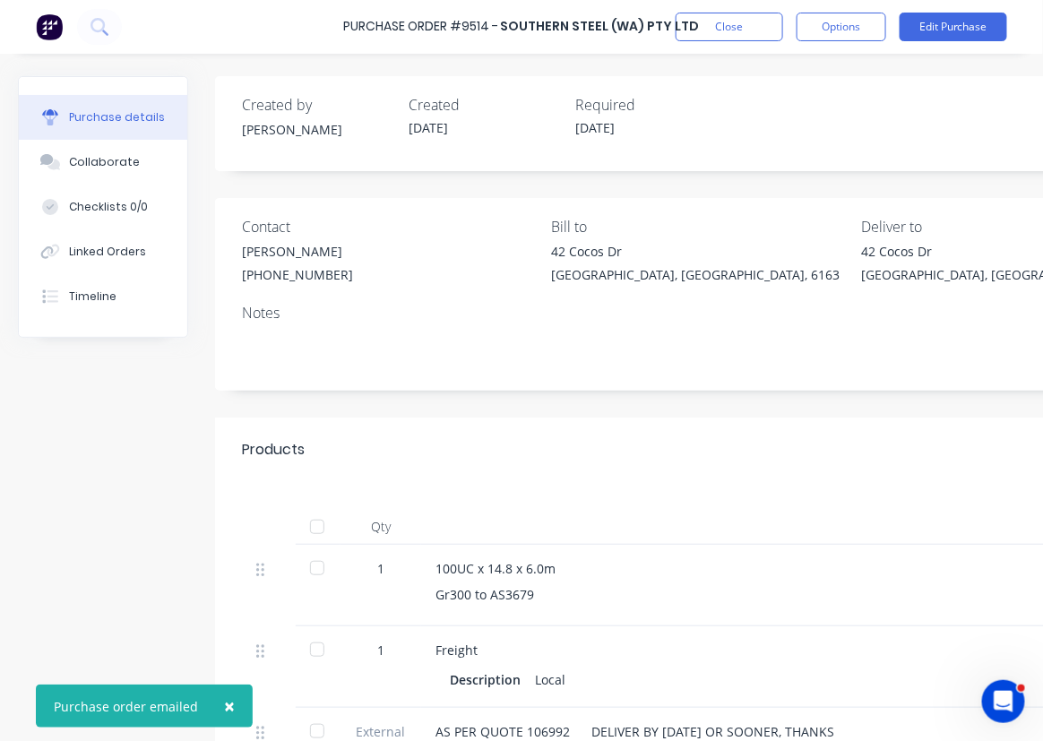
type textarea "x"
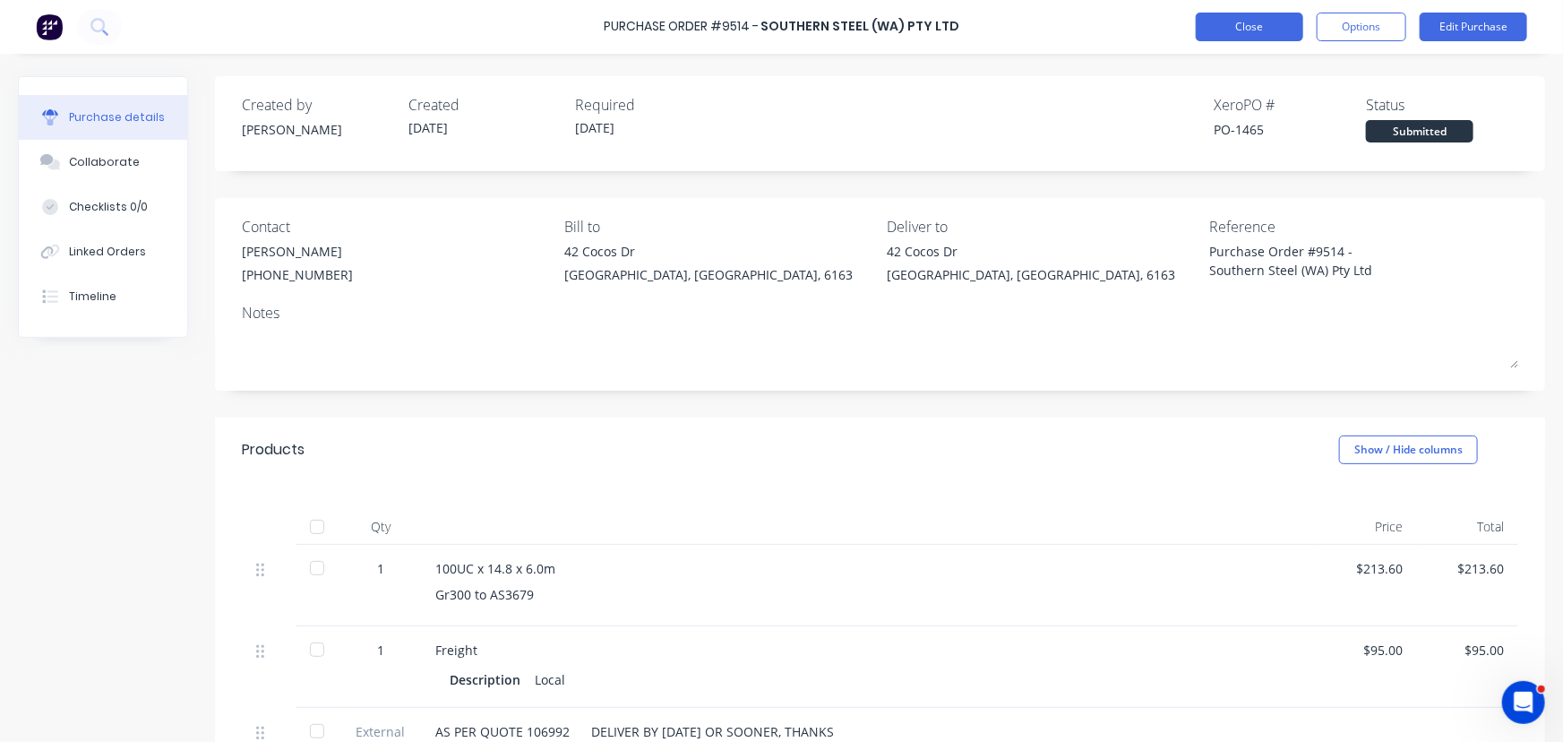
click at [1233, 17] on button "Close" at bounding box center [1250, 27] width 108 height 29
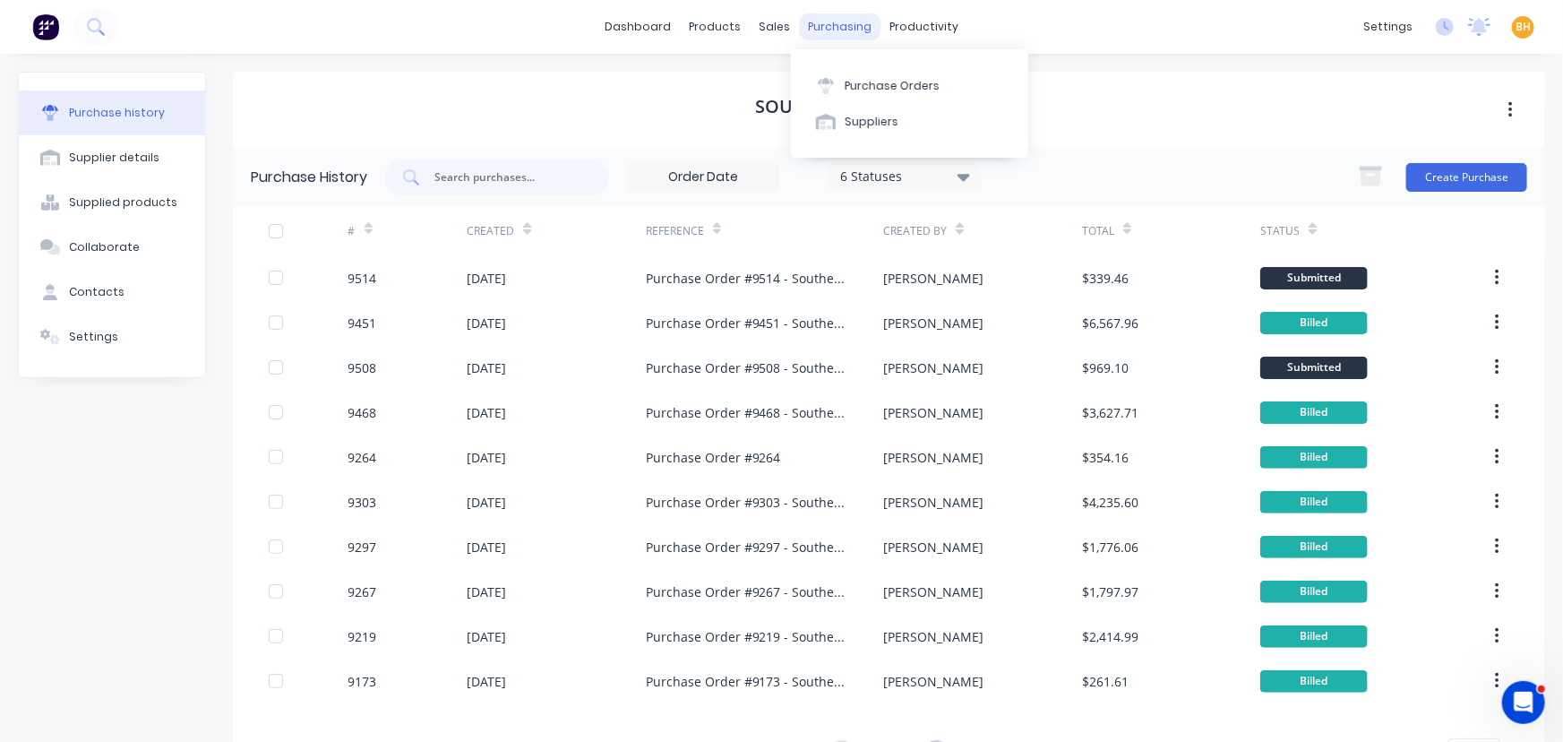
click at [841, 28] on div "purchasing" at bounding box center [840, 26] width 82 height 27
click at [826, 32] on div "purchasing" at bounding box center [840, 26] width 82 height 27
click at [884, 86] on div "Purchase Orders" at bounding box center [892, 86] width 95 height 16
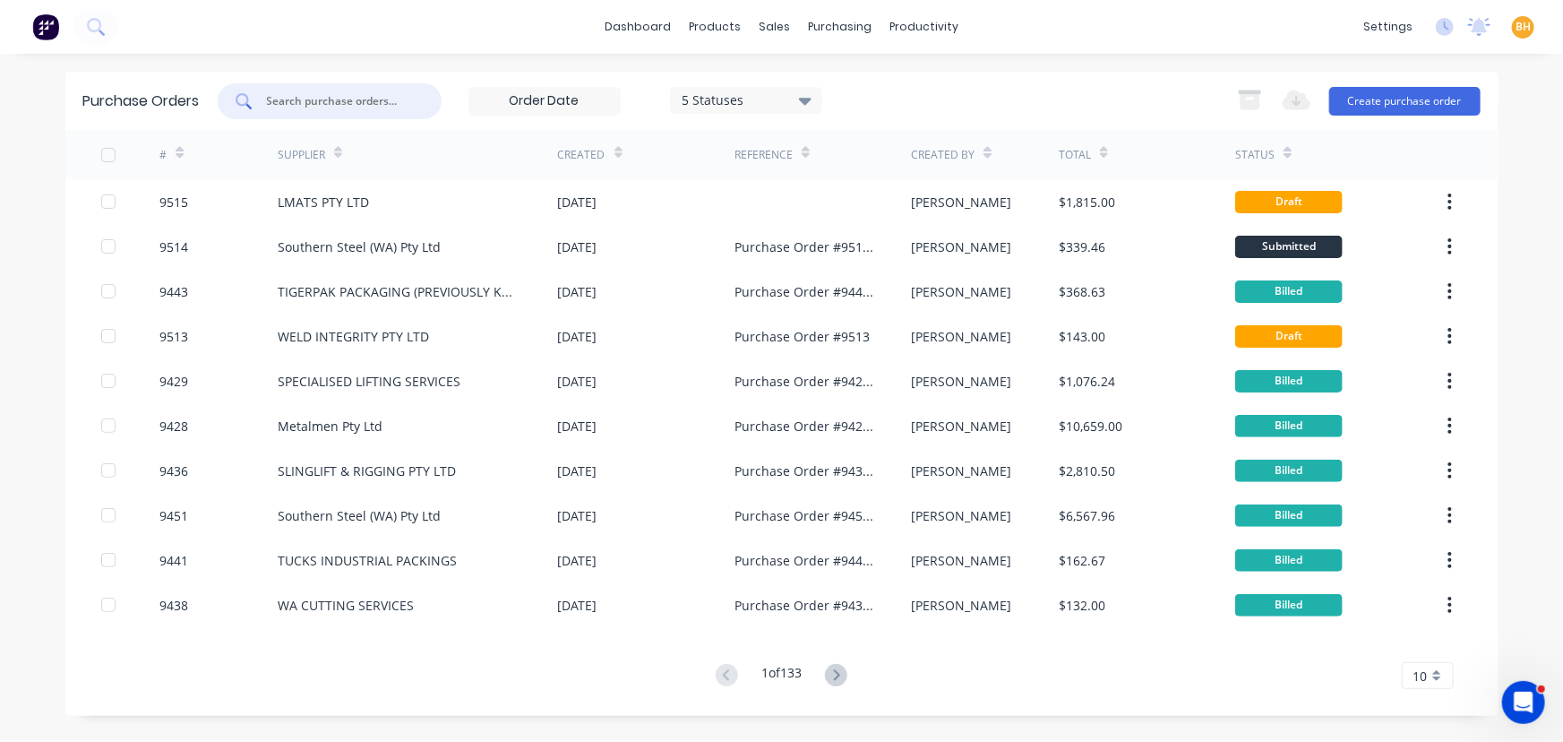
click at [332, 102] on input "text" at bounding box center [339, 101] width 149 height 18
type input "9373"
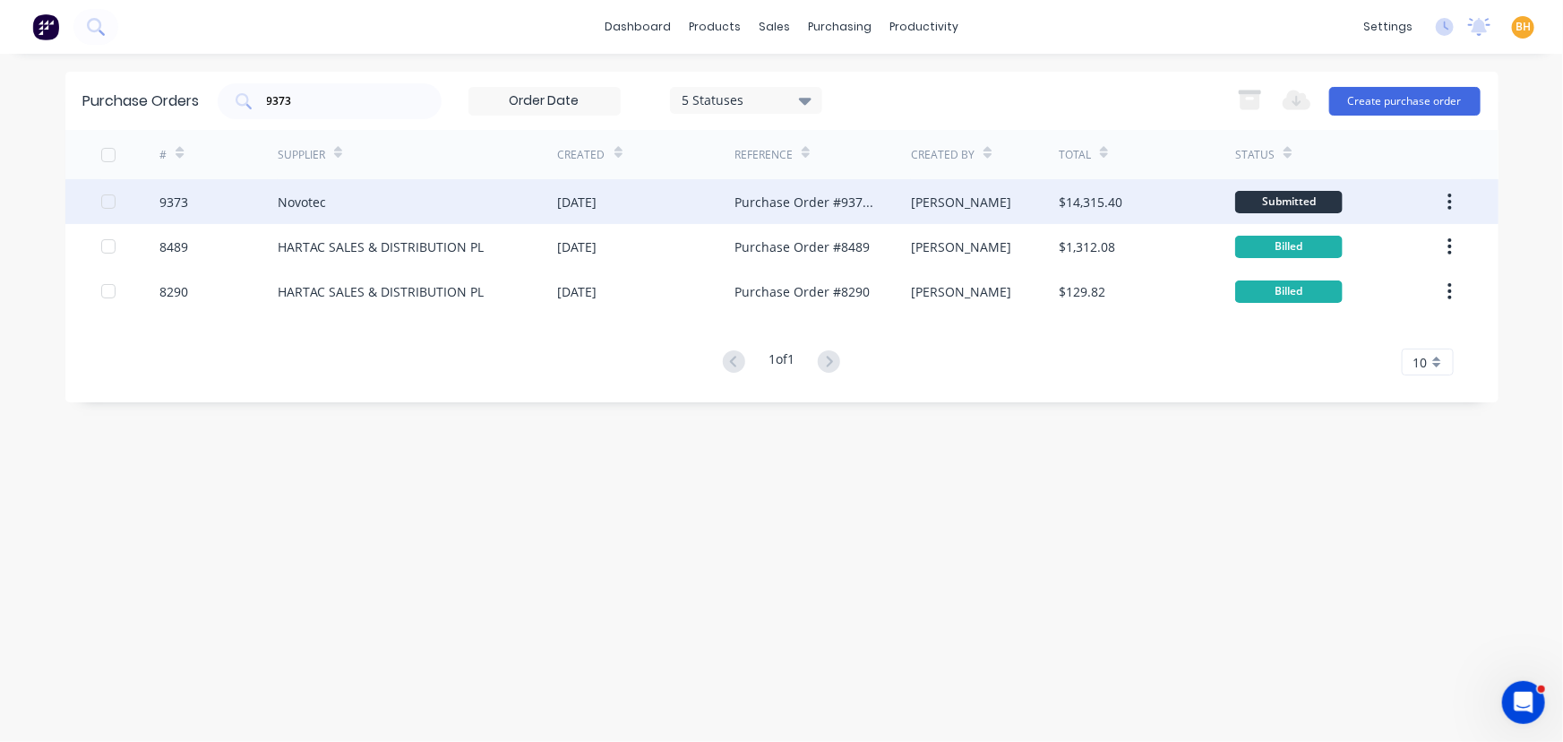
click at [289, 203] on div "Novotec" at bounding box center [302, 202] width 48 height 19
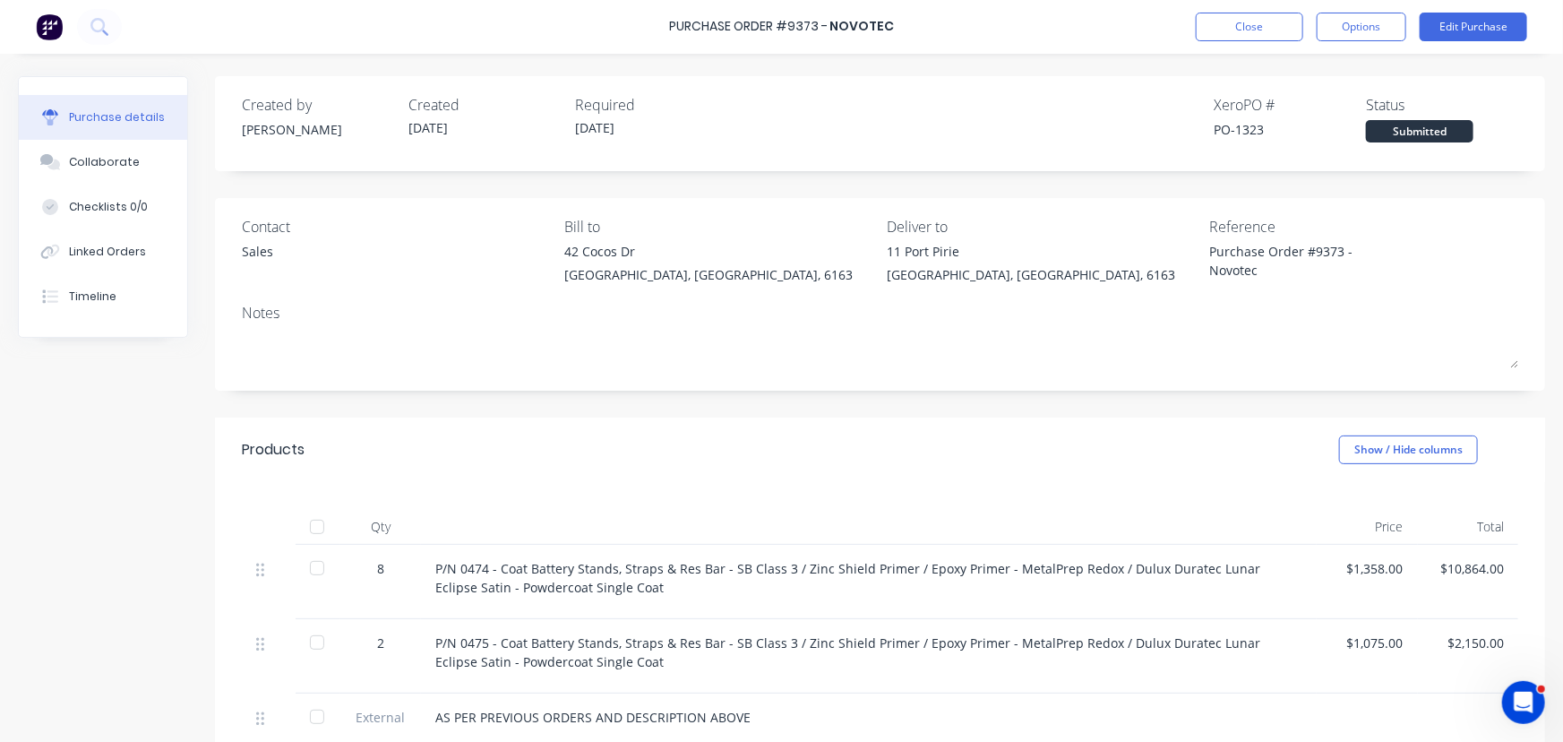
click at [314, 528] on div at bounding box center [317, 527] width 36 height 36
click at [1343, 30] on button "Options" at bounding box center [1362, 27] width 90 height 29
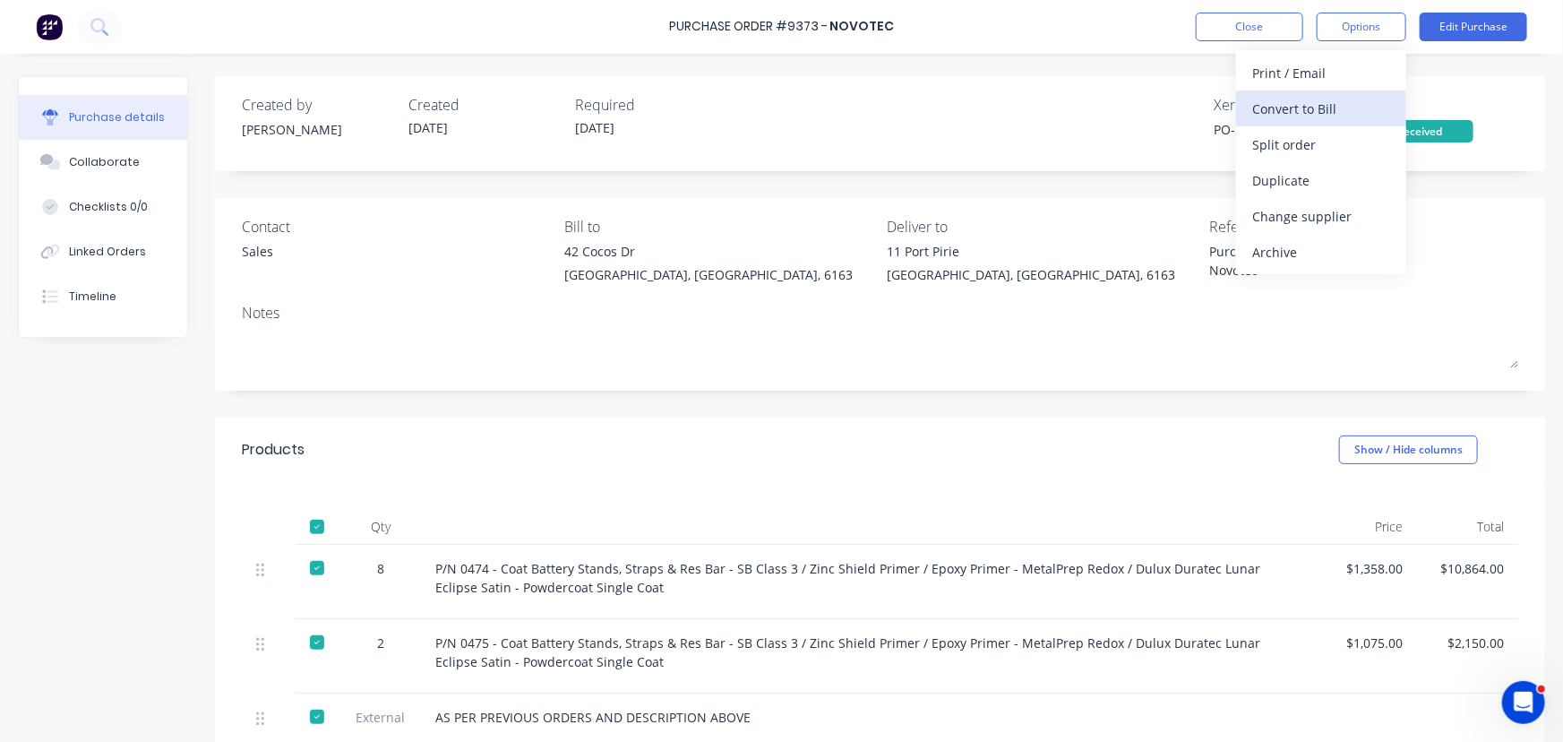
click at [1289, 98] on div "Convert to Bill" at bounding box center [1322, 109] width 138 height 26
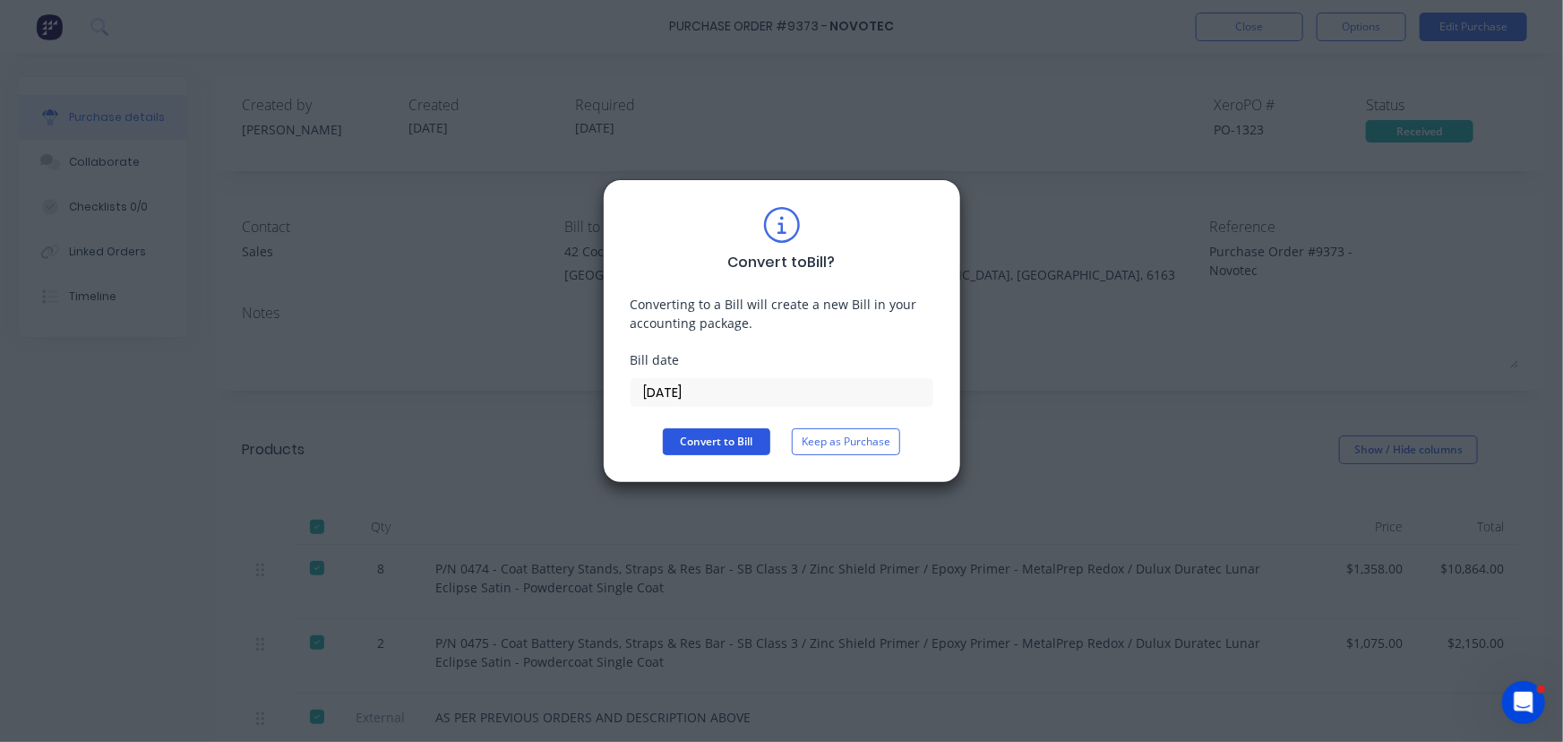
click at [711, 439] on button "Convert to Bill" at bounding box center [717, 441] width 108 height 27
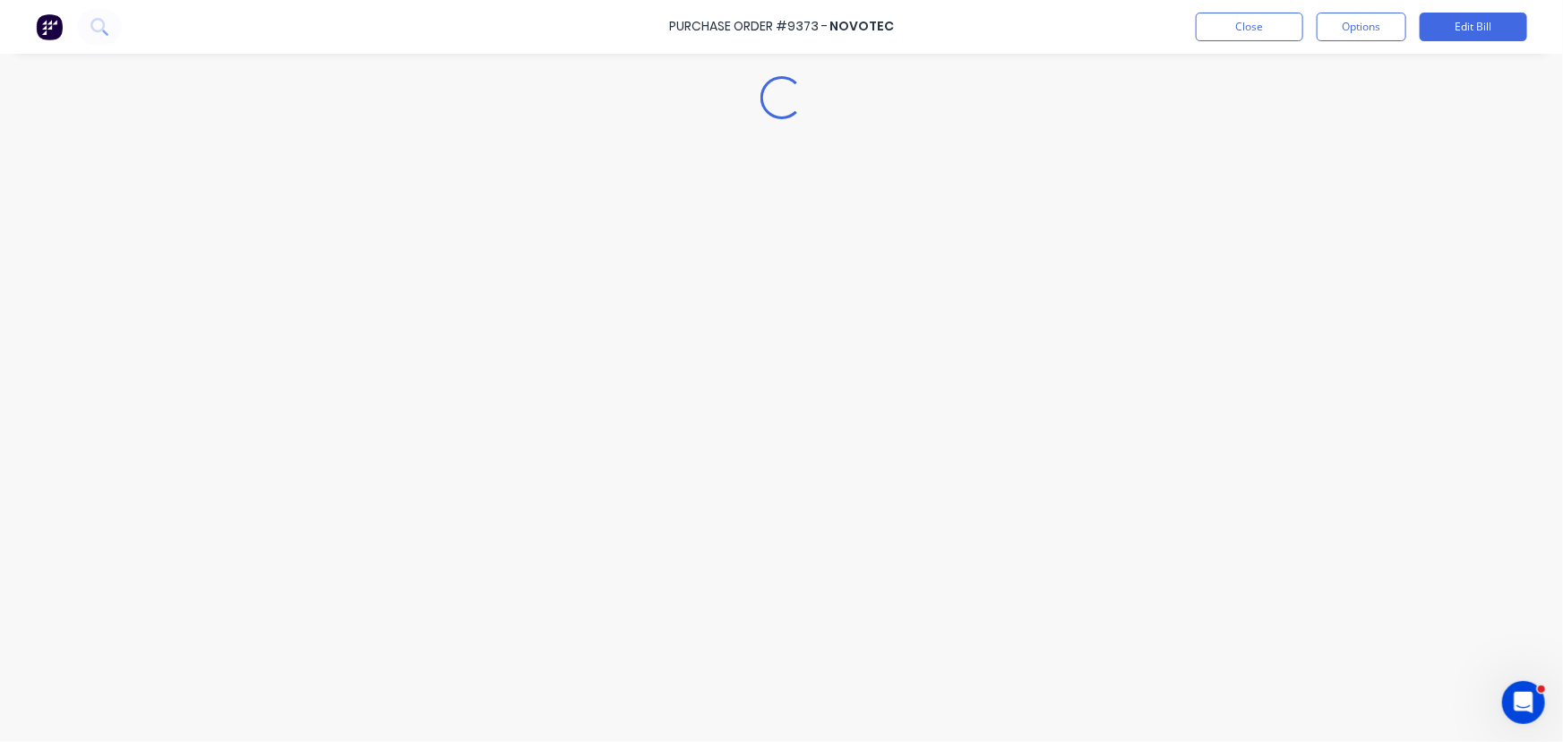
type textarea "x"
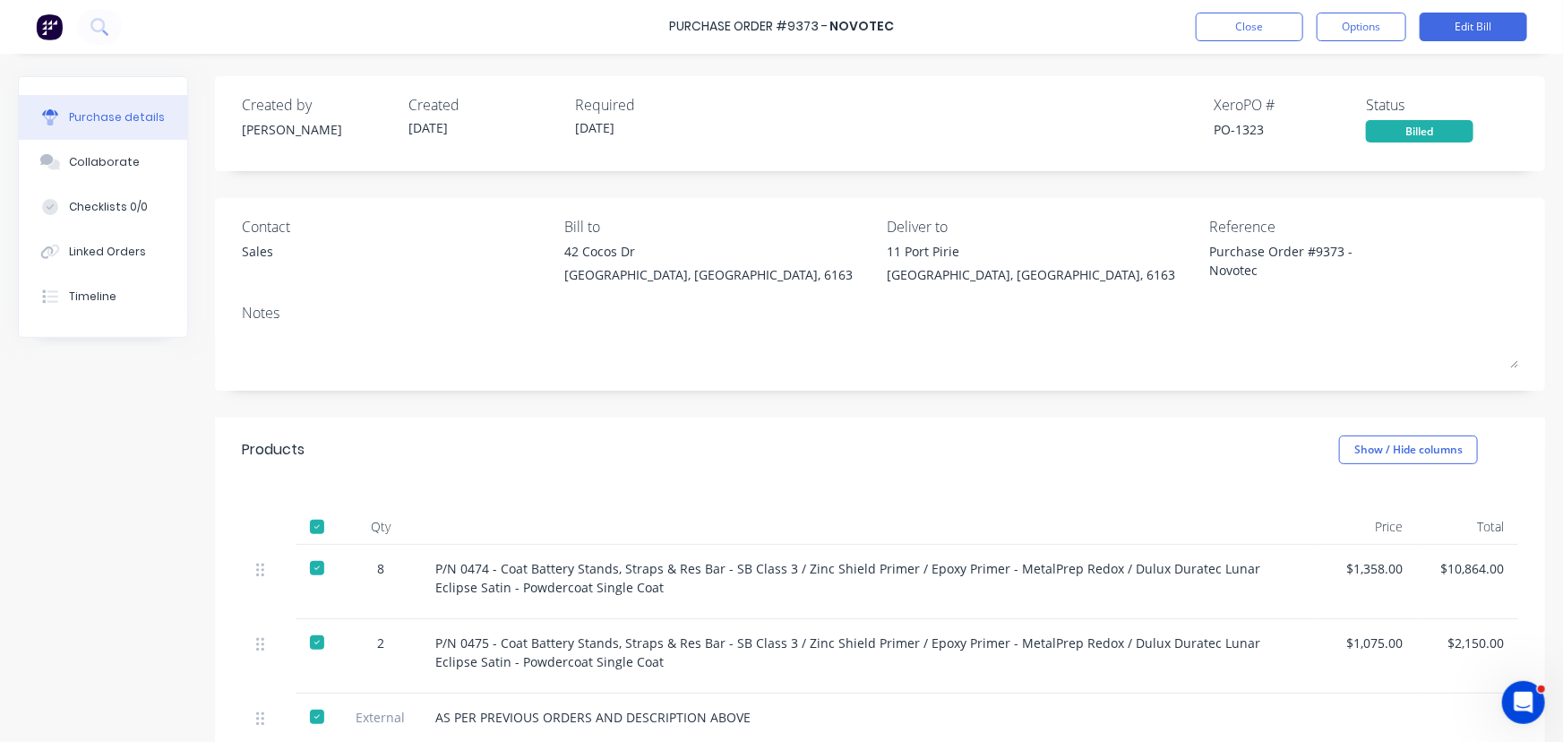
click at [554, 436] on div "Products Show / Hide columns" at bounding box center [880, 450] width 1331 height 65
click at [1238, 17] on button "Close" at bounding box center [1250, 27] width 108 height 29
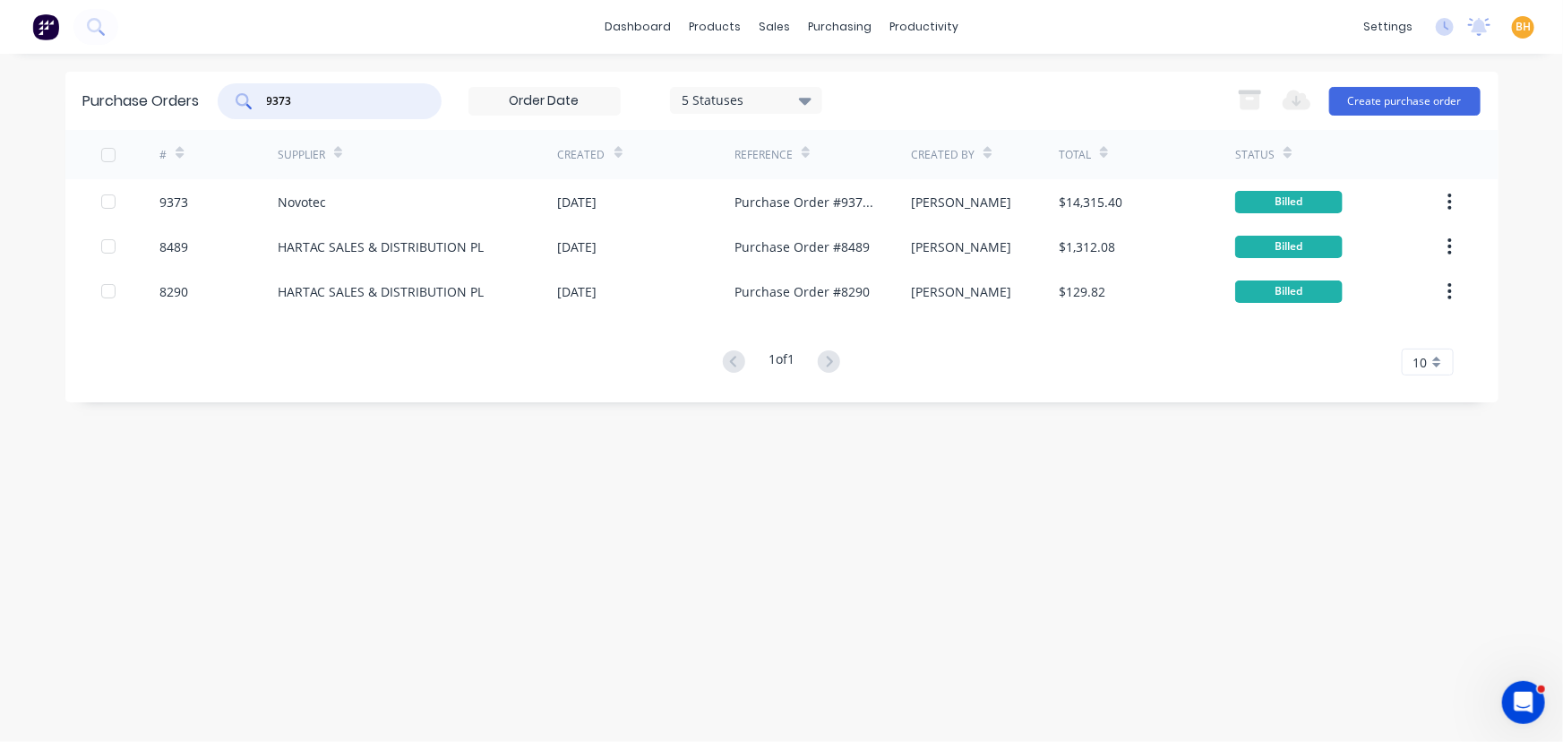
click at [309, 95] on input "9373" at bounding box center [339, 101] width 149 height 18
click at [354, 100] on input "9373" at bounding box center [339, 101] width 149 height 18
type input "9"
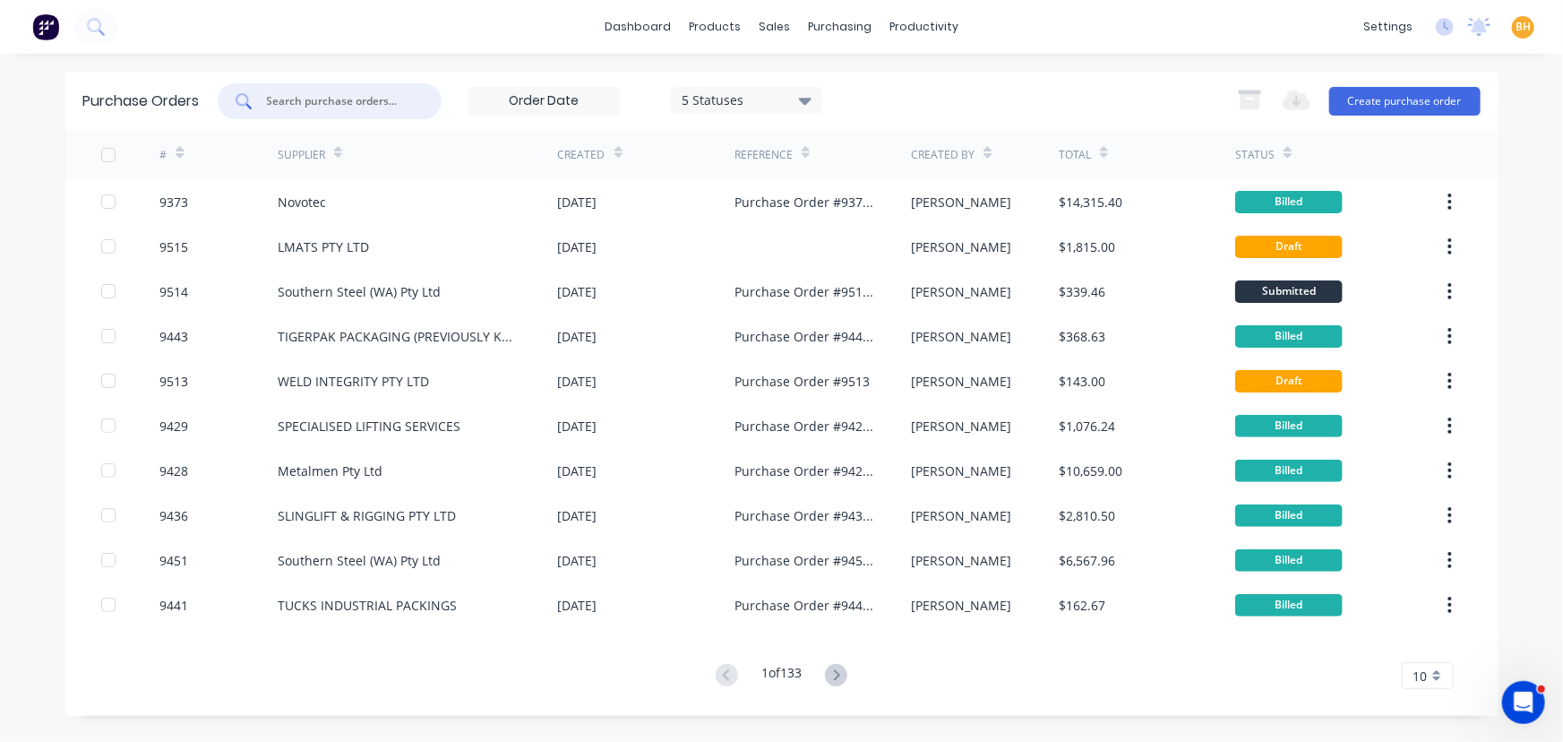
click at [296, 108] on input "text" at bounding box center [339, 101] width 149 height 18
click at [354, 108] on input "text" at bounding box center [339, 101] width 149 height 18
click at [1376, 94] on button "Create purchase order" at bounding box center [1405, 101] width 151 height 29
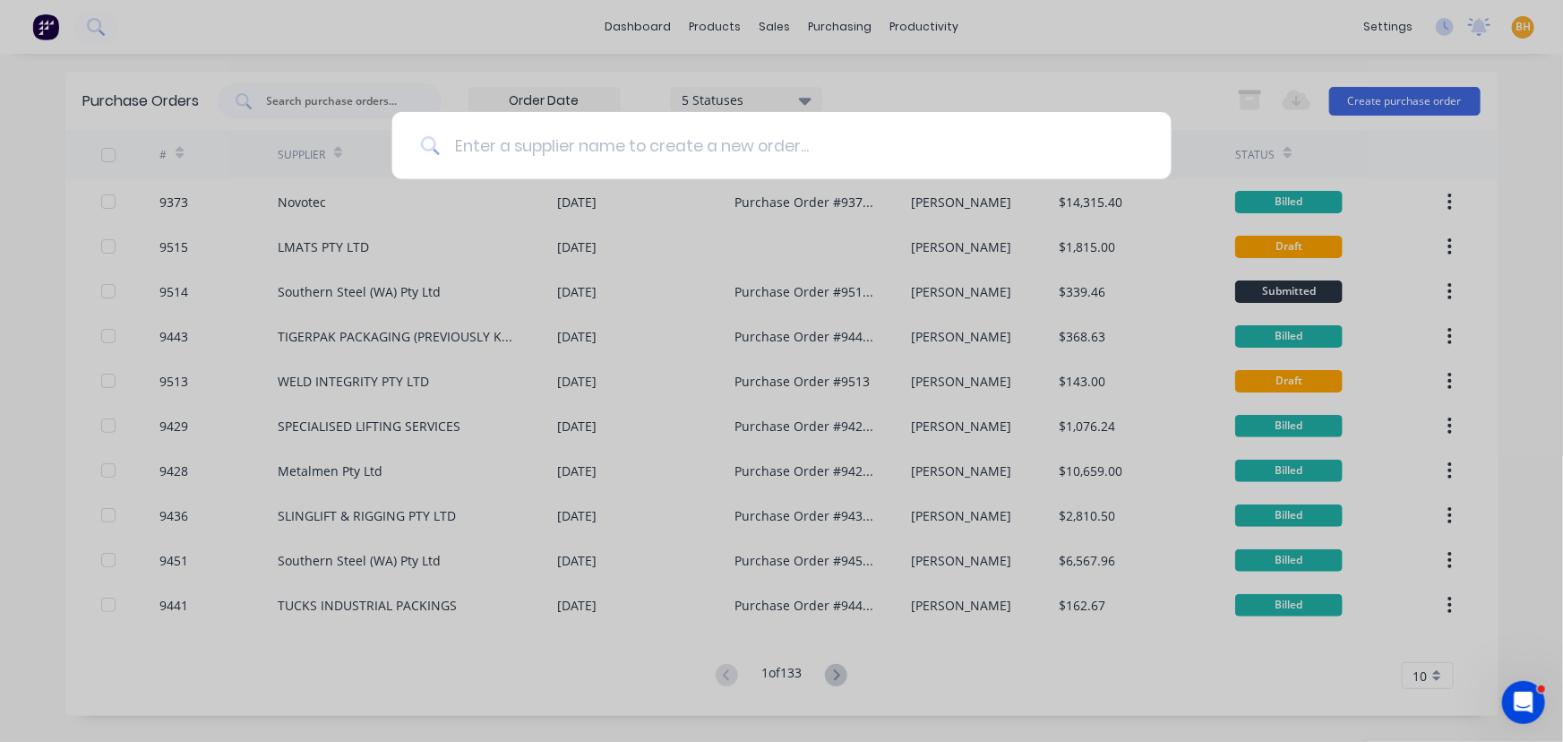
click at [465, 156] on input at bounding box center [791, 145] width 703 height 67
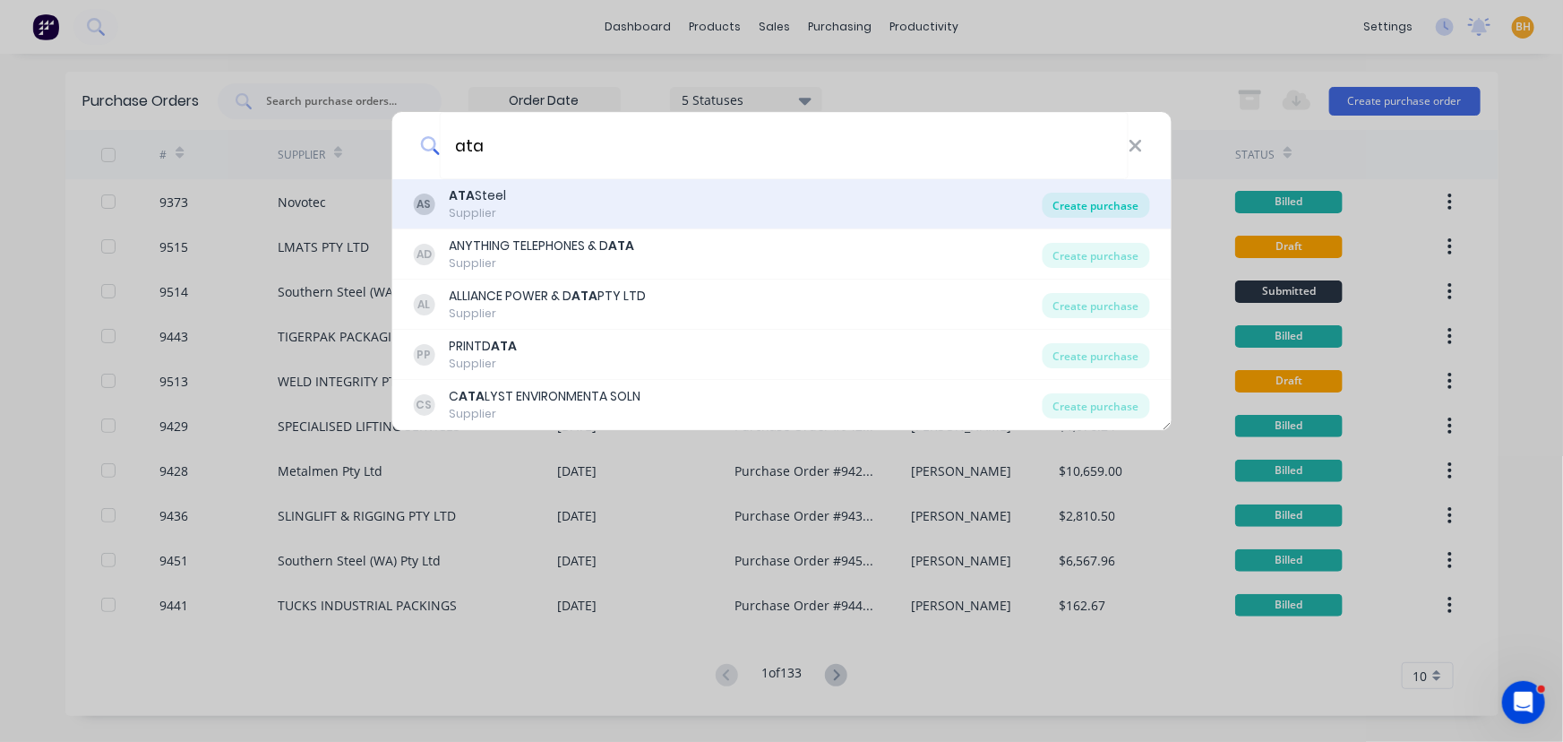
type input "ata"
click at [1117, 205] on div "Create purchase" at bounding box center [1097, 205] width 108 height 25
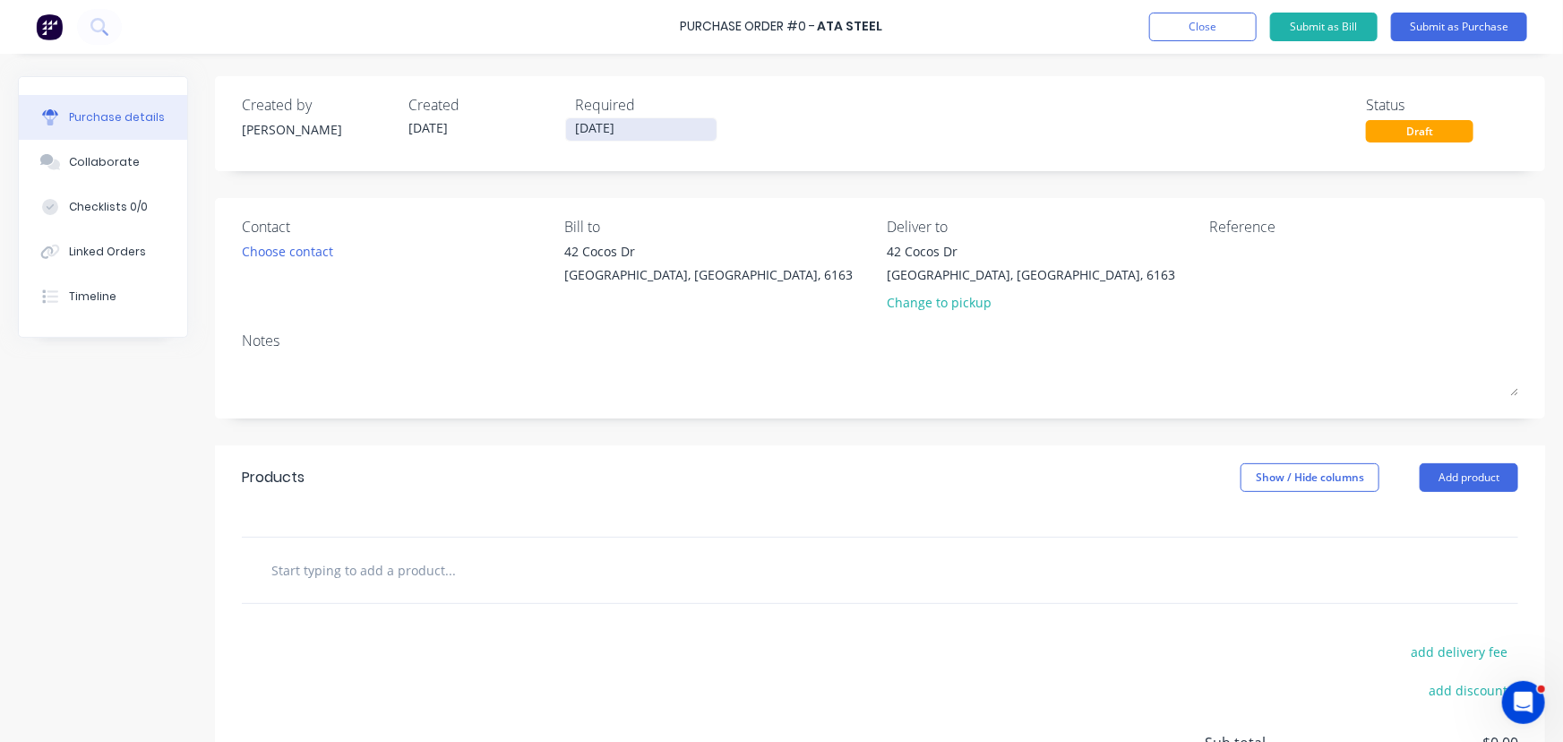
click at [641, 130] on input "[DATE]" at bounding box center [641, 129] width 151 height 22
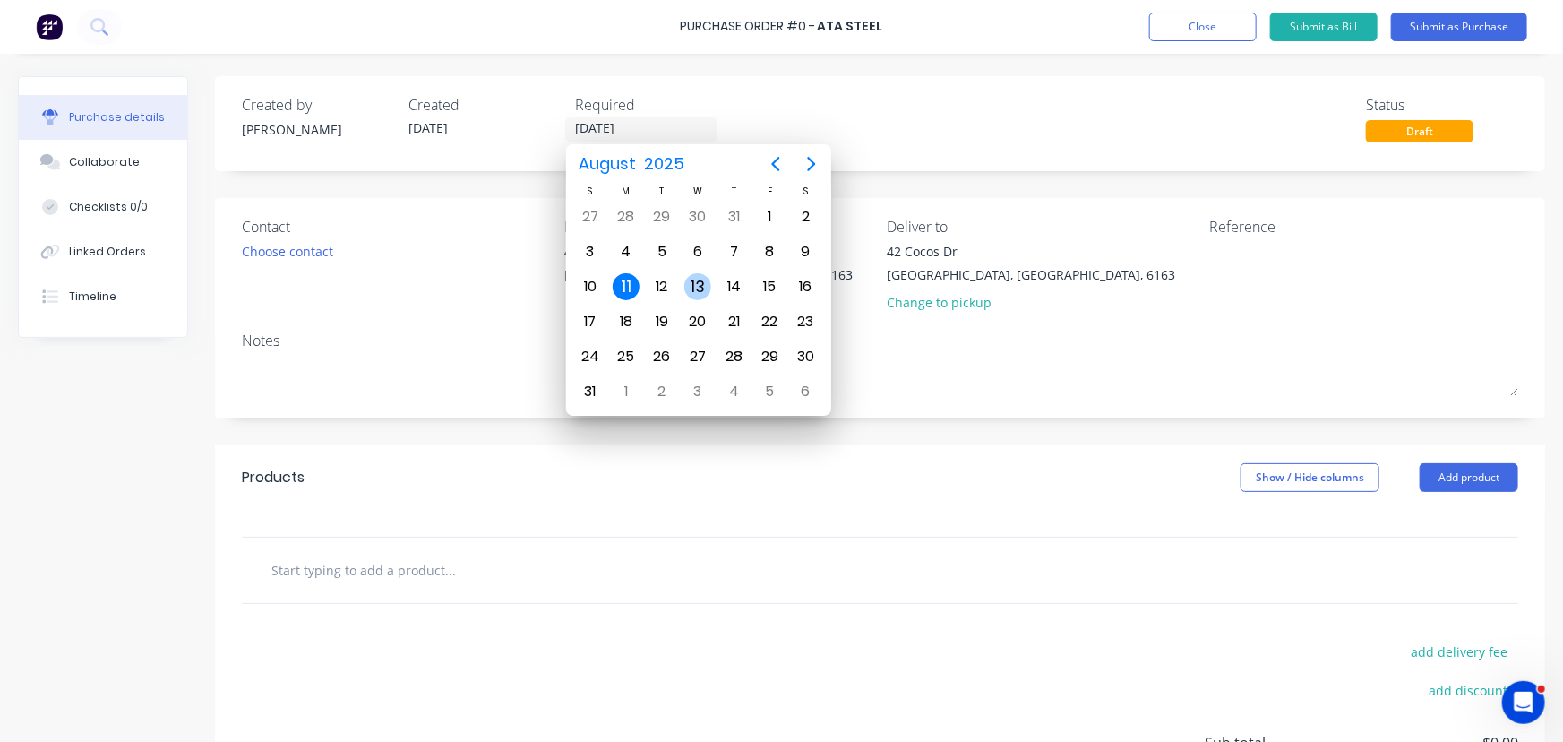
click at [693, 282] on div "13" at bounding box center [698, 286] width 27 height 27
type input "[DATE]"
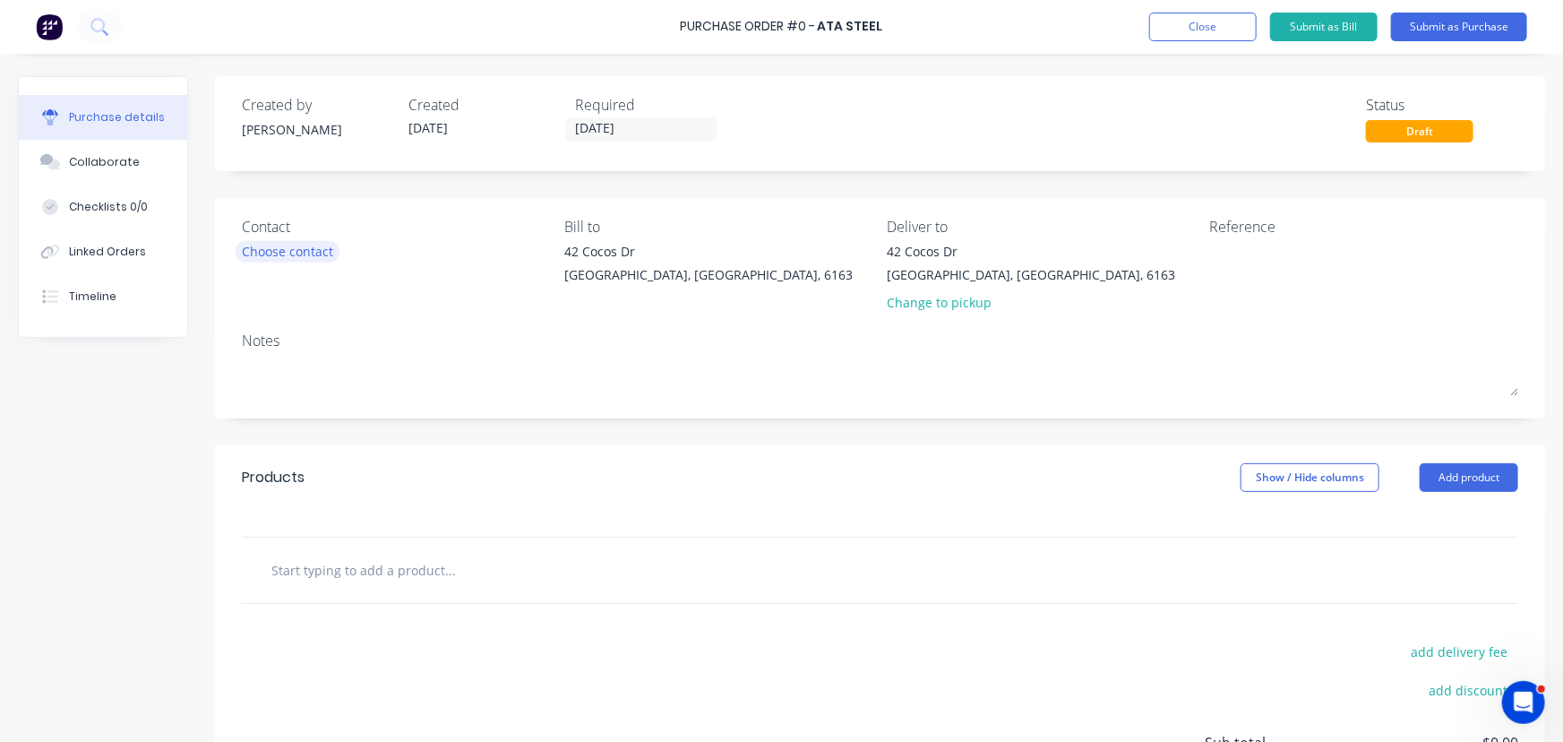
click at [284, 250] on div "Choose contact" at bounding box center [287, 251] width 91 height 19
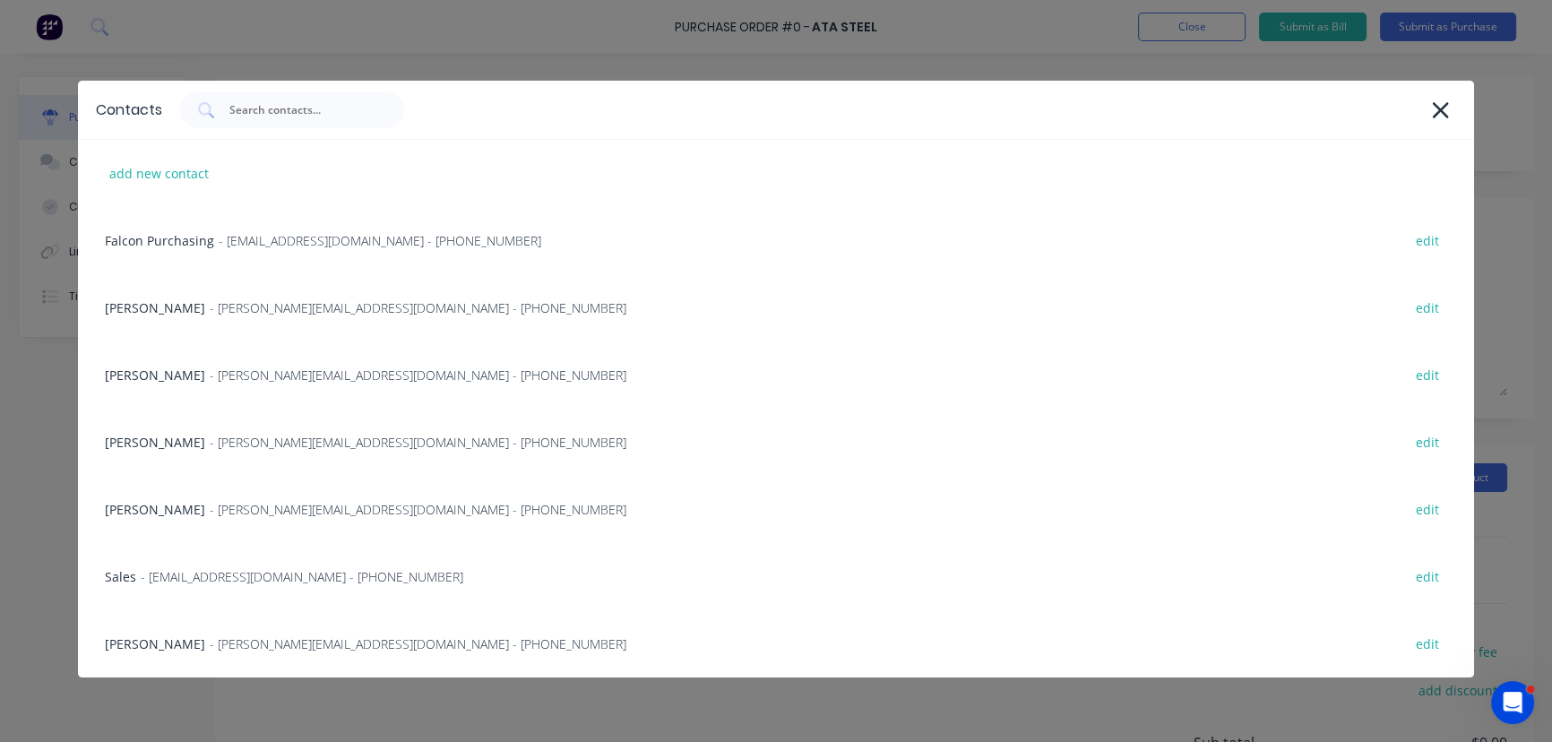
drag, startPoint x: 186, startPoint y: 579, endPoint x: 172, endPoint y: 574, distance: 15.0
click at [186, 579] on span "- [EMAIL_ADDRESS][DOMAIN_NAME] - [PHONE_NUMBER]" at bounding box center [302, 576] width 323 height 19
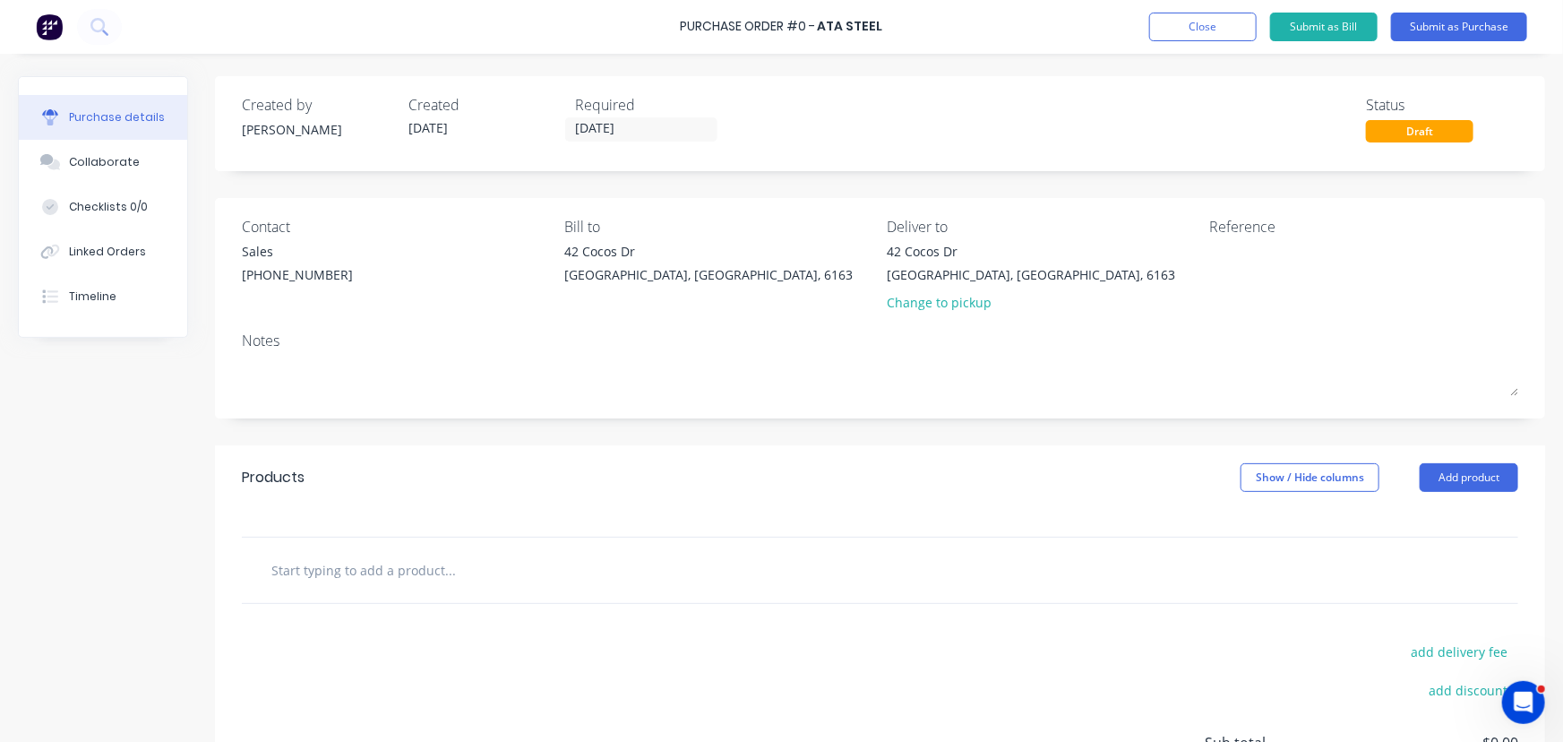
click at [404, 570] on input "text" at bounding box center [450, 570] width 358 height 36
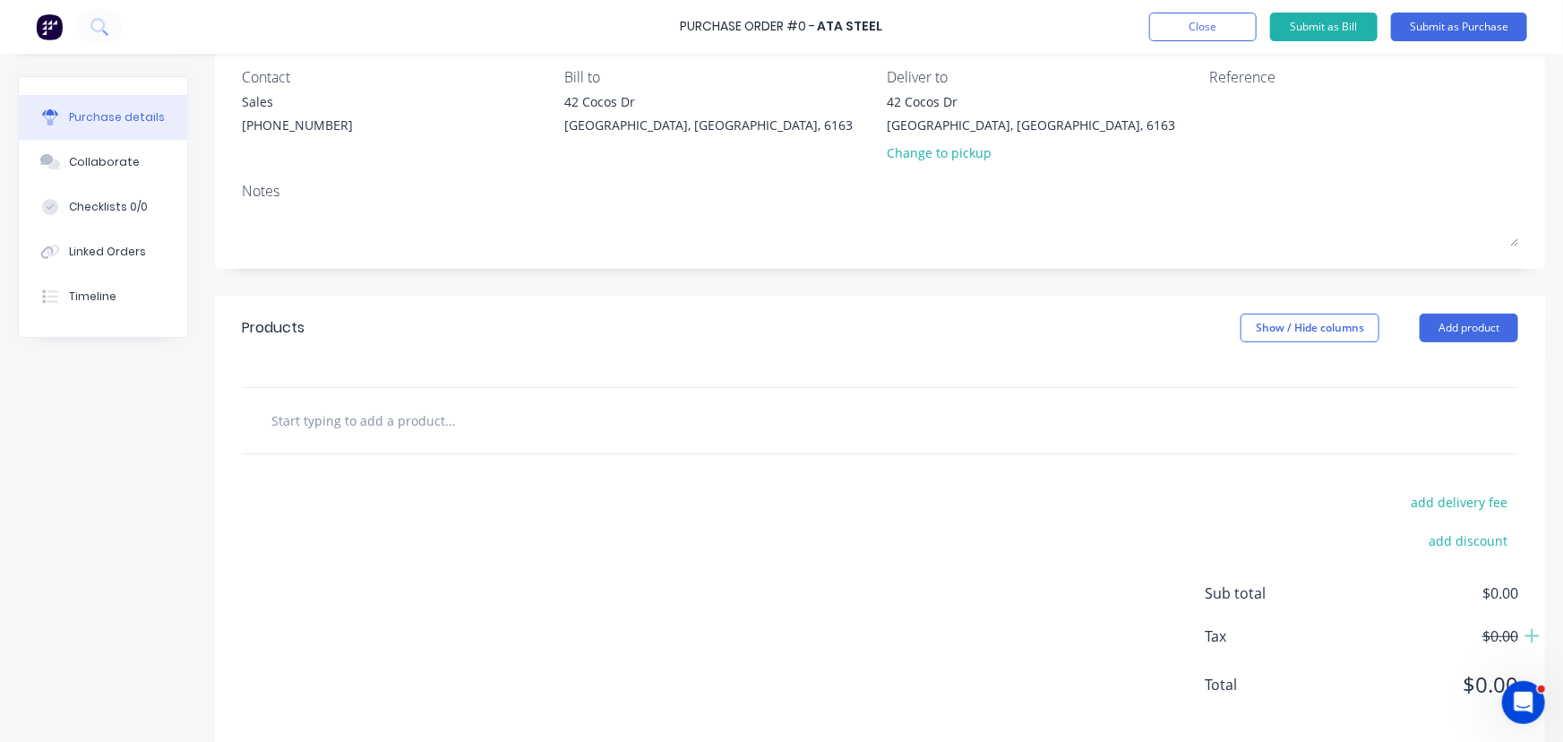
scroll to position [162, 0]
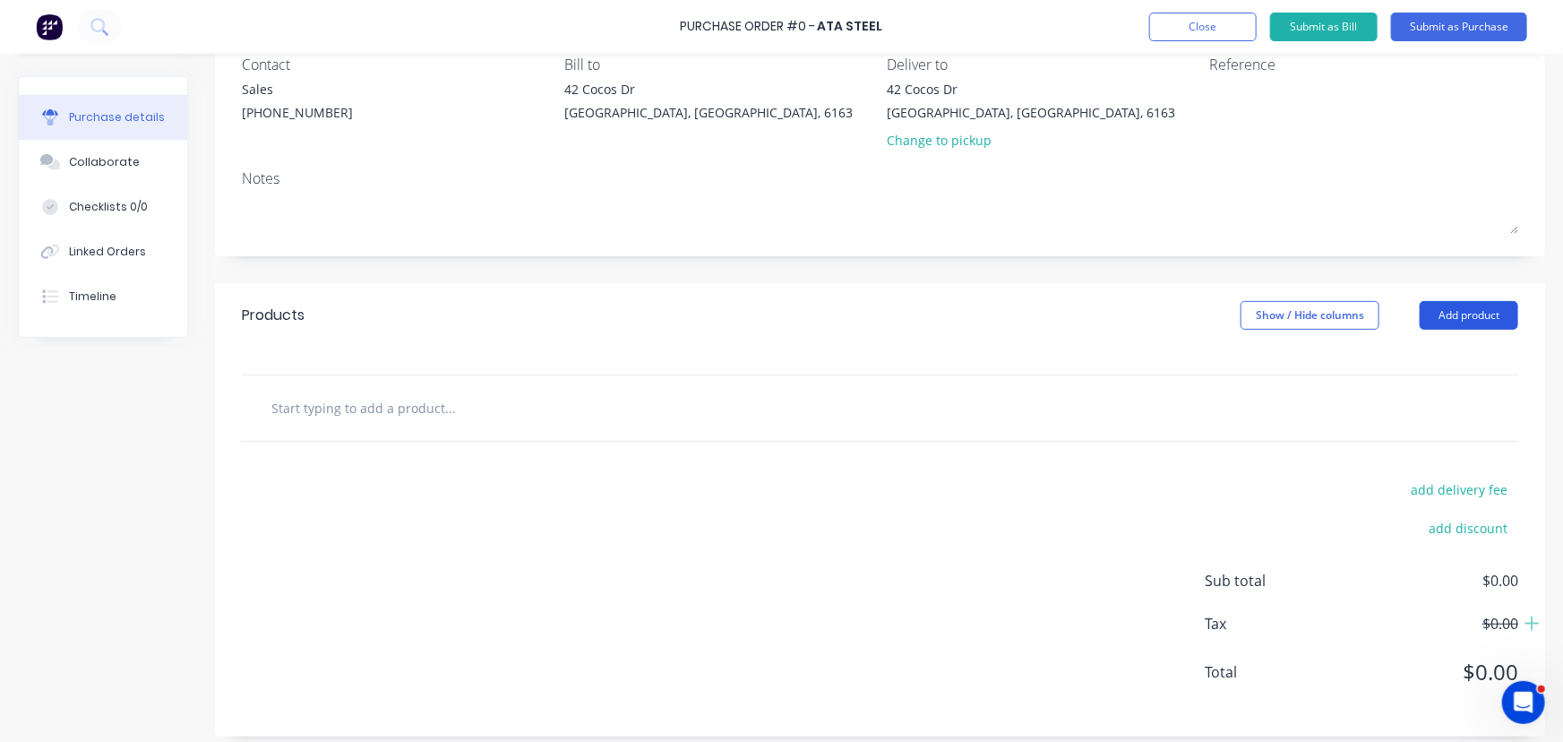
click at [1435, 320] on button "Add product" at bounding box center [1469, 315] width 99 height 29
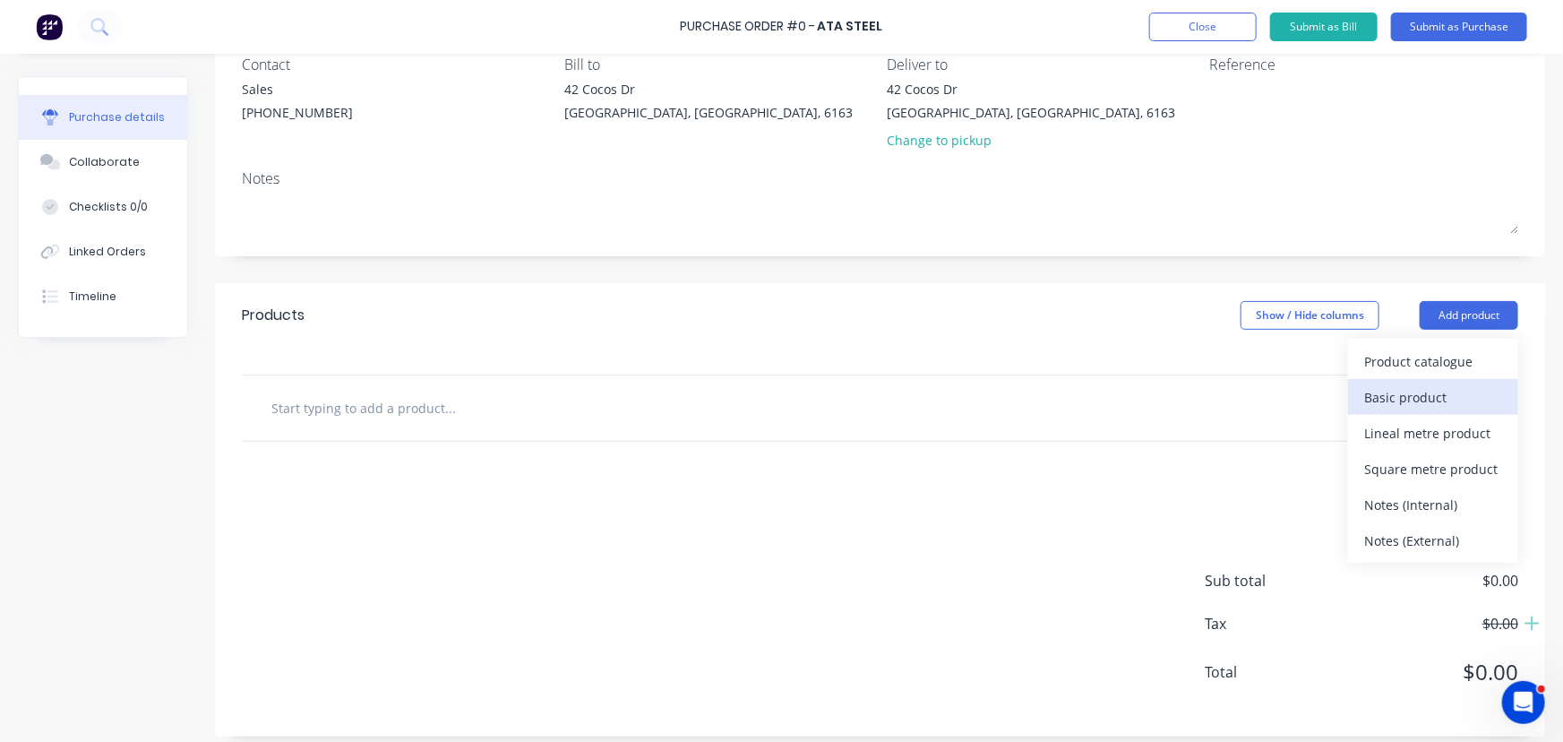
click at [1434, 397] on div "Basic product" at bounding box center [1434, 397] width 138 height 26
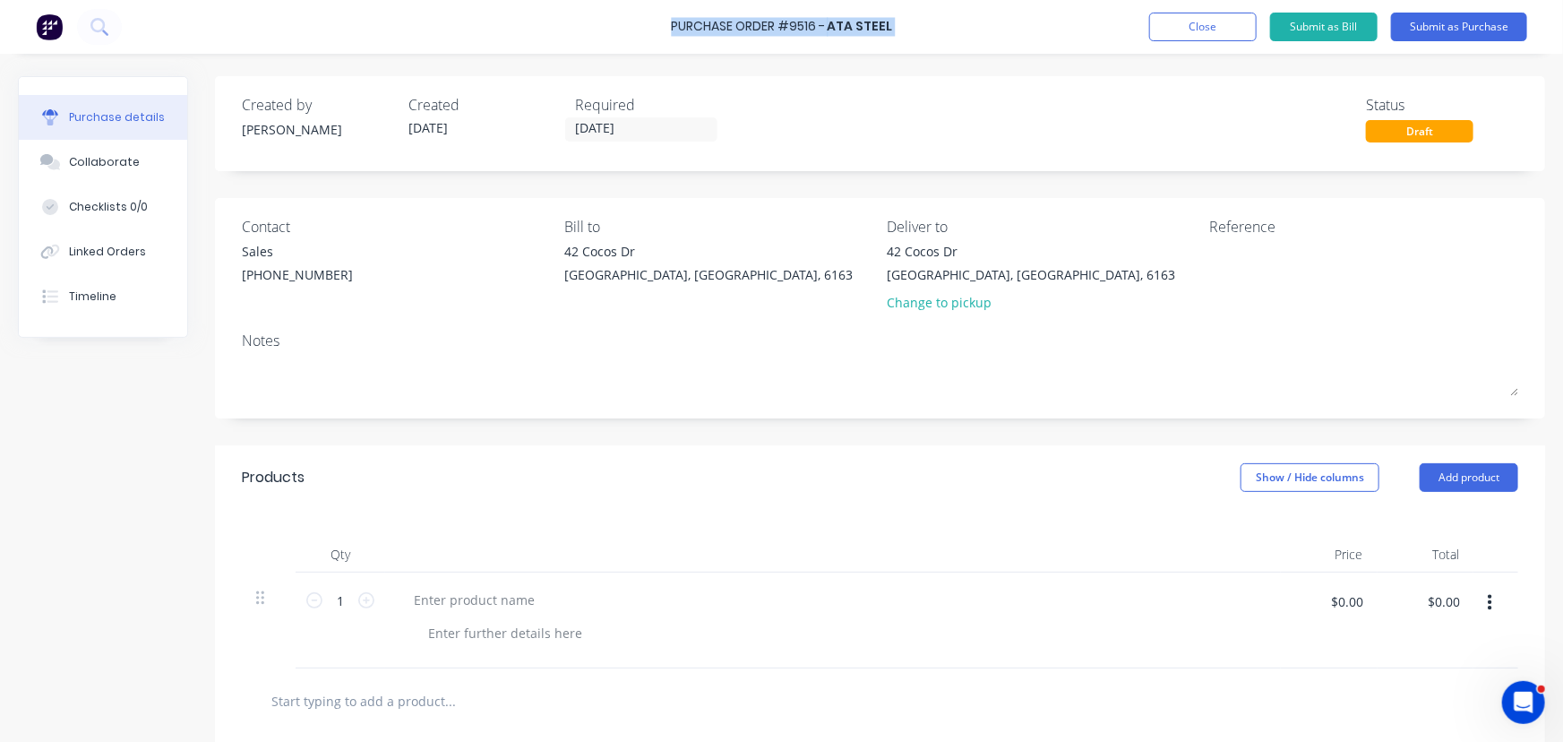
click at [676, 30] on div "Purchase Order #9516 - ATA Steel Add product Close Submit as Bill Submit as Pur…" at bounding box center [781, 27] width 1563 height 54
copy div "Purchase Order #9516 - ATA Steel Add product Close Submit as Bill Submit as Pur…"
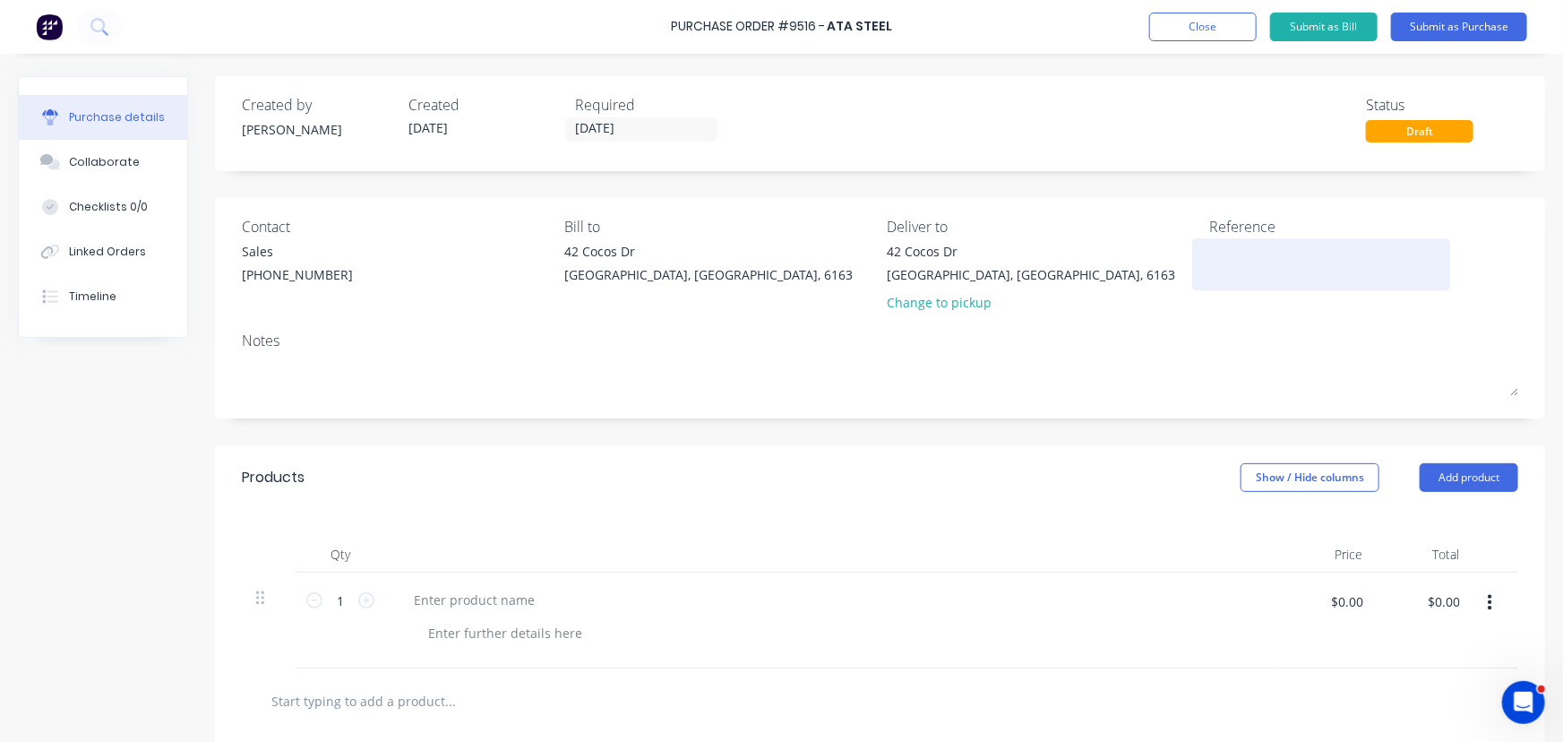
click at [1246, 254] on textarea at bounding box center [1322, 262] width 224 height 40
type textarea "v"
paste textarea "Purchase Order #9516 - ATA Steel"
type textarea "x"
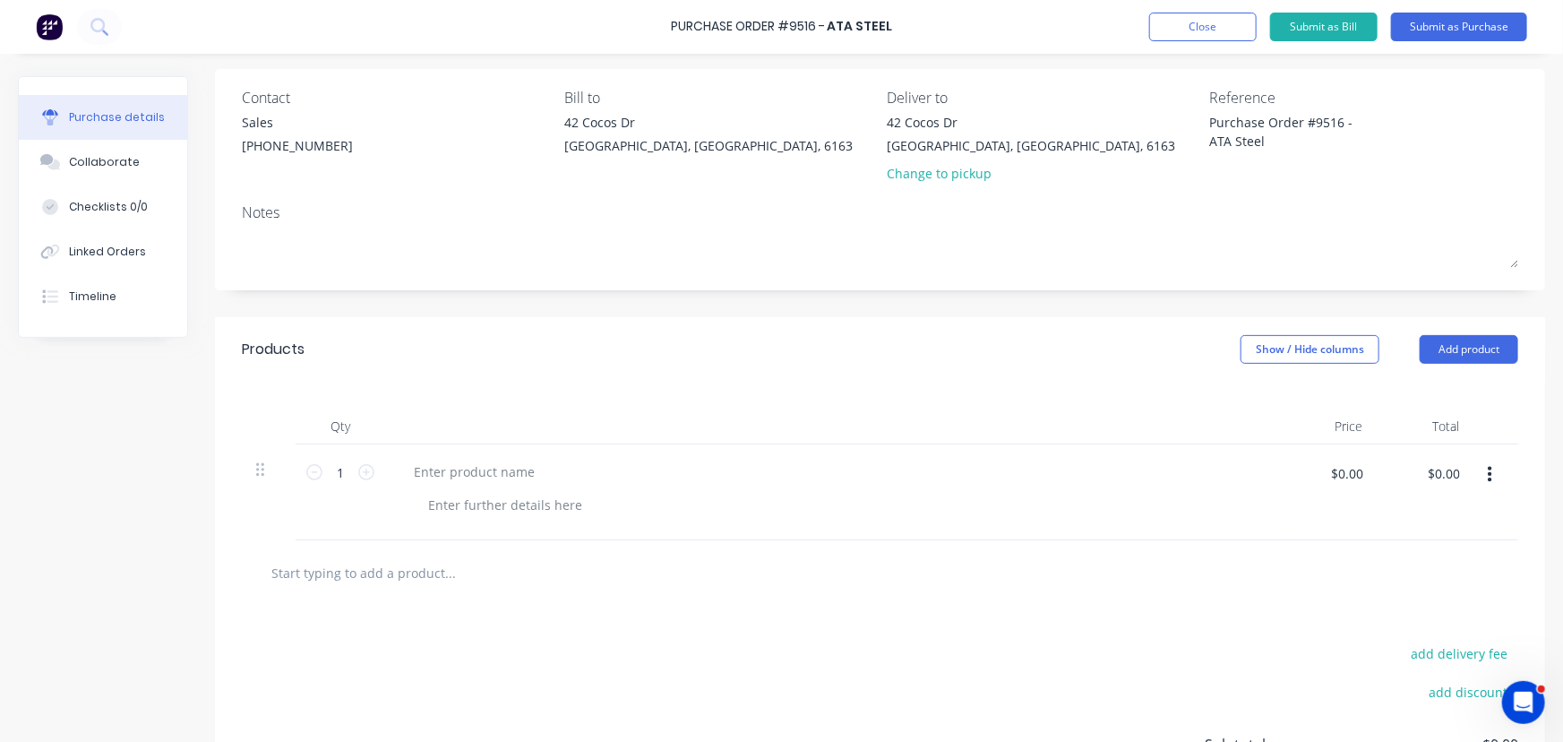
scroll to position [162, 0]
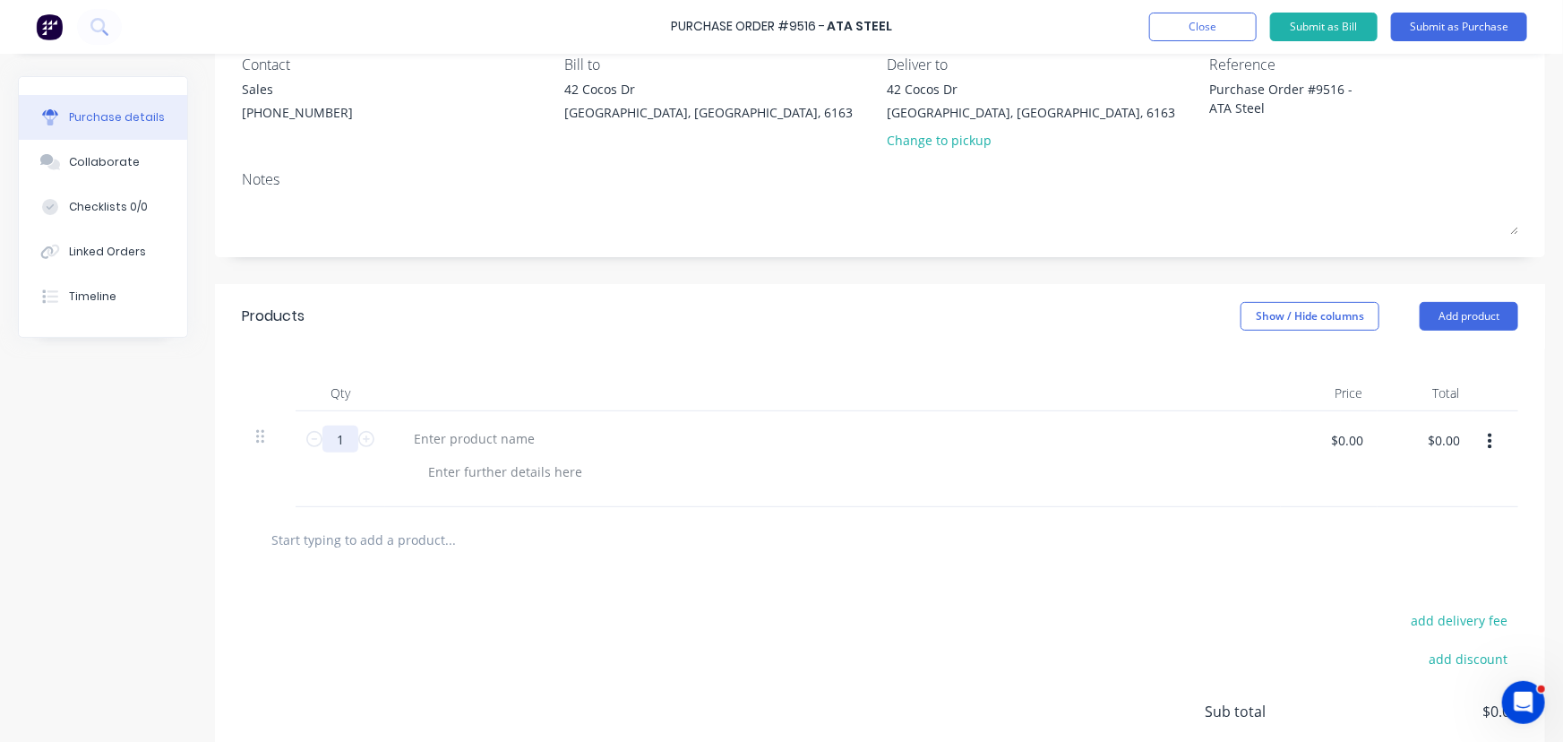
type textarea "Purchase Order #9516 - ATA Steel"
type textarea "x"
type textarea "Purchase Order #9516 - ATA Steel"
click at [346, 443] on input "1" at bounding box center [341, 439] width 36 height 27
type textarea "x"
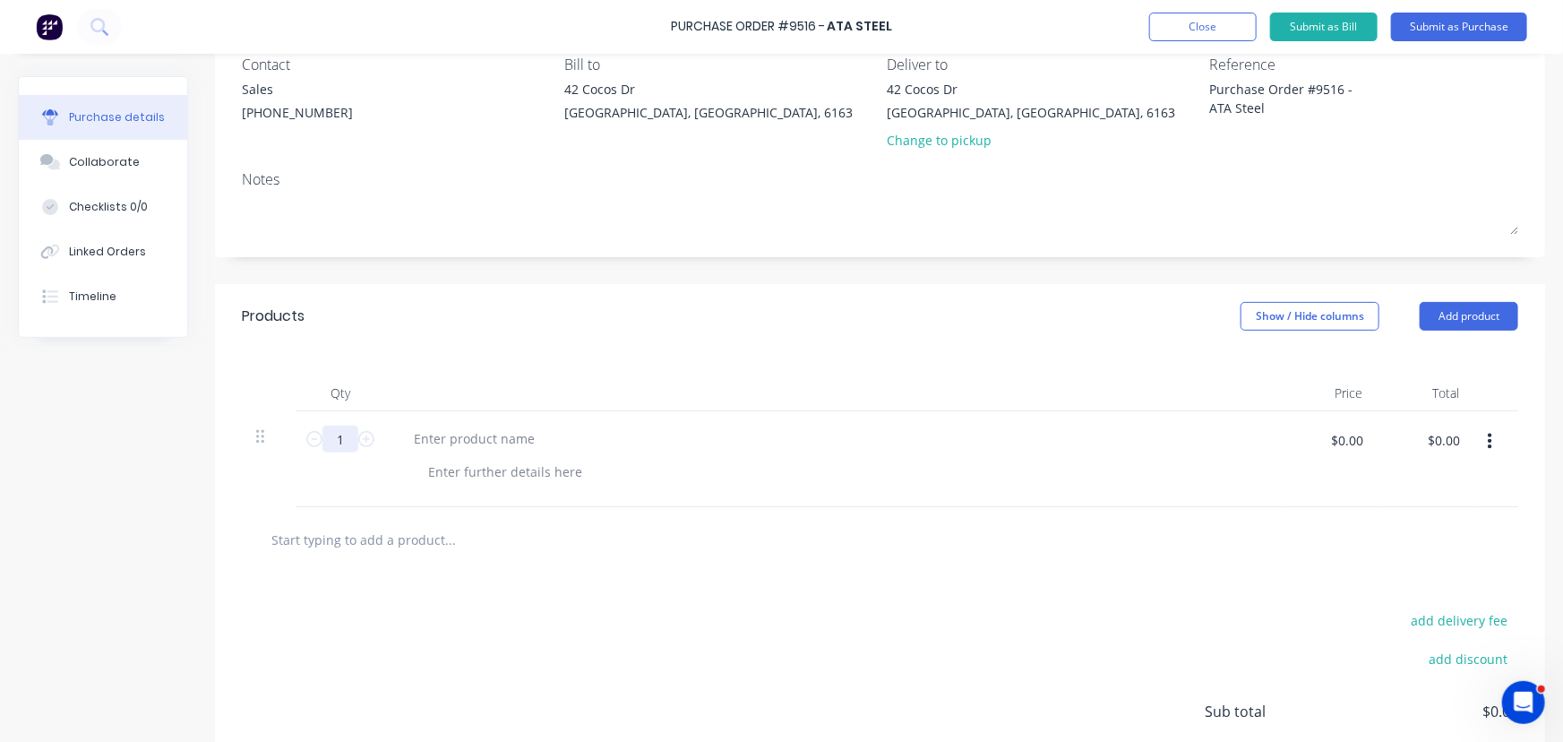
type input "6"
type textarea "x"
type input "60"
type textarea "x"
type input "60"
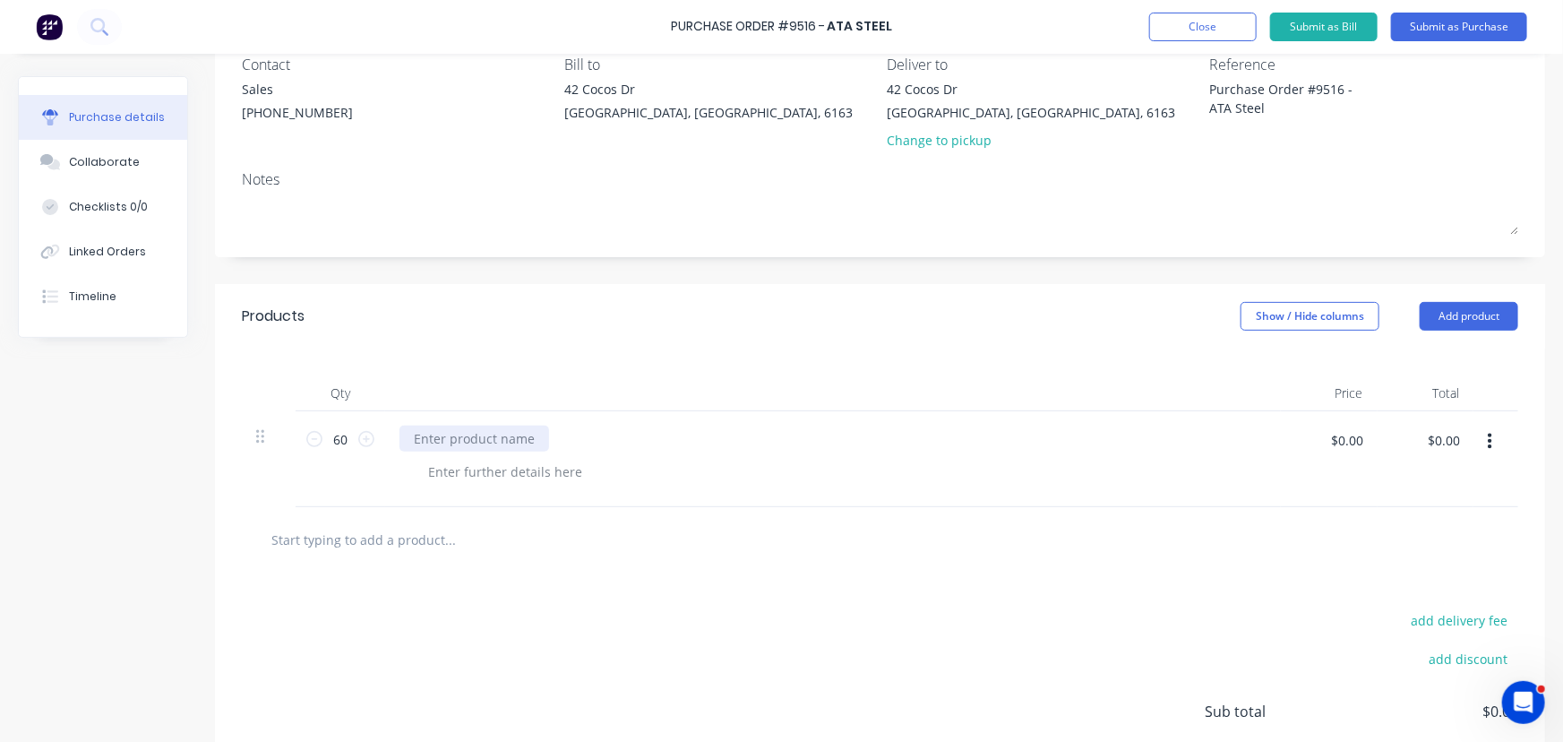
type textarea "x"
click at [460, 432] on div at bounding box center [475, 439] width 150 height 26
type textarea "x"
click at [474, 470] on div at bounding box center [505, 472] width 183 height 26
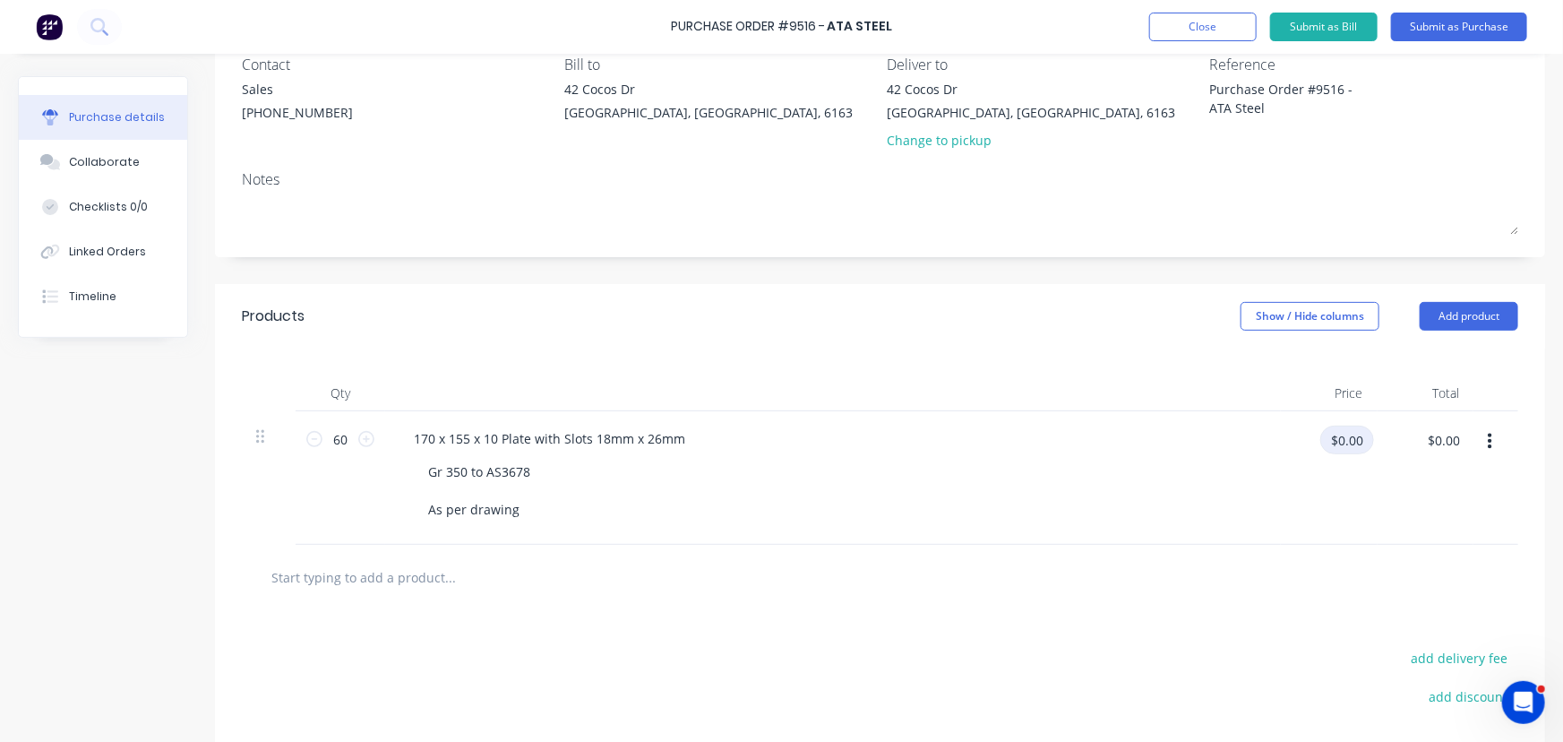
type textarea "x"
click at [1360, 442] on input "$0.00" at bounding box center [1348, 440] width 54 height 29
type input "8.83"
type textarea "x"
type input "$8.83"
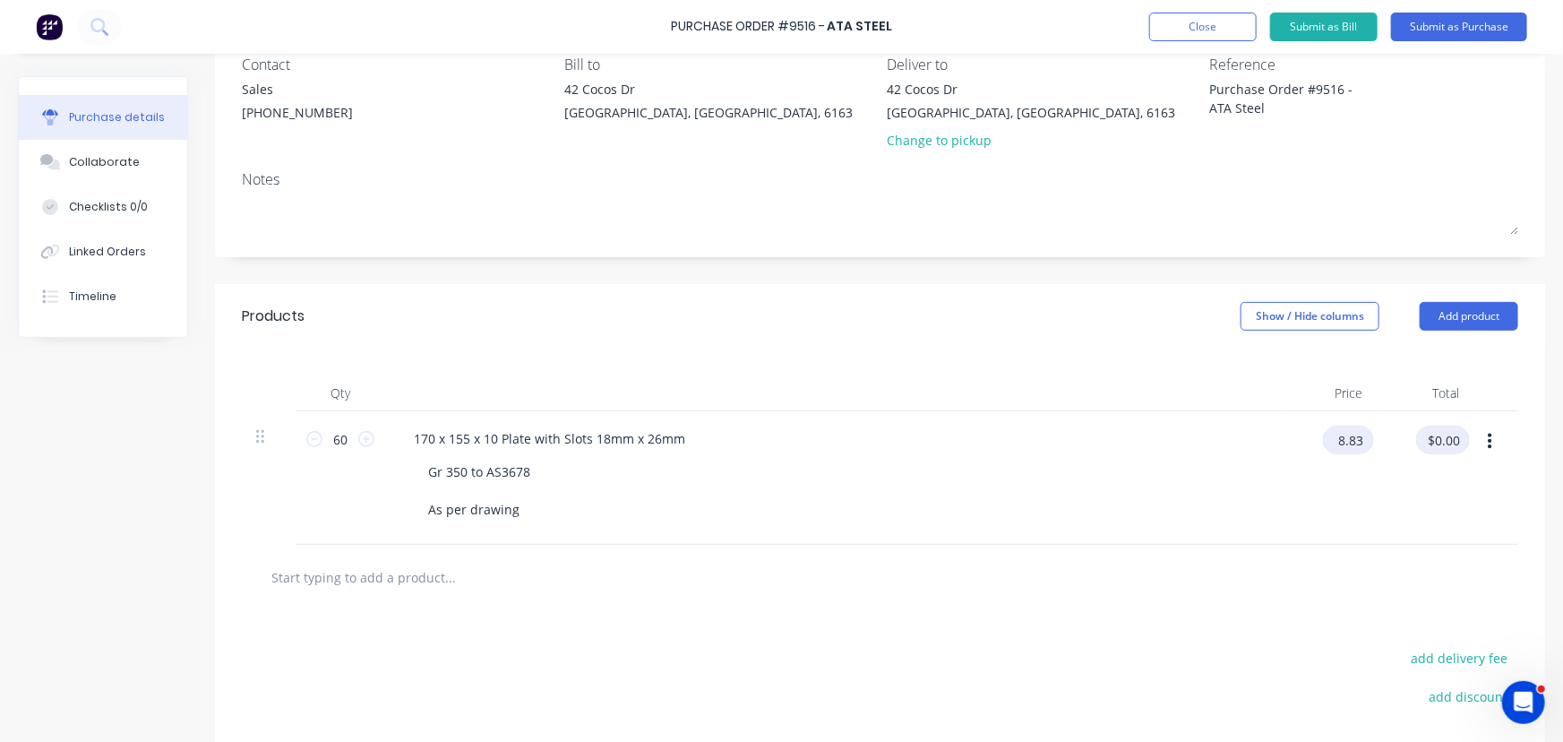
type input "$529.80"
click at [1443, 315] on button "Add product" at bounding box center [1469, 316] width 99 height 29
click at [1395, 403] on div "Basic product" at bounding box center [1434, 398] width 138 height 26
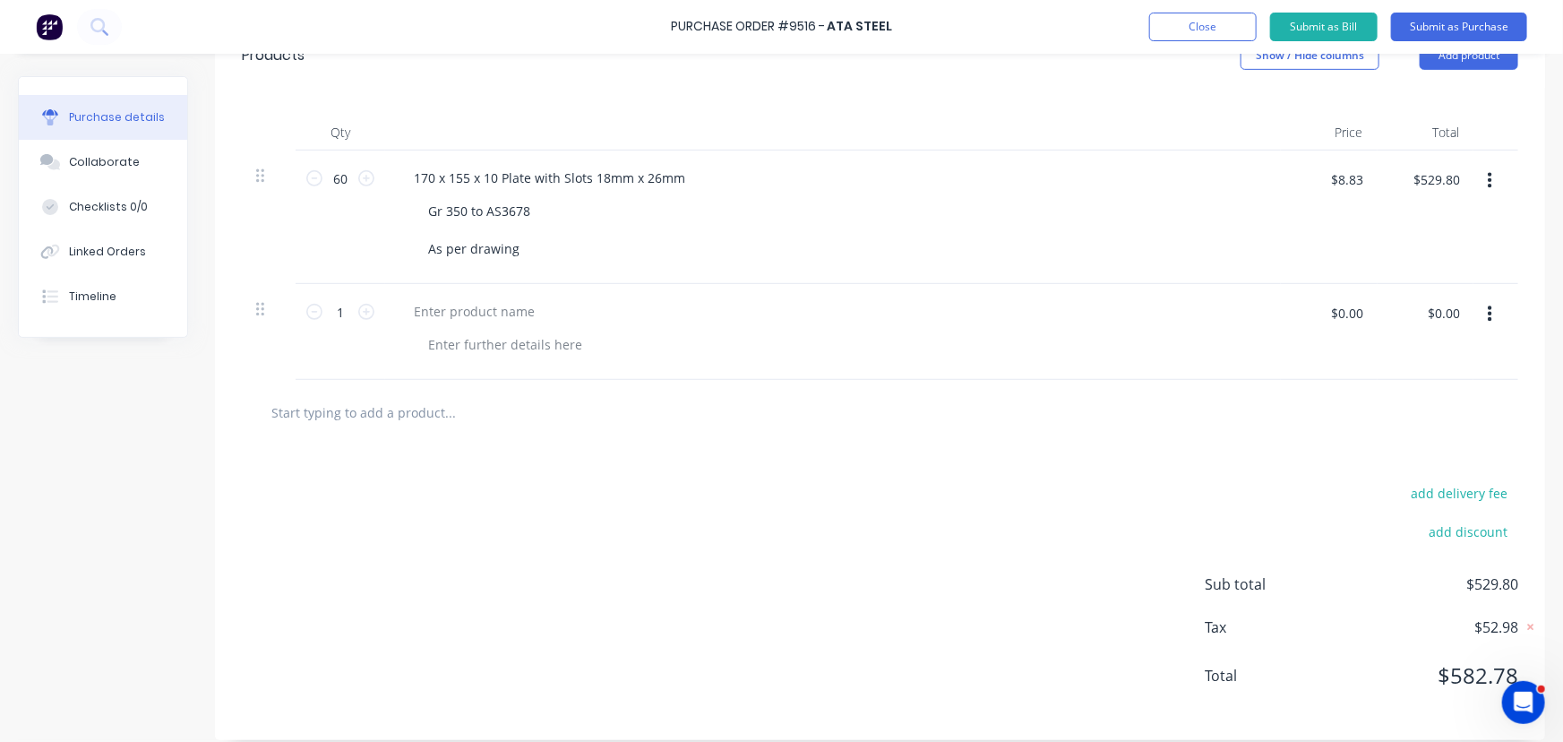
scroll to position [438, 0]
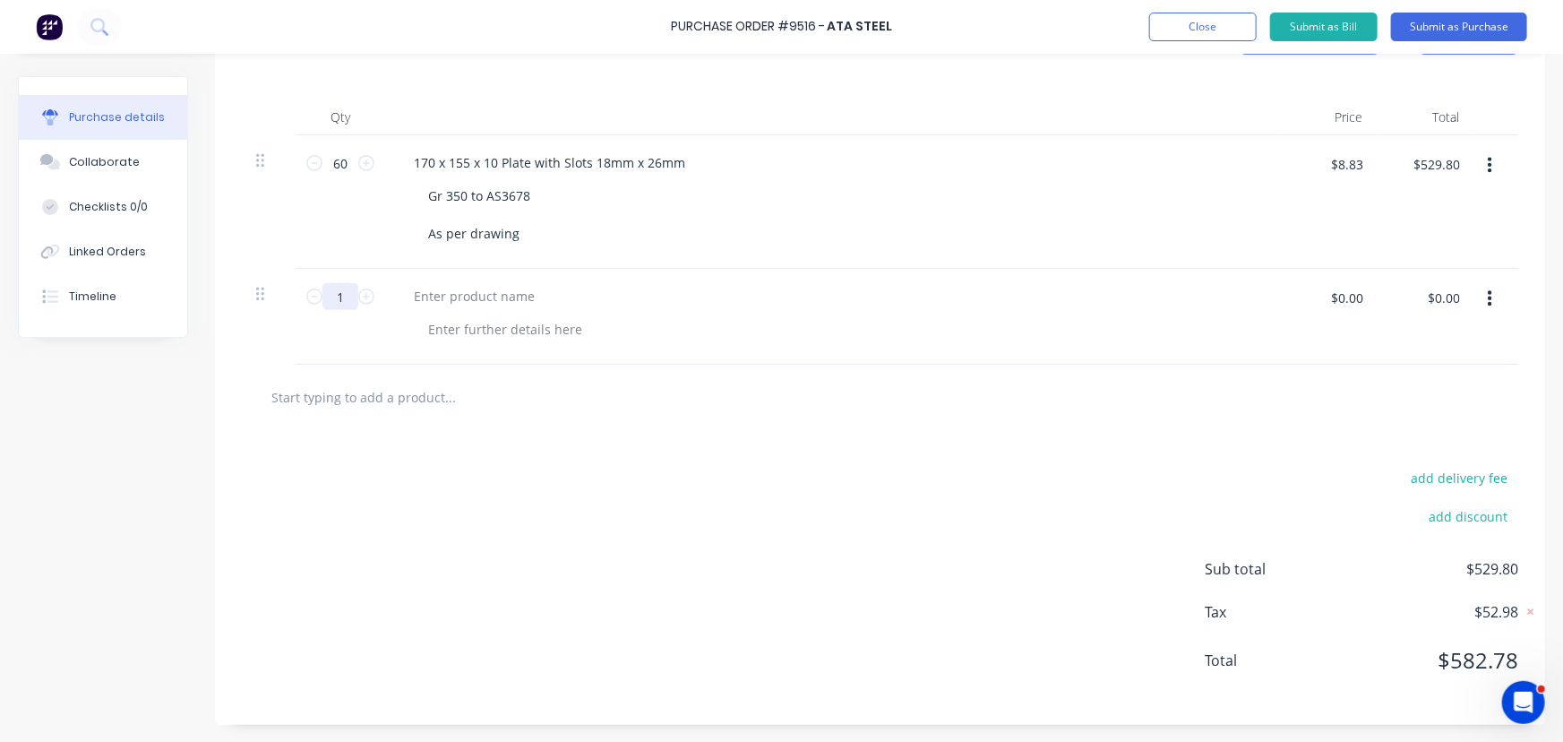
click at [345, 297] on input "1" at bounding box center [341, 296] width 36 height 27
type textarea "x"
type input "6"
type textarea "x"
type input "60"
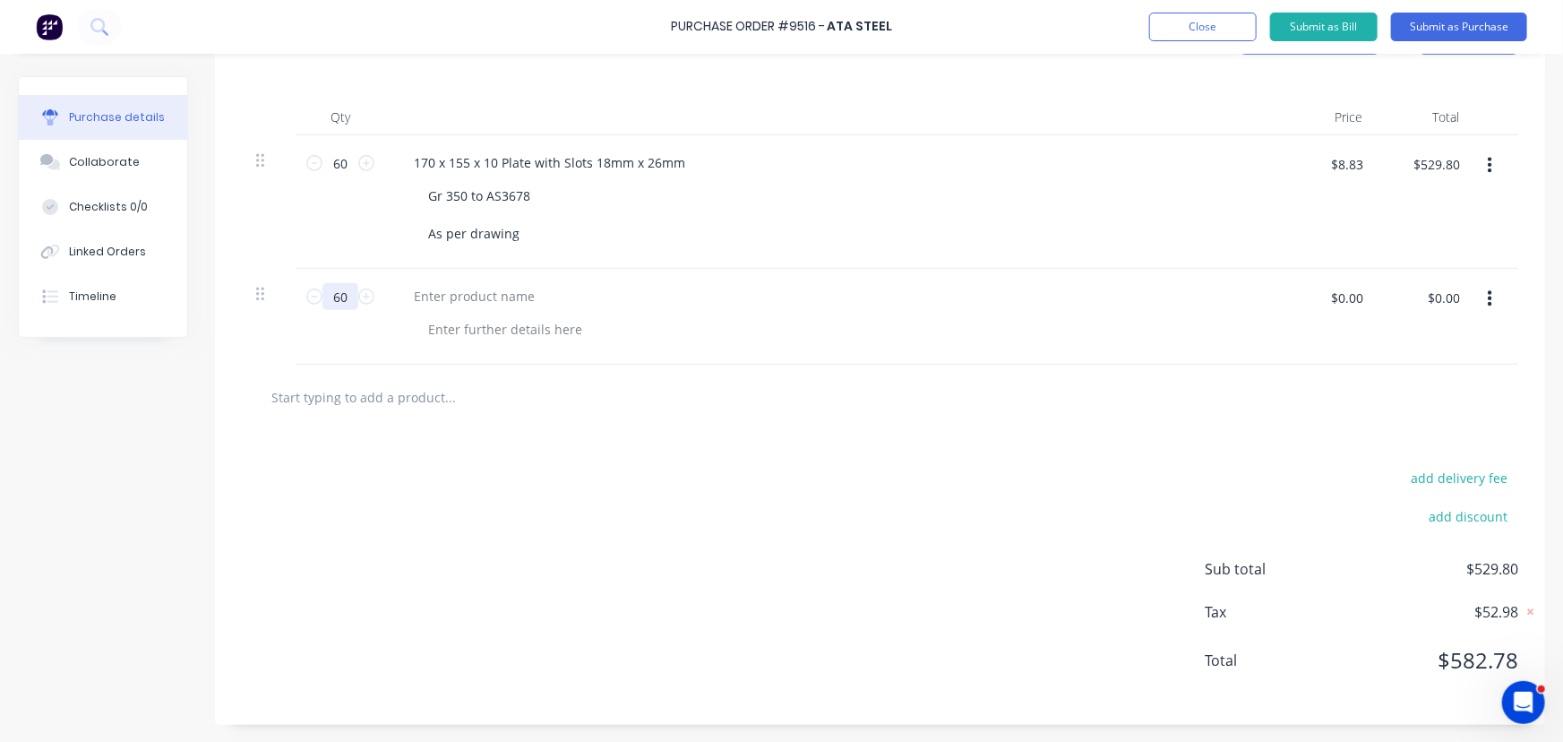
type textarea "x"
type input "60"
type textarea "x"
click at [430, 303] on div at bounding box center [475, 296] width 150 height 26
click at [444, 333] on div at bounding box center [505, 329] width 183 height 26
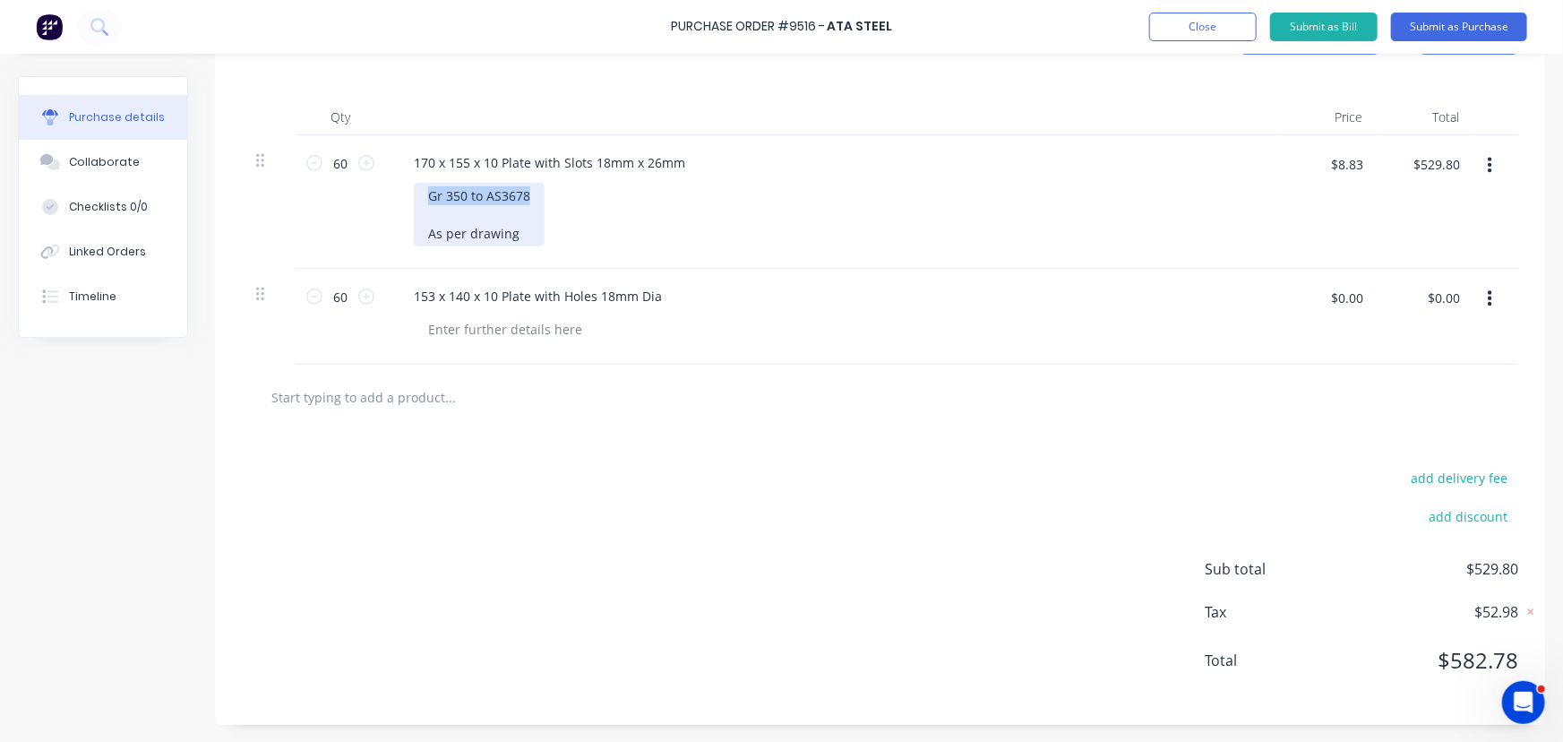
drag, startPoint x: 433, startPoint y: 198, endPoint x: 526, endPoint y: 200, distance: 93.2
click at [526, 200] on div "Gr 350 to AS3678 As per drawing" at bounding box center [479, 215] width 131 height 64
copy div "Gr 350 to AS3678"
type textarea "x"
click at [486, 330] on div at bounding box center [505, 329] width 183 height 26
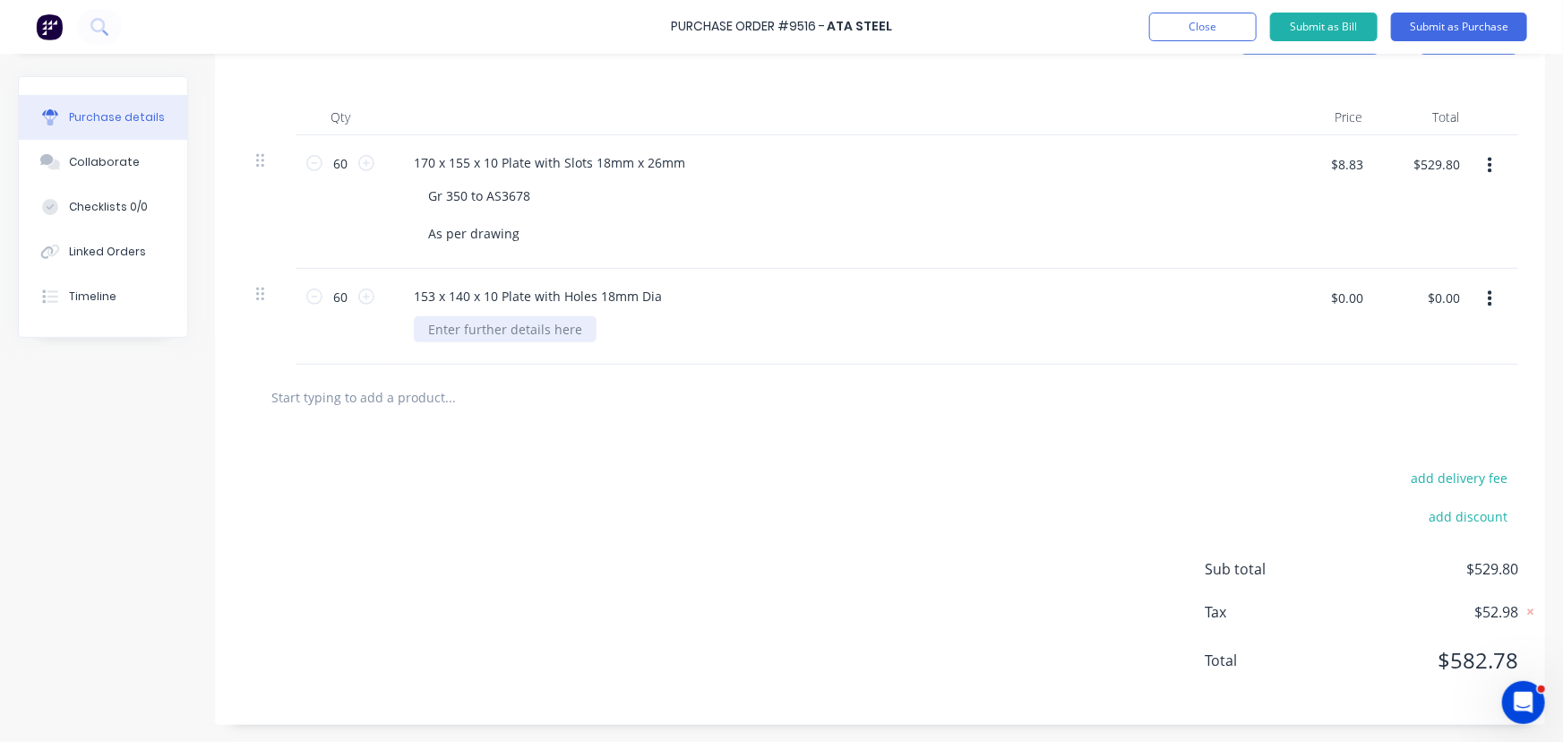
paste div
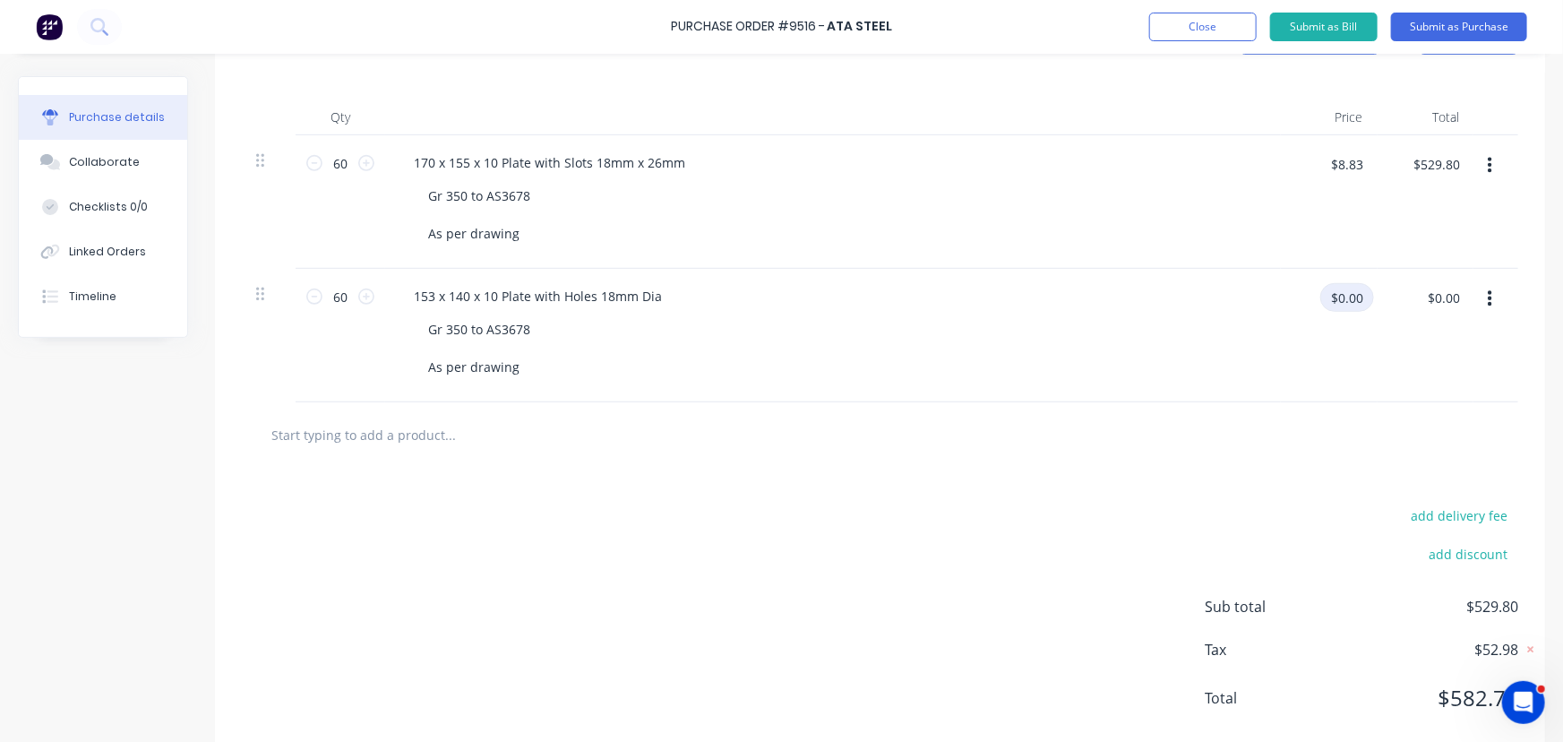
type textarea "x"
click at [1349, 299] on input "$0.00" at bounding box center [1348, 297] width 54 height 29
type input "10.42"
type textarea "x"
type input "$10.42"
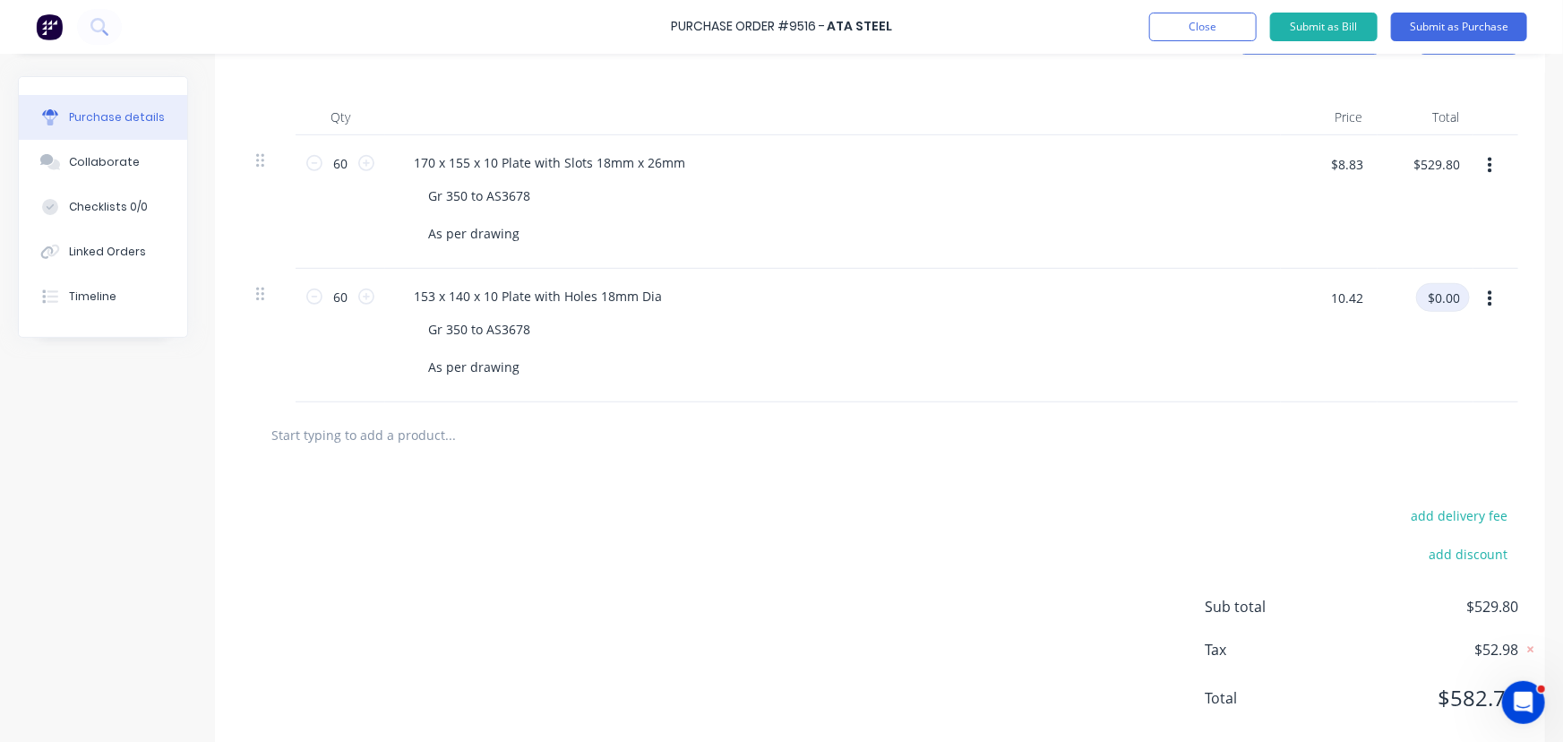
type input "$625.20"
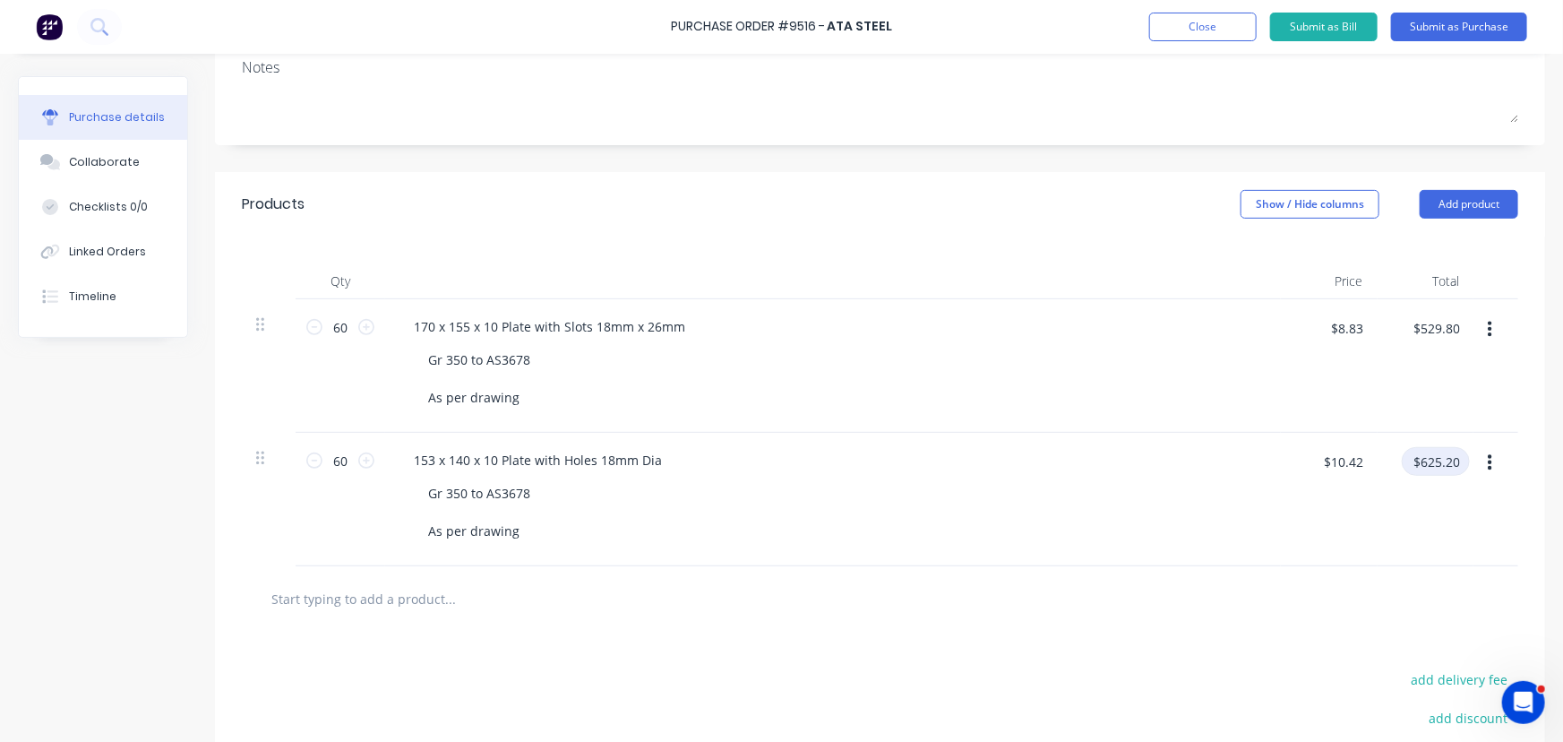
scroll to position [194, 0]
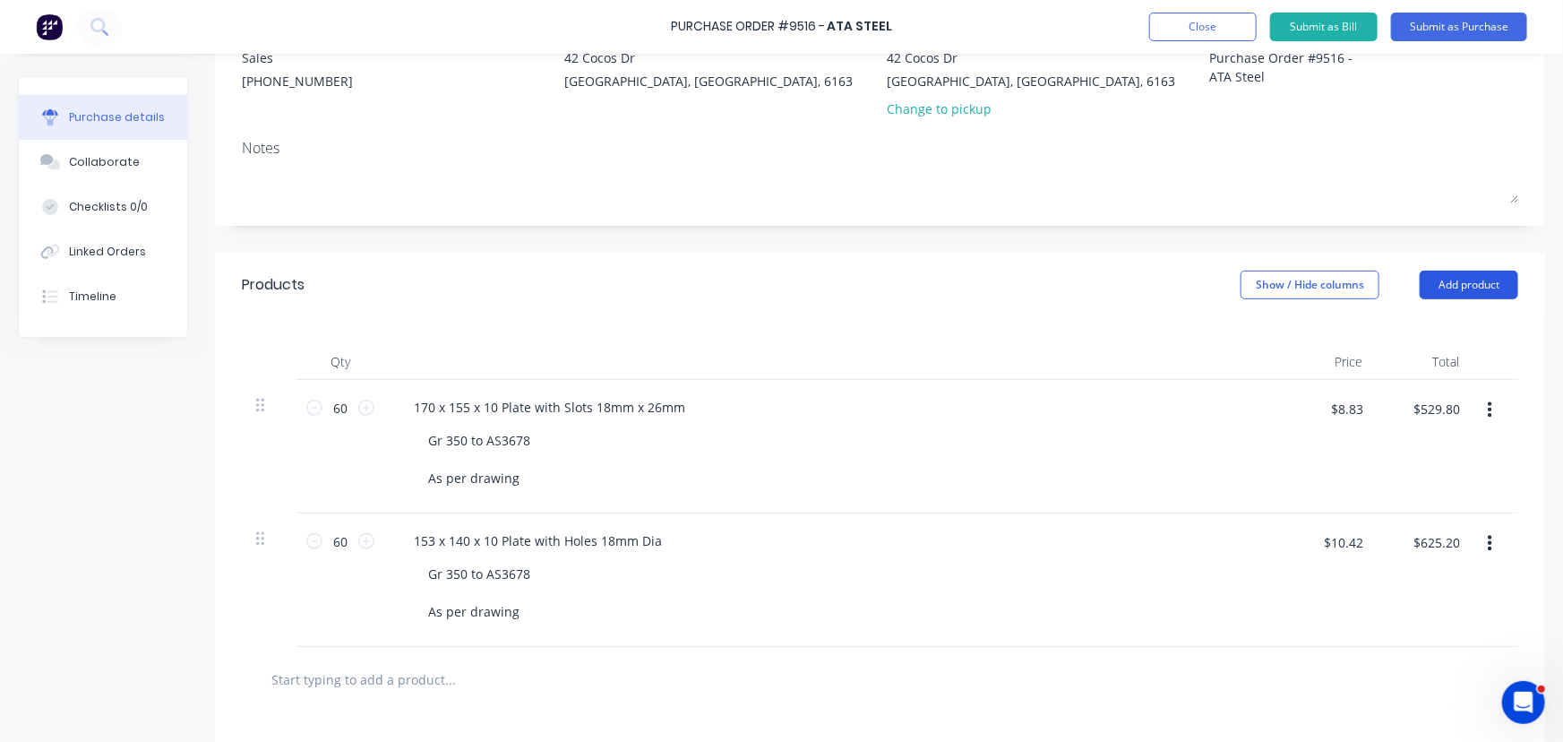
click at [1452, 287] on button "Add product" at bounding box center [1469, 285] width 99 height 29
click at [1378, 367] on div "Basic product" at bounding box center [1434, 367] width 138 height 26
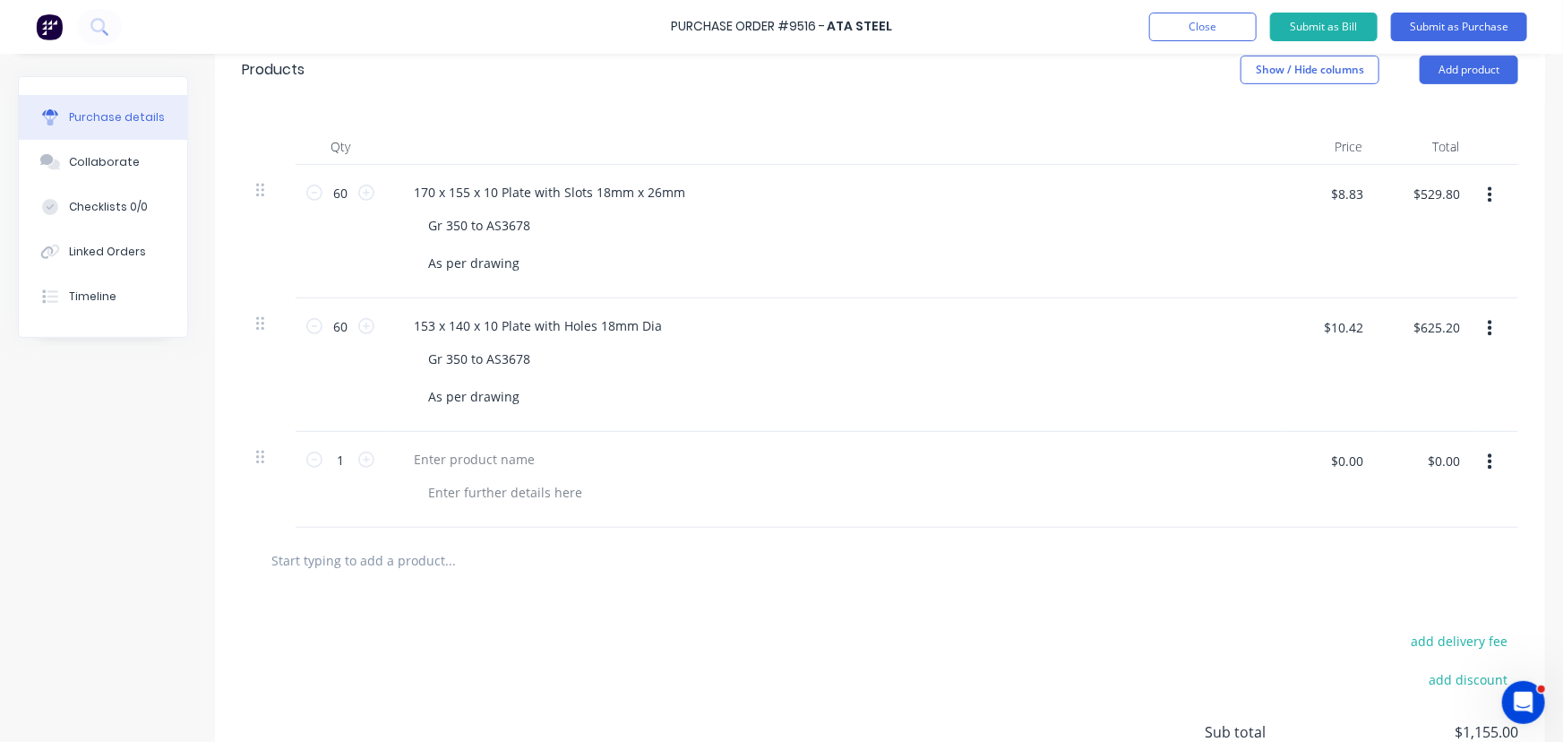
scroll to position [490, 0]
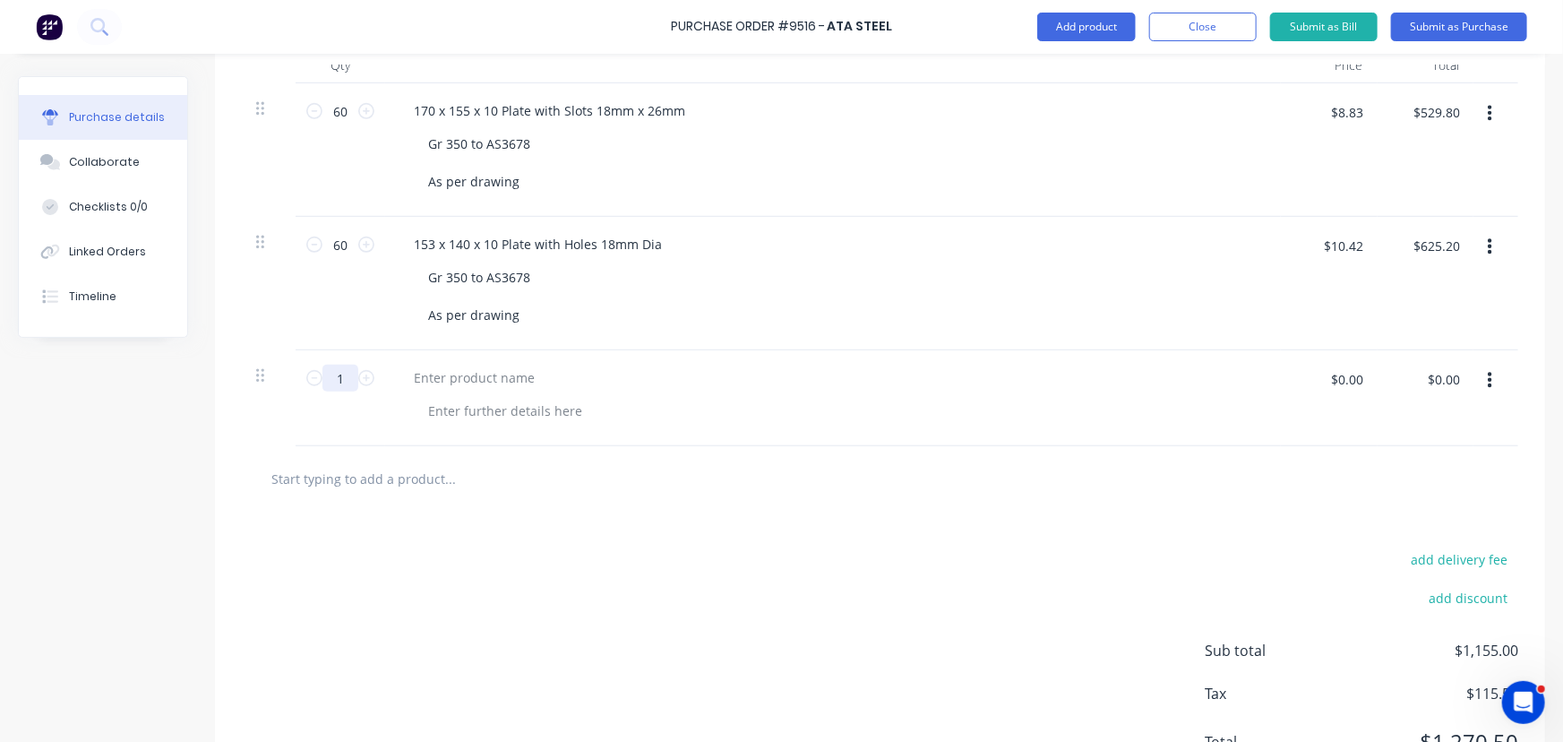
click at [340, 386] on input "1" at bounding box center [341, 378] width 36 height 27
type textarea "x"
type input "5"
type textarea "x"
type input "5"
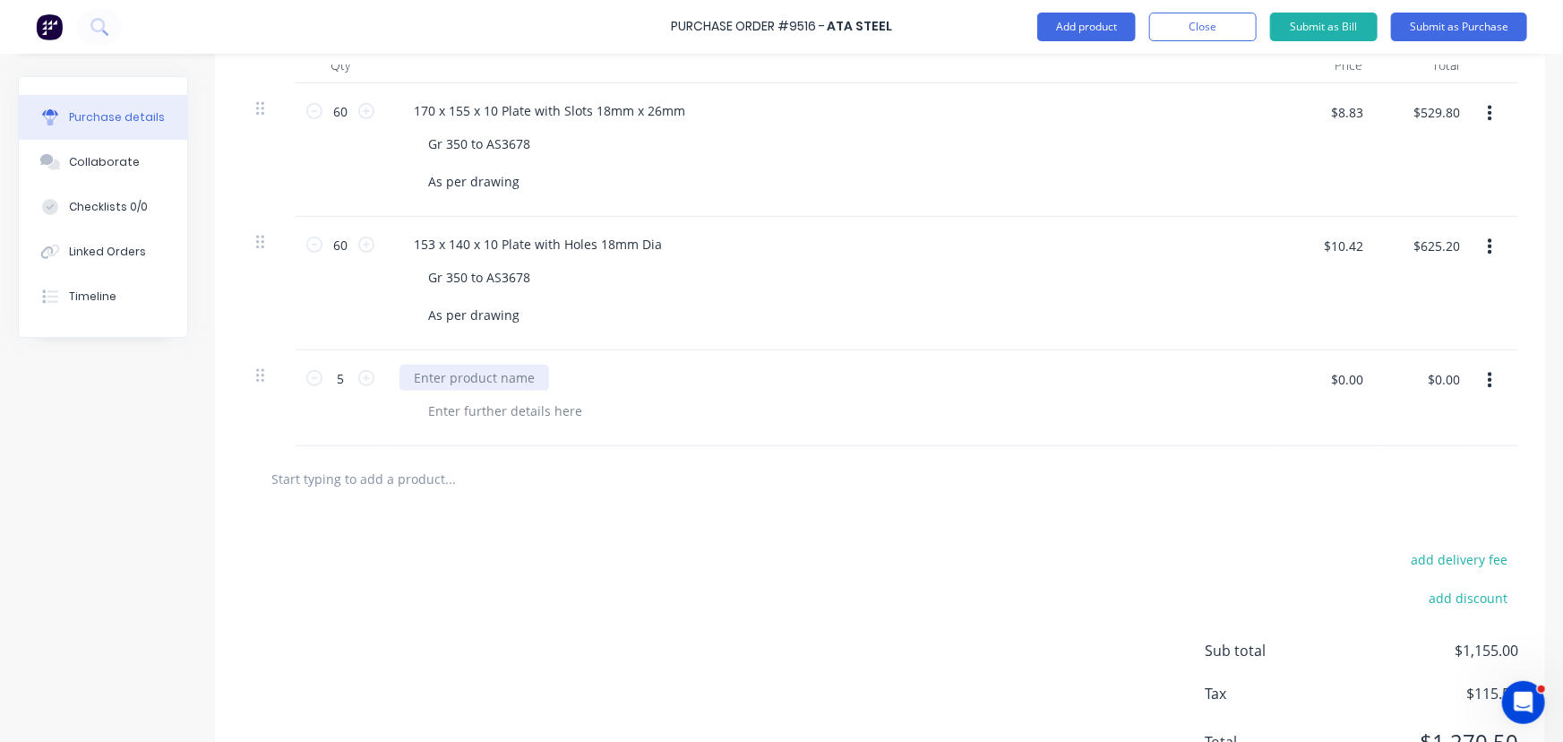
type textarea "x"
click at [435, 370] on div at bounding box center [475, 378] width 150 height 26
click at [497, 380] on div "370 x 60 x 20 Plate" at bounding box center [469, 378] width 139 height 26
click at [494, 381] on div "370 x 60 x 20 Plate" at bounding box center [469, 378] width 139 height 26
click at [590, 383] on div "370 x 60 x 20 Rectangle Plate" at bounding box center [501, 378] width 202 height 26
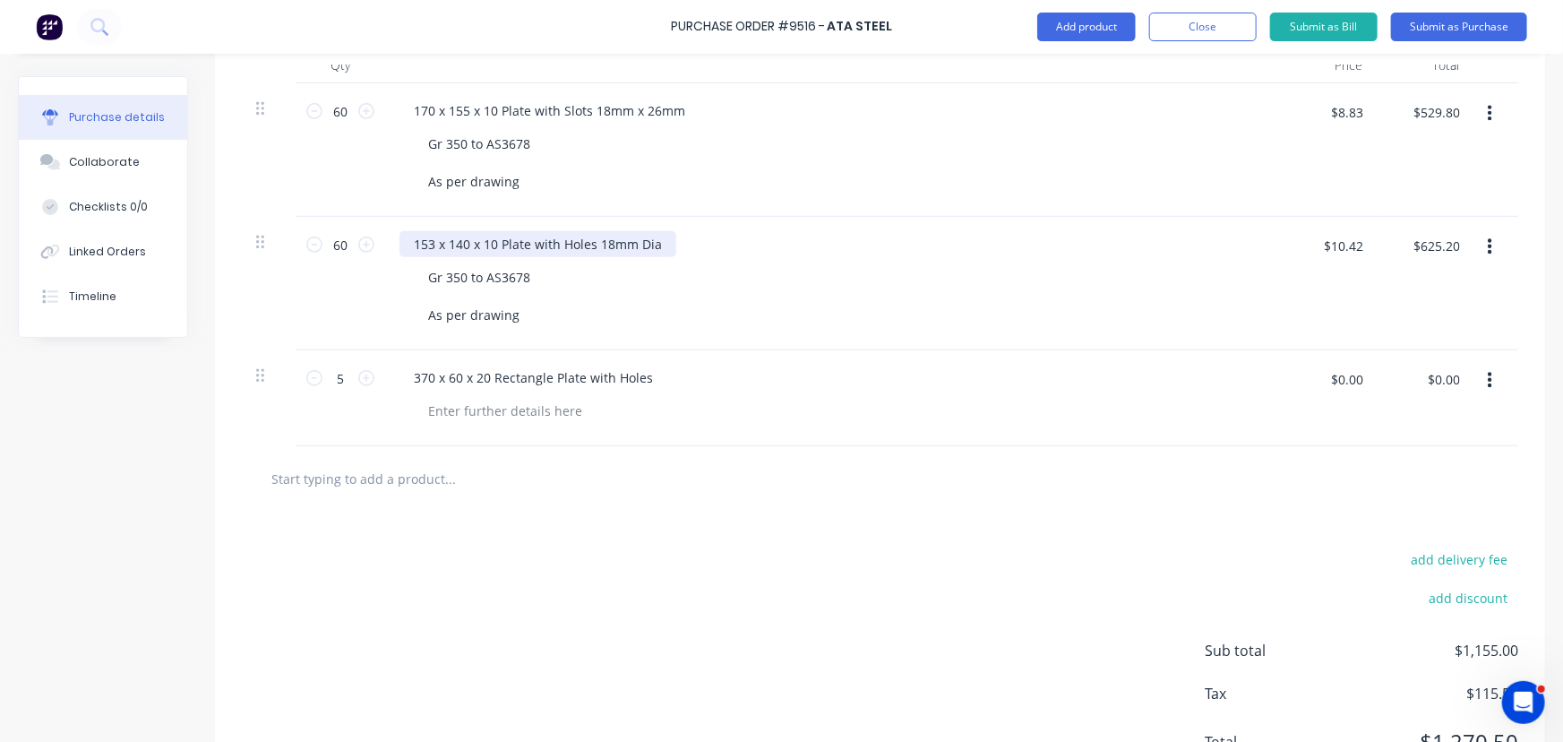
click at [562, 246] on div "153 x 140 x 10 Plate with Holes 18mm Dia" at bounding box center [538, 244] width 277 height 26
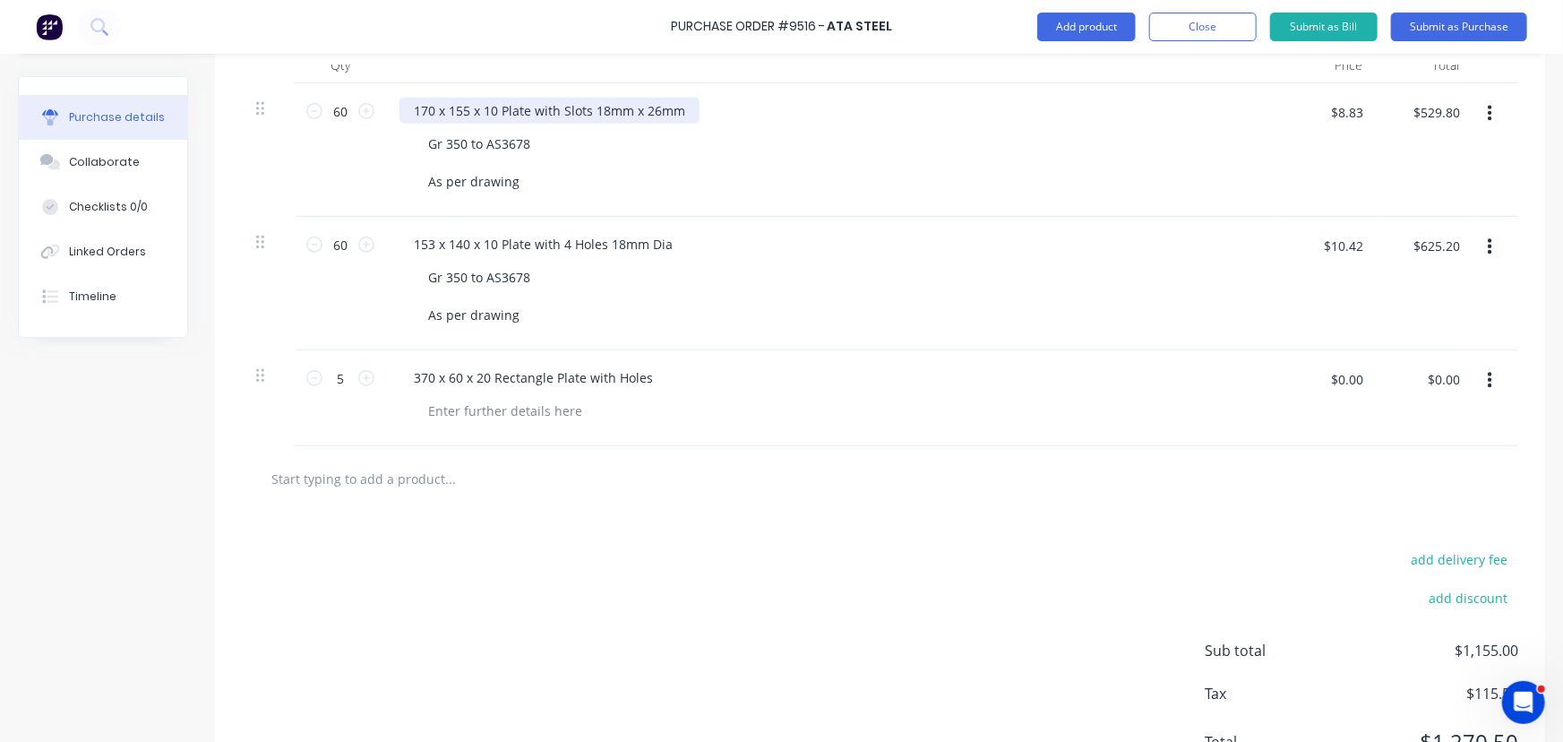
click at [563, 112] on div "170 x 155 x 10 Plate with Slots 18mm x 26mm" at bounding box center [550, 111] width 300 height 26
click at [581, 420] on div at bounding box center [505, 411] width 183 height 26
drag, startPoint x: 438, startPoint y: 278, endPoint x: 547, endPoint y: 288, distance: 108.9
click at [547, 288] on div "Gr 350 to AS3678 As per drawing" at bounding box center [840, 296] width 853 height 64
copy div "Gr 350 to AS3678"
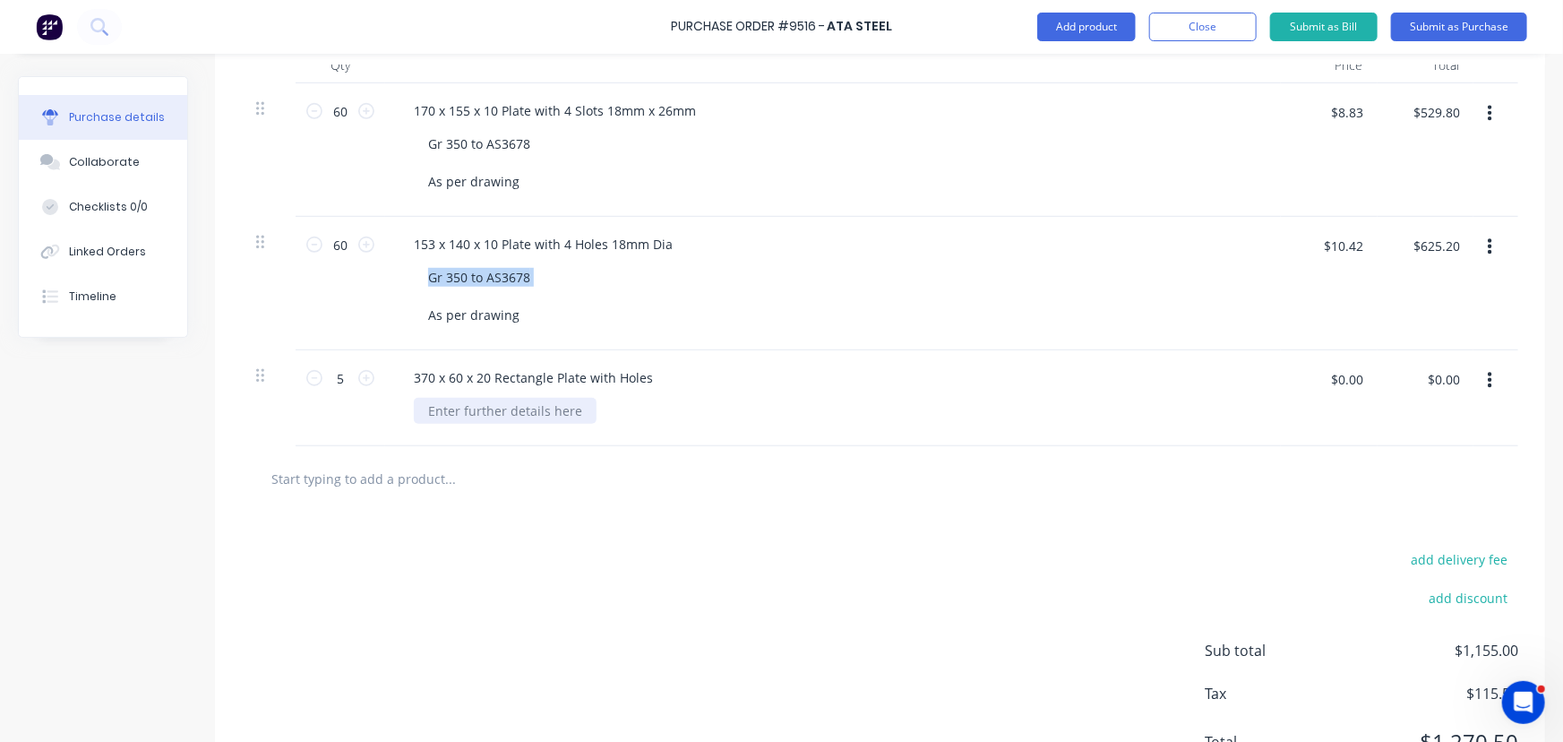
type textarea "x"
click at [502, 416] on div at bounding box center [505, 411] width 183 height 26
paste div
drag, startPoint x: 411, startPoint y: 297, endPoint x: 424, endPoint y: 305, distance: 14.9
click at [424, 305] on div "153 x 140 x 10 Plate with 4 Holes 18mm Dia Gr 350 to AS3678 As per drawing" at bounding box center [833, 284] width 896 height 134
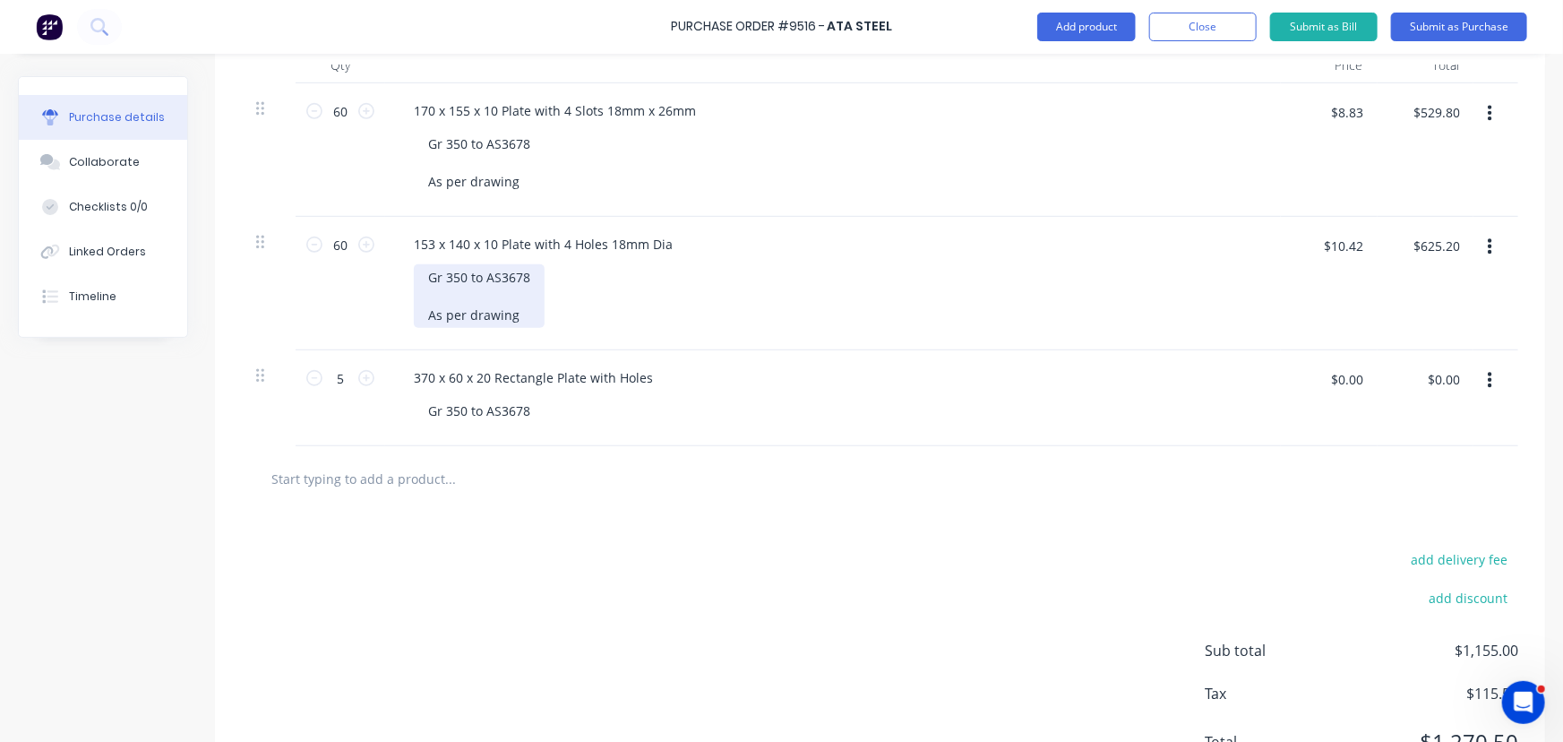
click at [419, 314] on div "Gr 350 to AS3678 As per drawing" at bounding box center [479, 296] width 131 height 64
drag, startPoint x: 419, startPoint y: 314, endPoint x: 547, endPoint y: 309, distance: 127.3
click at [547, 309] on div "Gr 350 to AS3678 As per drawing" at bounding box center [840, 296] width 853 height 64
copy div "As per drawing"
click at [468, 429] on div "370 x 60 x 20 Rectangle Plate with Holes Gr 350 to AS3678" at bounding box center [833, 398] width 896 height 96
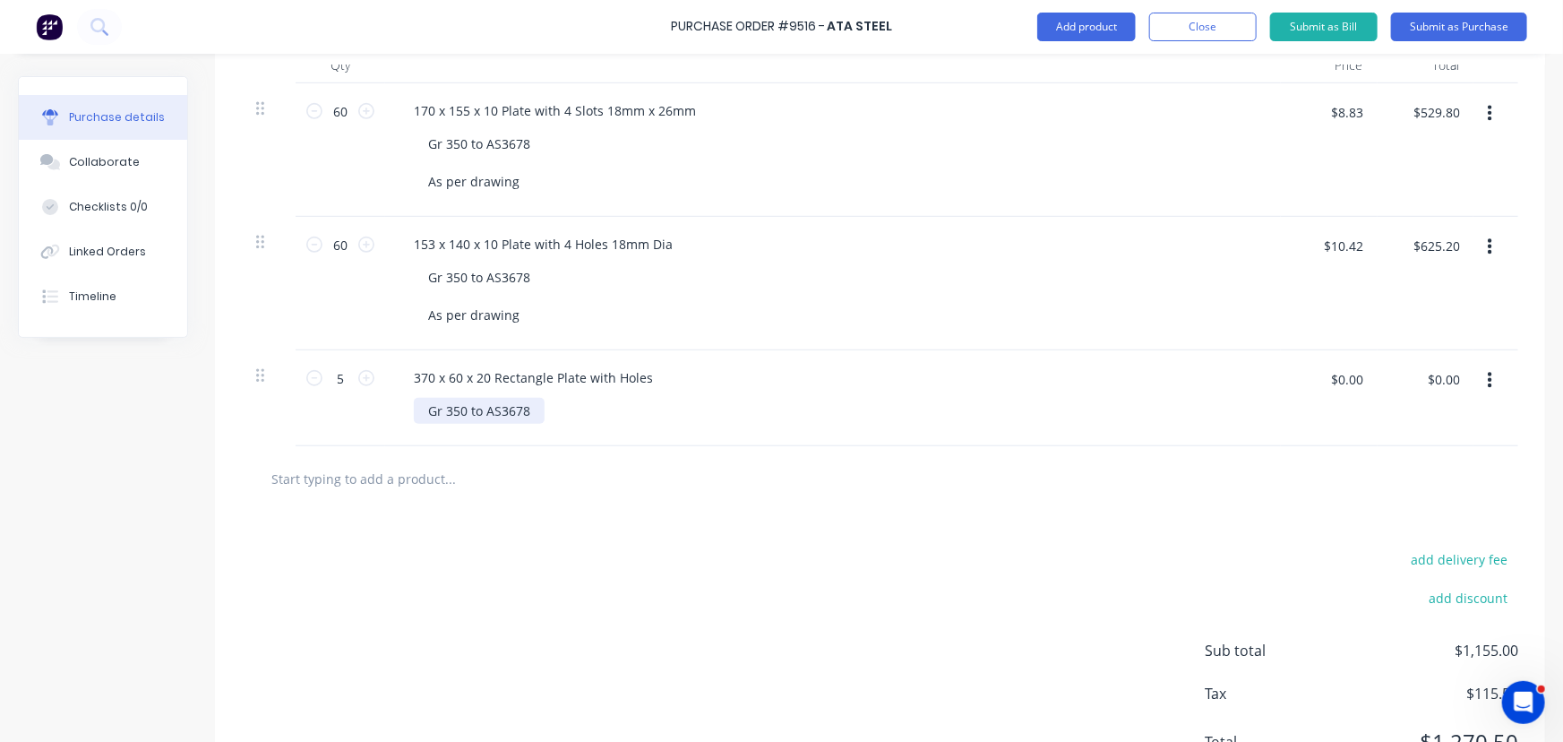
click at [538, 418] on div "Gr 350 to AS3678" at bounding box center [479, 411] width 131 height 26
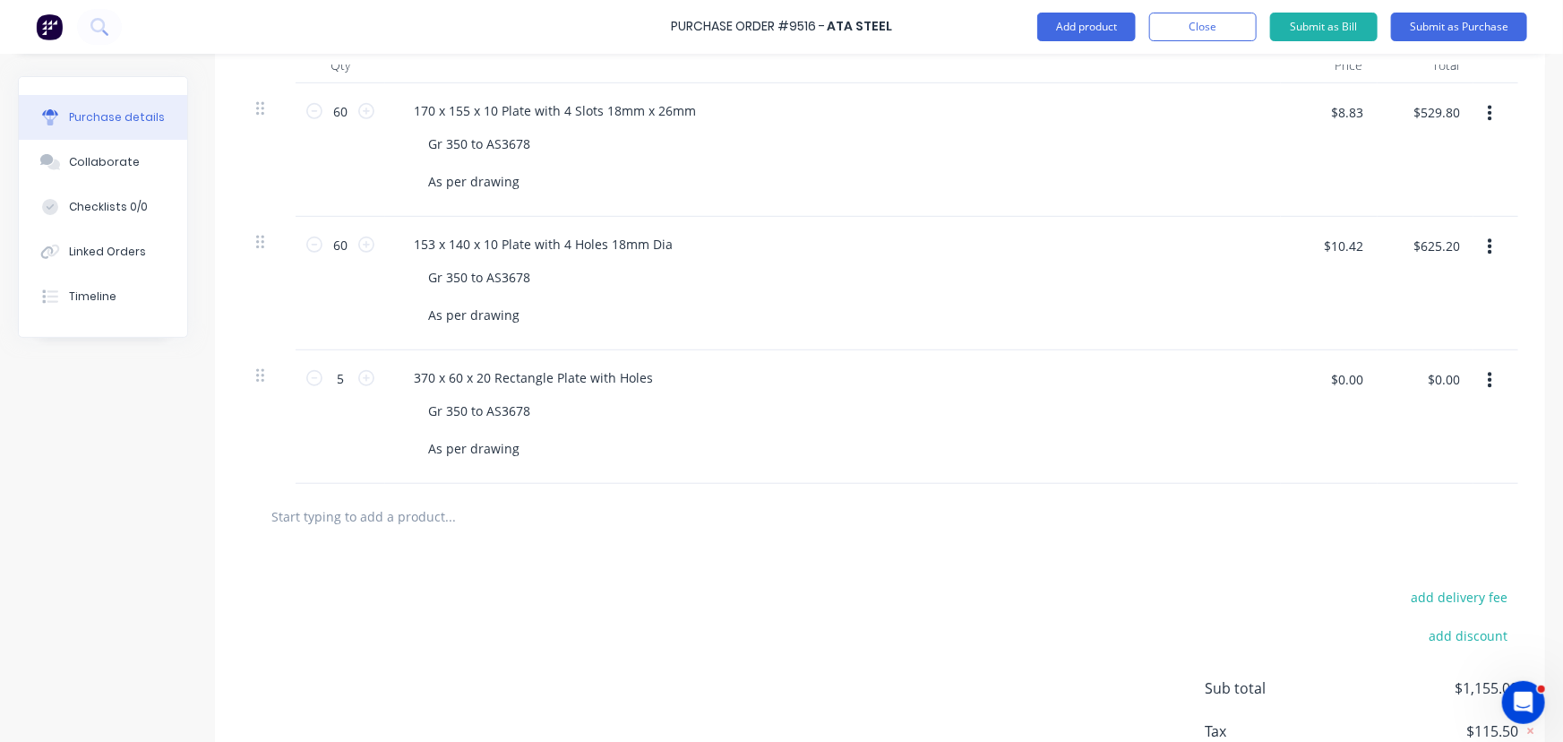
click at [730, 409] on div "Gr 350 to AS3678 As per drawing" at bounding box center [840, 430] width 853 height 64
type textarea "x"
click at [1335, 368] on input "$0.00" at bounding box center [1348, 379] width 54 height 29
type input "16.31"
type textarea "x"
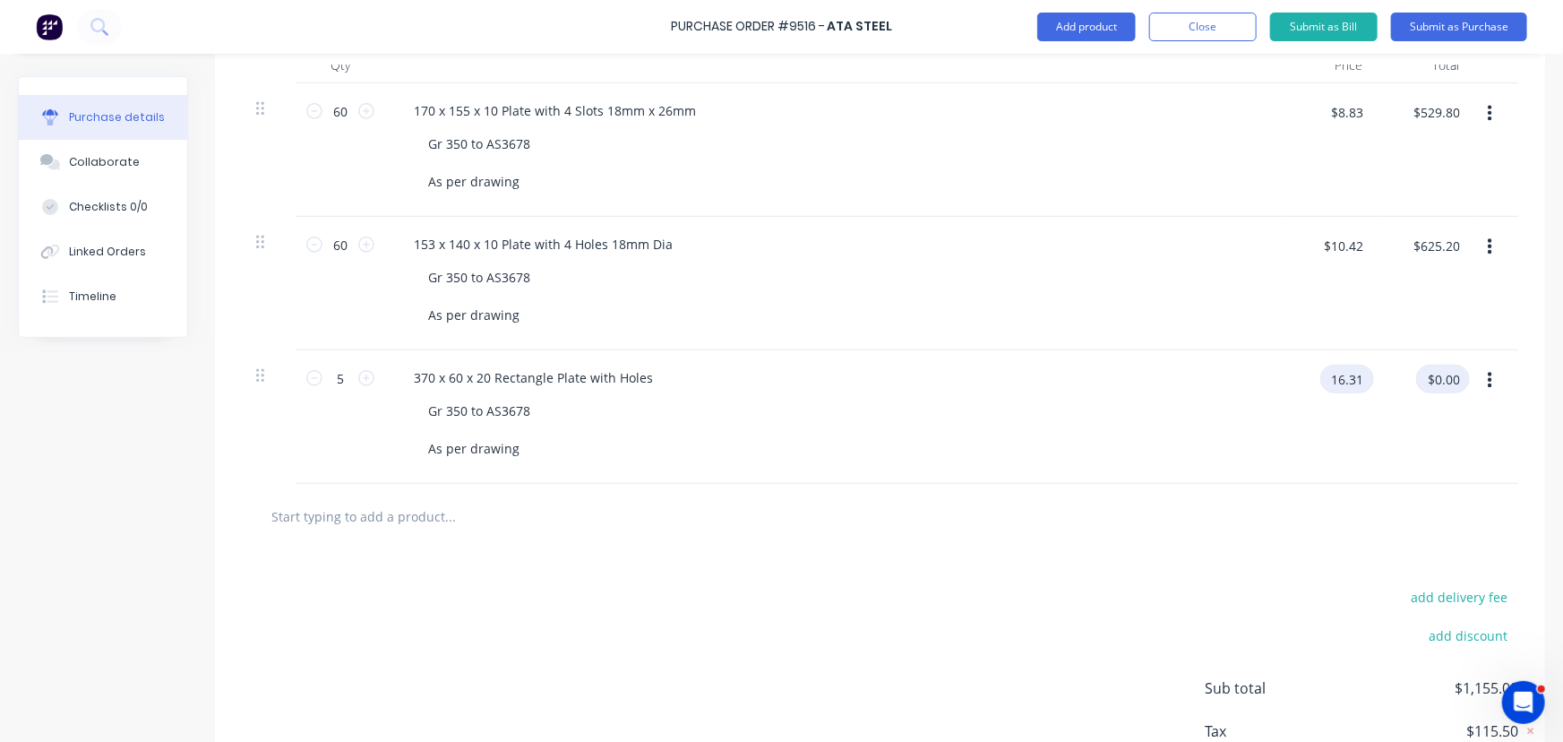
type input "$16.31"
type input "$81.55"
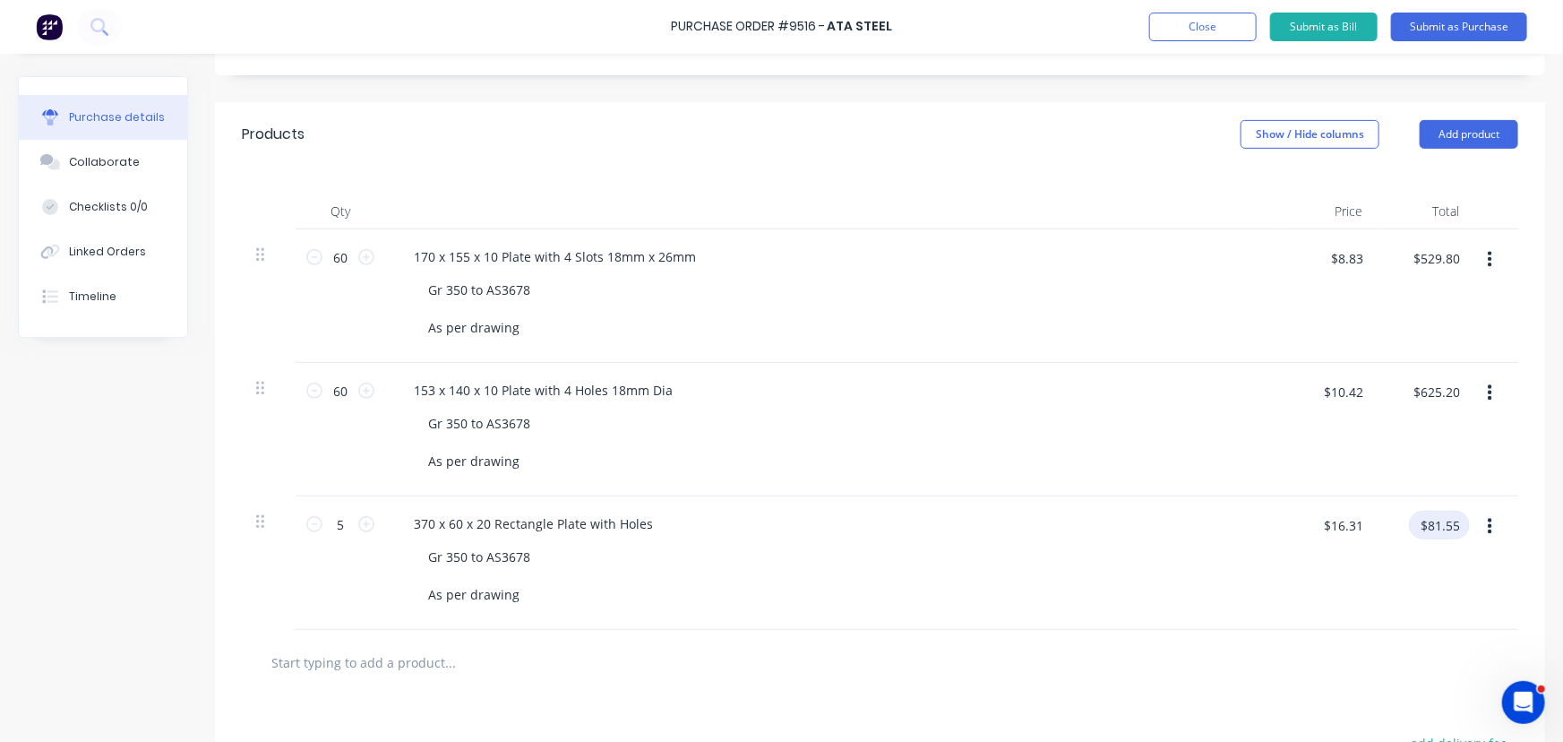
scroll to position [246, 0]
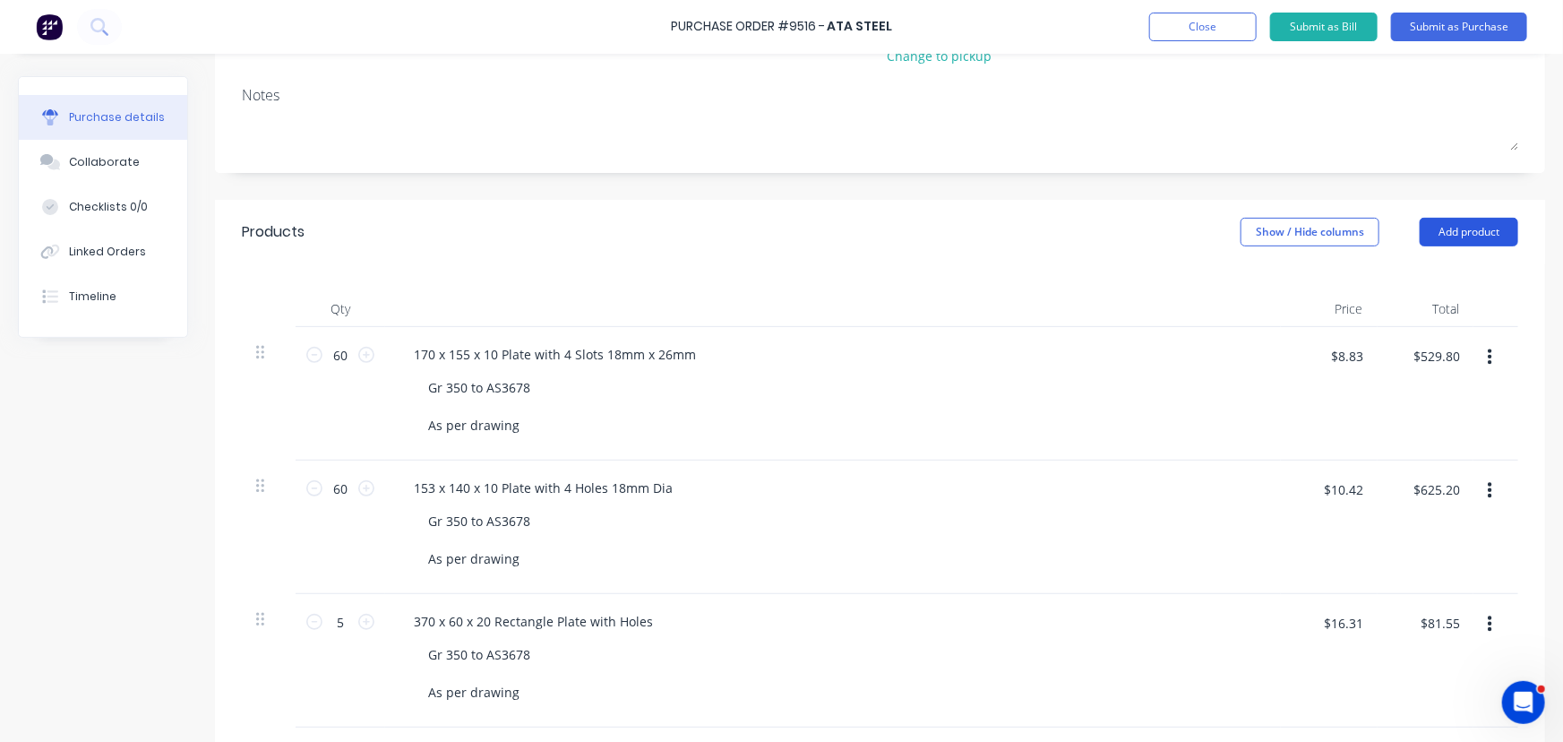
click at [1485, 228] on button "Add product" at bounding box center [1469, 232] width 99 height 29
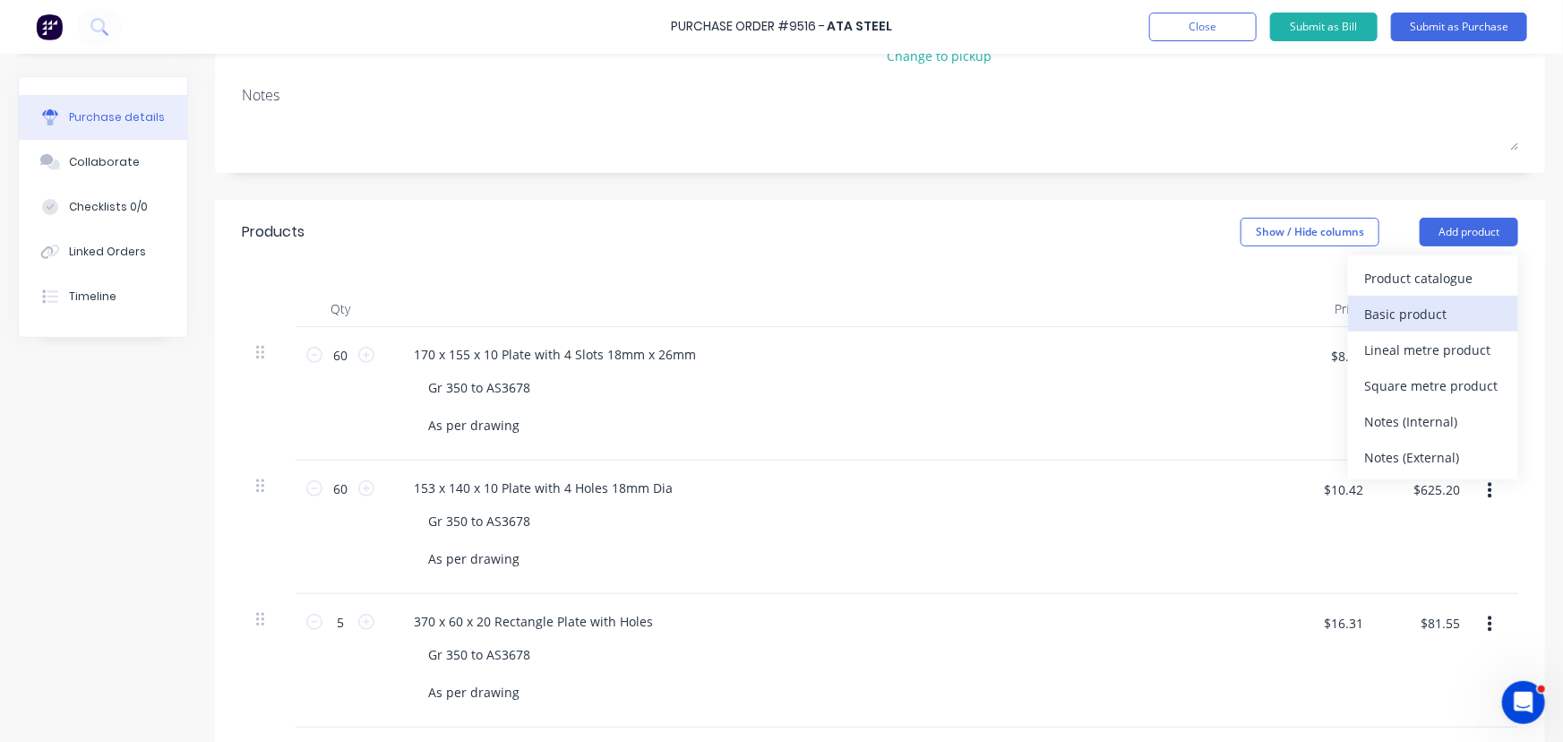
click at [1390, 313] on div "Basic product" at bounding box center [1434, 314] width 138 height 26
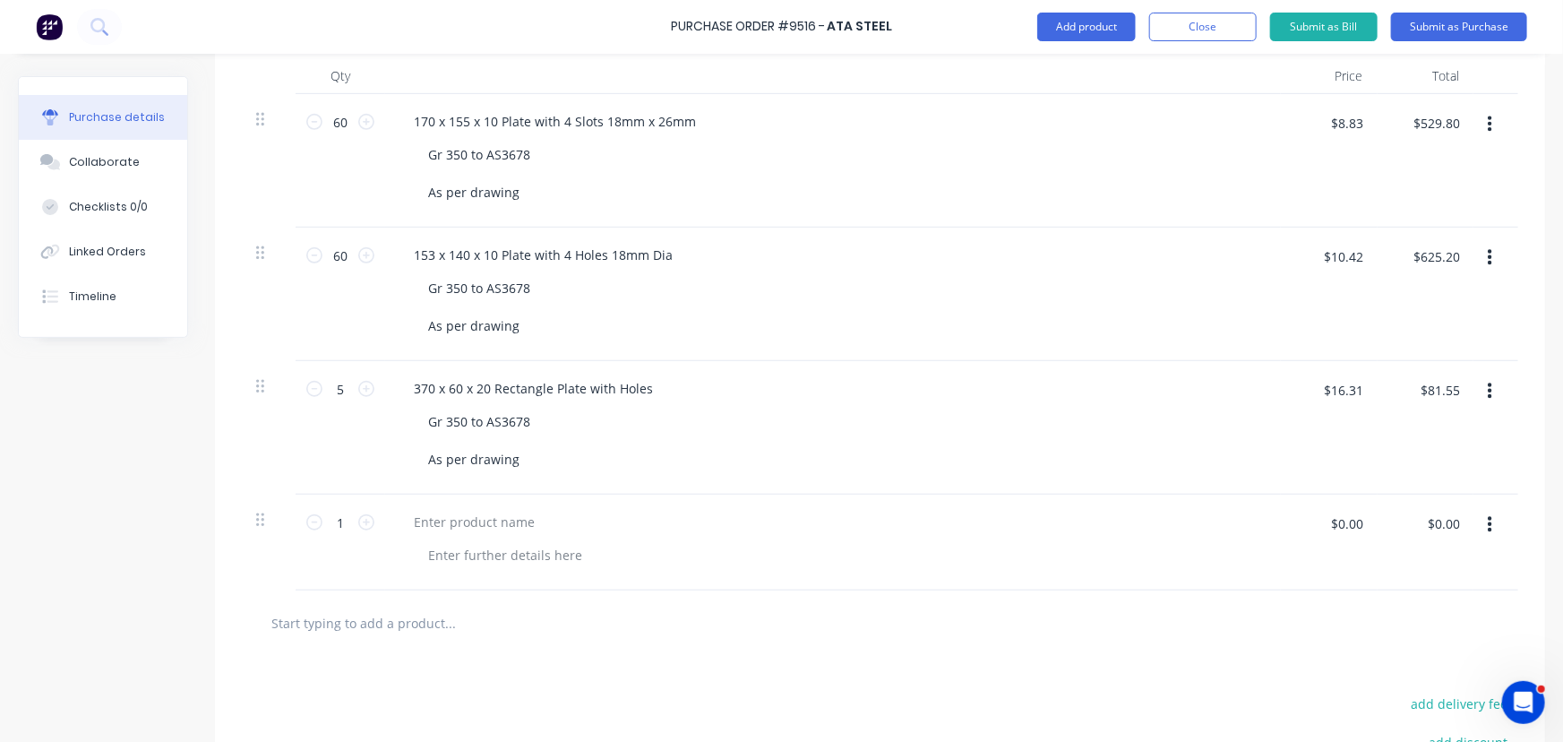
scroll to position [572, 0]
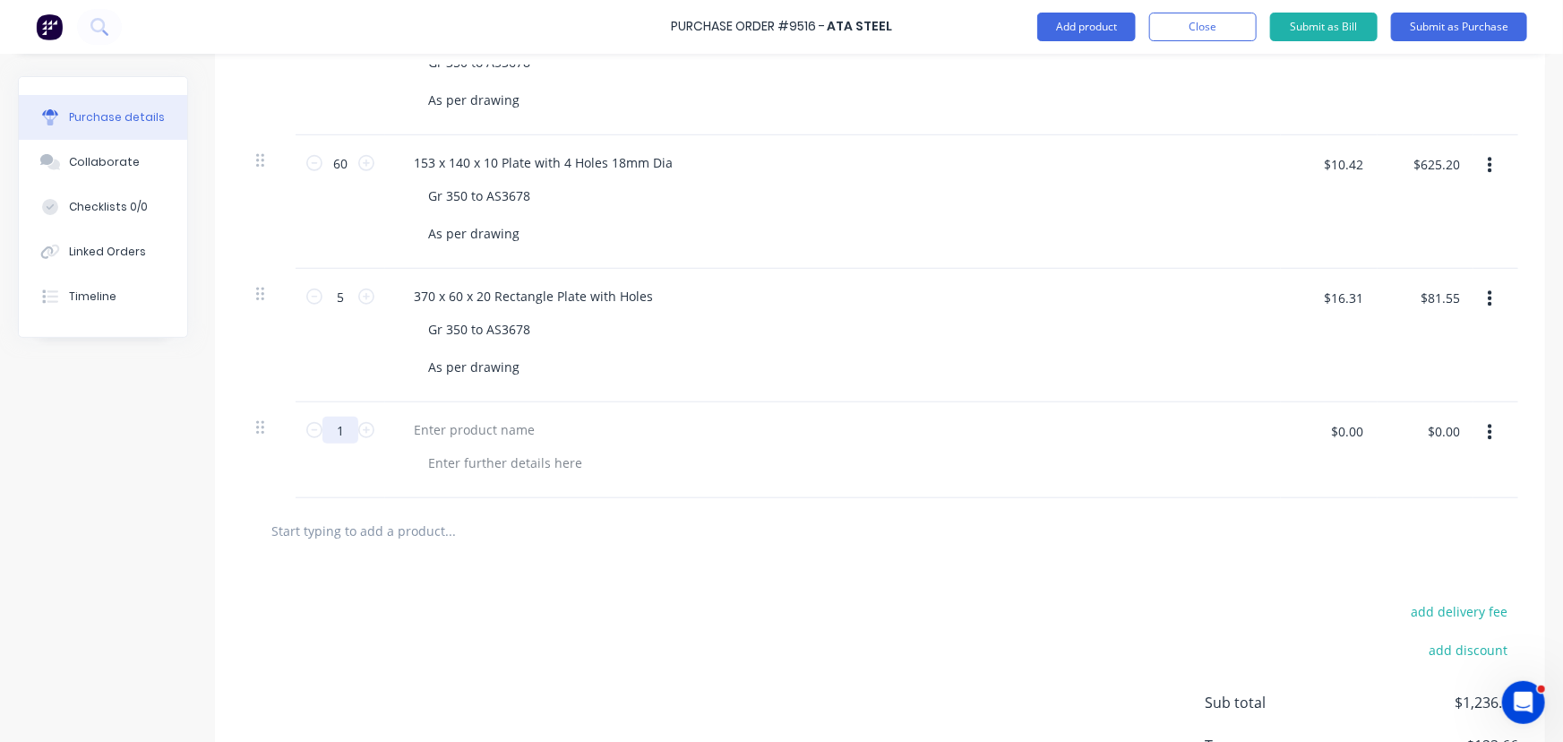
click at [344, 429] on input "1" at bounding box center [341, 430] width 36 height 27
type textarea "x"
type input "10"
type textarea "x"
type input "10"
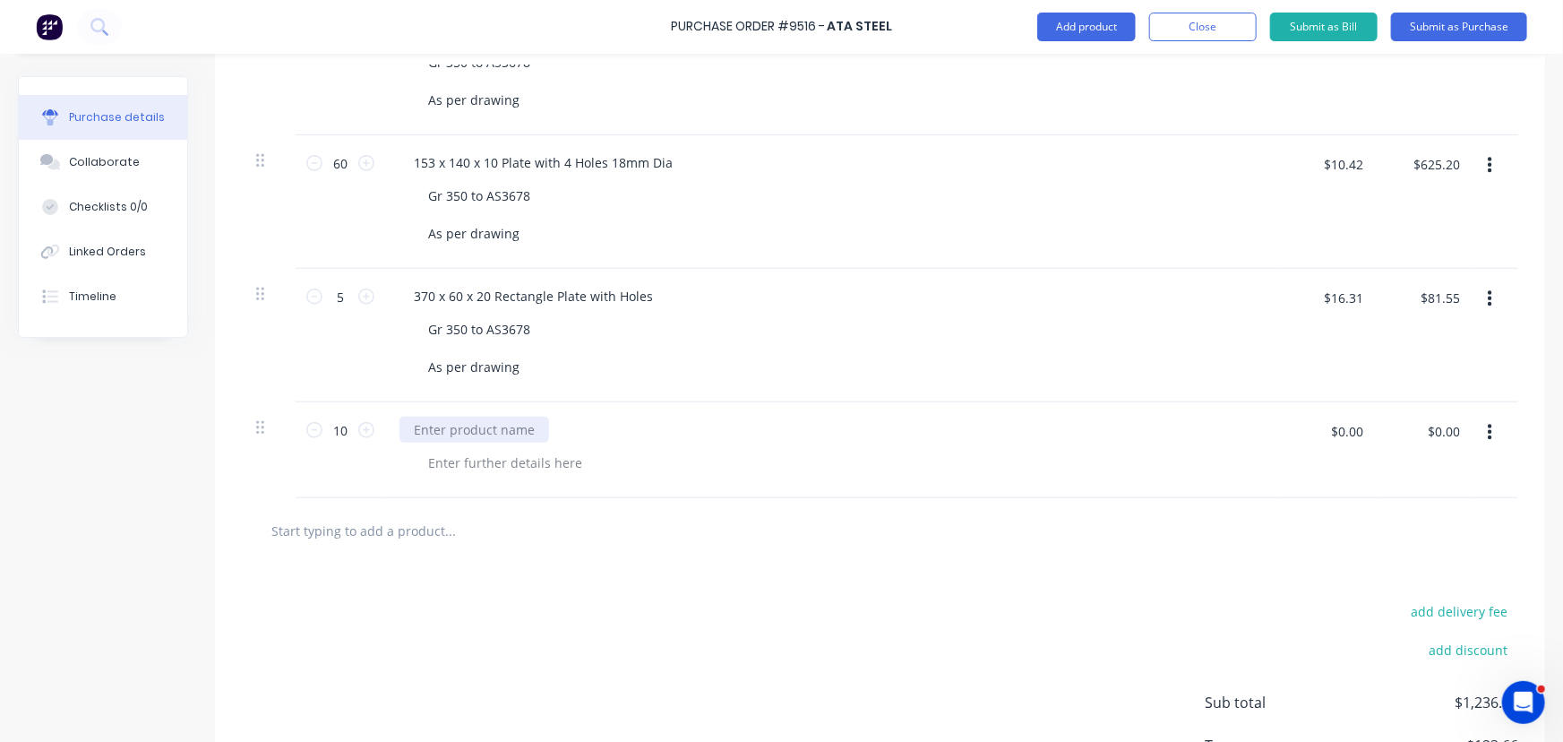
type textarea "x"
click at [438, 434] on div at bounding box center [475, 430] width 150 height 26
click at [650, 296] on div "370 x 60 x 20 Rectangle Plate with Holes" at bounding box center [534, 296] width 268 height 26
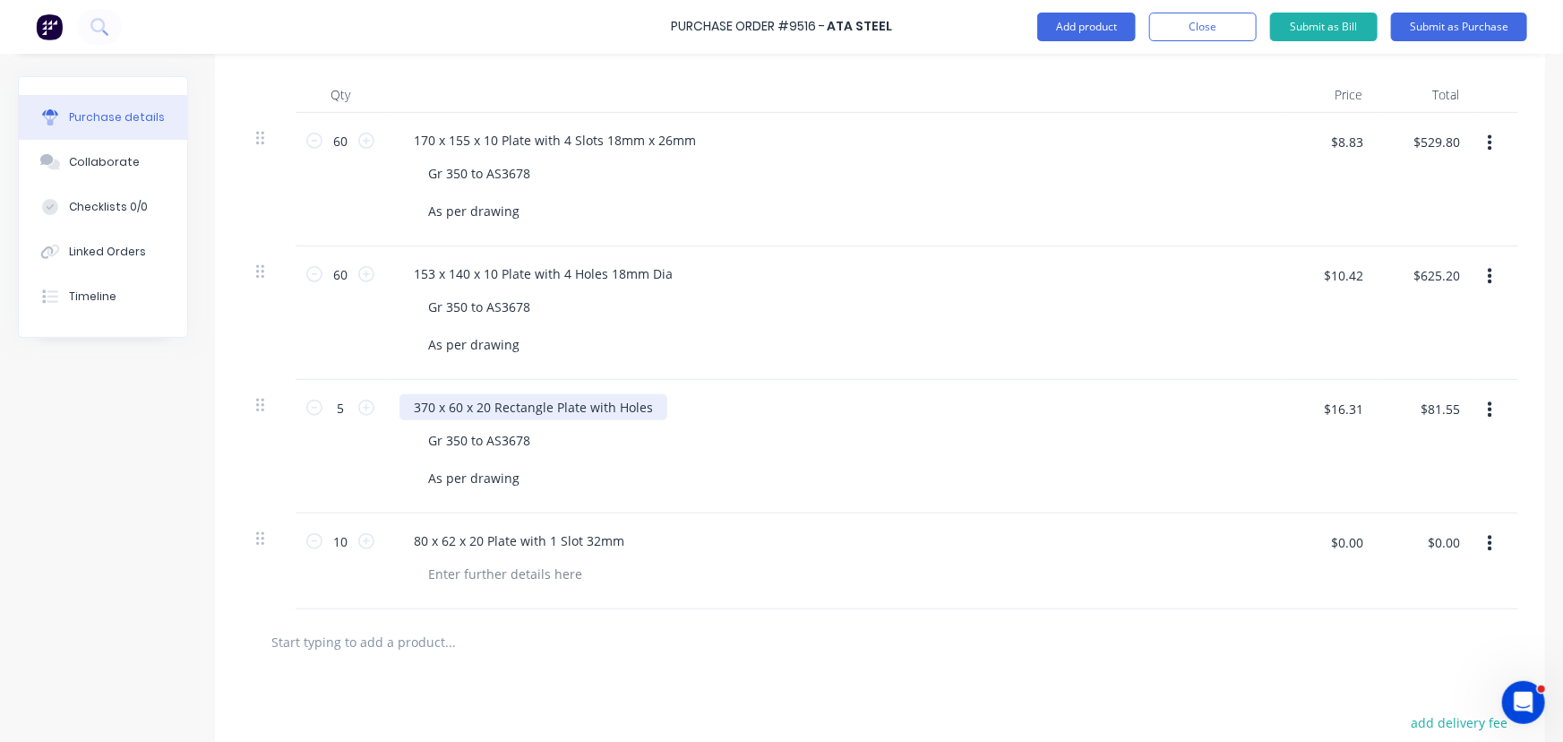
scroll to position [490, 0]
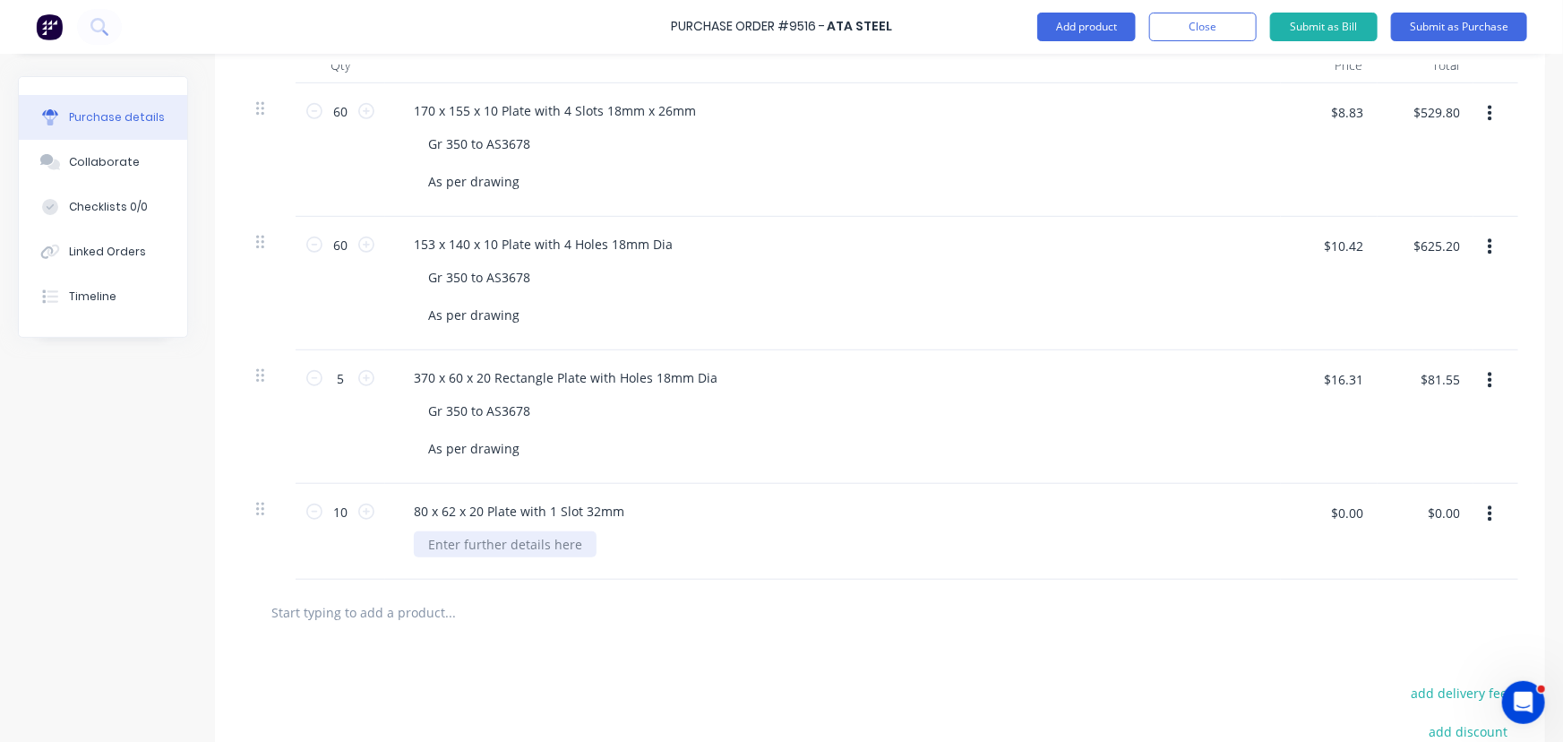
click at [550, 542] on div at bounding box center [505, 544] width 183 height 26
click at [646, 510] on div "80 x 62 x 20 Plate with 1 Slot 32mm" at bounding box center [833, 511] width 867 height 26
click at [636, 509] on div "80 x 62 x 20 Plate with 1 Slot 32mm" at bounding box center [833, 511] width 867 height 26
click at [627, 510] on div "80 x 62 x 20 Plate with 1 Slot 32mm" at bounding box center [519, 511] width 239 height 26
drag, startPoint x: 427, startPoint y: 408, endPoint x: 541, endPoint y: 407, distance: 113.8
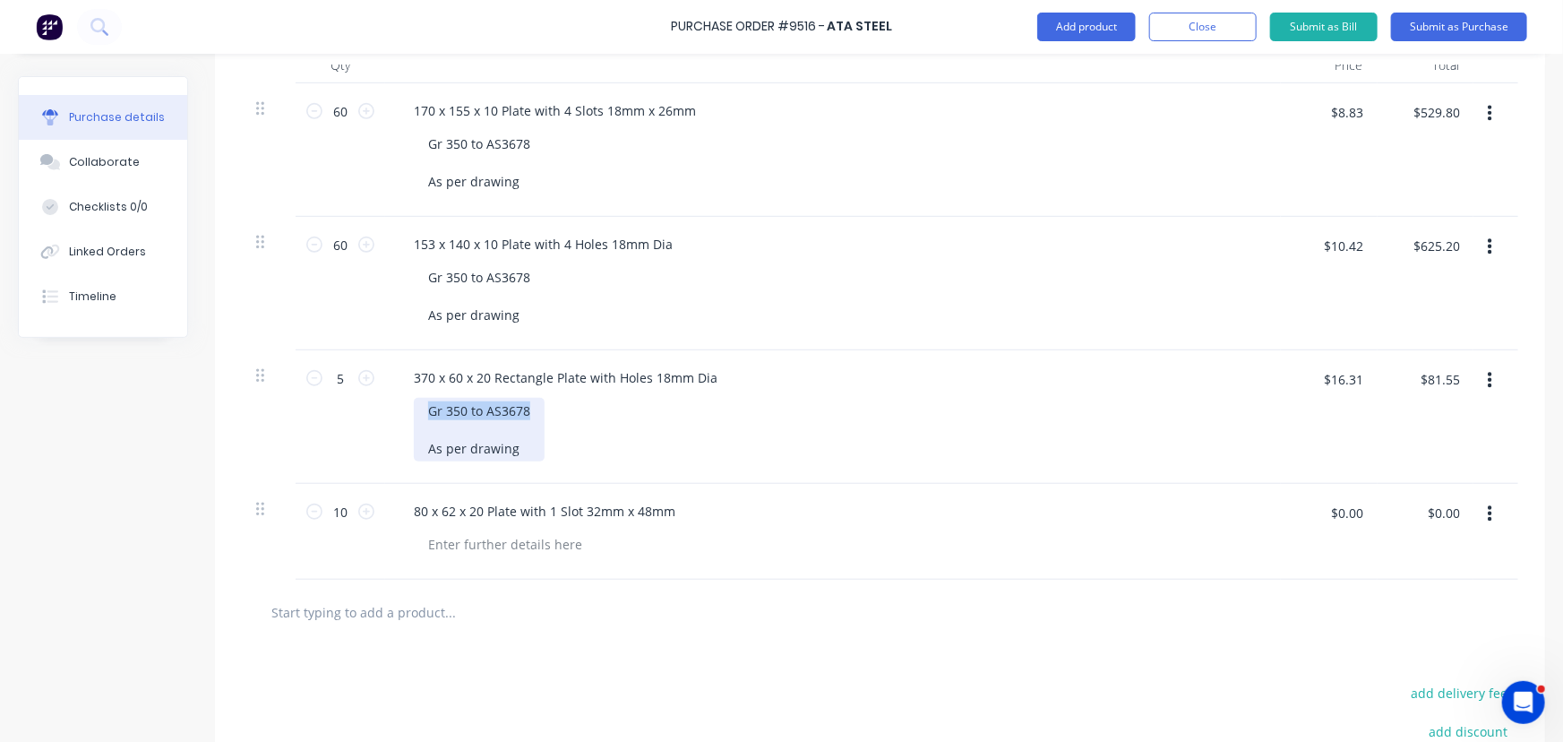
click at [541, 407] on div "Gr 350 to AS3678 As per drawing" at bounding box center [479, 430] width 131 height 64
copy div "Gr 350 to AS3678"
type textarea "x"
click at [472, 545] on div at bounding box center [505, 544] width 183 height 26
paste div
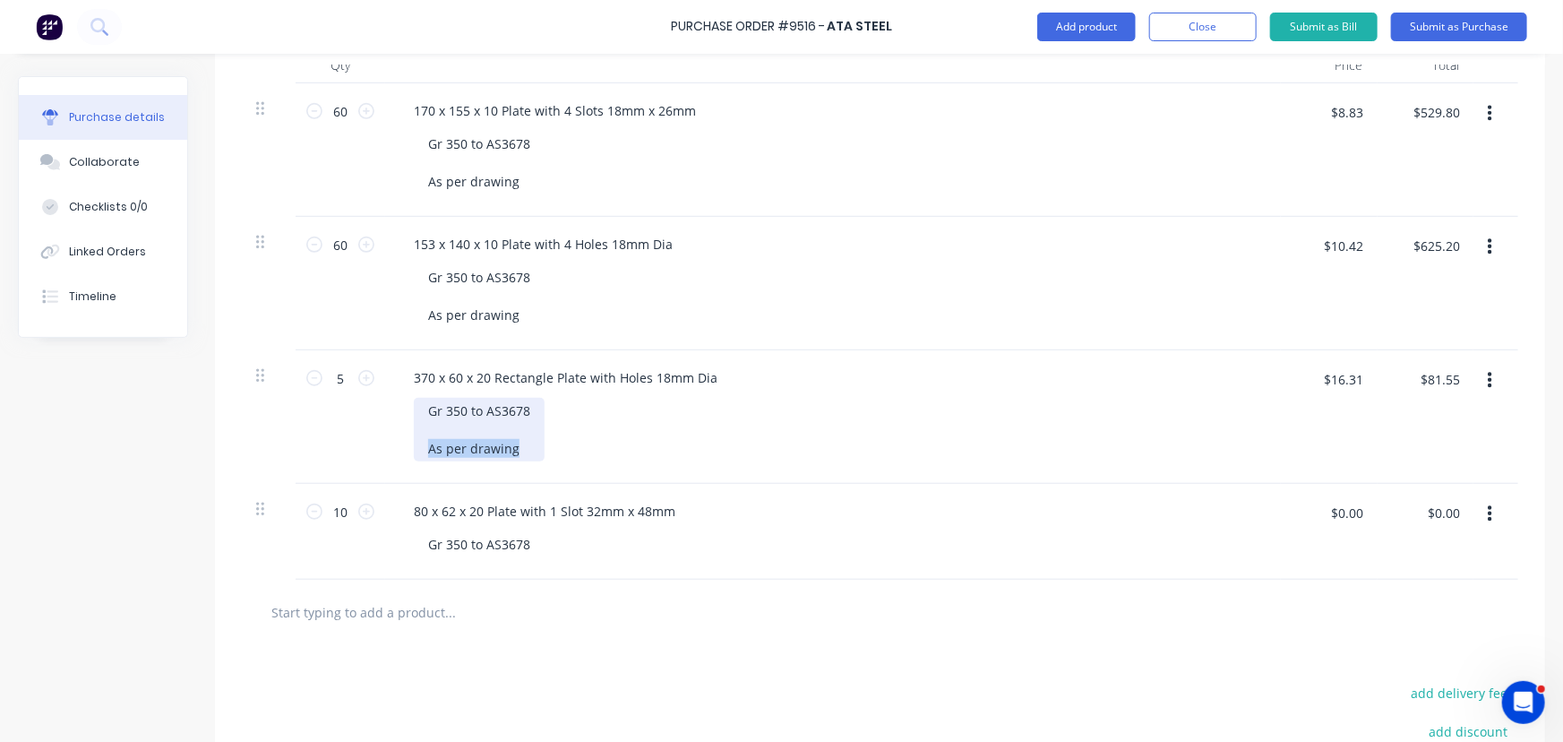
drag, startPoint x: 418, startPoint y: 439, endPoint x: 535, endPoint y: 444, distance: 117.5
click at [535, 444] on div "Gr 350 to AS3678 As per drawing" at bounding box center [479, 430] width 131 height 64
copy div "As per drawing"
click at [534, 548] on div "Gr 350 to AS3678" at bounding box center [479, 544] width 131 height 26
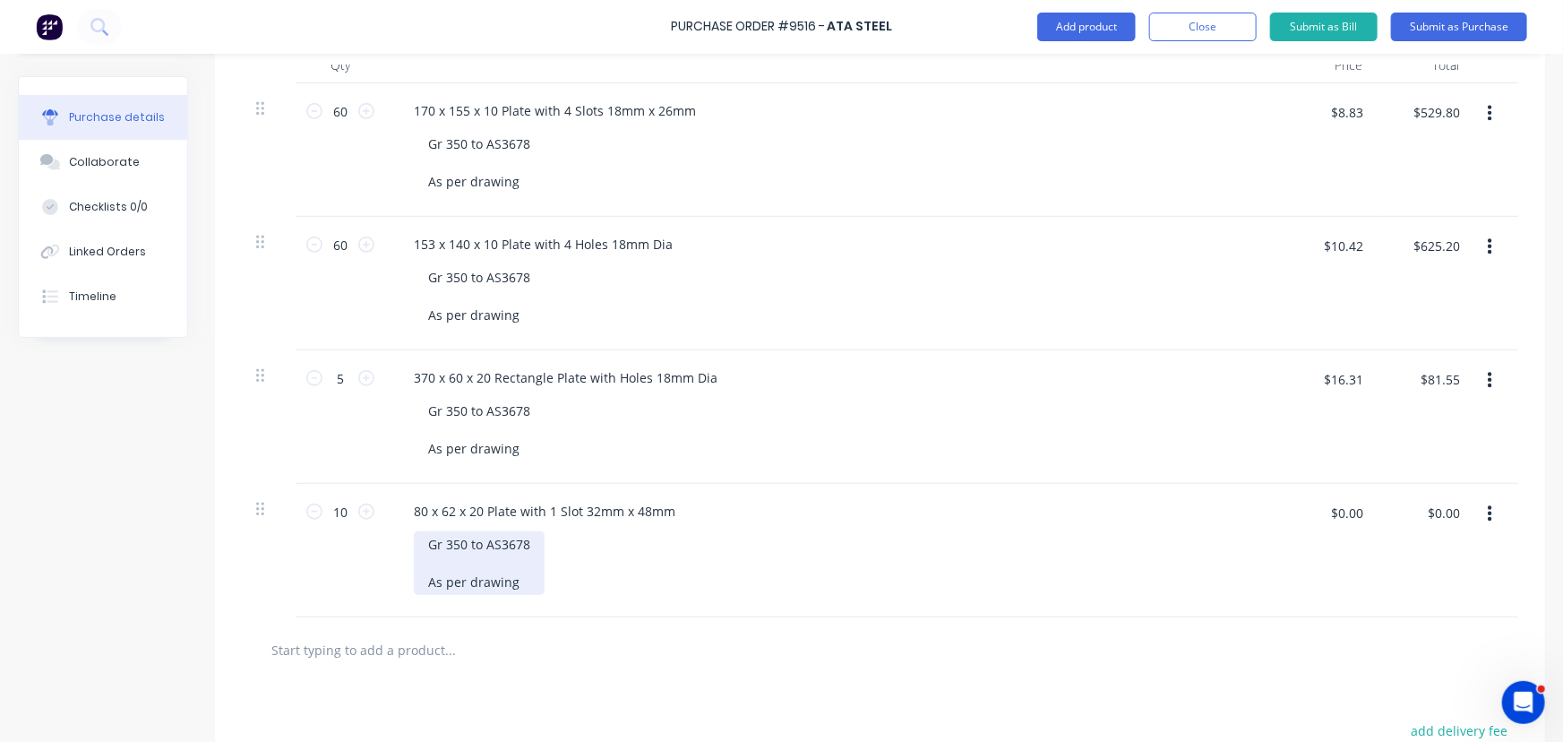
click at [420, 576] on div "Gr 350 to AS3678 As per drawing" at bounding box center [479, 563] width 131 height 64
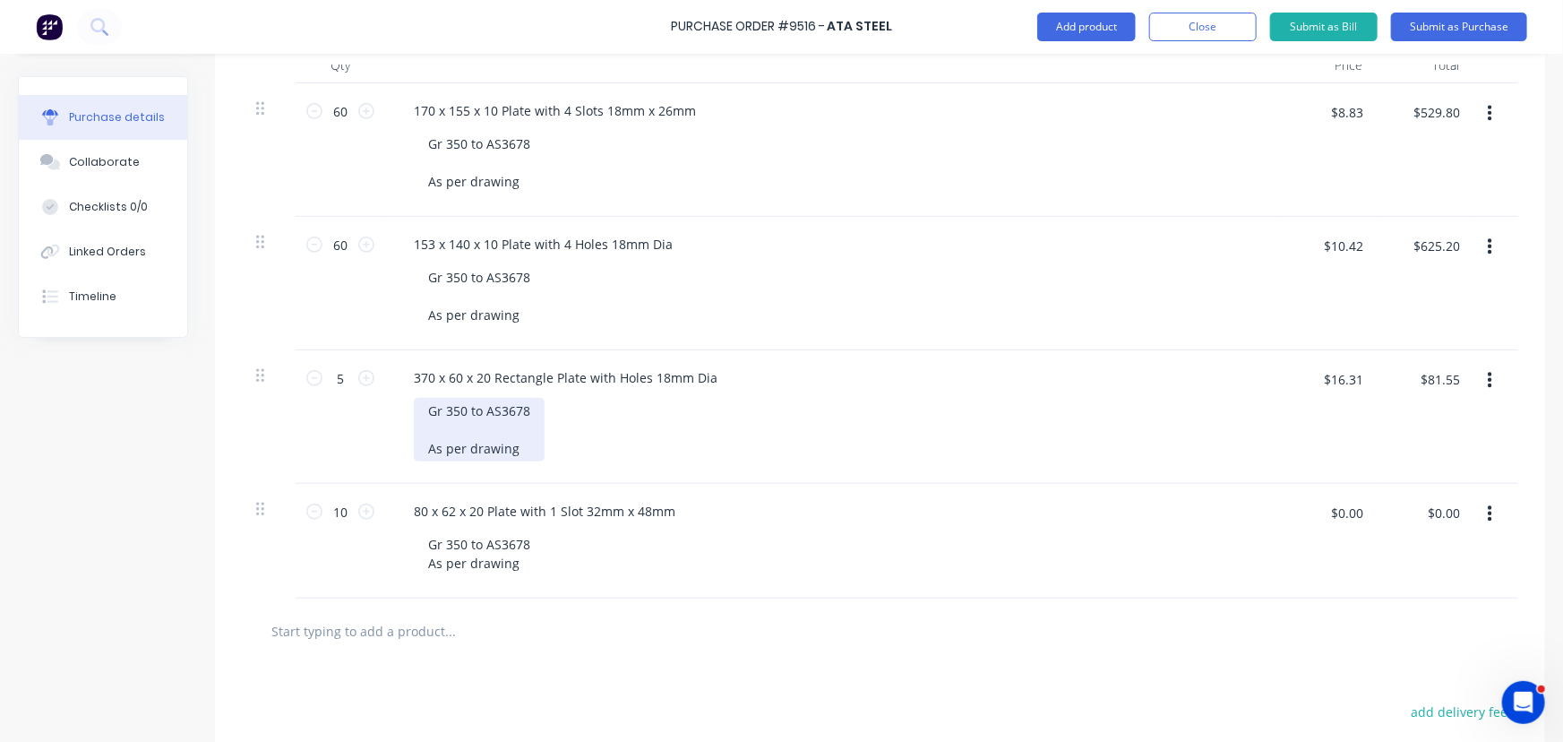
click at [419, 443] on div "Gr 350 to AS3678 As per drawing" at bounding box center [479, 430] width 131 height 64
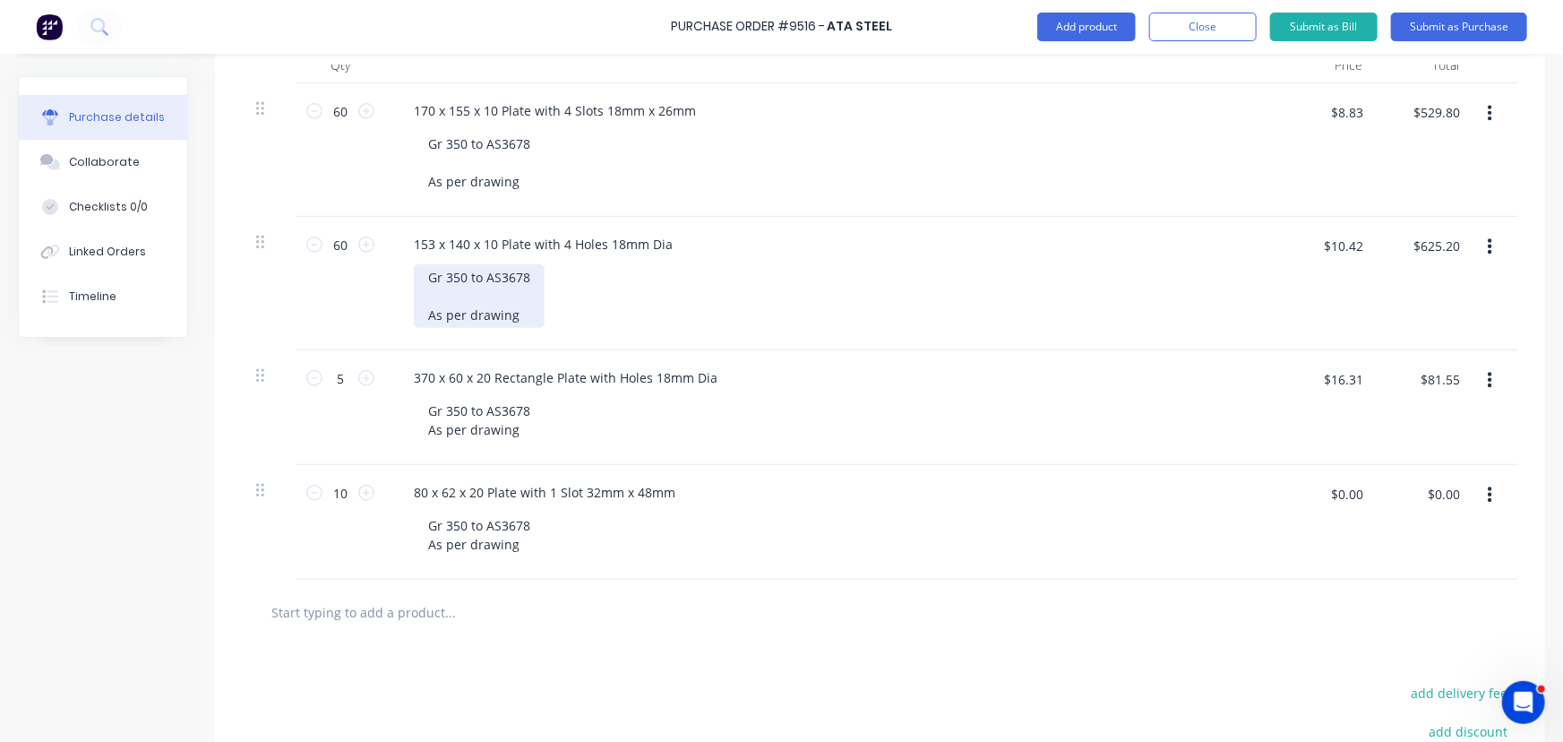
click at [415, 312] on div "Gr 350 to AS3678 As per drawing" at bounding box center [479, 296] width 131 height 64
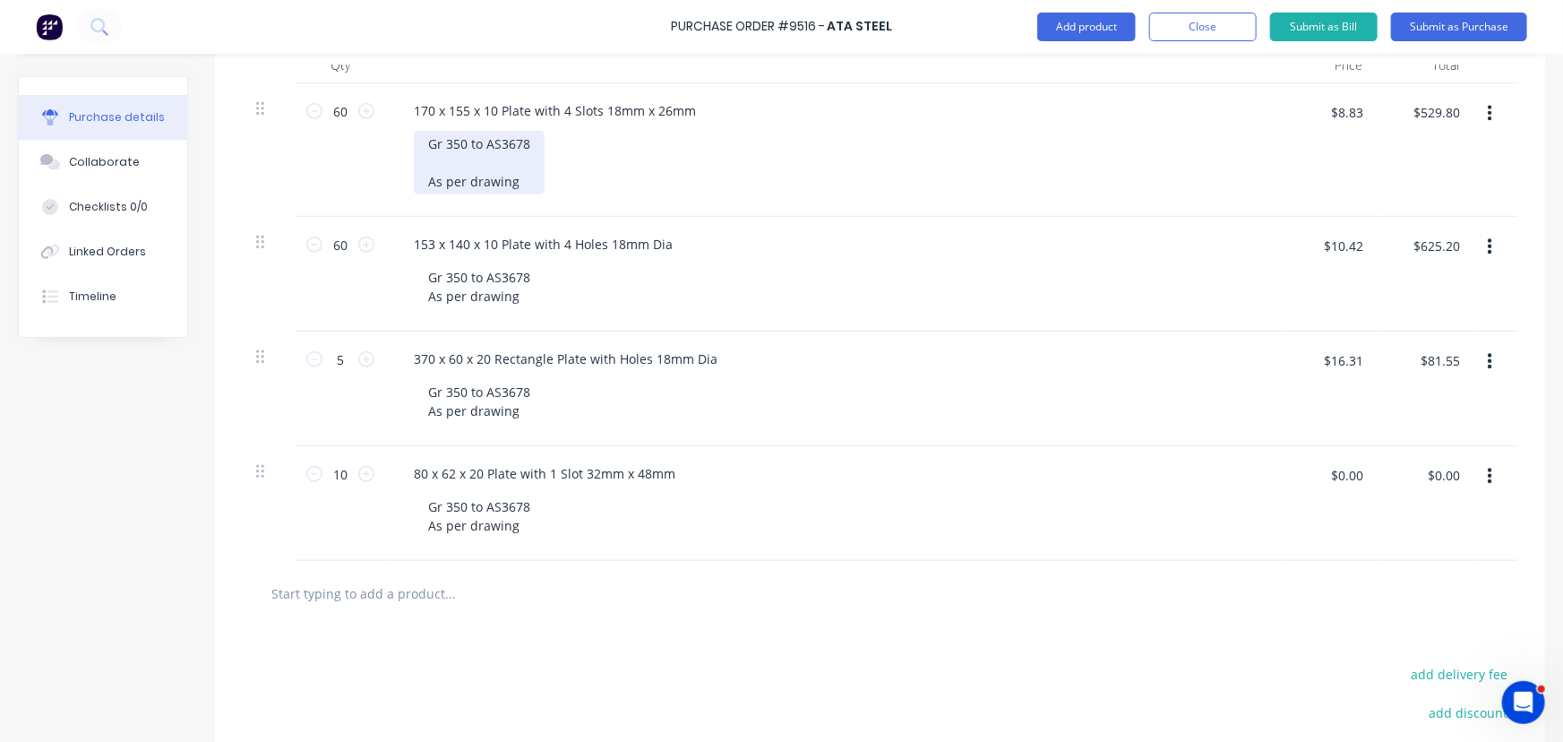
click at [420, 191] on div "Gr 350 to AS3678 As per drawing" at bounding box center [479, 163] width 131 height 64
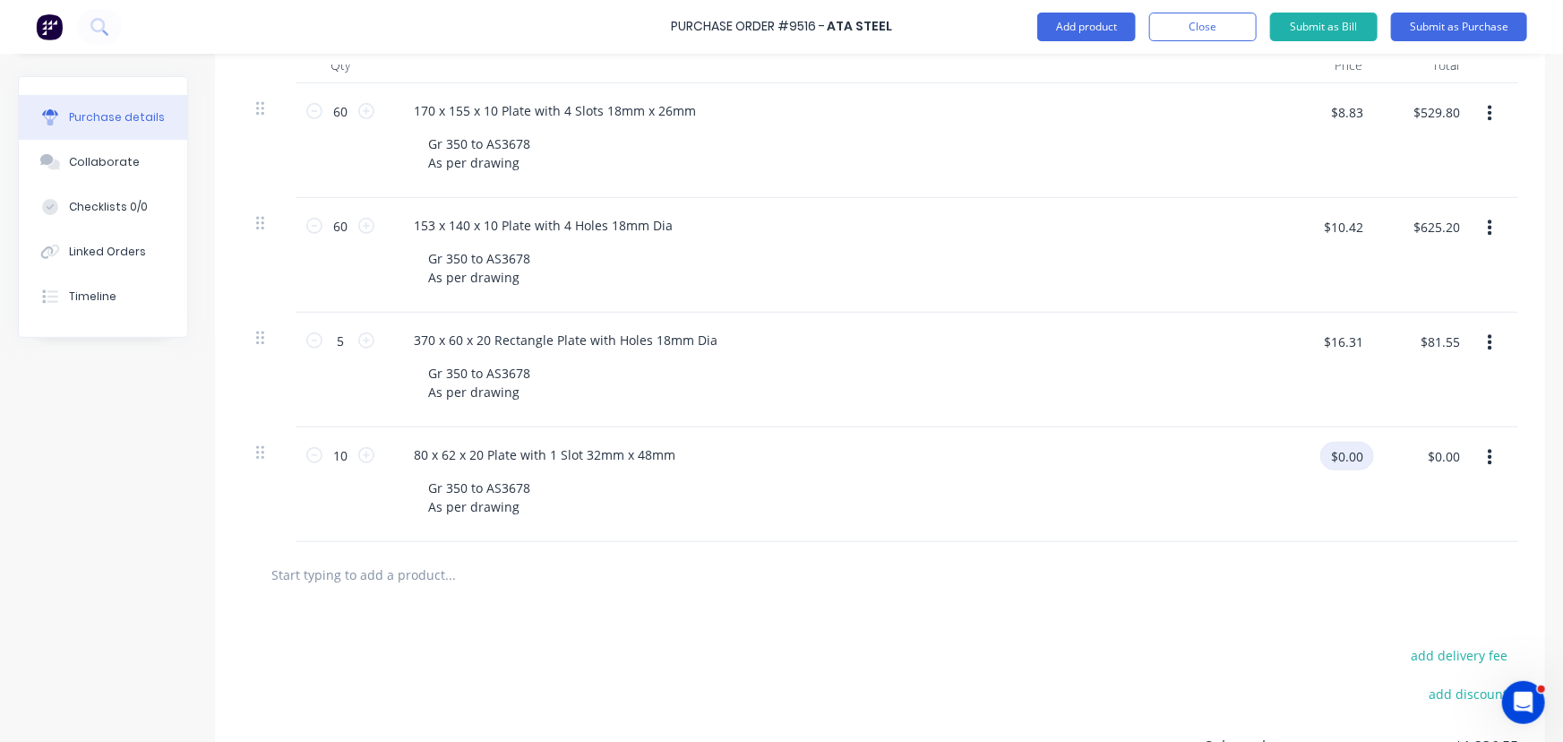
type textarea "x"
click at [1353, 462] on input "$0.00" at bounding box center [1348, 456] width 54 height 29
type input "4.45"
type textarea "x"
type input "$4.45"
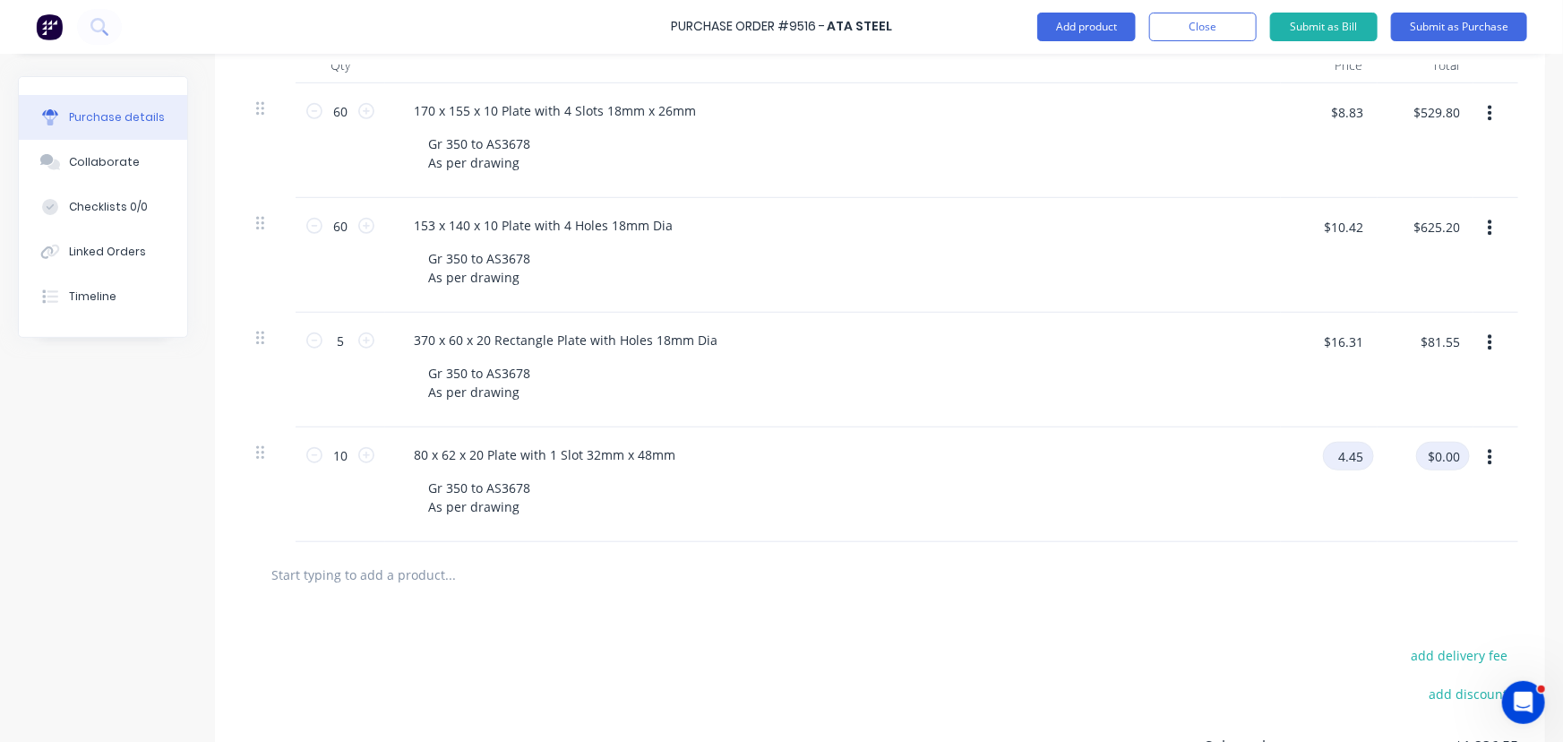
type input "$44.50"
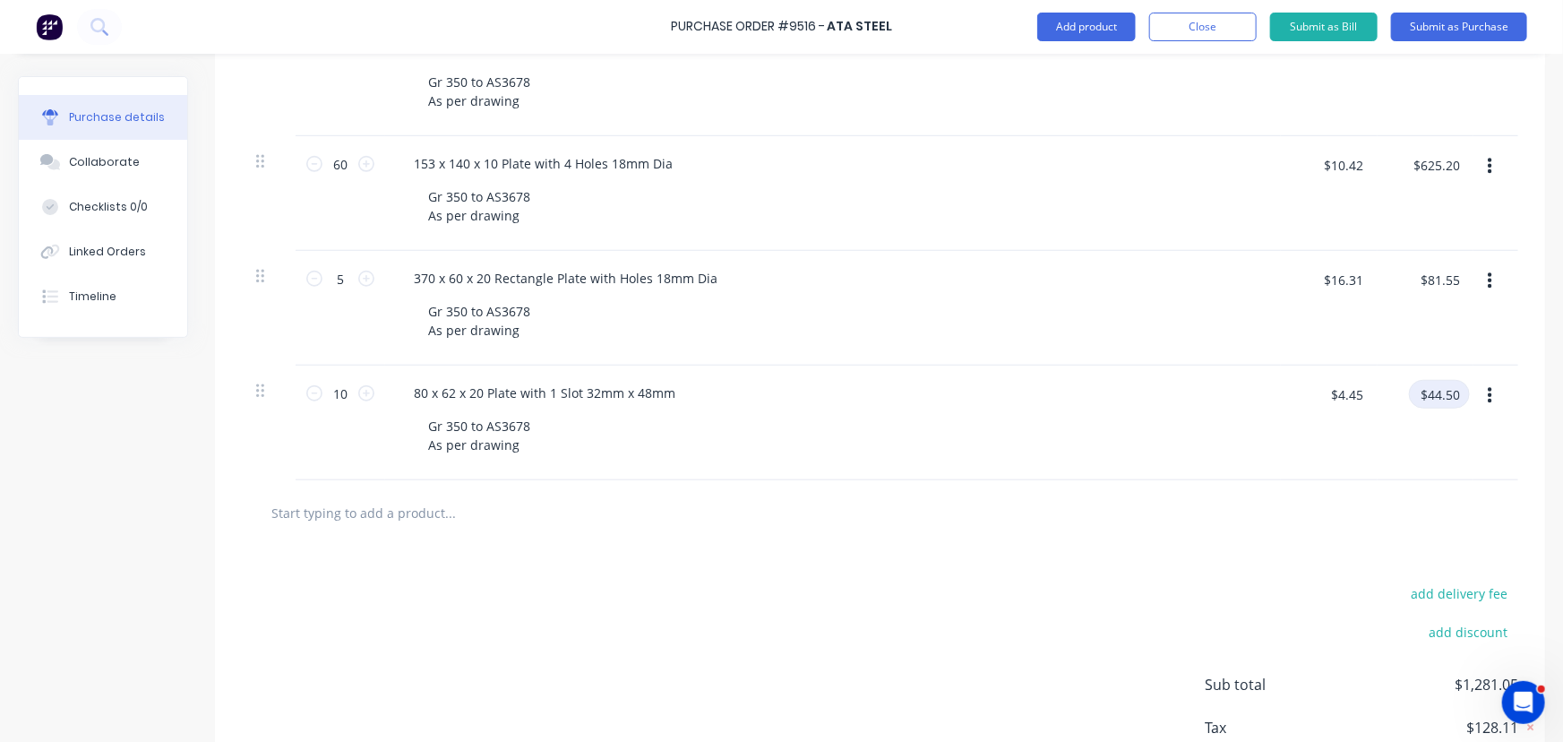
scroll to position [572, 0]
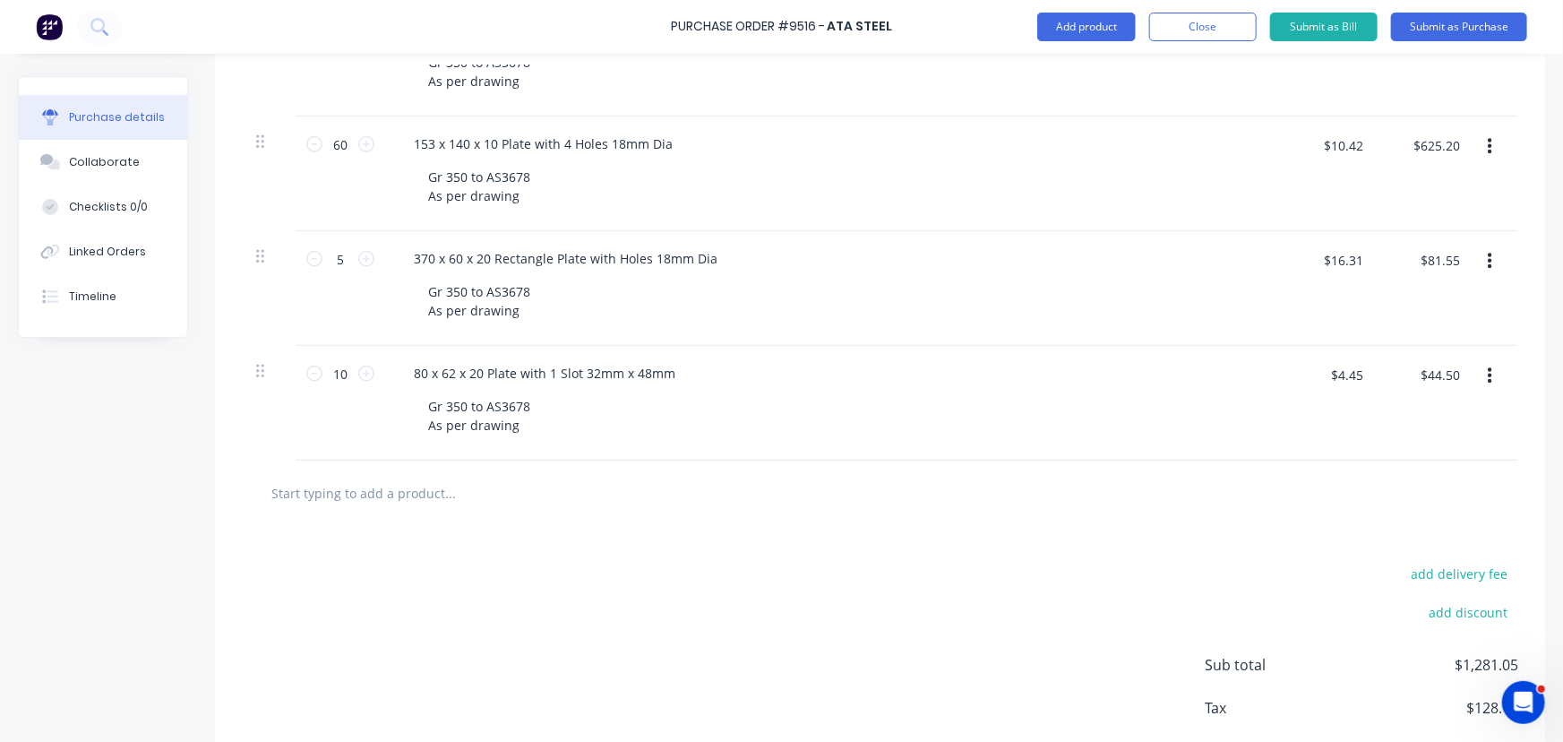
click at [397, 494] on input "text" at bounding box center [450, 493] width 358 height 36
type textarea "x"
type input "f"
type textarea "x"
type input "fr"
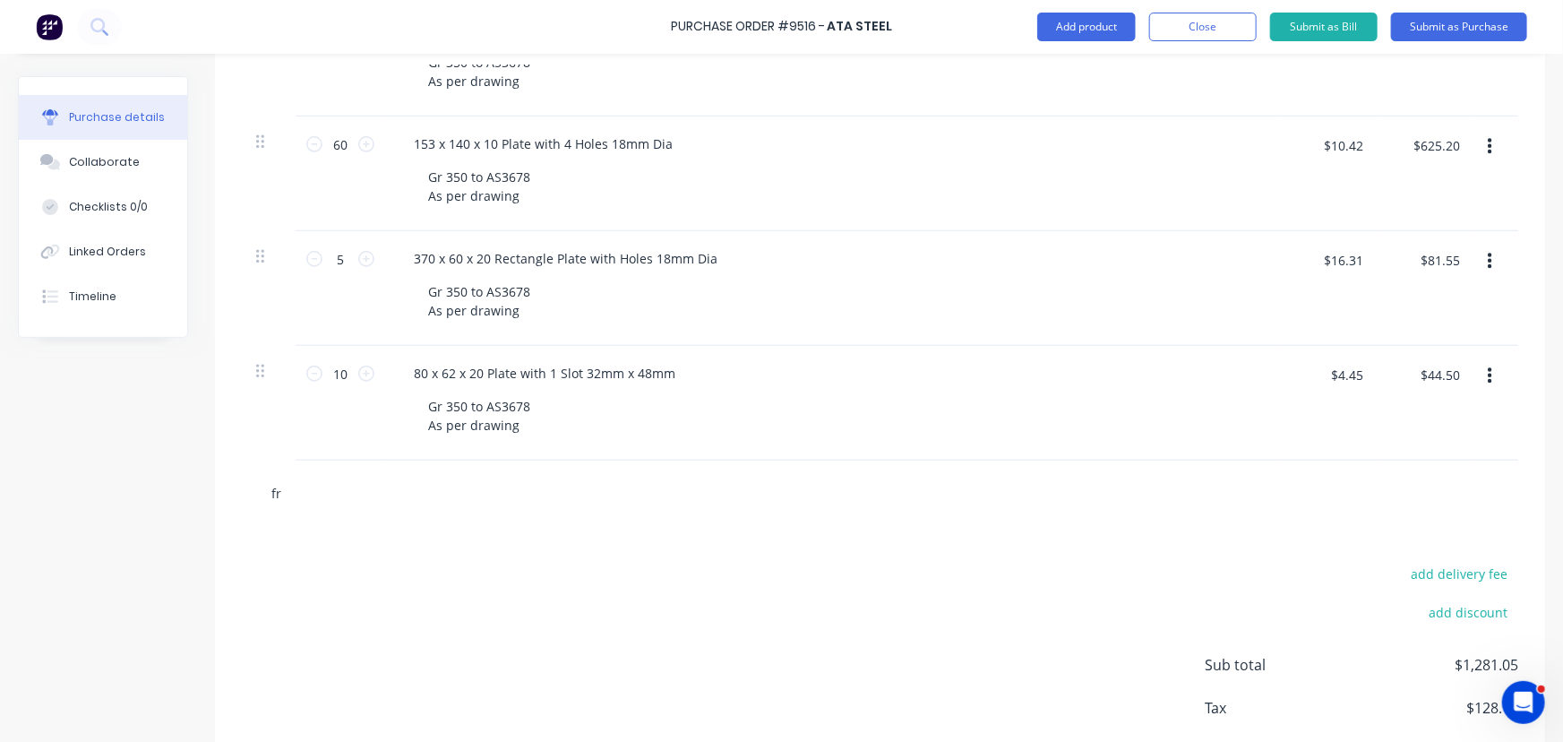
type textarea "x"
type input "fre"
type textarea "x"
type input "frei"
type textarea "x"
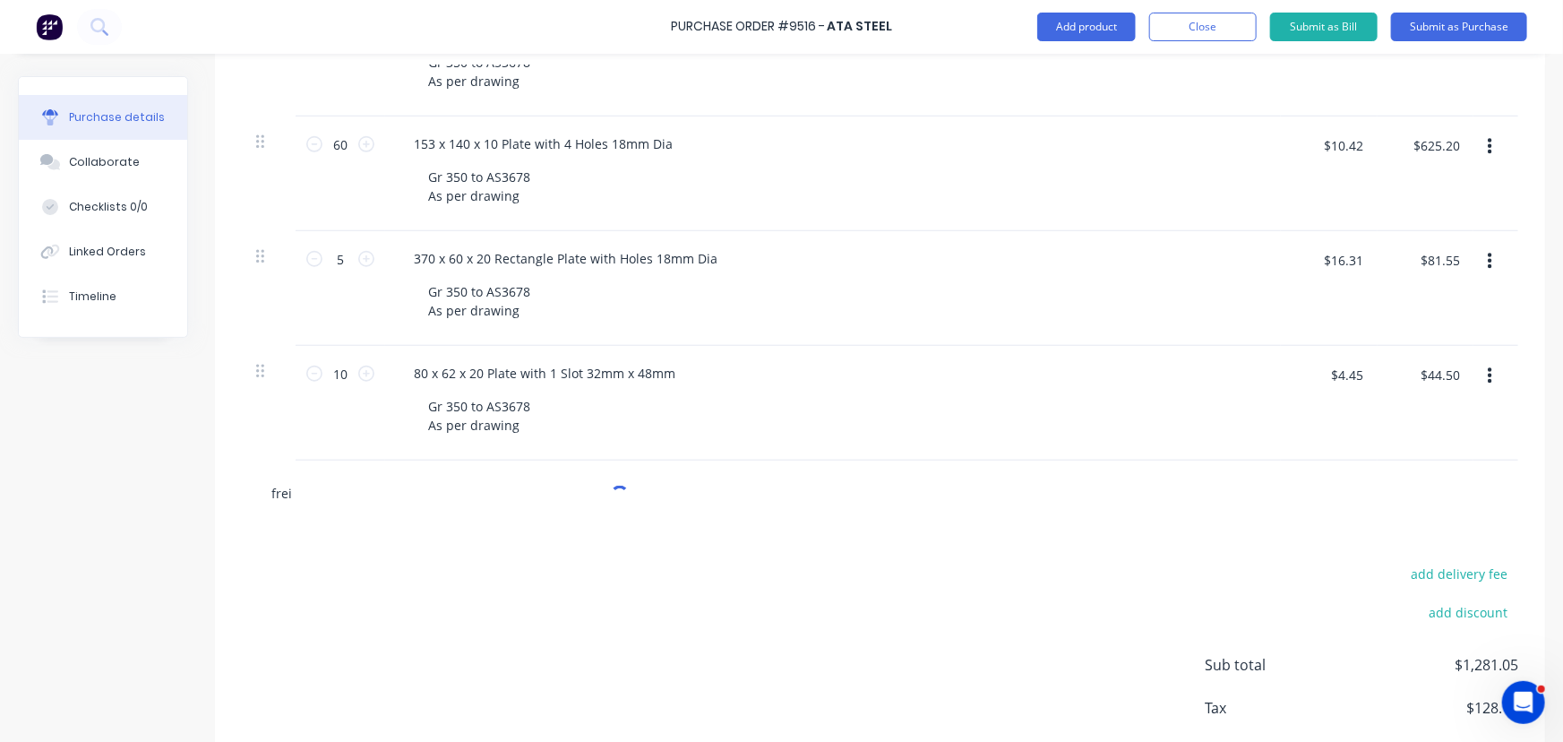
type input "freig"
type textarea "x"
type input "freigh"
type textarea "x"
type input "freight"
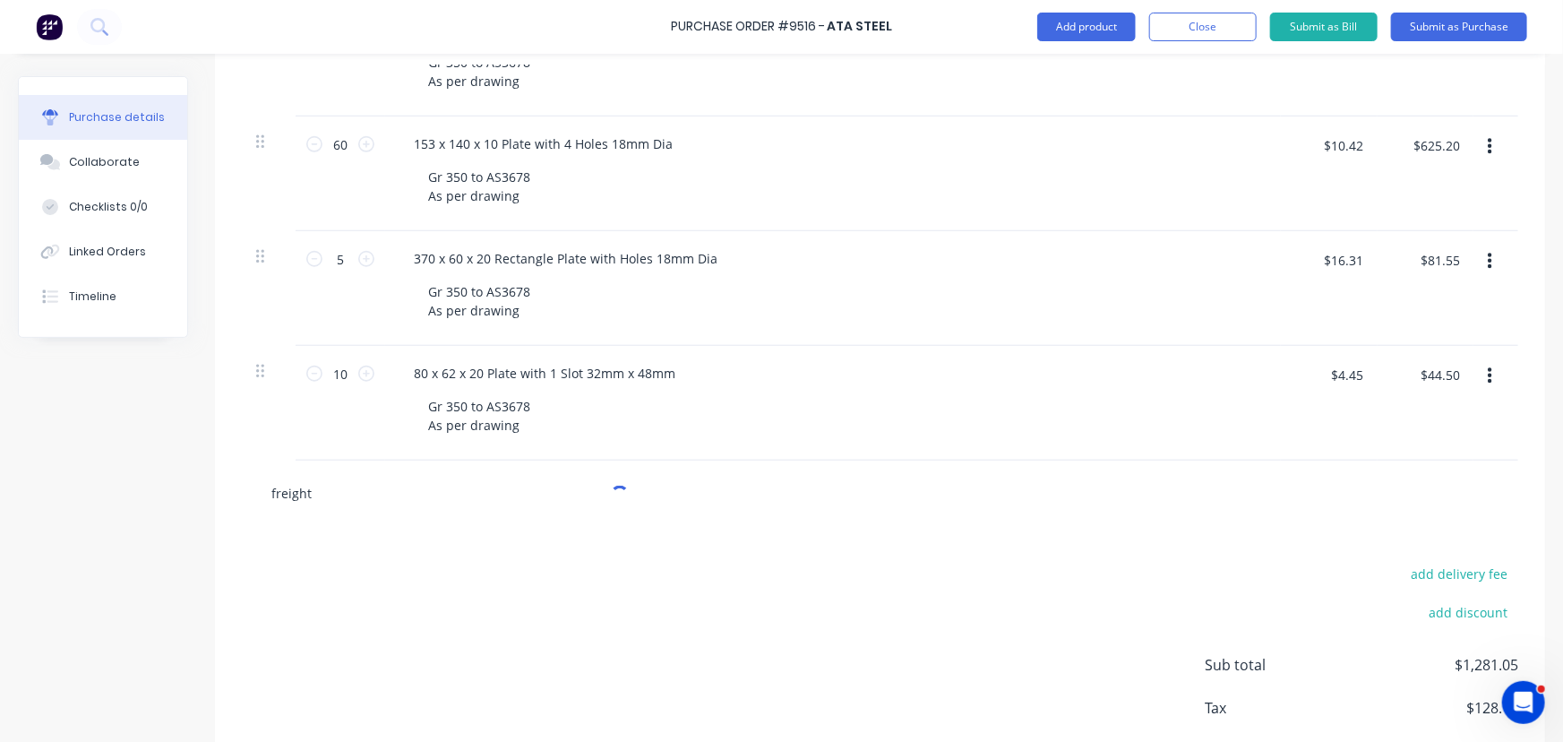
type textarea "x"
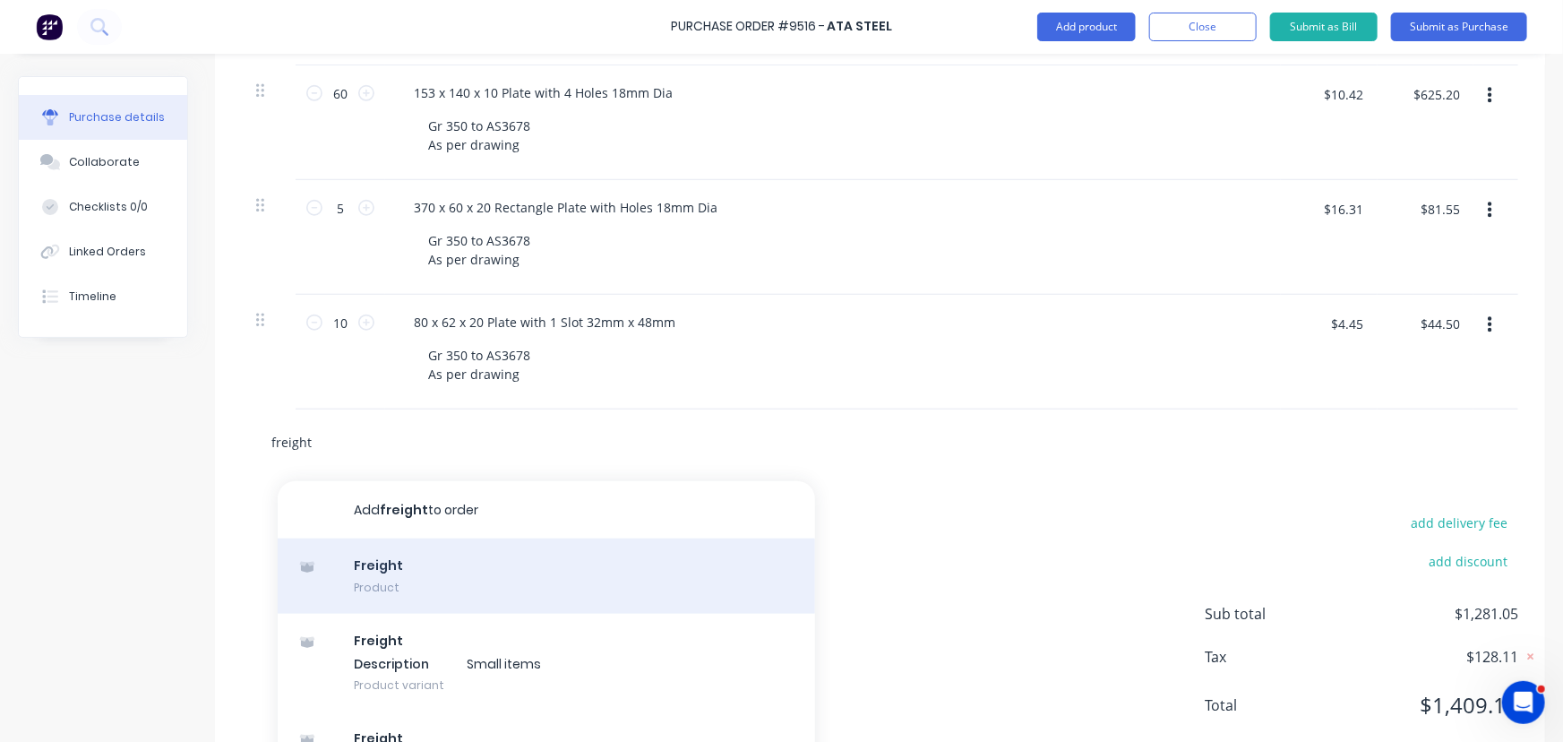
scroll to position [690, 0]
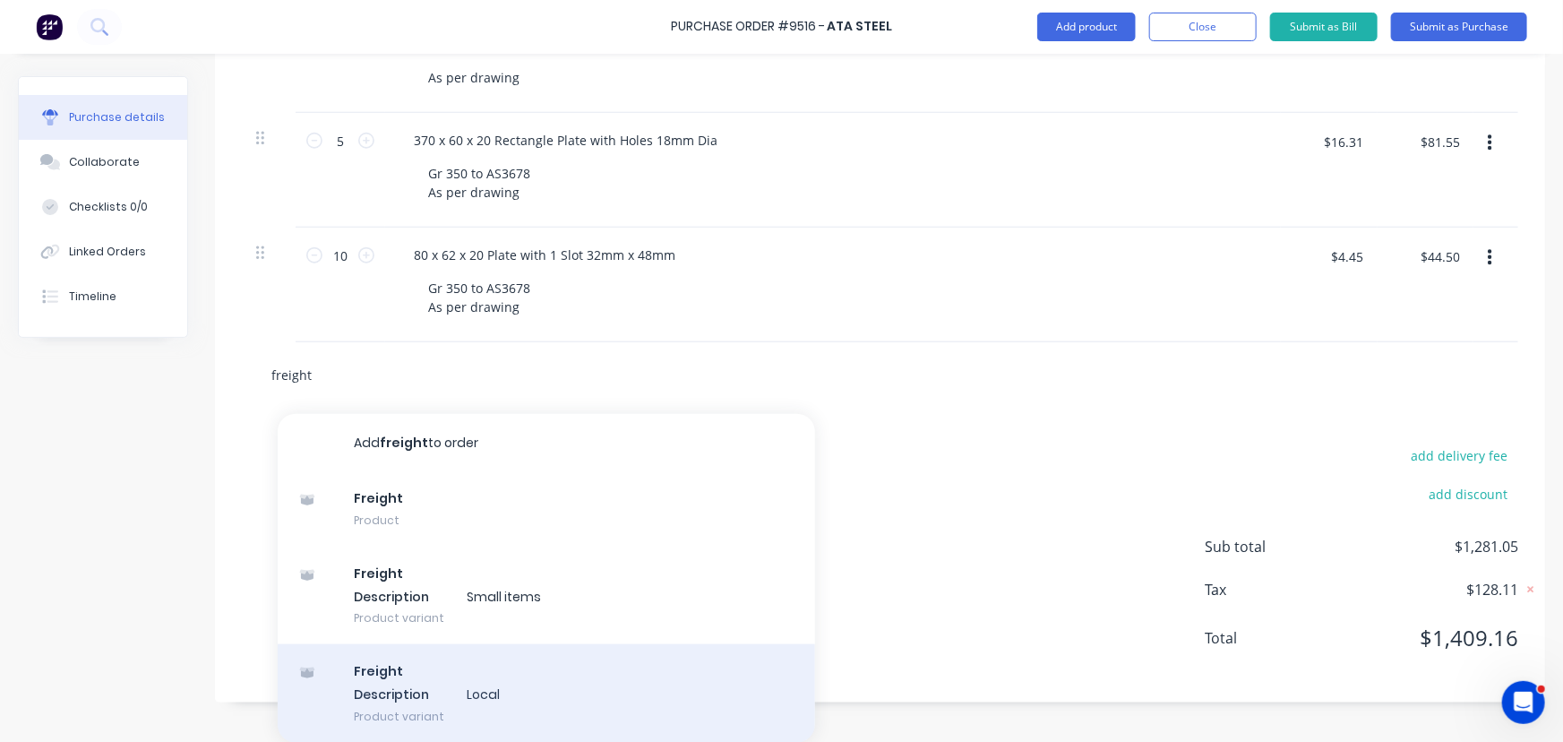
type input "freight"
click at [373, 686] on div "Freight Description Local Product variant" at bounding box center [547, 693] width 538 height 99
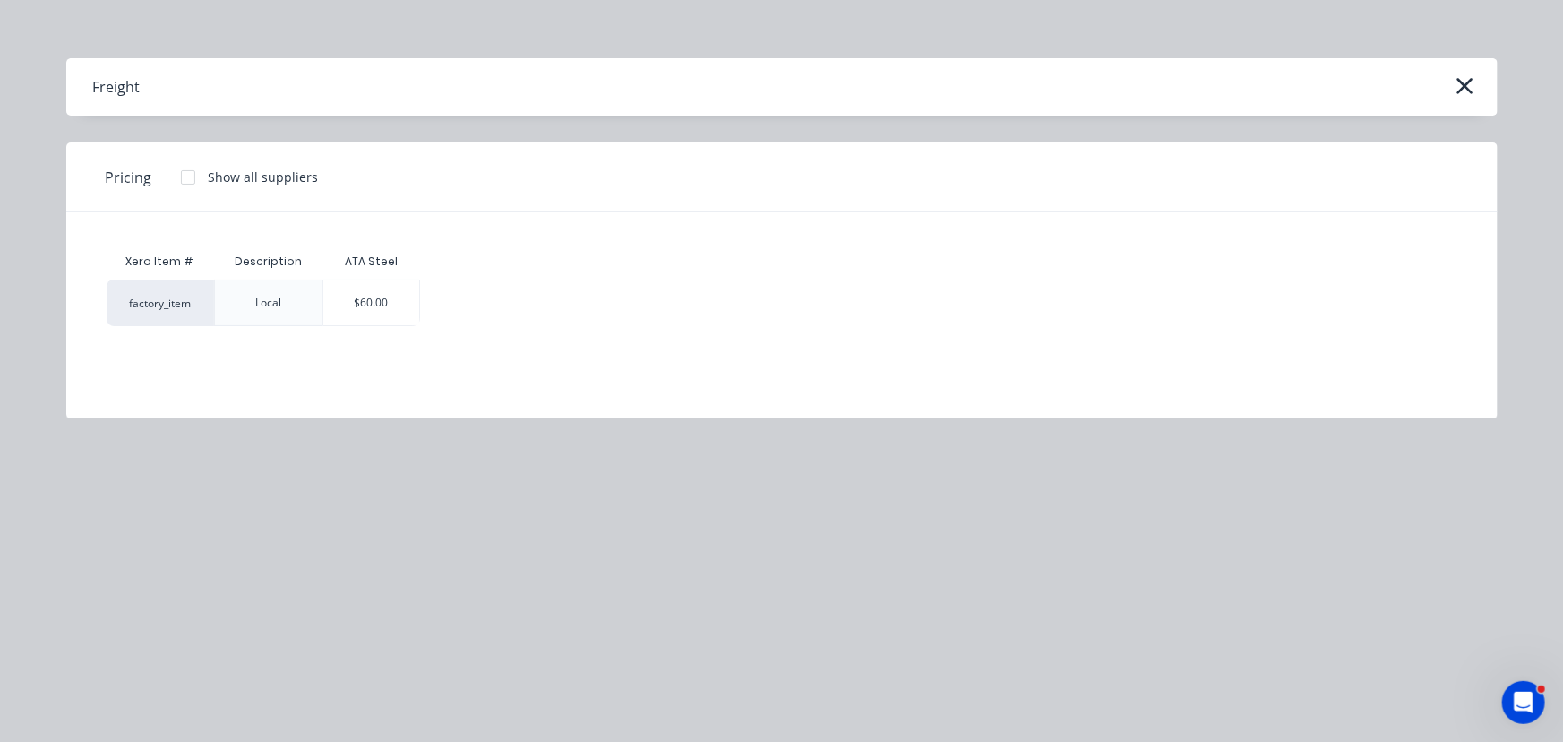
click at [374, 321] on div "$60.00" at bounding box center [371, 302] width 96 height 45
type textarea "x"
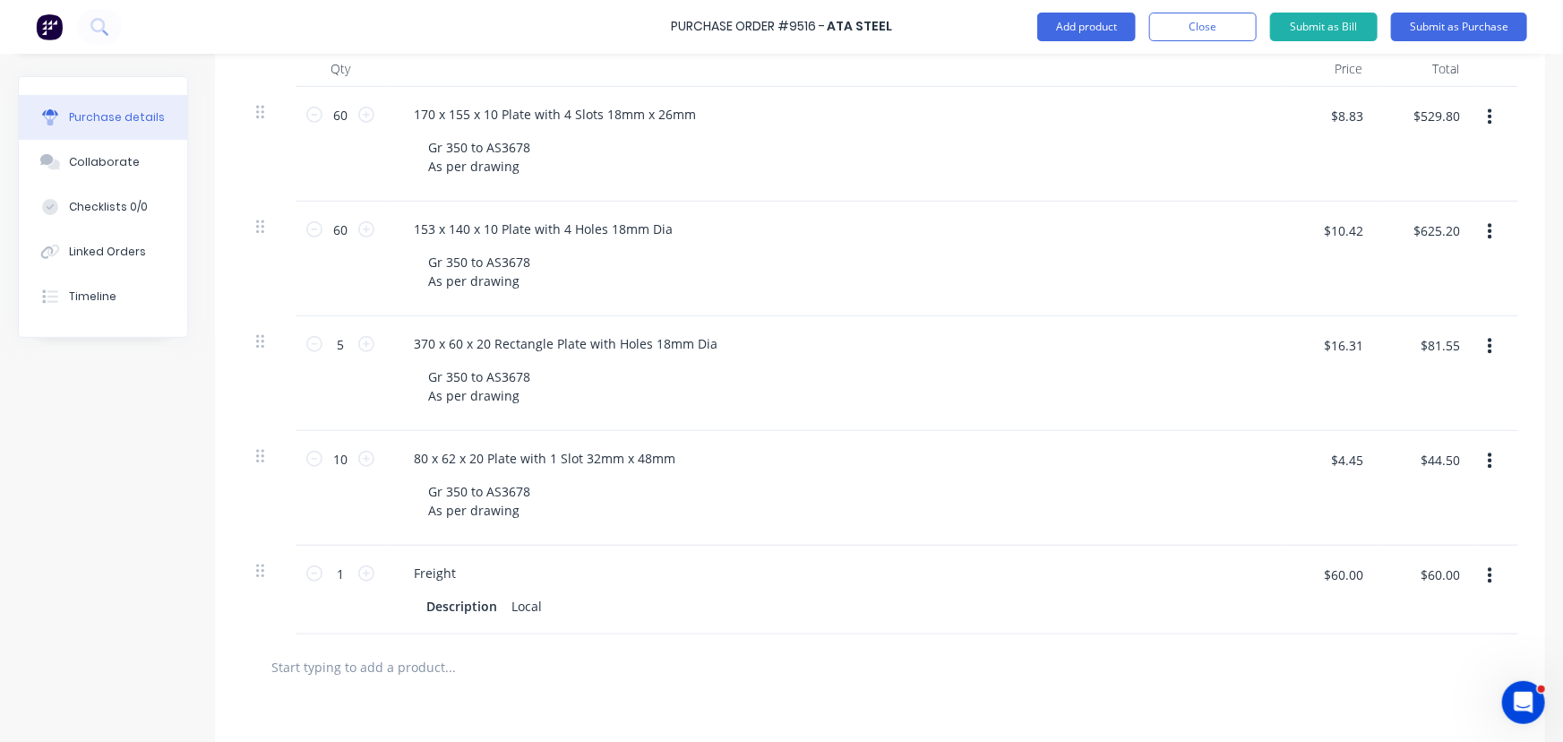
scroll to position [282, 0]
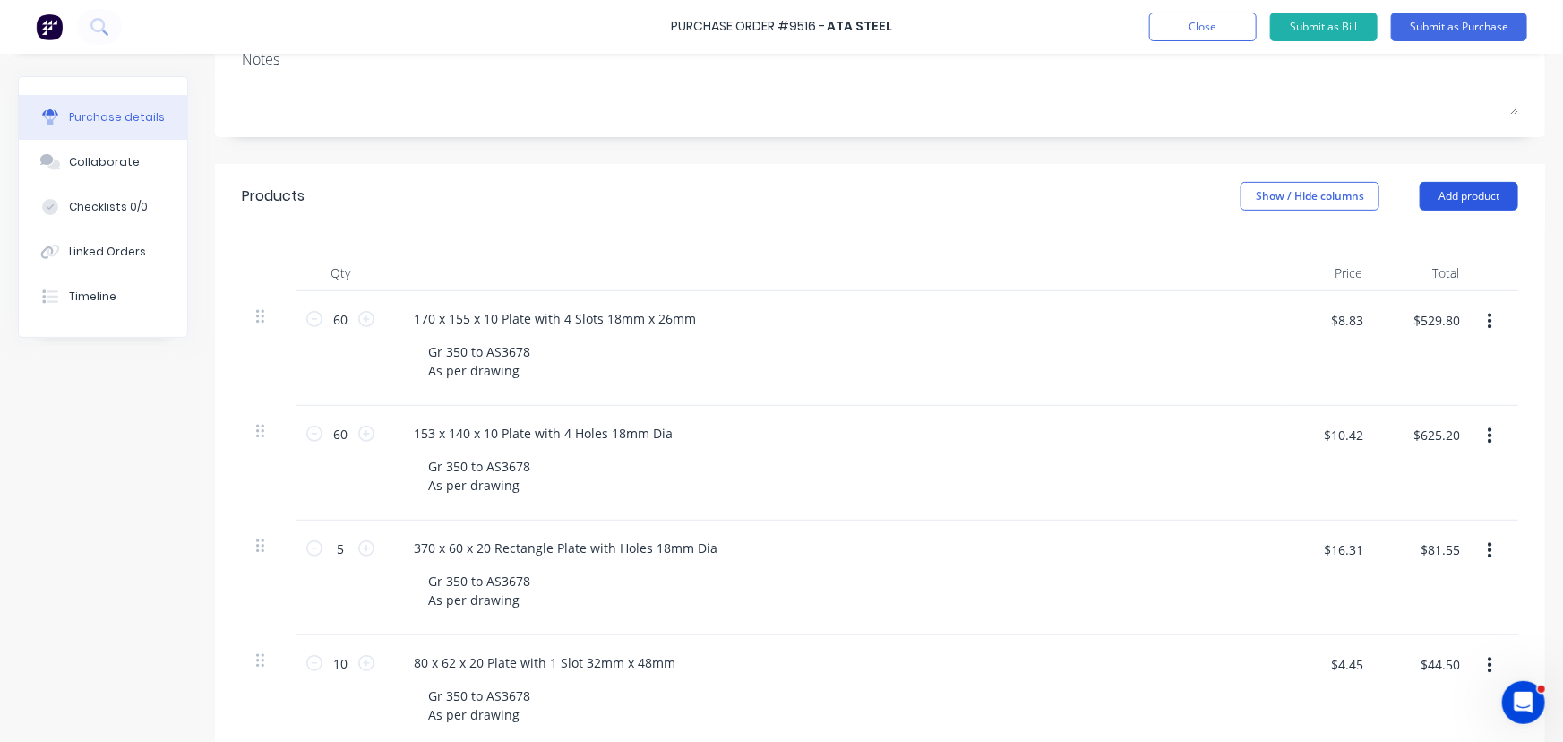
click at [1443, 192] on button "Add product" at bounding box center [1469, 196] width 99 height 29
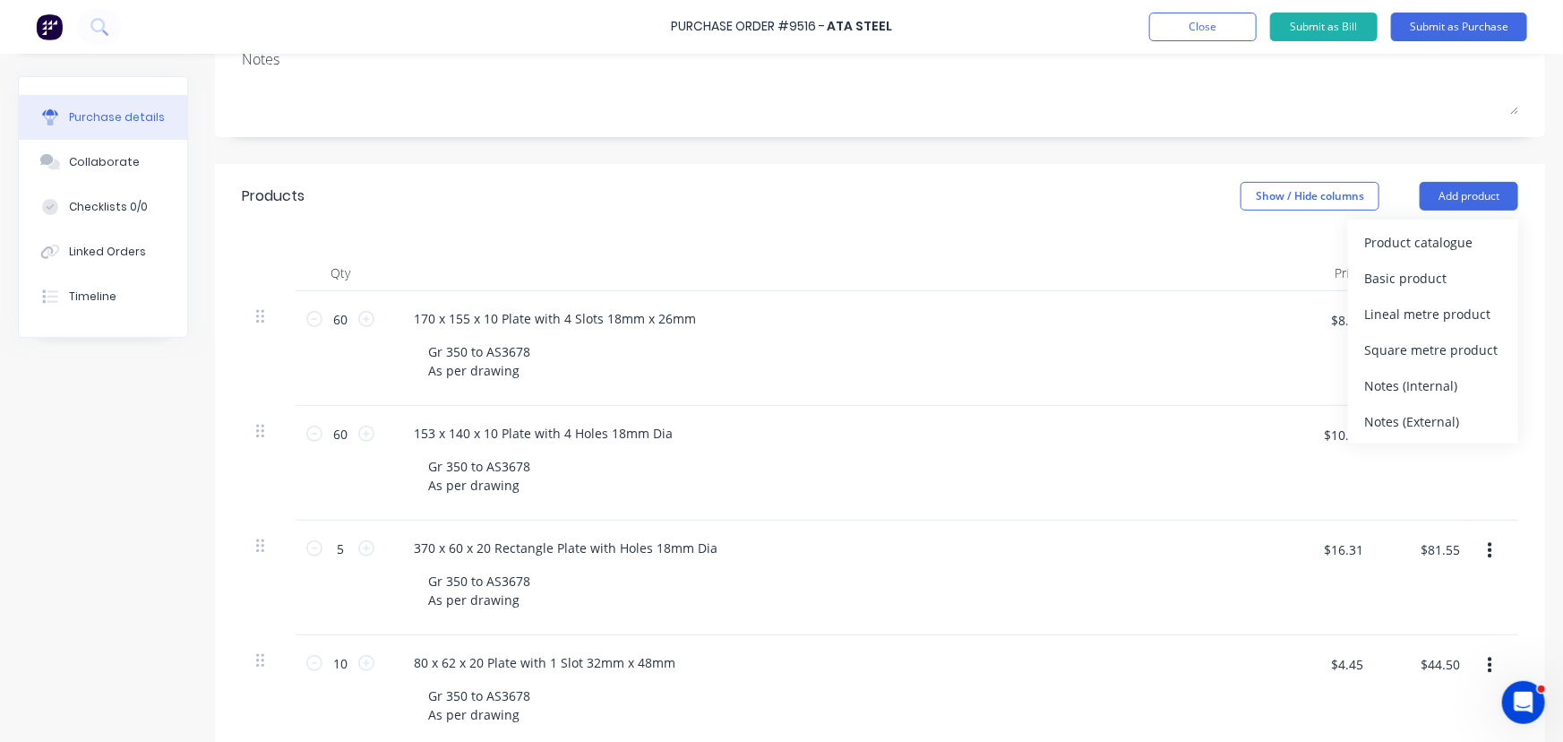
scroll to position [608, 0]
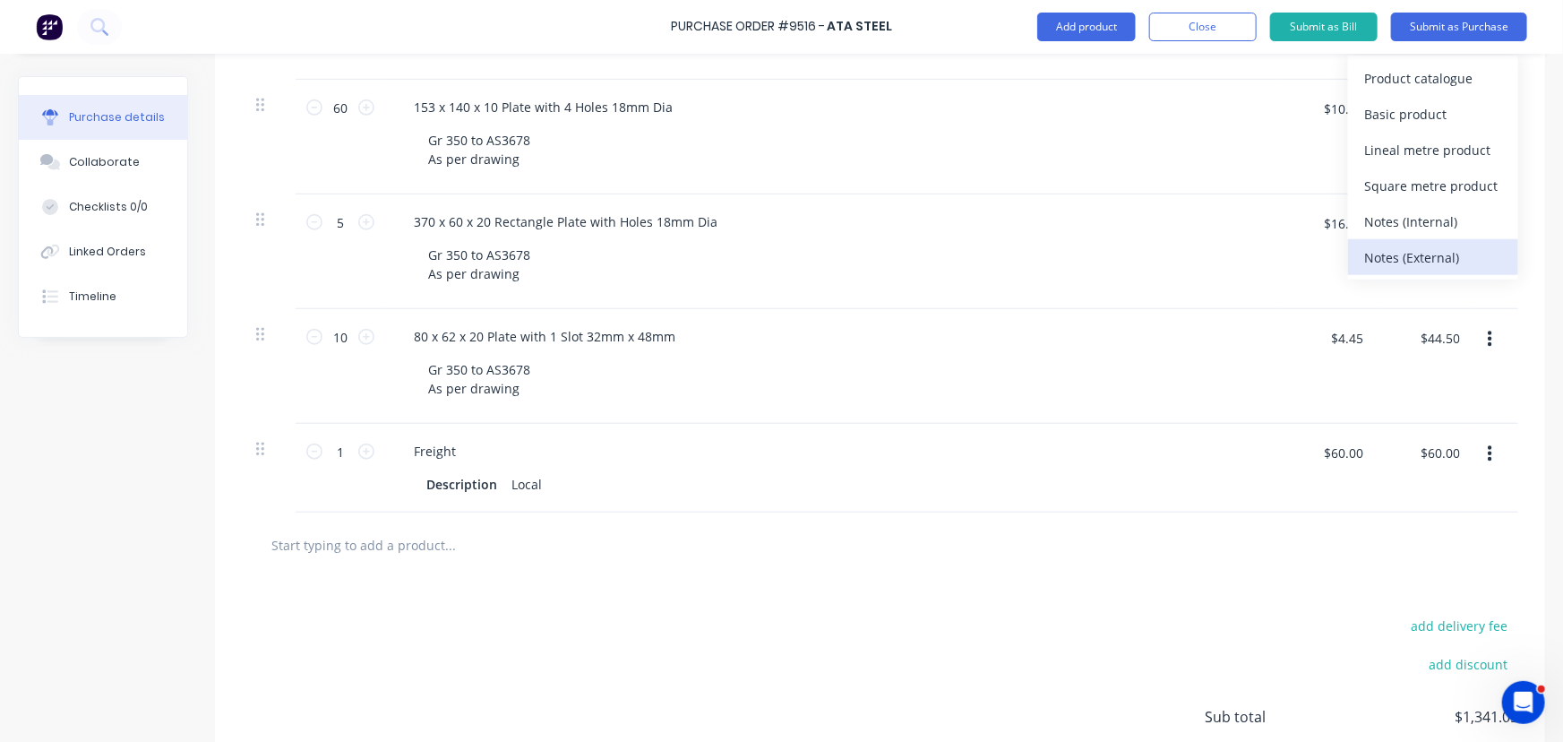
click at [1429, 258] on div "Notes (External)" at bounding box center [1434, 258] width 138 height 26
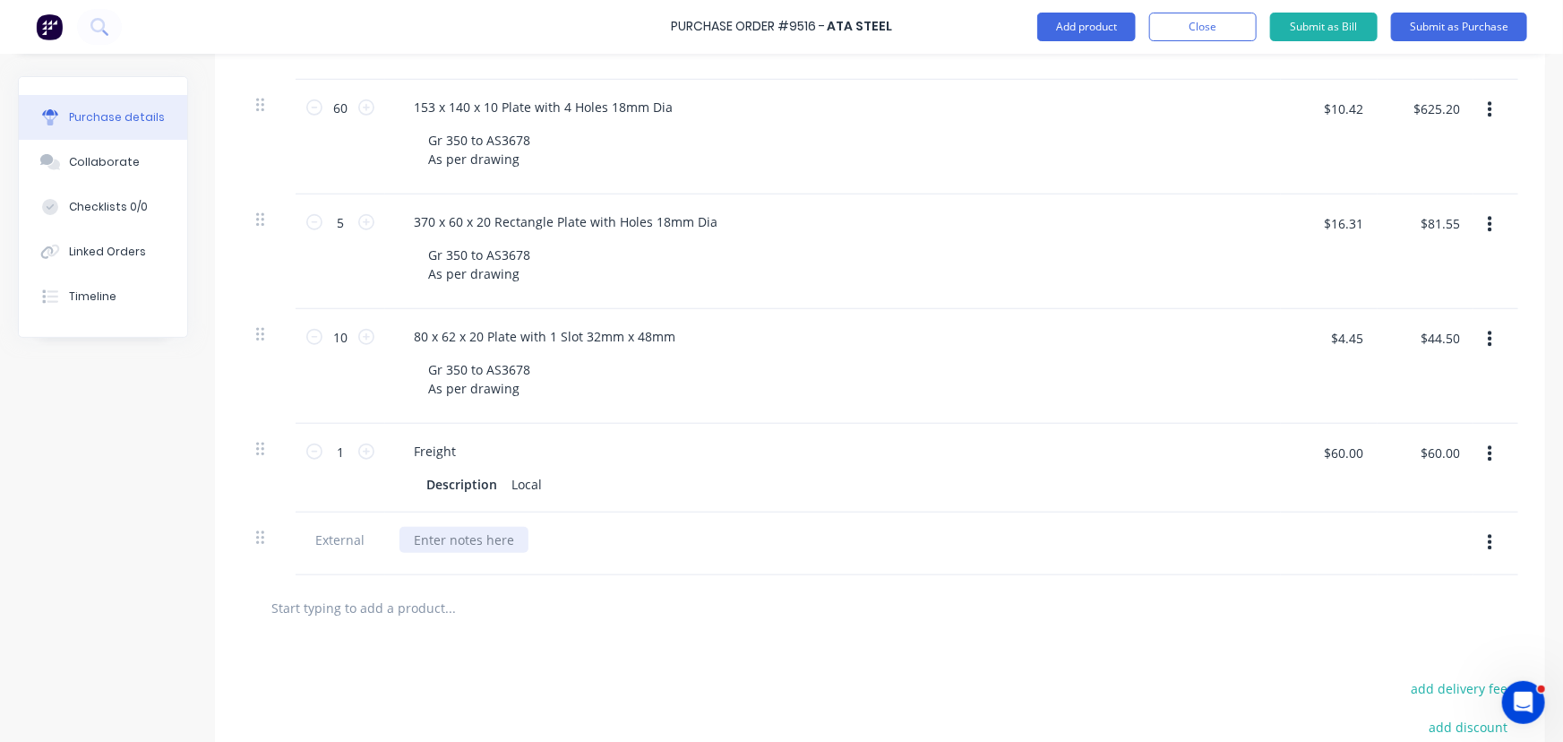
type textarea "x"
click at [452, 536] on div at bounding box center [464, 540] width 129 height 26
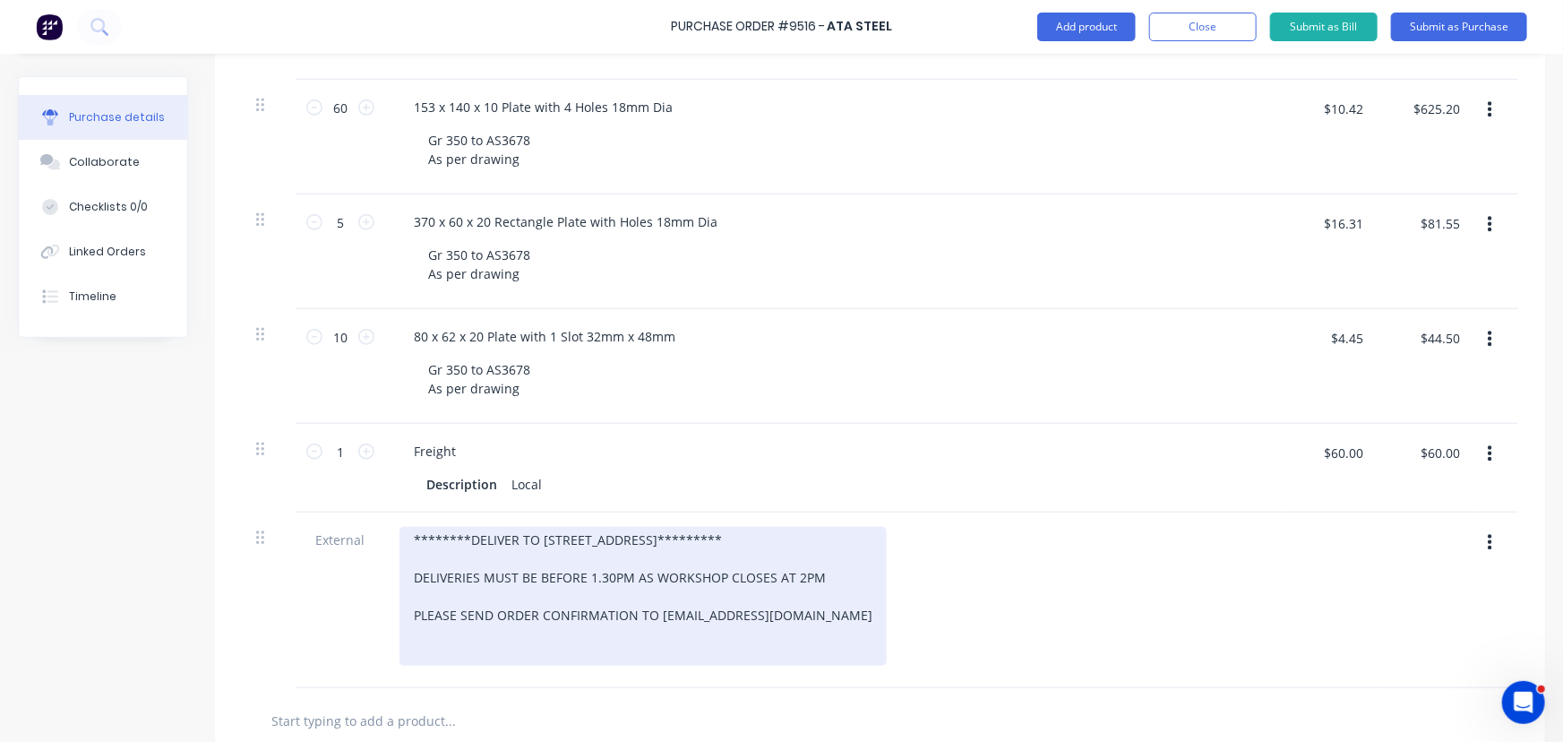
click at [415, 532] on div "********DELIVER TO [STREET_ADDRESS]********* DELIVERIES MUST BE BEFORE 1.30PM A…" at bounding box center [643, 596] width 487 height 139
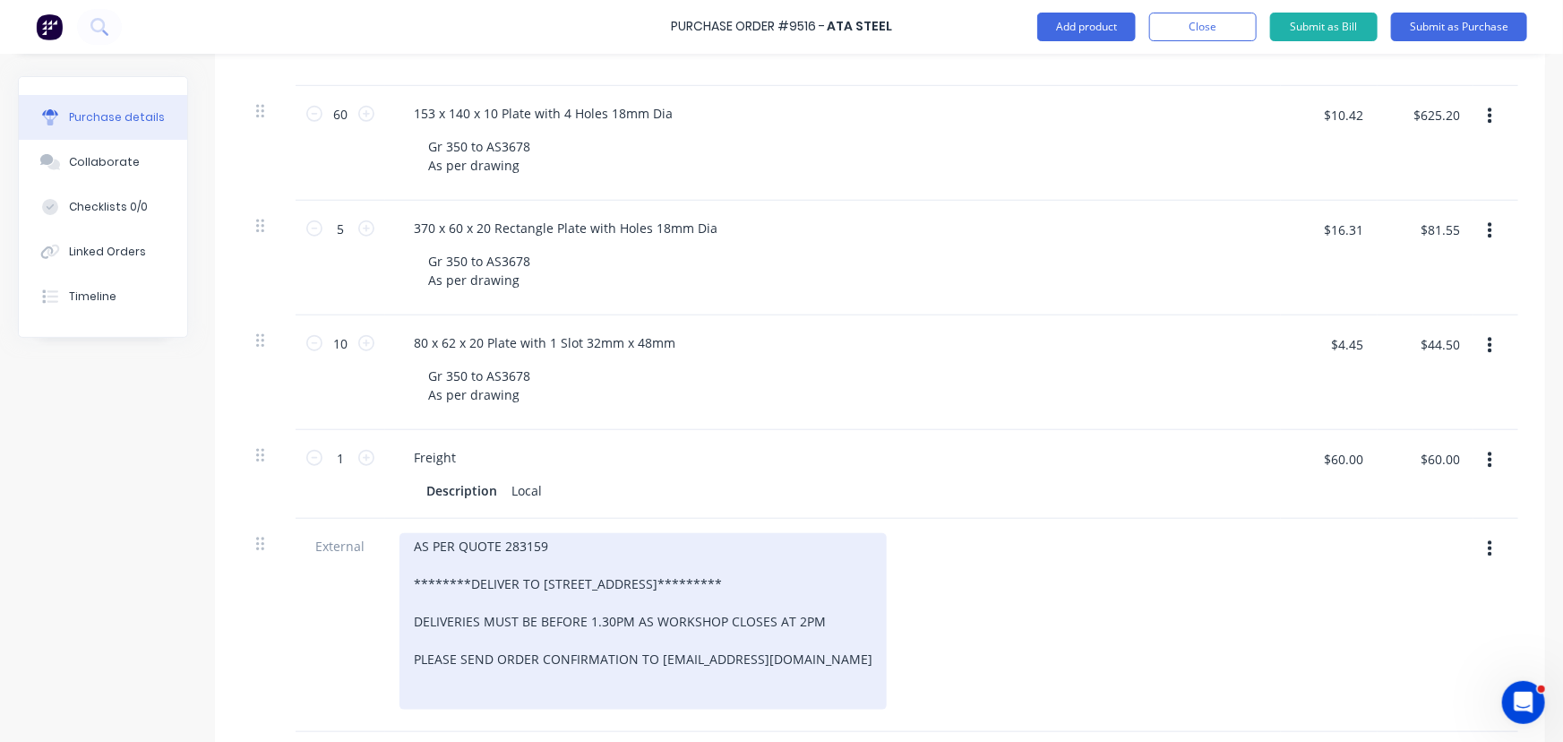
scroll to position [527, 0]
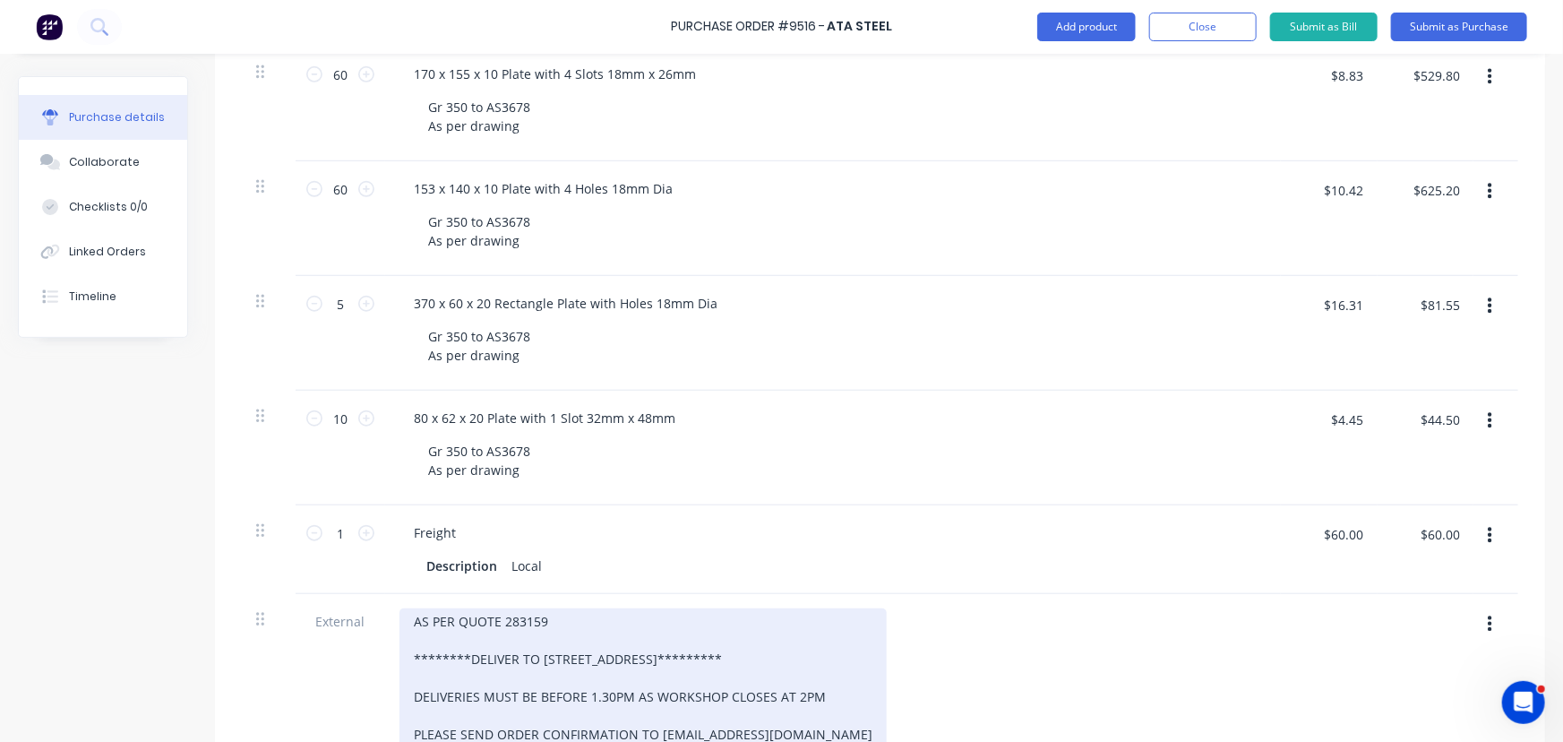
click at [574, 633] on div "AS PER QUOTE 283159 ********DELIVER TO 42 COCOS DRIVE********* DELIVERIES MUST …" at bounding box center [643, 696] width 487 height 177
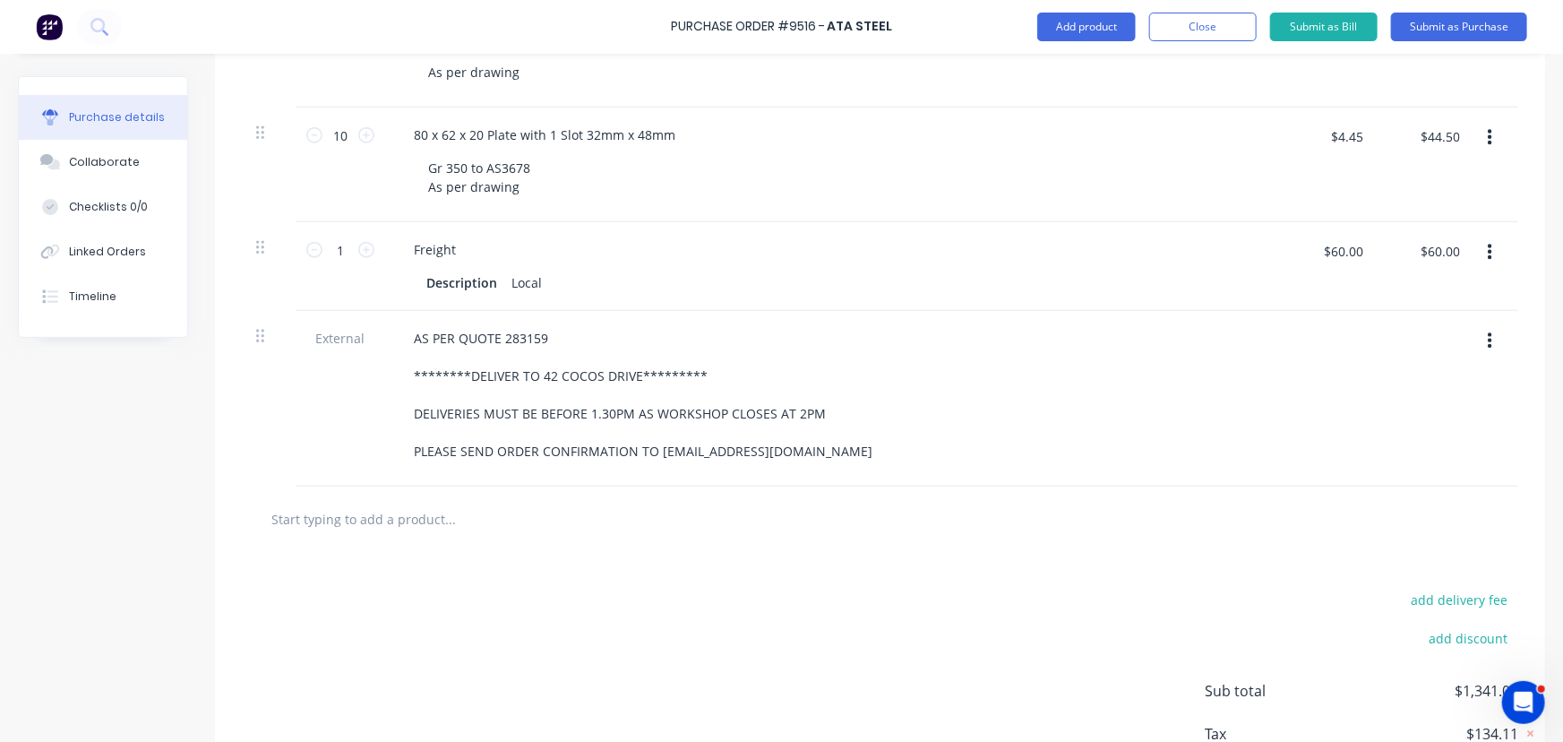
scroll to position [932, 0]
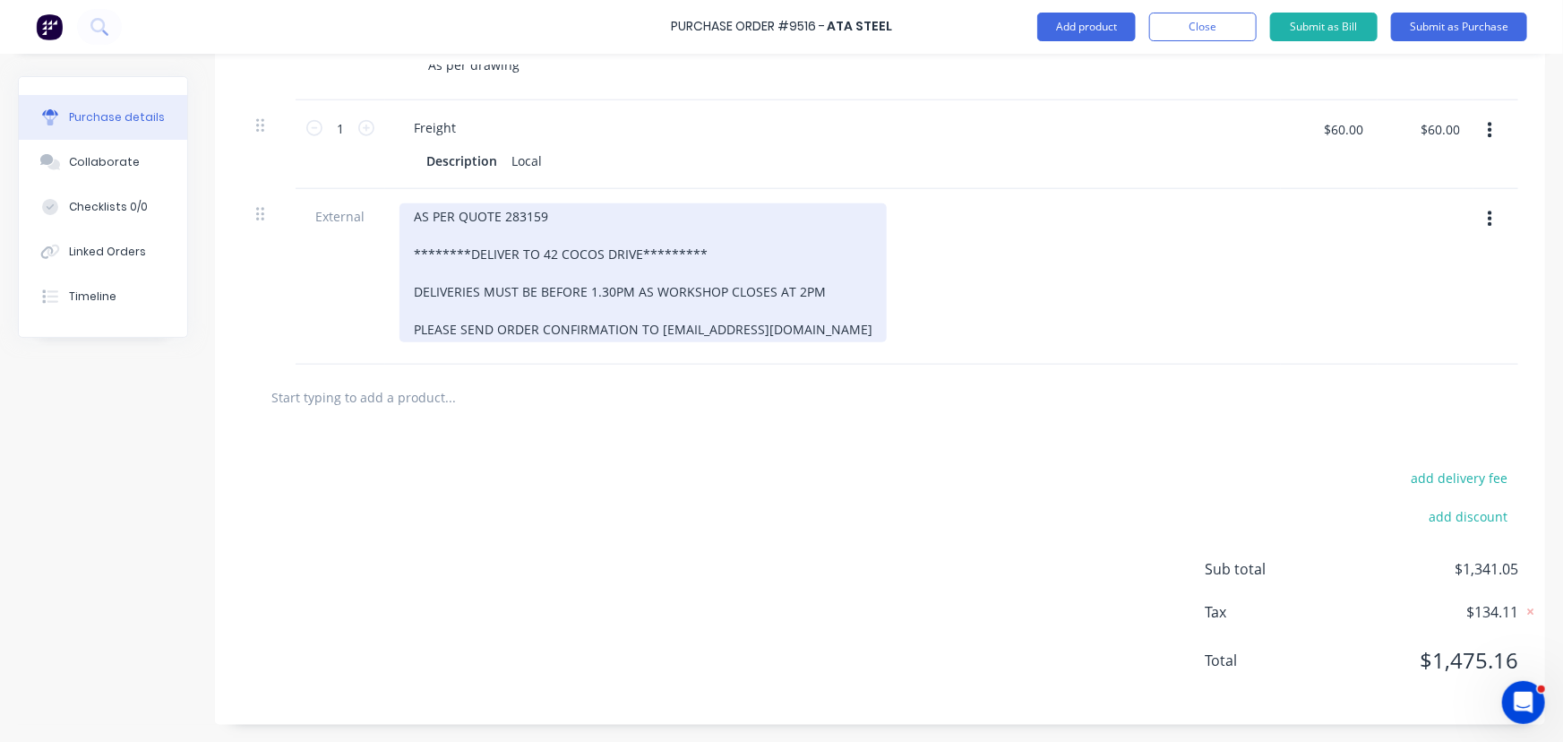
click at [554, 220] on div "AS PER QUOTE 283159 ********DELIVER TO 42 COCOS DRIVE********* DELIVERIES MUST …" at bounding box center [643, 272] width 487 height 139
click at [550, 218] on div "AS PER QUOTE 283159 [DATE] ********DELIVER TO 42 COCOS DRIVE********* DELIVERIE…" at bounding box center [643, 272] width 487 height 139
click at [560, 219] on div "AS PER QUOTE 283159 dELIVER [DATE] ********DELIVER TO 42 COCOS DRIVE********* D…" at bounding box center [643, 272] width 487 height 139
click at [549, 215] on div "AS PER QUOTE 283159 DELIVER [DATE] ********DELIVER TO 42 COCOS DRIVE********* D…" at bounding box center [643, 272] width 487 height 139
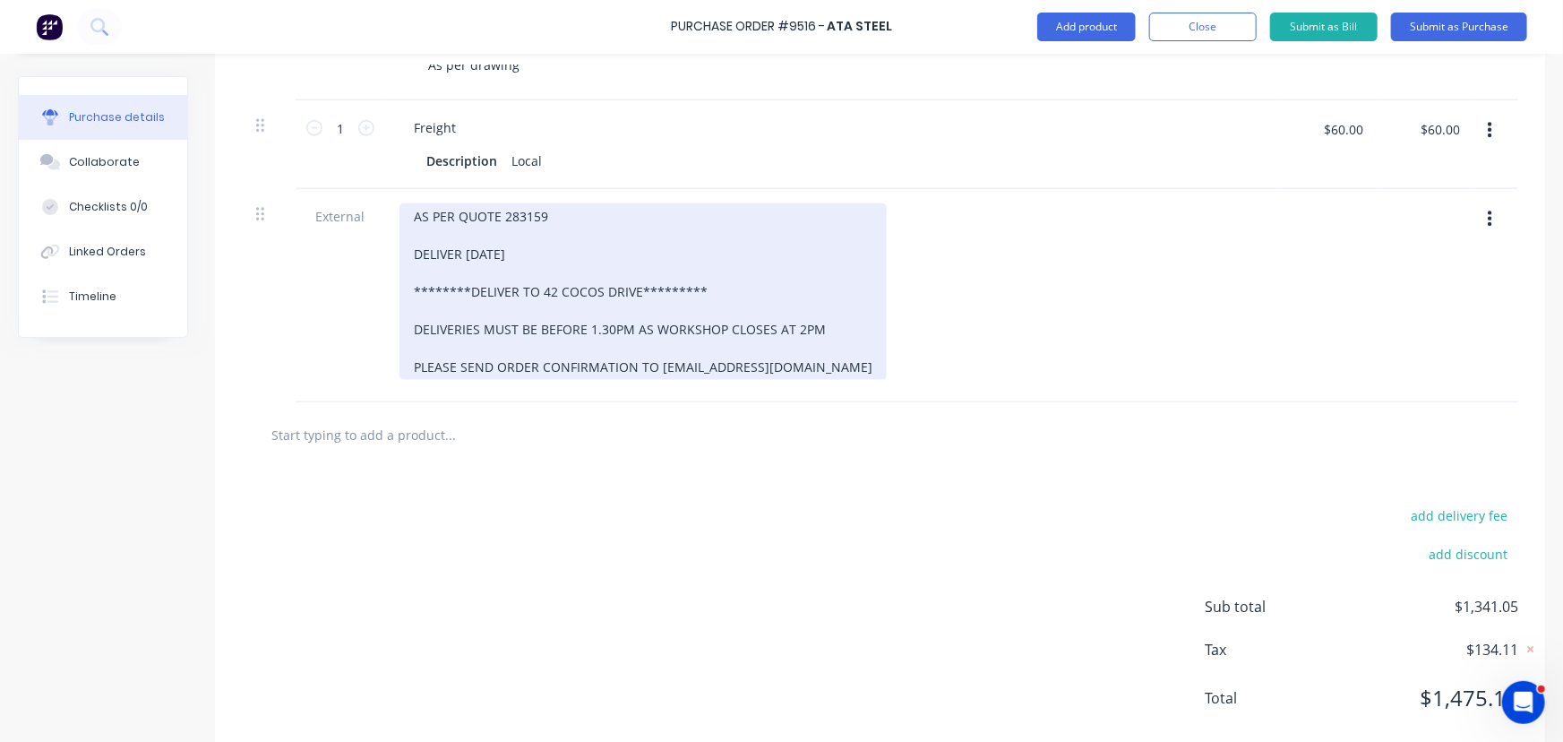
click at [467, 255] on div "AS PER QUOTE 283159 DELIVER [DATE] ********DELIVER TO 42 COCOS DRIVE********* D…" at bounding box center [643, 291] width 487 height 177
click at [467, 253] on div "AS PER QUOTE 283159 DELIVER BY [DATE] ********DELIVER TO 42 COCOS DRIVE********…" at bounding box center [643, 291] width 487 height 177
click at [552, 257] on div "AS PER QUOTE 283159 DELIVER BY [DATE] ********DELIVER TO 42 COCOS DRIVE********…" at bounding box center [643, 291] width 487 height 177
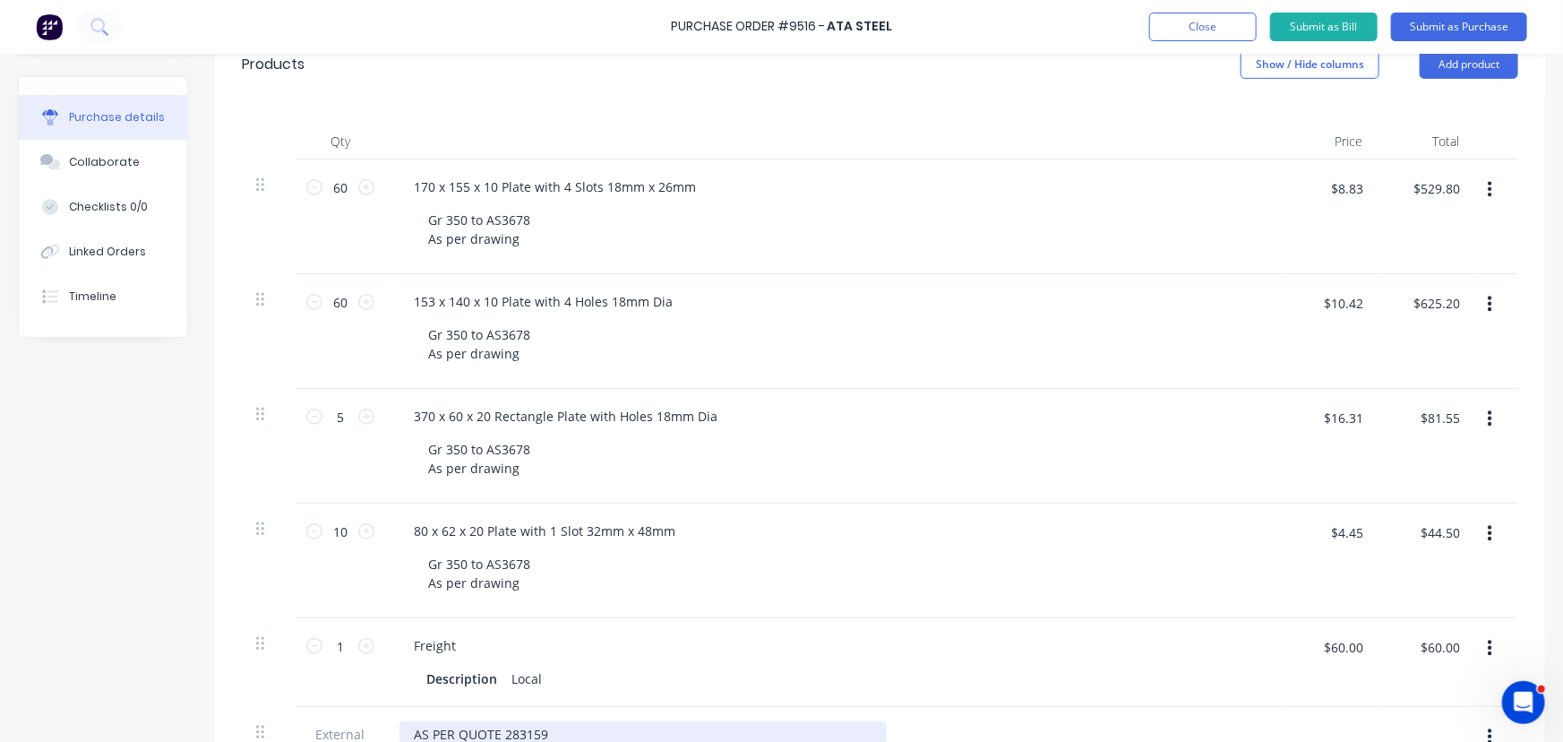
scroll to position [280, 0]
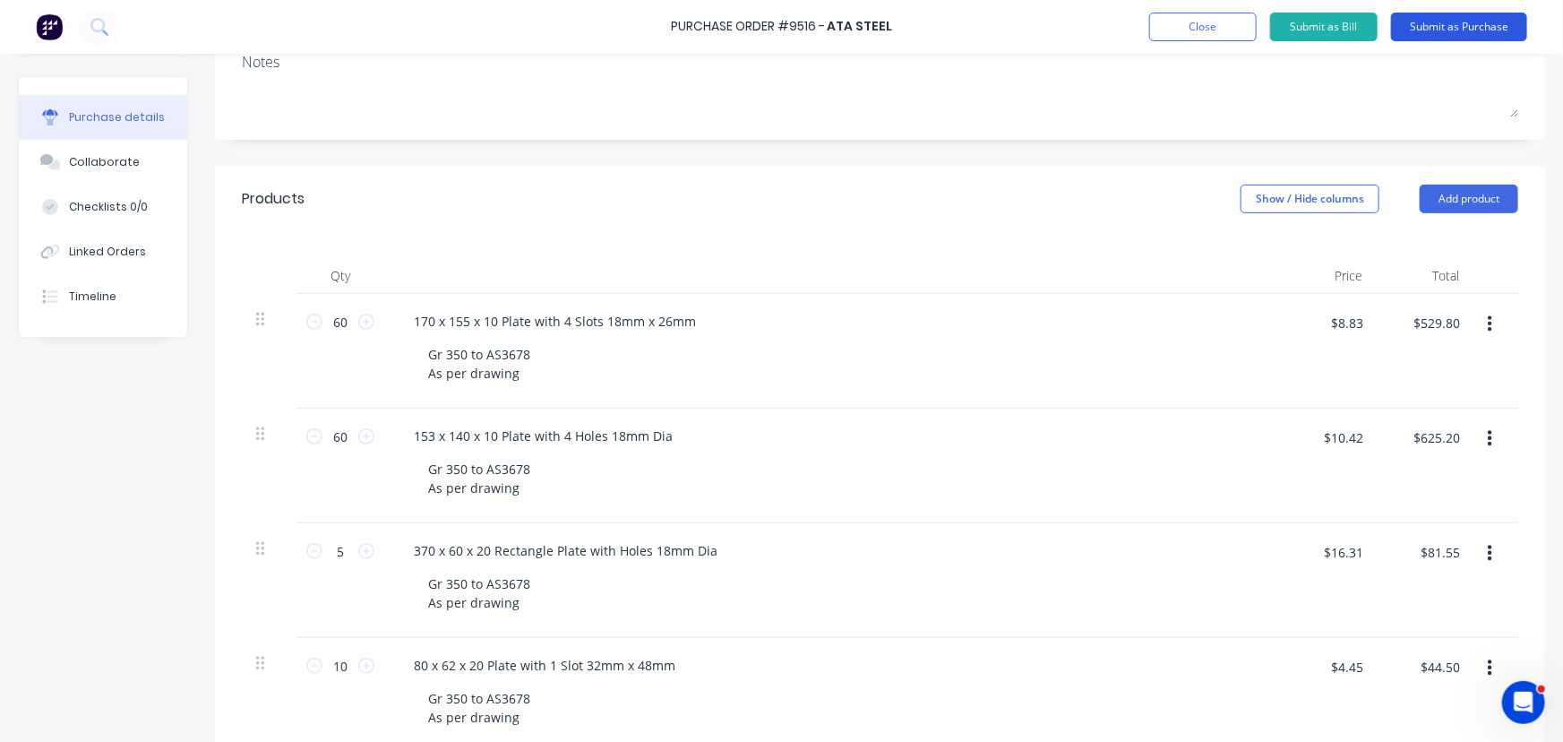
click at [1469, 24] on button "Submit as Purchase" at bounding box center [1459, 27] width 136 height 29
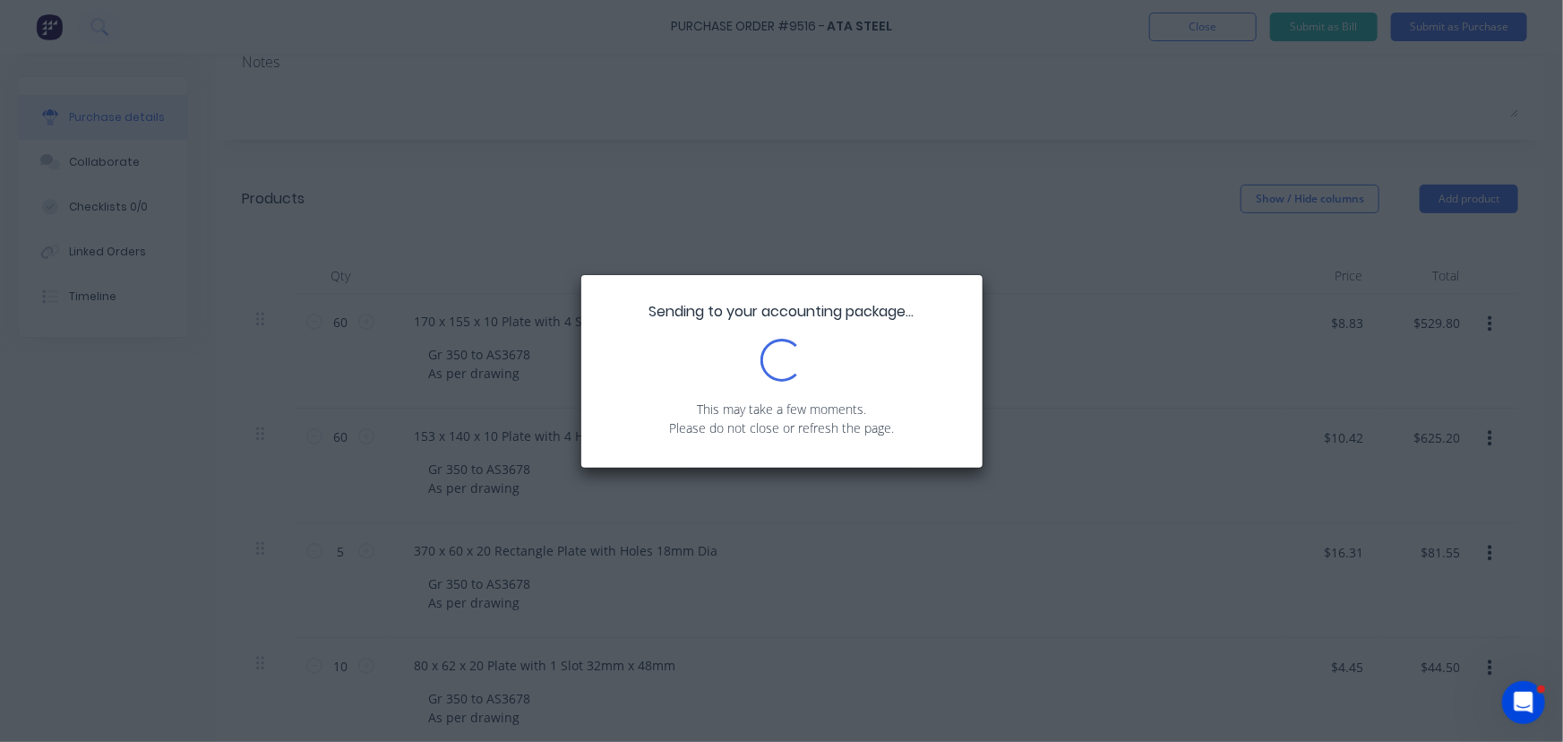
scroll to position [0, 0]
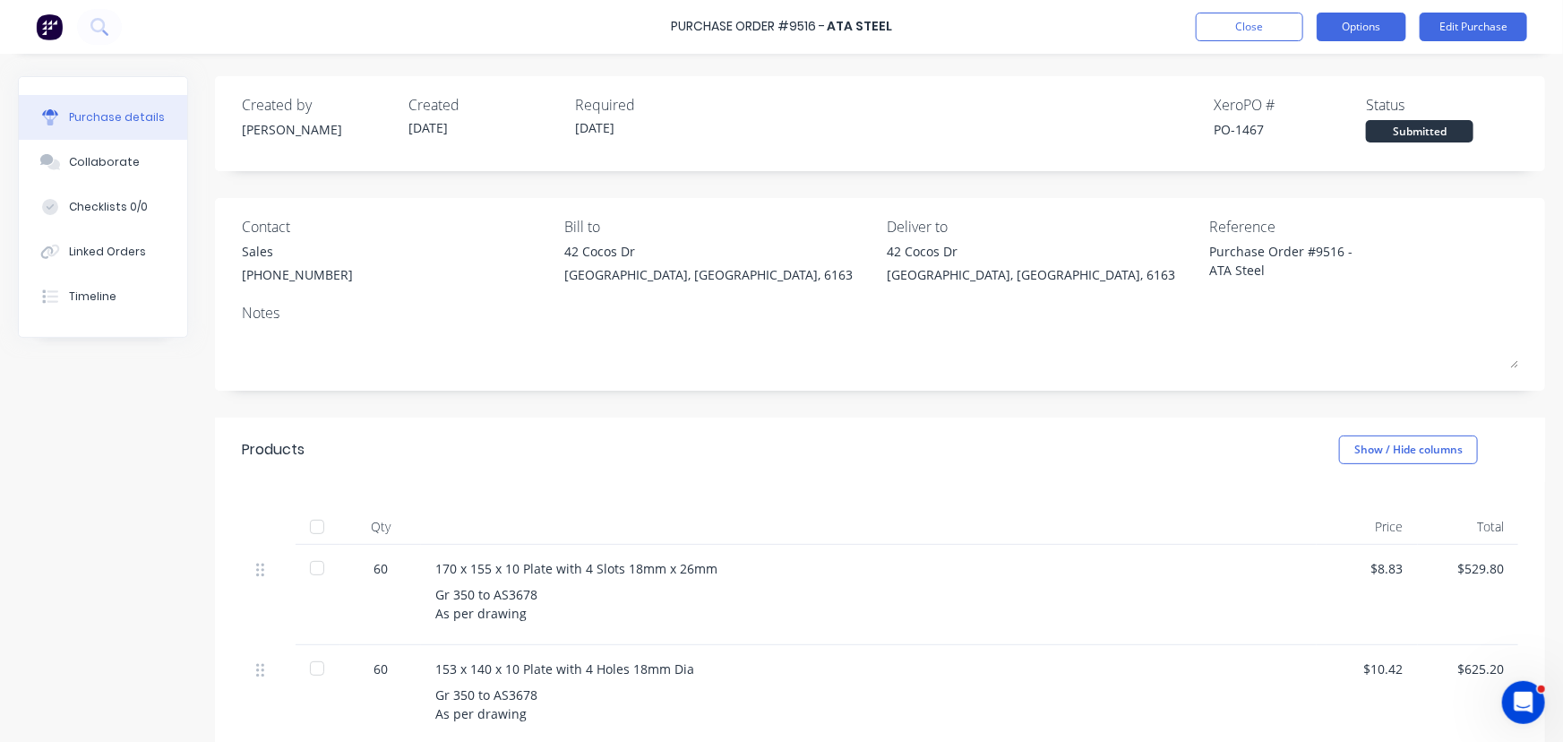
click at [1337, 27] on button "Options" at bounding box center [1362, 27] width 90 height 29
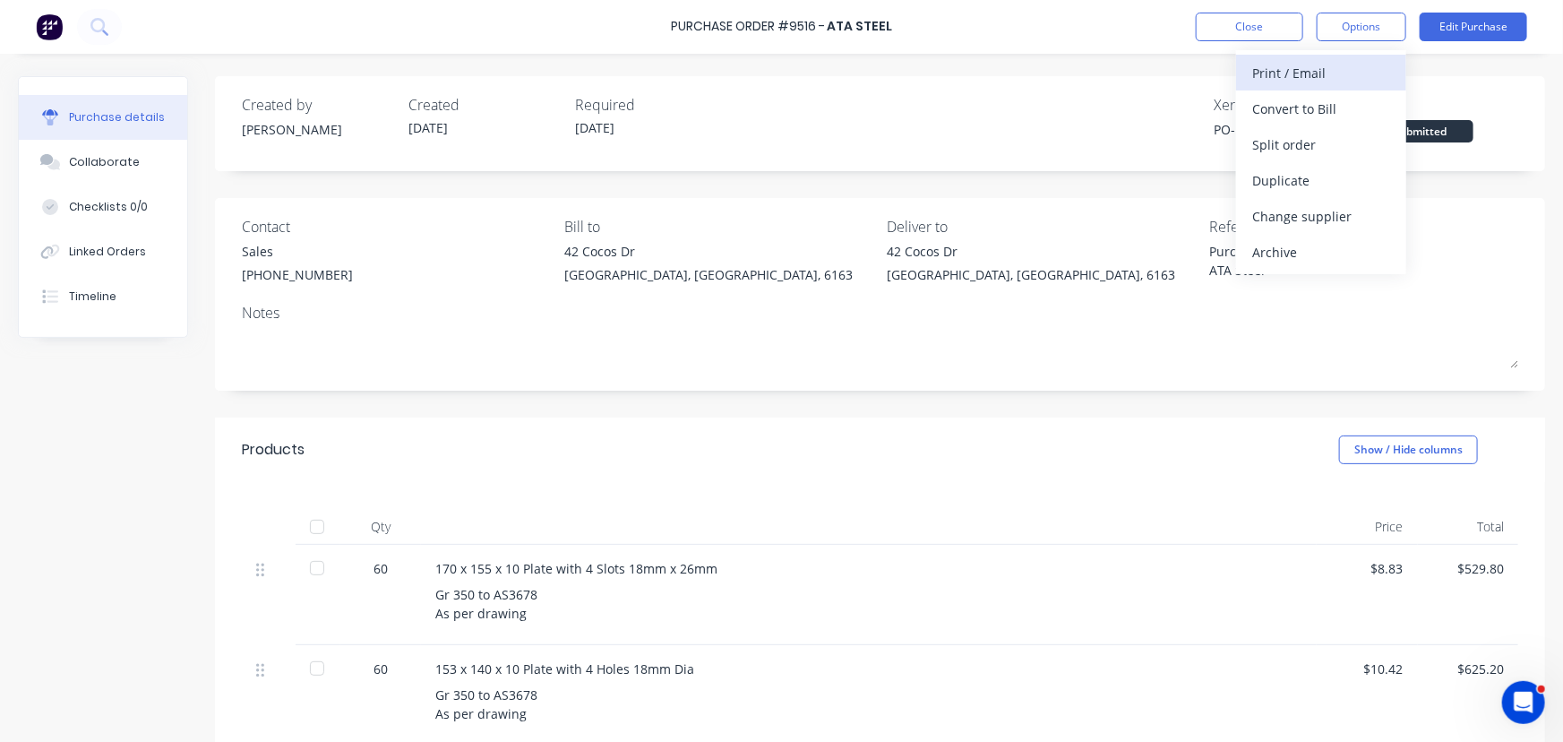
click at [1304, 82] on div "Print / Email" at bounding box center [1322, 73] width 138 height 26
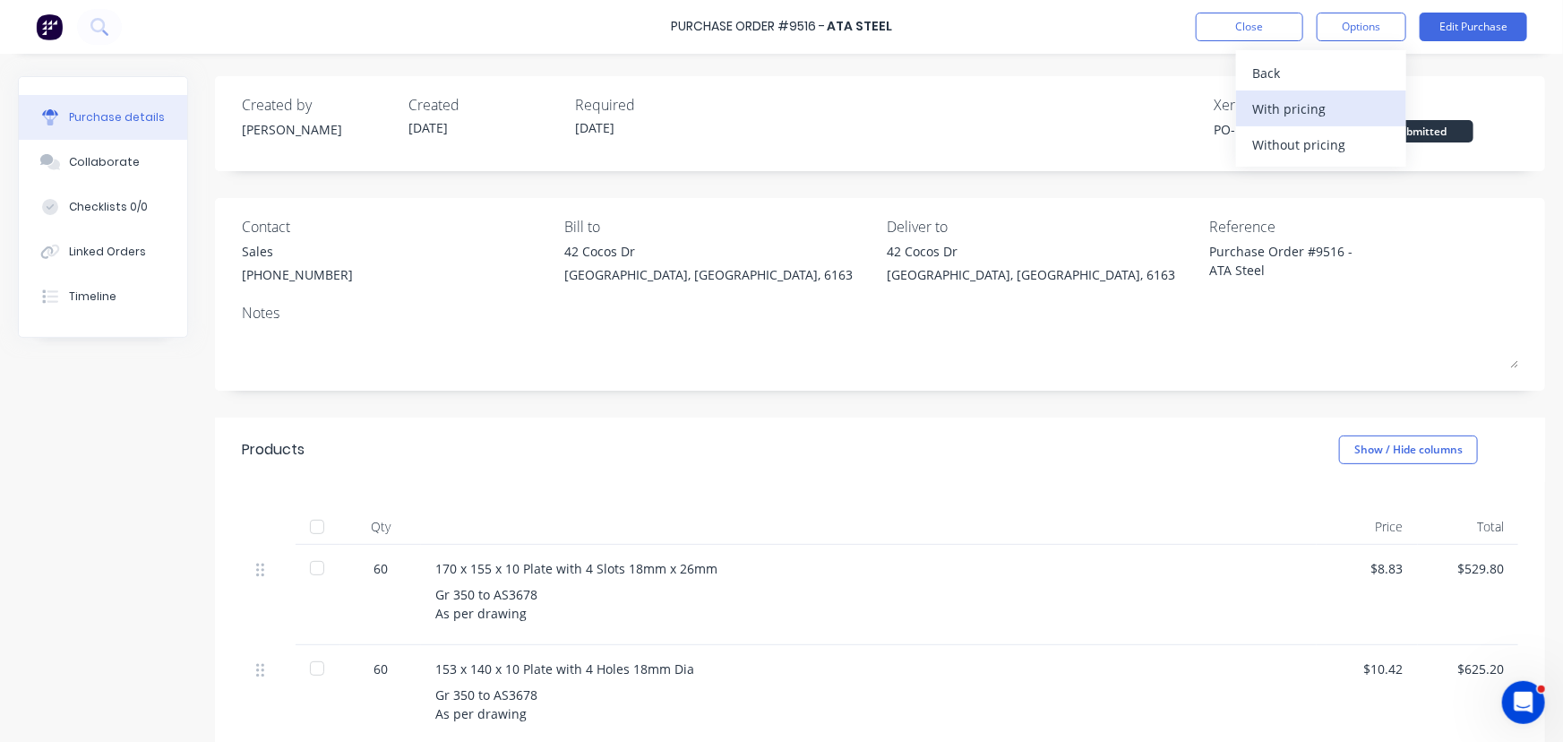
click at [1286, 104] on div "With pricing" at bounding box center [1322, 109] width 138 height 26
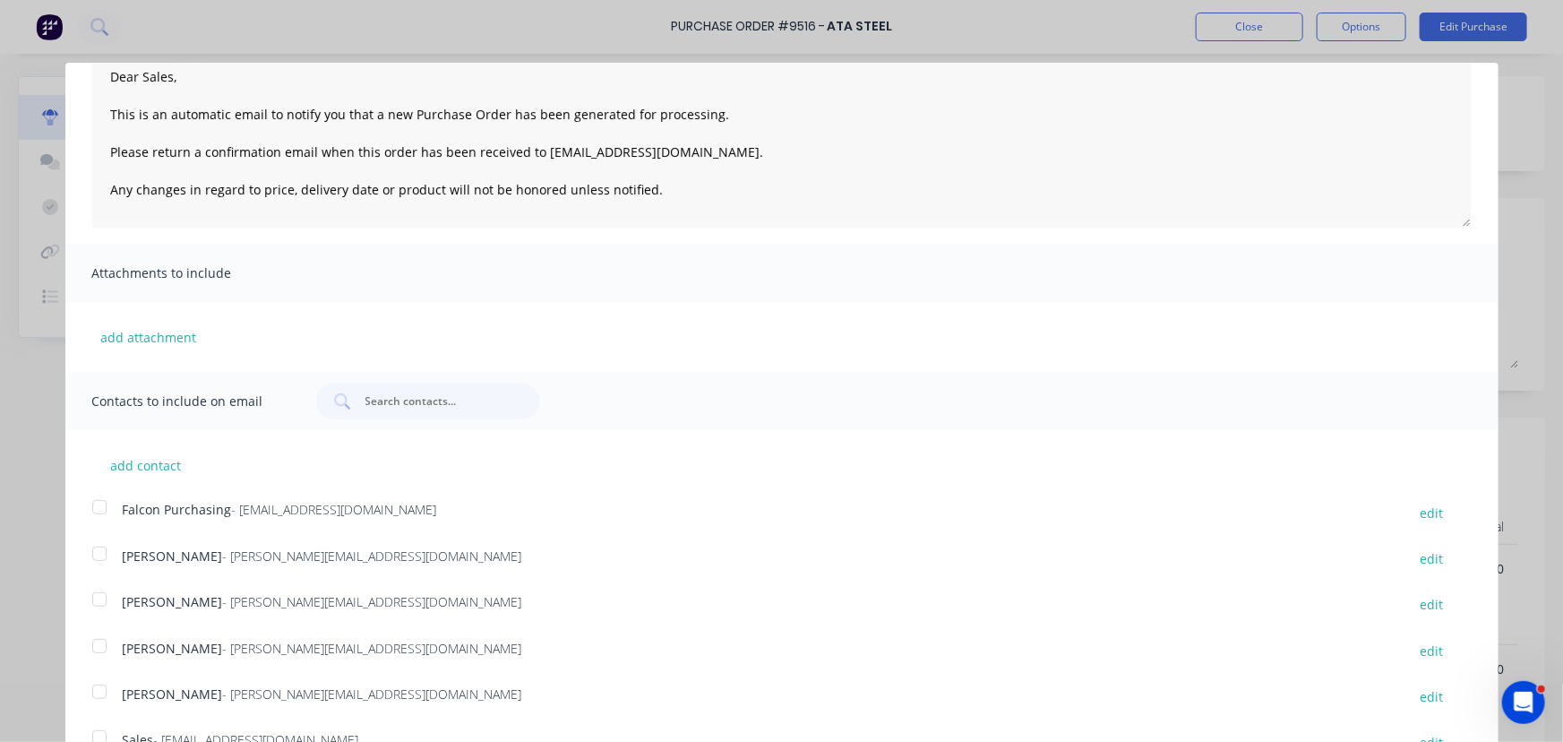
scroll to position [189, 0]
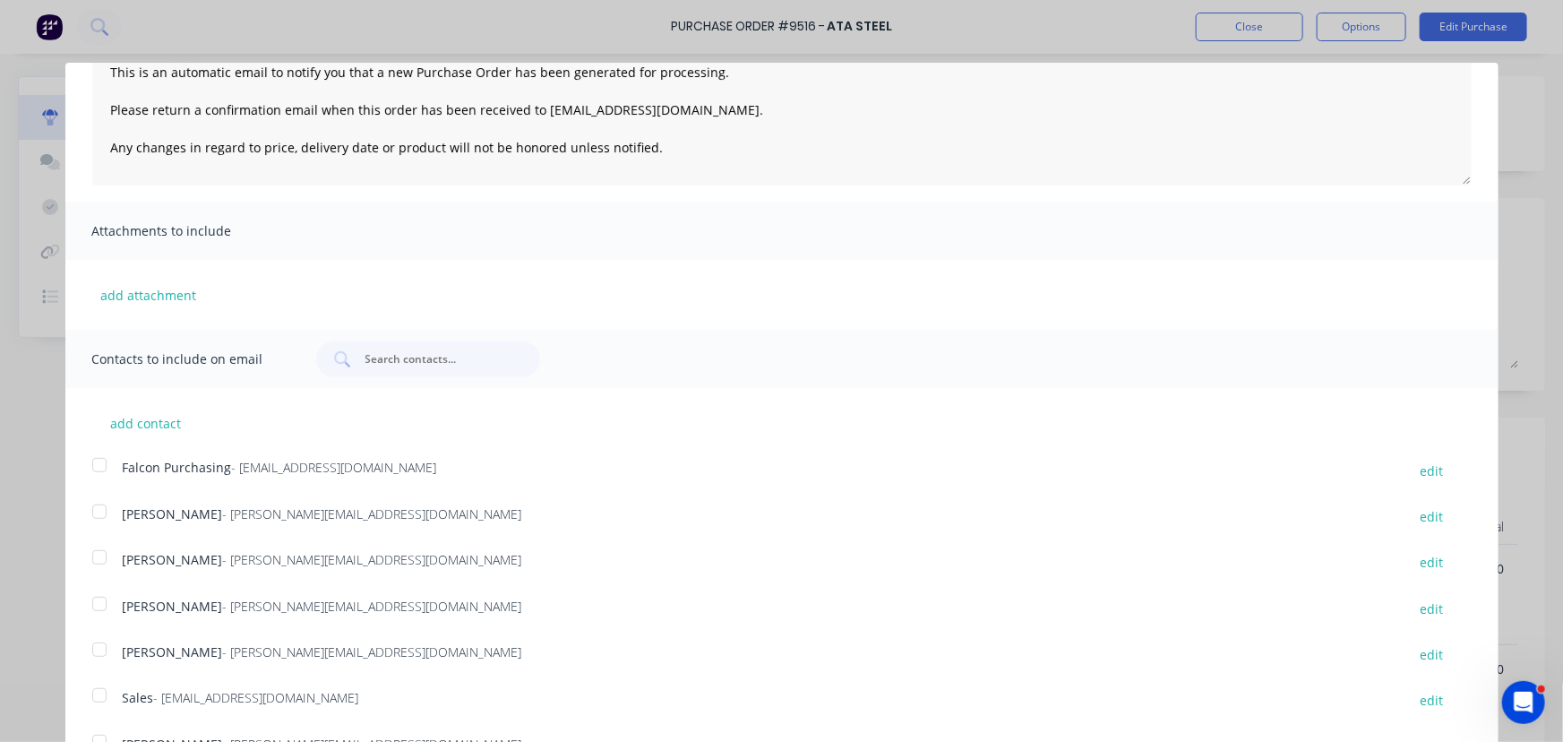
click at [99, 690] on div at bounding box center [100, 695] width 36 height 36
click at [102, 464] on div at bounding box center [100, 465] width 36 height 36
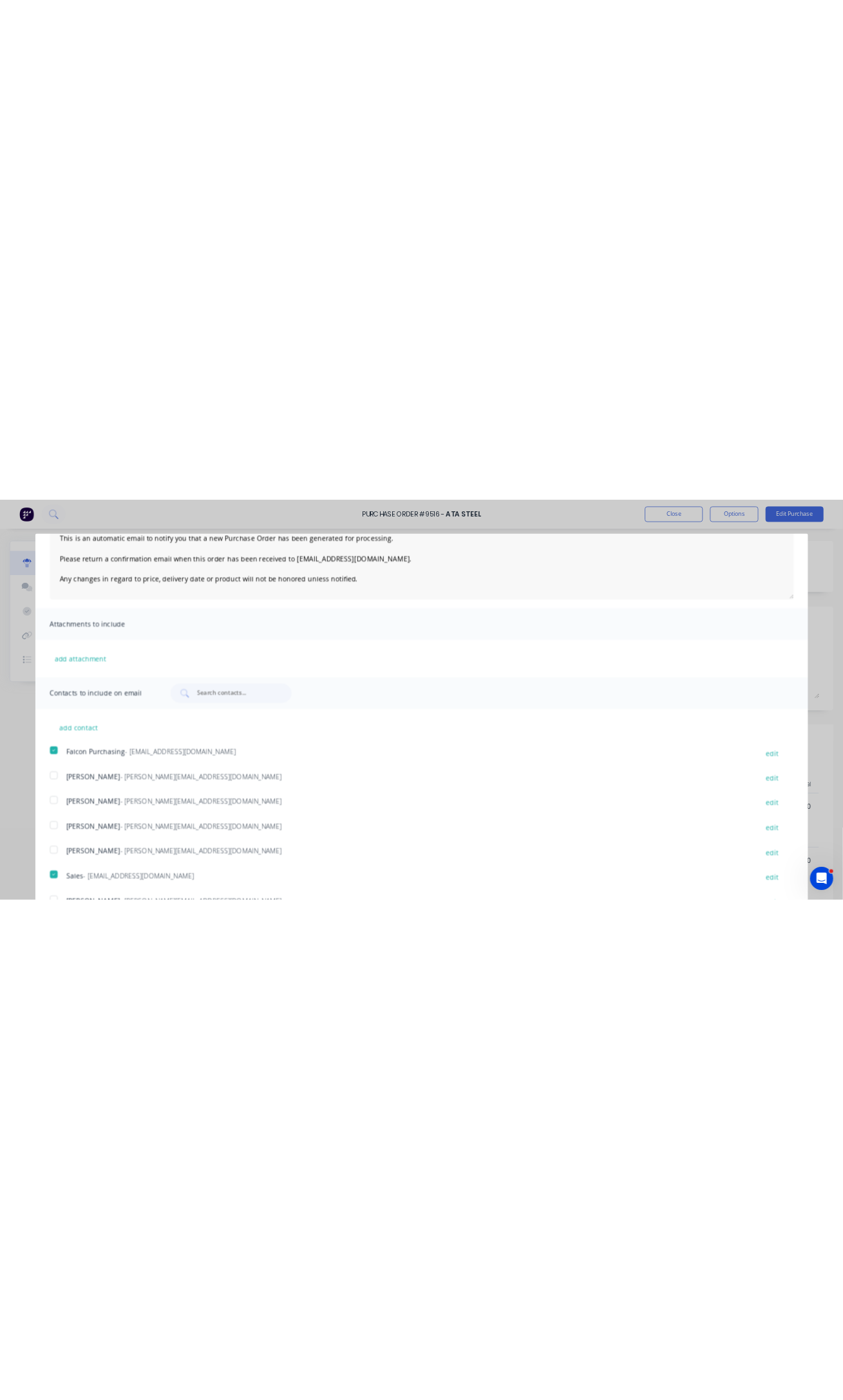
scroll to position [0, 0]
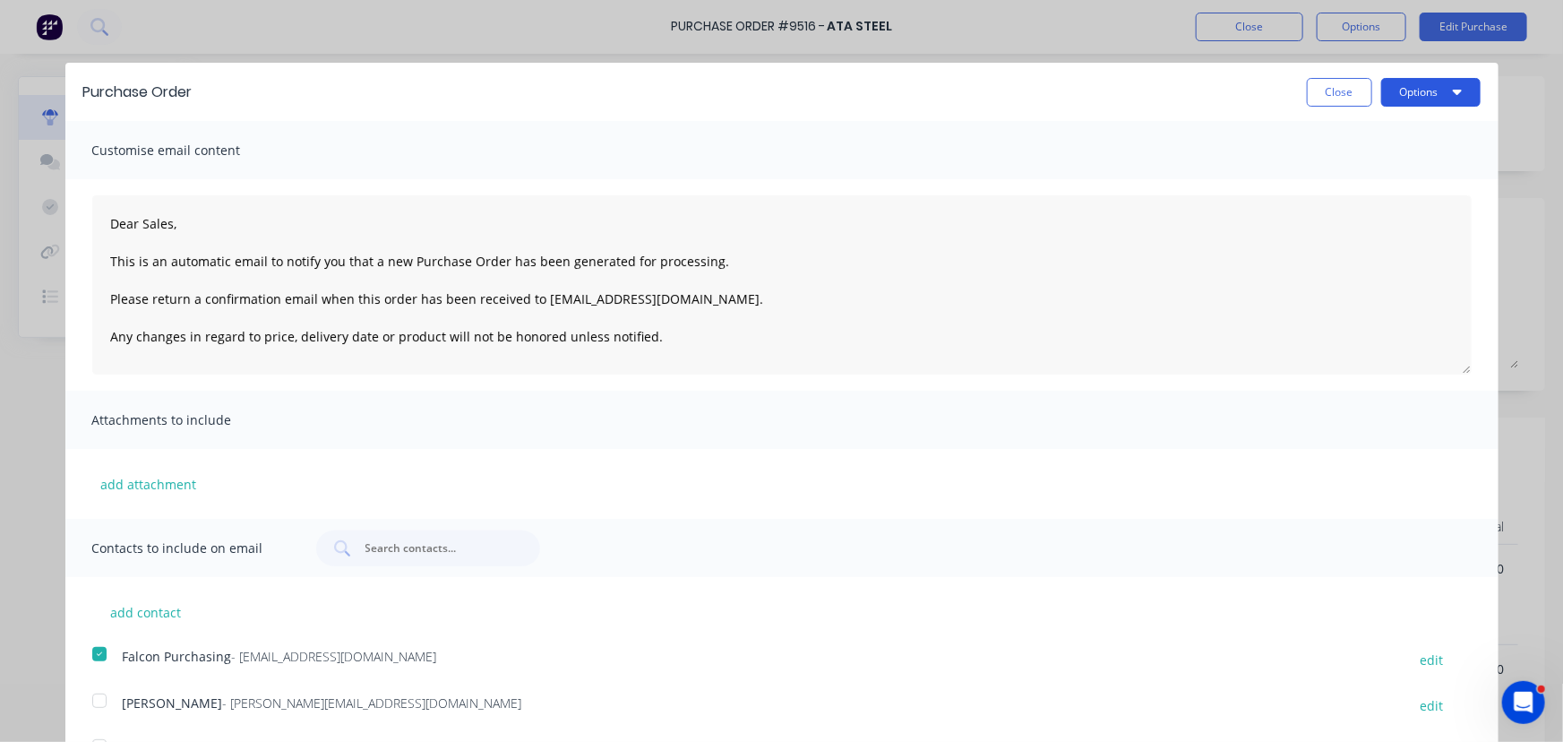
click at [1434, 99] on button "Options" at bounding box center [1431, 92] width 99 height 29
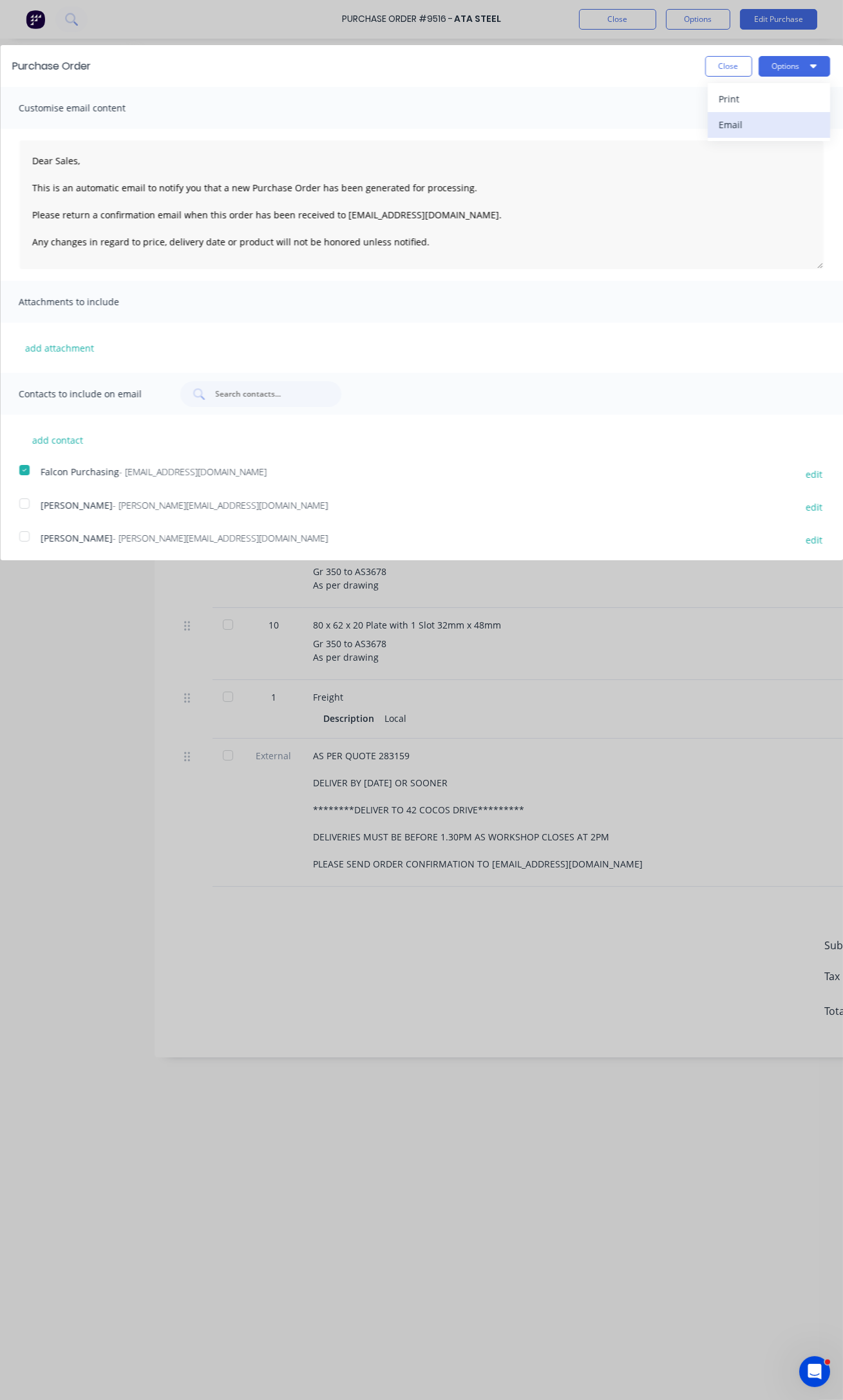
click at [719, 122] on div "Email" at bounding box center [769, 124] width 99 height 19
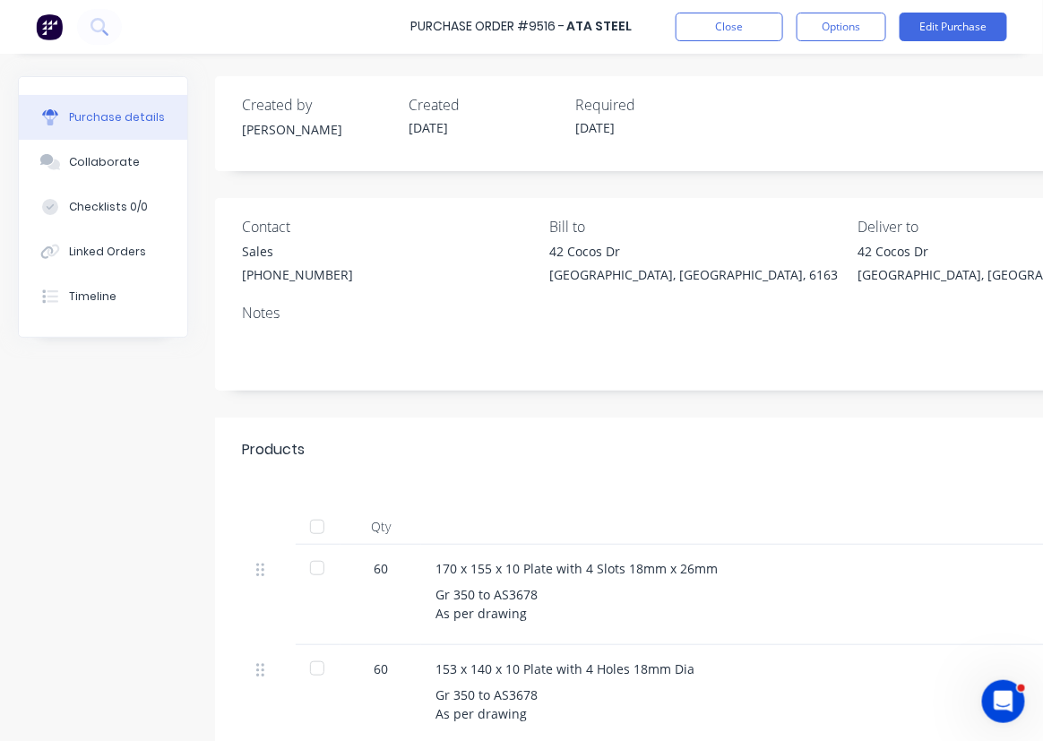
type textarea "x"
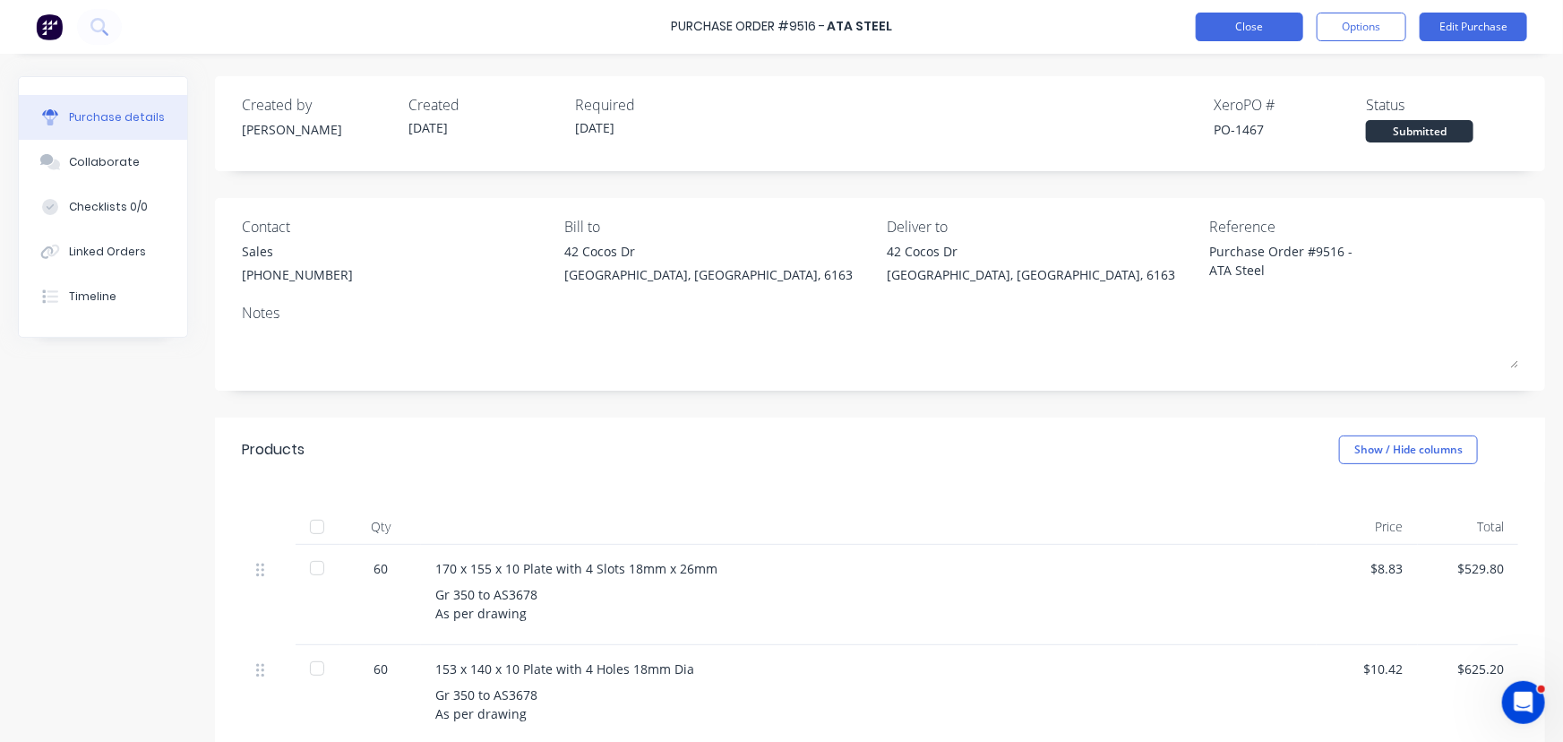
click at [1223, 31] on button "Close" at bounding box center [1250, 27] width 108 height 29
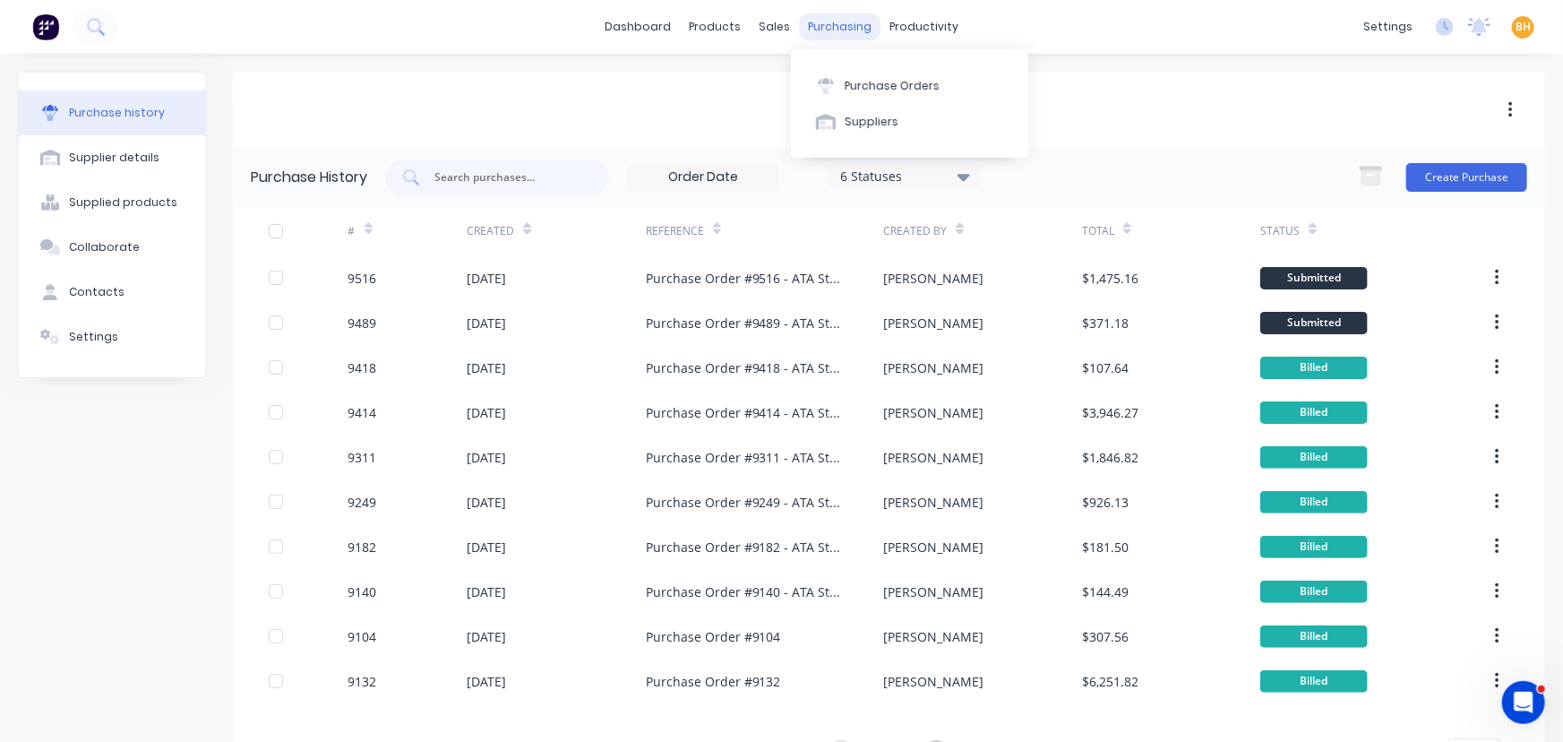
click at [834, 28] on div "purchasing" at bounding box center [840, 26] width 82 height 27
click at [885, 94] on button "Purchase Orders" at bounding box center [909, 85] width 237 height 36
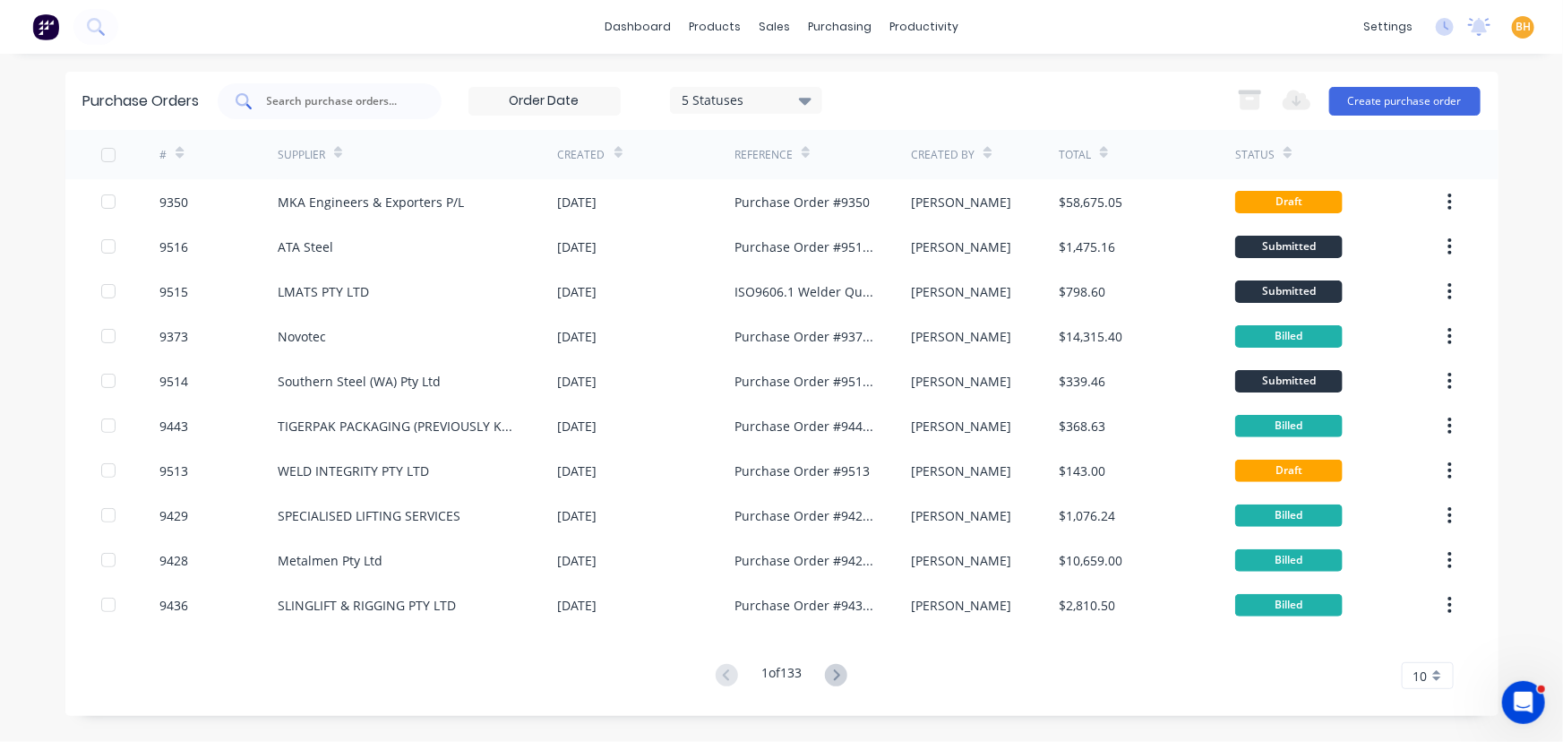
click at [353, 102] on input "text" at bounding box center [339, 101] width 149 height 18
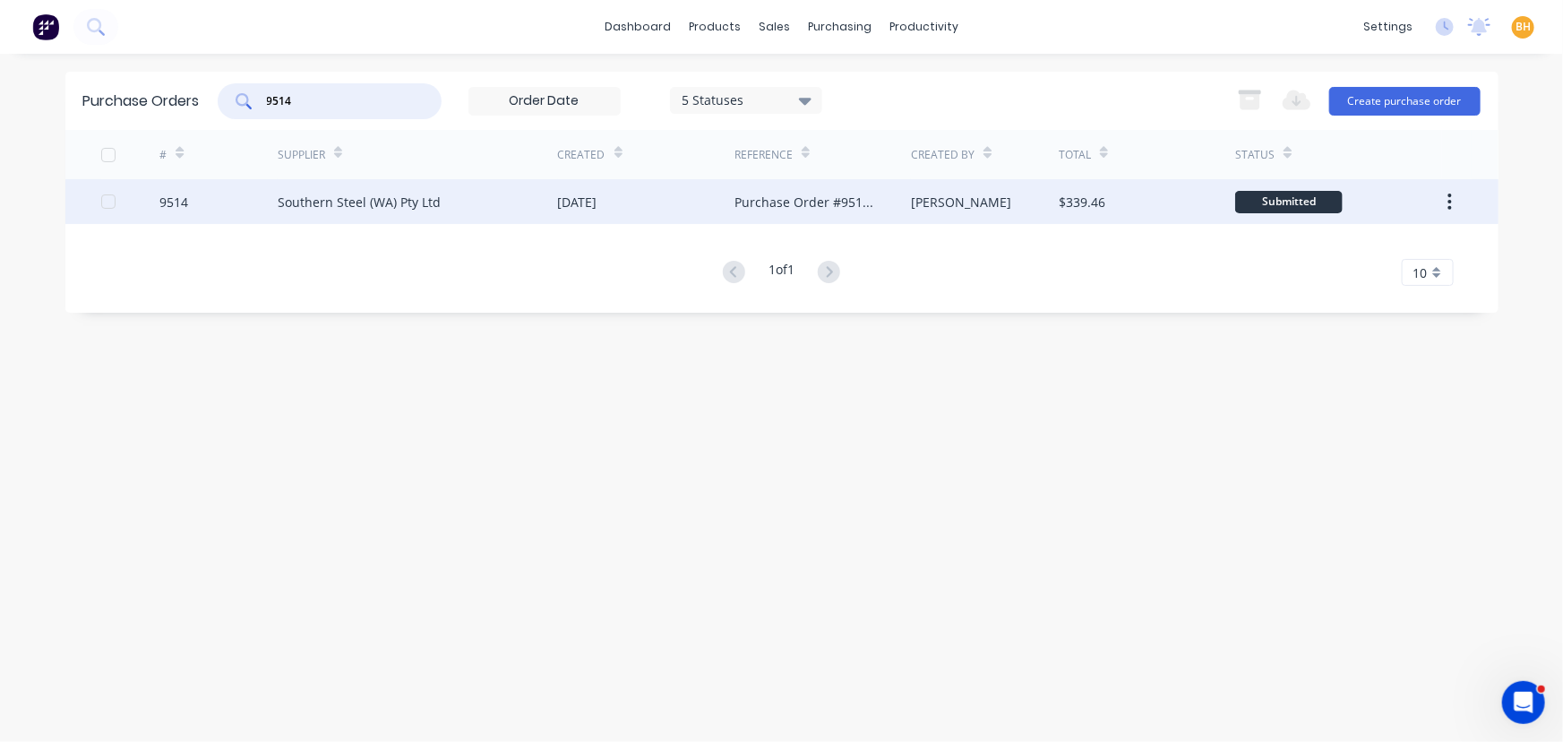
click at [345, 202] on div "Southern Steel (WA) Pty Ltd" at bounding box center [359, 202] width 163 height 19
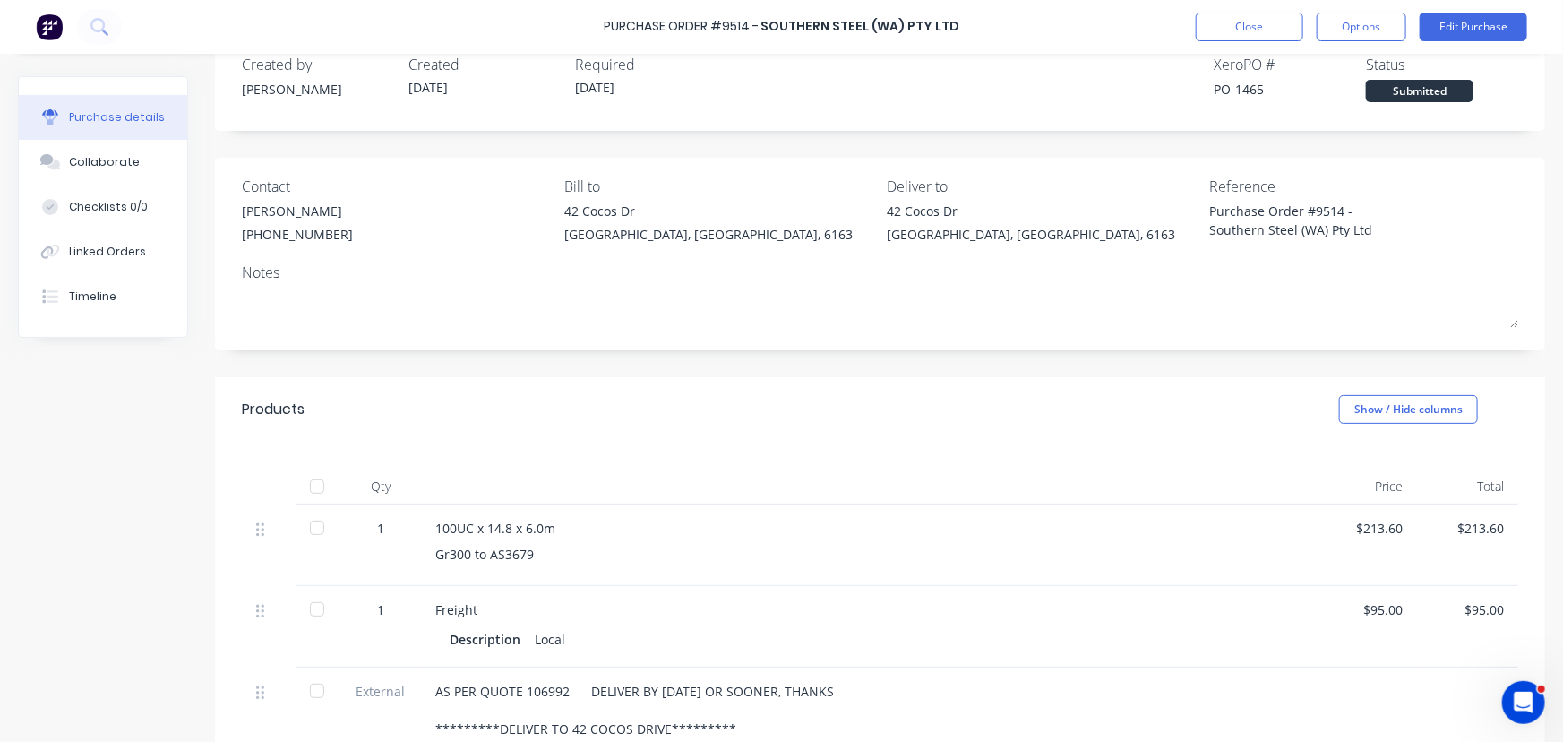
scroll to position [162, 0]
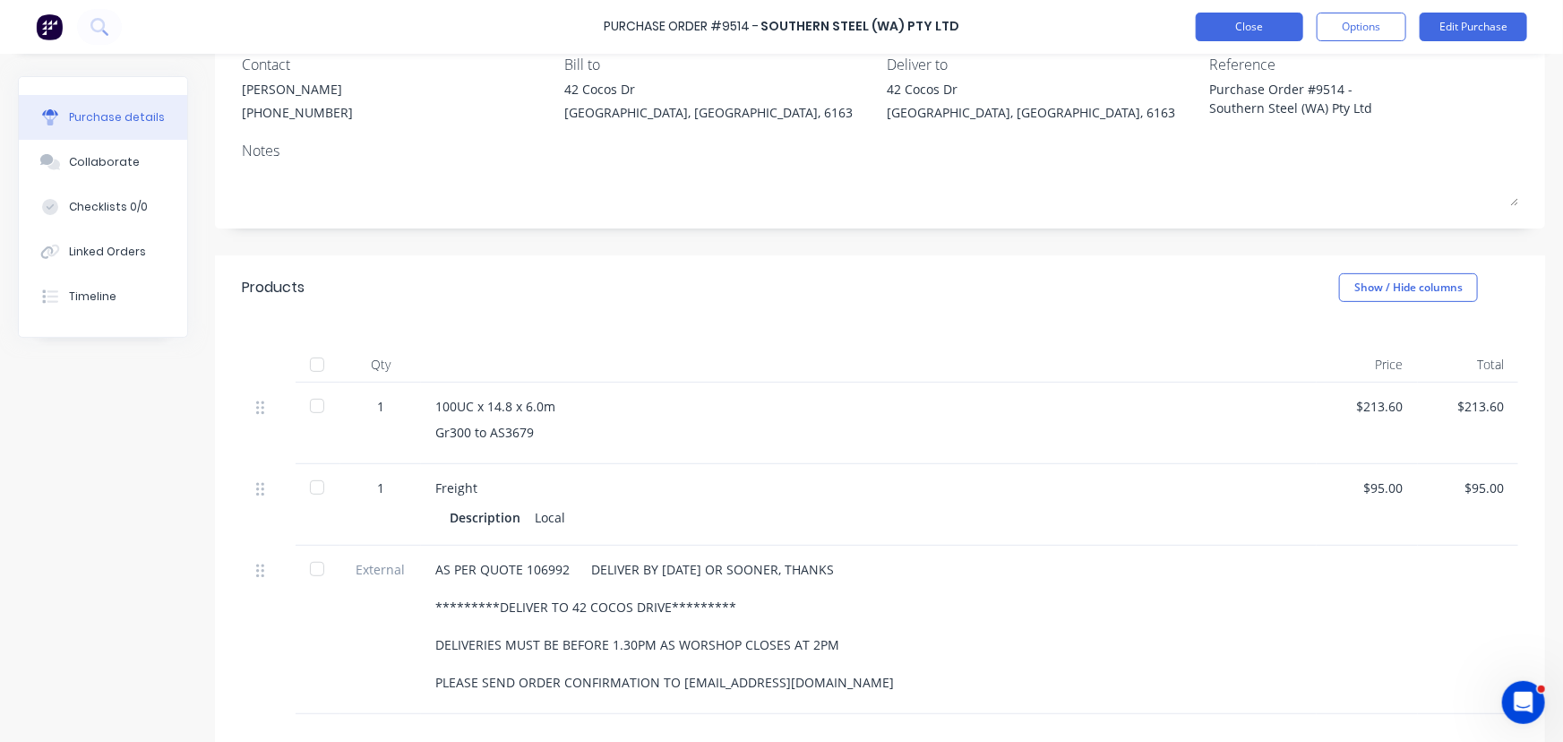
click at [1268, 33] on button "Close" at bounding box center [1250, 27] width 108 height 29
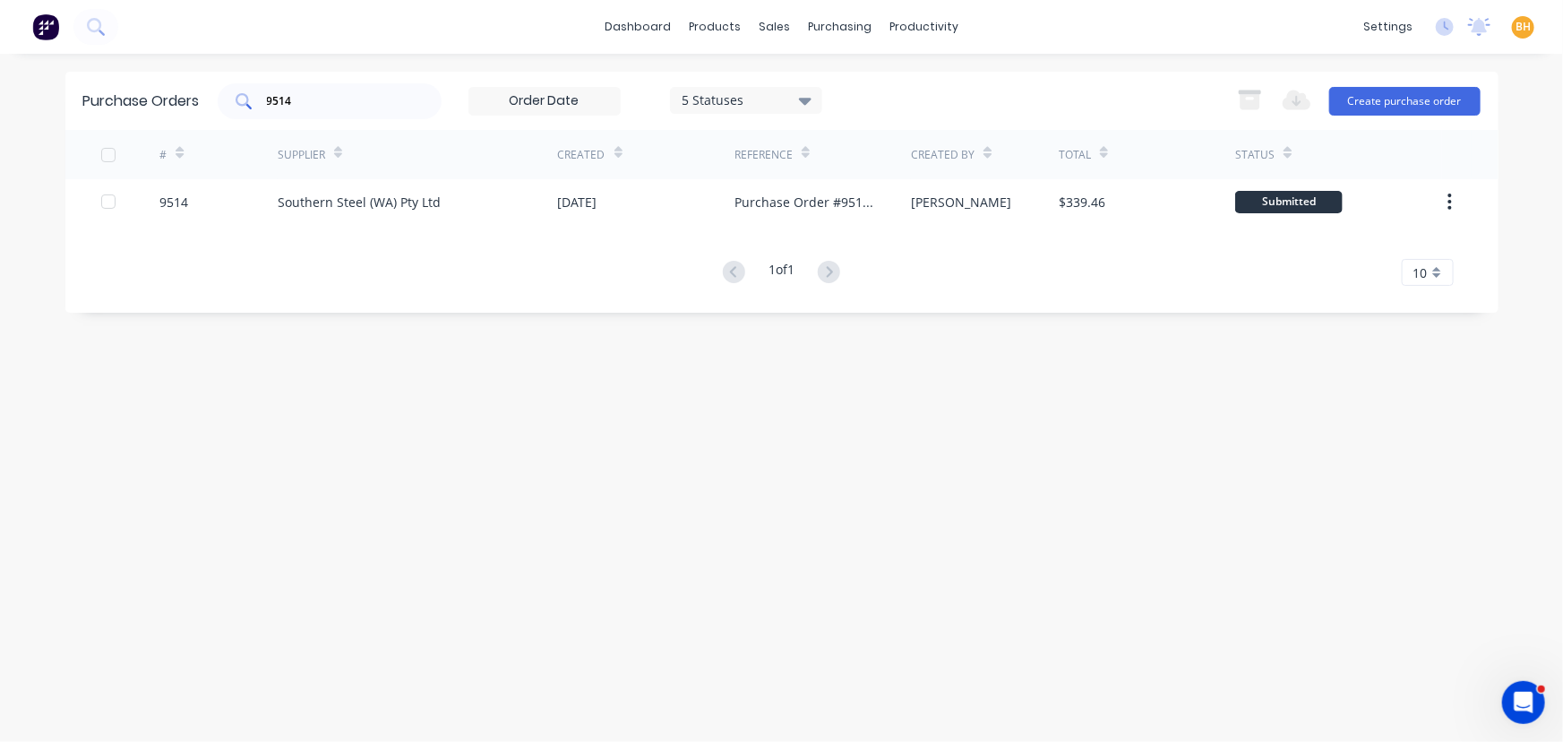
click at [358, 92] on input "9514" at bounding box center [339, 101] width 149 height 18
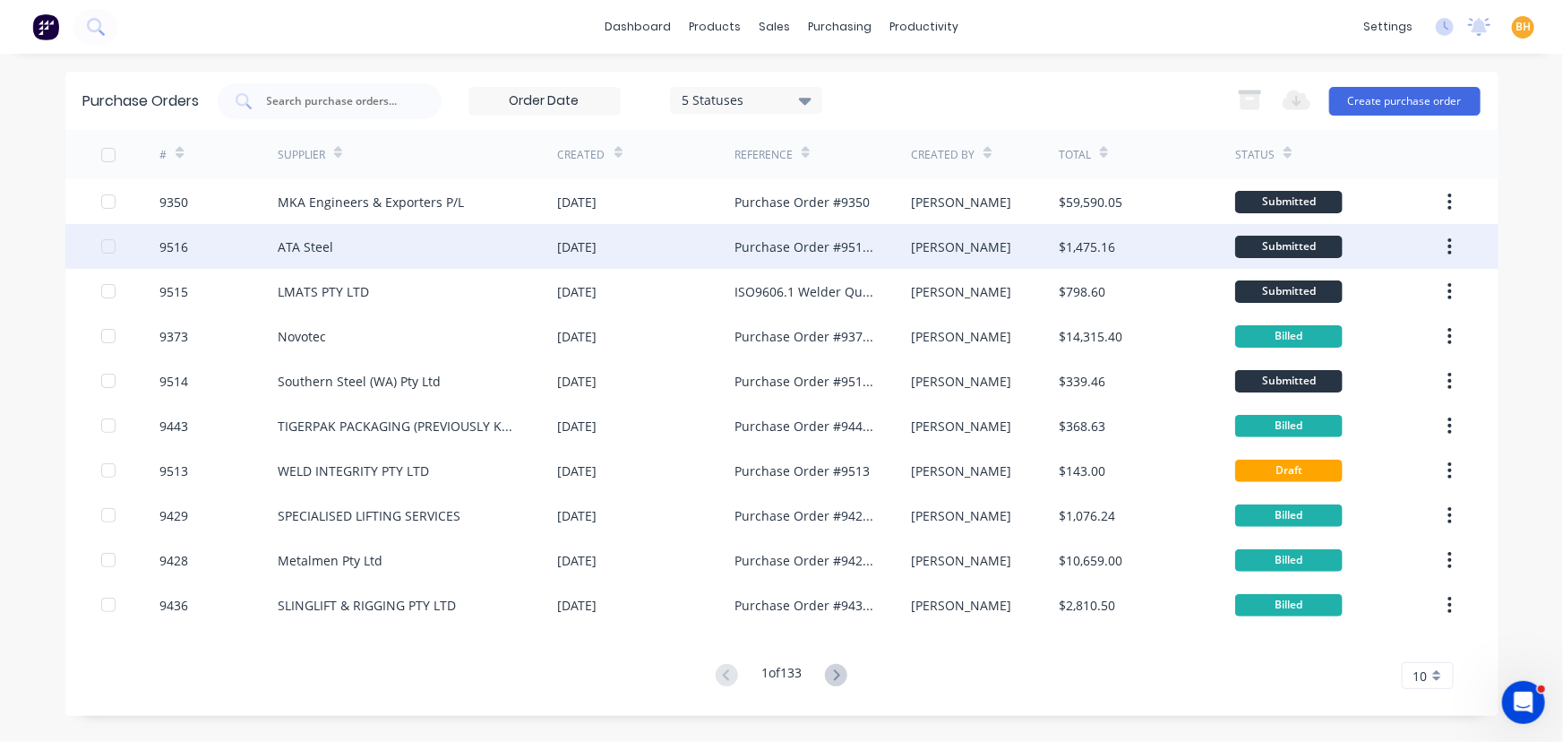
click at [251, 247] on div "9516" at bounding box center [218, 246] width 118 height 45
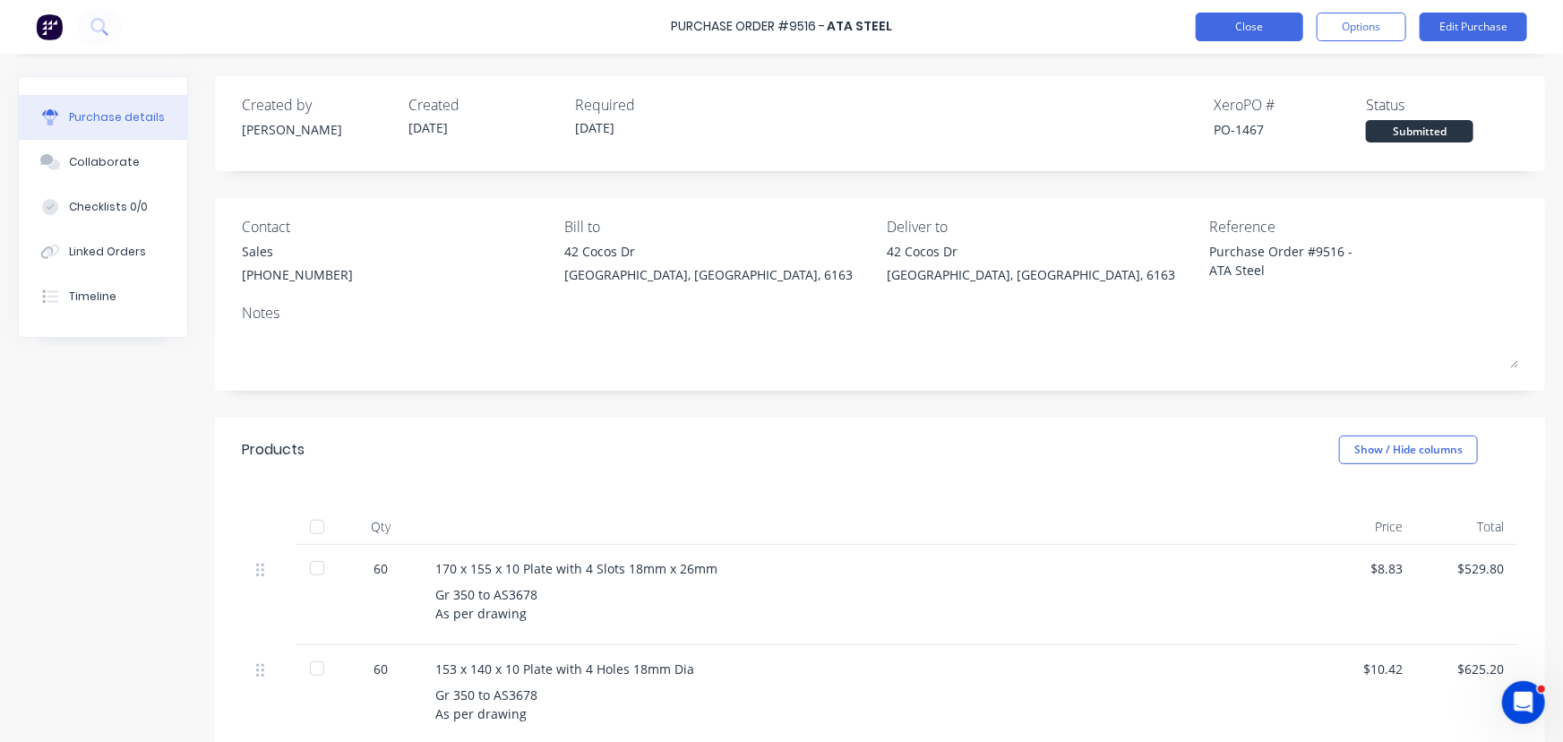
click at [1243, 26] on button "Close" at bounding box center [1250, 27] width 108 height 29
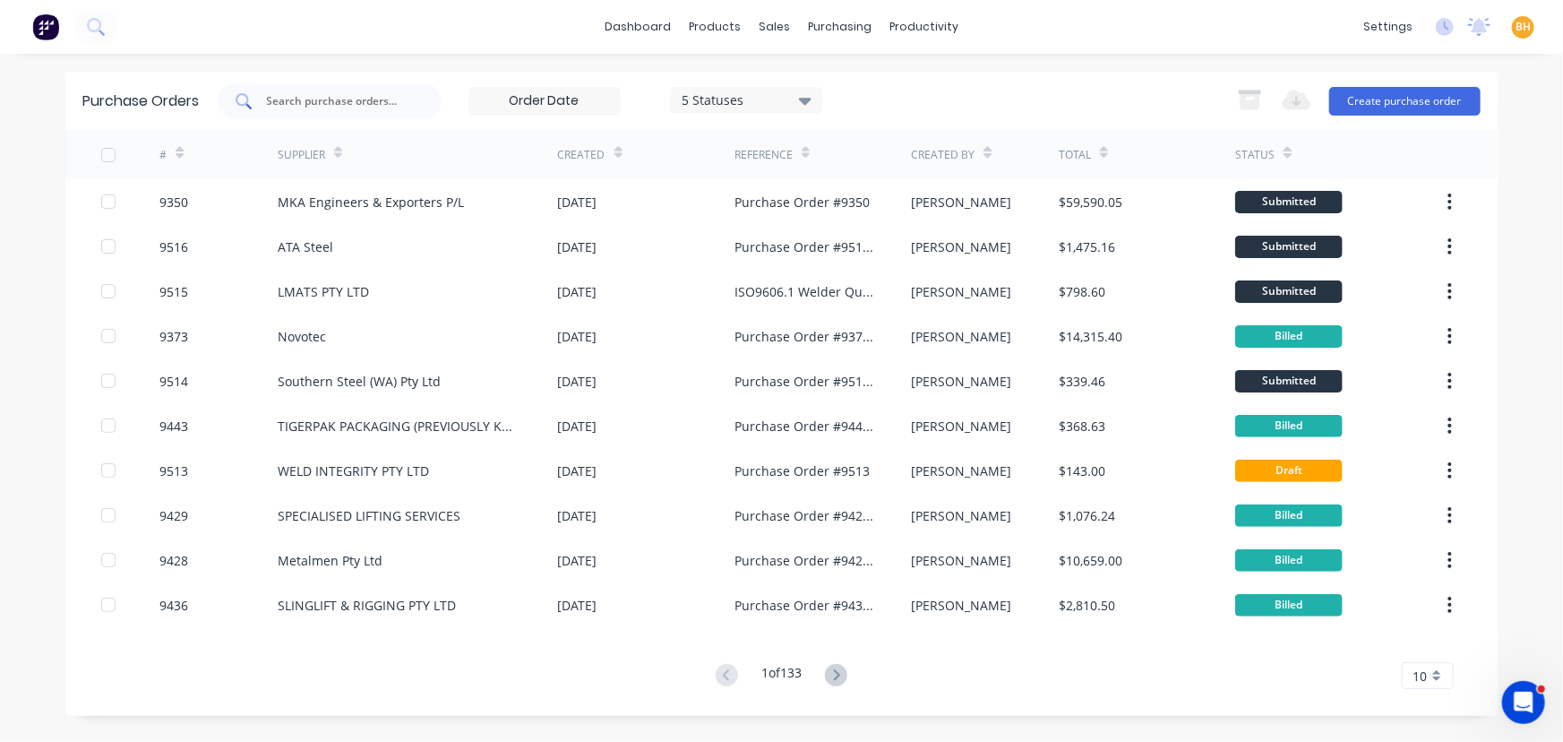
click at [308, 97] on input "text" at bounding box center [339, 101] width 149 height 18
click at [403, 105] on input "text" at bounding box center [339, 101] width 149 height 18
click at [335, 107] on input "text" at bounding box center [339, 101] width 149 height 18
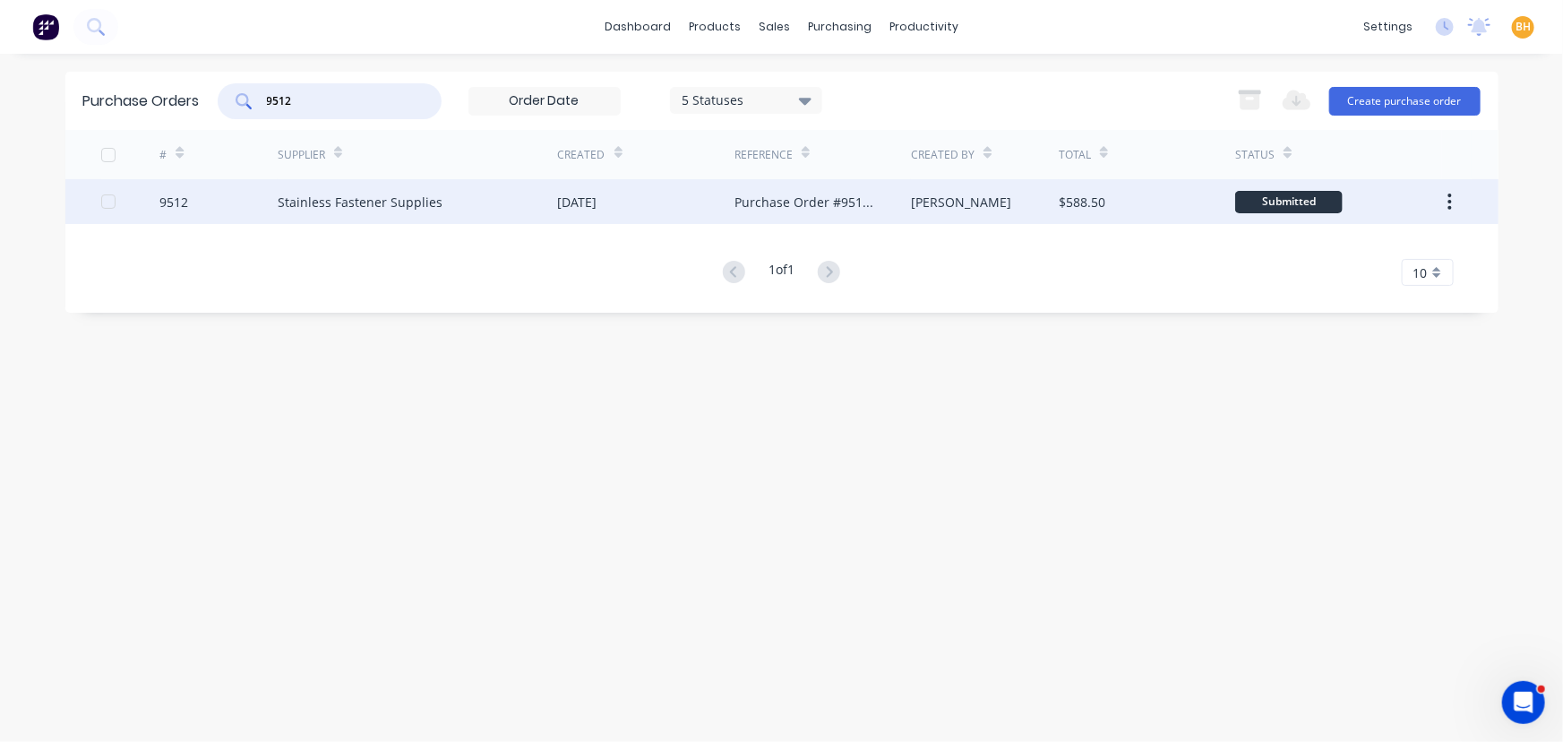
click at [287, 205] on div "Stainless Fastener Supplies" at bounding box center [360, 202] width 165 height 19
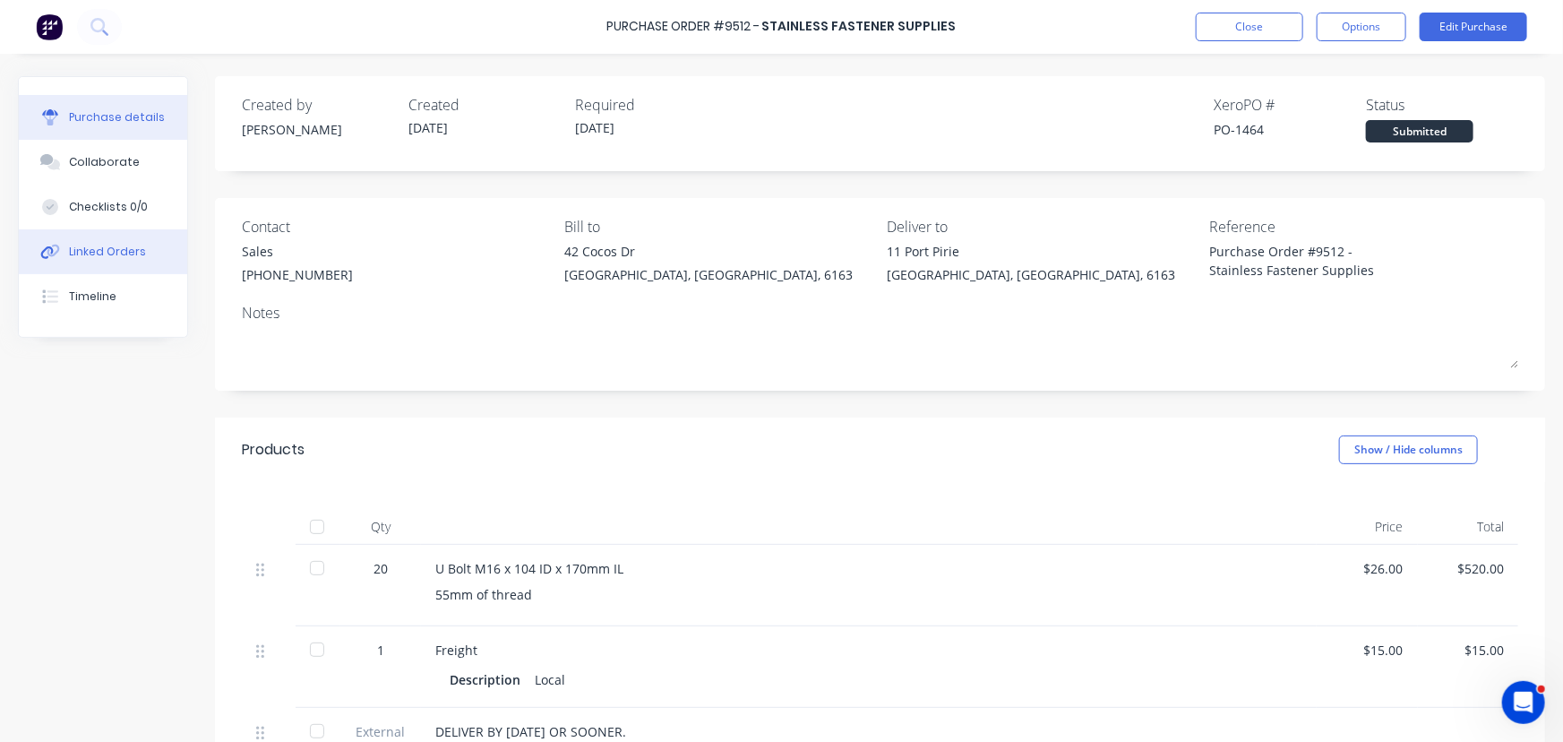
click at [69, 253] on div "Linked Orders" at bounding box center [107, 252] width 77 height 16
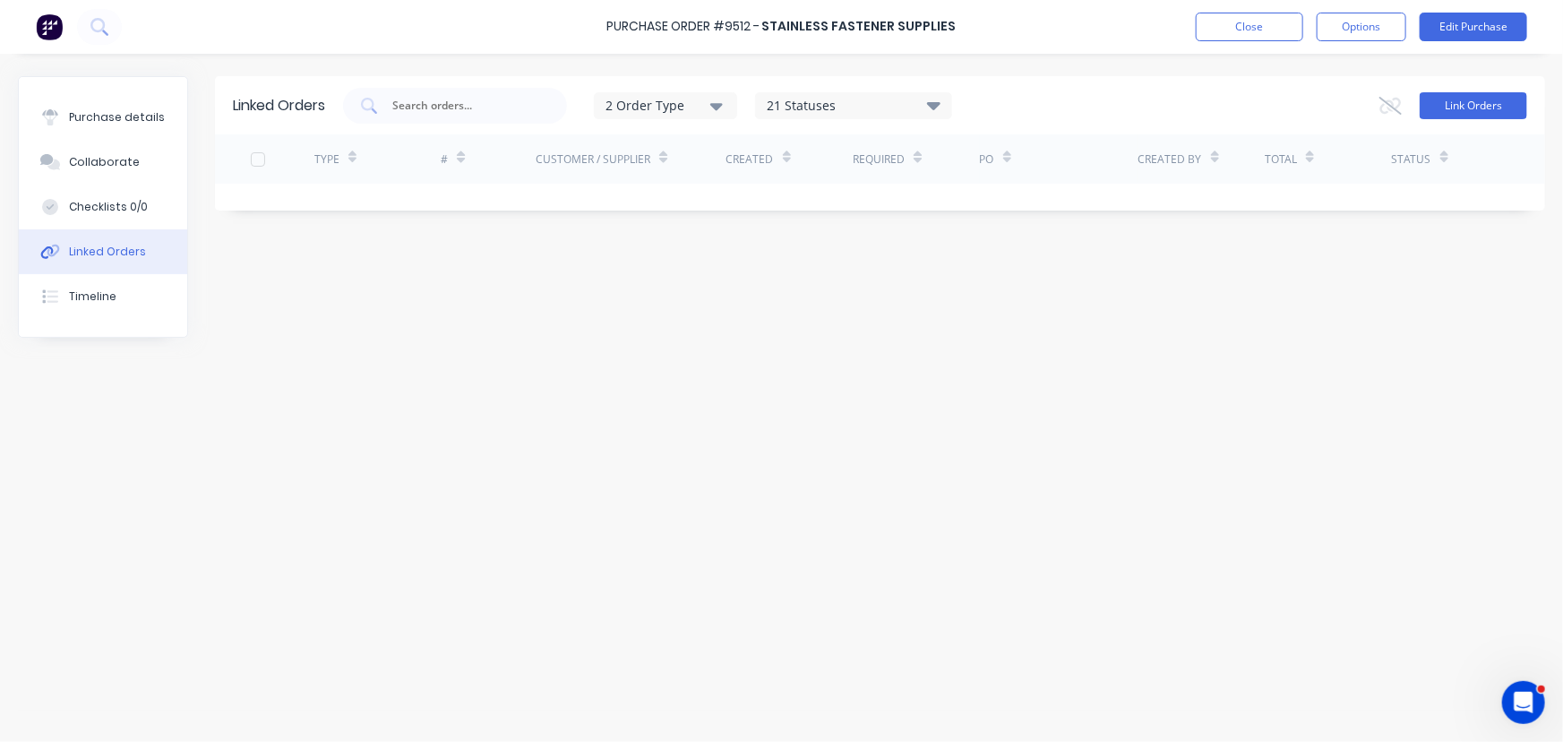
click at [1483, 102] on button "Link Orders" at bounding box center [1474, 105] width 108 height 27
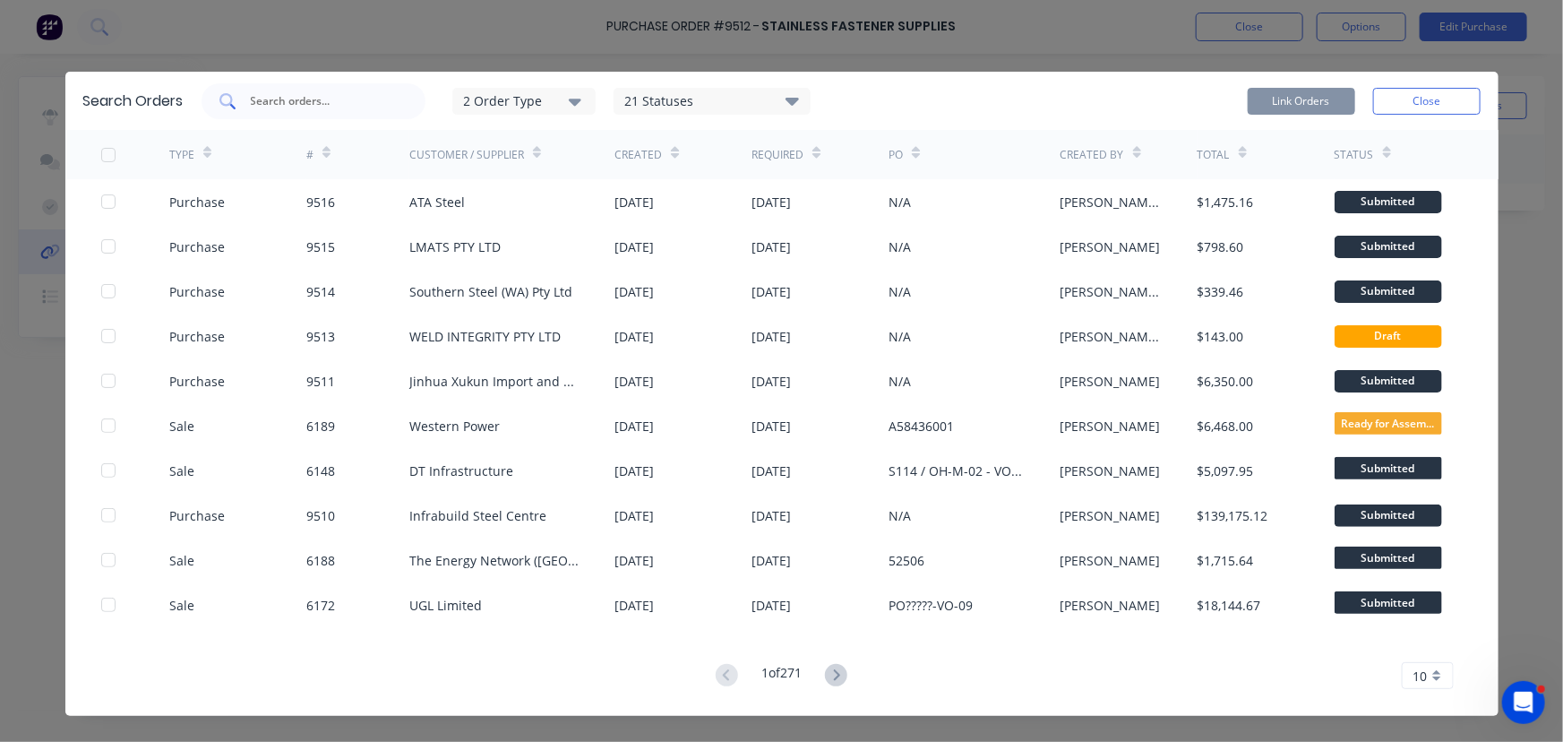
click at [258, 99] on input "text" at bounding box center [323, 101] width 149 height 18
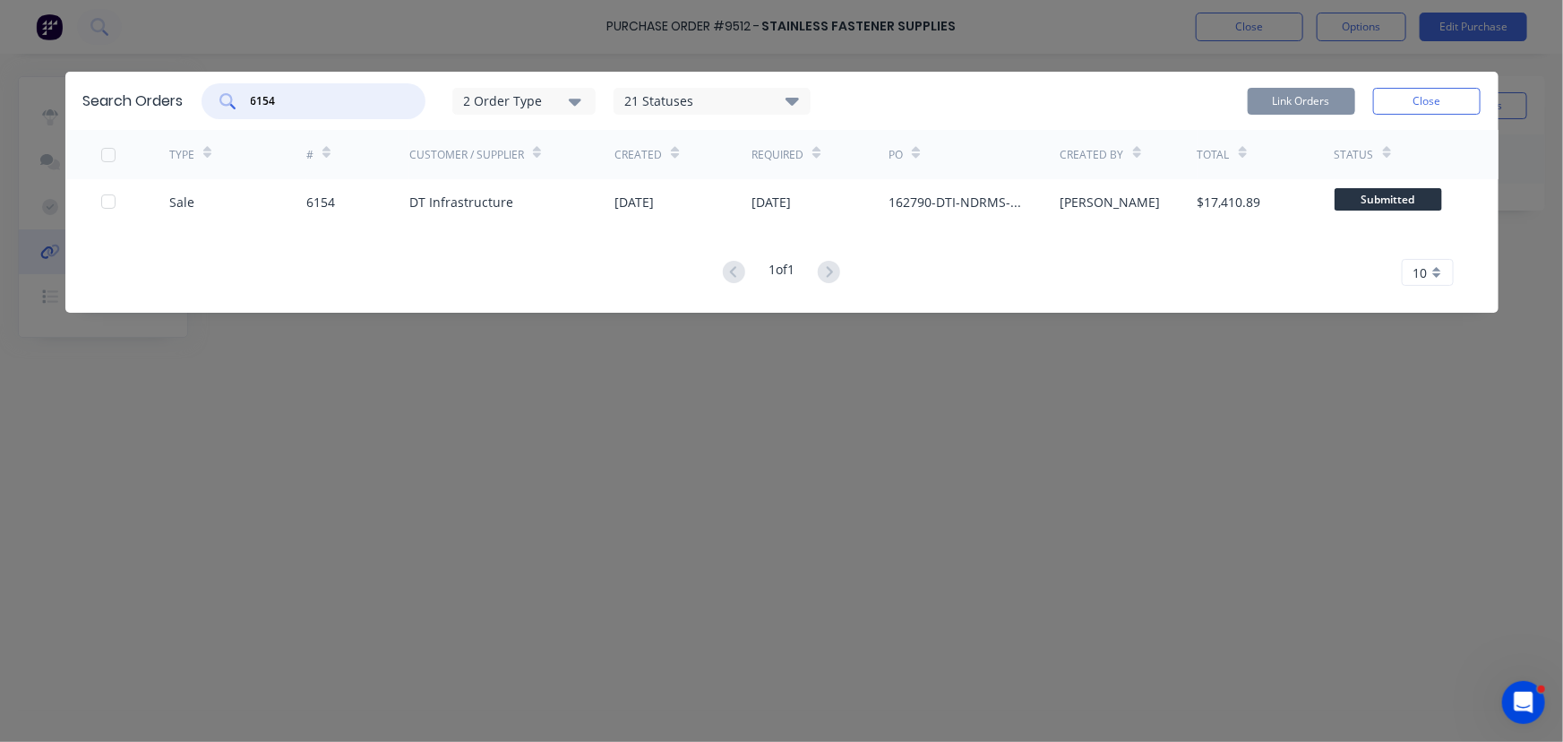
drag, startPoint x: 106, startPoint y: 197, endPoint x: 107, endPoint y: 175, distance: 22.4
click at [107, 197] on div at bounding box center [108, 202] width 36 height 36
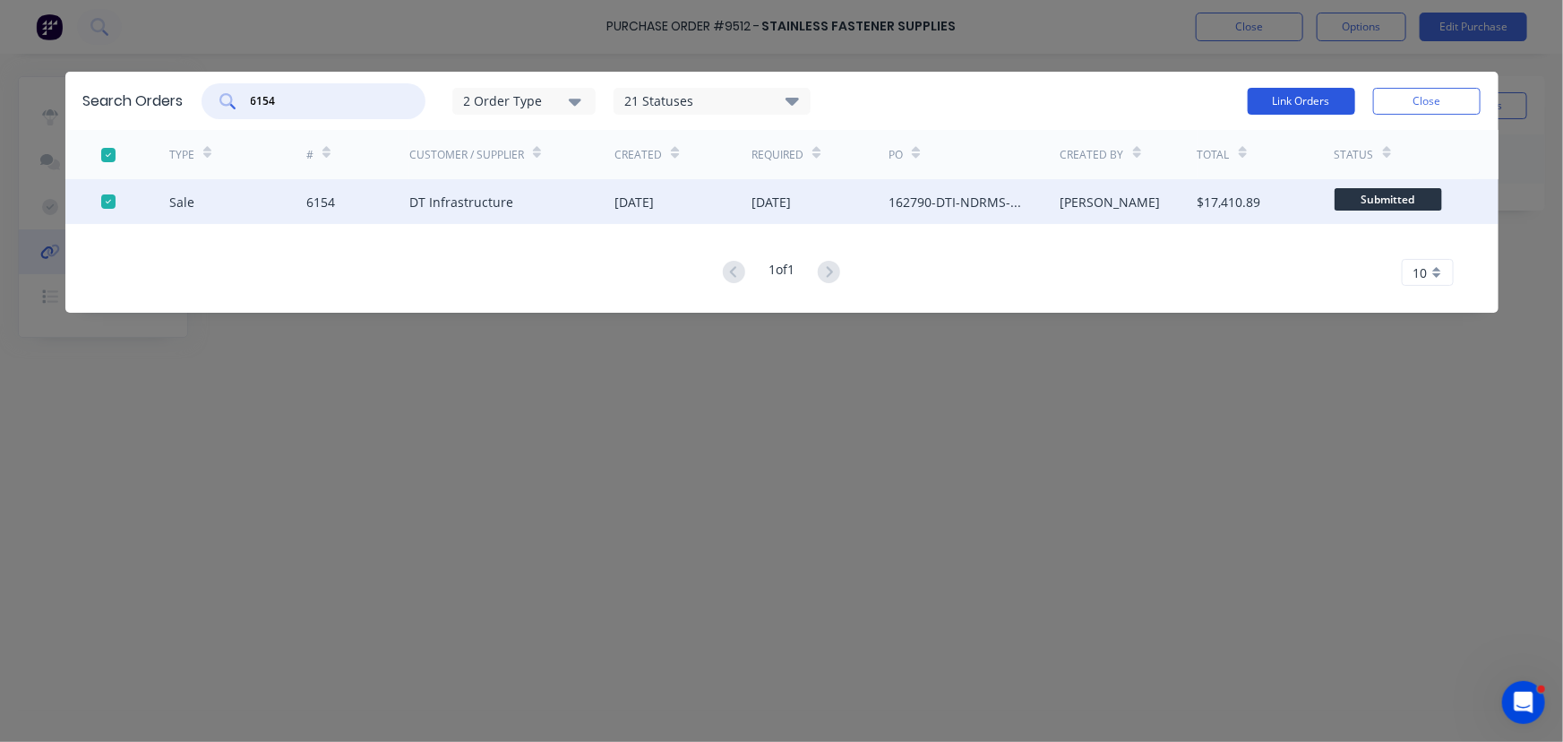
click at [1285, 96] on button "Link Orders" at bounding box center [1302, 101] width 108 height 27
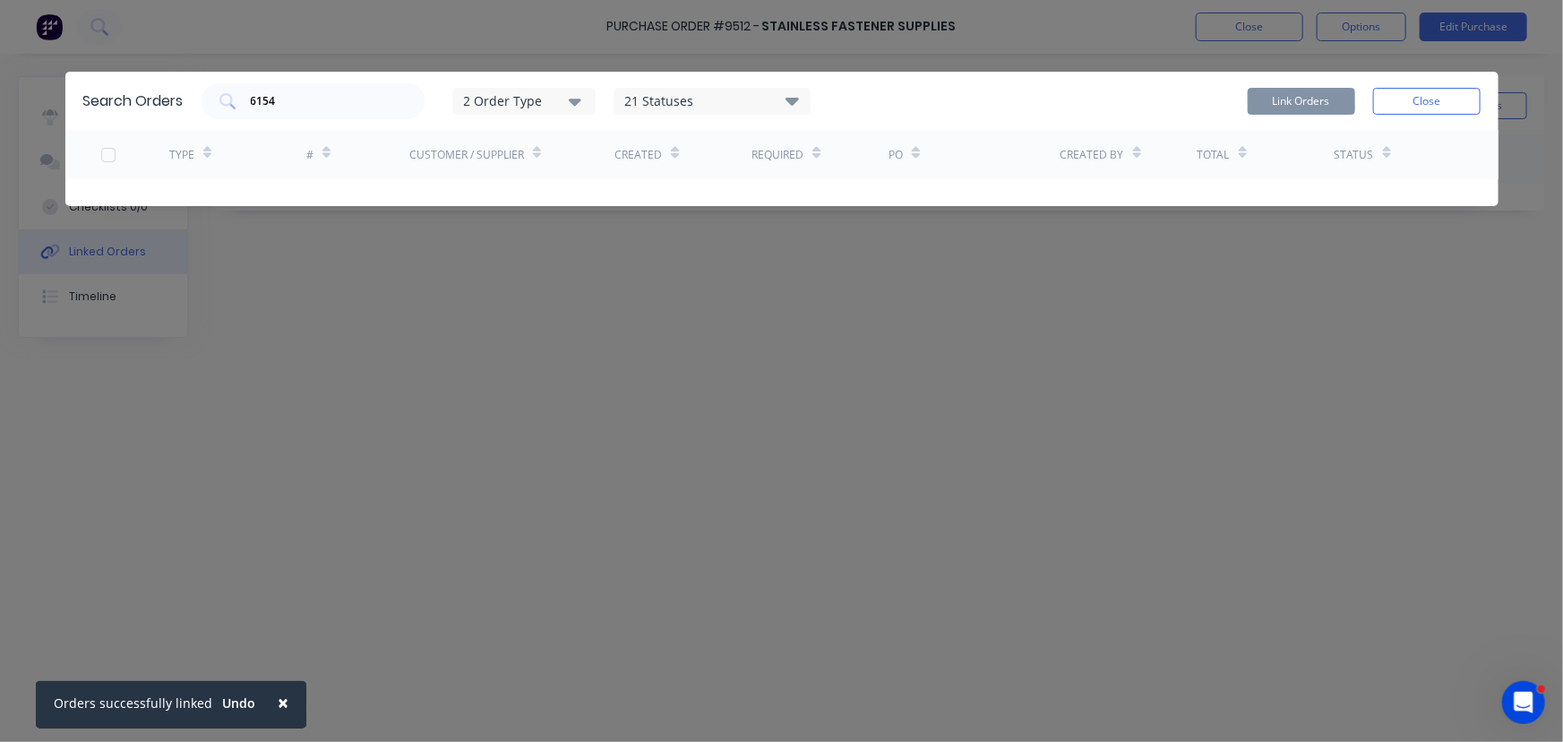
click at [1402, 102] on button "Close" at bounding box center [1428, 101] width 108 height 27
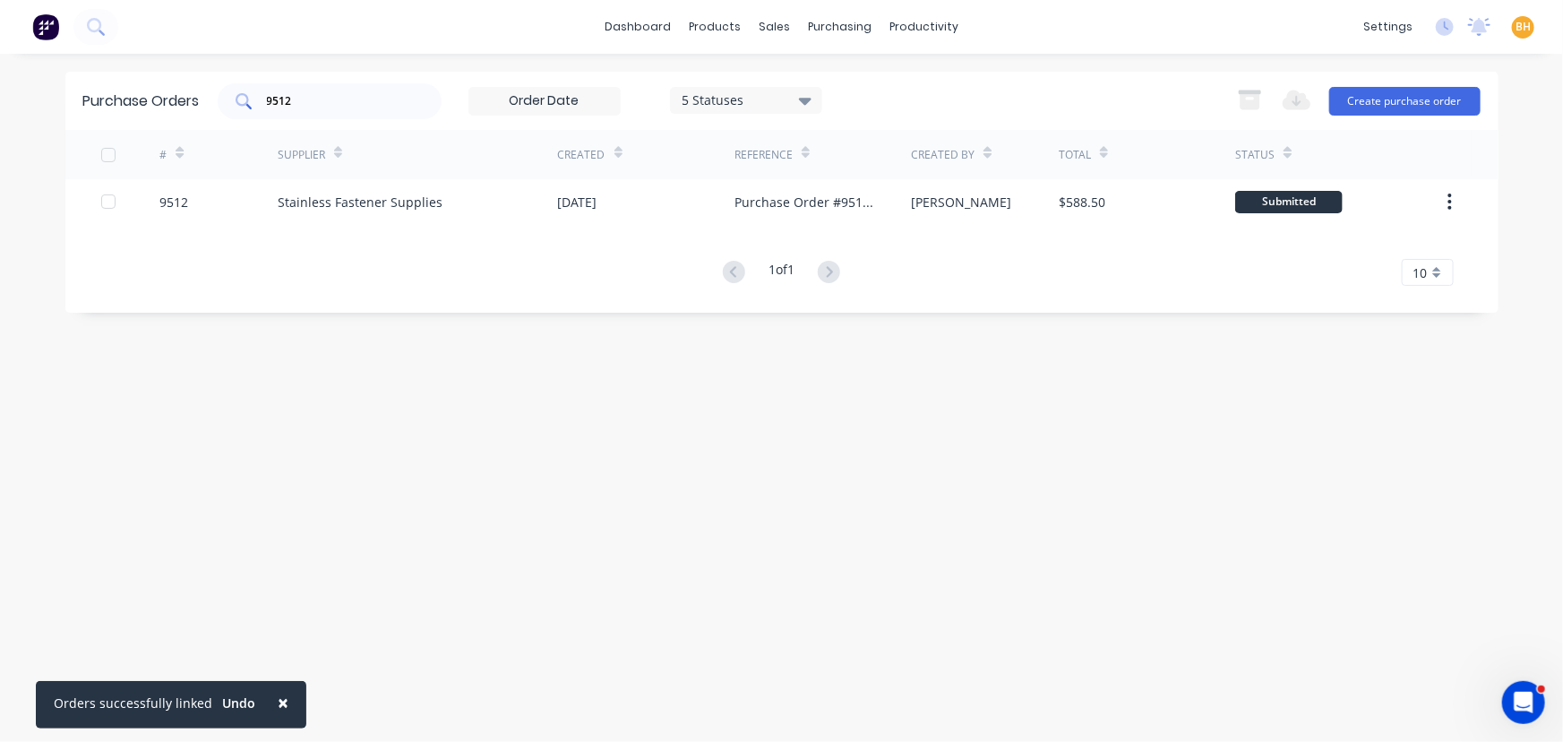
click at [302, 103] on input "9512" at bounding box center [339, 101] width 149 height 18
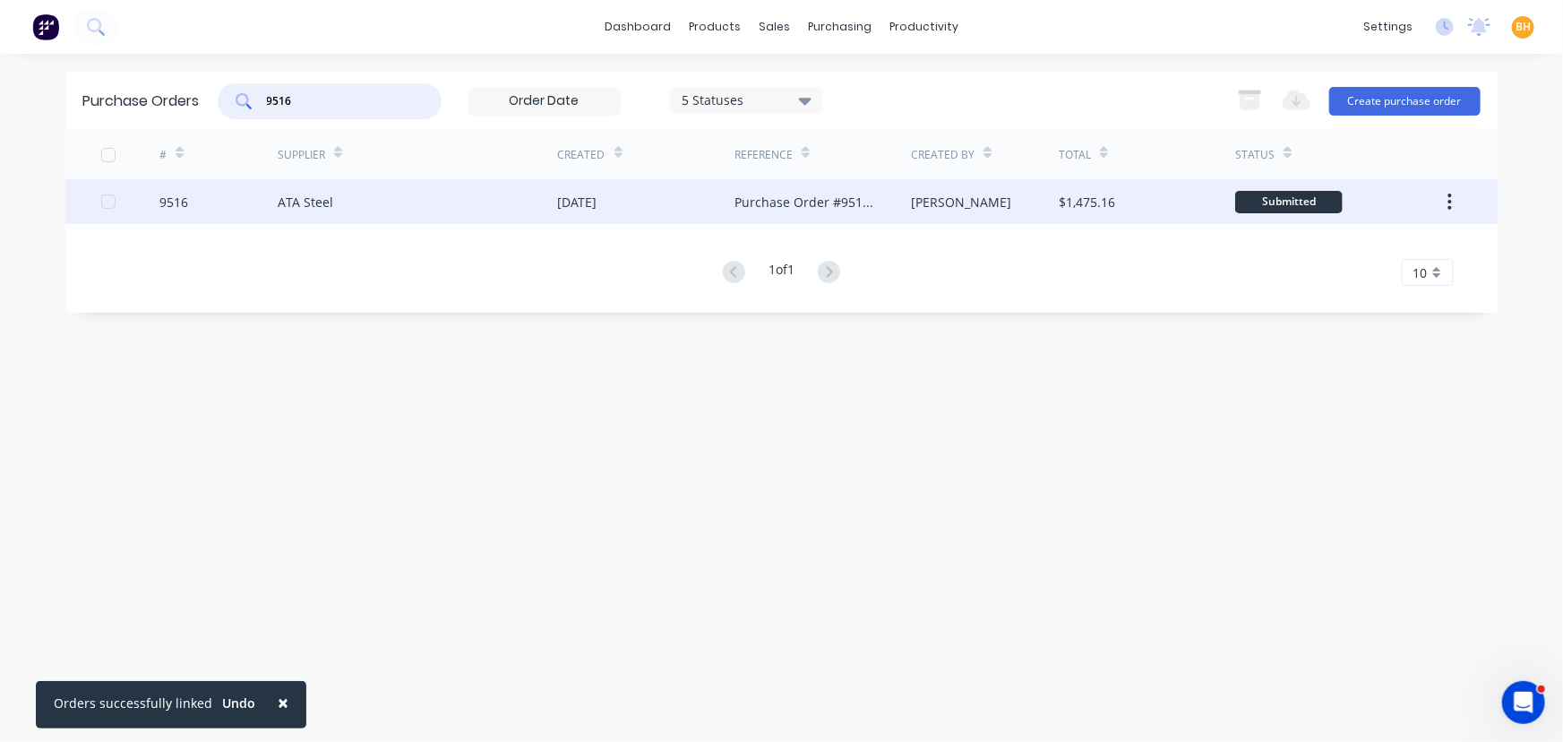
click at [537, 204] on div "ATA Steel" at bounding box center [418, 201] width 280 height 45
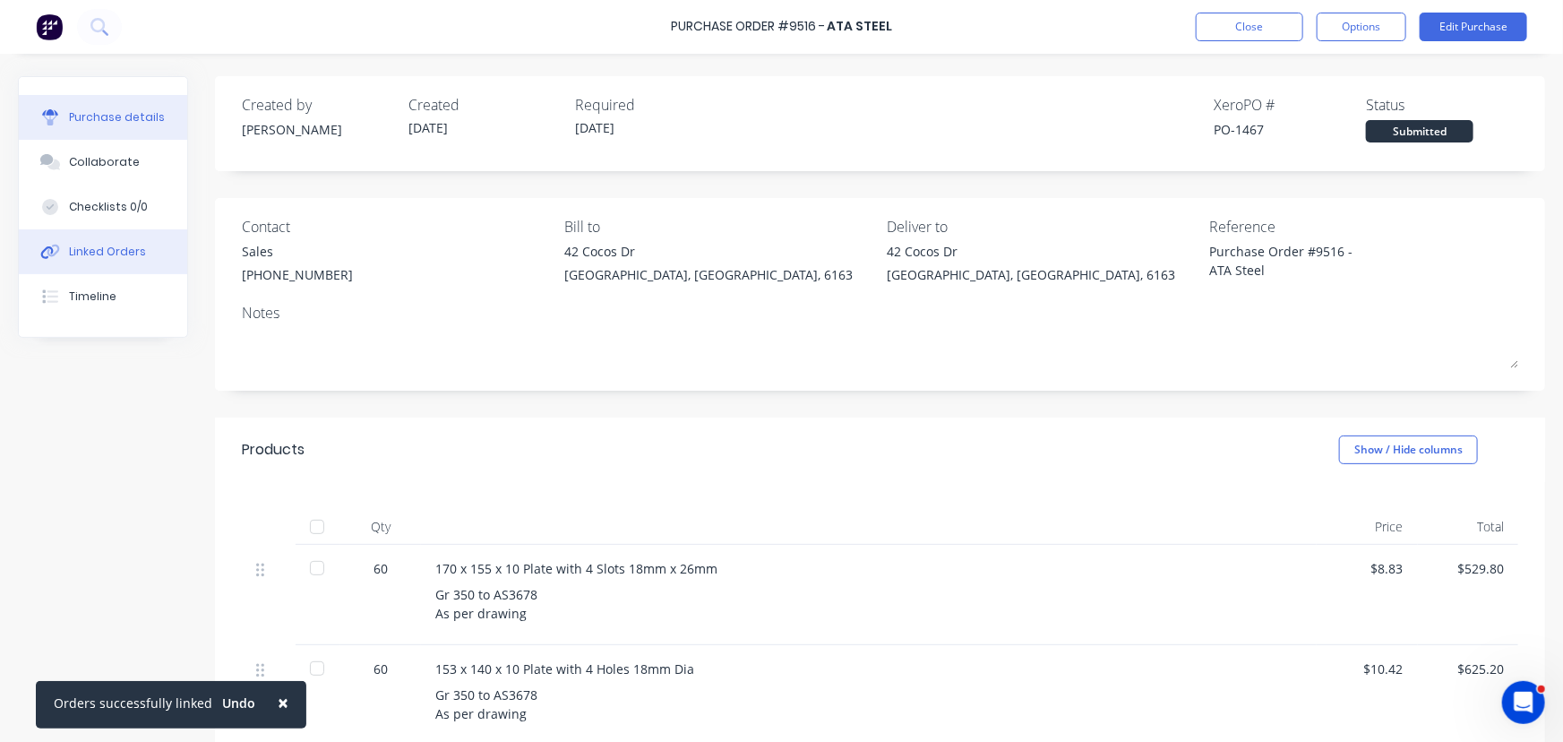
click at [88, 261] on button "Linked Orders" at bounding box center [103, 251] width 168 height 45
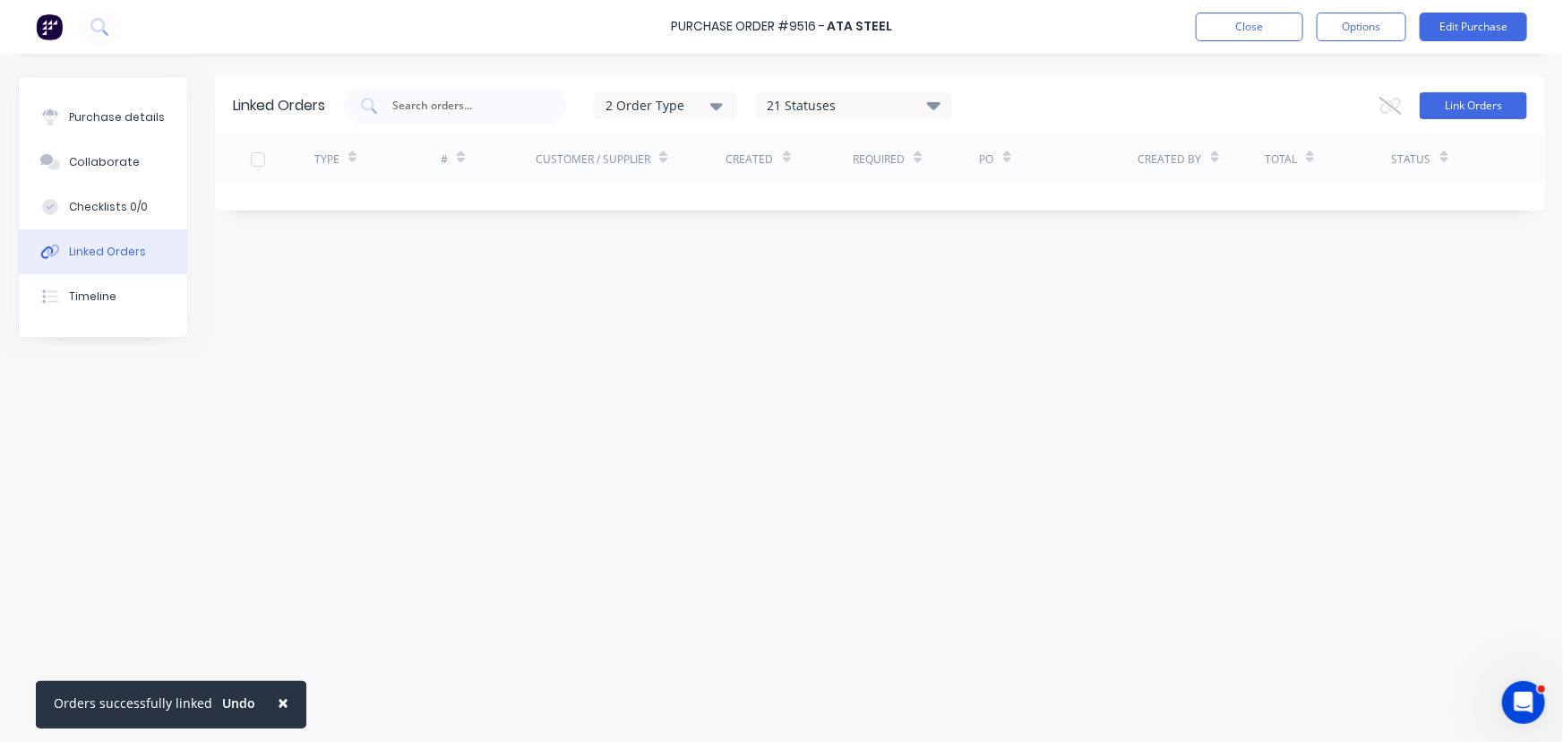
click at [1453, 99] on button "Link Orders" at bounding box center [1474, 105] width 108 height 27
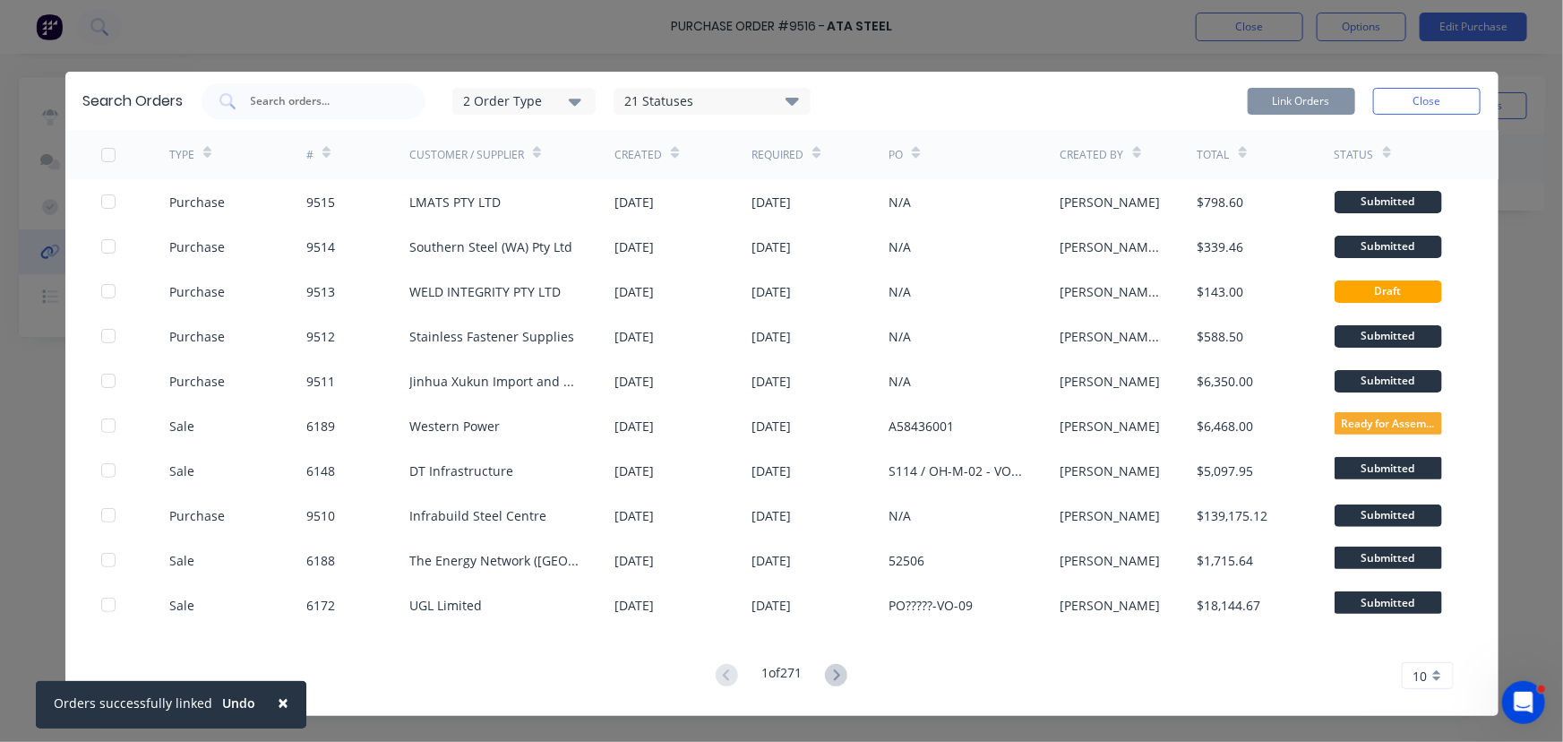
click at [95, 153] on div at bounding box center [108, 155] width 36 height 36
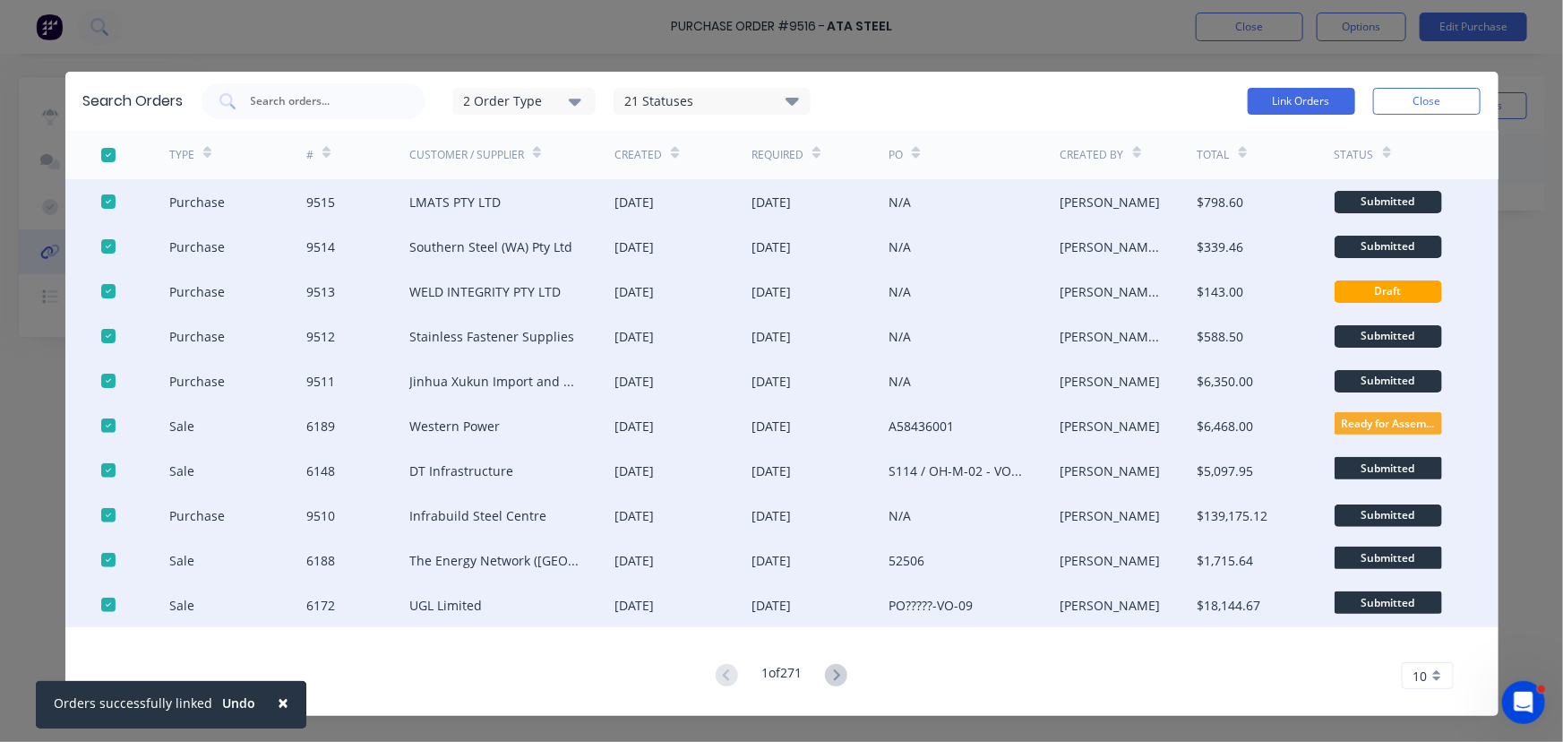
click at [95, 153] on div at bounding box center [108, 155] width 36 height 36
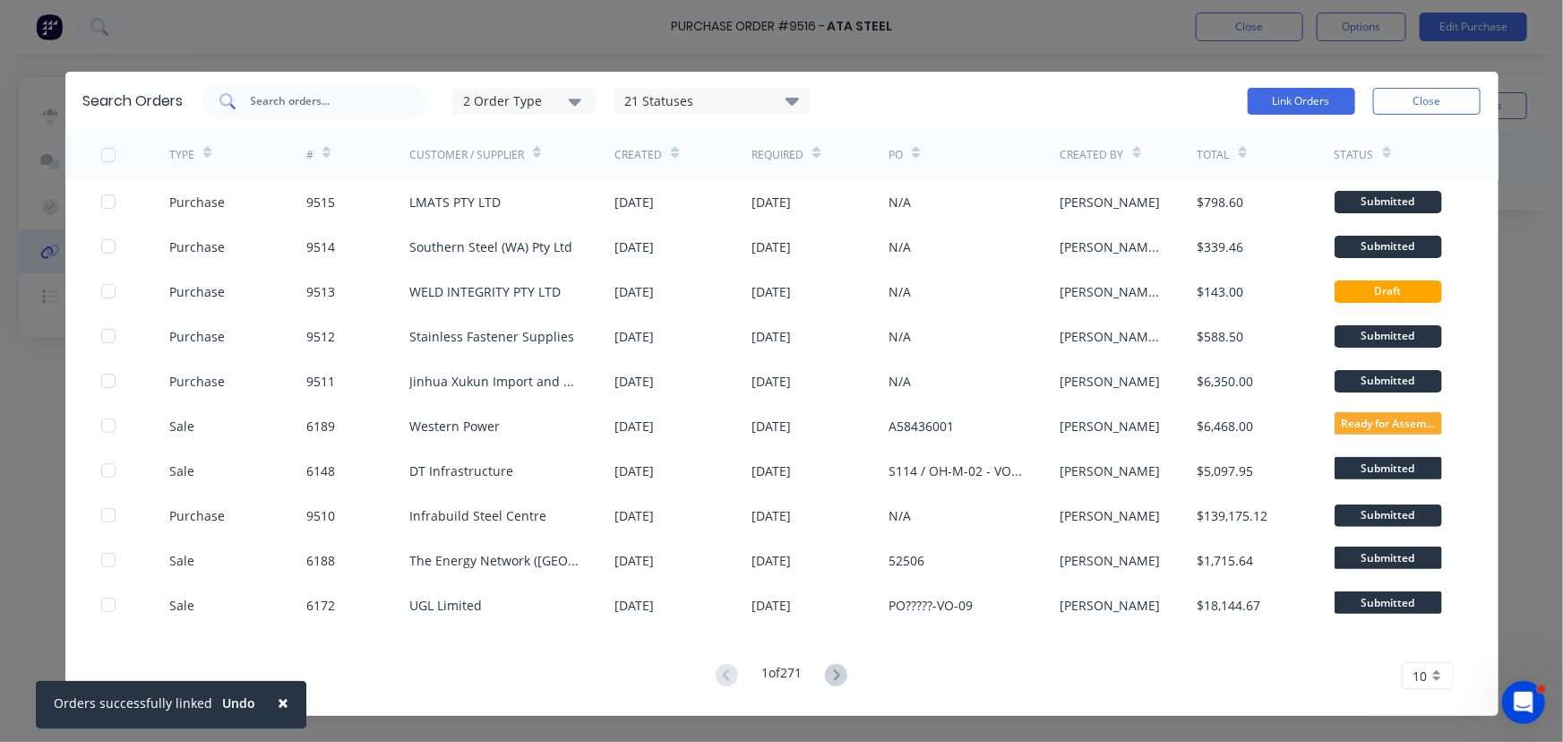
click at [265, 98] on input "text" at bounding box center [323, 101] width 149 height 18
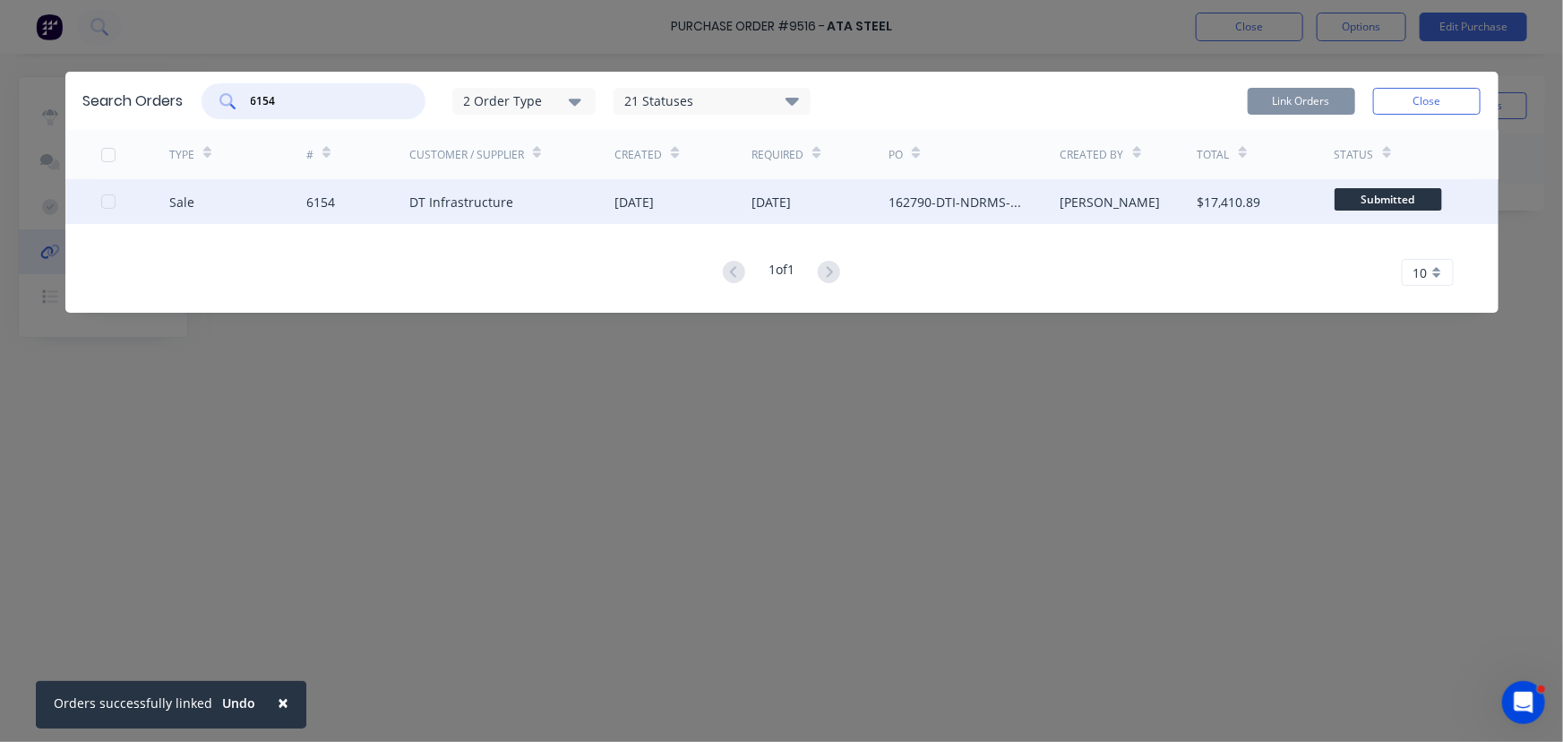
click at [118, 197] on div at bounding box center [135, 201] width 69 height 45
click at [110, 203] on div at bounding box center [108, 202] width 36 height 36
click at [1301, 107] on button "Link Orders" at bounding box center [1302, 101] width 108 height 27
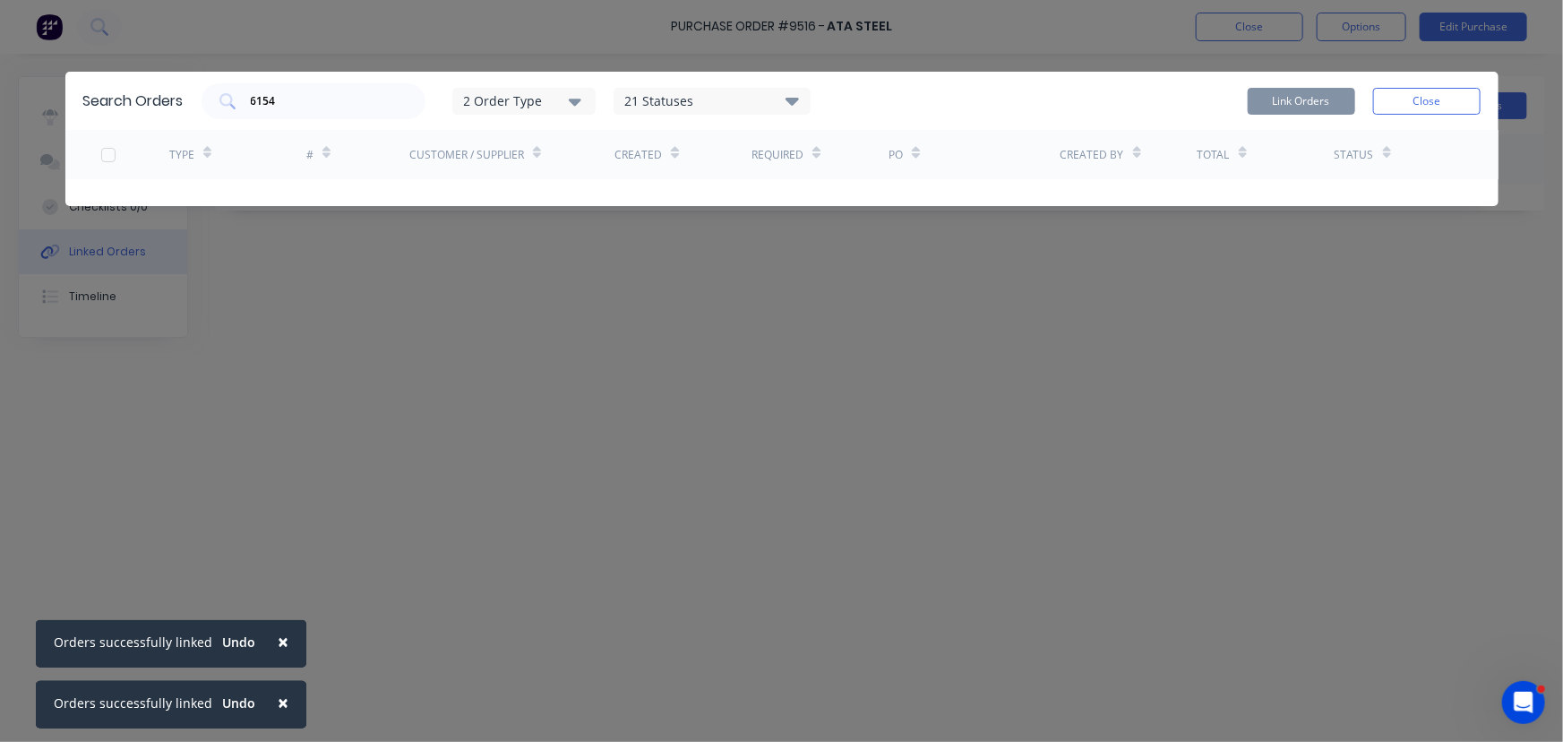
click at [1454, 108] on button "Close" at bounding box center [1428, 101] width 108 height 27
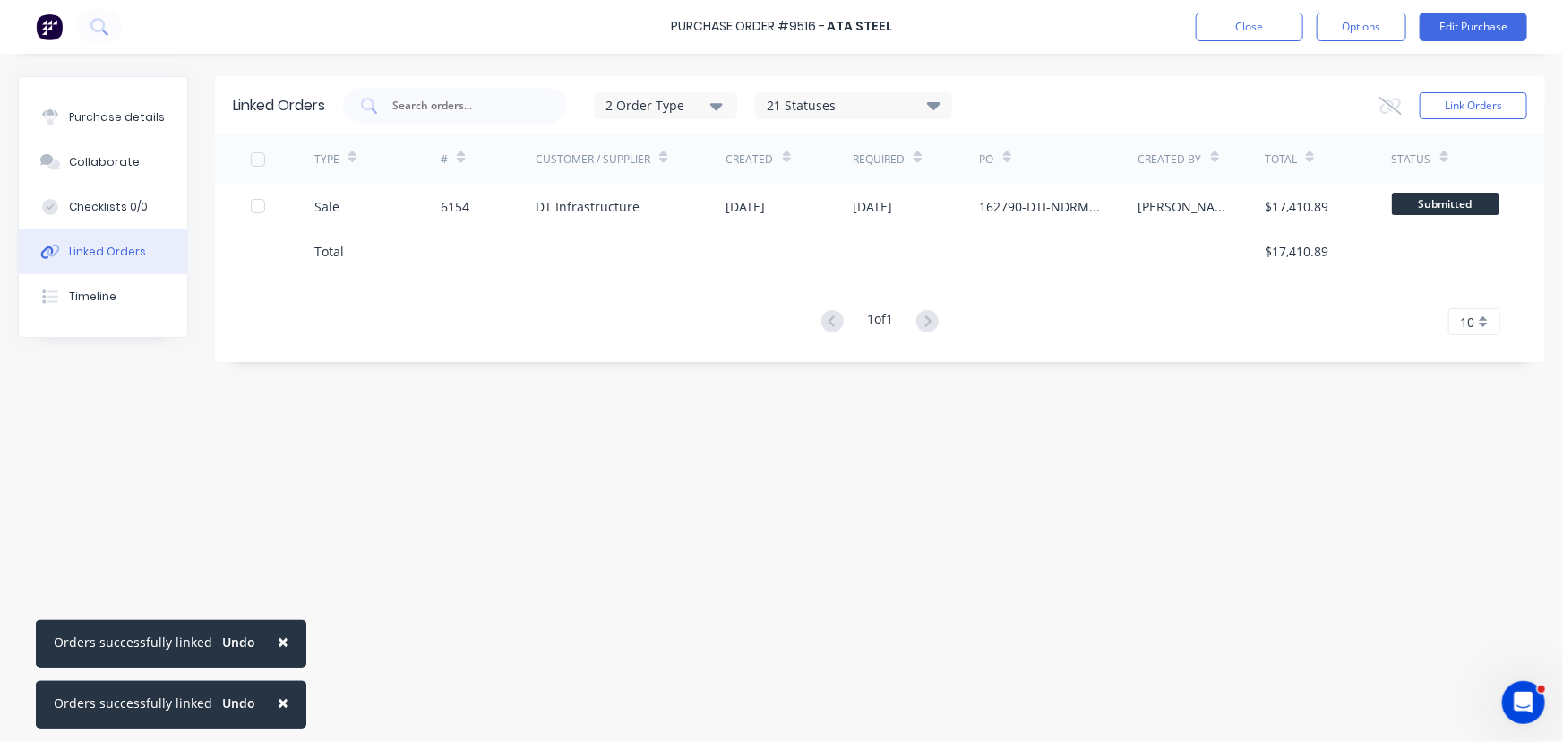
click at [94, 252] on div "Linked Orders" at bounding box center [107, 252] width 77 height 16
click at [107, 122] on div "Purchase details" at bounding box center [117, 117] width 96 height 16
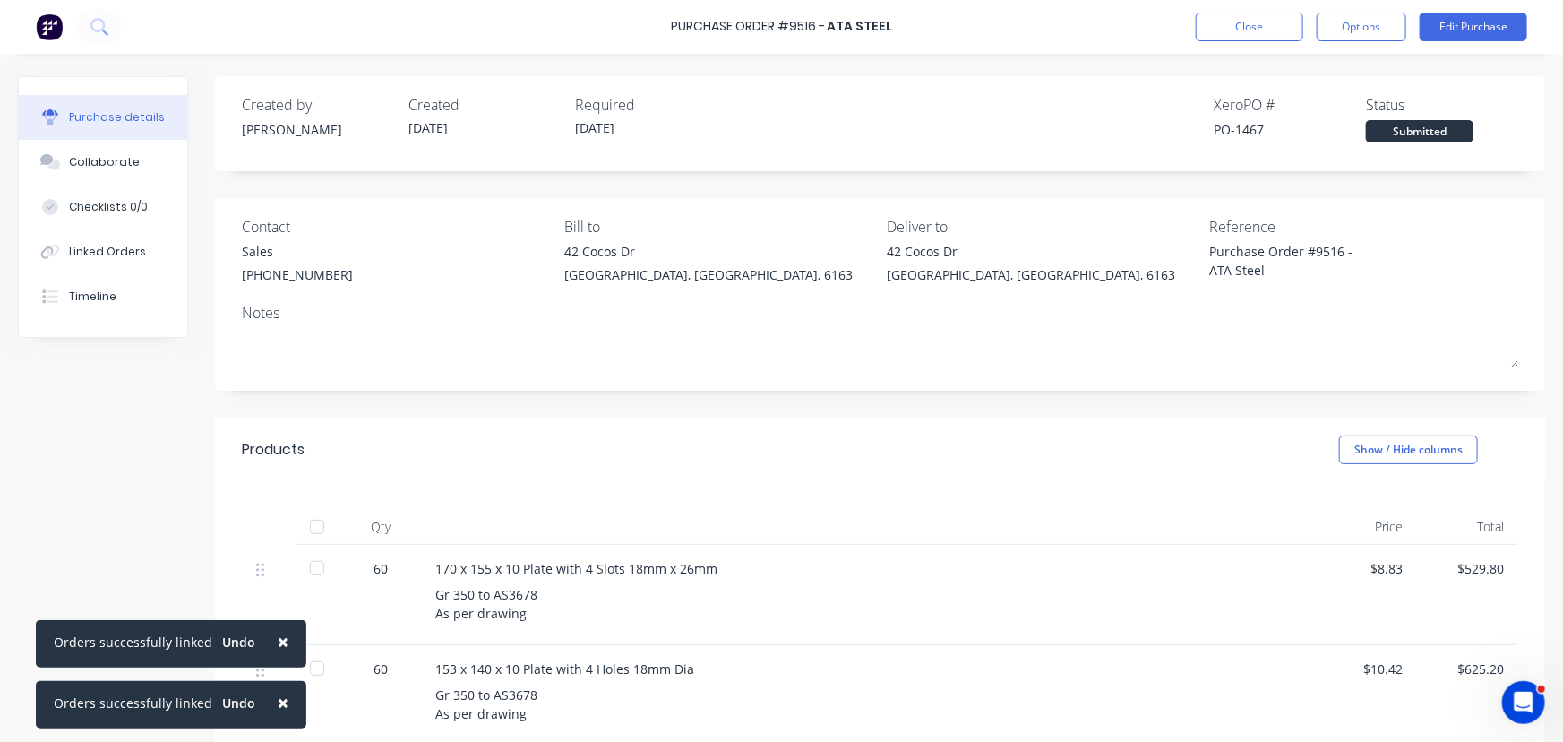
click at [278, 637] on span "×" at bounding box center [283, 641] width 11 height 25
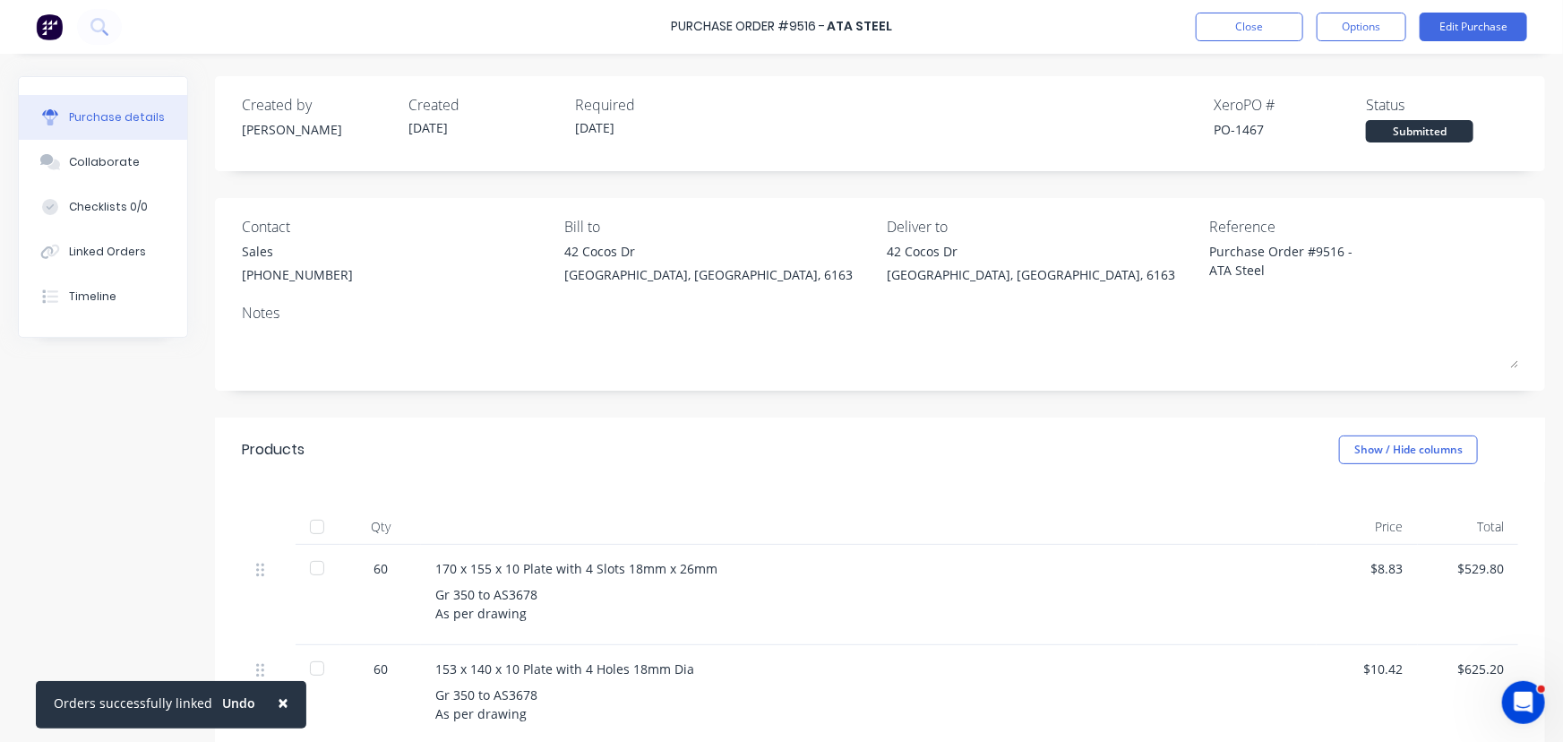
click at [280, 701] on span "×" at bounding box center [283, 702] width 11 height 25
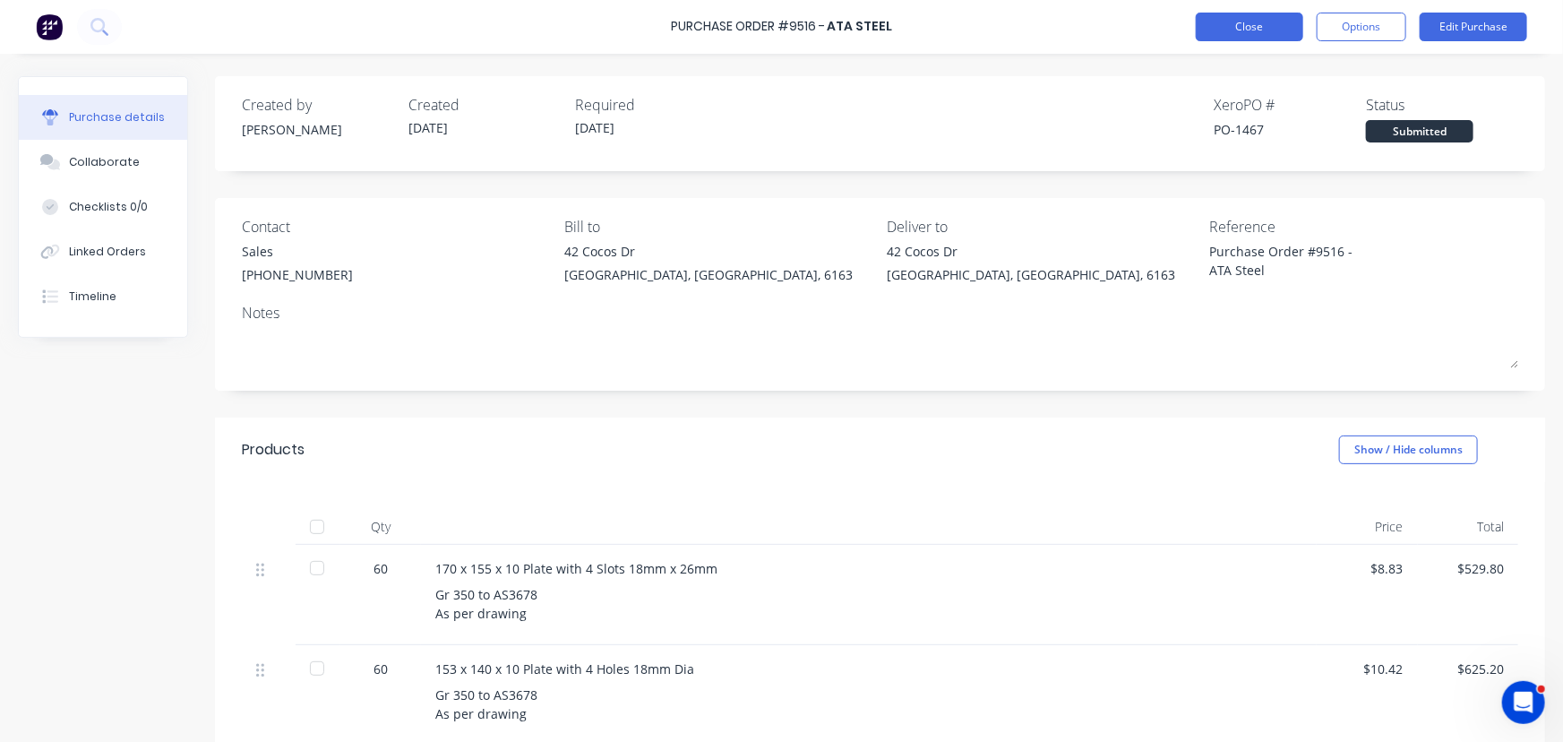
click at [1226, 29] on button "Close" at bounding box center [1250, 27] width 108 height 29
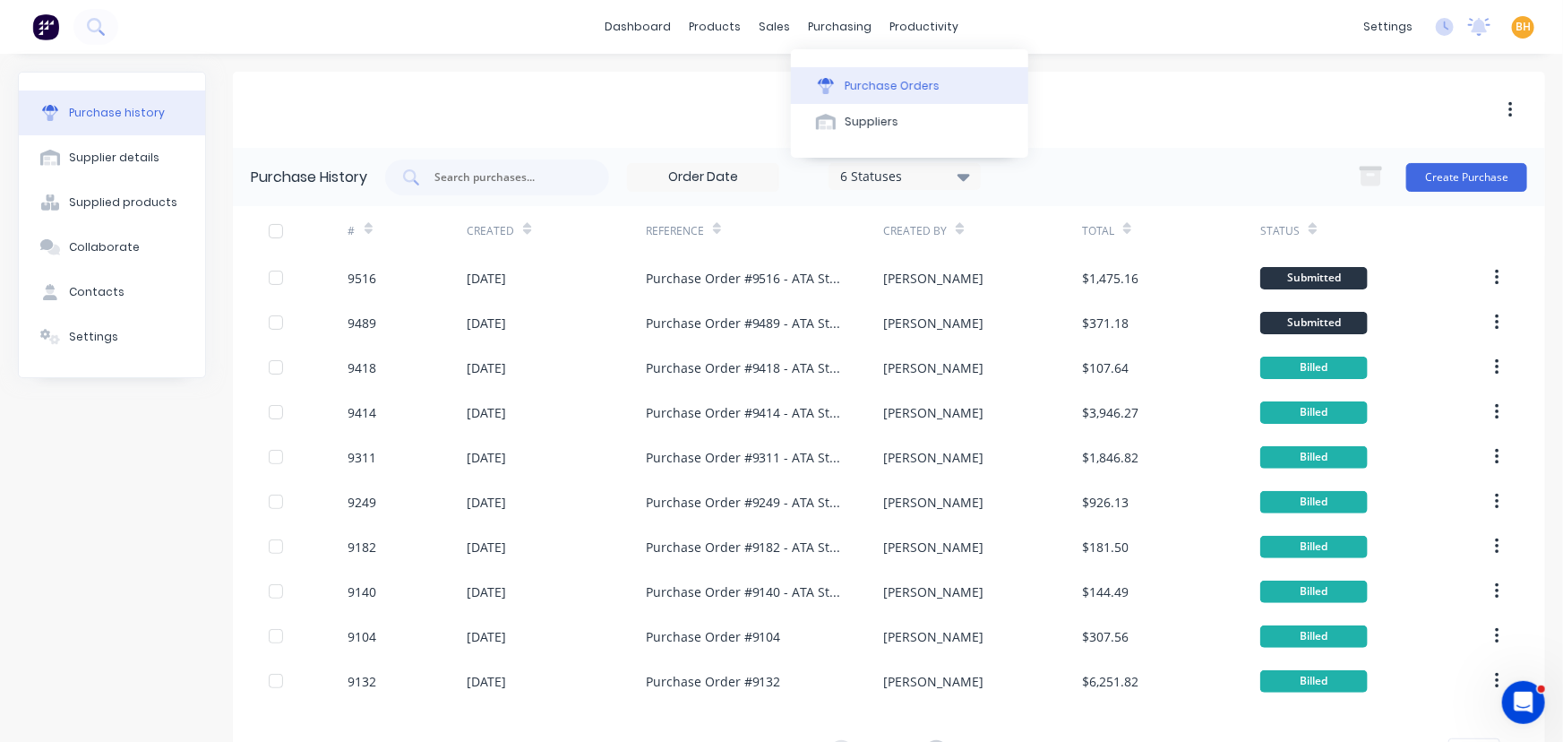
drag, startPoint x: 810, startPoint y: 28, endPoint x: 851, endPoint y: 82, distance: 67.7
click at [810, 28] on div "purchasing" at bounding box center [840, 26] width 82 height 27
click at [893, 96] on button "Purchase Orders" at bounding box center [909, 85] width 237 height 36
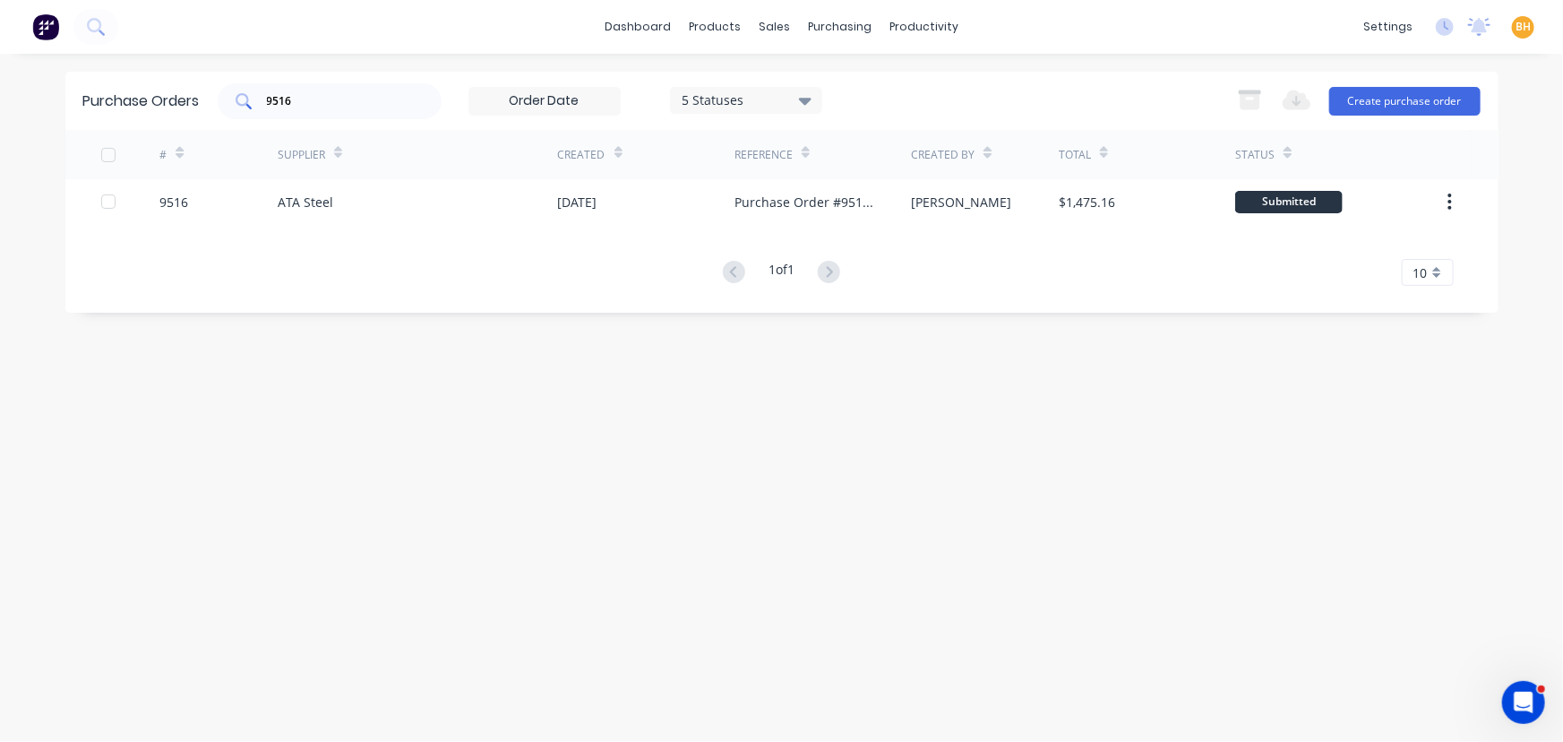
click at [326, 99] on input "9516" at bounding box center [339, 101] width 149 height 18
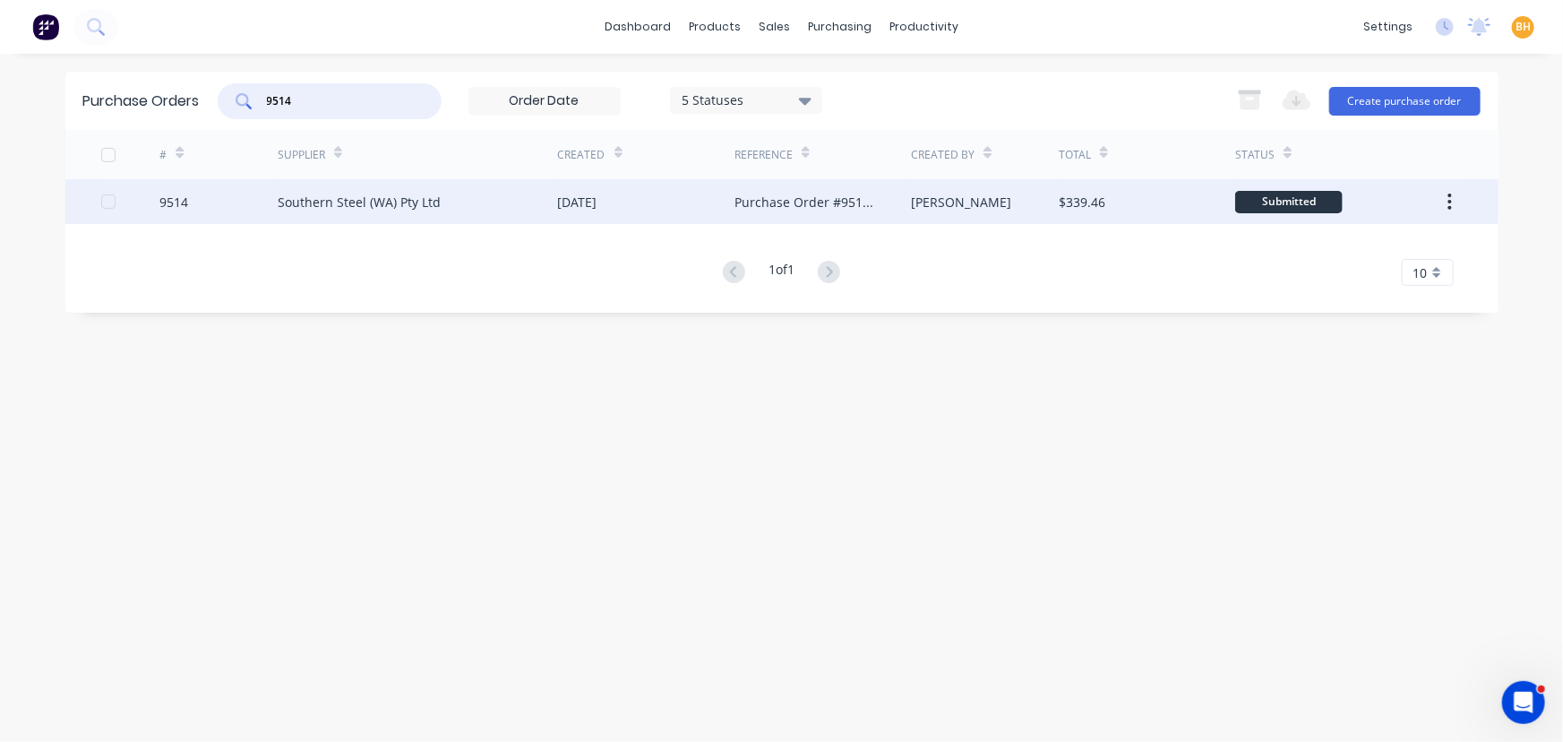
click at [308, 200] on div "Southern Steel (WA) Pty Ltd" at bounding box center [359, 202] width 163 height 19
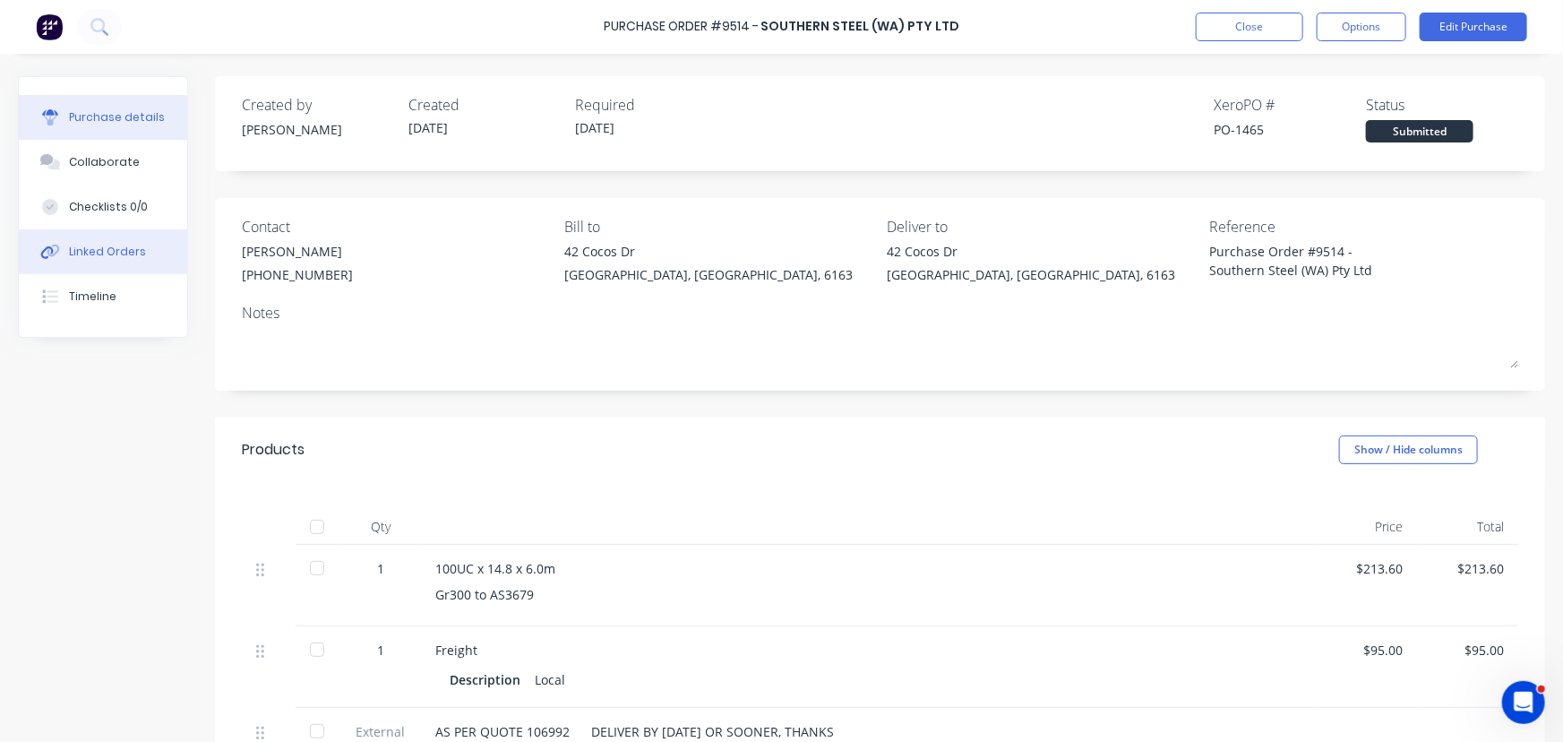
click at [122, 246] on div "Linked Orders" at bounding box center [107, 252] width 77 height 16
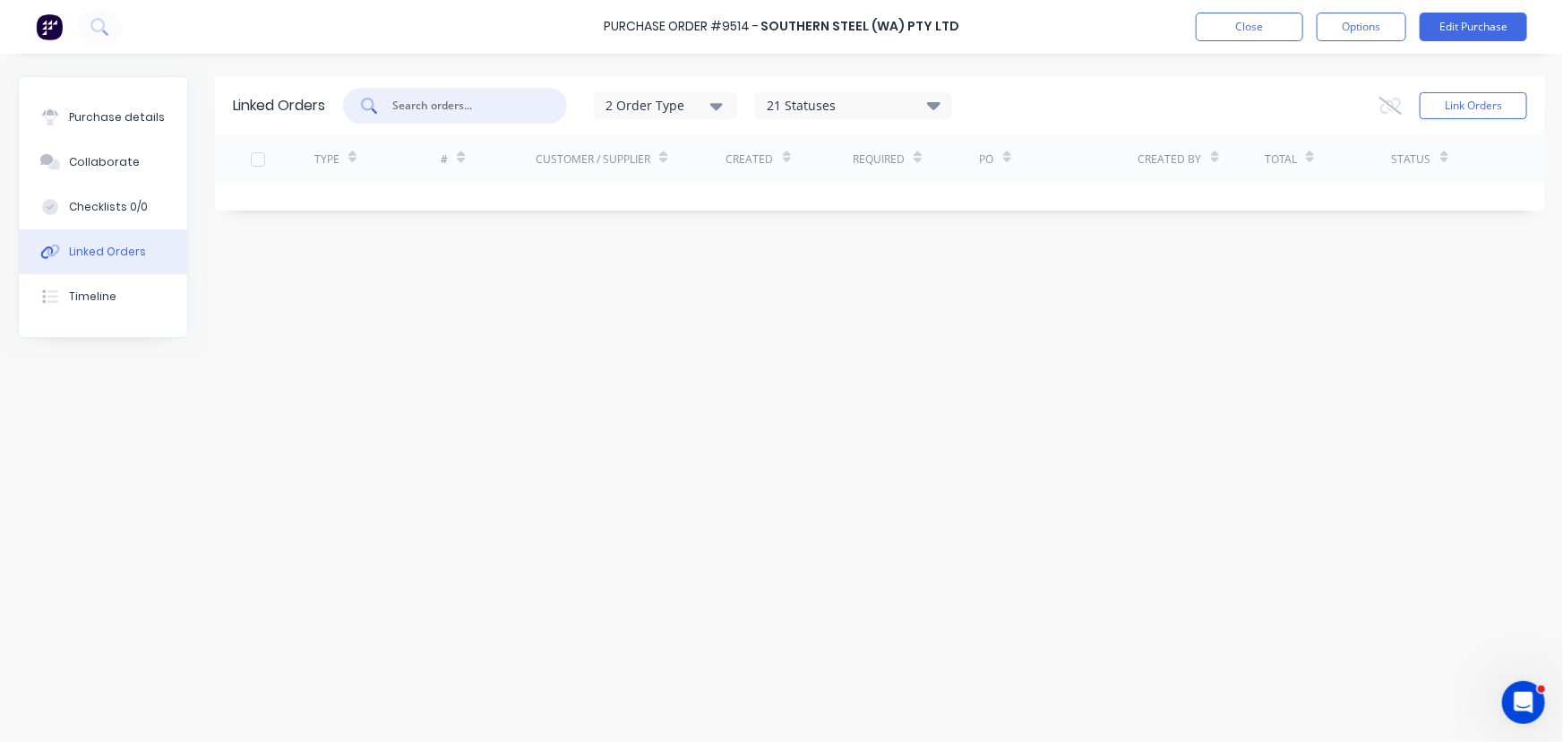
click at [431, 111] on input "text" at bounding box center [465, 106] width 149 height 18
click at [1496, 101] on button "Link Orders" at bounding box center [1474, 105] width 108 height 27
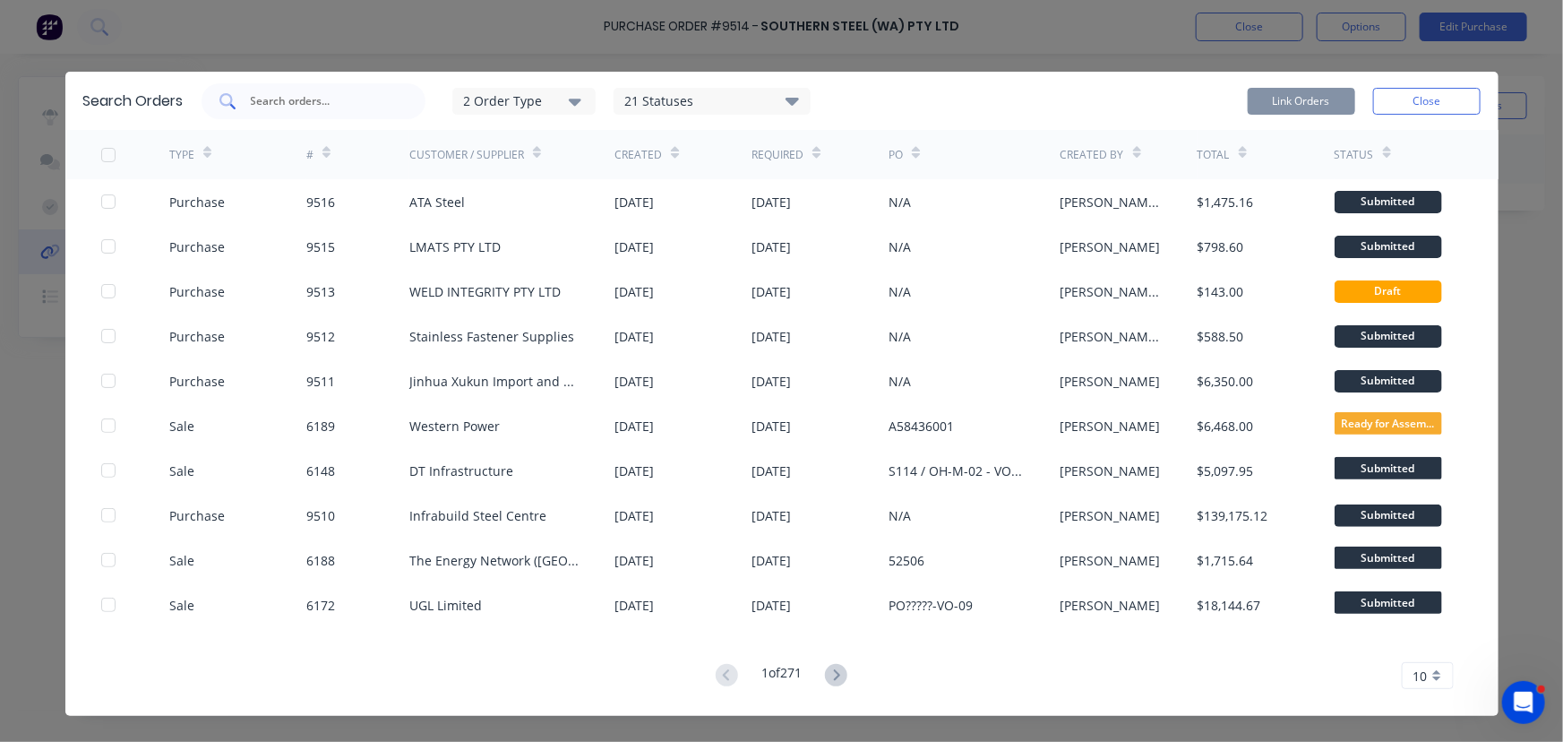
click at [277, 92] on input "text" at bounding box center [323, 101] width 149 height 18
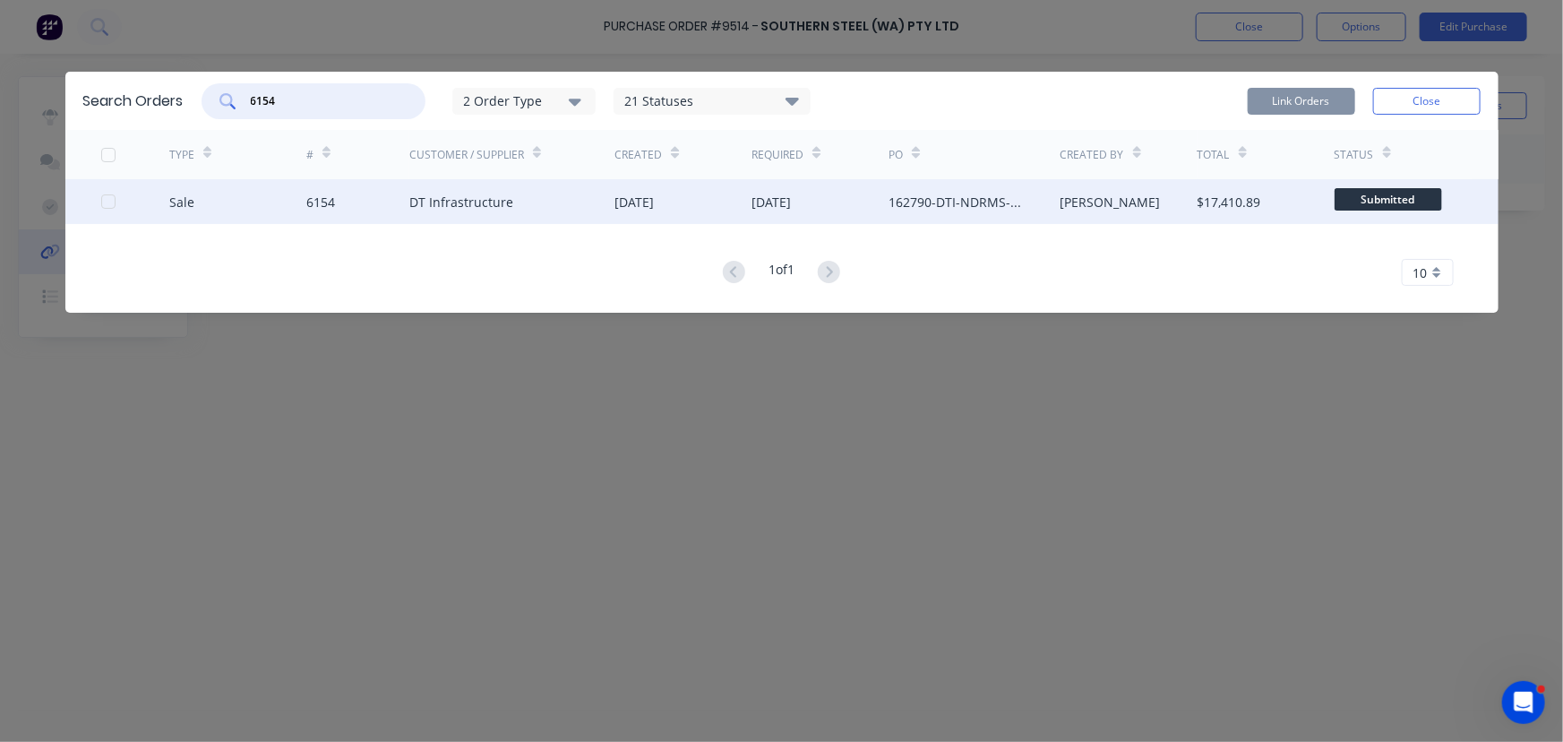
click at [108, 202] on div at bounding box center [108, 202] width 36 height 36
click at [1308, 100] on button "Link Orders" at bounding box center [1302, 101] width 108 height 27
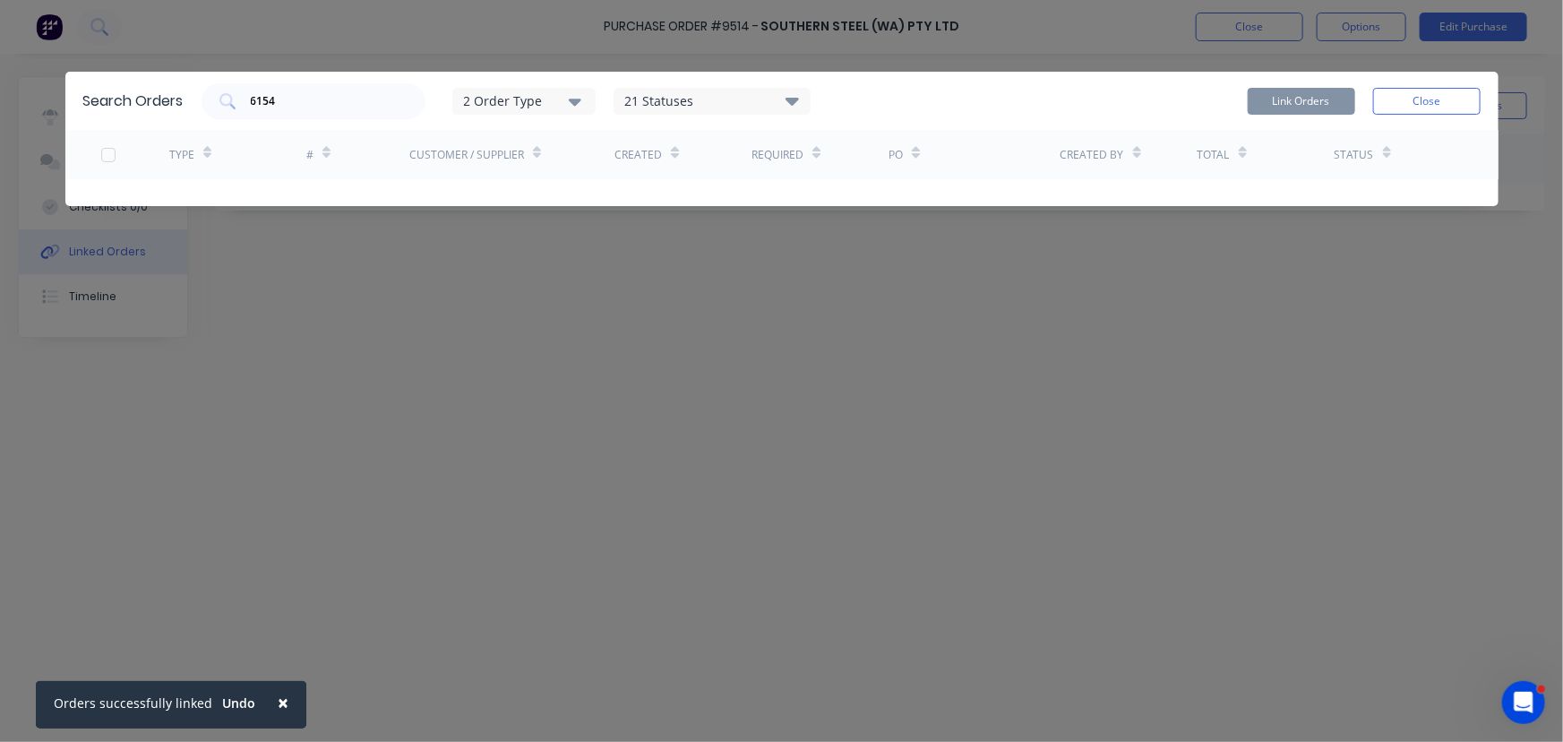
drag, startPoint x: 1412, startPoint y: 103, endPoint x: 1392, endPoint y: 104, distance: 19.7
click at [1413, 103] on button "Close" at bounding box center [1428, 101] width 108 height 27
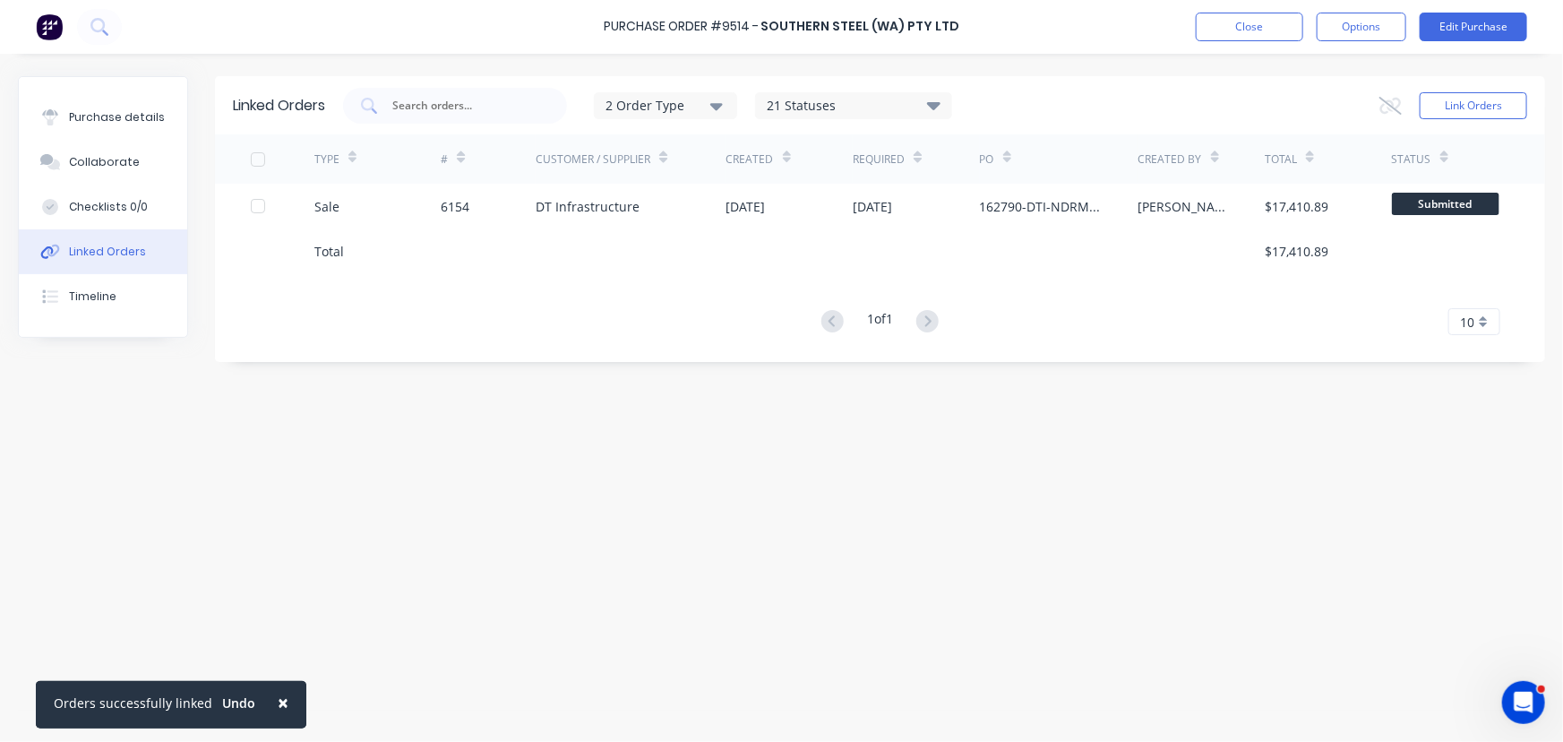
drag, startPoint x: 281, startPoint y: 702, endPoint x: 270, endPoint y: 693, distance: 15.3
click at [280, 702] on button "×" at bounding box center [283, 702] width 47 height 43
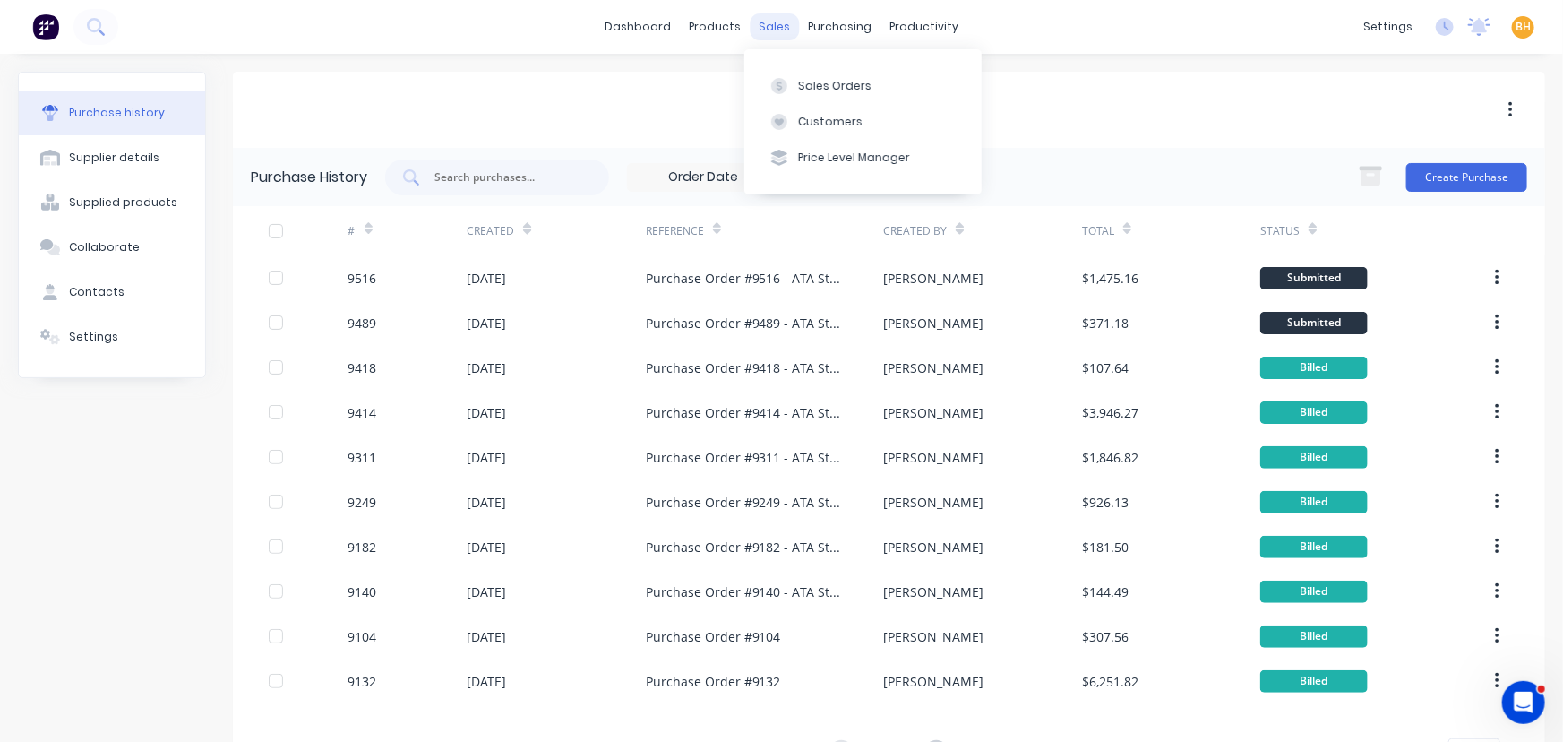
click at [778, 18] on div "sales" at bounding box center [774, 26] width 49 height 27
click at [810, 89] on div "Sales Orders" at bounding box center [834, 86] width 73 height 16
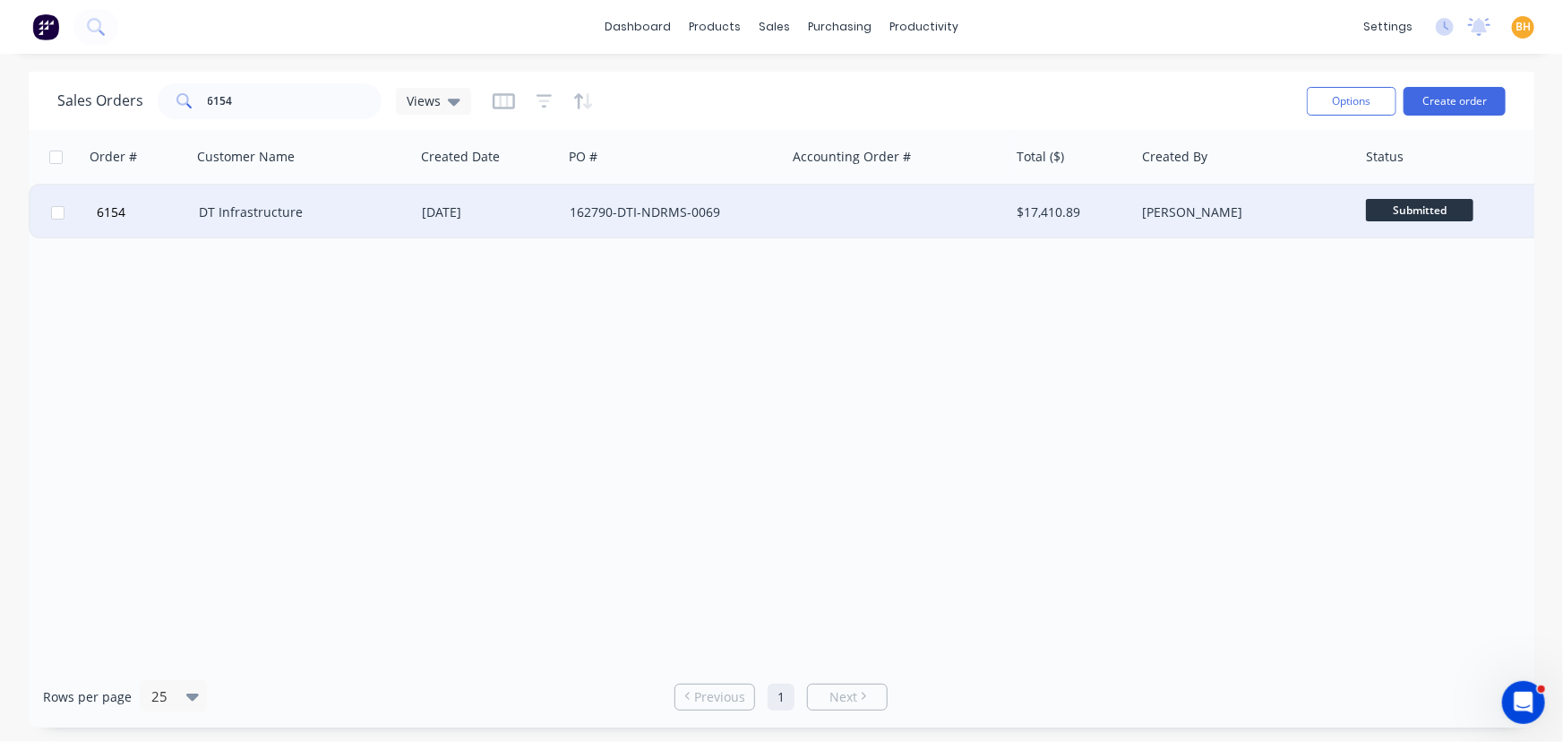
click at [245, 197] on div "DT Infrastructure" at bounding box center [304, 212] width 224 height 54
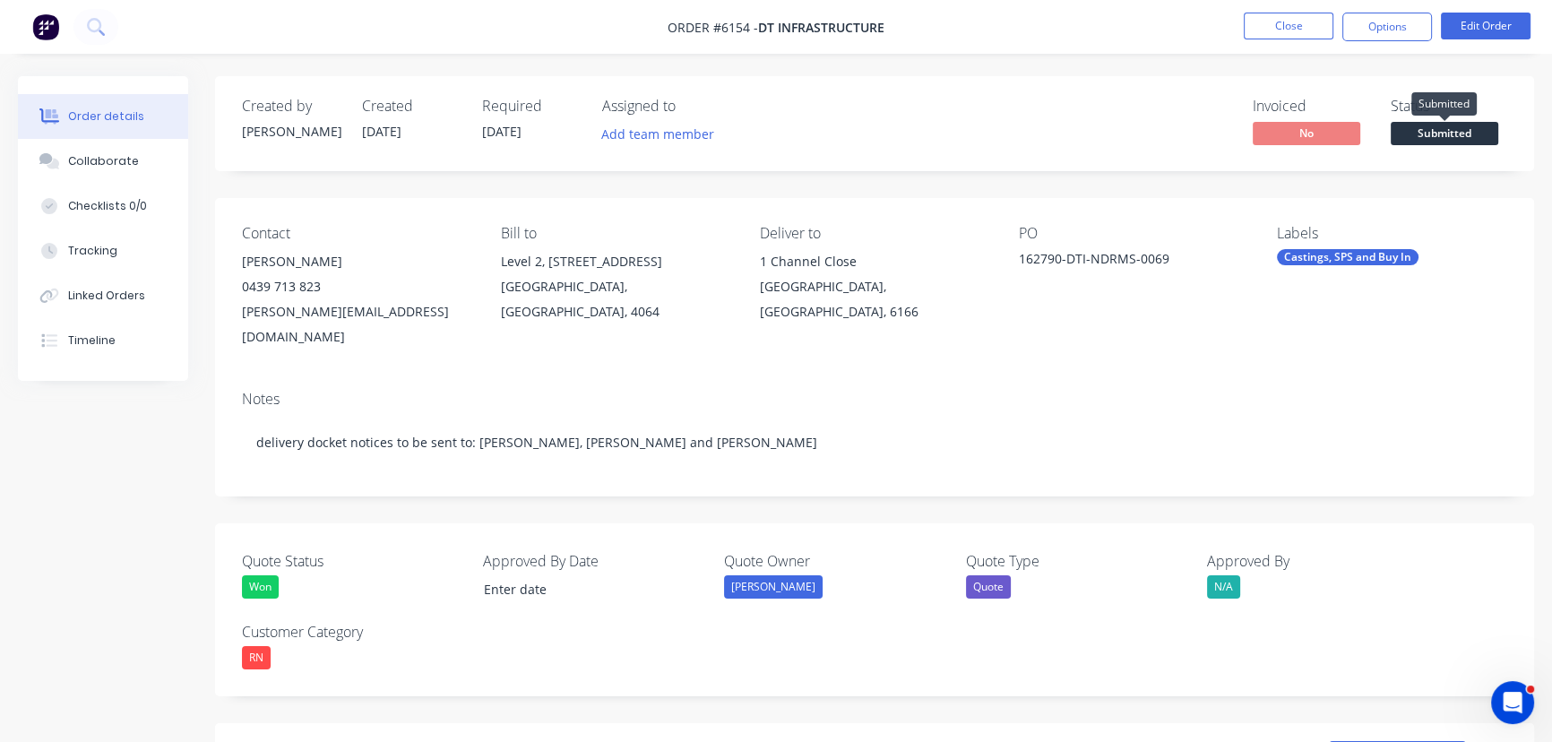
click at [1471, 135] on span "Submitted" at bounding box center [1445, 133] width 108 height 22
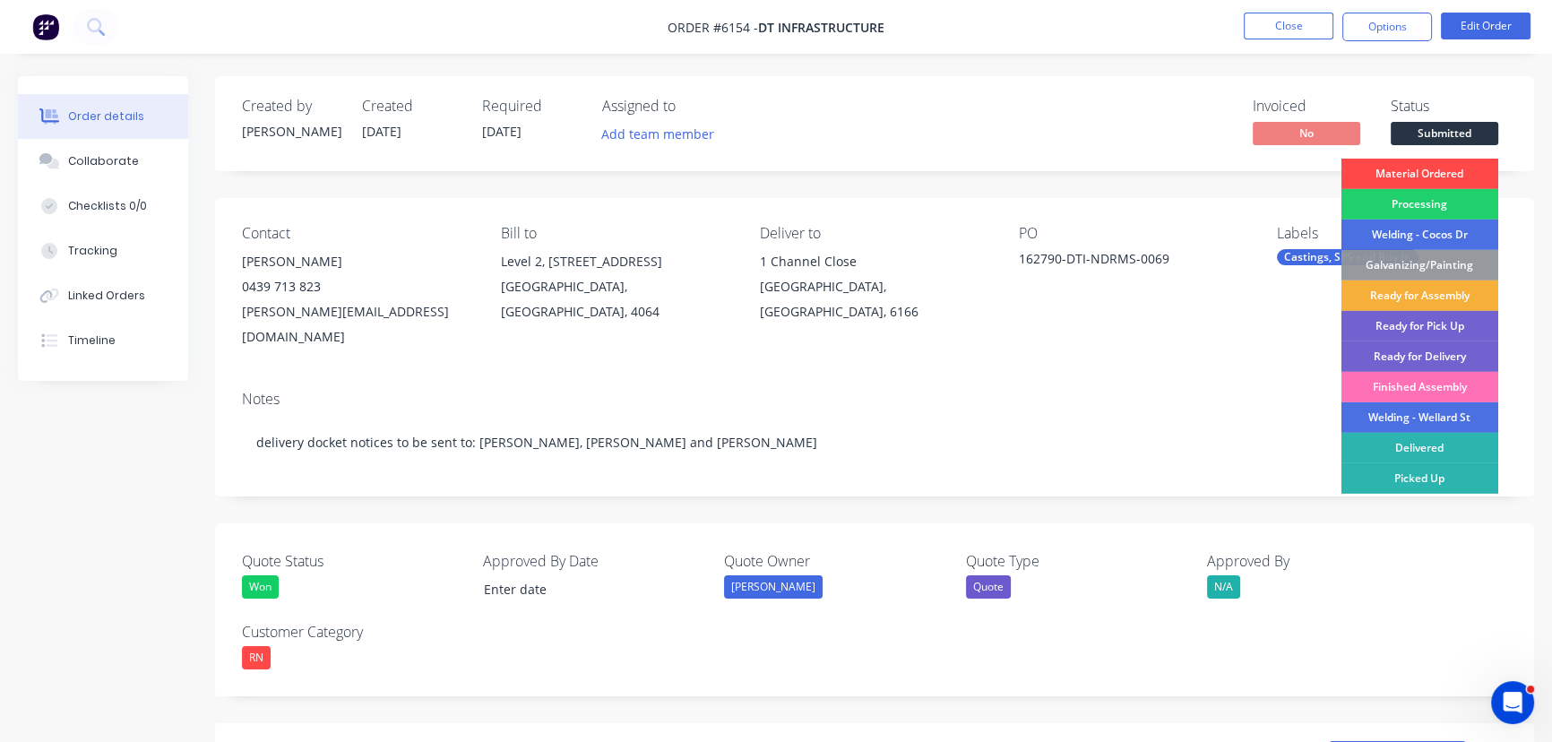
click at [1422, 177] on div "Material Ordered" at bounding box center [1419, 174] width 157 height 30
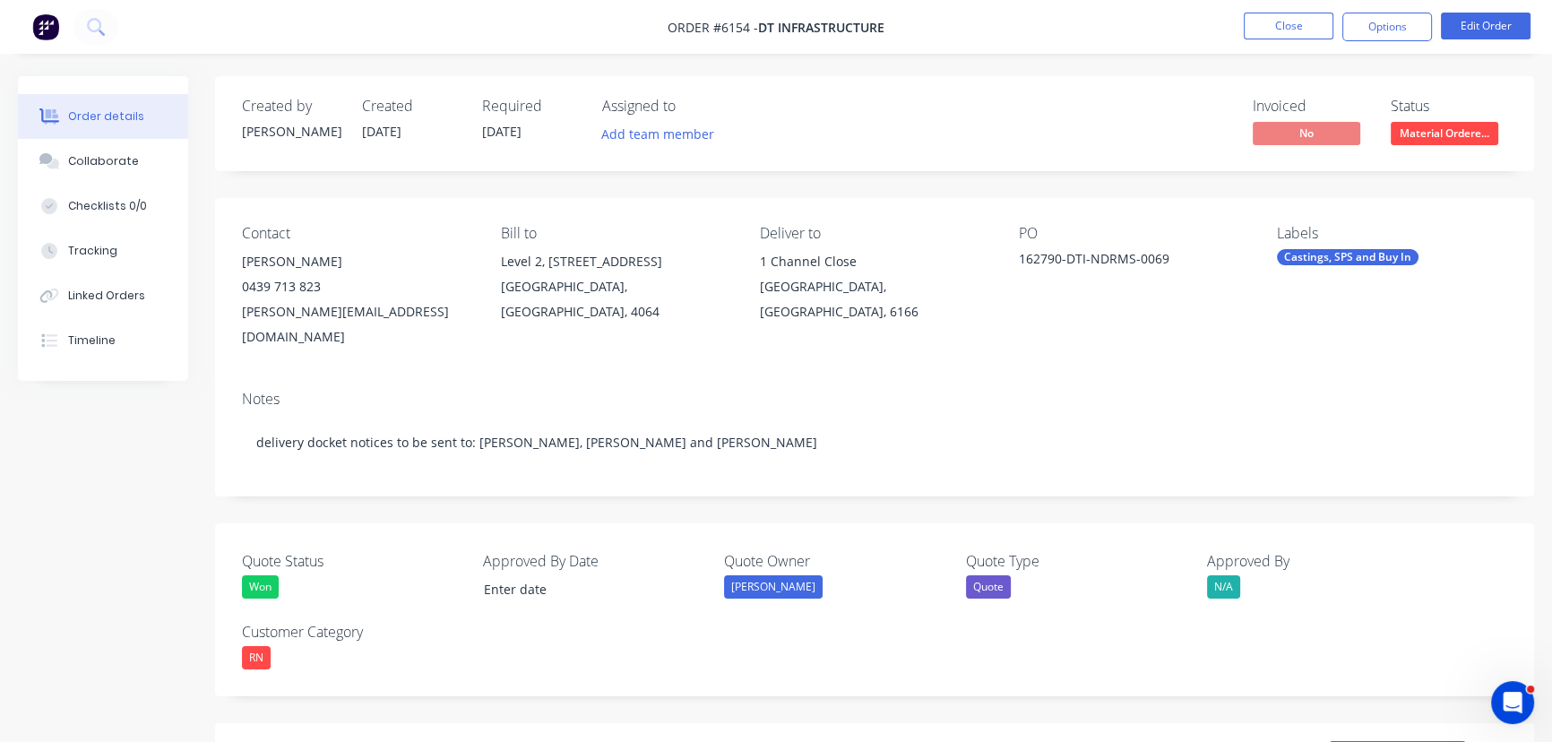
click at [1102, 217] on div "Contact [PERSON_NAME] [PHONE_NUMBER] [EMAIL_ADDRESS][PERSON_NAME][DOMAIN_NAME] …" at bounding box center [874, 287] width 1319 height 178
